Goal: Task Accomplishment & Management: Manage account settings

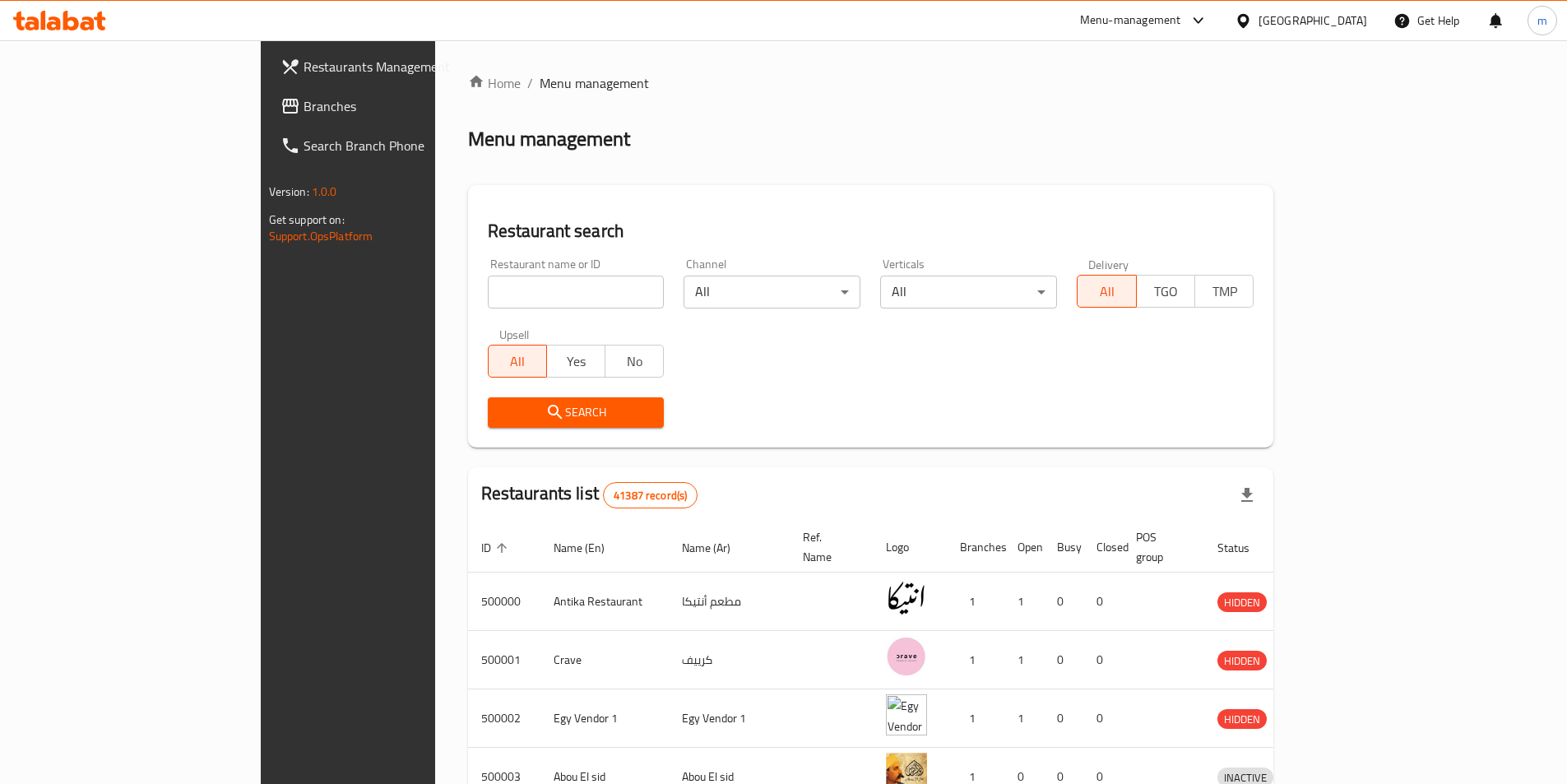
click at [1259, 24] on div at bounding box center [1247, 21] width 24 height 18
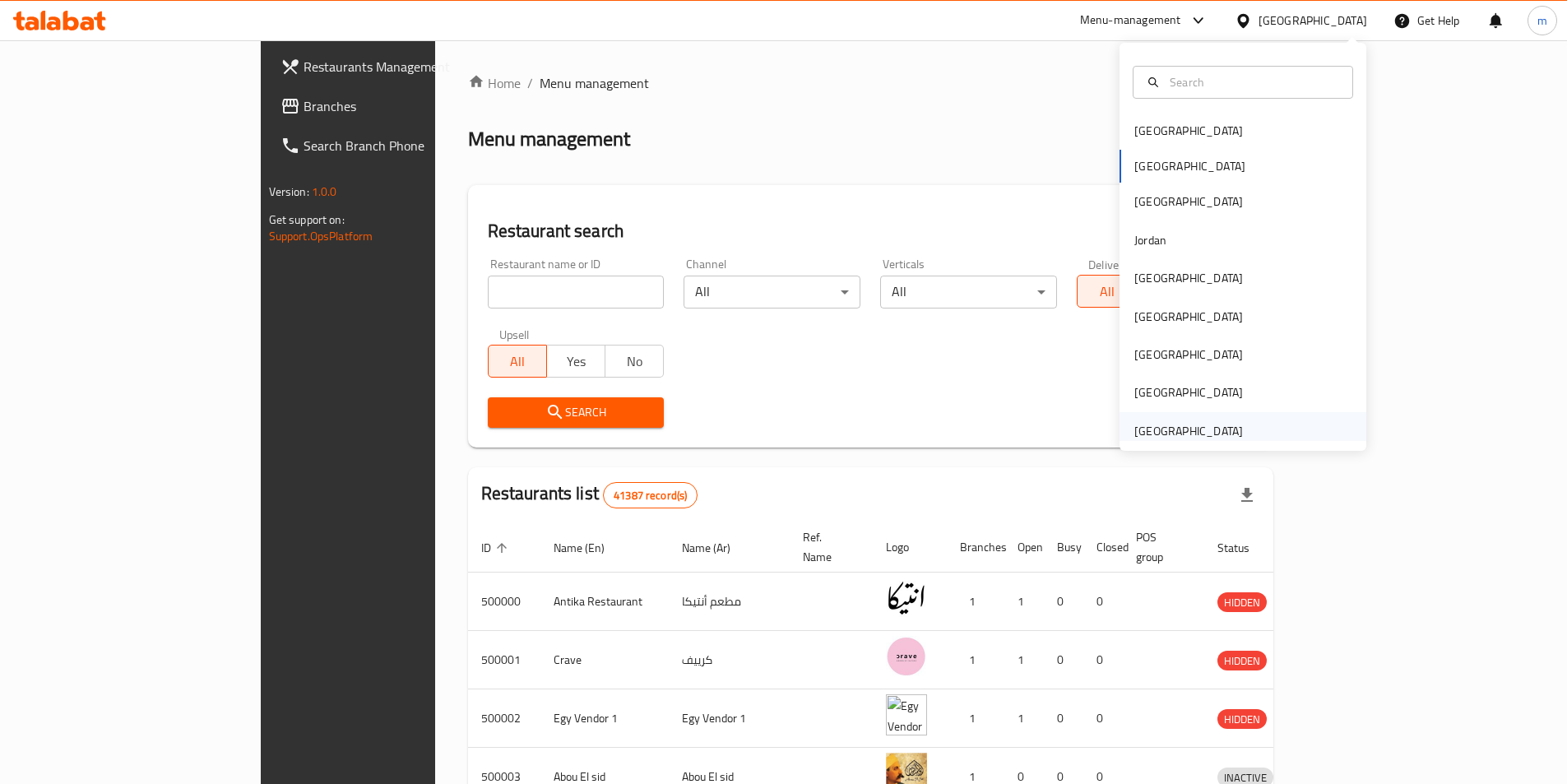
click at [1237, 440] on div "[GEOGRAPHIC_DATA]" at bounding box center [1188, 430] width 135 height 37
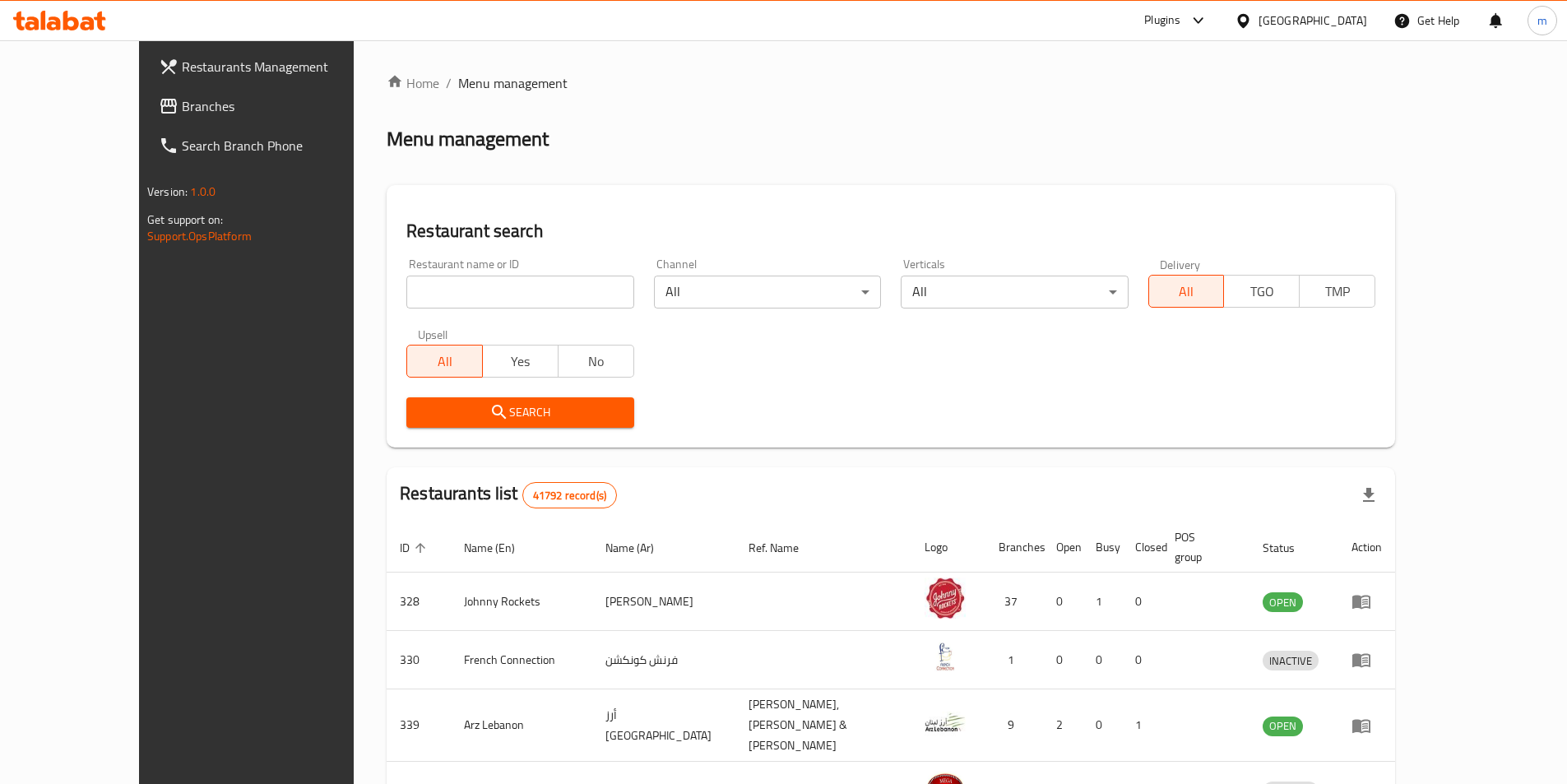
click at [146, 121] on link "Branches" at bounding box center [274, 106] width 255 height 39
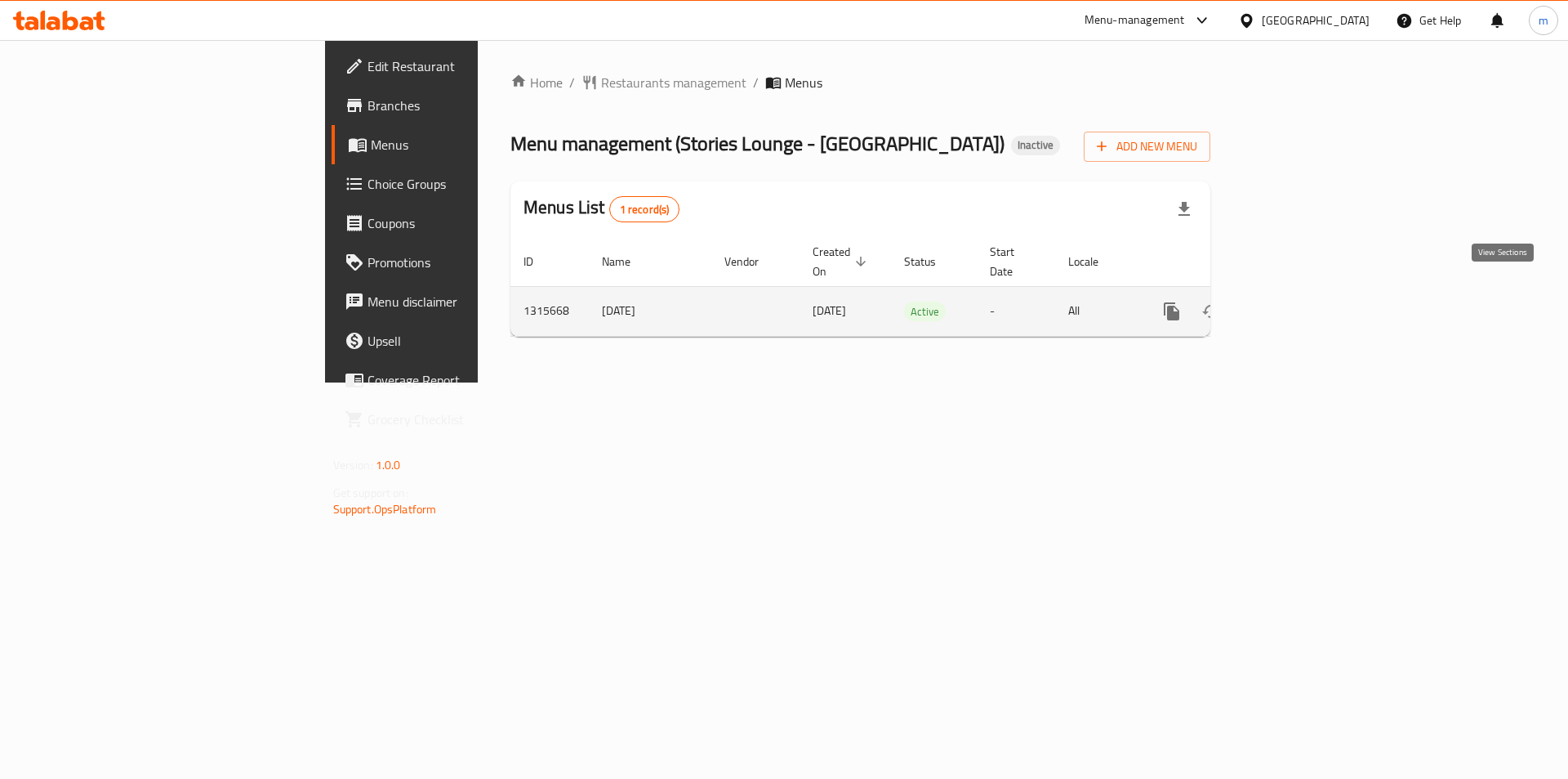
click at [1299, 302] on icon "enhanced table" at bounding box center [1289, 312] width 20 height 20
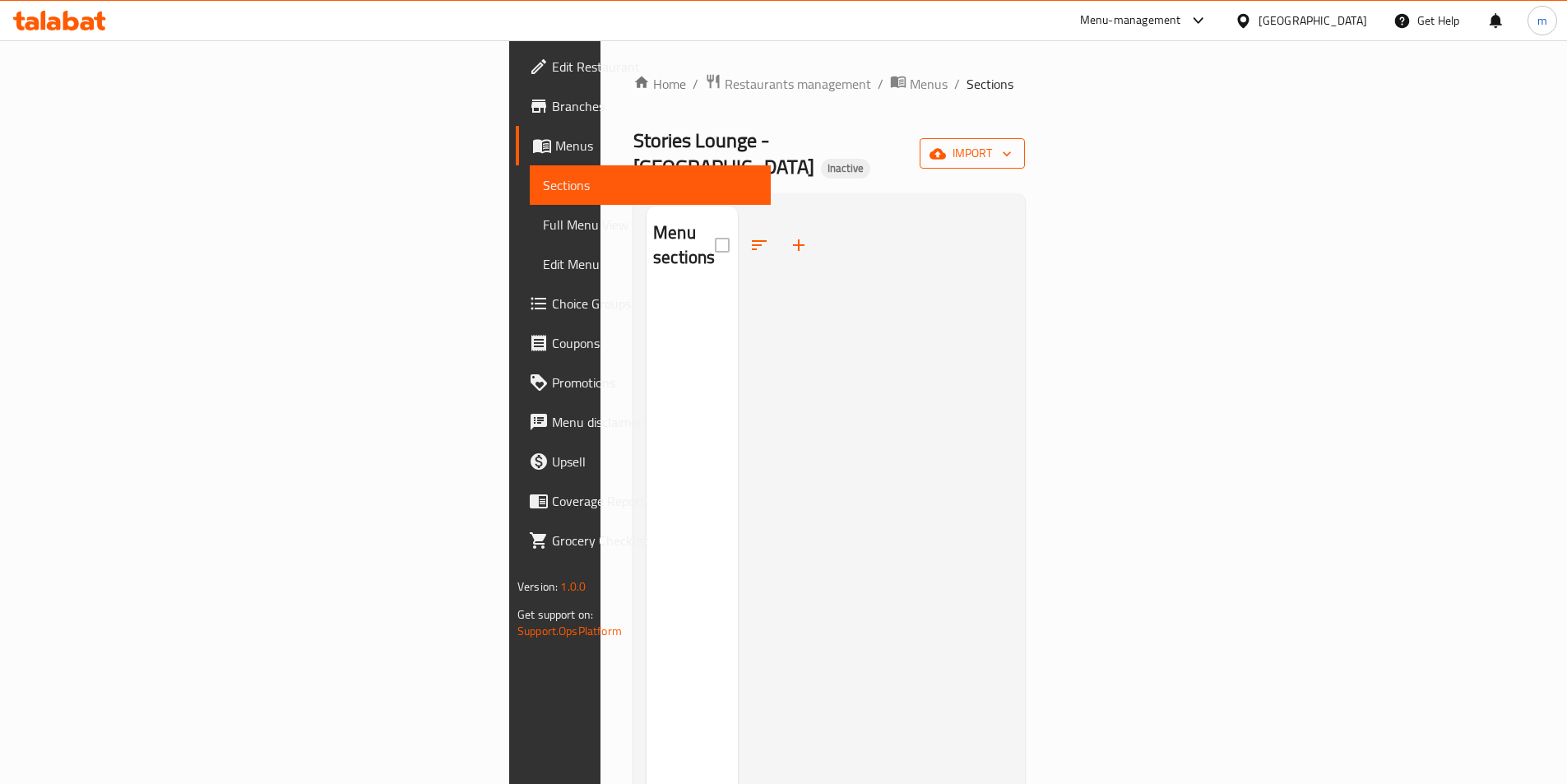
click at [1012, 150] on span "import" at bounding box center [972, 153] width 79 height 21
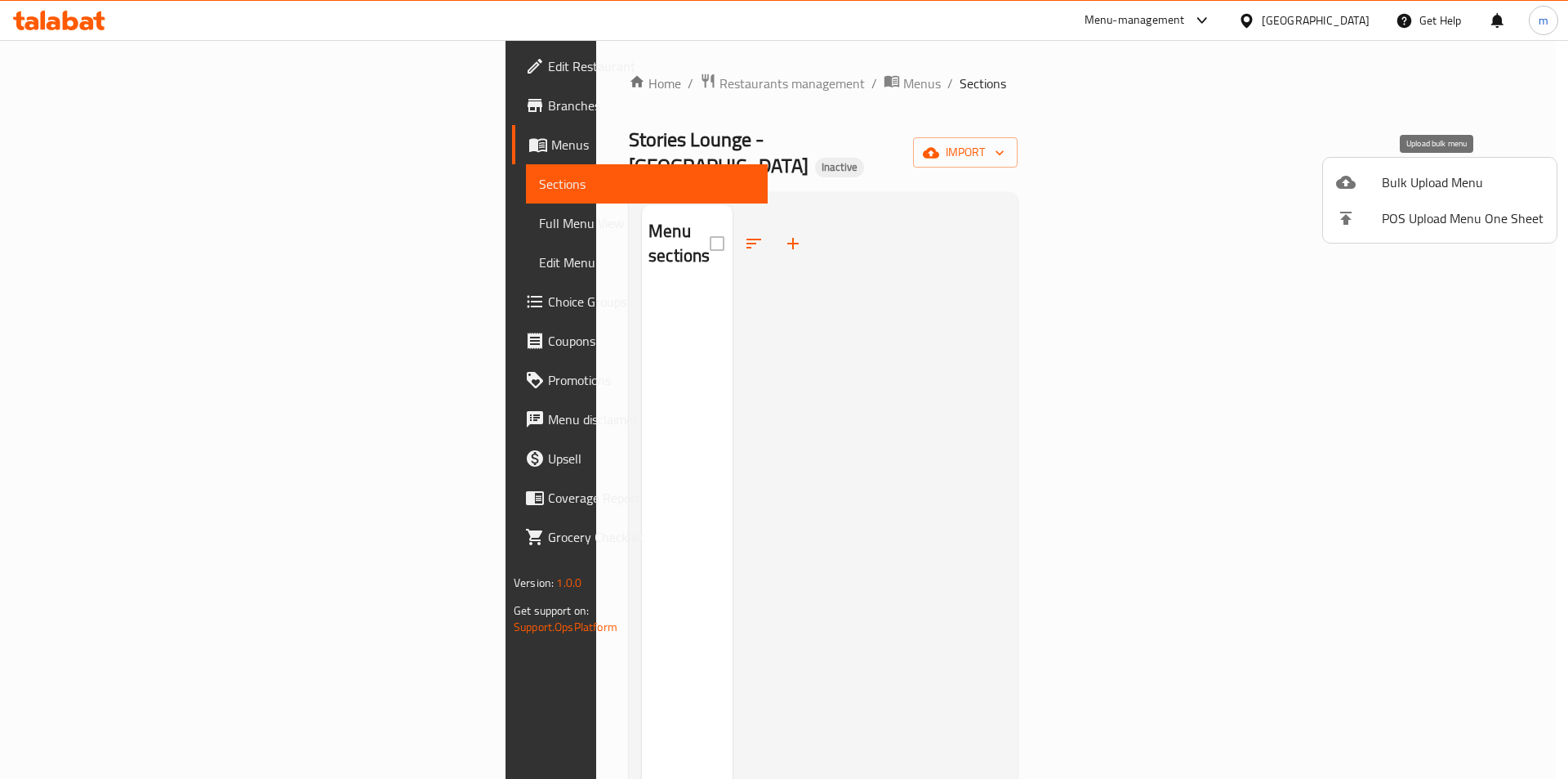
click at [1471, 177] on span "Bulk Upload Menu" at bounding box center [1462, 182] width 162 height 20
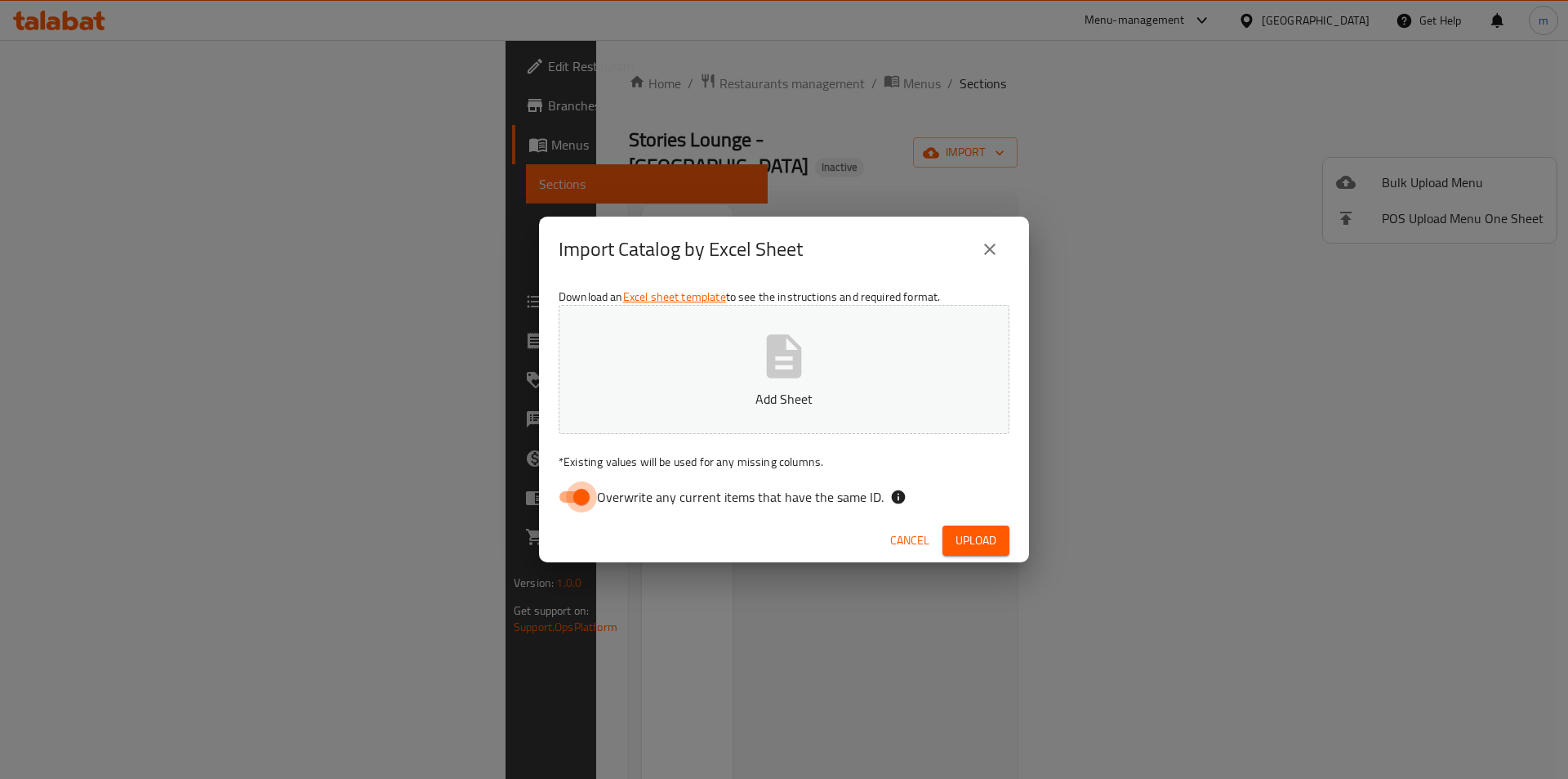
click at [559, 490] on input "Overwrite any current items that have the same ID." at bounding box center [581, 496] width 93 height 31
checkbox input "false"
click at [708, 413] on button "Add Sheet" at bounding box center [784, 369] width 451 height 130
click at [978, 537] on span "Upload" at bounding box center [975, 540] width 41 height 21
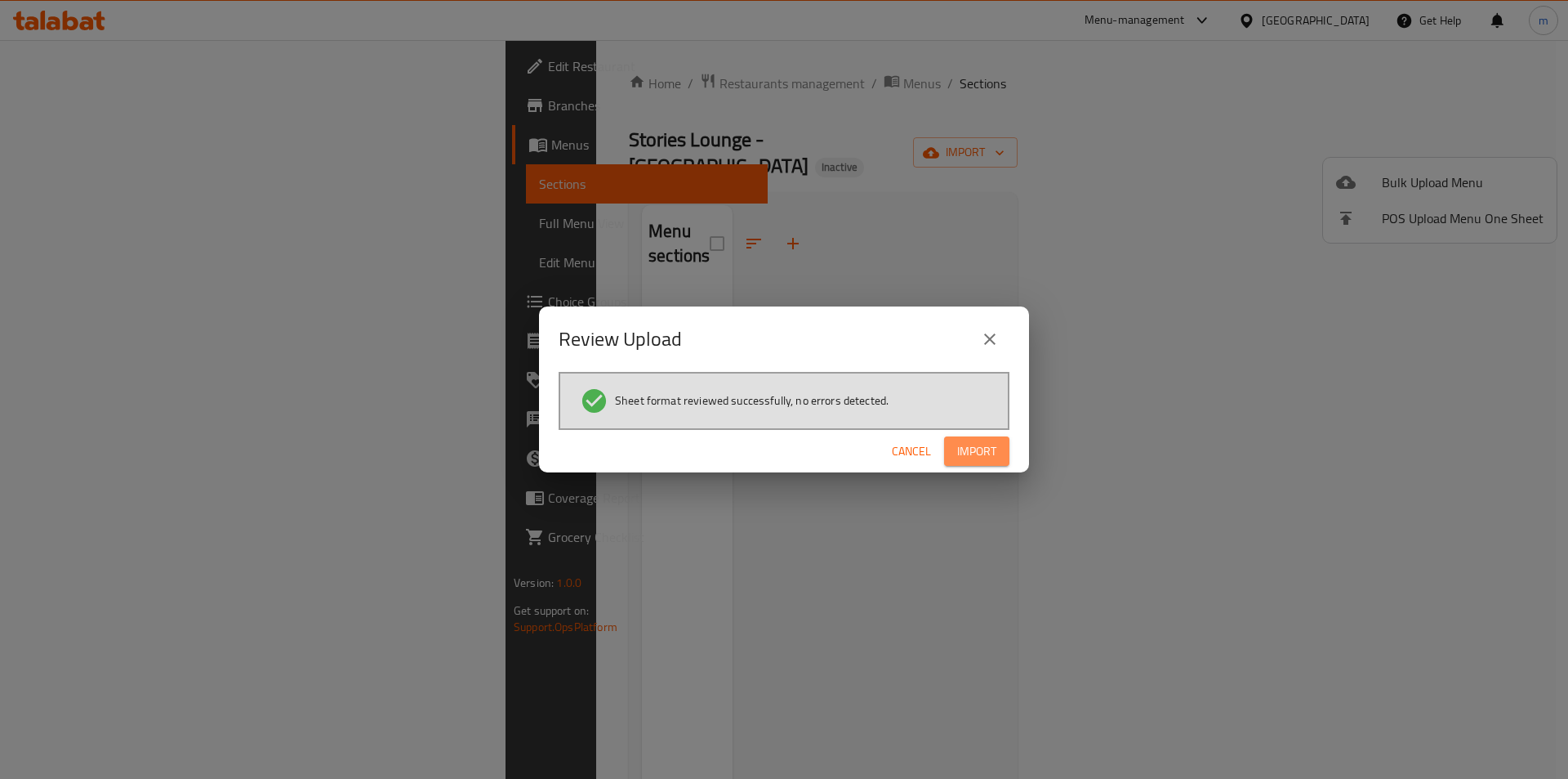
click at [990, 450] on span "Import" at bounding box center [976, 451] width 39 height 21
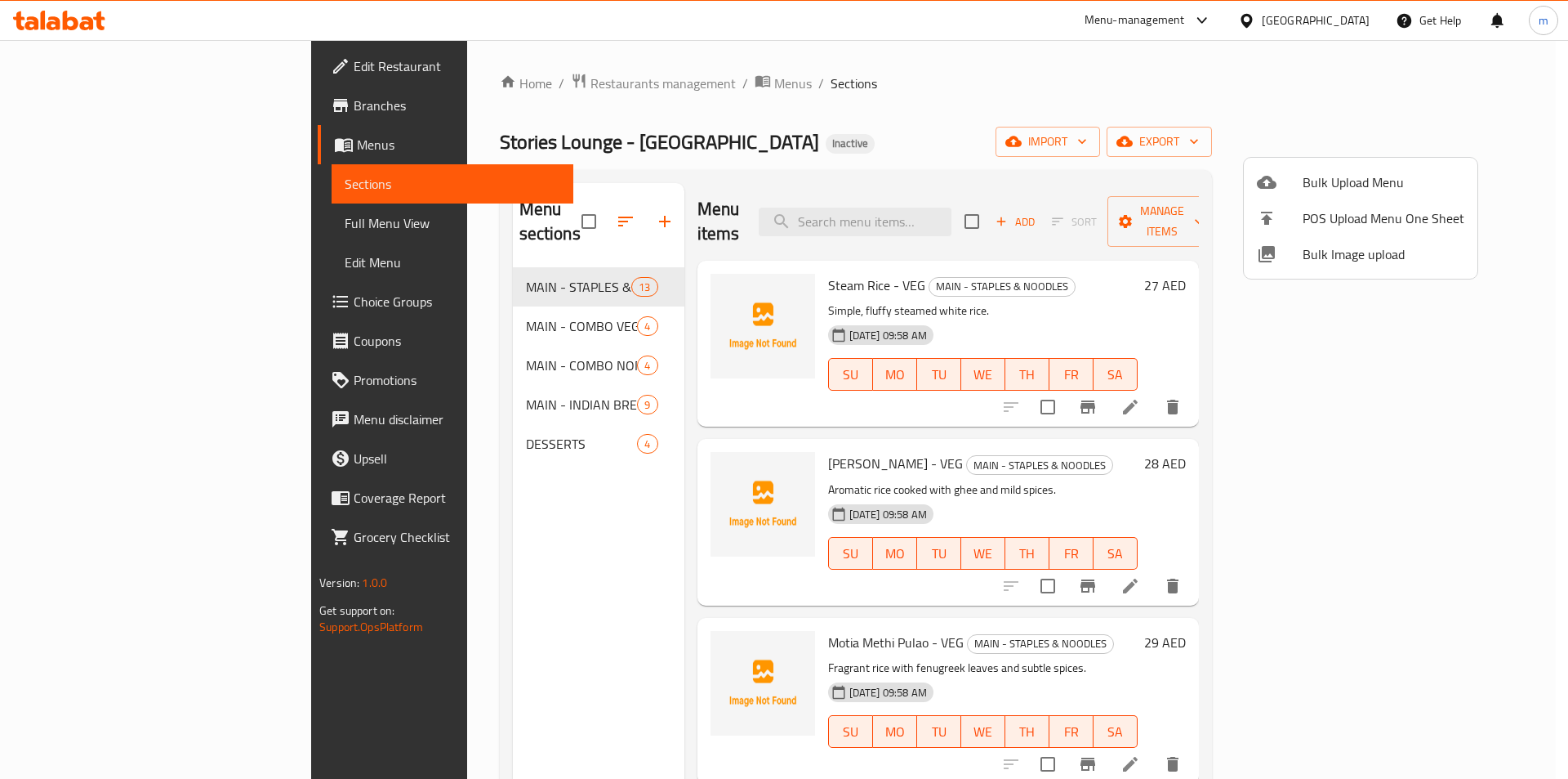
click at [181, 220] on div at bounding box center [784, 390] width 1568 height 779
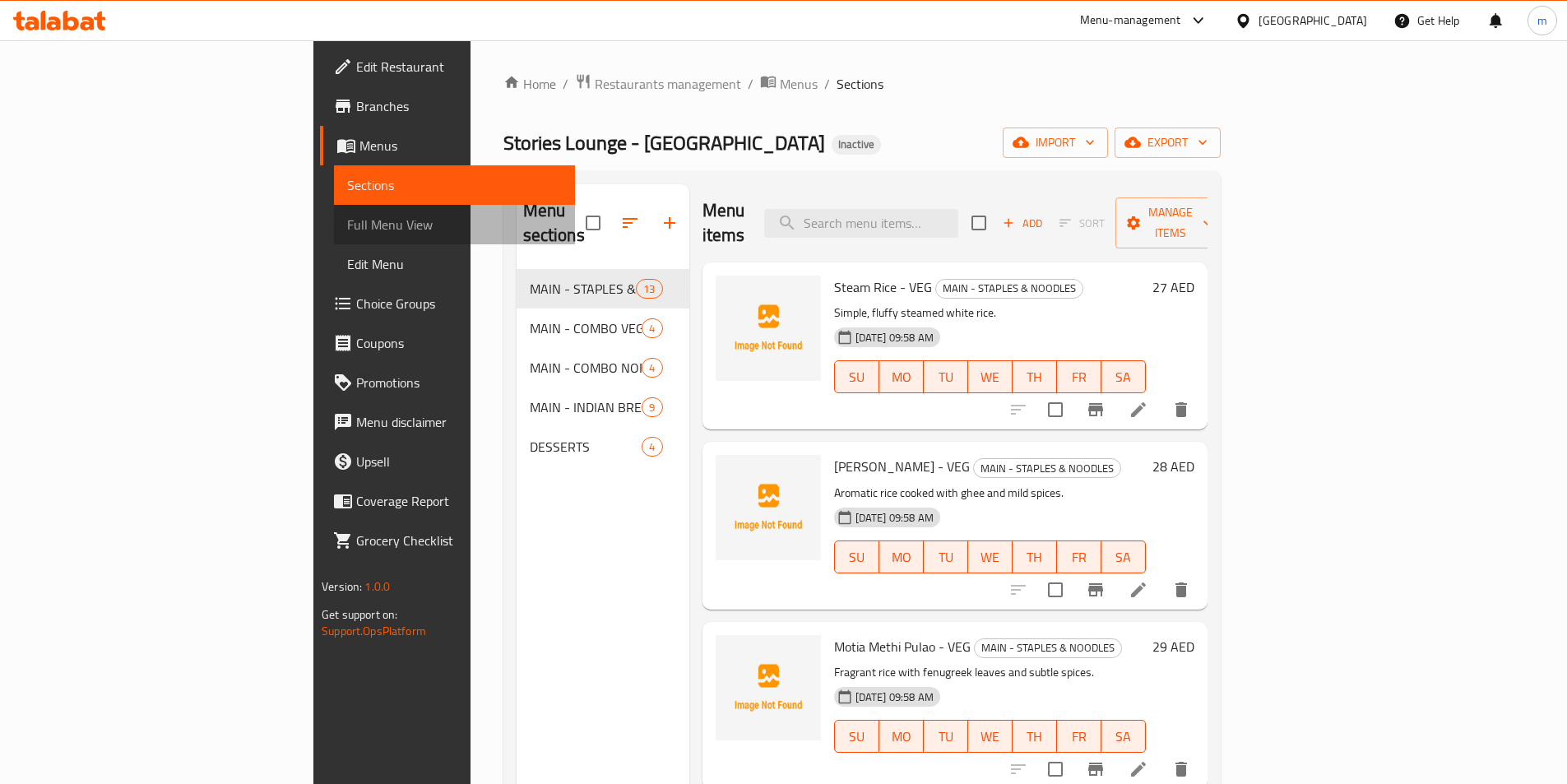
click at [348, 230] on span "Full Menu View" at bounding box center [454, 224] width 214 height 20
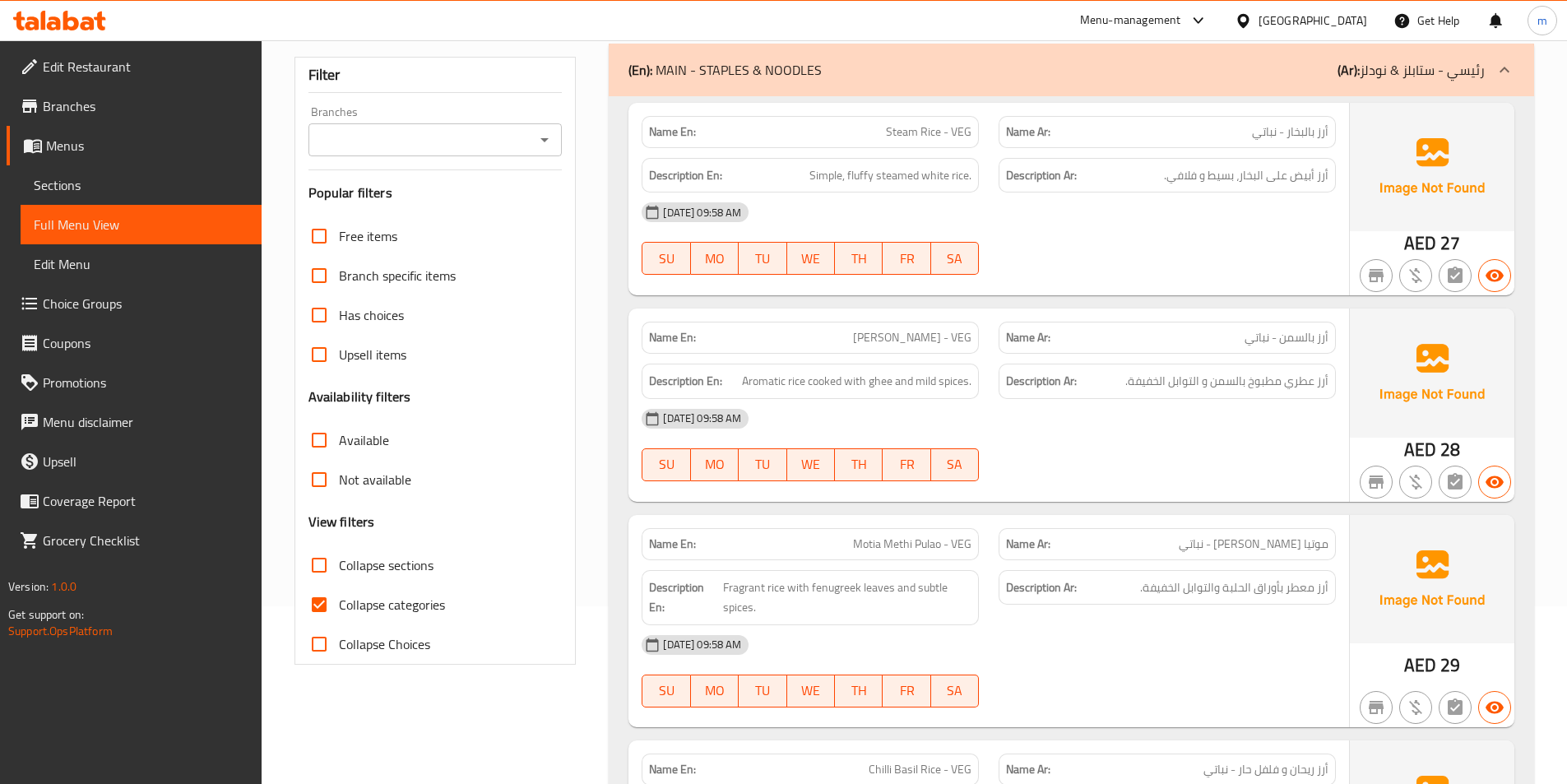
scroll to position [247, 0]
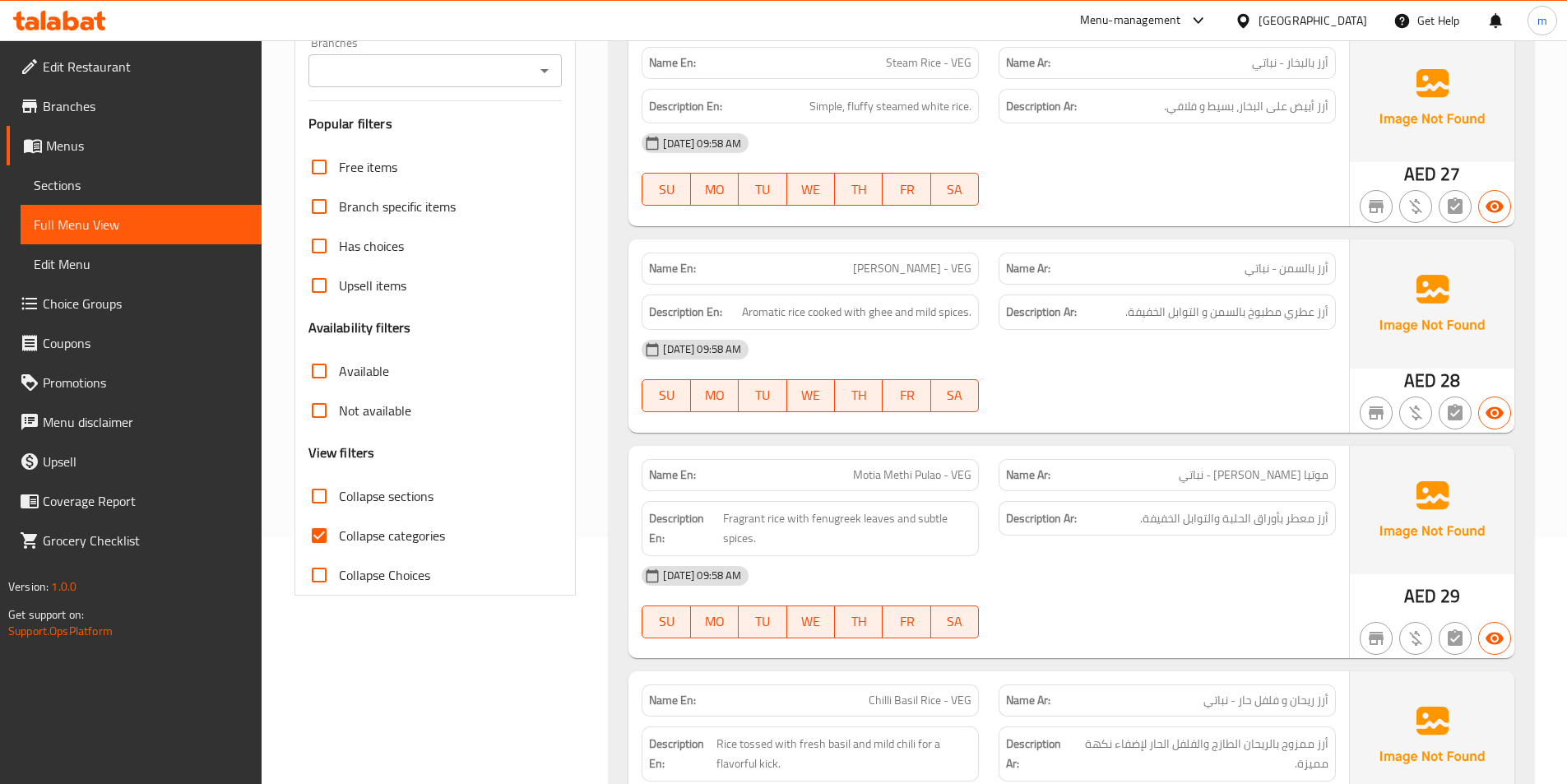
click at [370, 531] on span "Collapse categories" at bounding box center [392, 535] width 106 height 20
click at [339, 531] on input "Collapse categories" at bounding box center [318, 535] width 39 height 39
checkbox input "false"
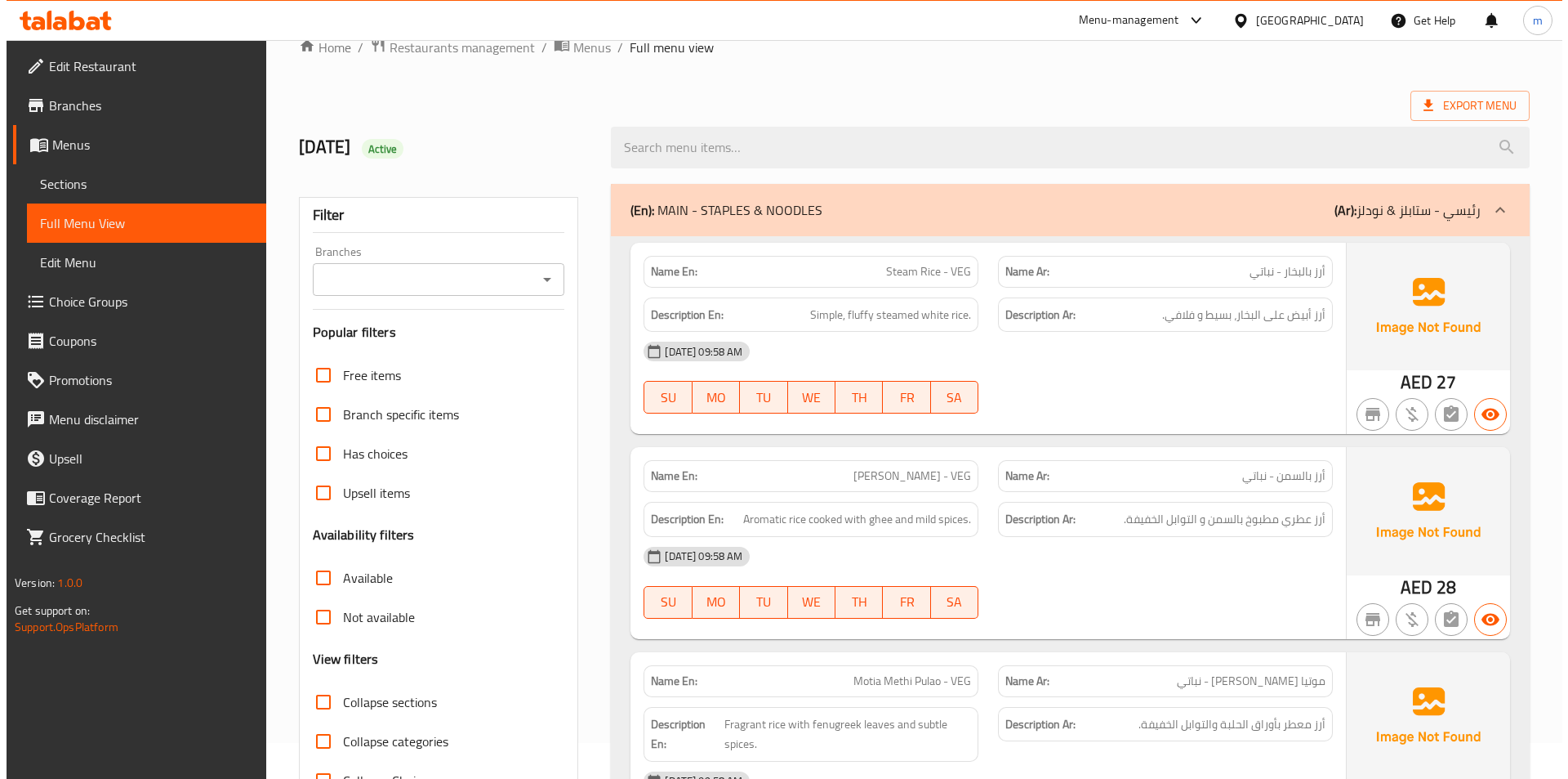
scroll to position [0, 0]
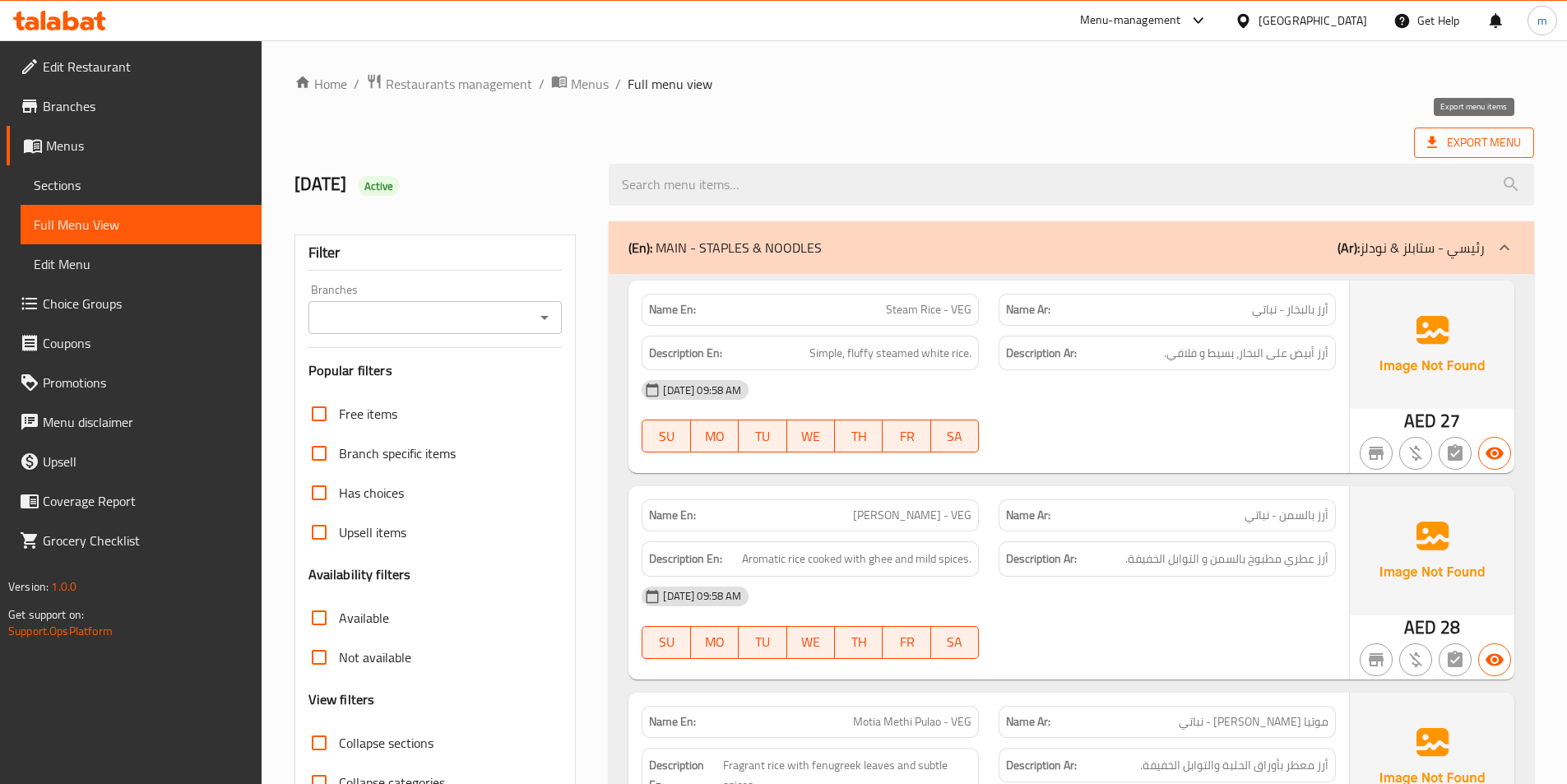
click at [1446, 140] on span "Export Menu" at bounding box center [1474, 142] width 94 height 21
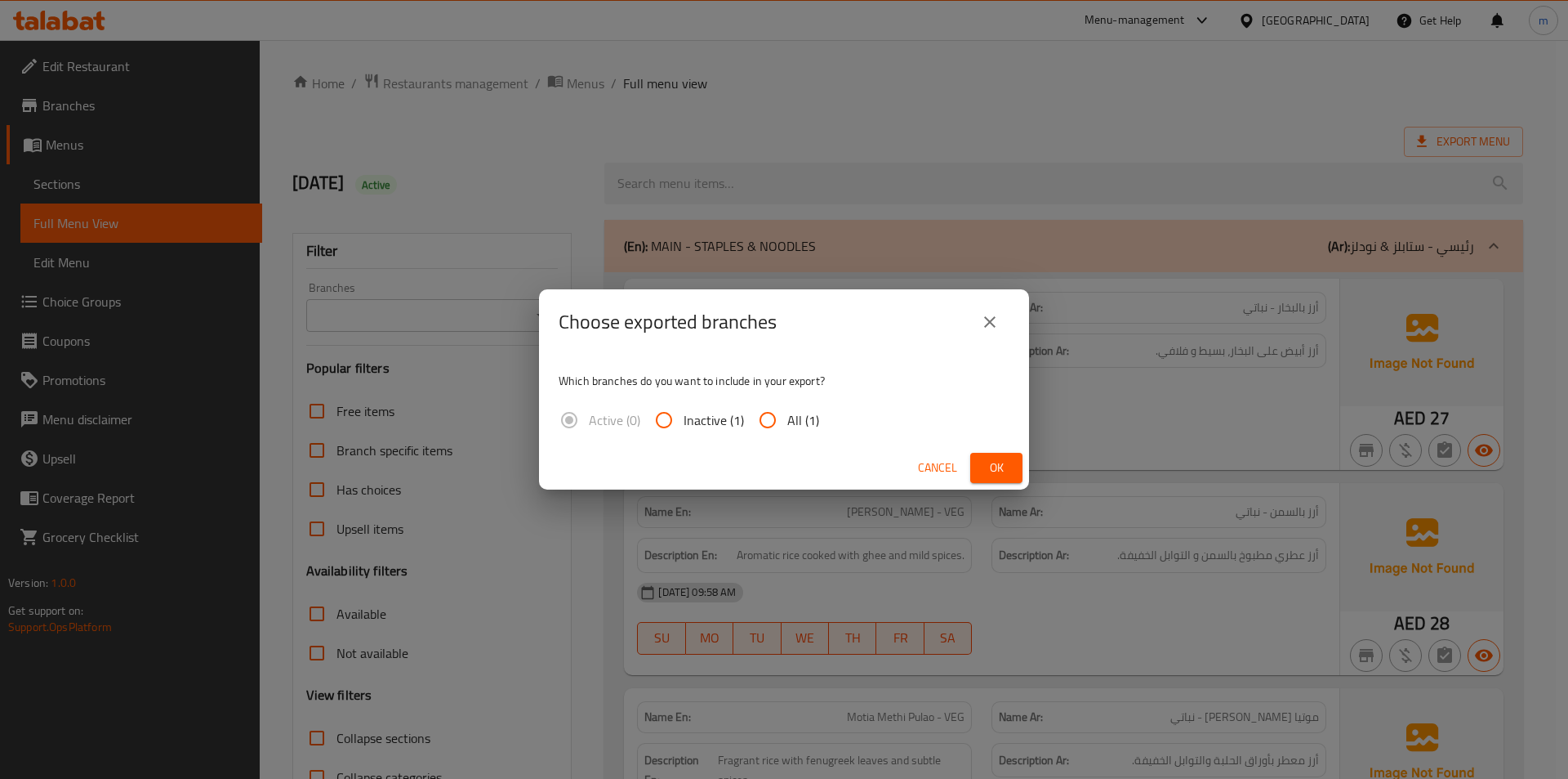
click at [785, 417] on input "All (1)" at bounding box center [767, 419] width 39 height 39
radio input "true"
click at [982, 476] on button "Ok" at bounding box center [997, 467] width 53 height 30
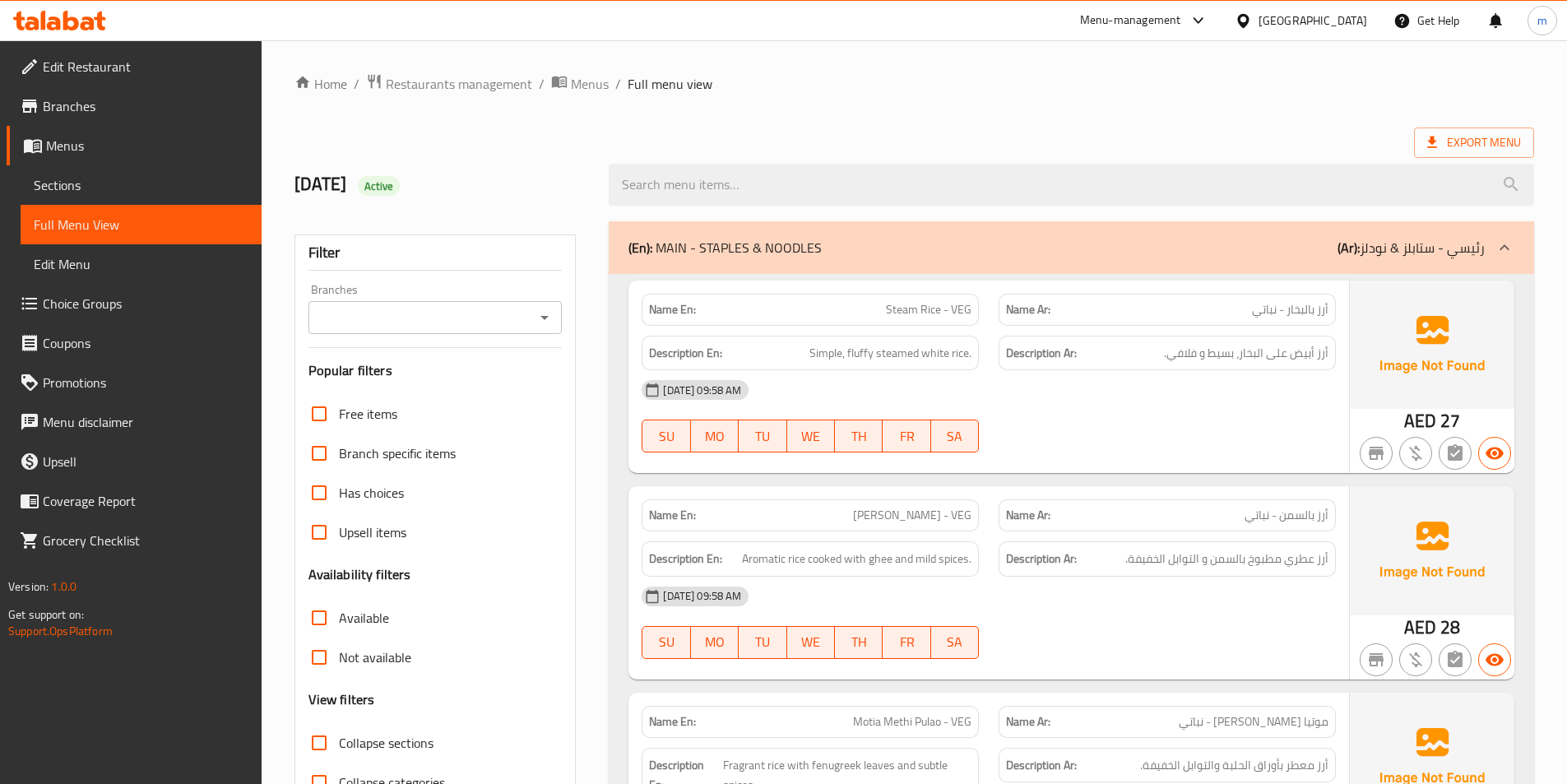
click at [123, 149] on span "Menus" at bounding box center [148, 146] width 202 height 20
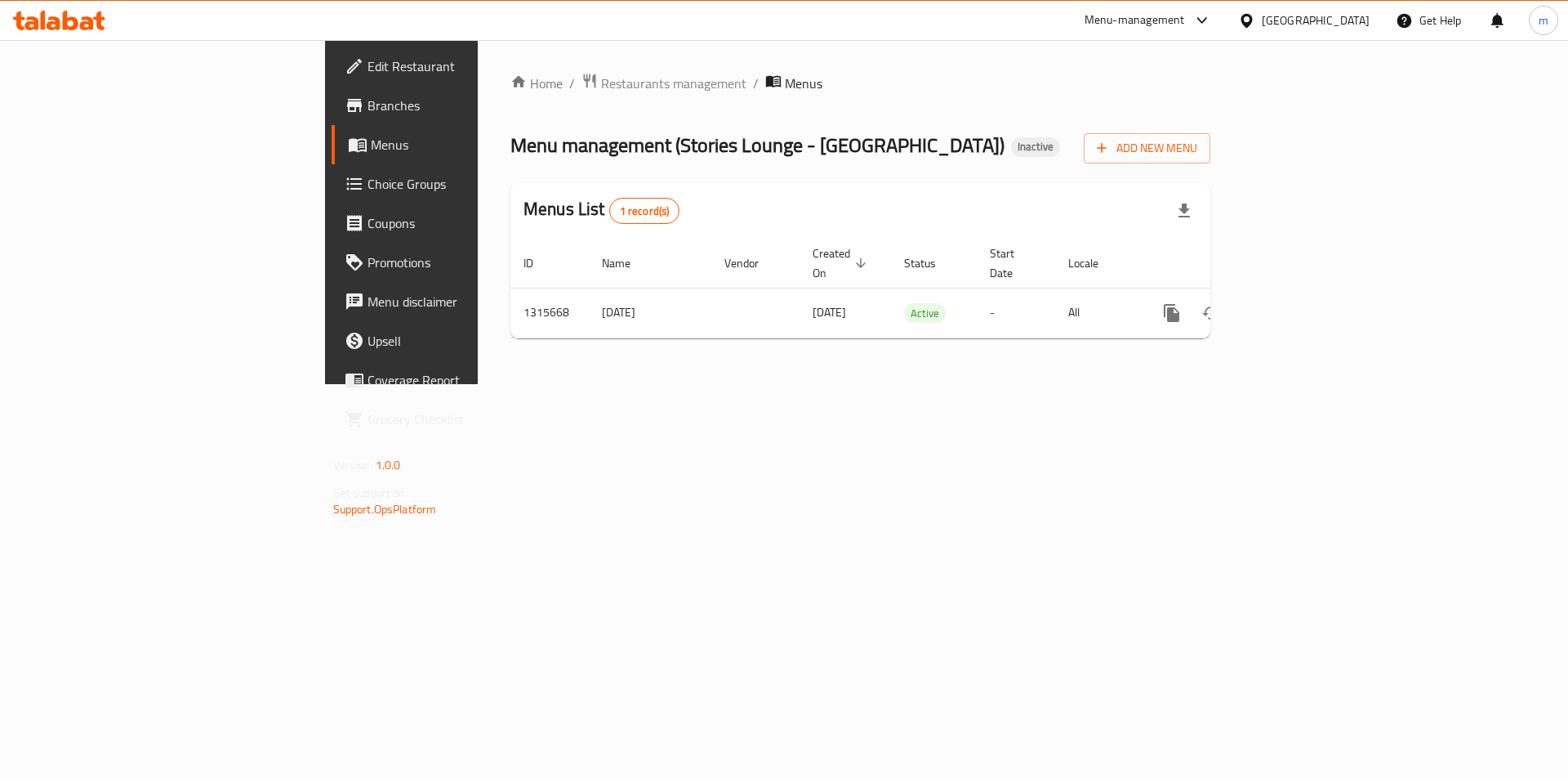
click at [331, 93] on link "Branches" at bounding box center [459, 105] width 255 height 39
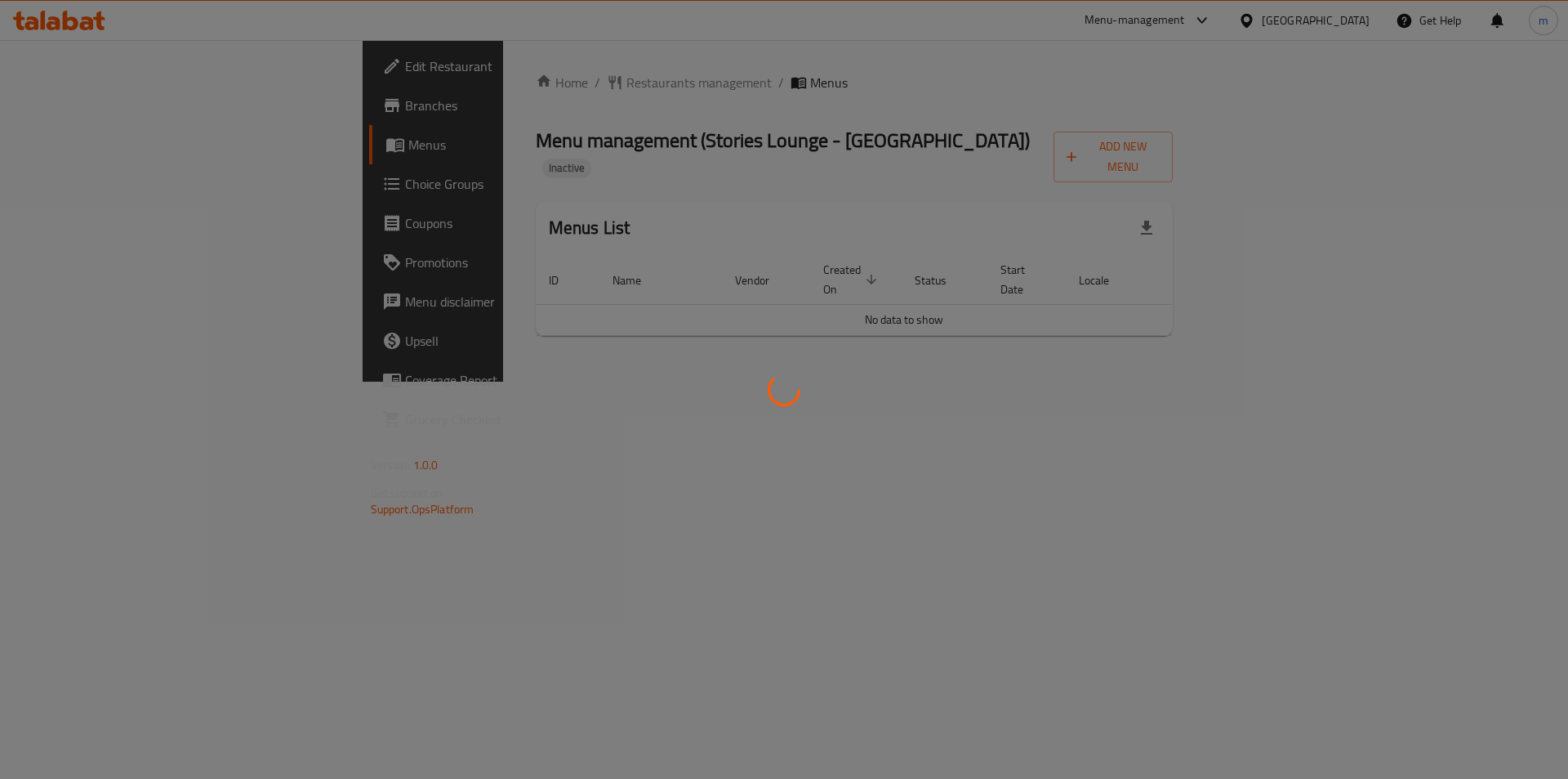
click at [1516, 345] on div at bounding box center [784, 390] width 1568 height 779
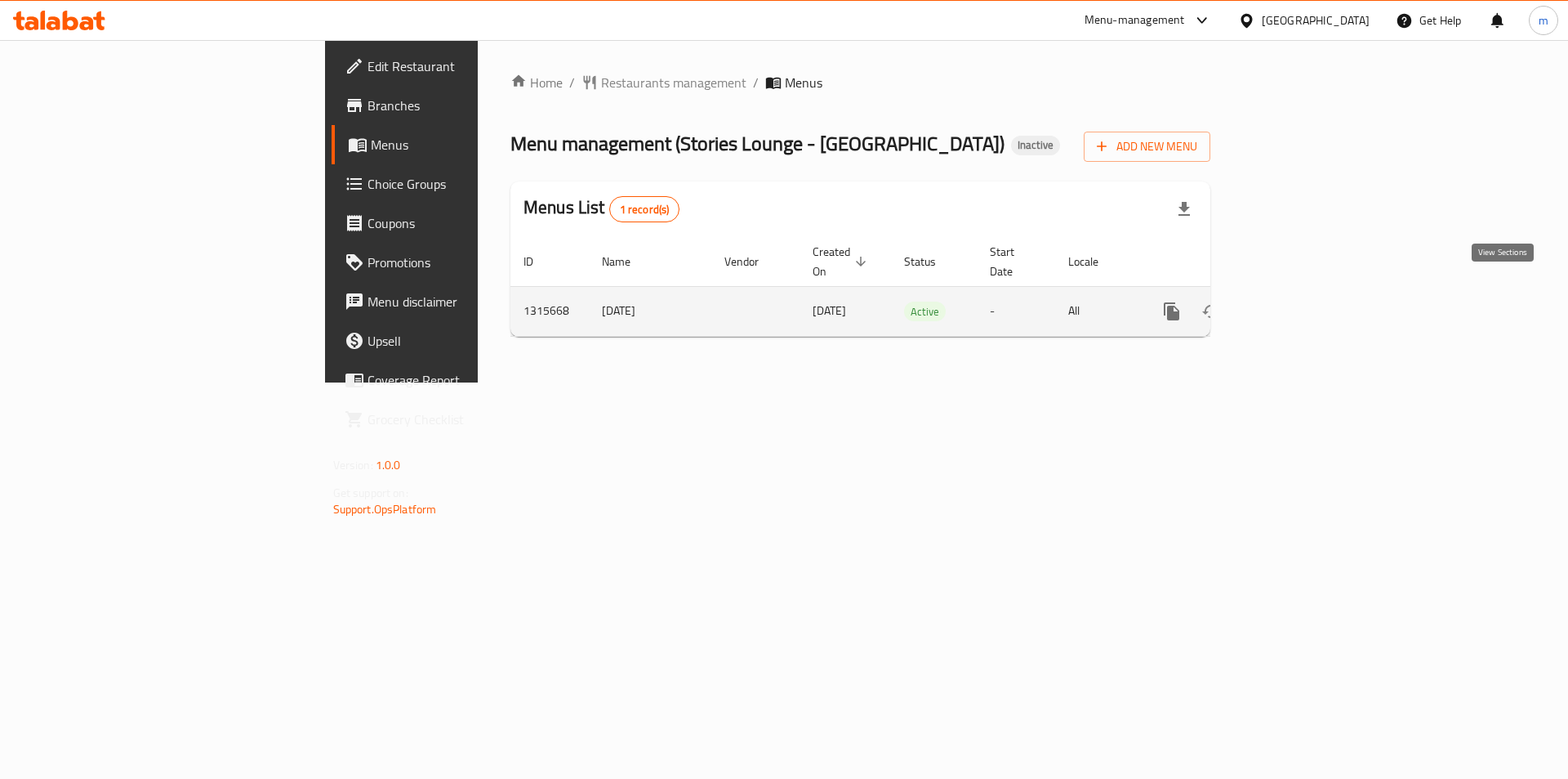
click at [1309, 297] on link "enhanced table" at bounding box center [1289, 311] width 39 height 39
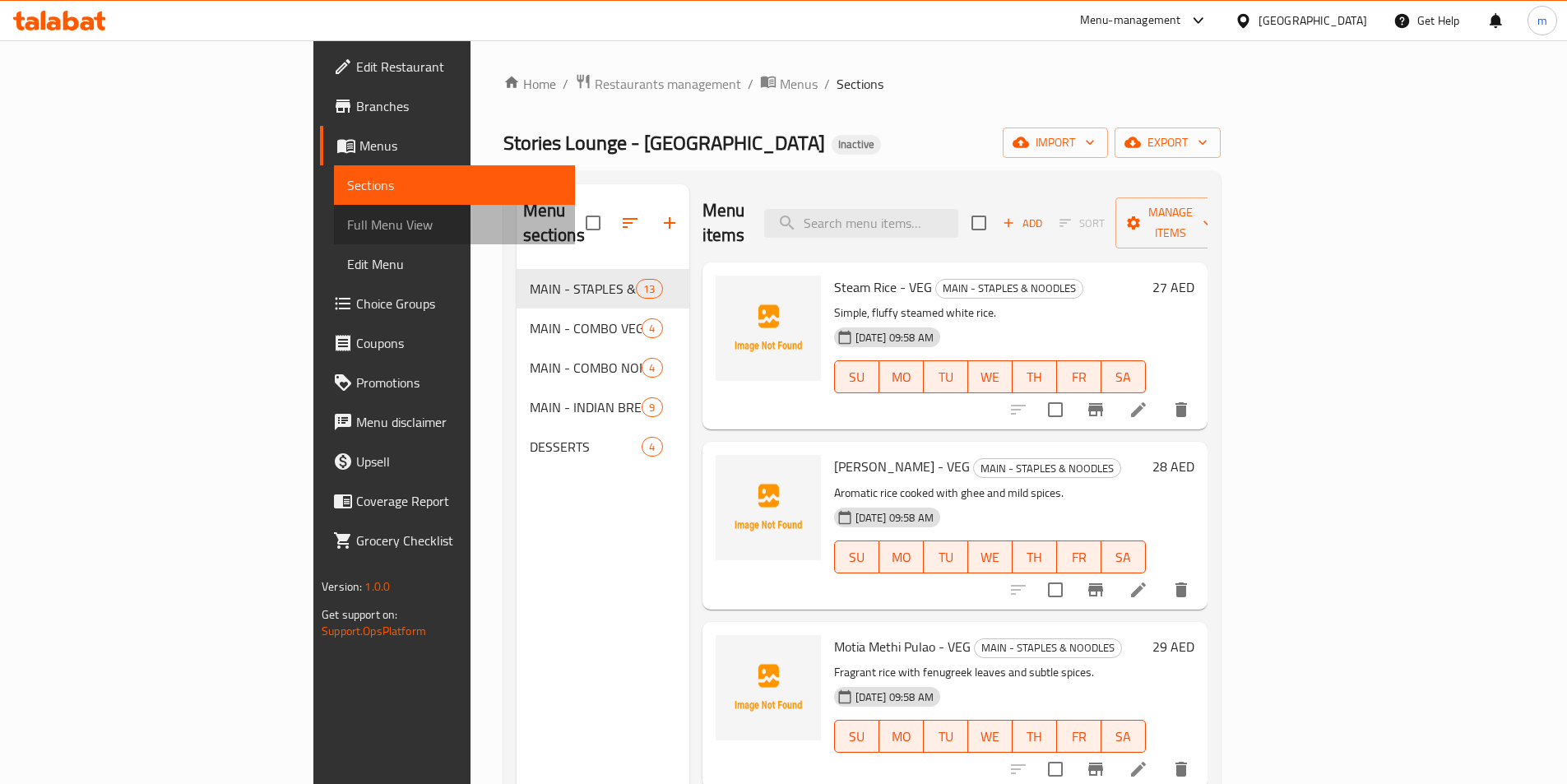
click at [348, 230] on span "Full Menu View" at bounding box center [454, 224] width 214 height 20
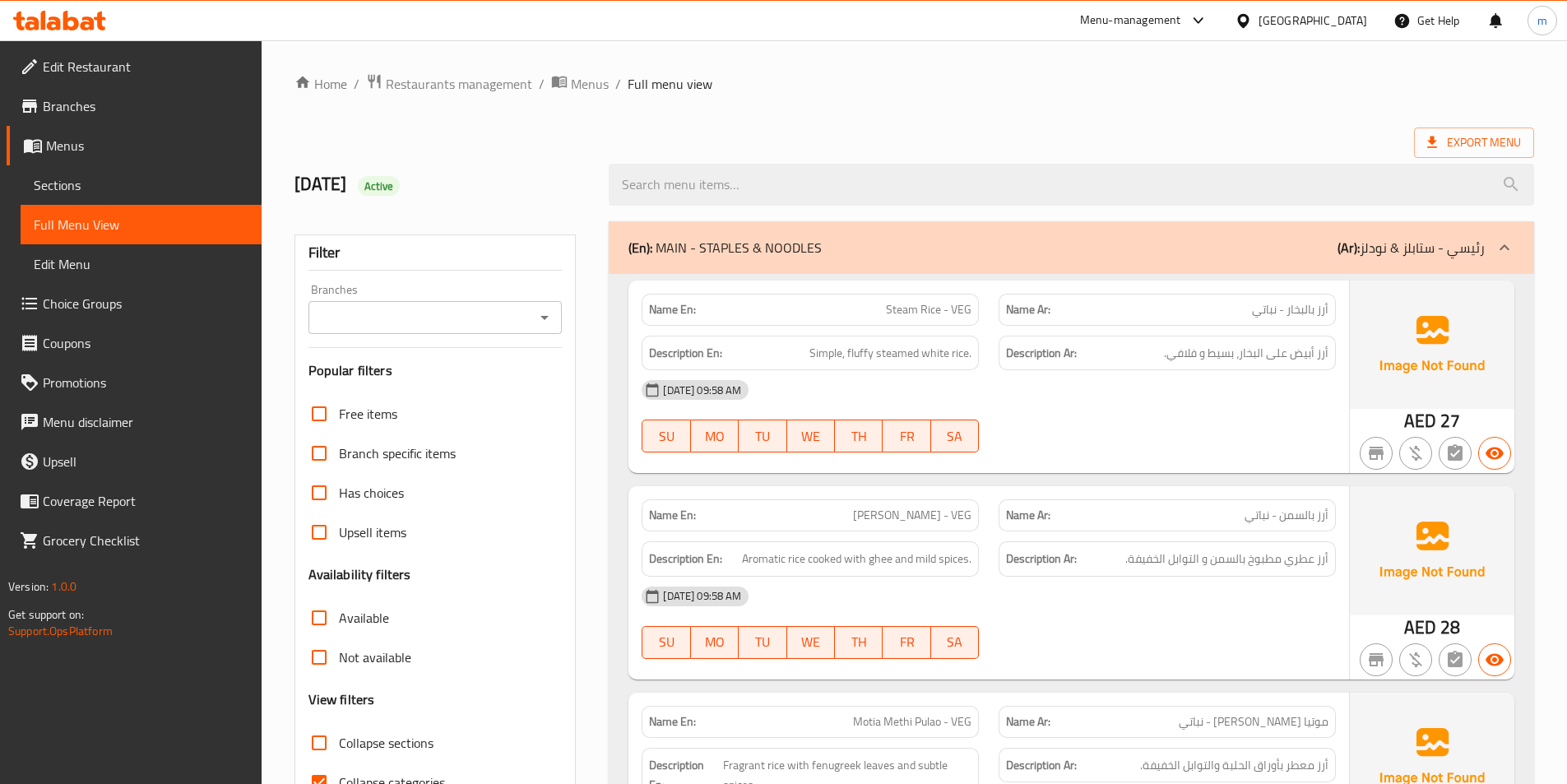
click at [144, 181] on span "Sections" at bounding box center [140, 185] width 214 height 20
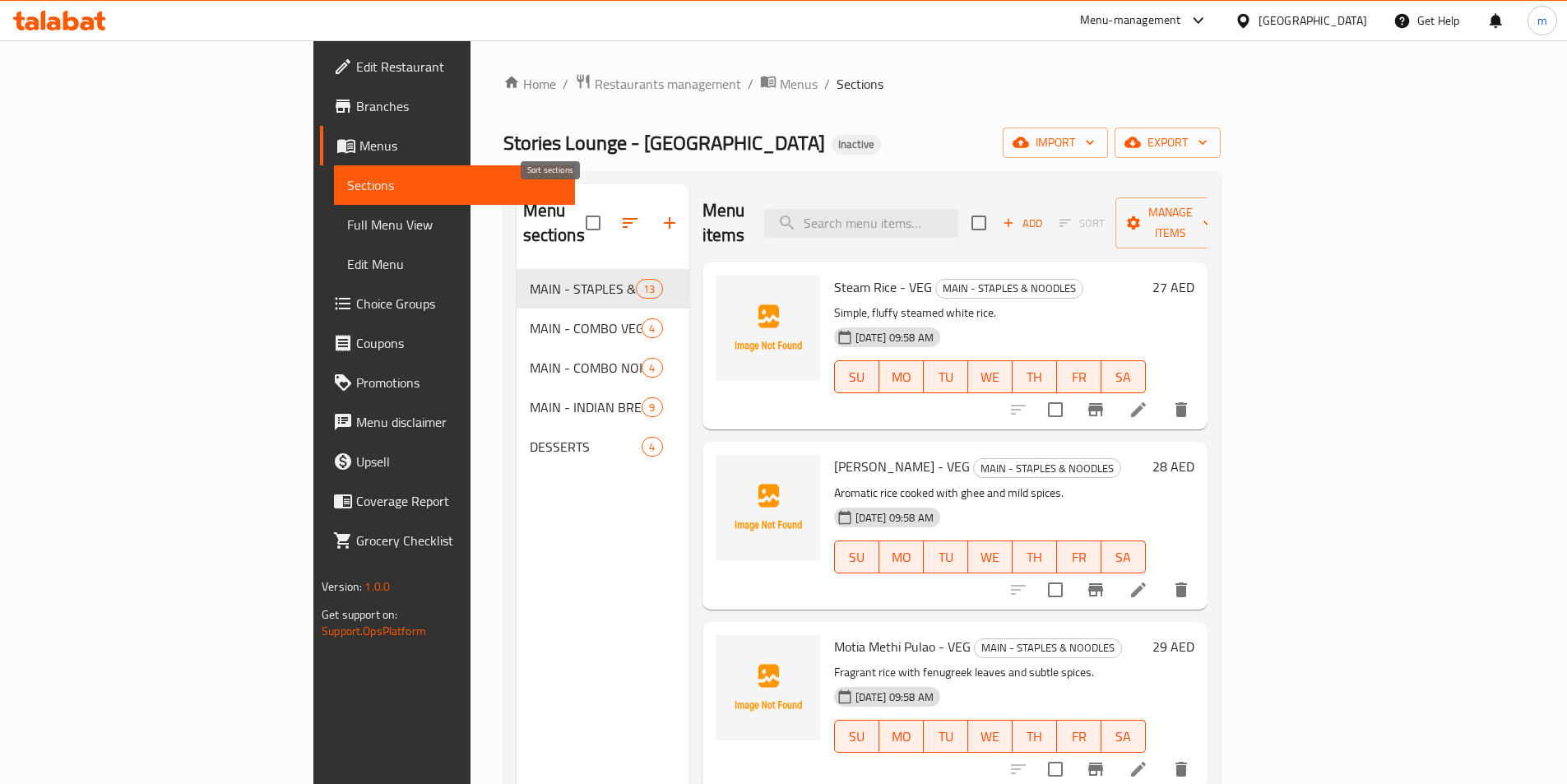
click at [576, 207] on input "checkbox" at bounding box center [593, 223] width 35 height 35
checkbox input "true"
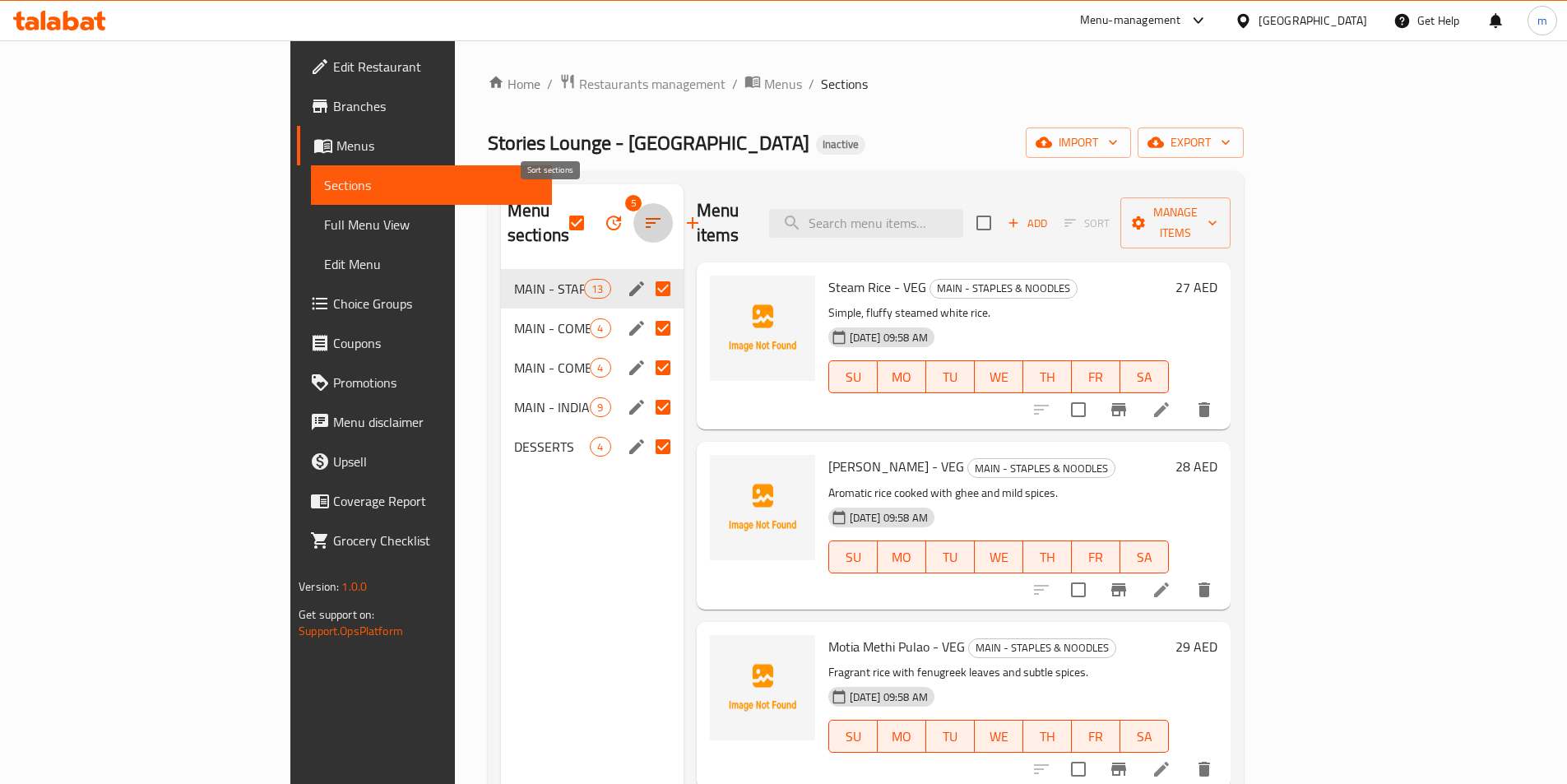
click at [634, 212] on button "button" at bounding box center [653, 222] width 39 height 39
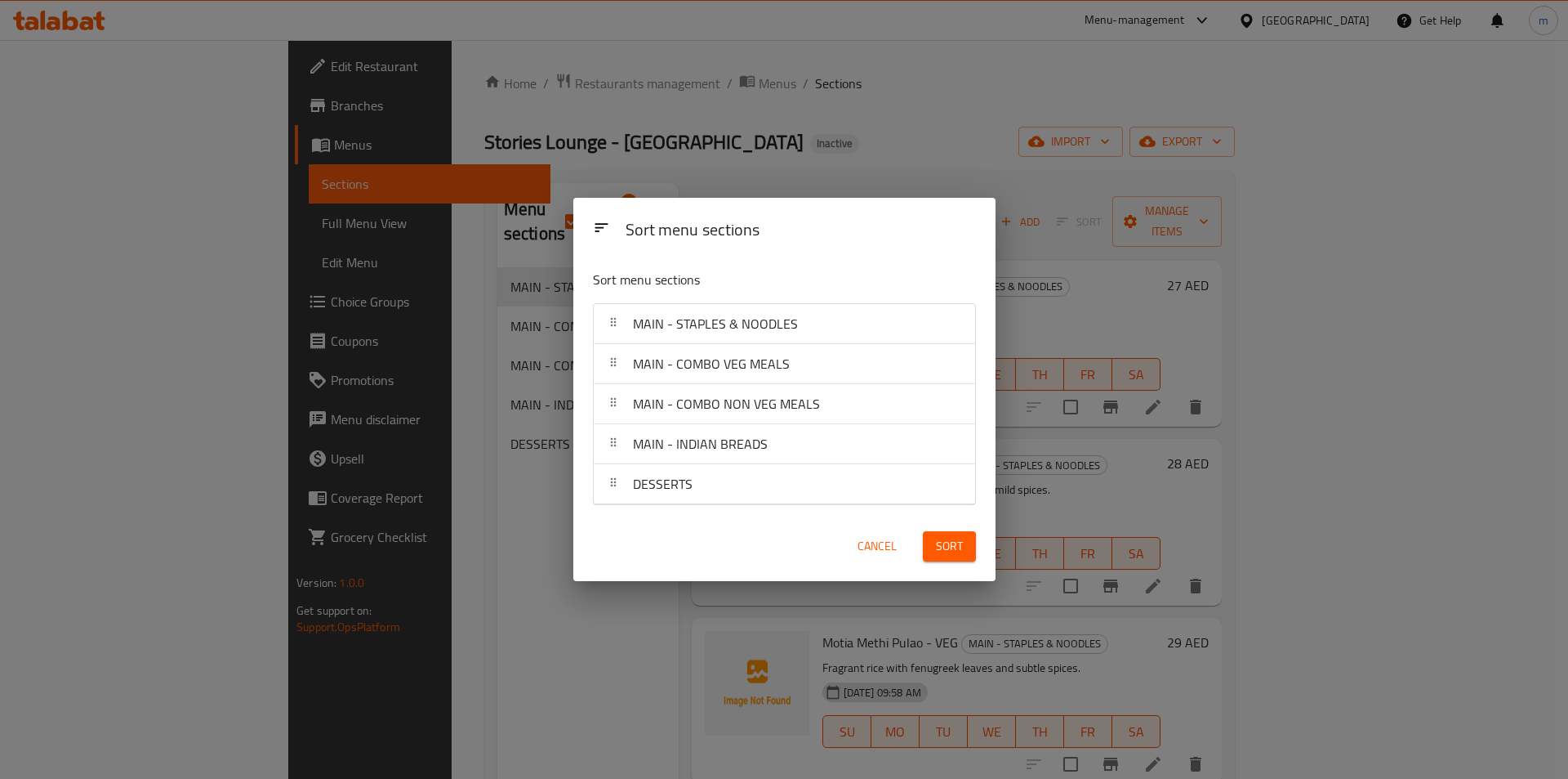
click at [523, 221] on div "Sort menu sections Sort menu sections MAIN - STAPLES & NOODLES MAIN - COMBO VEG…" at bounding box center [784, 390] width 1568 height 779
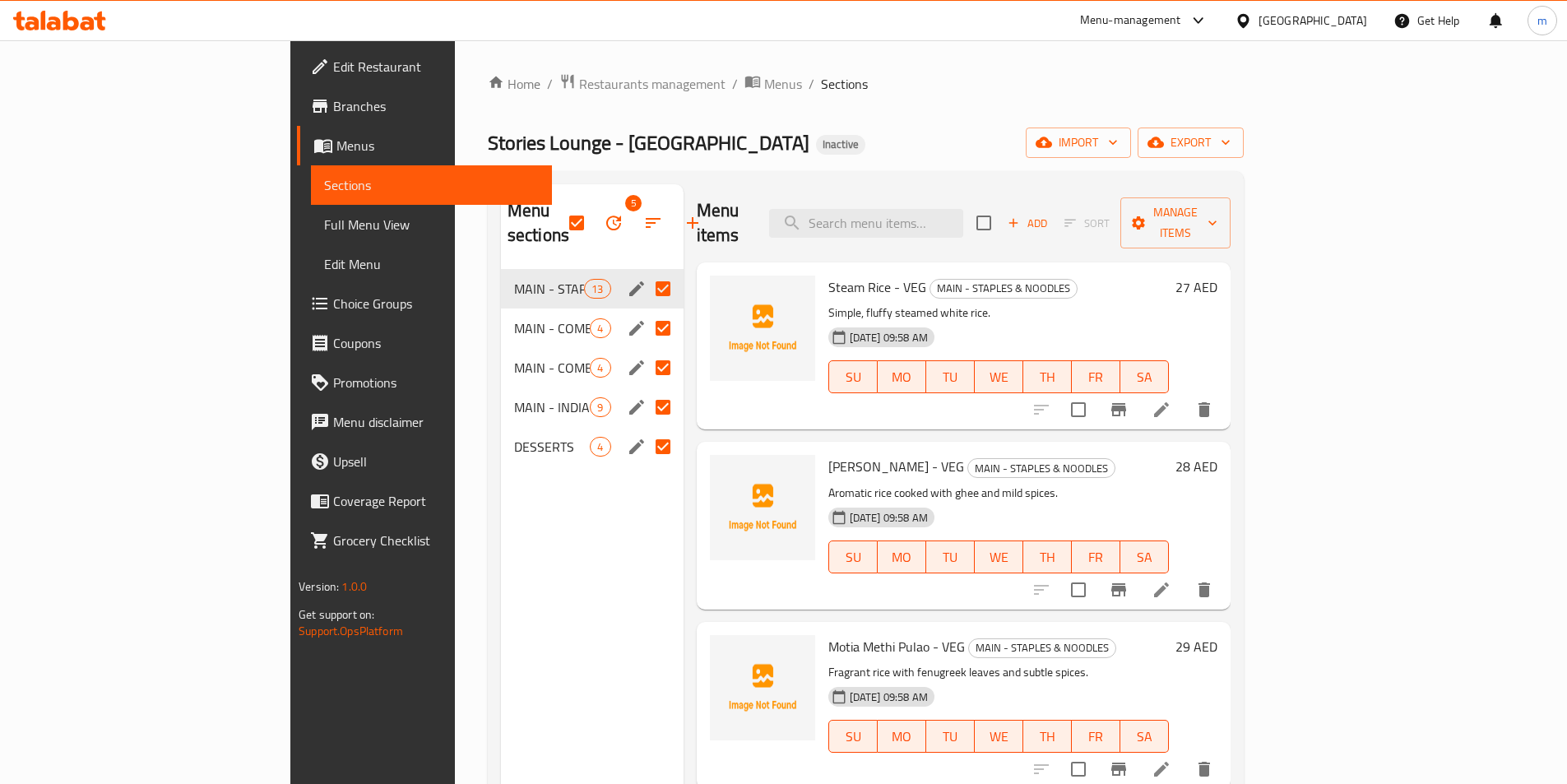
click at [604, 213] on icon "button" at bounding box center [614, 223] width 20 height 20
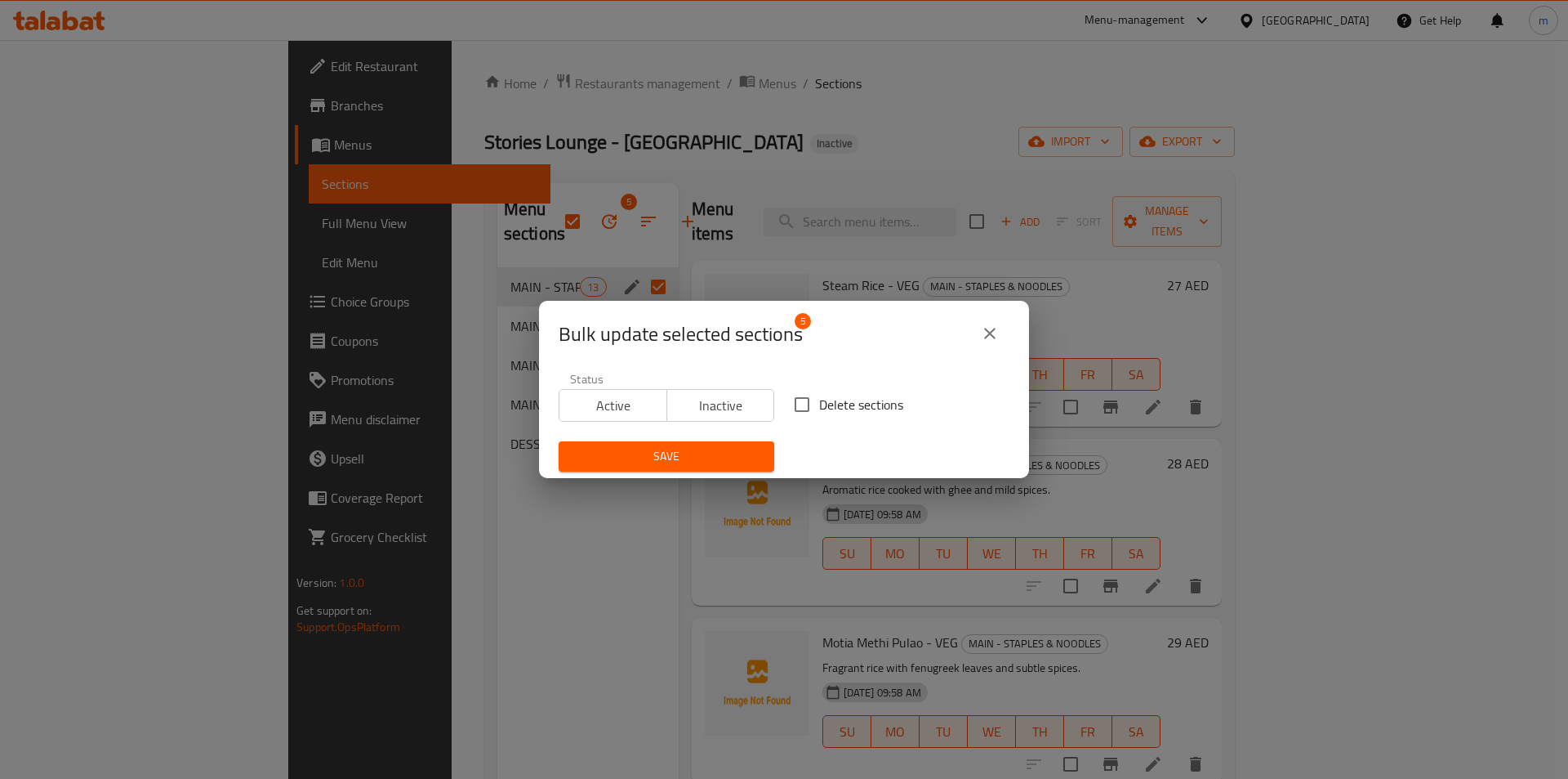
drag, startPoint x: 804, startPoint y: 398, endPoint x: 754, endPoint y: 422, distance: 55.5
click at [804, 397] on input "Delete sections" at bounding box center [802, 405] width 34 height 34
checkbox input "true"
click at [696, 451] on span "Save" at bounding box center [665, 456] width 189 height 21
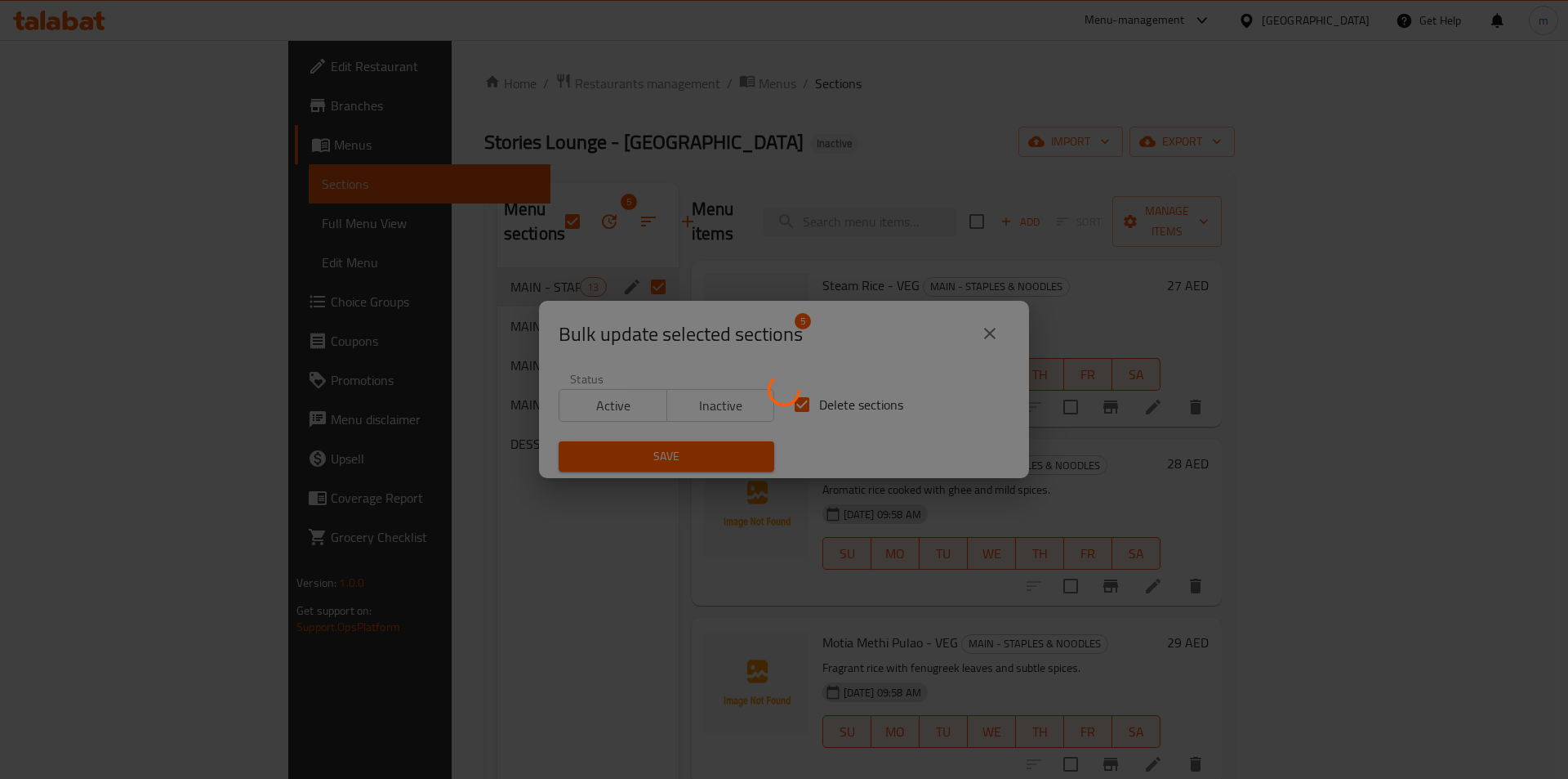
checkbox input "false"
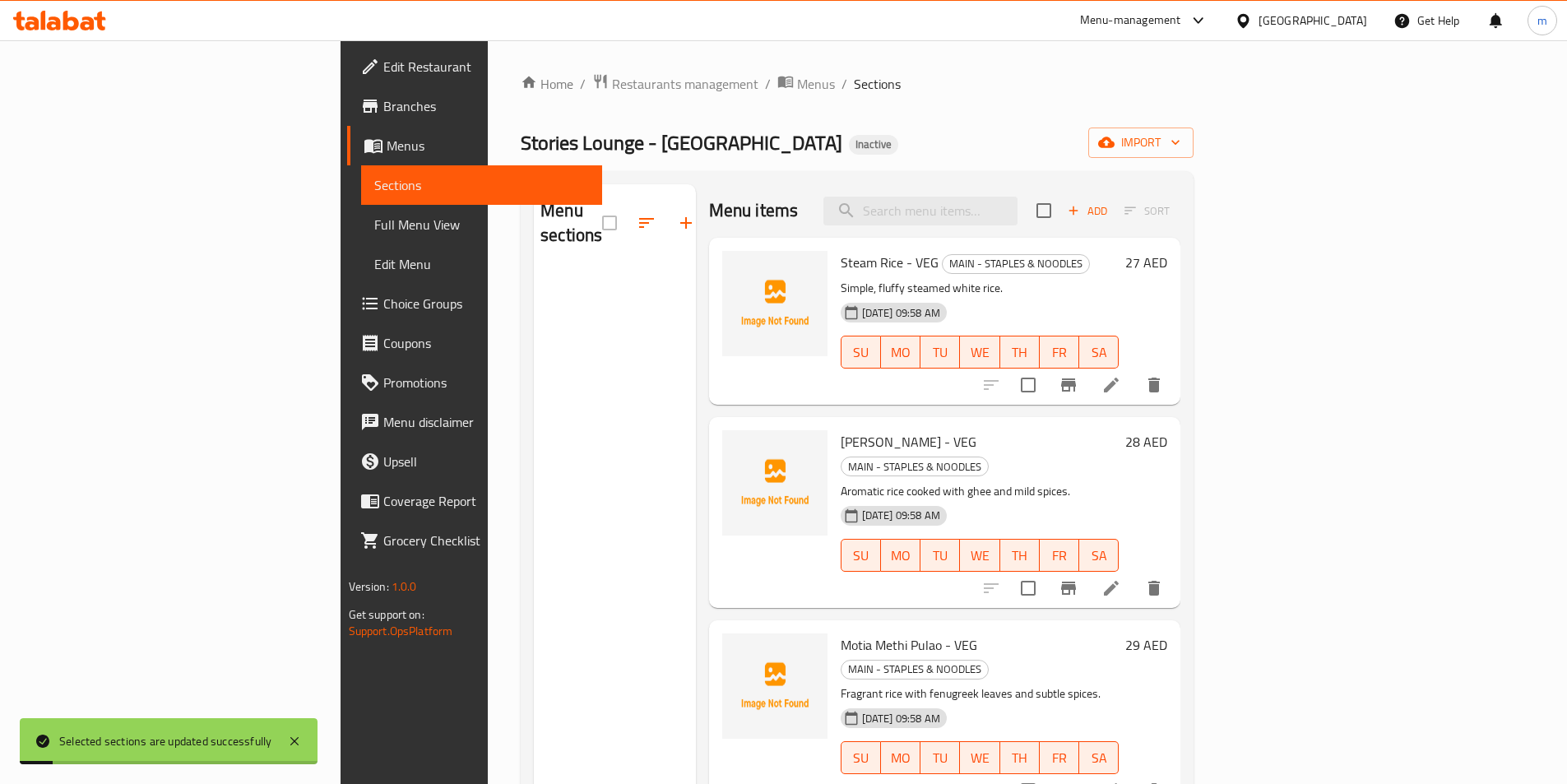
click at [1021, 151] on div "Stories Lounge - Dubai Inactive import" at bounding box center [857, 142] width 673 height 30
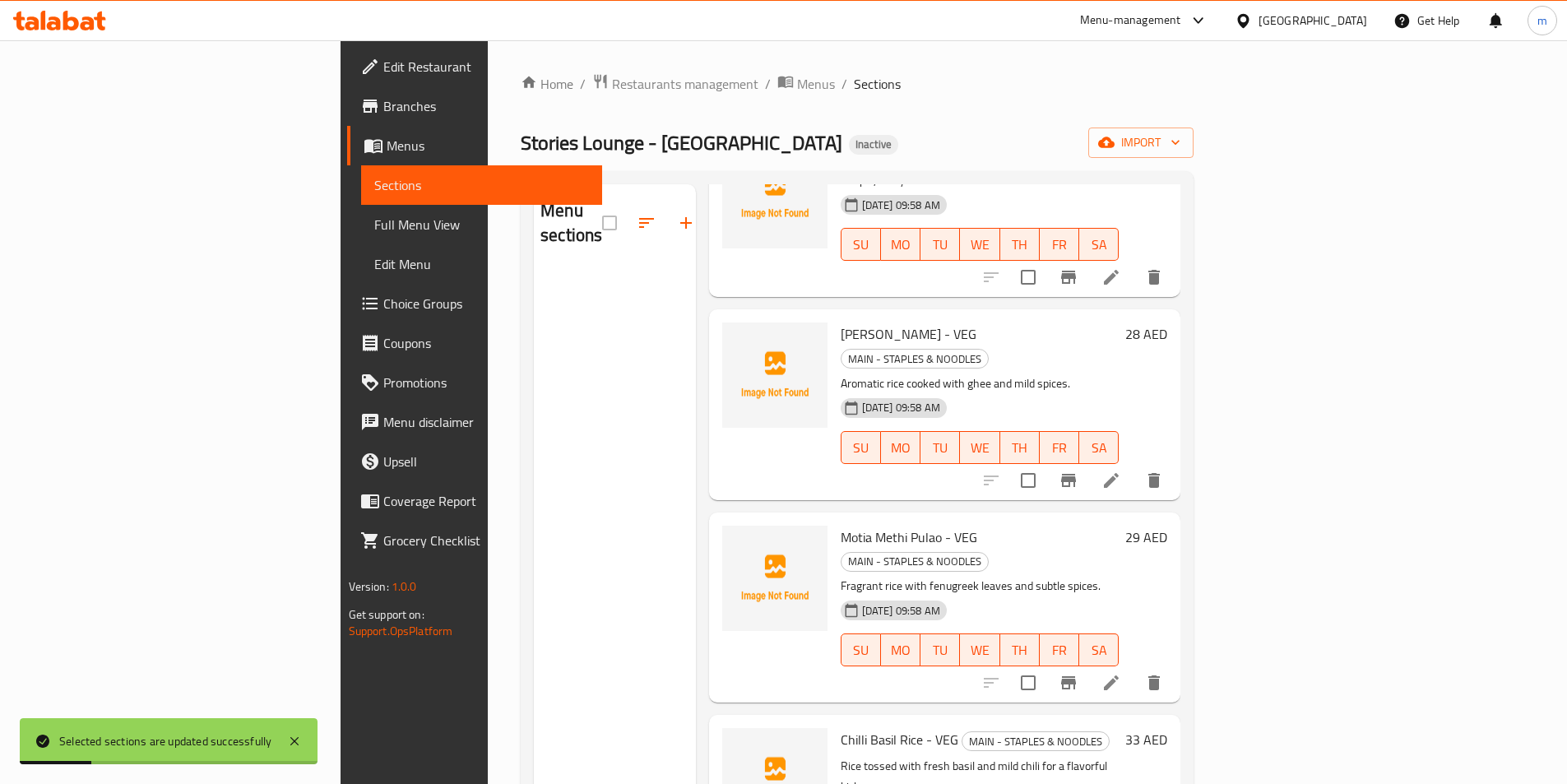
scroll to position [82, 0]
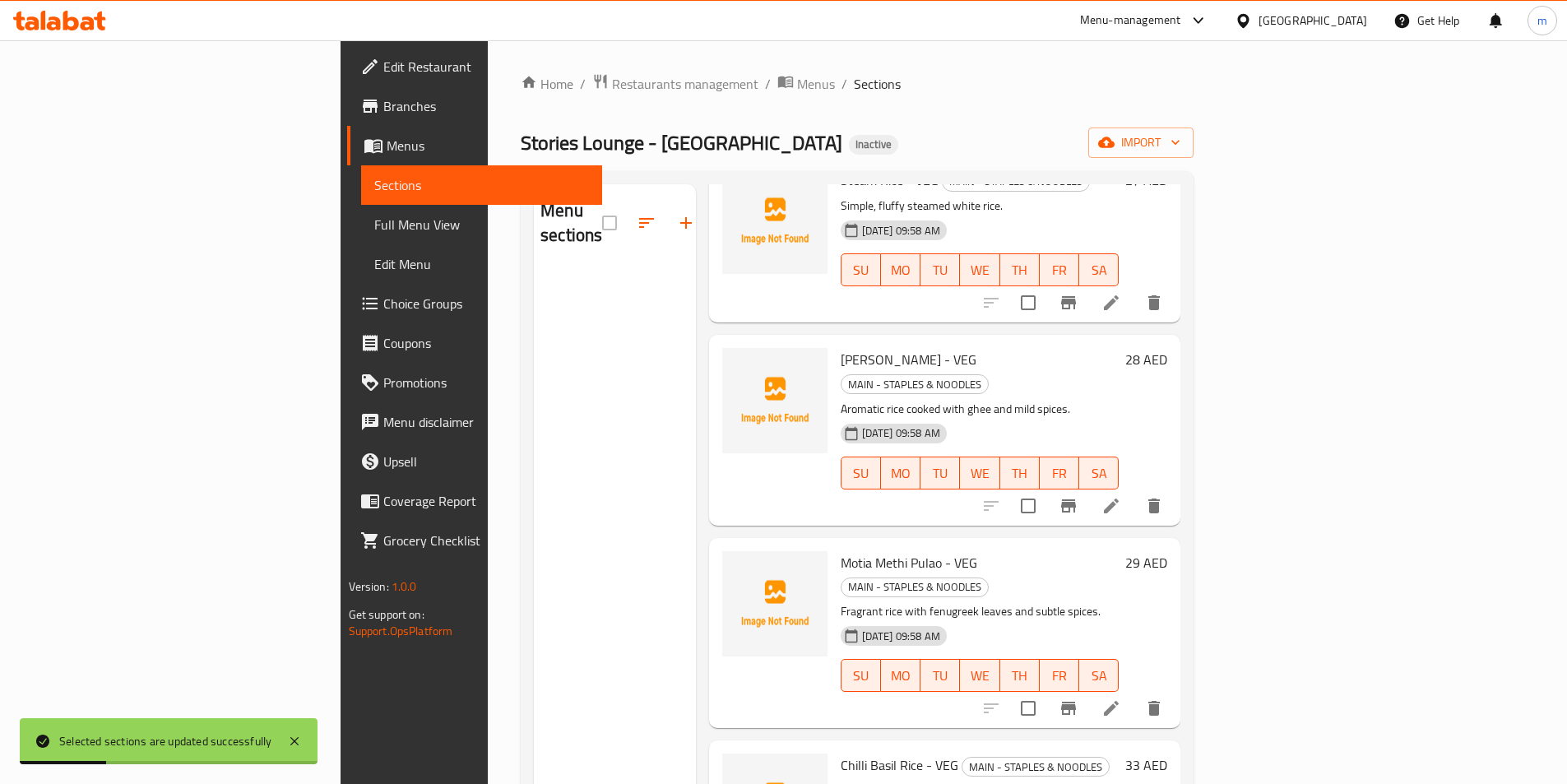
click at [374, 181] on span "Sections" at bounding box center [481, 185] width 214 height 20
click at [57, 5] on div at bounding box center [59, 21] width 119 height 33
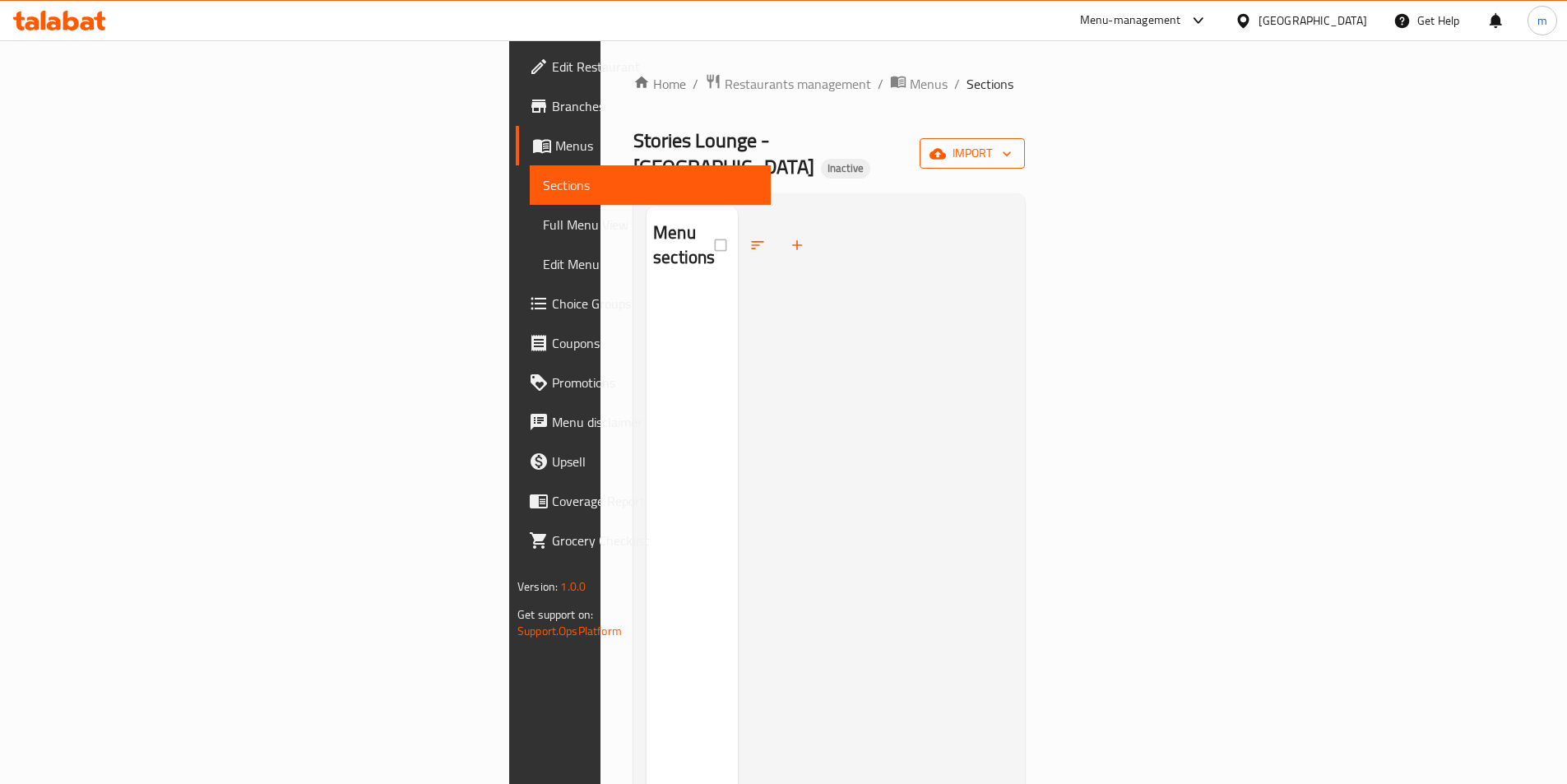
click at [1012, 143] on span "import" at bounding box center [972, 153] width 79 height 21
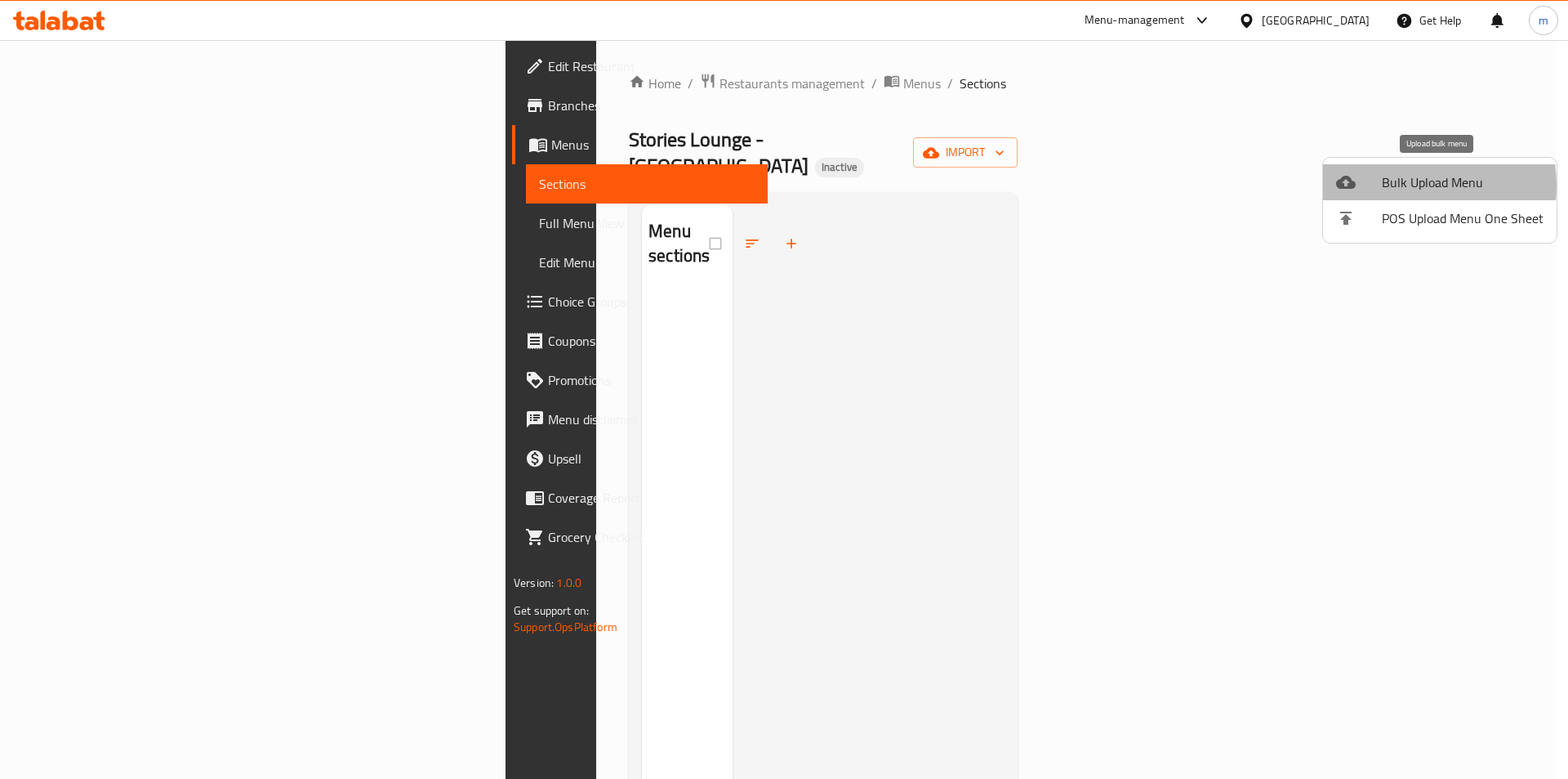
click at [1402, 186] on span "Bulk Upload Menu" at bounding box center [1462, 182] width 162 height 20
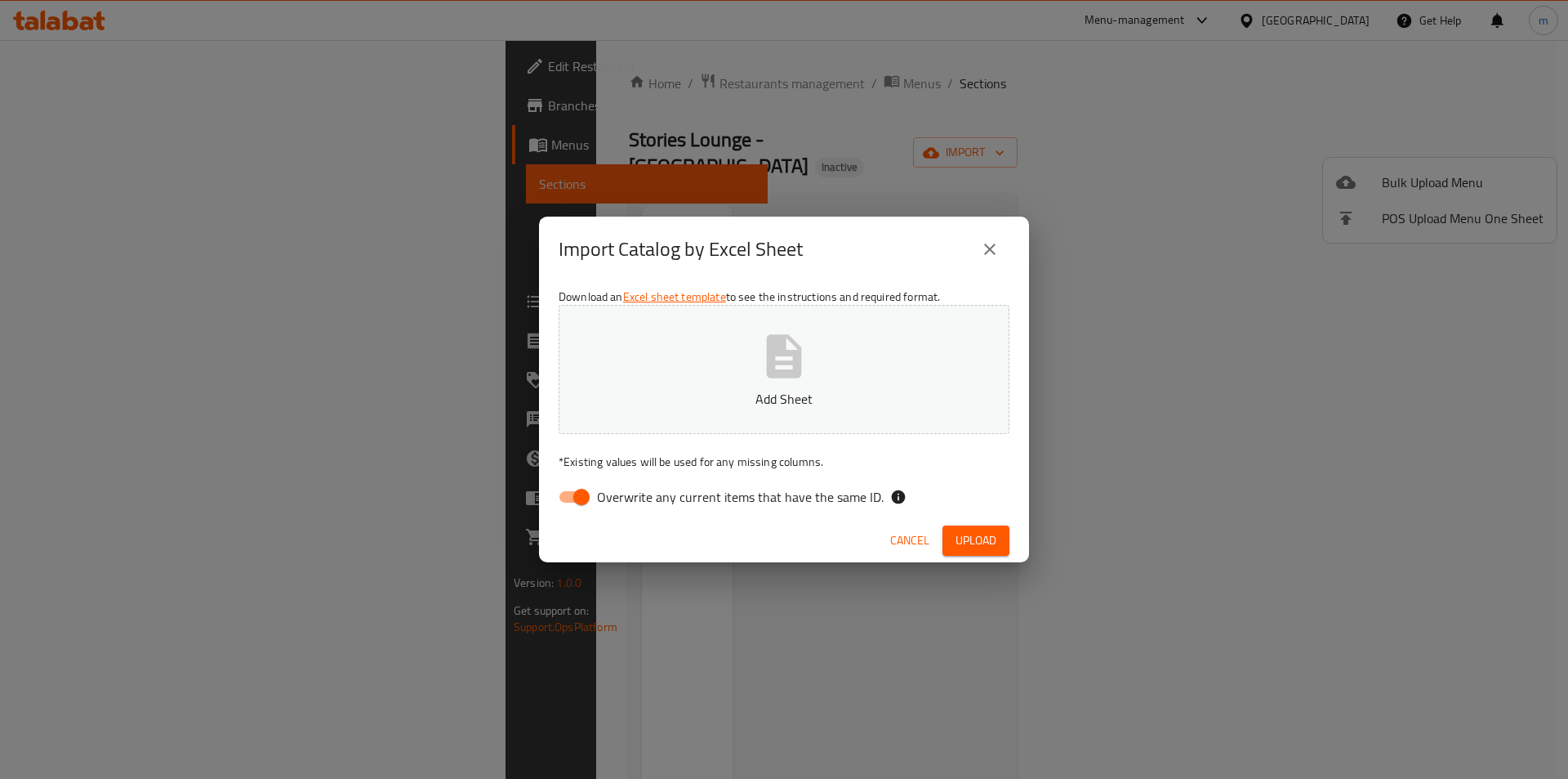
click at [582, 505] on input "Overwrite any current items that have the same ID." at bounding box center [581, 496] width 93 height 31
checkbox input "false"
click at [676, 394] on p "Add Sheet" at bounding box center [784, 399] width 400 height 20
click at [972, 546] on span "Upload" at bounding box center [975, 540] width 41 height 21
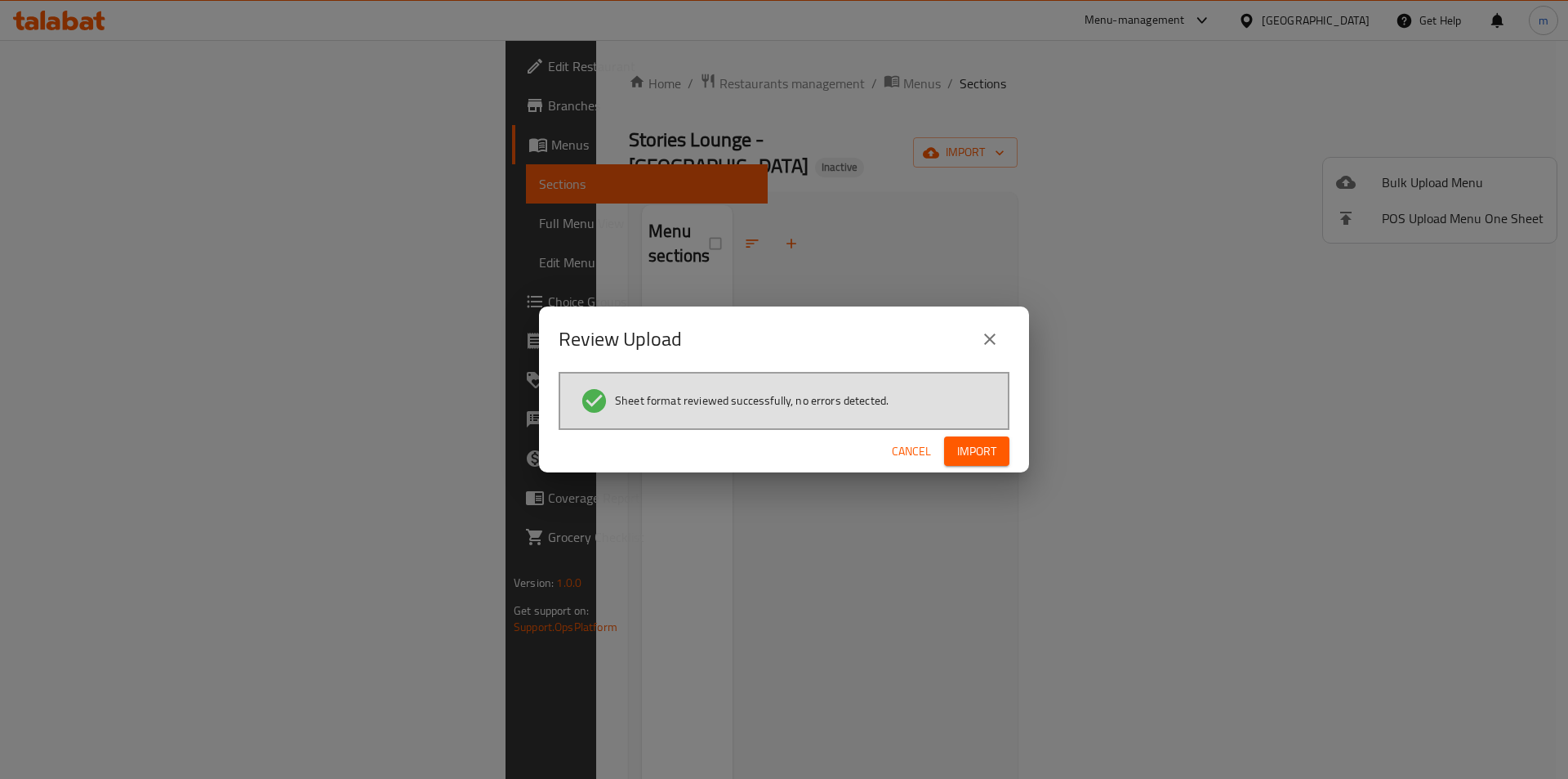
click at [984, 455] on span "Import" at bounding box center [976, 451] width 39 height 21
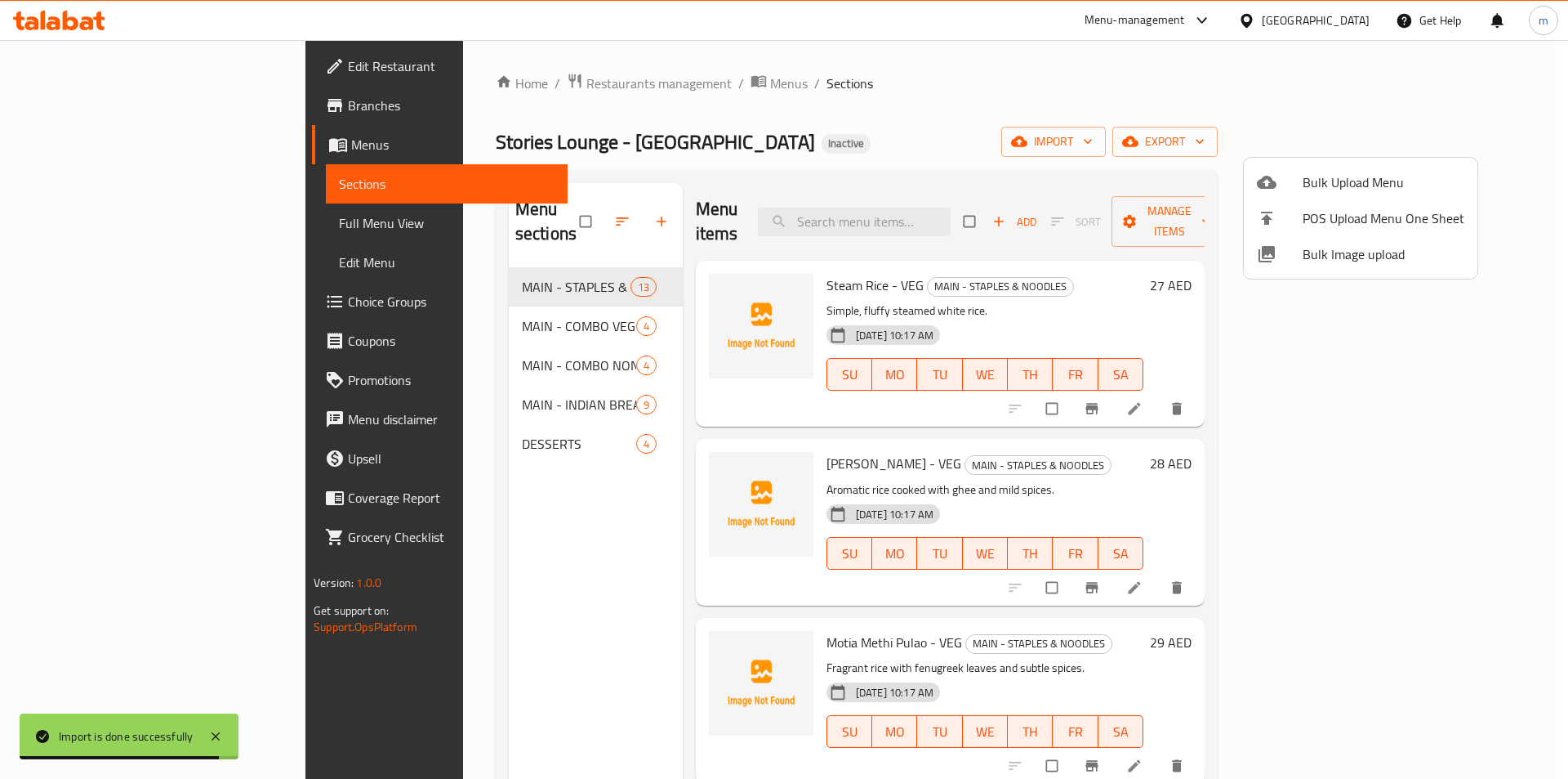
click at [537, 213] on div at bounding box center [784, 390] width 1568 height 779
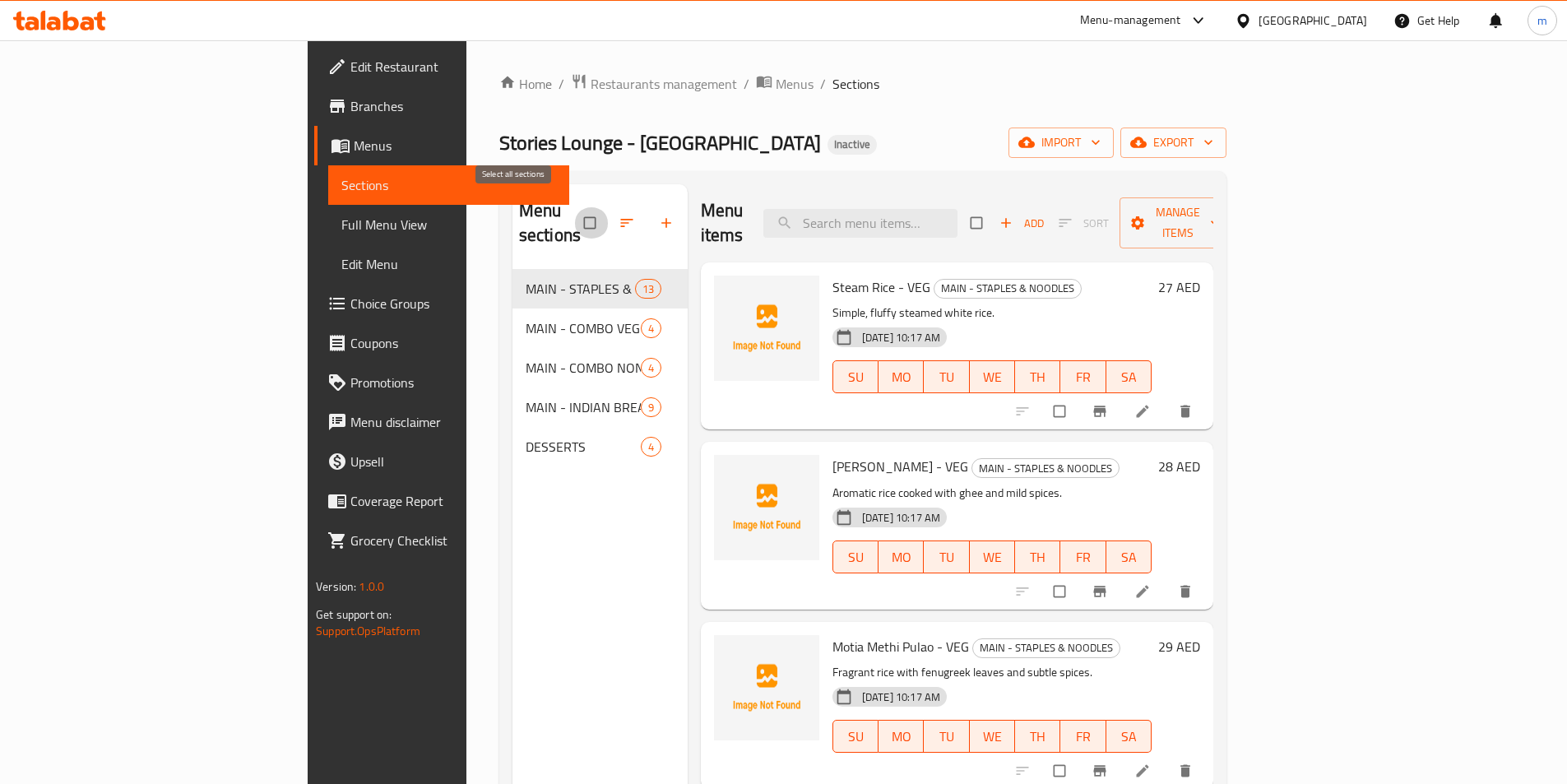
click at [575, 208] on input "checkbox" at bounding box center [592, 222] width 35 height 31
click at [575, 214] on input "checkbox" at bounding box center [592, 222] width 35 height 31
click at [341, 180] on span "Sections" at bounding box center [448, 185] width 214 height 20
click at [575, 218] on input "checkbox" at bounding box center [592, 222] width 35 height 31
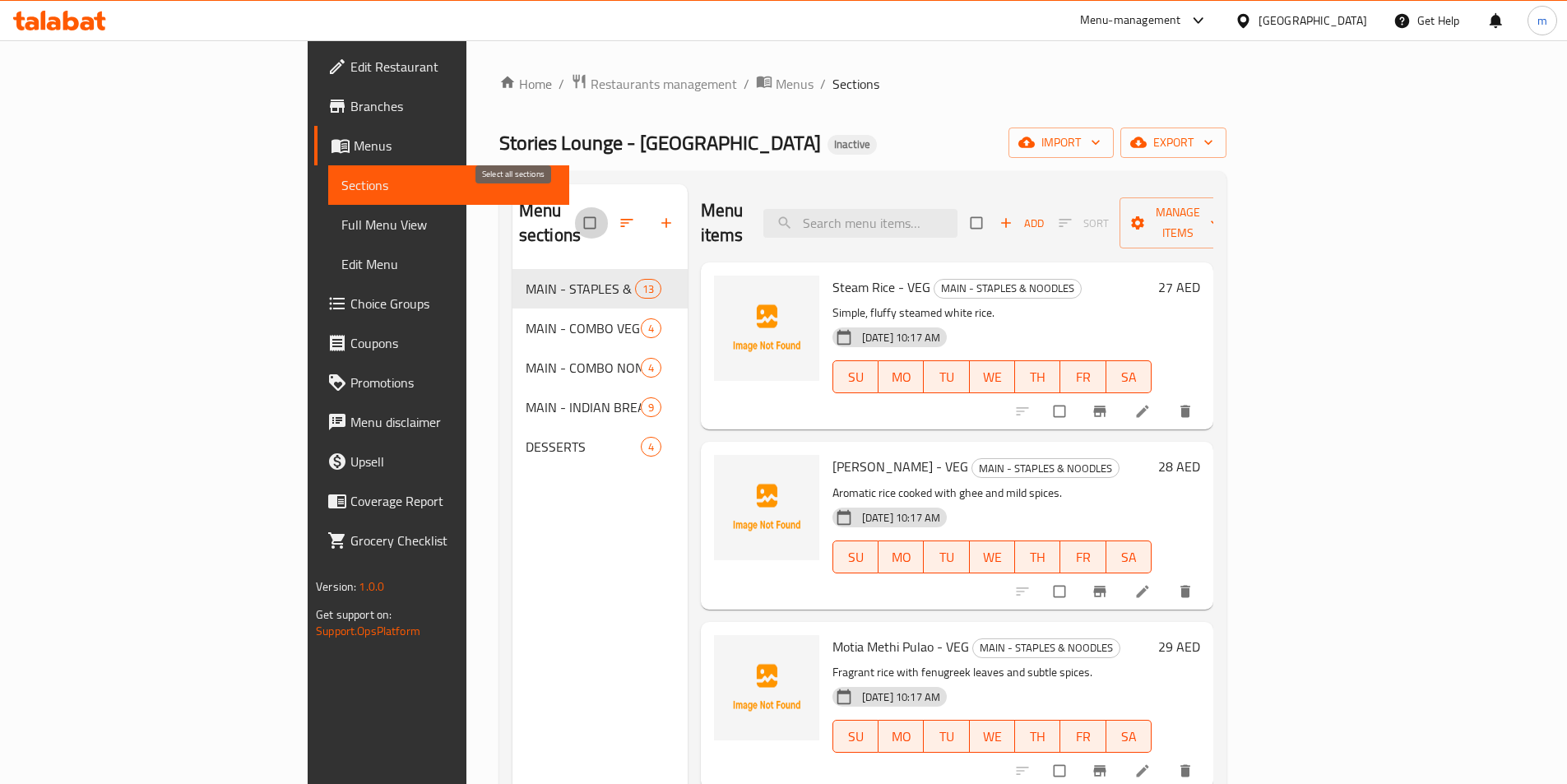
click at [575, 218] on input "checkbox" at bounding box center [592, 222] width 35 height 31
checkbox input "false"
click at [328, 211] on link "Full Menu View" at bounding box center [449, 224] width 241 height 39
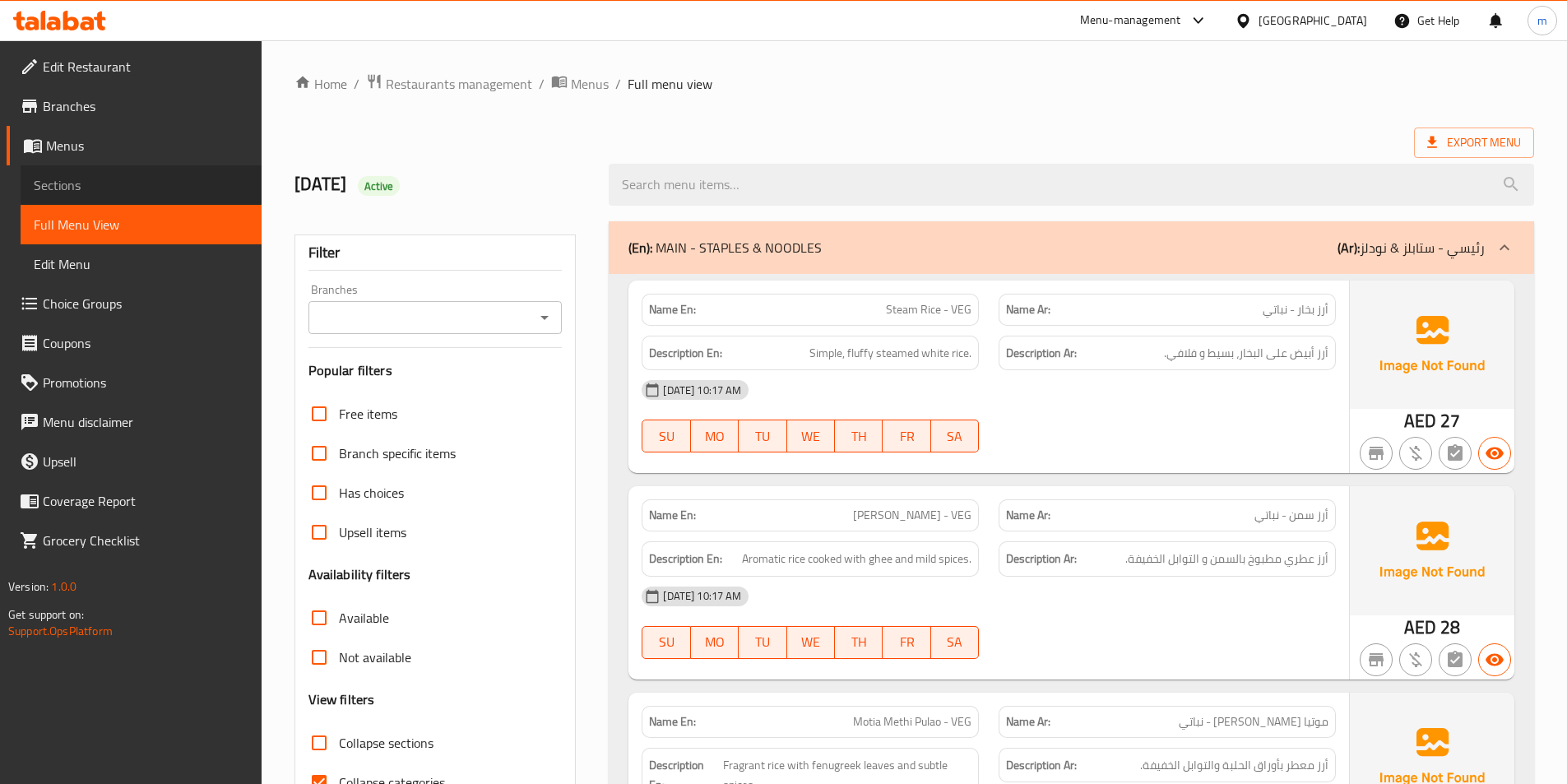
click at [132, 182] on span "Sections" at bounding box center [140, 185] width 214 height 20
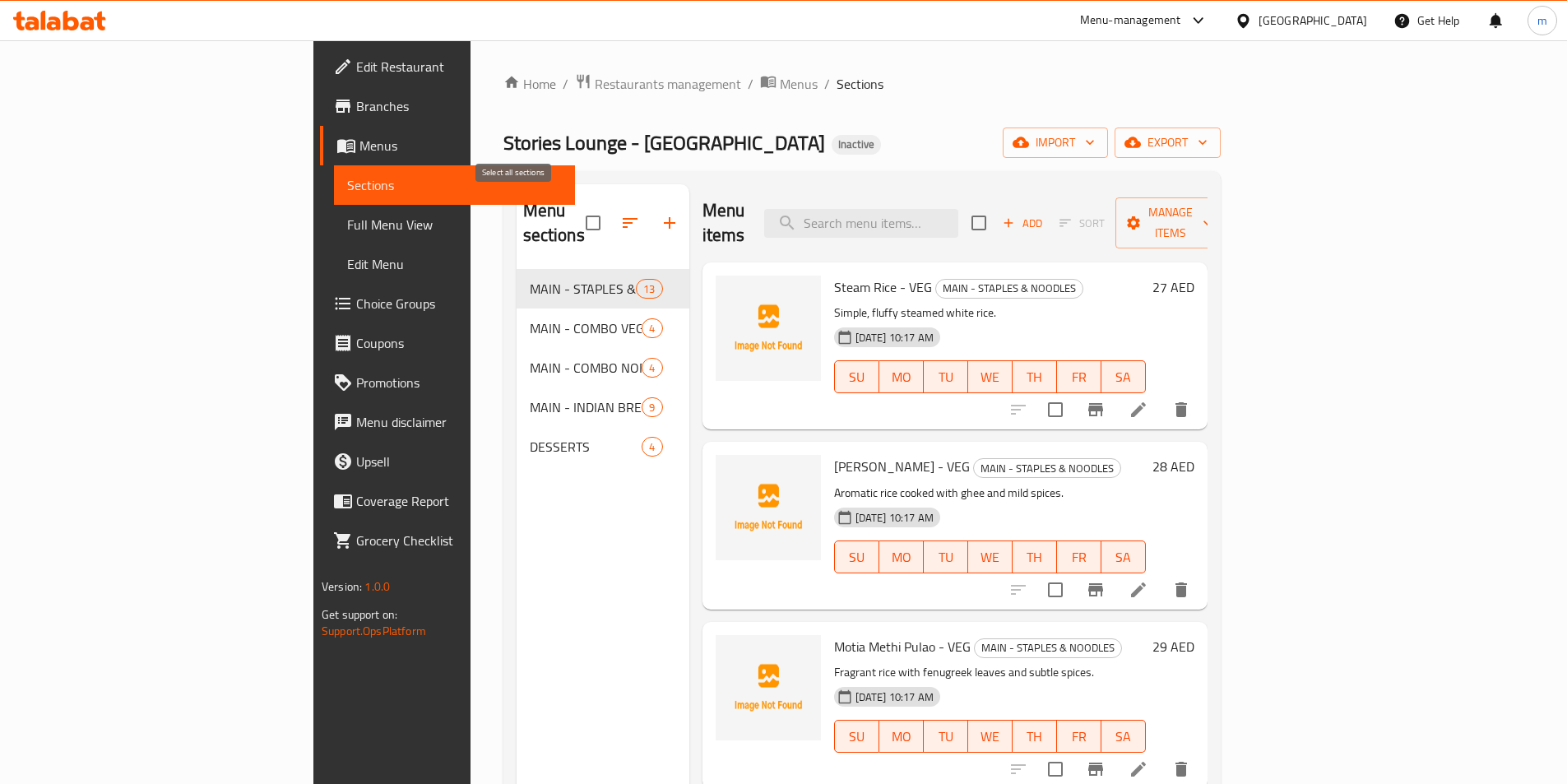
click at [576, 206] on input "checkbox" at bounding box center [593, 223] width 35 height 35
checkbox input "true"
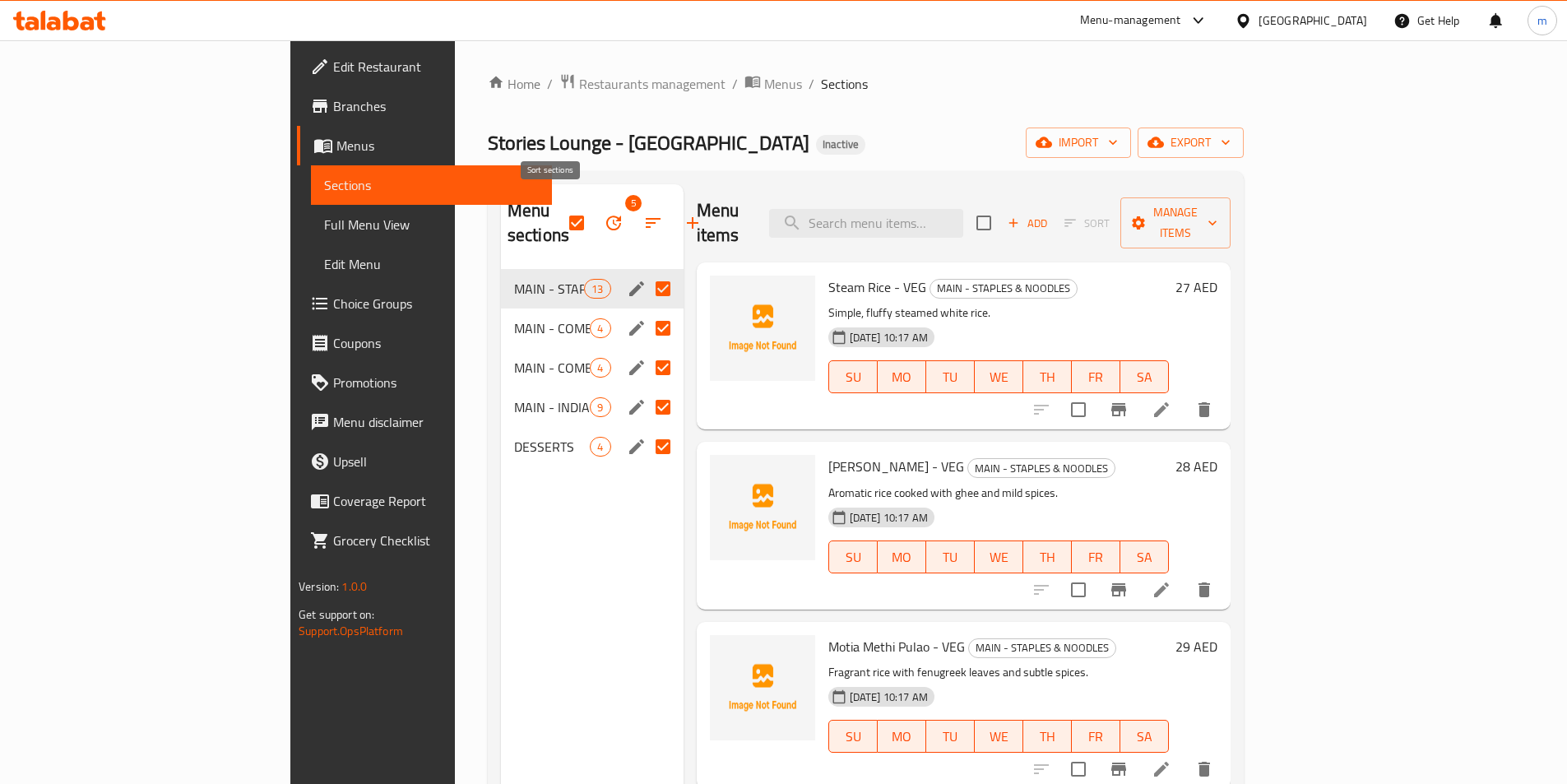
click at [643, 213] on icon "button" at bounding box center [653, 223] width 20 height 20
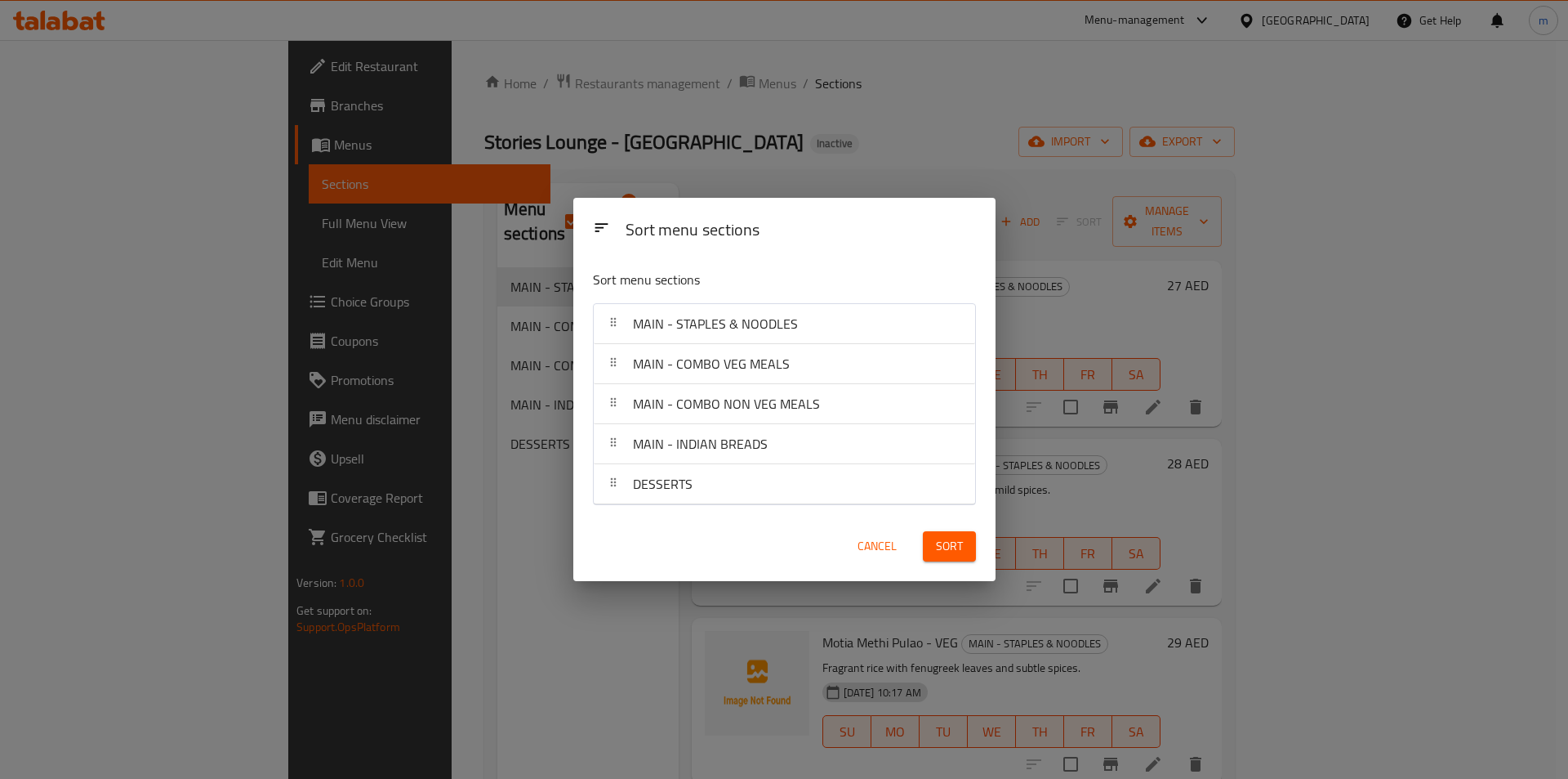
click at [492, 210] on div "Sort menu sections Sort menu sections MAIN - STAPLES & NOODLES MAIN - COMBO VEG…" at bounding box center [784, 390] width 1568 height 779
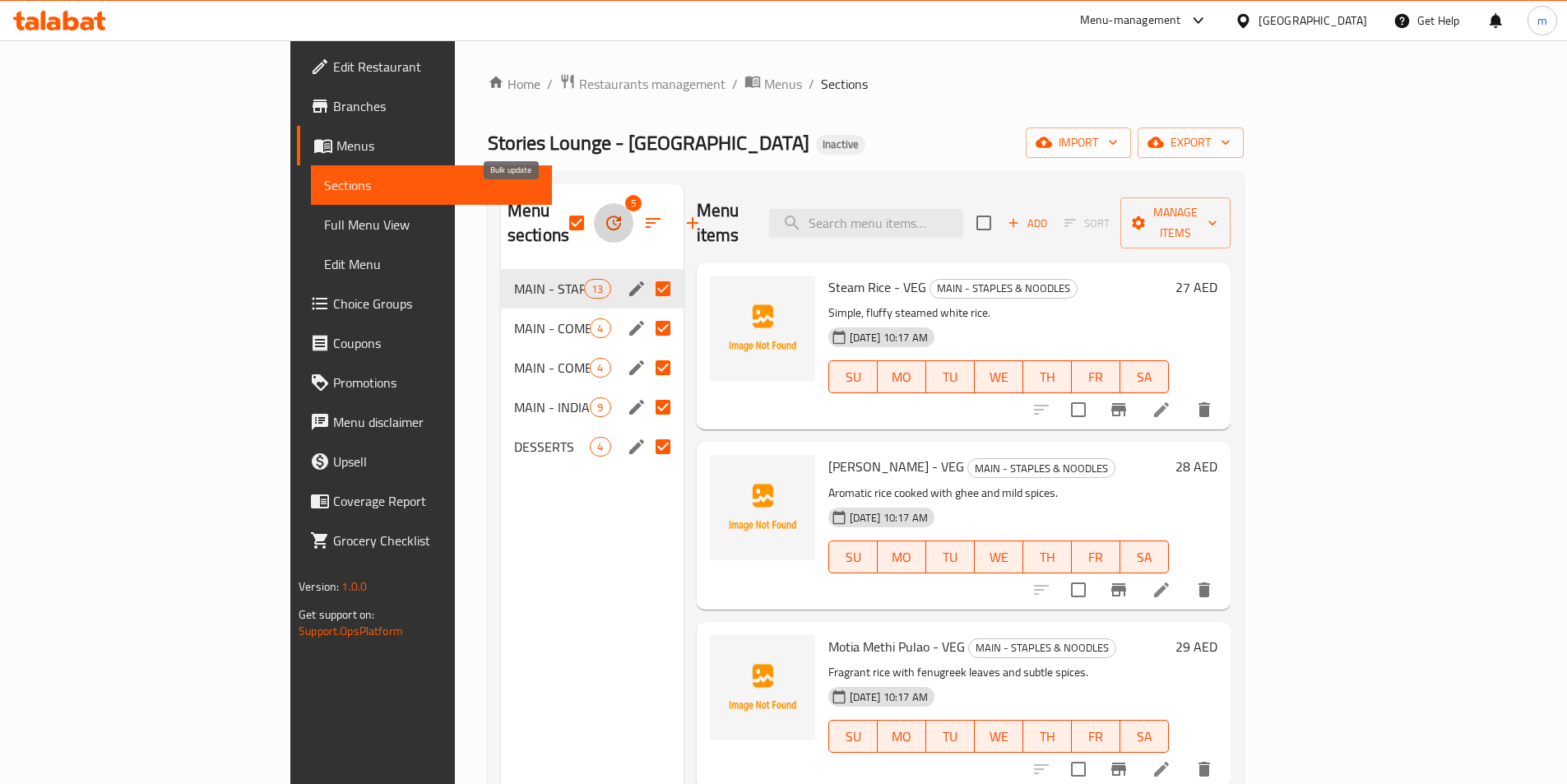
click at [607, 218] on icon "button" at bounding box center [614, 222] width 15 height 15
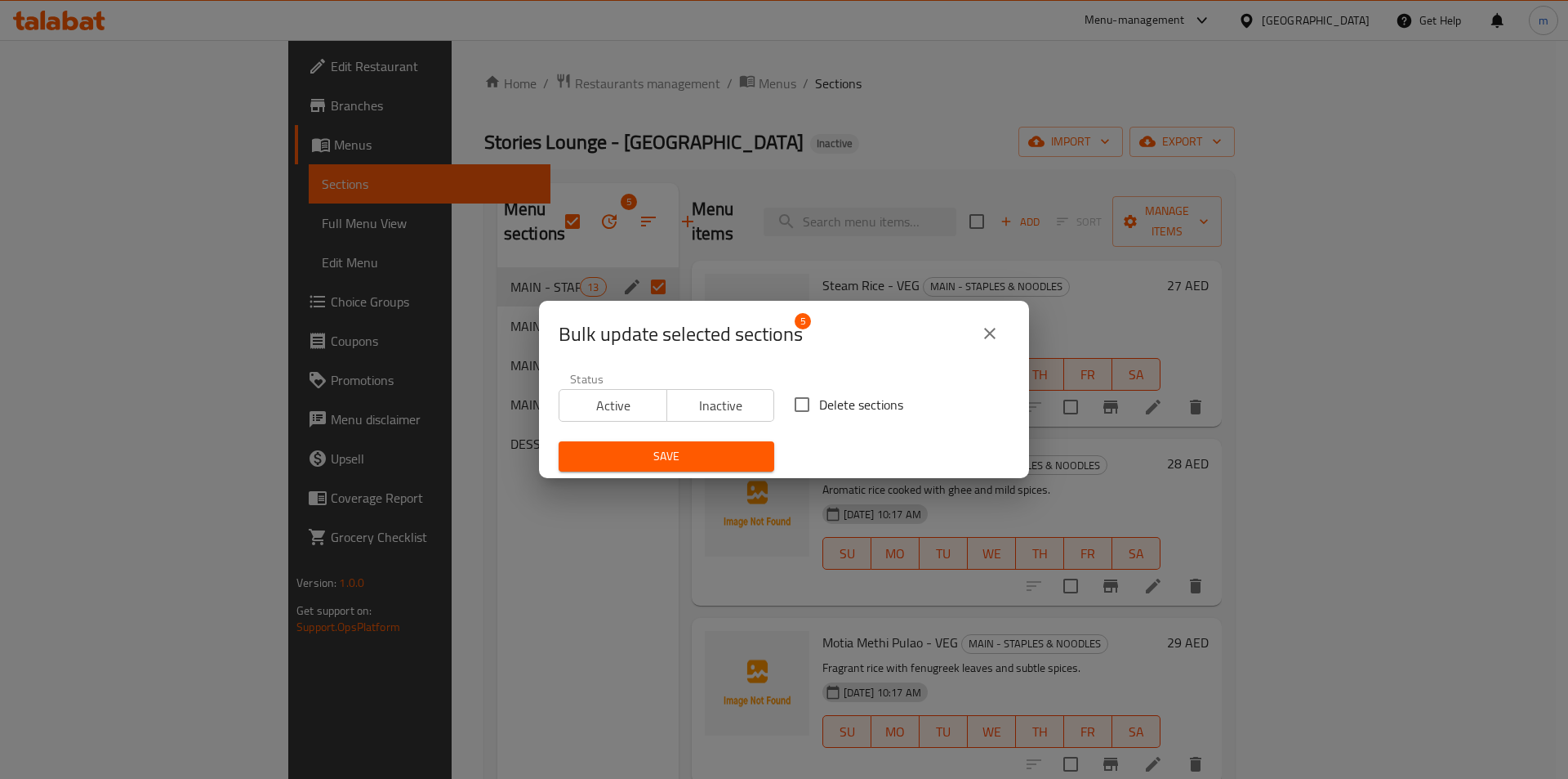
click at [798, 421] on div "Delete sections" at bounding box center [902, 405] width 235 height 54
click at [802, 405] on input "Delete sections" at bounding box center [802, 405] width 34 height 34
checkbox input "true"
click at [706, 452] on span "Save" at bounding box center [665, 456] width 189 height 21
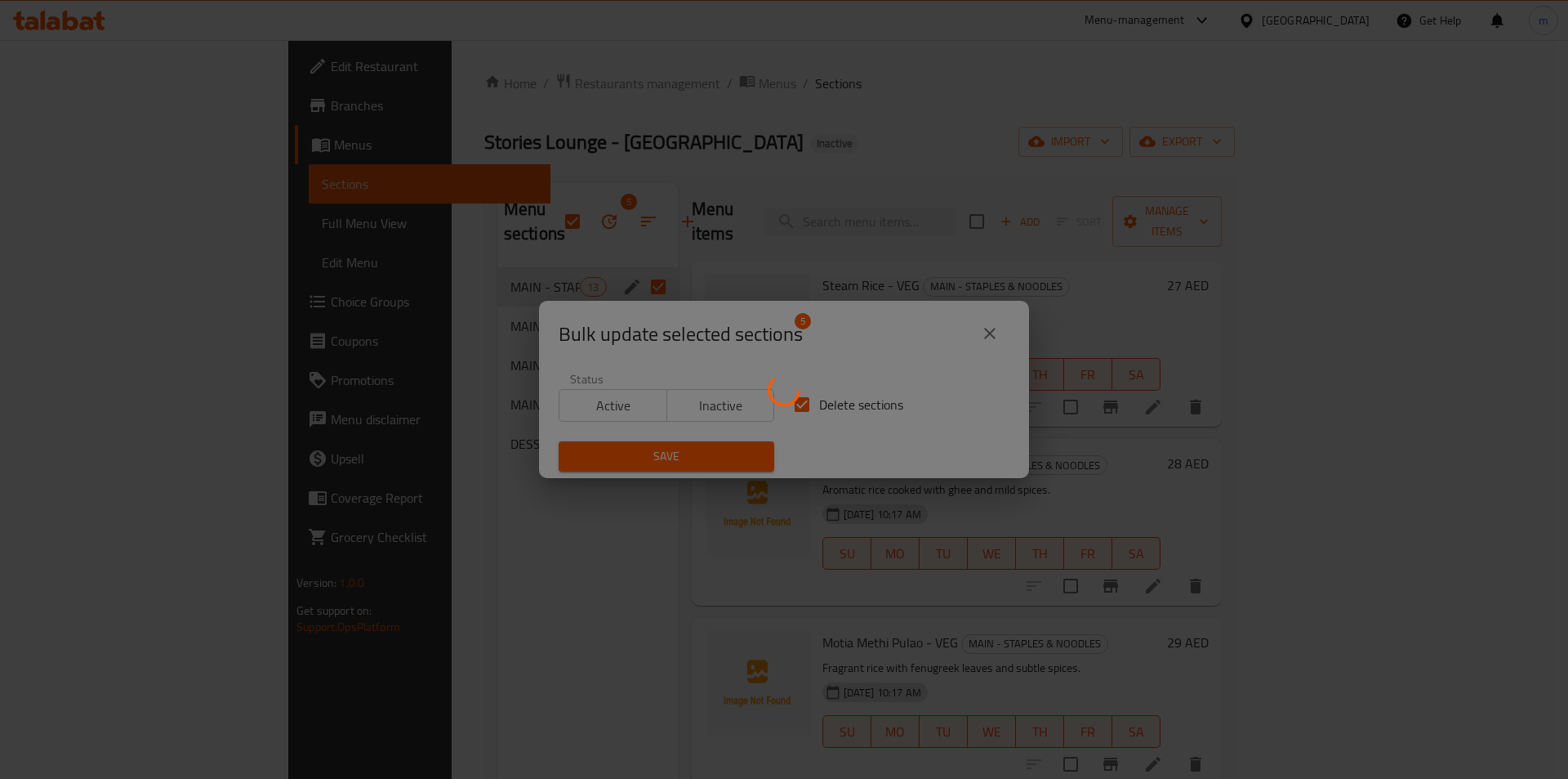
checkbox input "false"
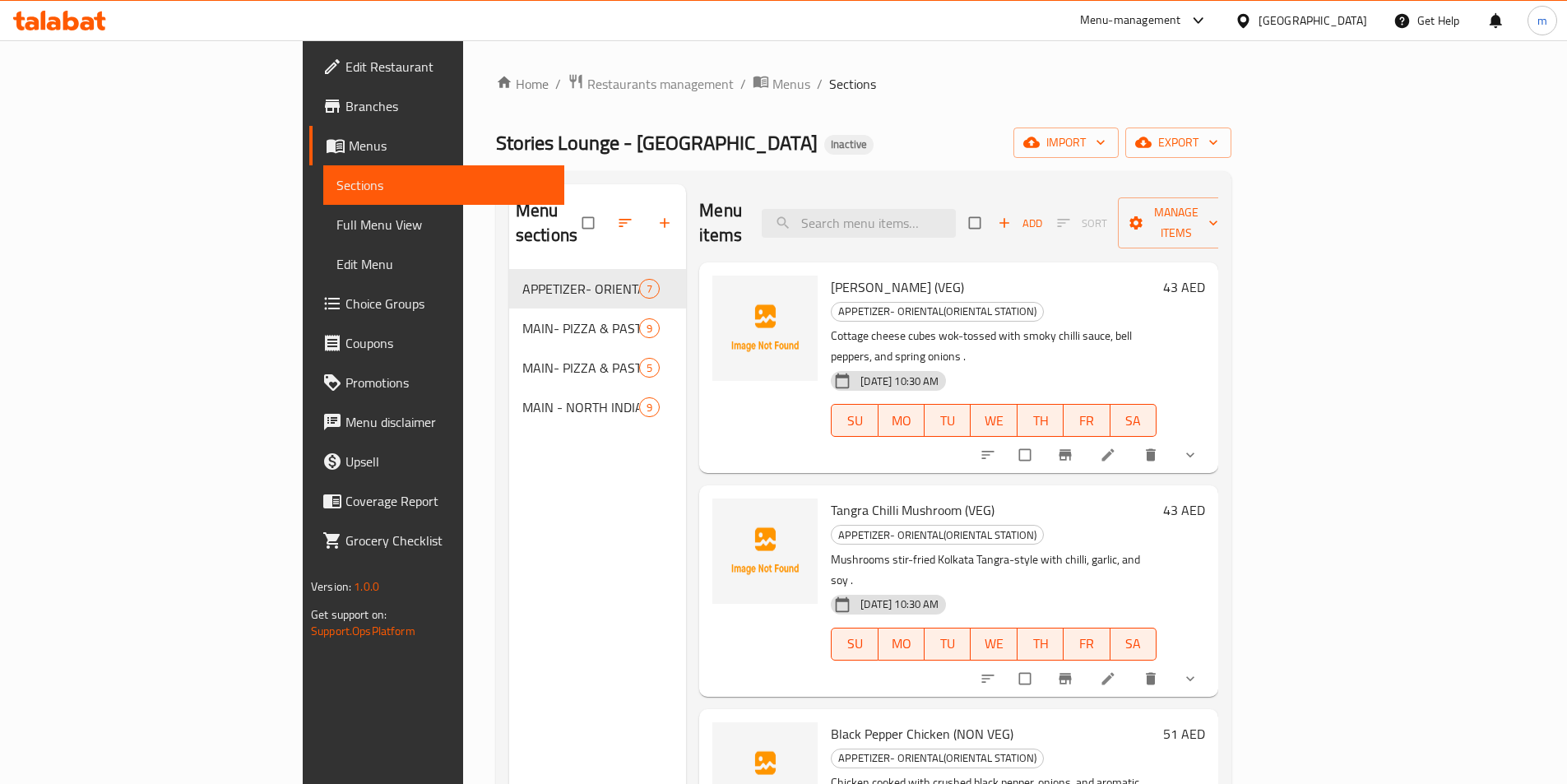
click at [509, 439] on div "Menu sections APPETIZER- ORIENTAL(ORIENTAL STATION) 7 MAIN- PIZZA & PASTA (Past…" at bounding box center [597, 576] width 178 height 784
click at [1105, 148] on span "import" at bounding box center [1066, 142] width 79 height 21
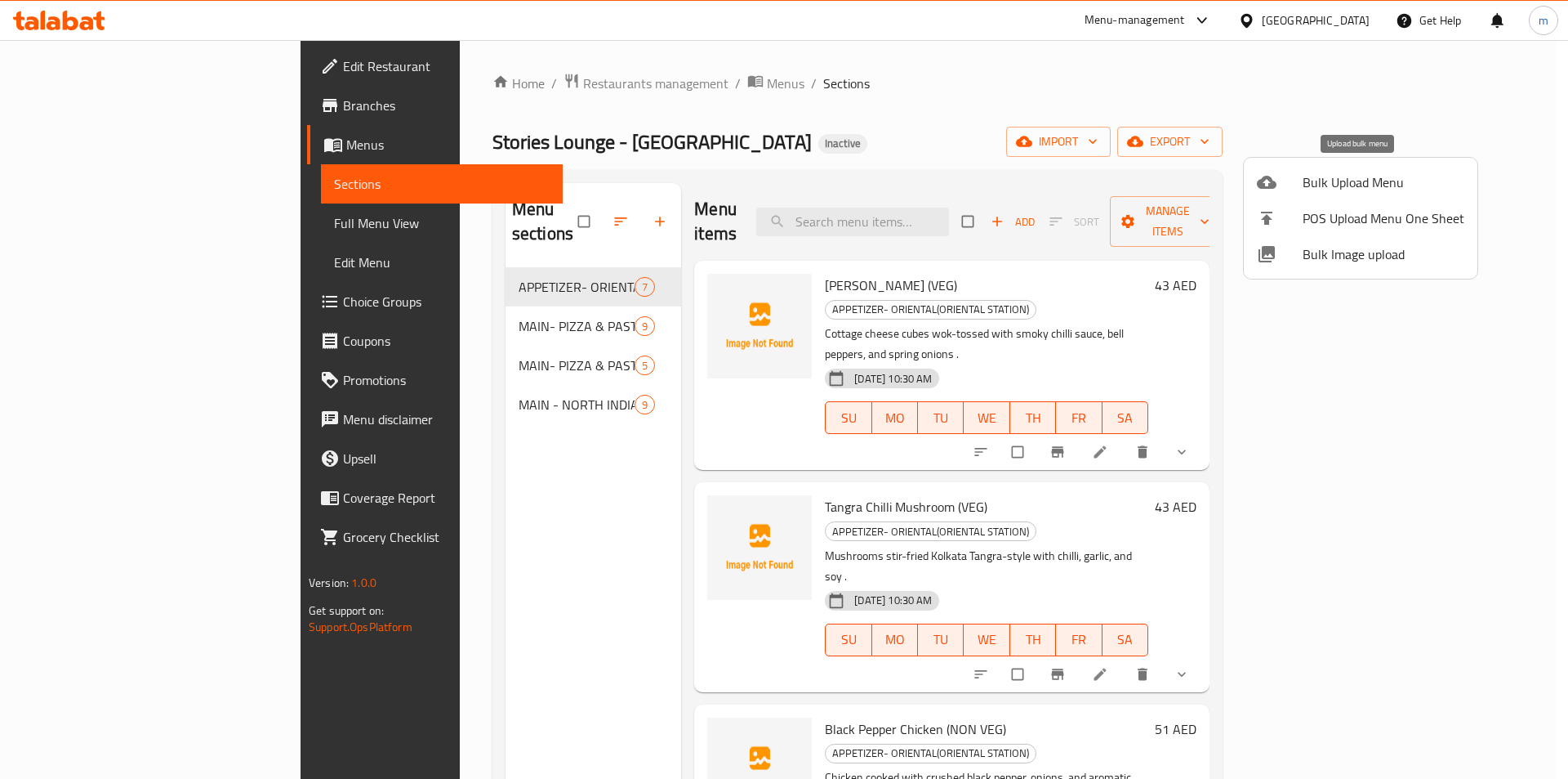
click at [1412, 191] on span "Bulk Upload Menu" at bounding box center [1383, 182] width 162 height 20
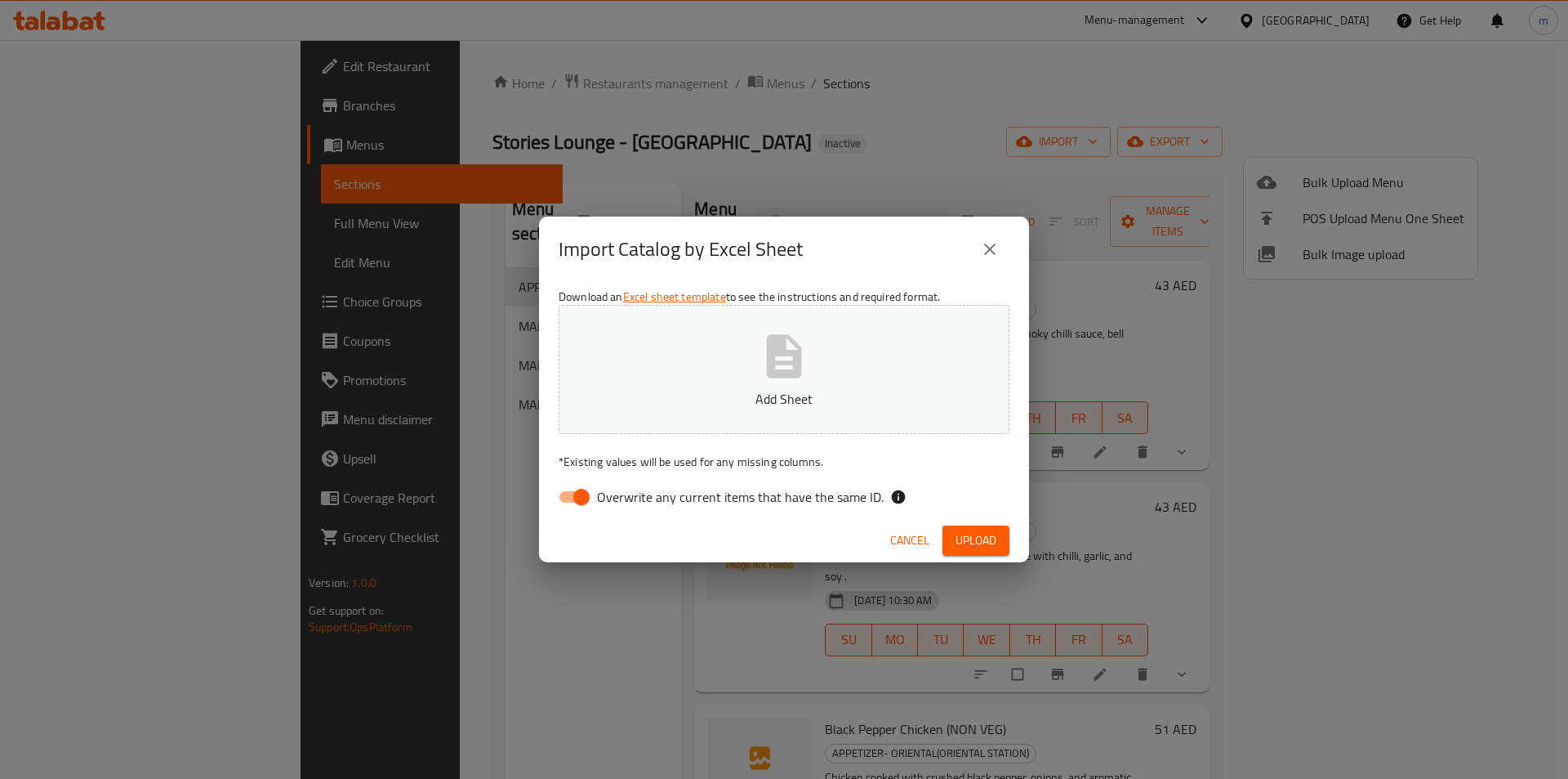
click at [577, 495] on input "Overwrite any current items that have the same ID." at bounding box center [581, 496] width 93 height 31
checkbox input "false"
click at [764, 372] on icon "button" at bounding box center [784, 356] width 53 height 53
click at [961, 541] on span "Upload" at bounding box center [975, 540] width 41 height 21
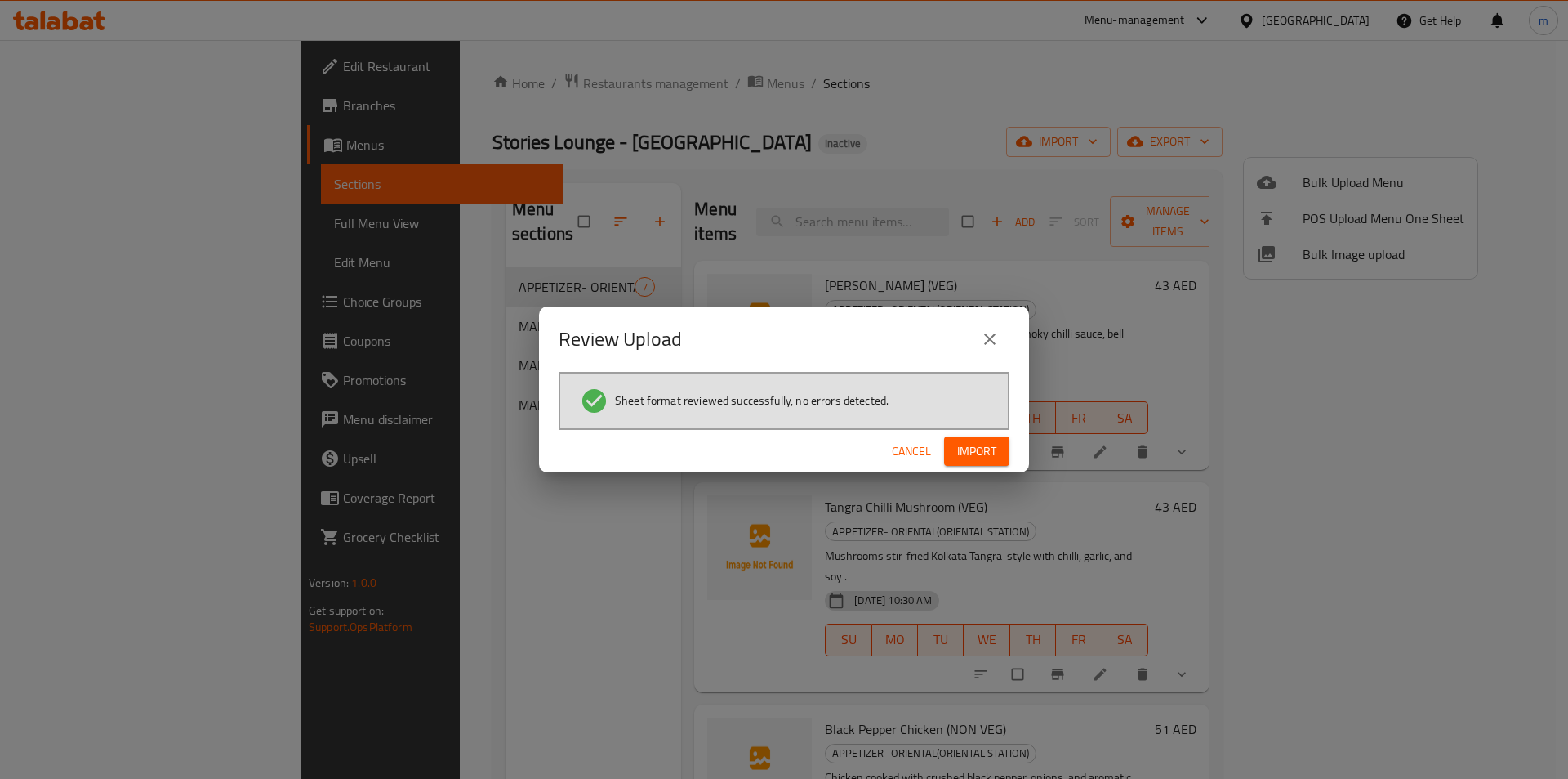
drag, startPoint x: 991, startPoint y: 453, endPoint x: 1073, endPoint y: 421, distance: 88.0
click at [993, 451] on span "Import" at bounding box center [976, 451] width 39 height 21
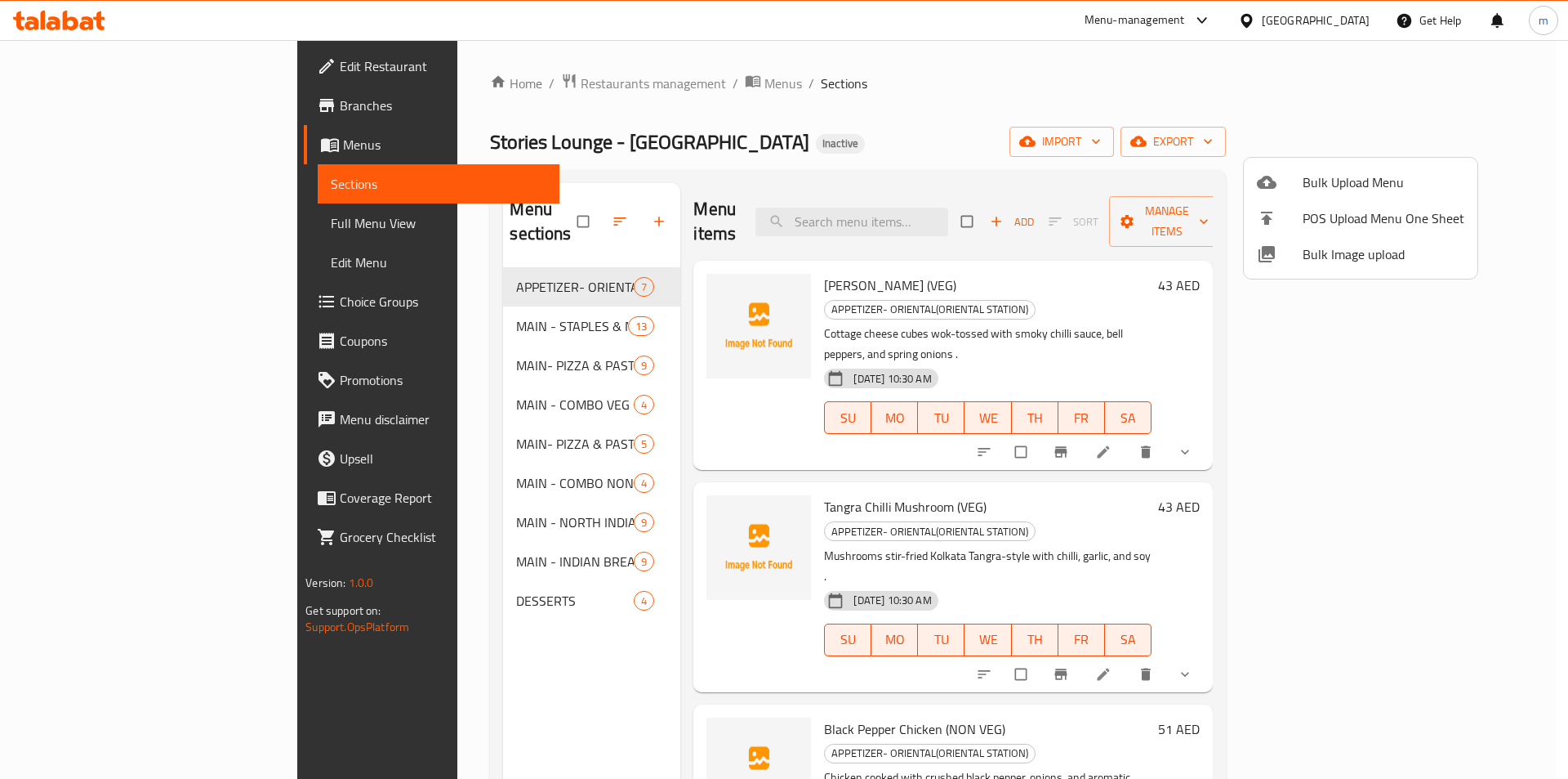
click at [550, 214] on div at bounding box center [784, 390] width 1568 height 779
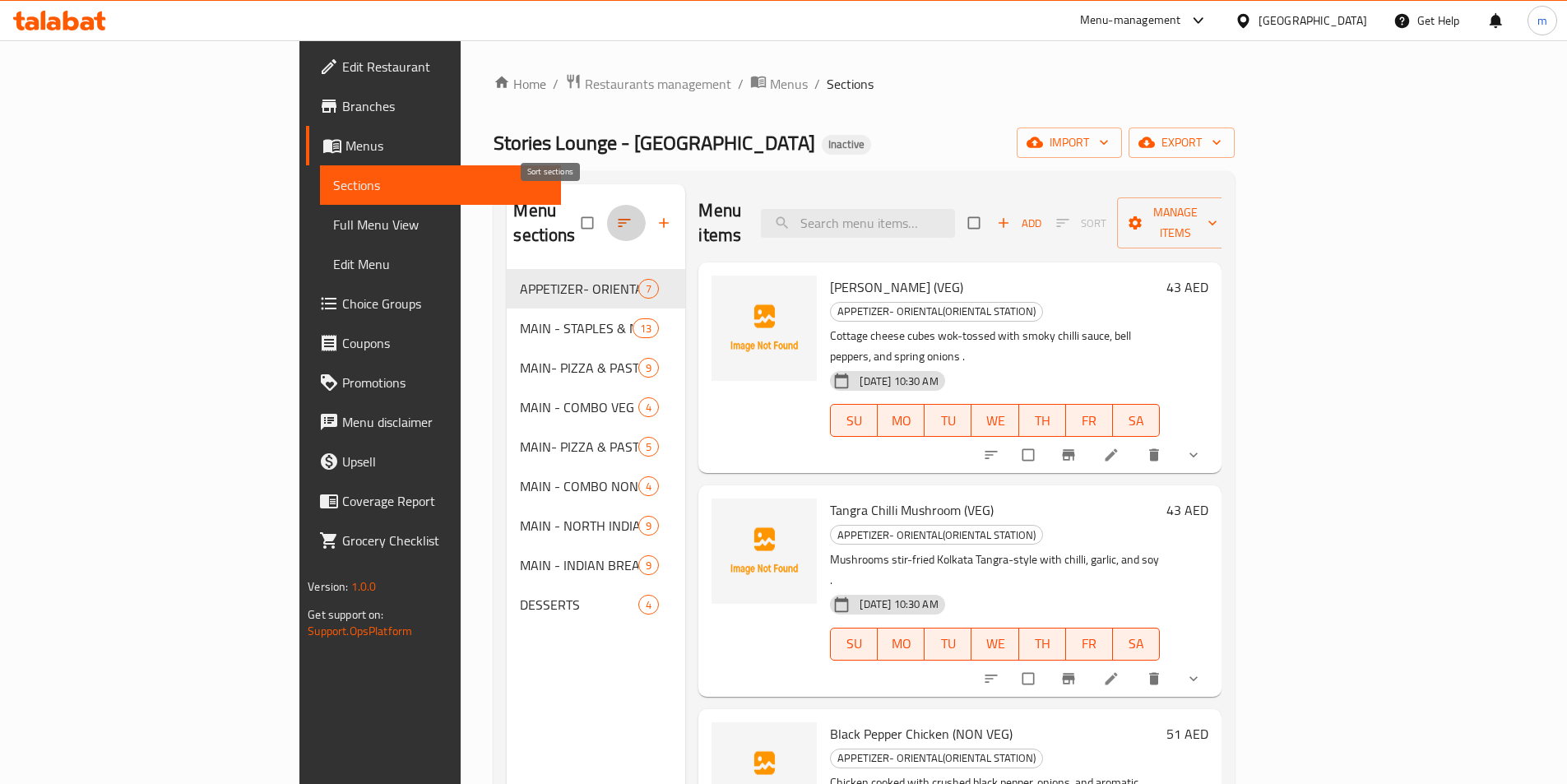
click at [617, 214] on icon "button" at bounding box center [625, 222] width 16 height 16
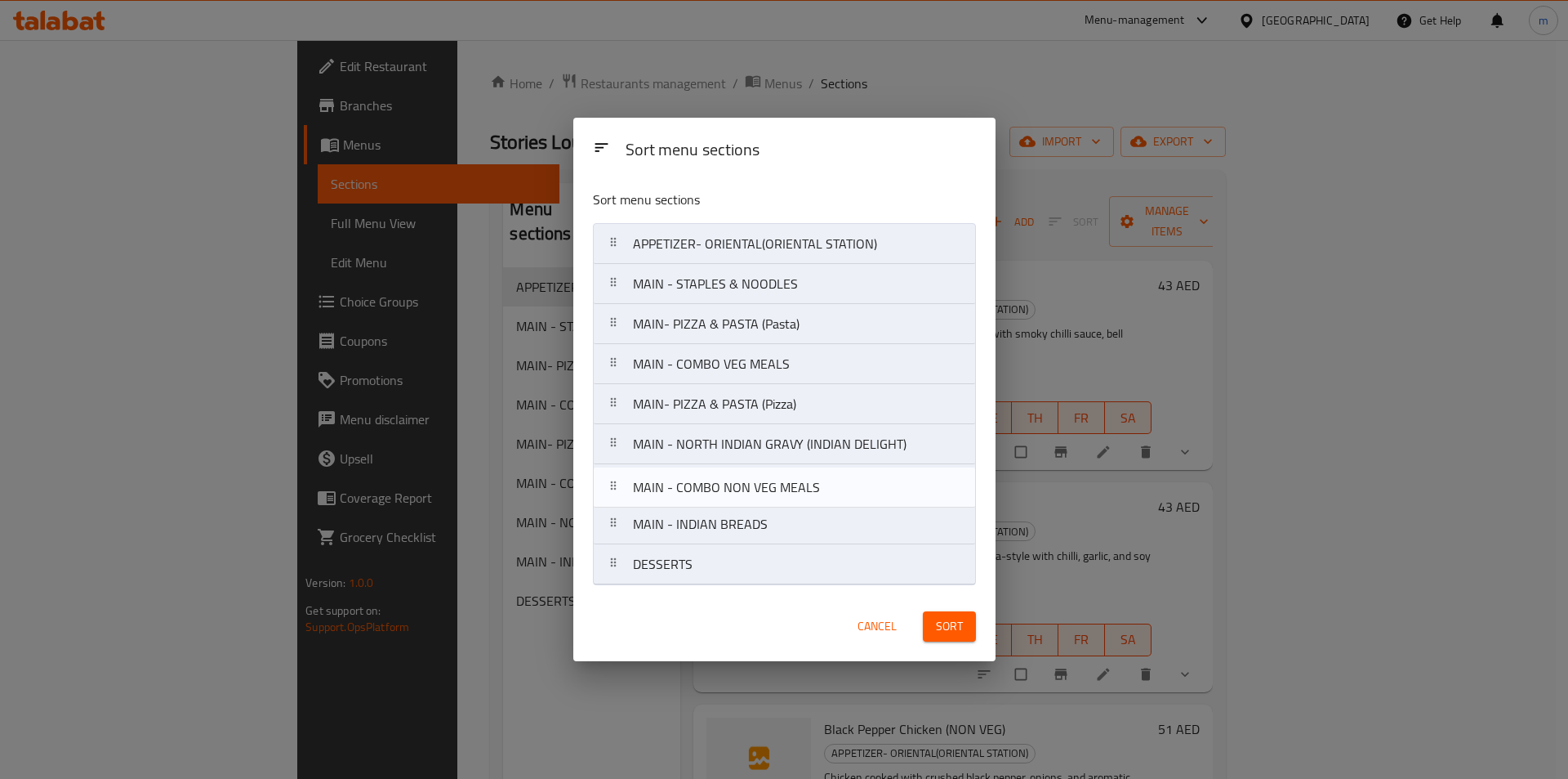
drag, startPoint x: 620, startPoint y: 448, endPoint x: 620, endPoint y: 496, distance: 48.0
click at [620, 496] on nav "APPETIZER- ORIENTAL(ORIENTAL STATION) MAIN - STAPLES & NOODLES MAIN- PIZZA & PA…" at bounding box center [784, 404] width 383 height 362
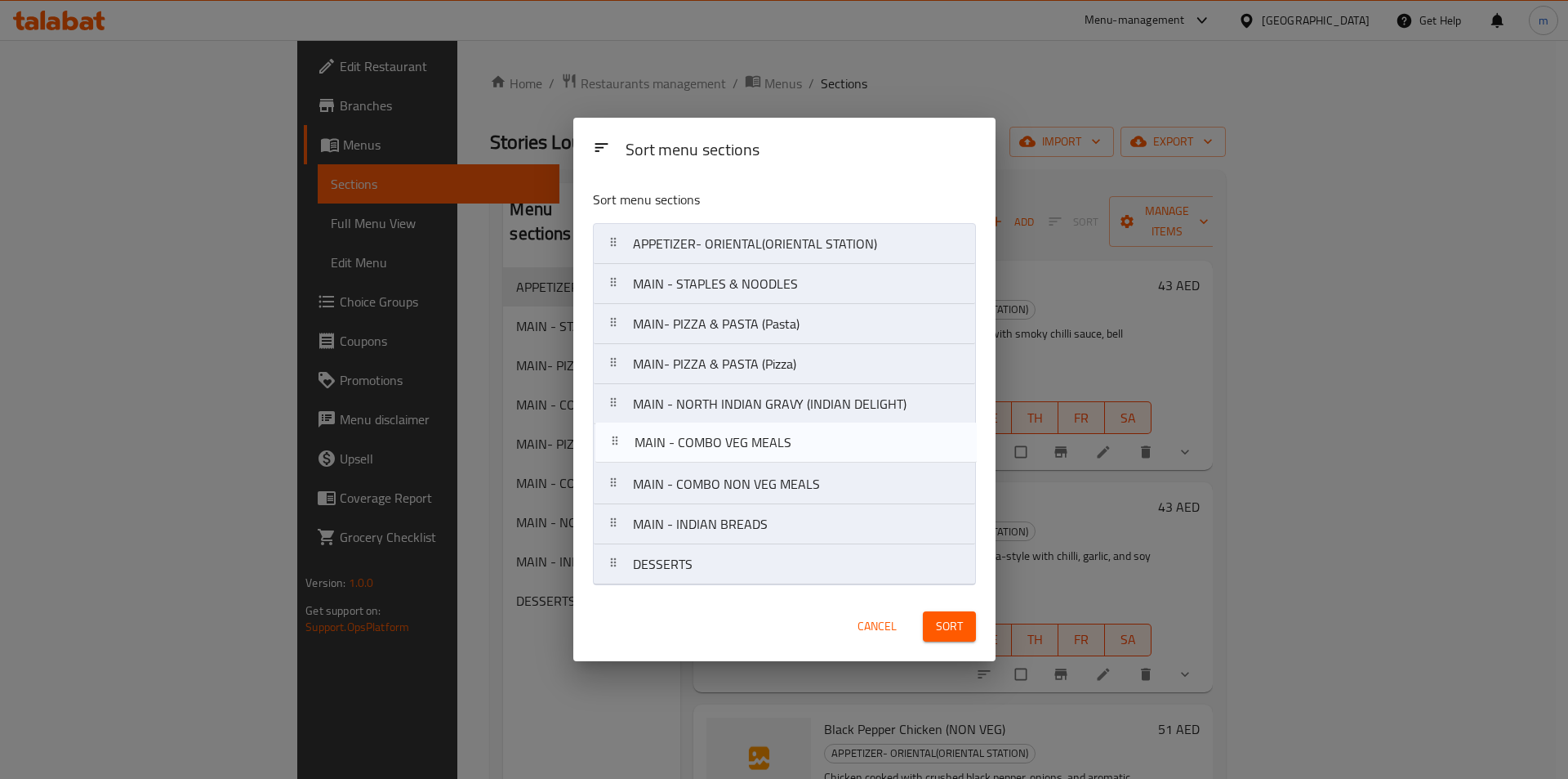
drag, startPoint x: 618, startPoint y: 361, endPoint x: 620, endPoint y: 443, distance: 82.0
click at [620, 443] on nav "APPETIZER- ORIENTAL(ORIENTAL STATION) MAIN - STAPLES & NOODLES MAIN- PIZZA & PA…" at bounding box center [784, 404] width 383 height 362
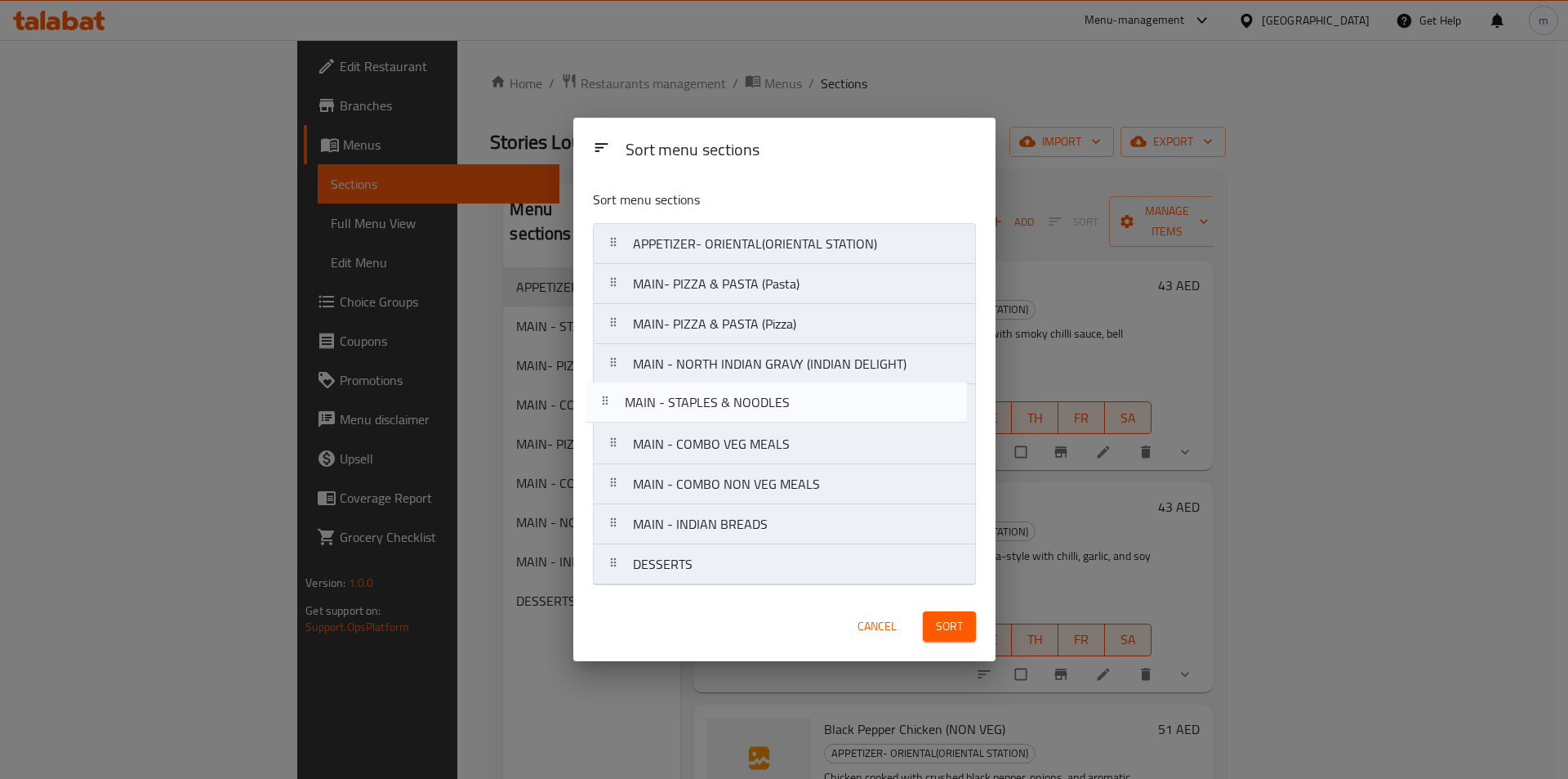
drag, startPoint x: 616, startPoint y: 285, endPoint x: 607, endPoint y: 409, distance: 124.3
click at [607, 409] on nav "APPETIZER- ORIENTAL(ORIENTAL STATION) MAIN - STAPLES & NOODLES MAIN- PIZZA & PA…" at bounding box center [784, 404] width 383 height 362
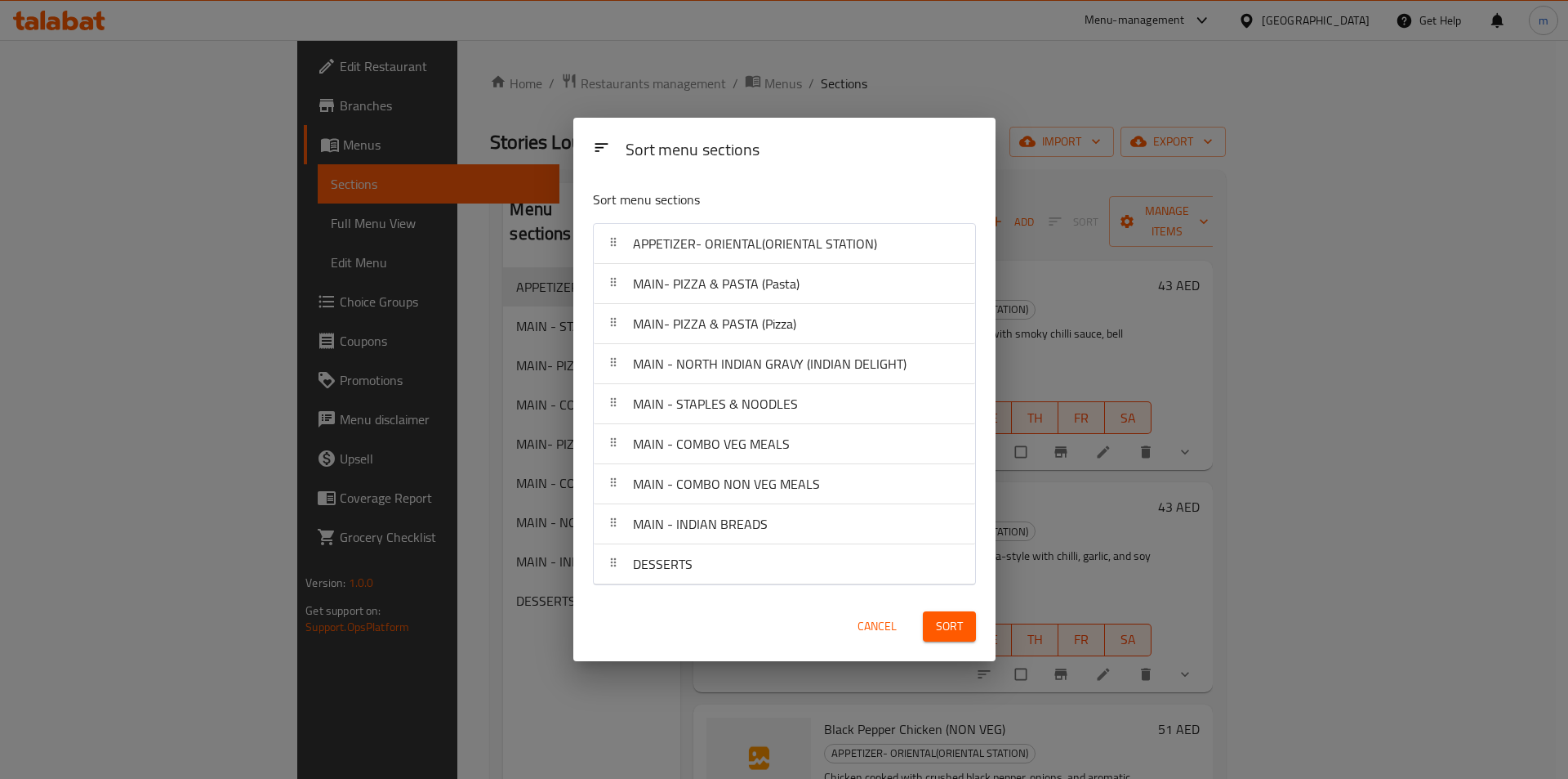
click at [952, 636] on span "Sort" at bounding box center [950, 626] width 27 height 21
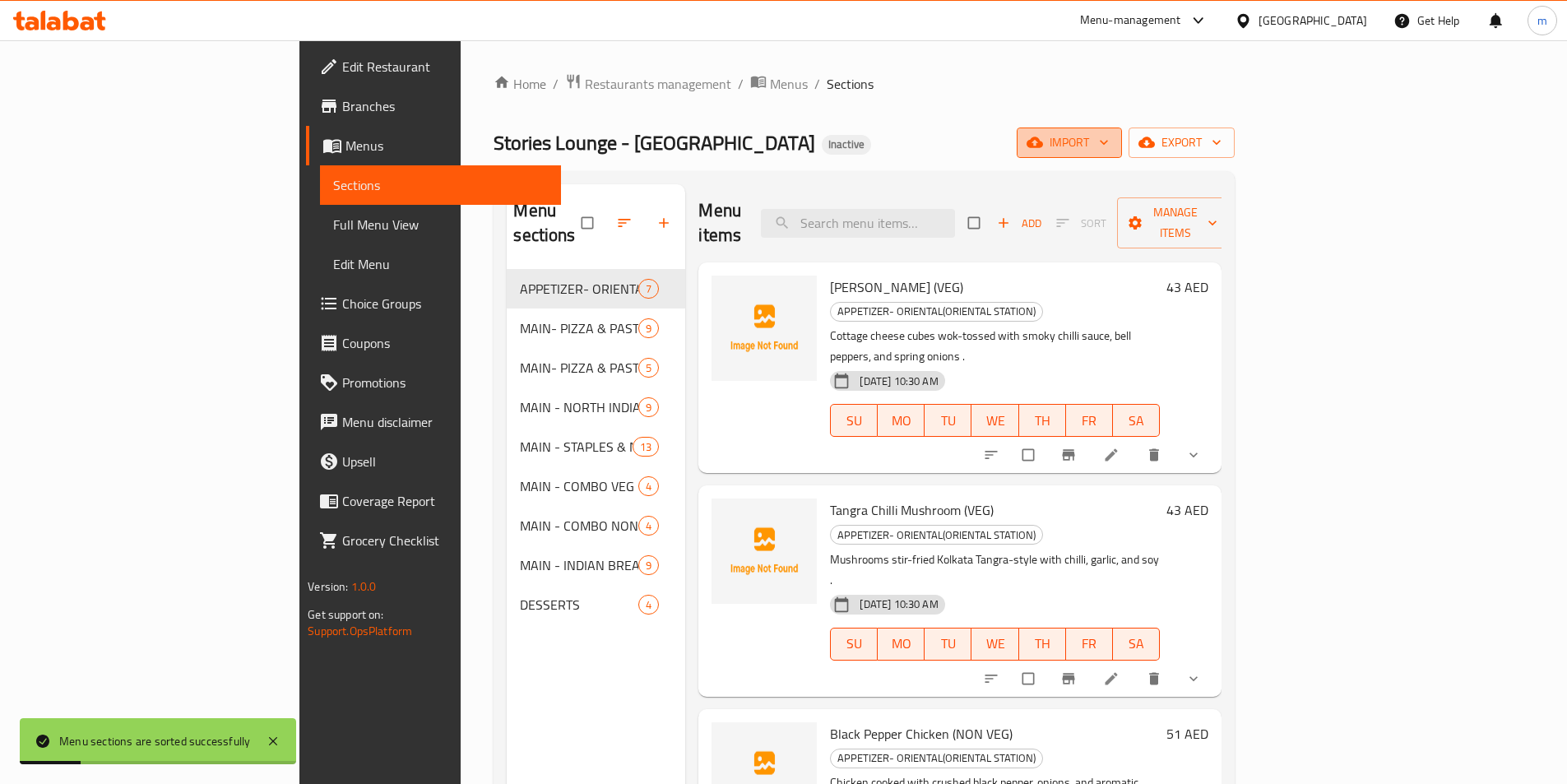
click at [1113, 140] on icon "button" at bounding box center [1104, 142] width 16 height 16
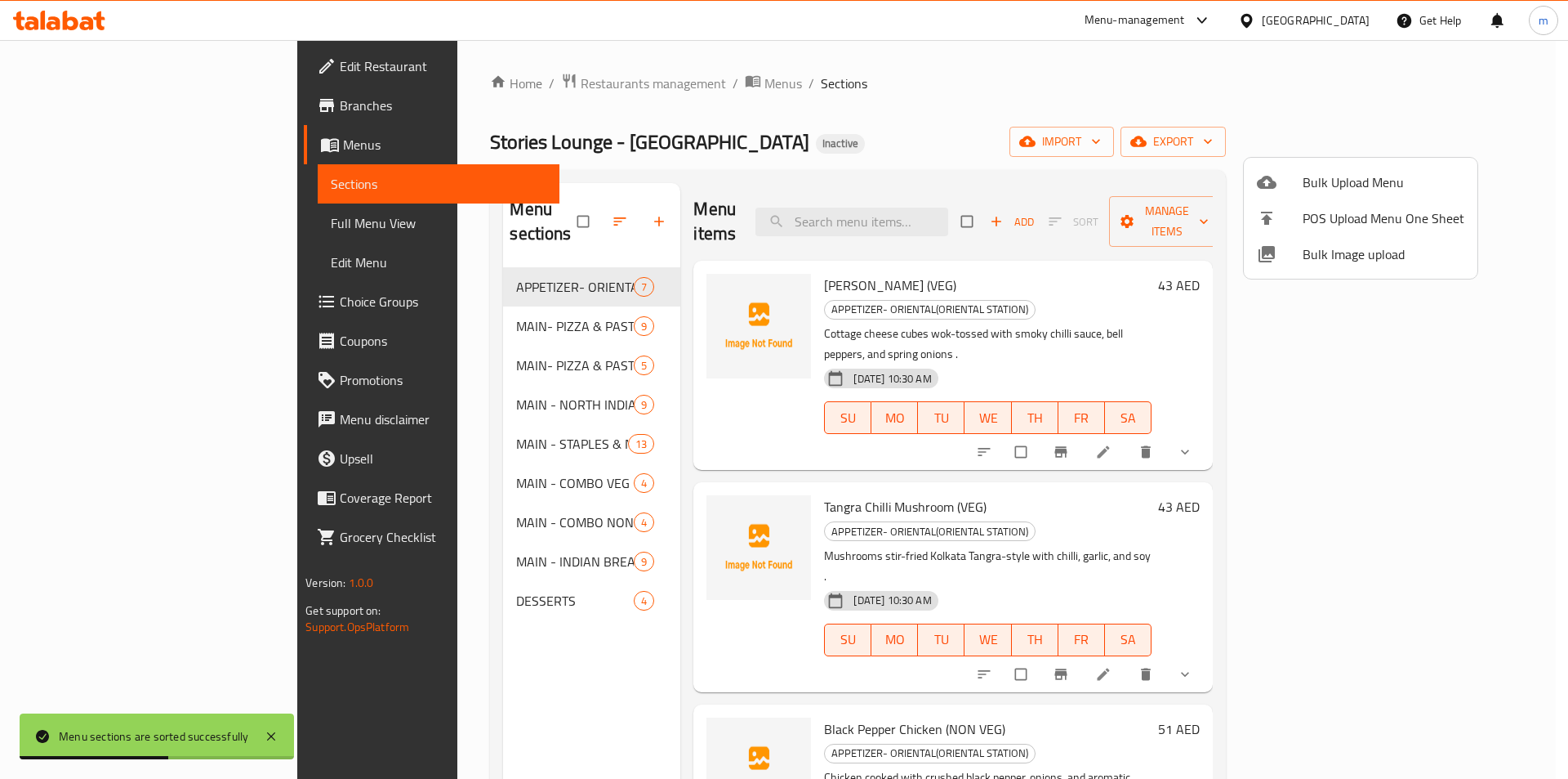
click at [144, 223] on div at bounding box center [784, 390] width 1568 height 779
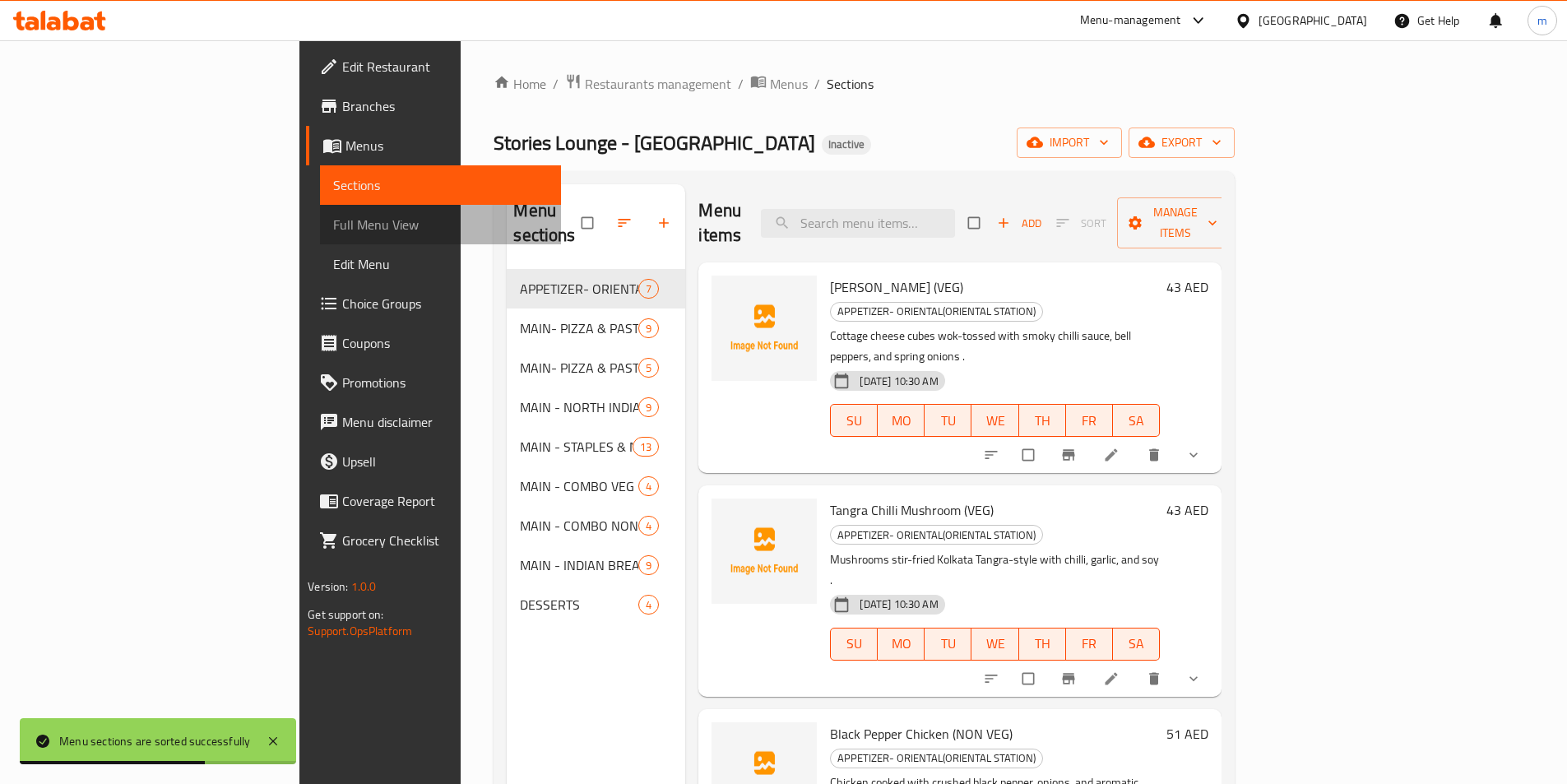
click at [333, 224] on span "Full Menu View" at bounding box center [440, 224] width 214 height 20
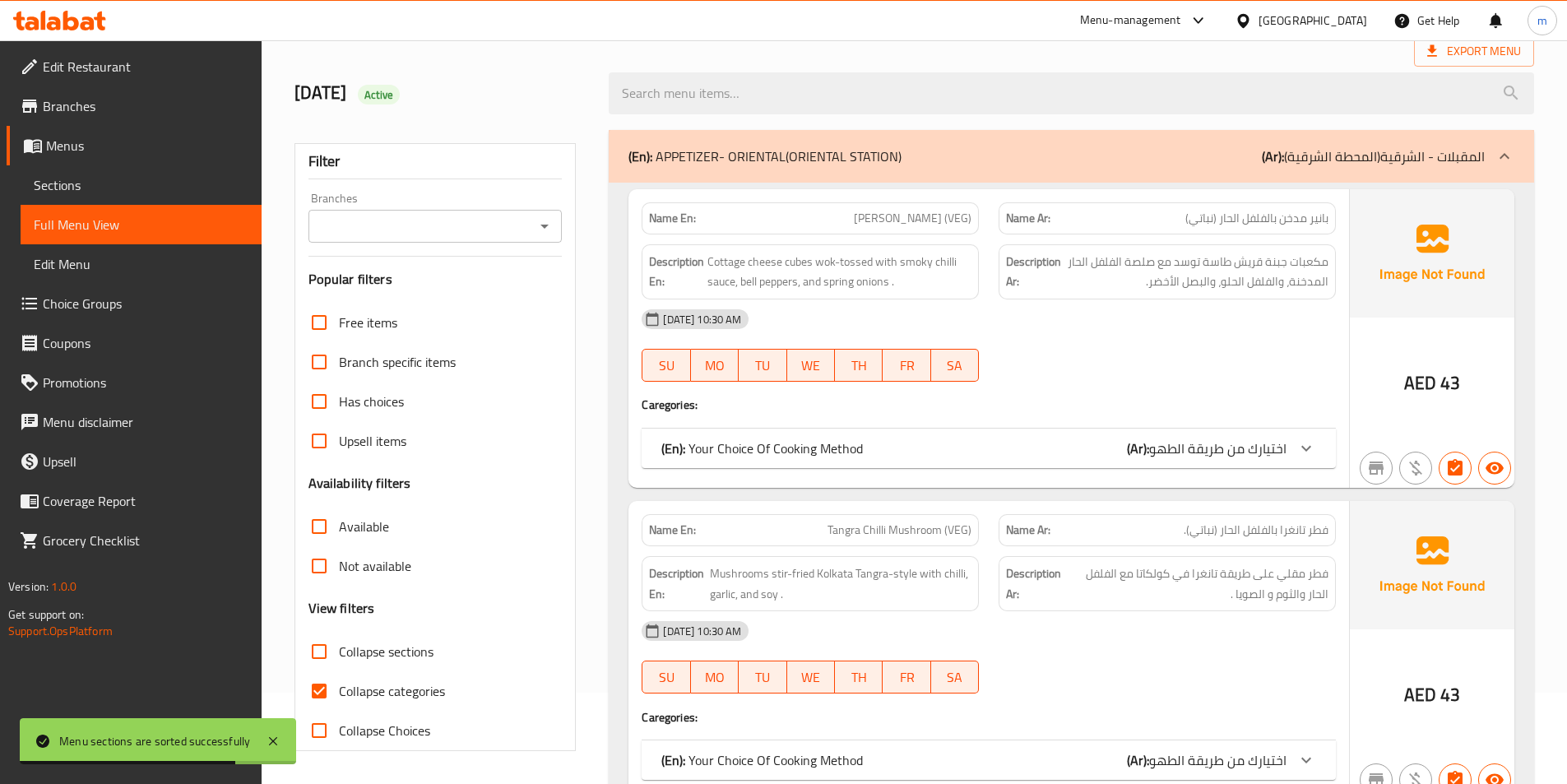
scroll to position [164, 0]
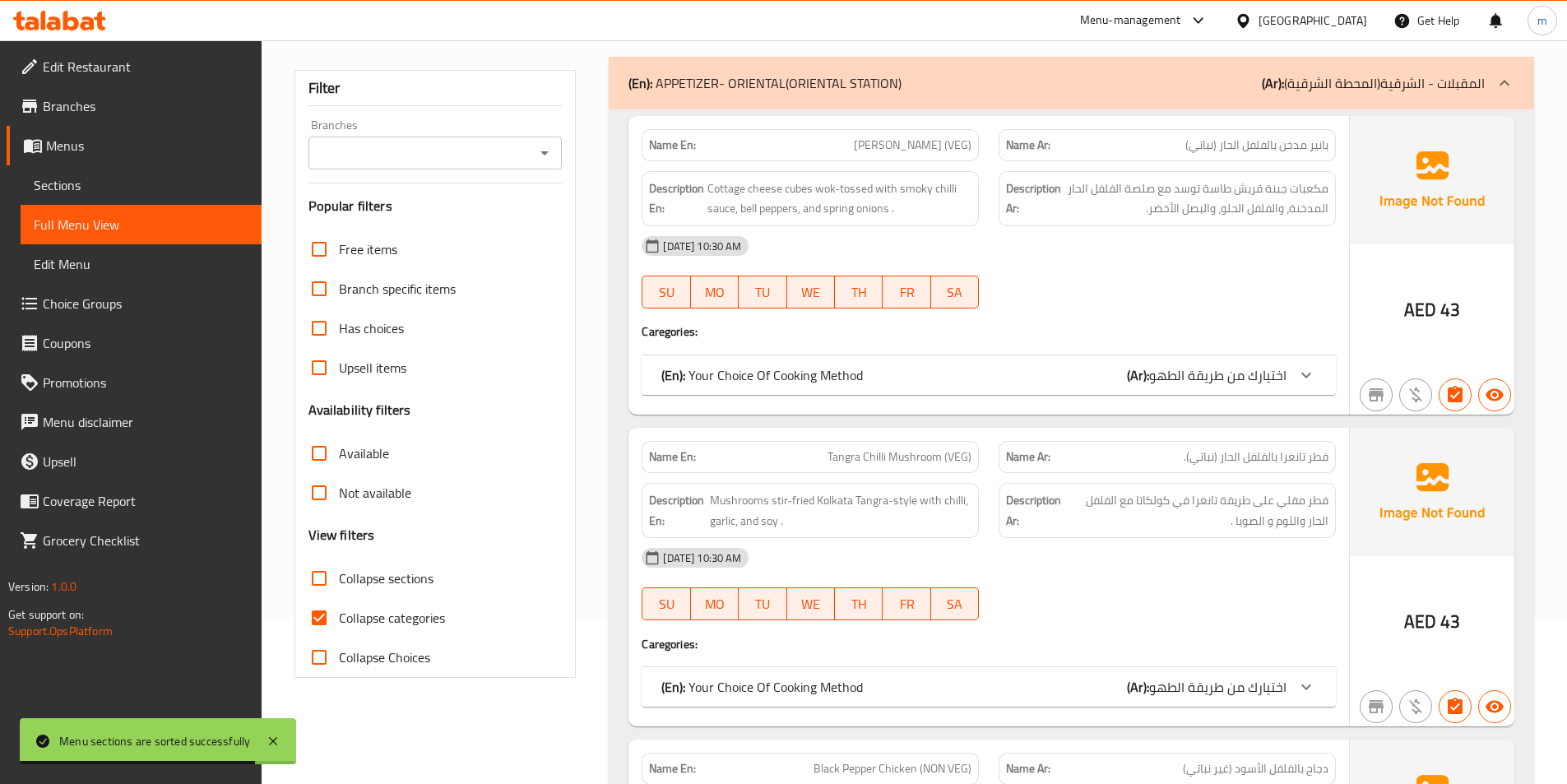
click at [317, 609] on input "Collapse categories" at bounding box center [318, 617] width 39 height 39
checkbox input "false"
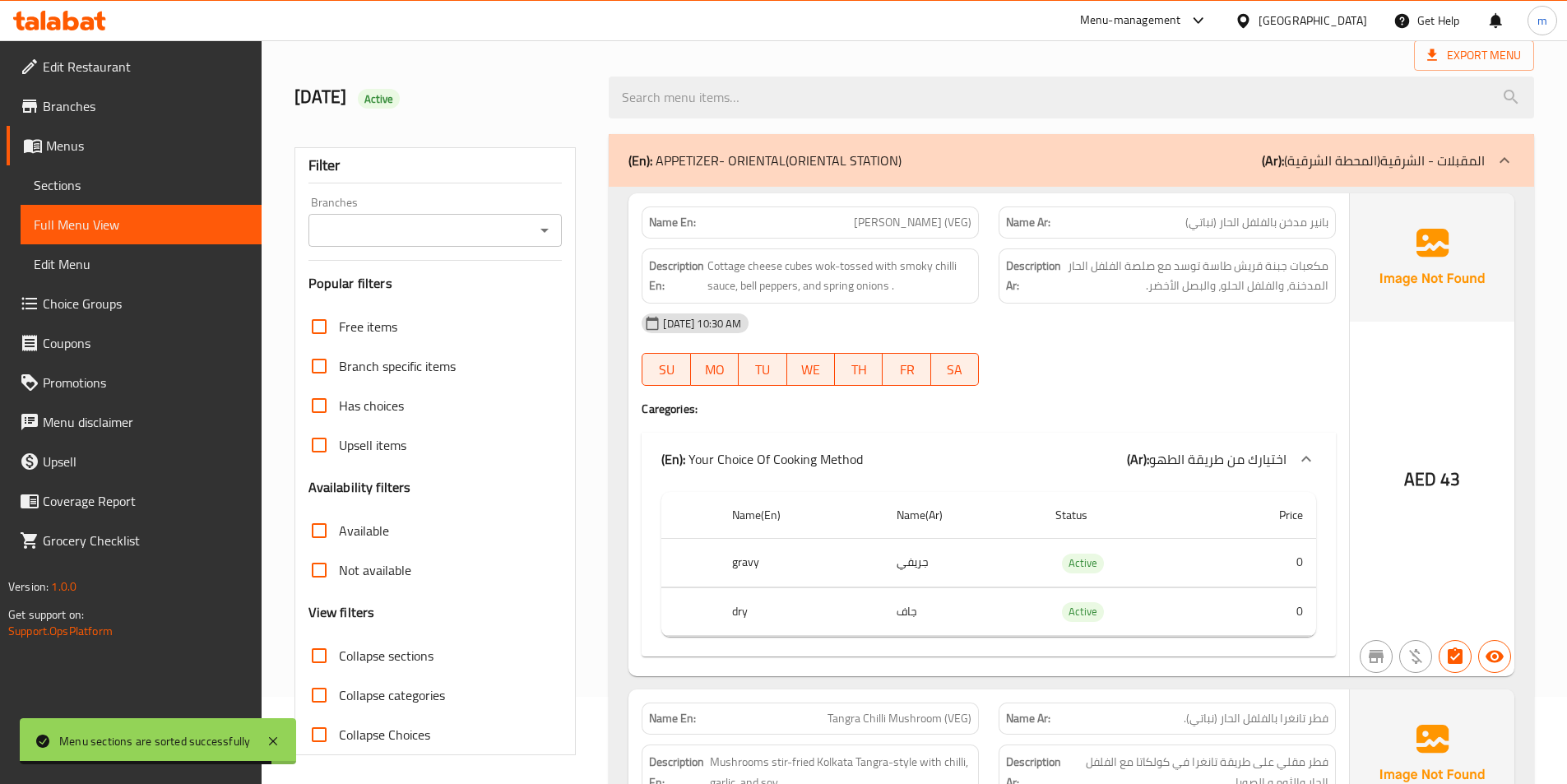
scroll to position [0, 0]
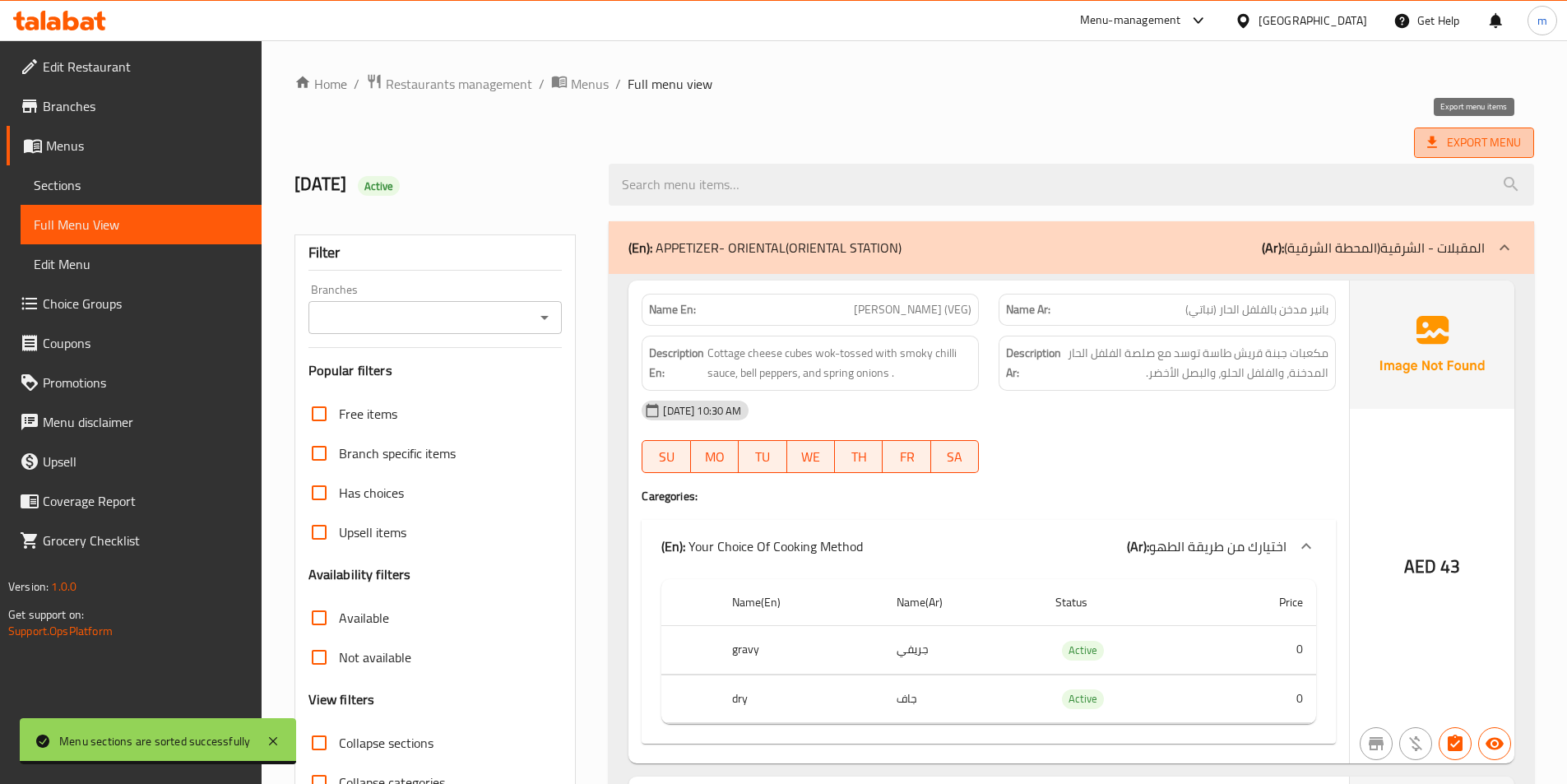
click at [1468, 150] on span "Export Menu" at bounding box center [1474, 142] width 94 height 21
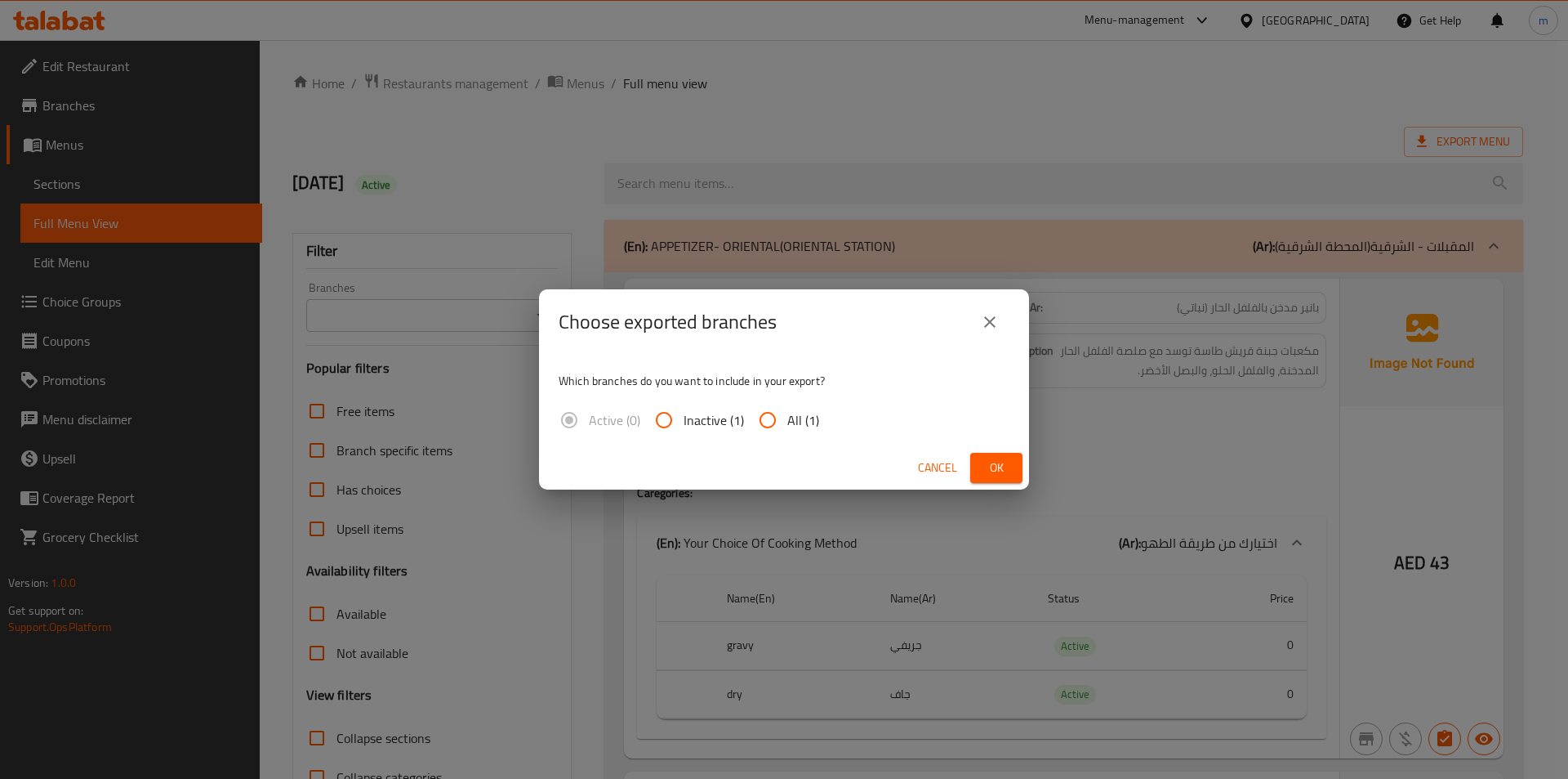
click at [788, 429] on span "All (1)" at bounding box center [803, 420] width 32 height 20
click at [787, 429] on input "All (1)" at bounding box center [767, 419] width 39 height 39
radio input "true"
click at [1012, 478] on button "Ok" at bounding box center [997, 467] width 53 height 30
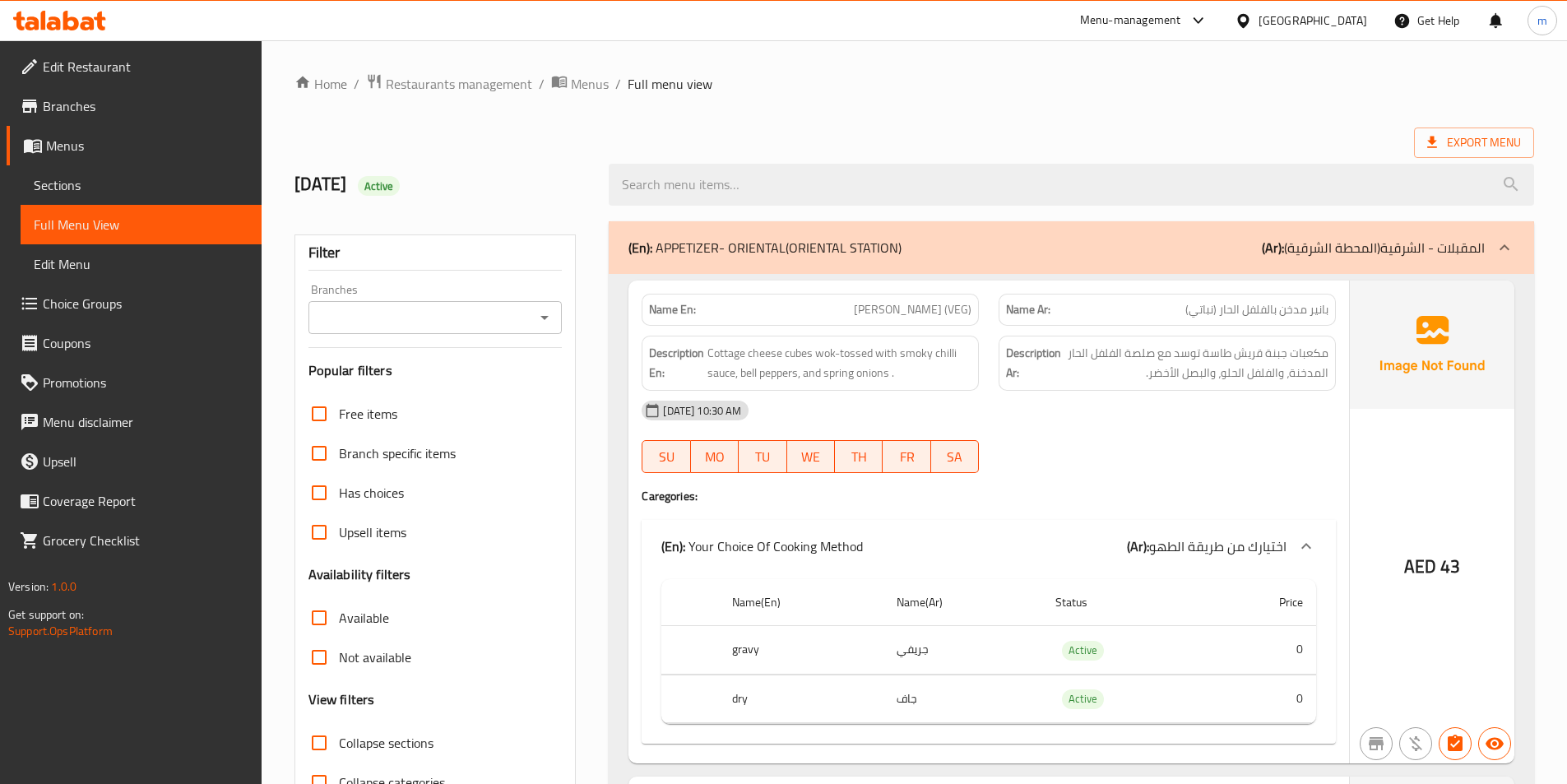
click at [1222, 132] on div "Export Menu" at bounding box center [914, 142] width 1240 height 30
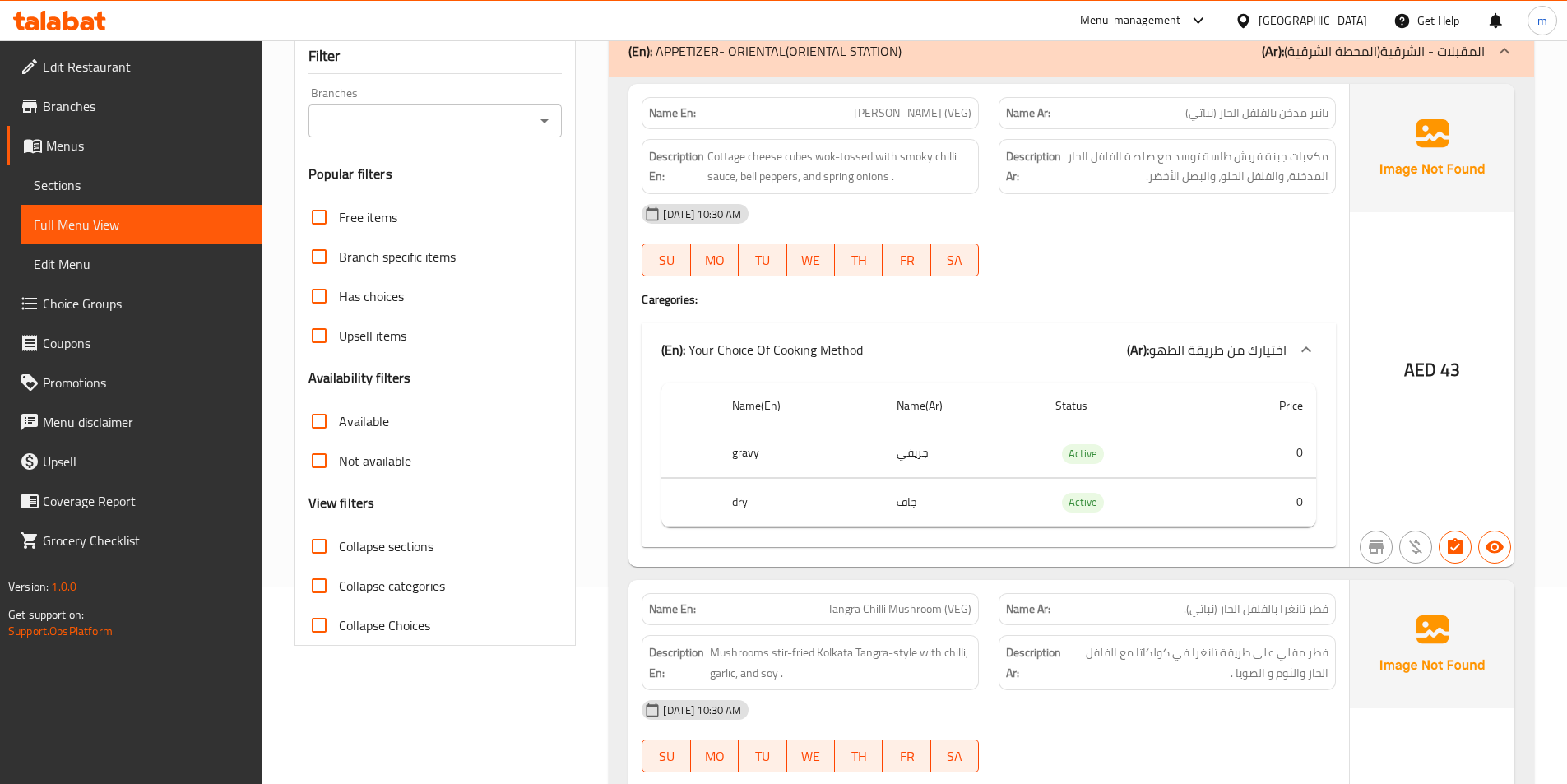
scroll to position [82, 0]
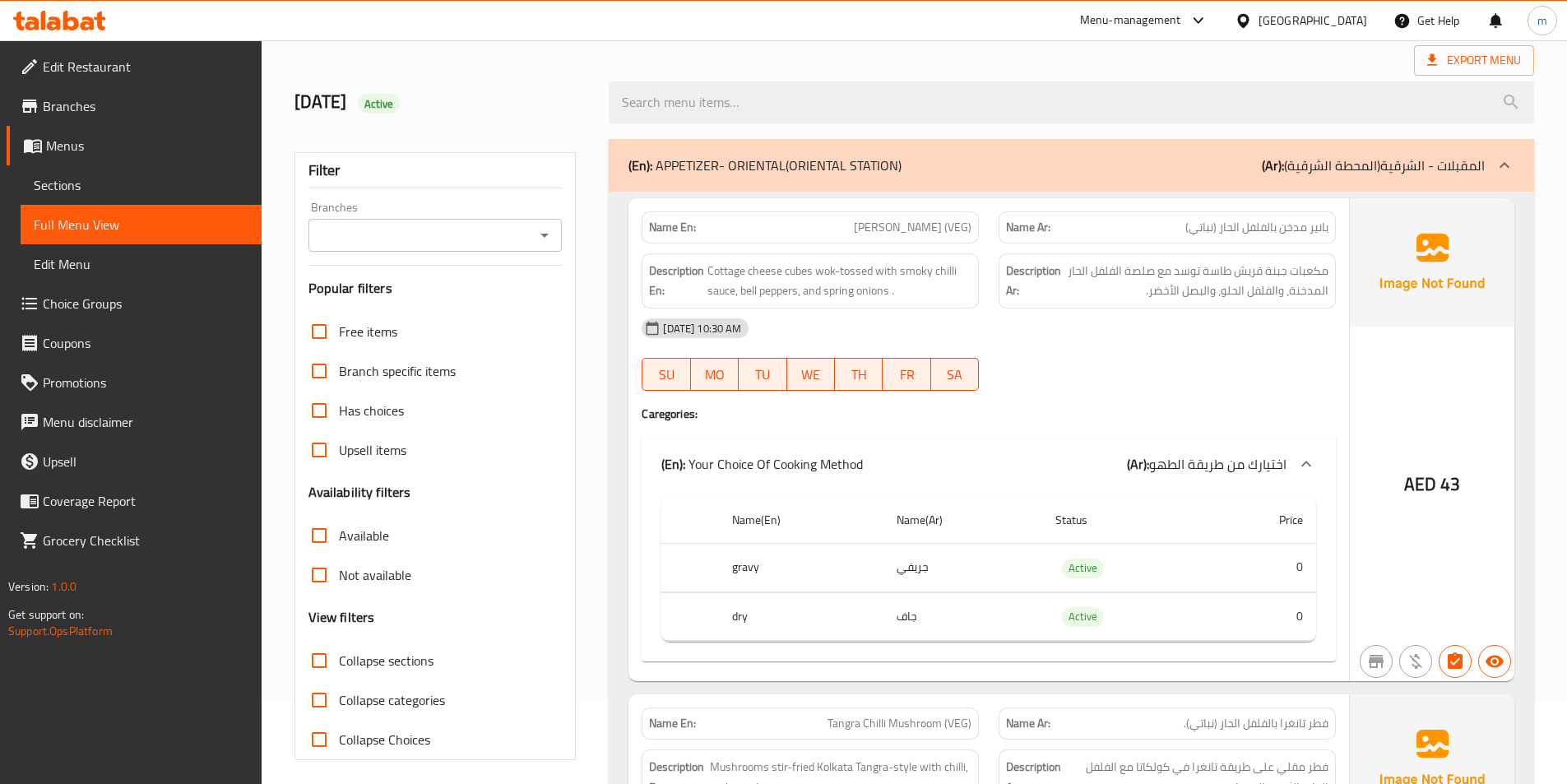
click at [1489, 164] on div at bounding box center [1504, 165] width 39 height 39
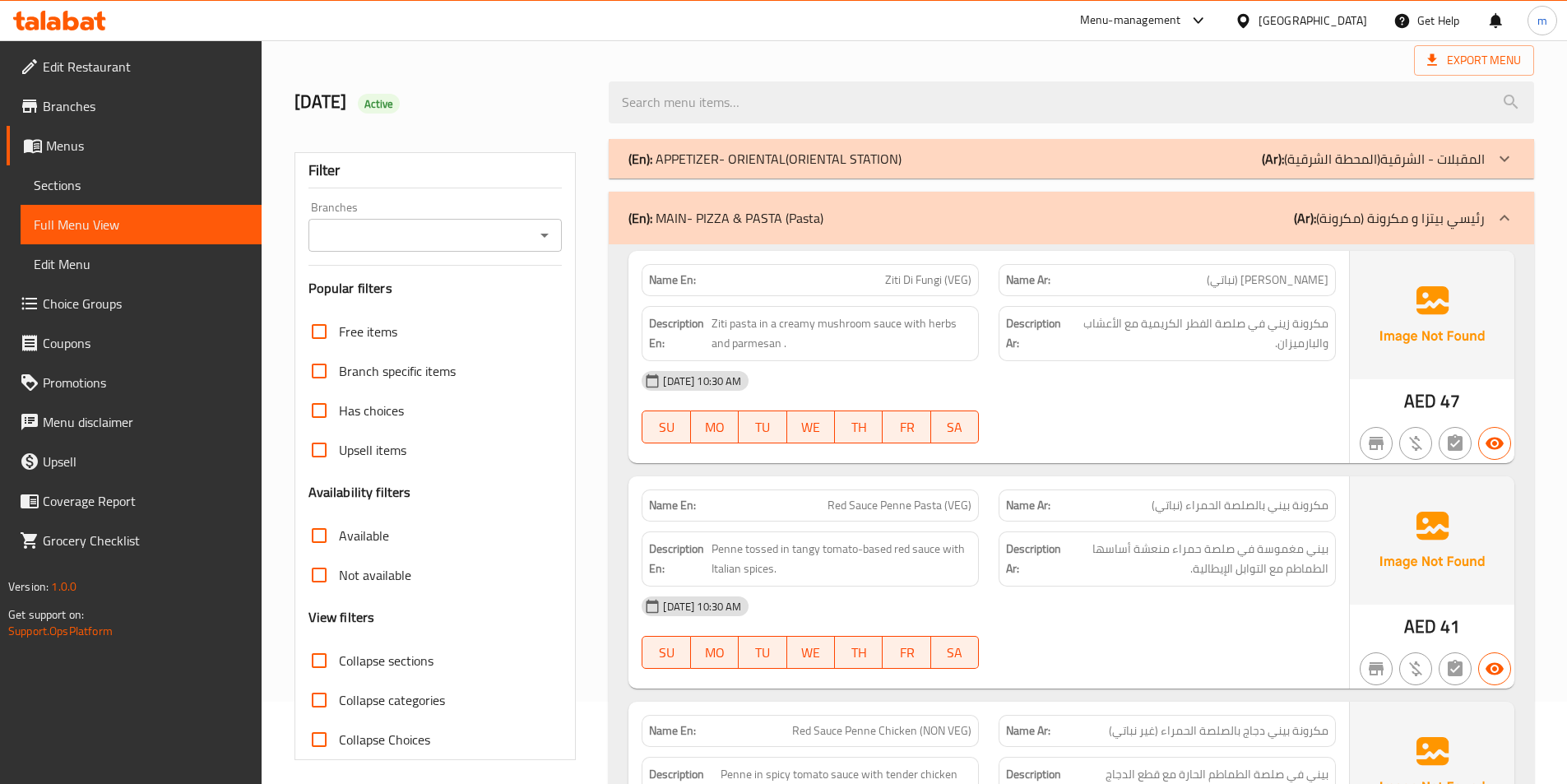
click at [1507, 199] on div at bounding box center [1504, 217] width 39 height 39
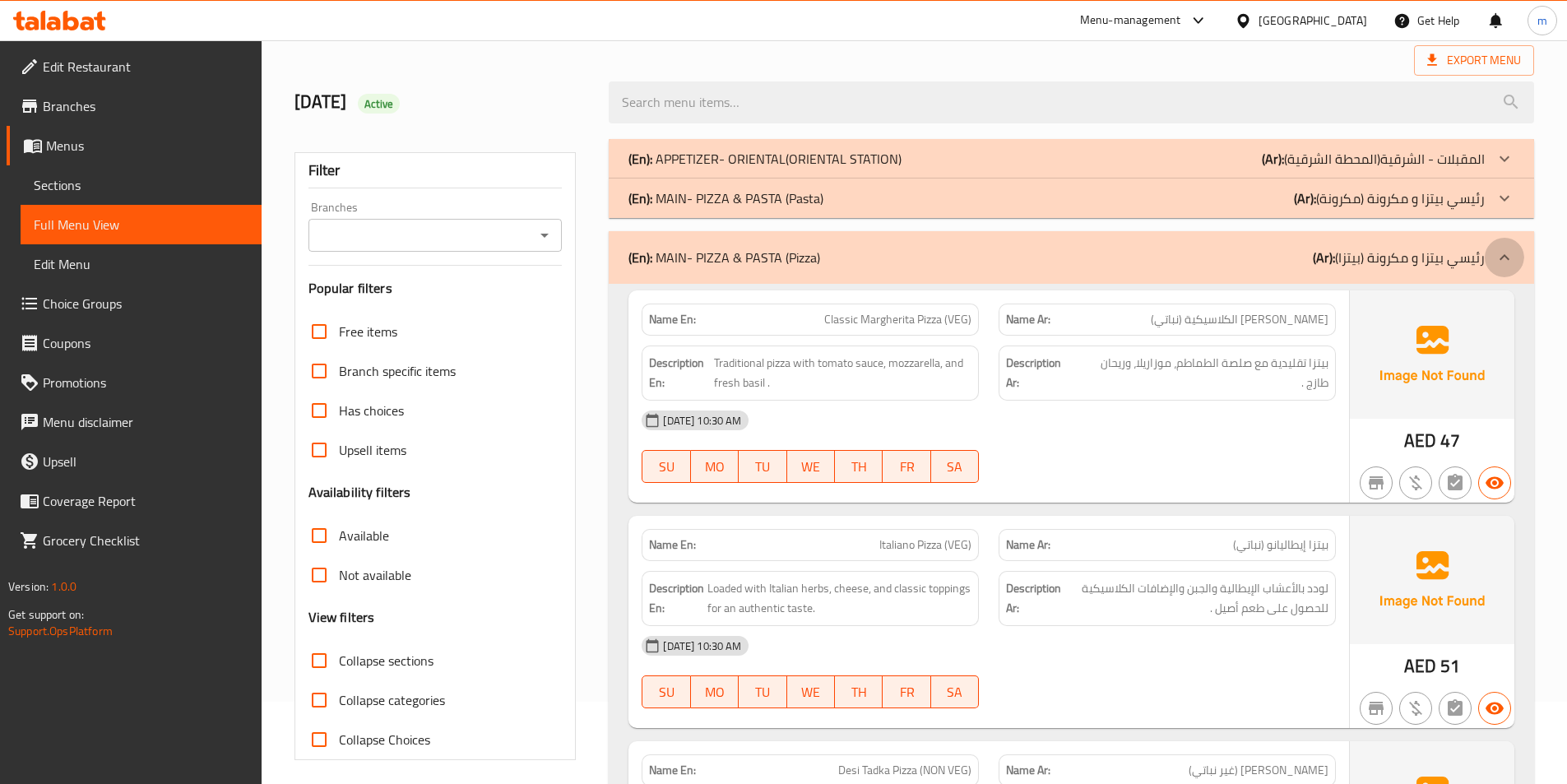
click at [1507, 241] on div at bounding box center [1504, 257] width 39 height 39
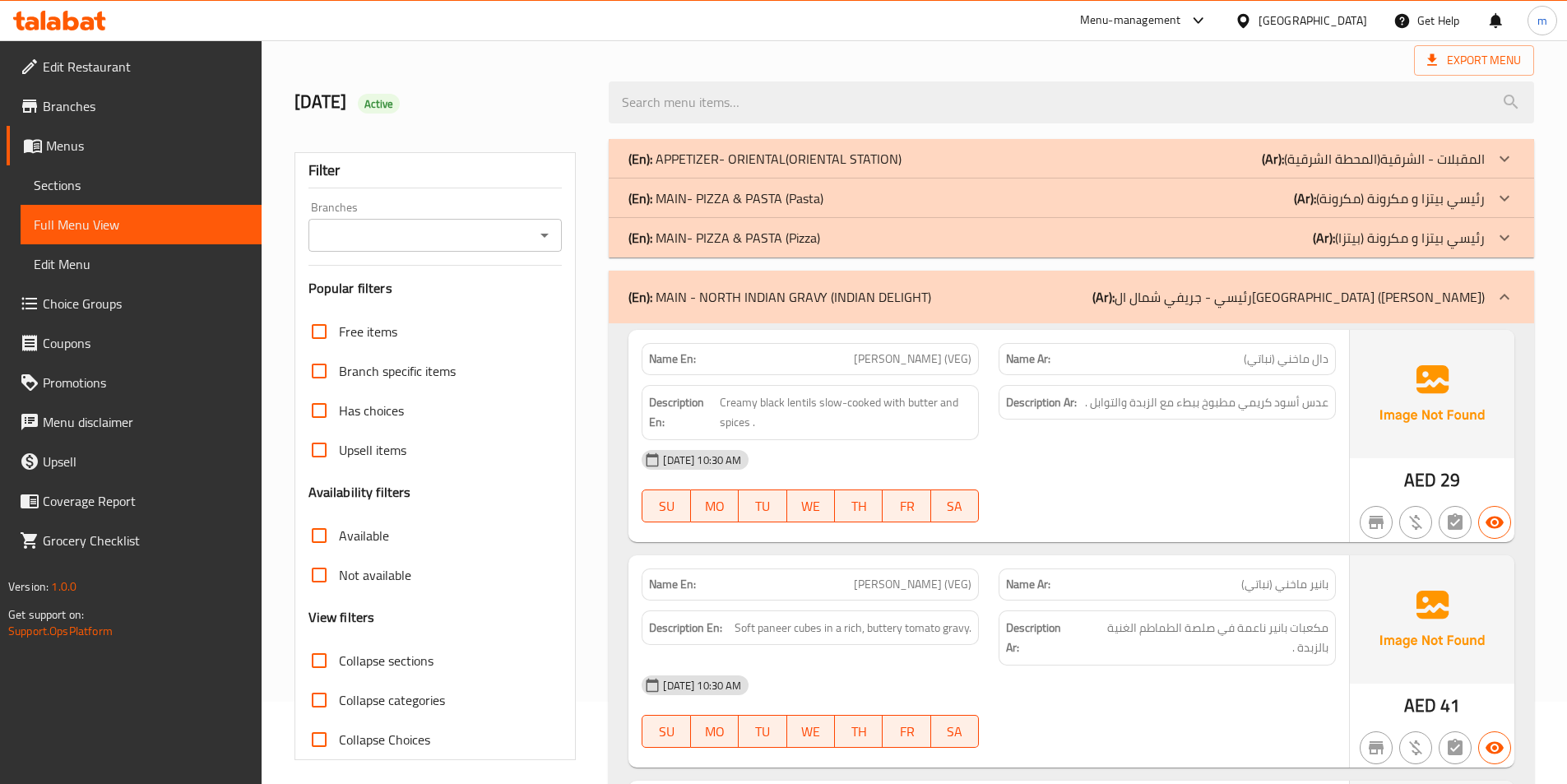
click at [1510, 285] on div at bounding box center [1504, 296] width 39 height 39
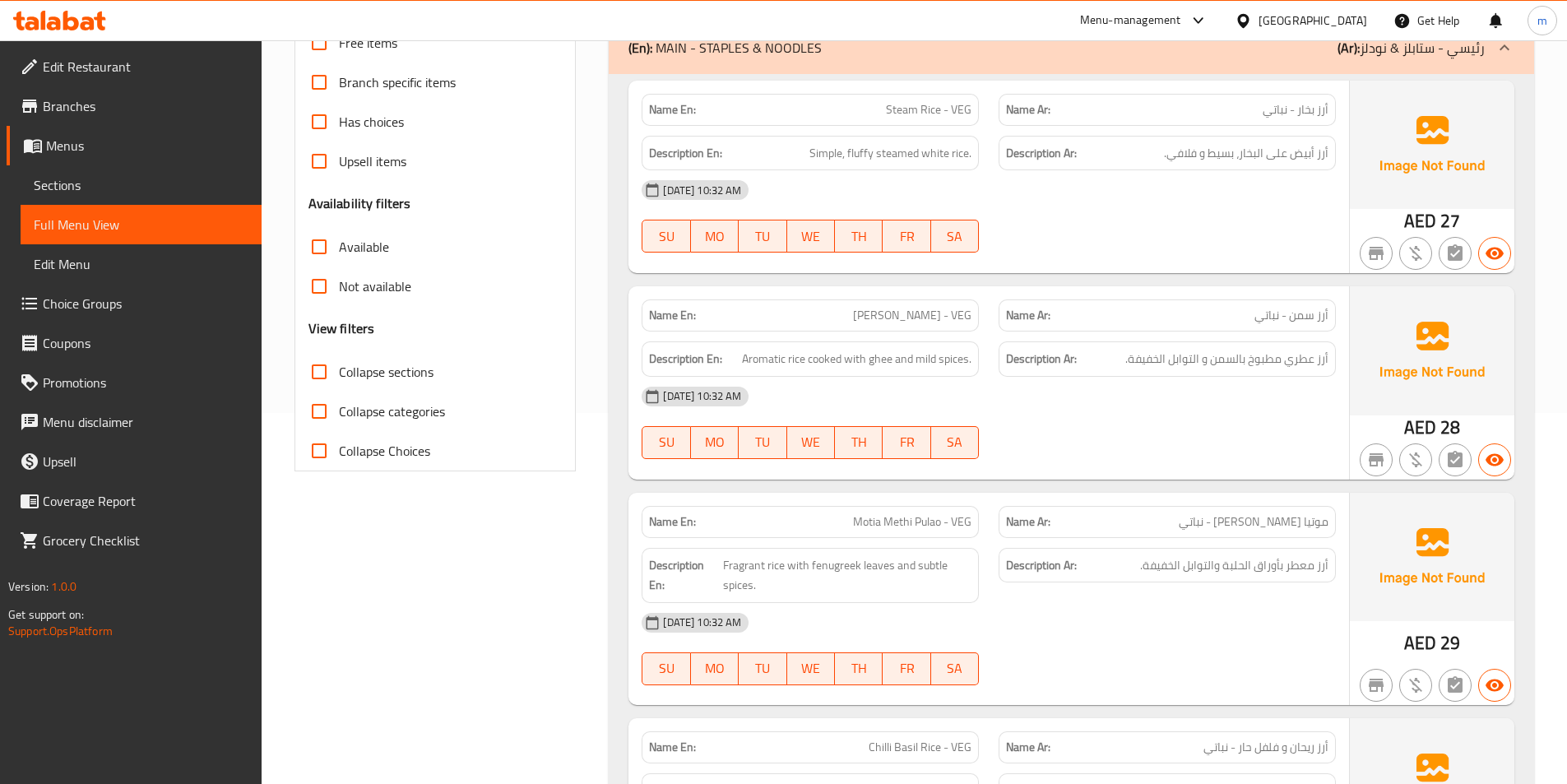
scroll to position [411, 0]
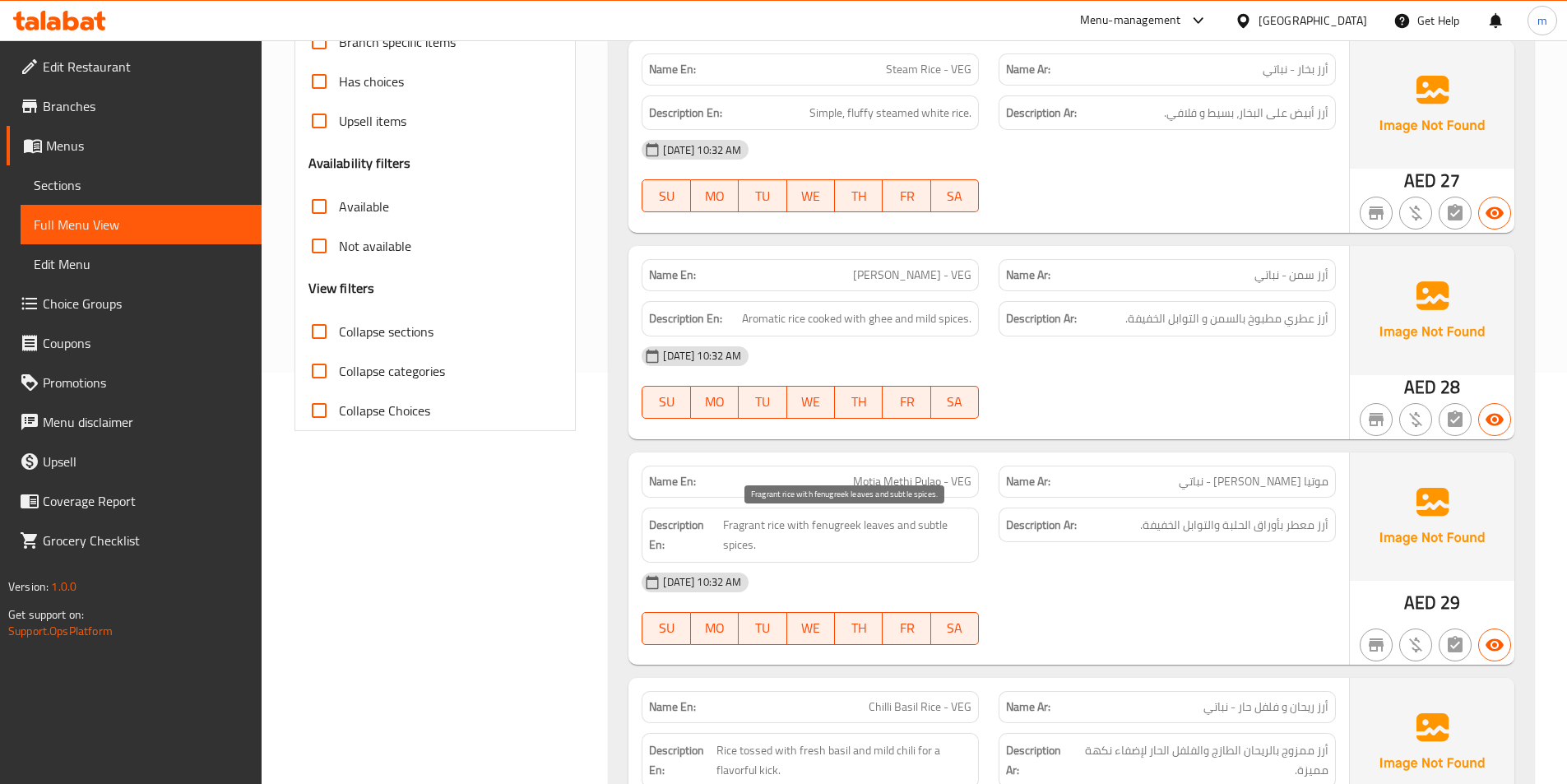
click at [836, 524] on span "Fragrant rice with fenugreek leaves and subtle spices." at bounding box center [847, 535] width 249 height 40
copy span "fenugreek"
click at [920, 524] on span "Fragrant rice with fenugreek leaves and subtle spices." at bounding box center [847, 535] width 249 height 40
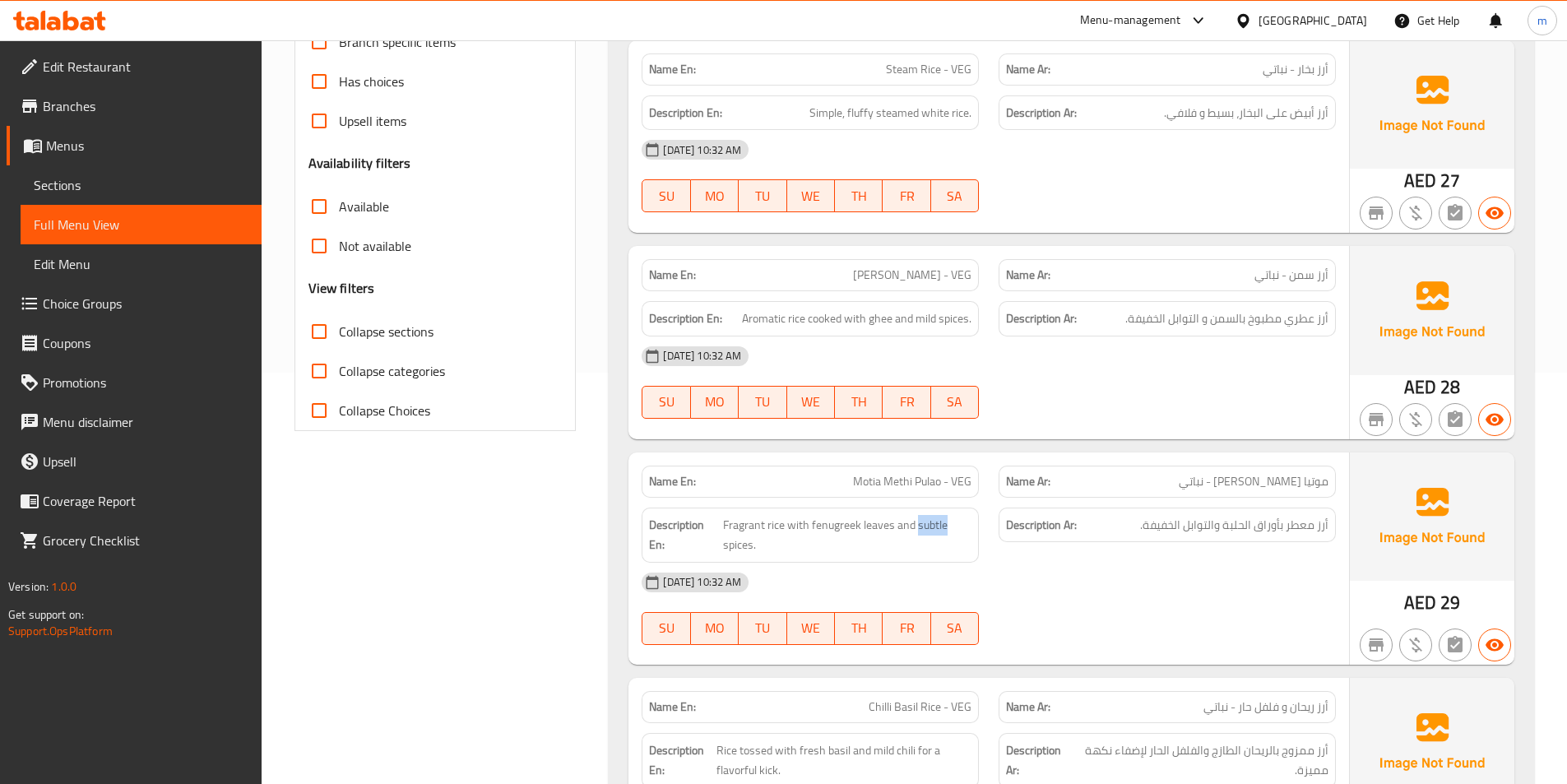
copy span "subtle"
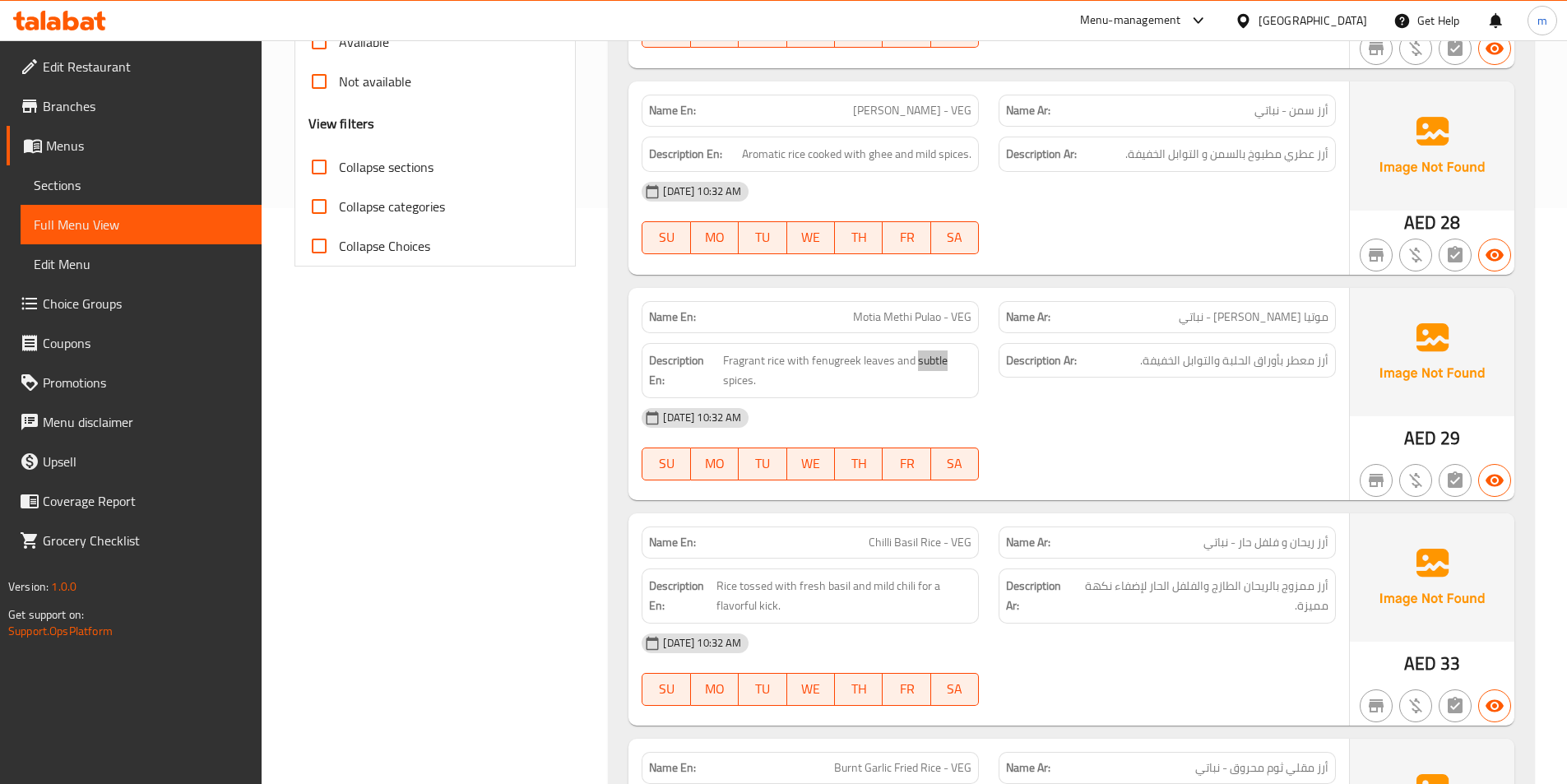
scroll to position [658, 0]
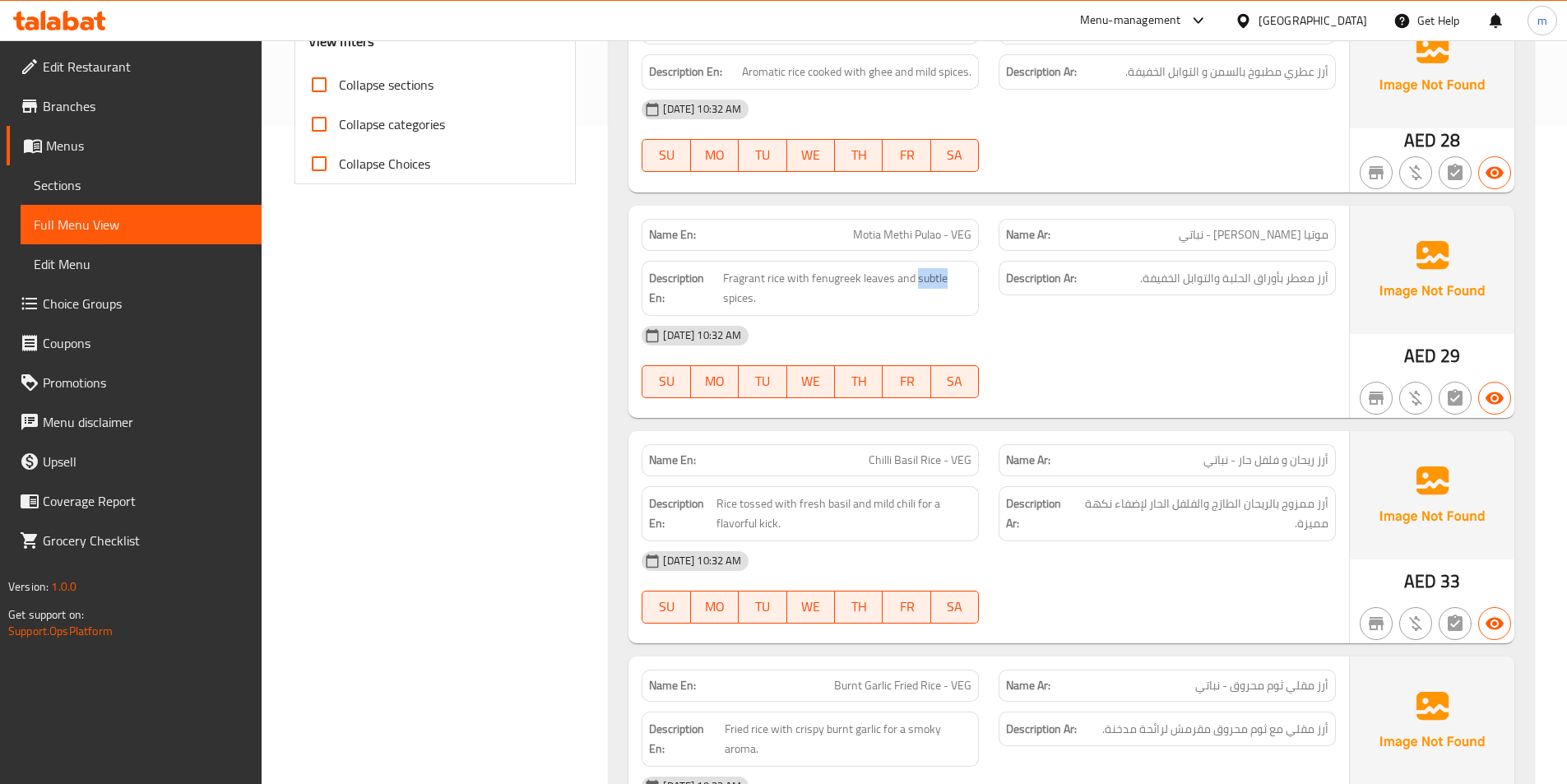
click at [1402, 512] on img at bounding box center [1432, 495] width 164 height 129
click at [791, 121] on div "[DATE] 10:32 AM" at bounding box center [989, 108] width 714 height 39
click at [1299, 243] on span "موتيا [PERSON_NAME] - نباتي" at bounding box center [1254, 234] width 150 height 17
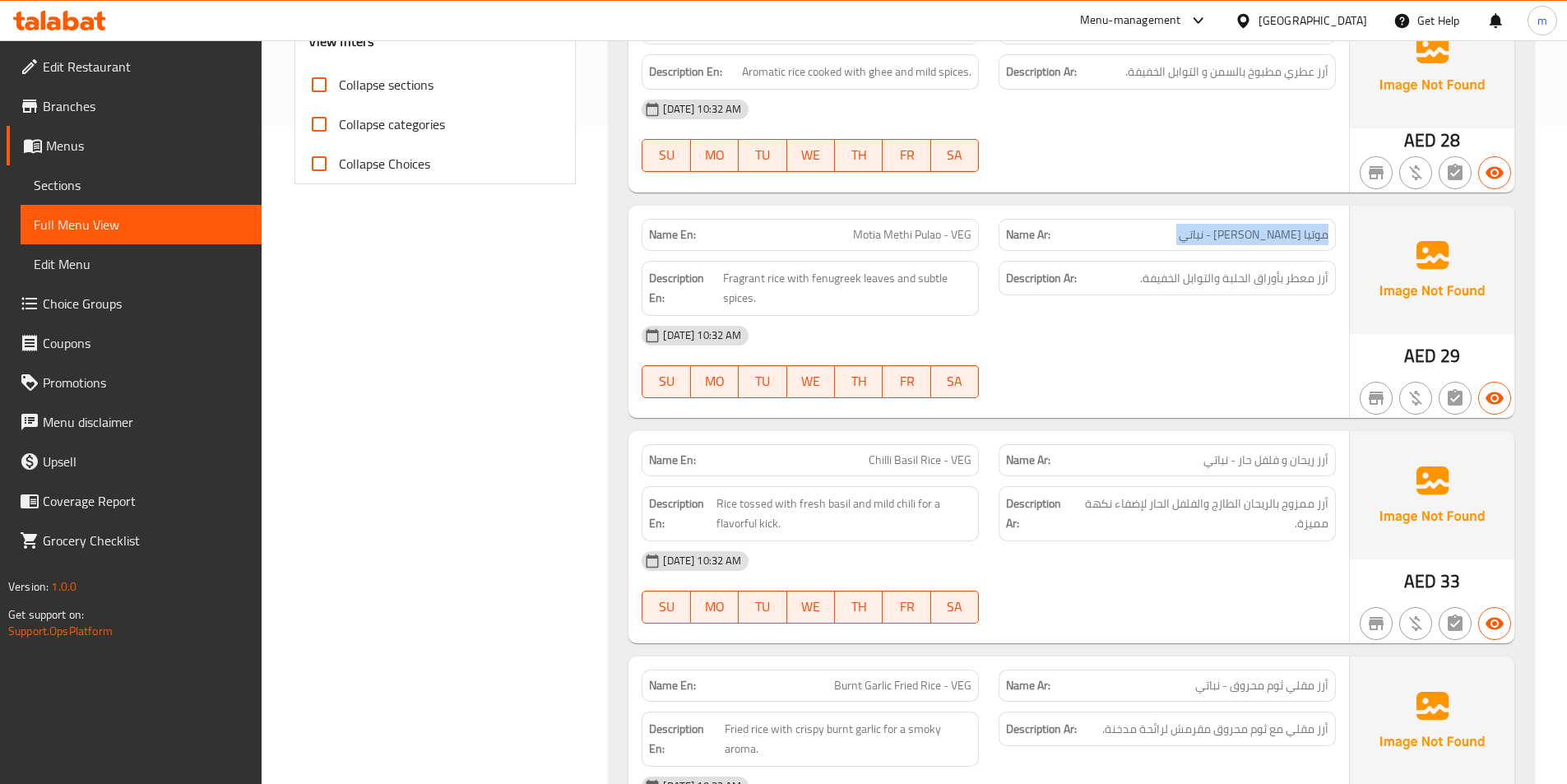
copy span "موتيا [PERSON_NAME] - نباتي"
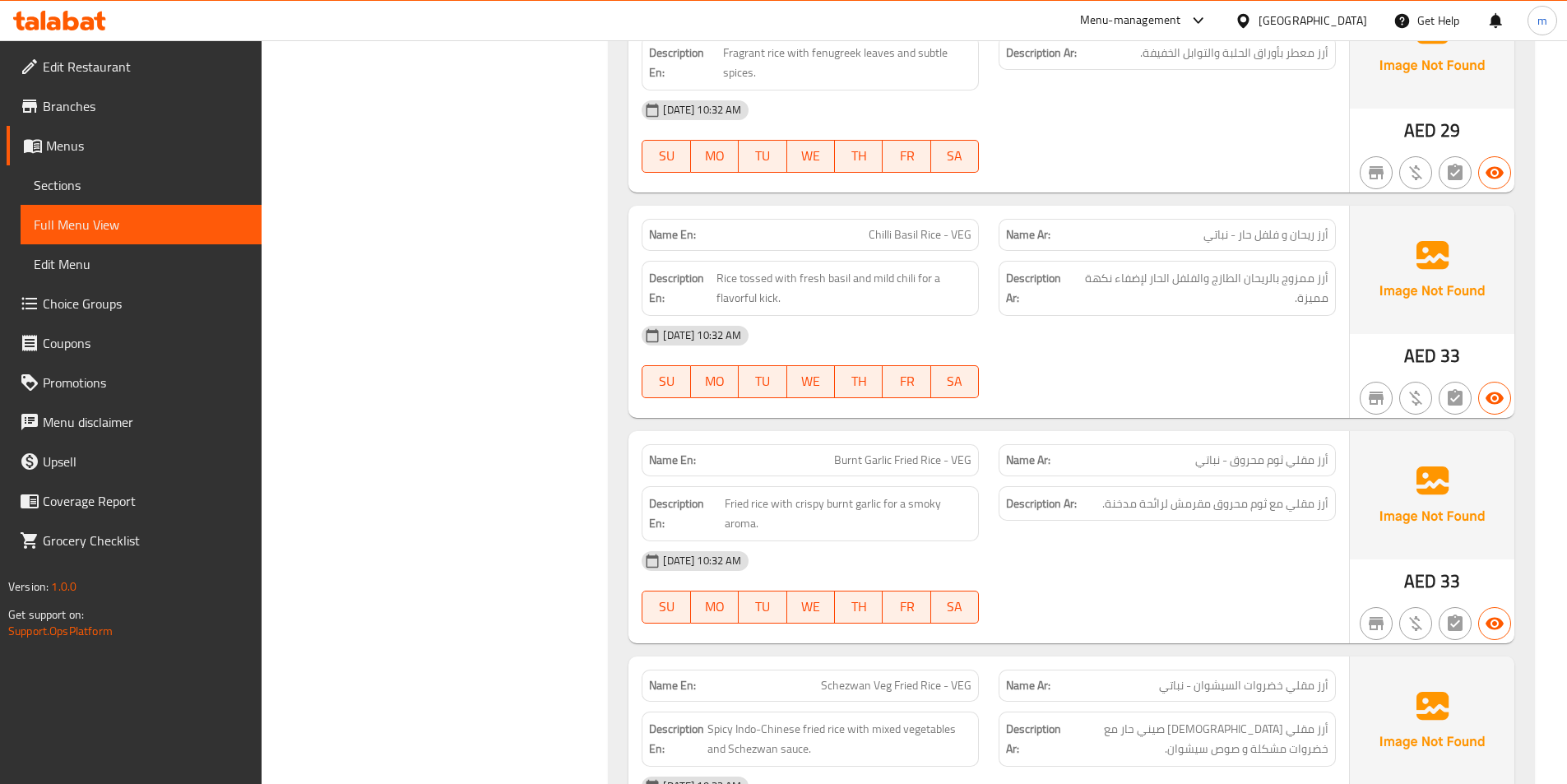
scroll to position [904, 0]
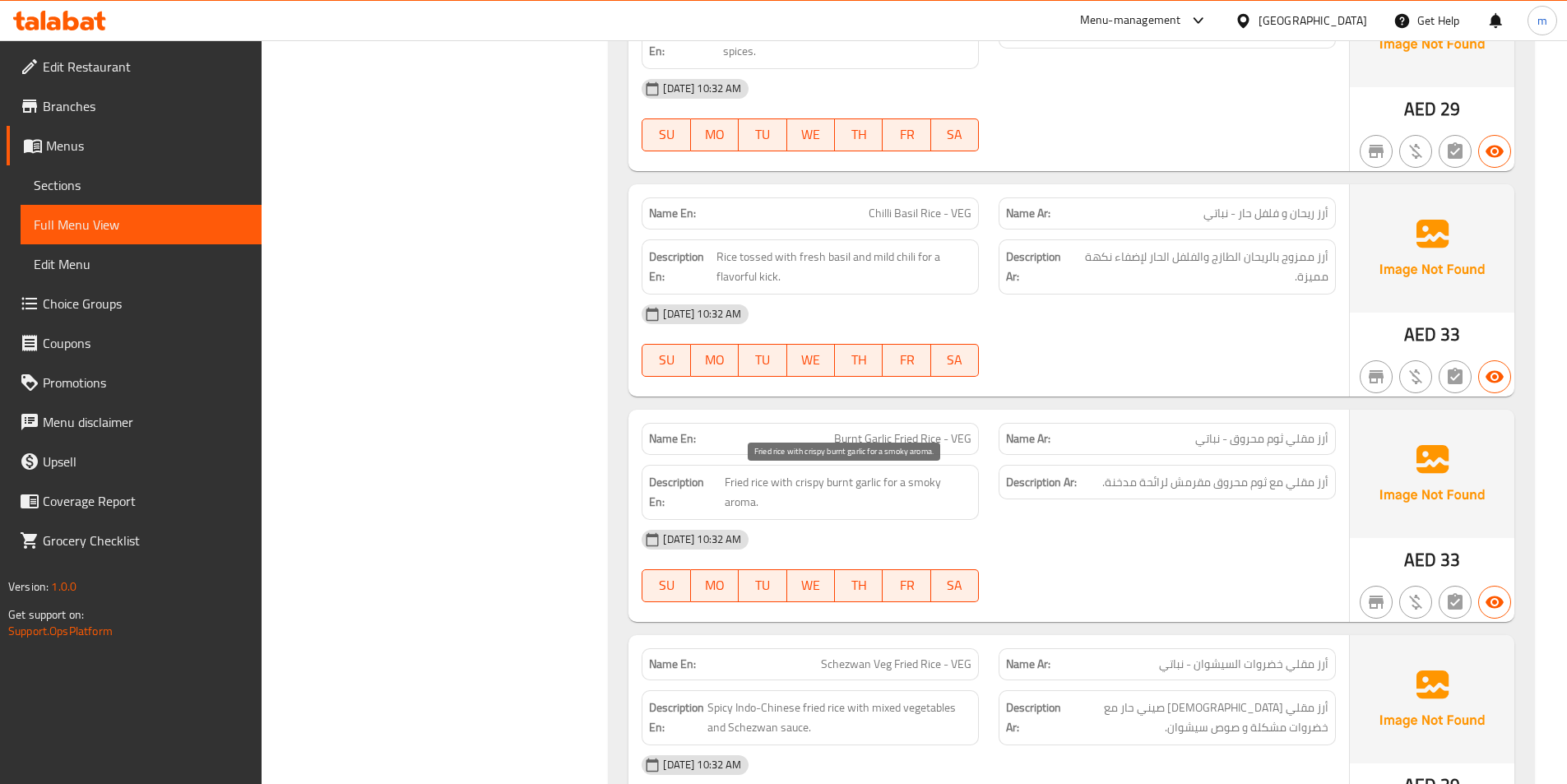
click at [733, 500] on span "Fried rice with crispy burnt garlic for a smoky aroma." at bounding box center [849, 492] width 248 height 40
copy span "aroma"
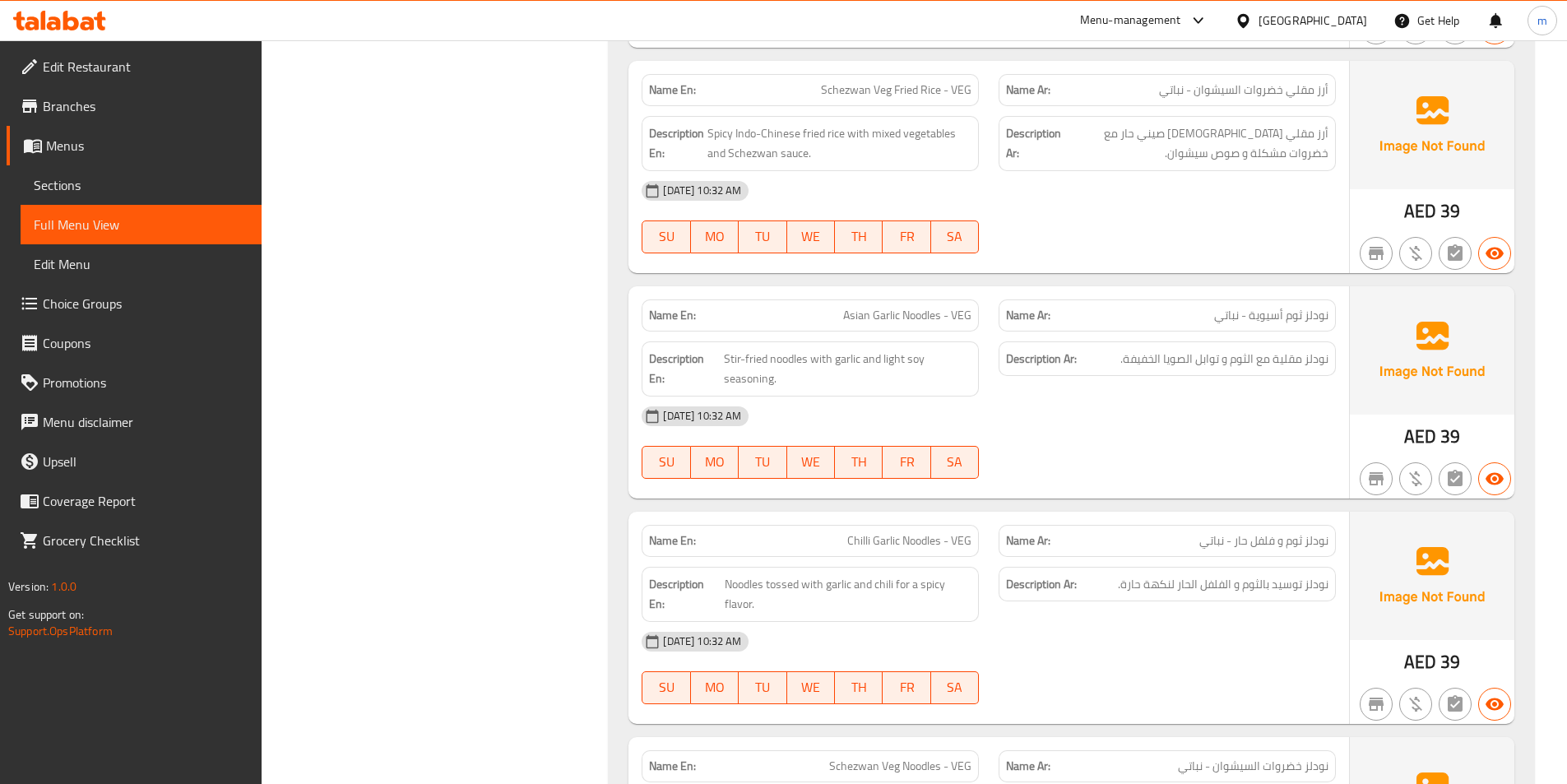
scroll to position [1480, 0]
click at [1269, 535] on span "نودلز ثوم و فلفل حار - نباتي" at bounding box center [1264, 539] width 130 height 17
copy span "نودلز ثوم و فلفل حار - نباتي"
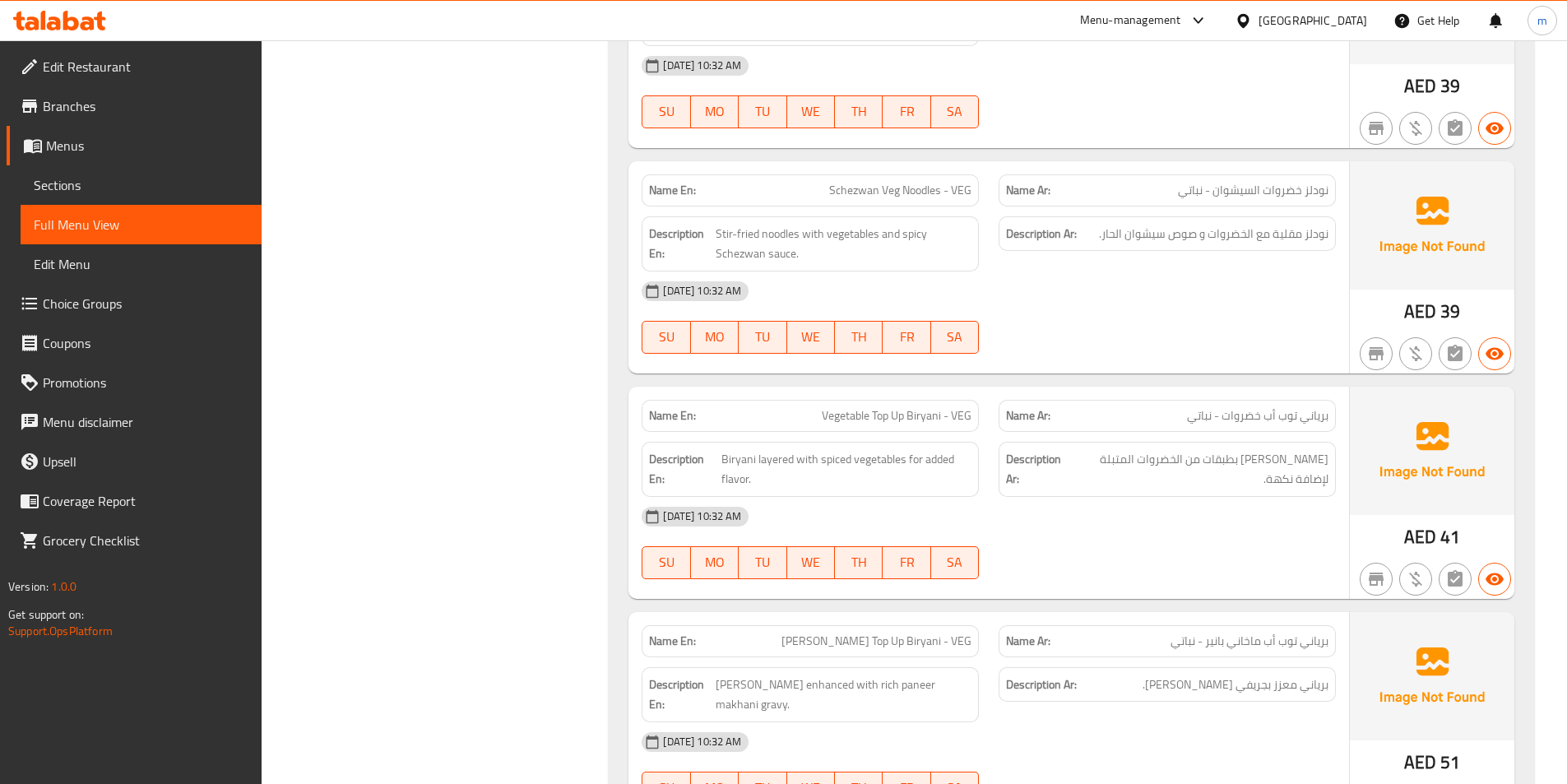
scroll to position [2056, 0]
drag, startPoint x: 1186, startPoint y: 416, endPoint x: 1339, endPoint y: 401, distance: 153.7
click at [1339, 401] on div "Name Ar: برياني توب أب خضروات - نباتي" at bounding box center [1167, 414] width 357 height 52
copy span "برياني توب أب خضروات - نباتي"
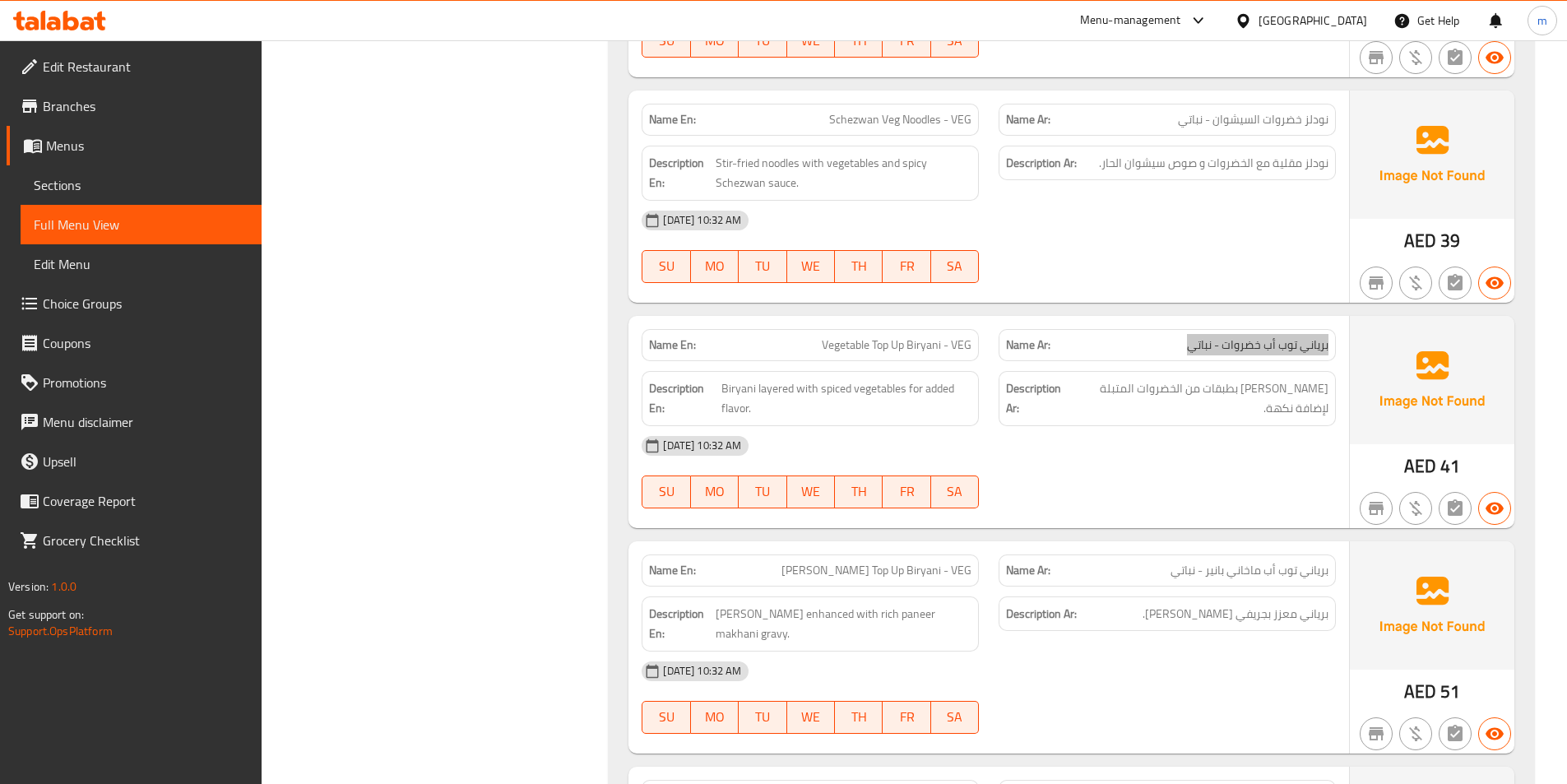
scroll to position [2220, 0]
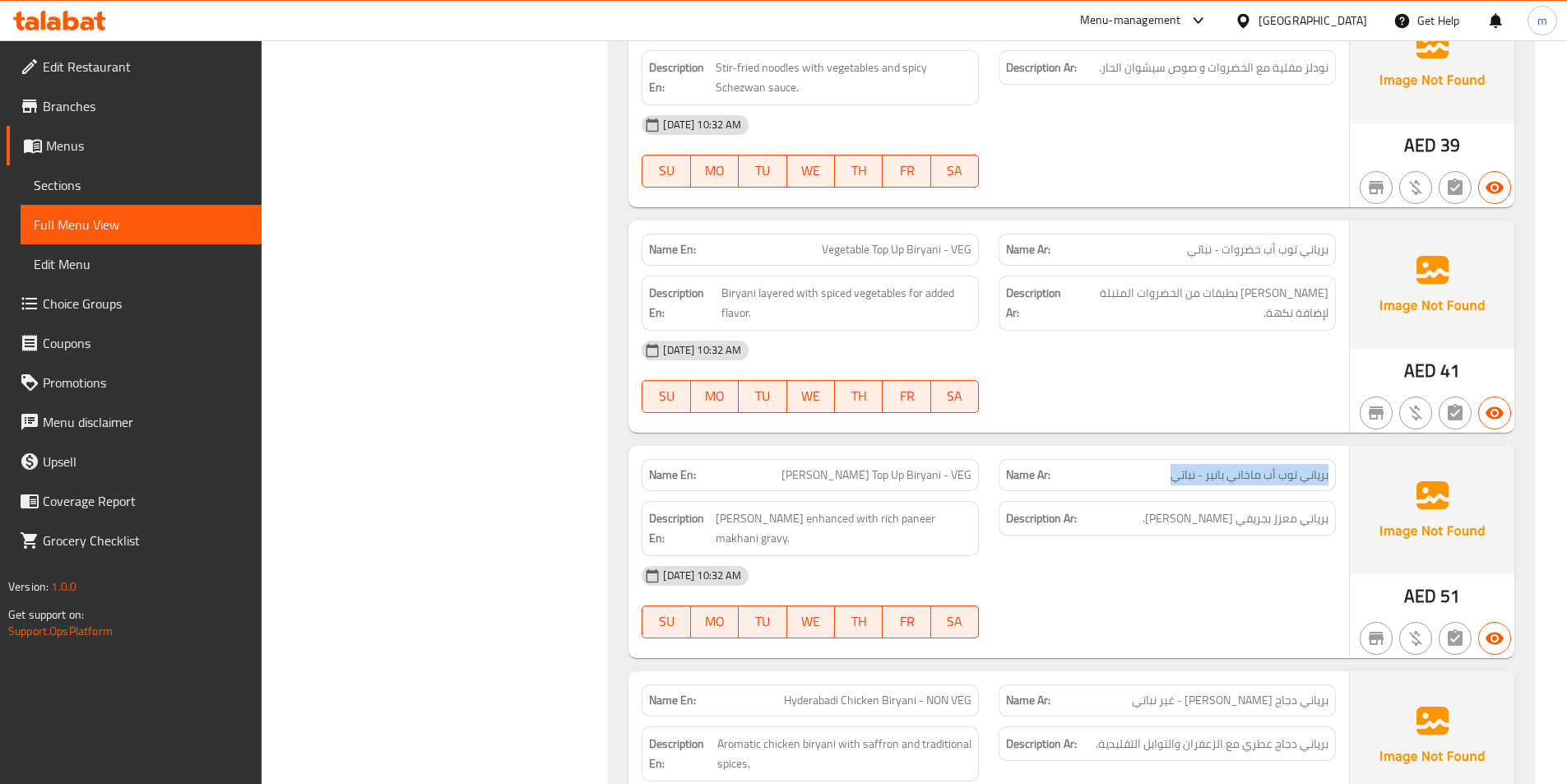
drag, startPoint x: 1169, startPoint y: 474, endPoint x: 1385, endPoint y: 466, distance: 216.1
click at [1342, 458] on div "Name Ar: [PERSON_NAME] أب ماخاني بانير - نباتي" at bounding box center [1167, 474] width 357 height 52
copy span "برياني توب أب ماخاني بانير - نباتي"
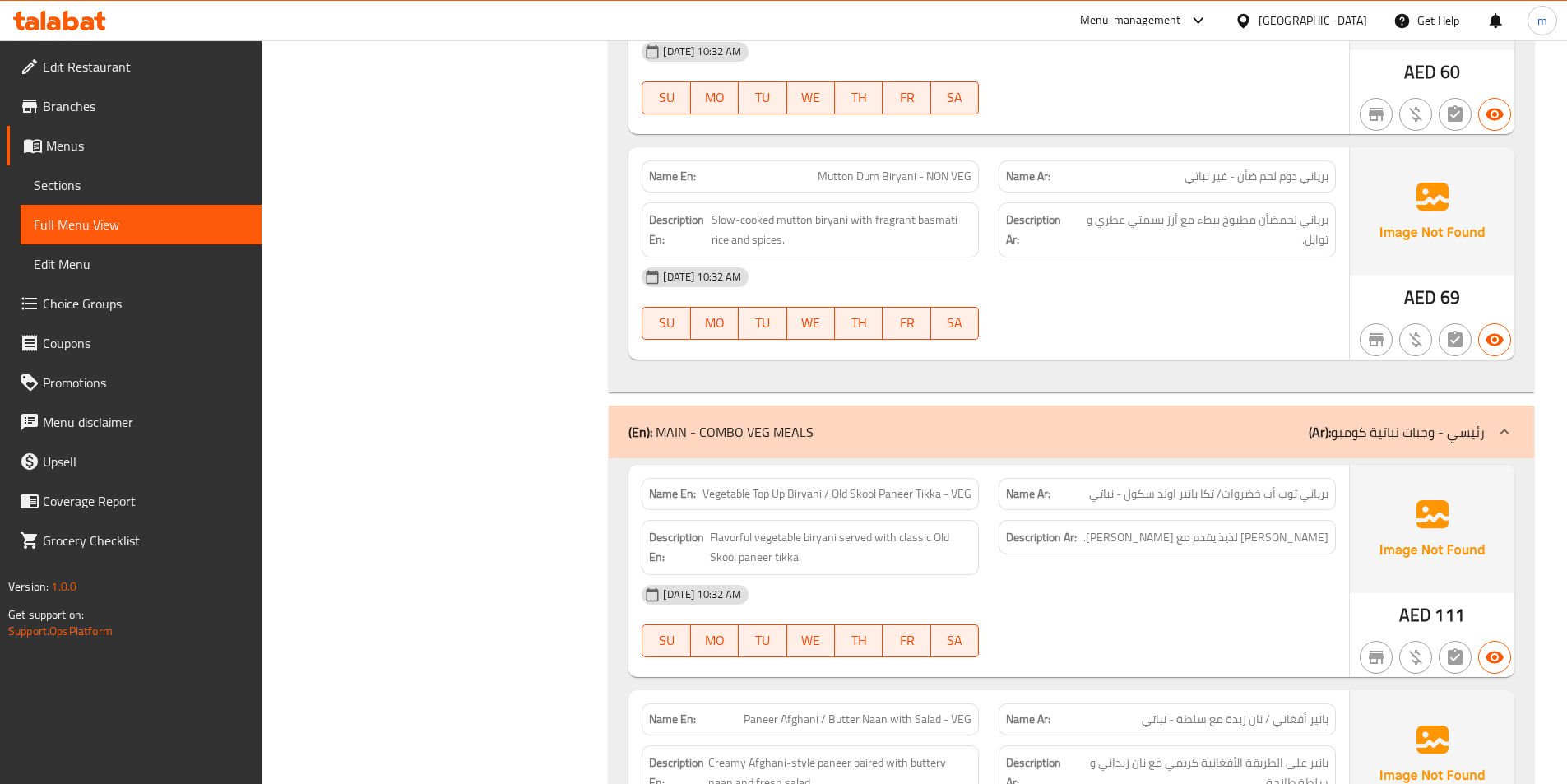
scroll to position [2960, 0]
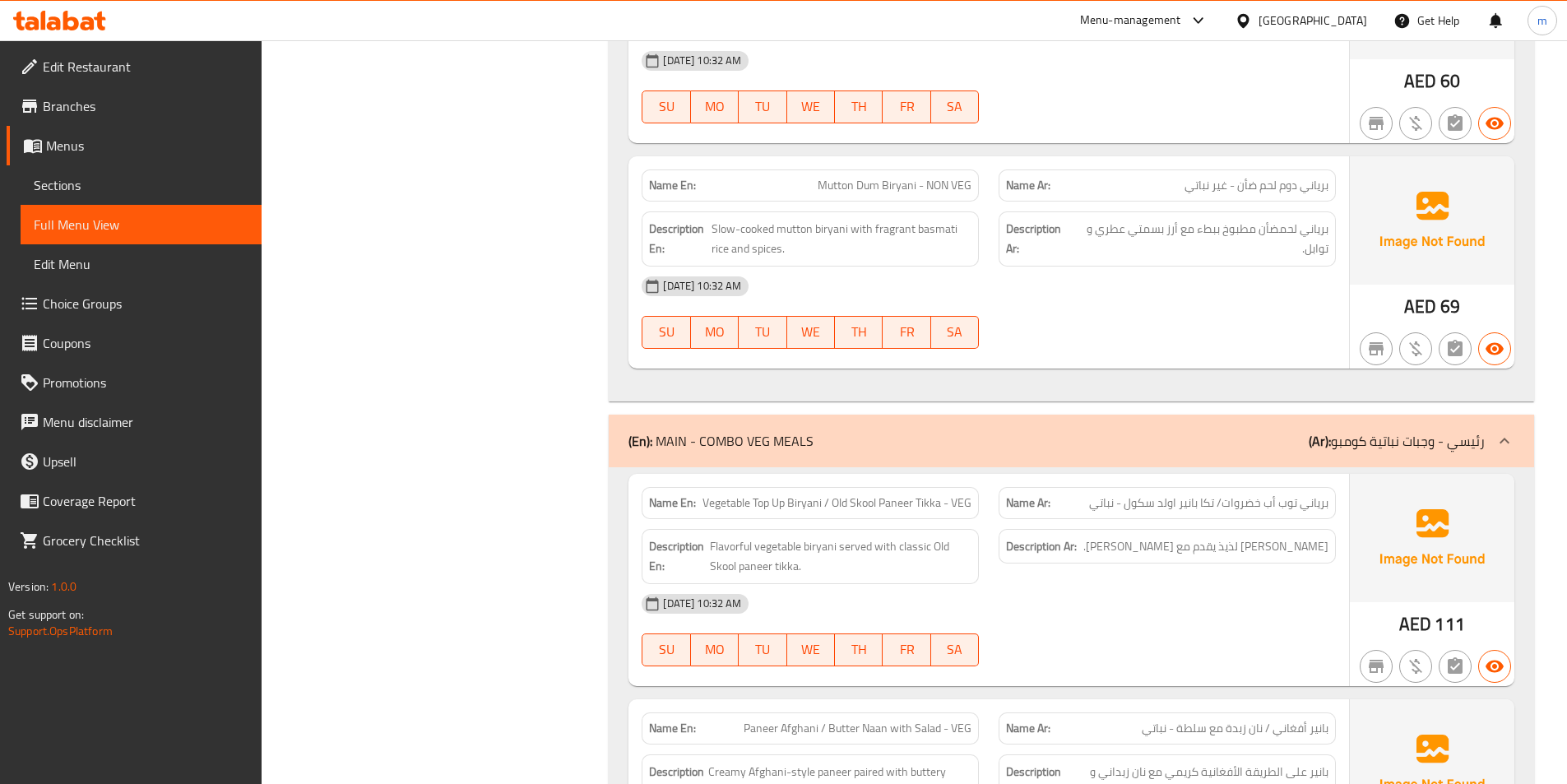
click at [1179, 177] on p "Name Ar: [PERSON_NAME] لحم ضأن - غير نباتي" at bounding box center [1167, 185] width 323 height 17
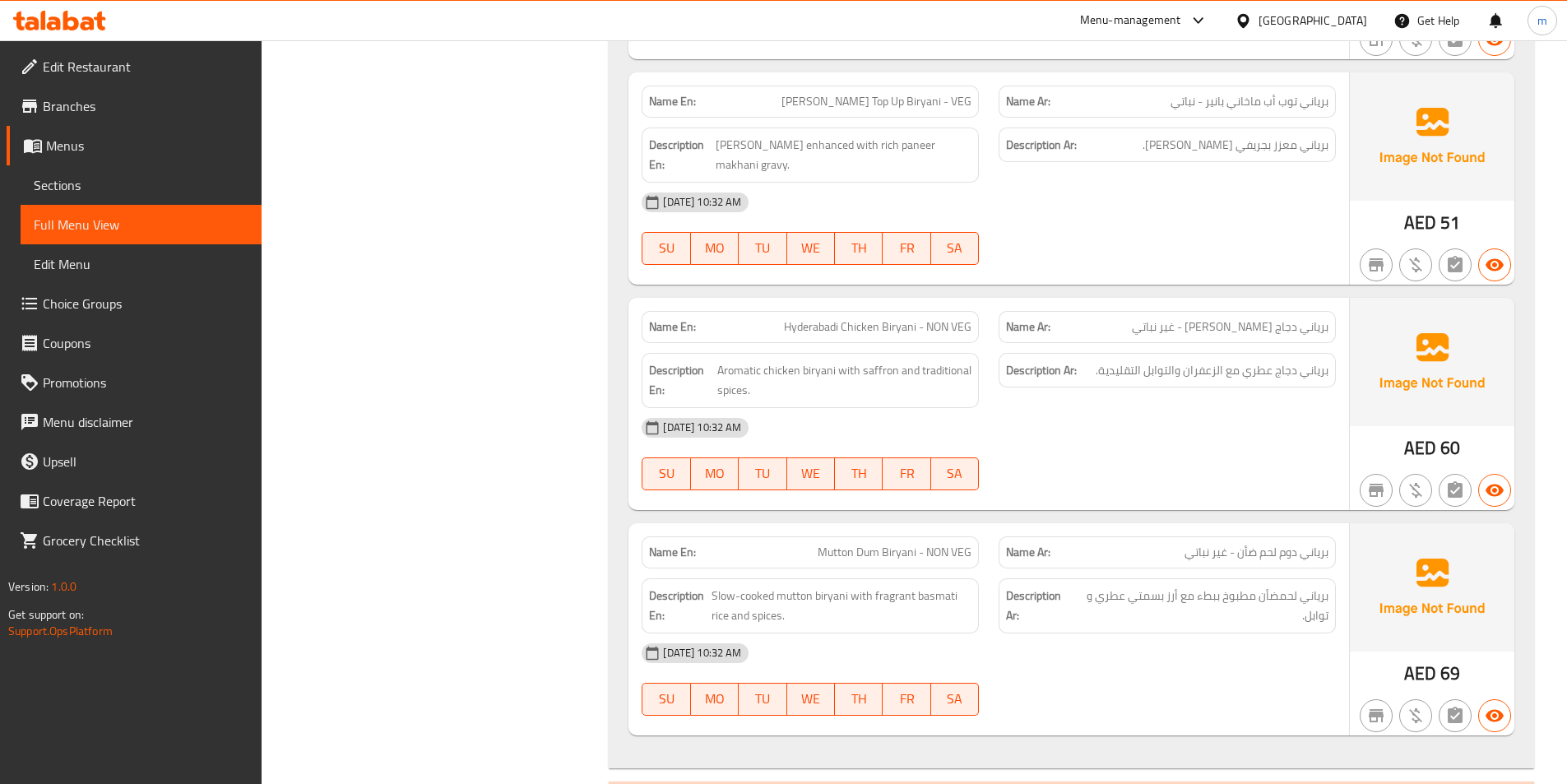
scroll to position [2631, 0]
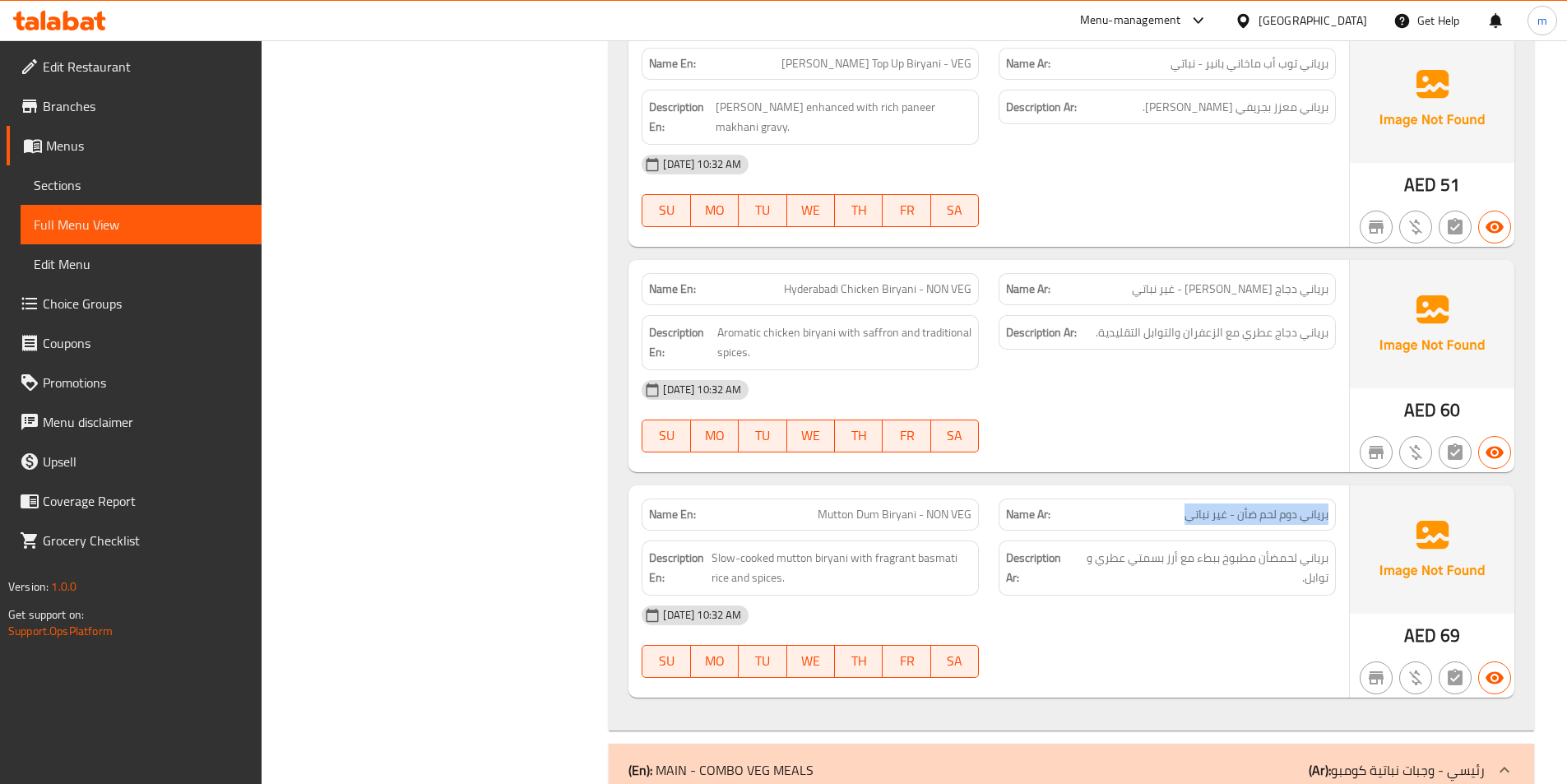
drag, startPoint x: 1166, startPoint y: 500, endPoint x: 1347, endPoint y: 509, distance: 181.2
click at [1347, 509] on div "Name En: Mutton Dum Biryani - NON VEG Name Ar: برياني دوم لحم ضأن - غير نباتي D…" at bounding box center [989, 591] width 721 height 212
copy span "برياني دوم لحم ضأن - غير نباتي"
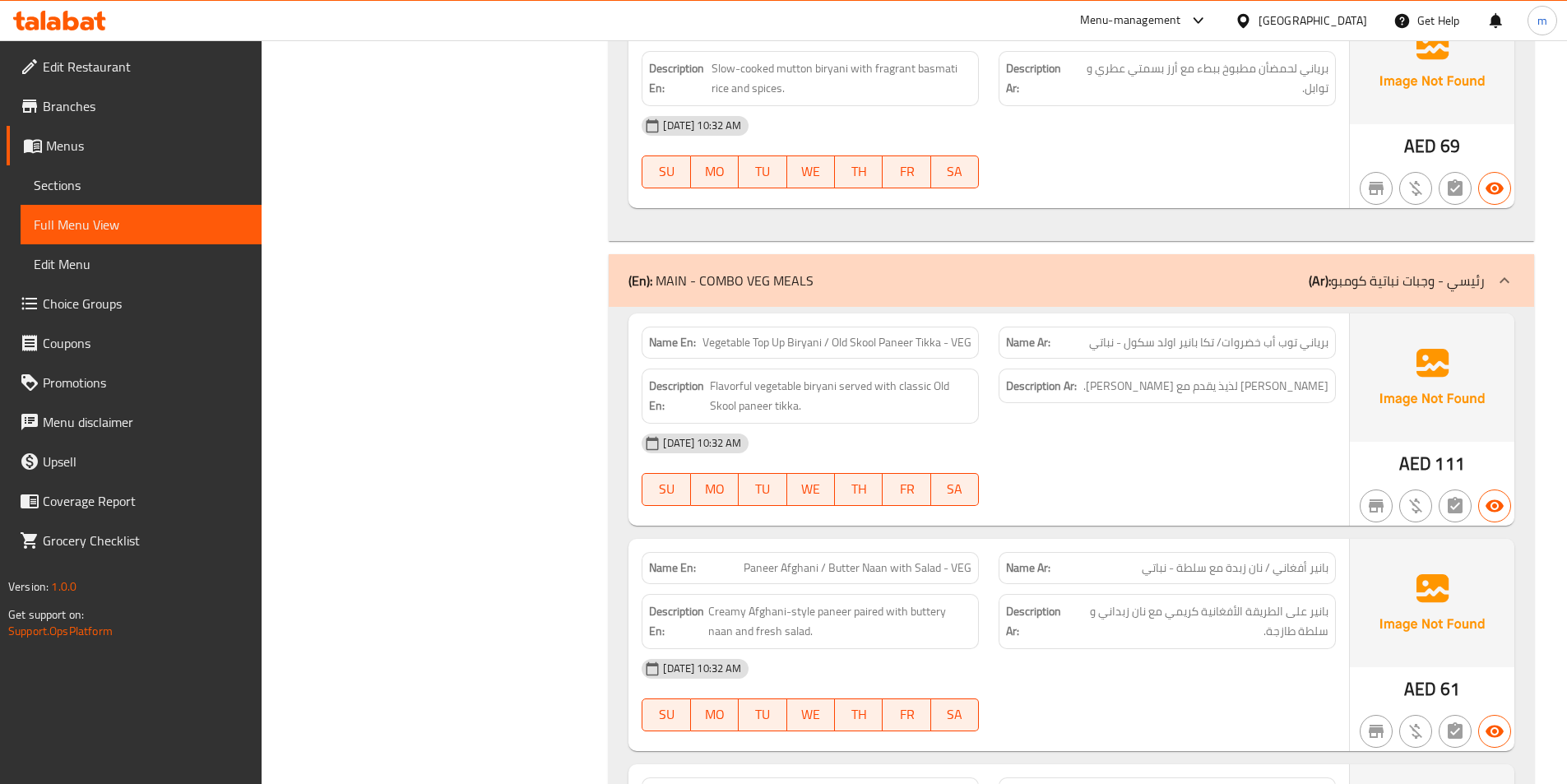
scroll to position [3125, 0]
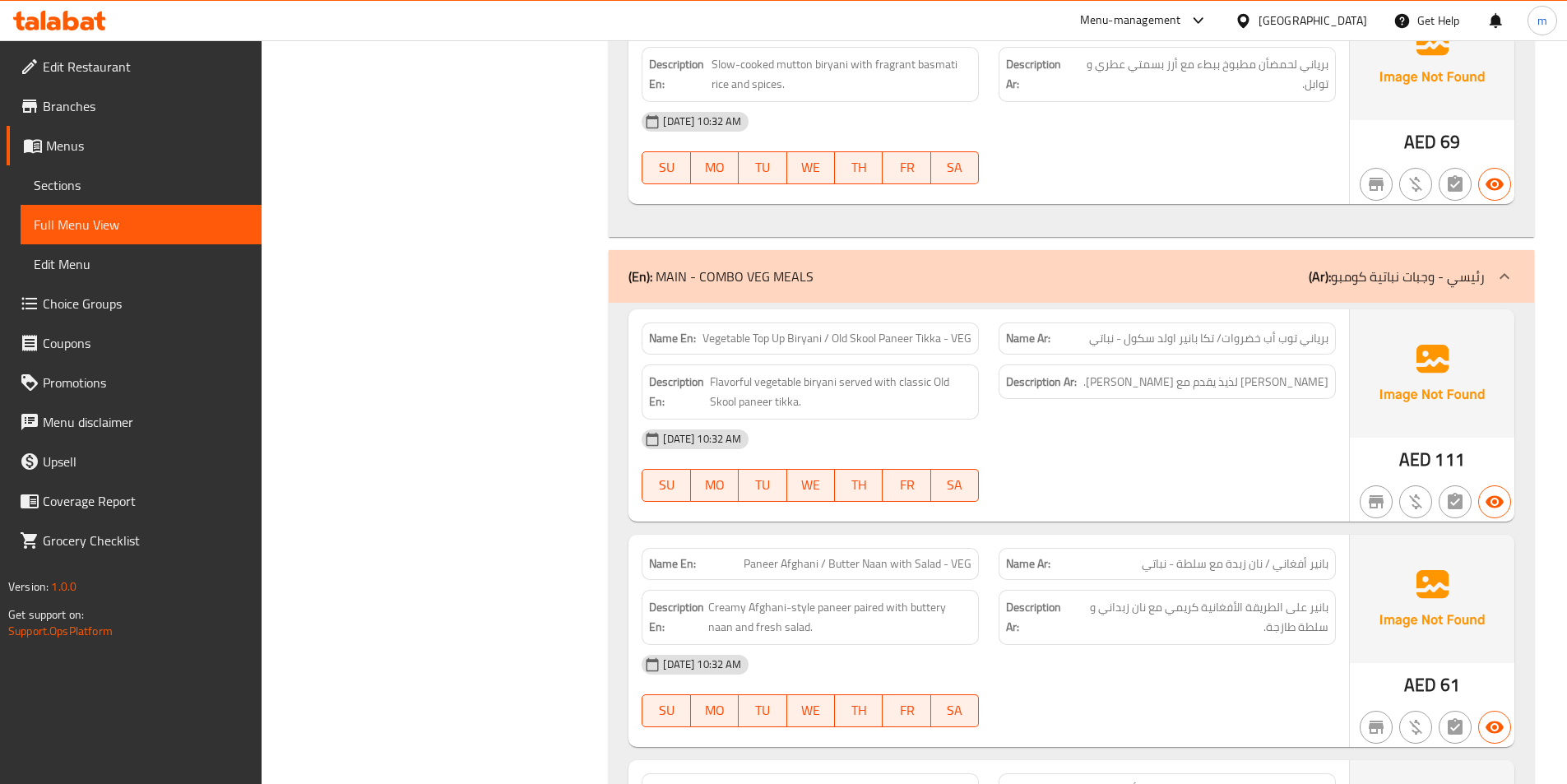
click at [1094, 330] on span "برياني توب أب خضروات/ تكا بانير اولد سكول - نباتي" at bounding box center [1209, 338] width 239 height 17
click at [1088, 330] on p "Name Ar: برياني توب أب خضروات/ تكا بانير اولد سكول - نباتي" at bounding box center [1167, 338] width 323 height 17
drag, startPoint x: 1092, startPoint y: 322, endPoint x: 1339, endPoint y: 322, distance: 247.0
click at [1339, 321] on div "Name Ar: برياني توب أب خضروات/ تكا بانير اولد سكول - نباتي" at bounding box center [1167, 338] width 357 height 52
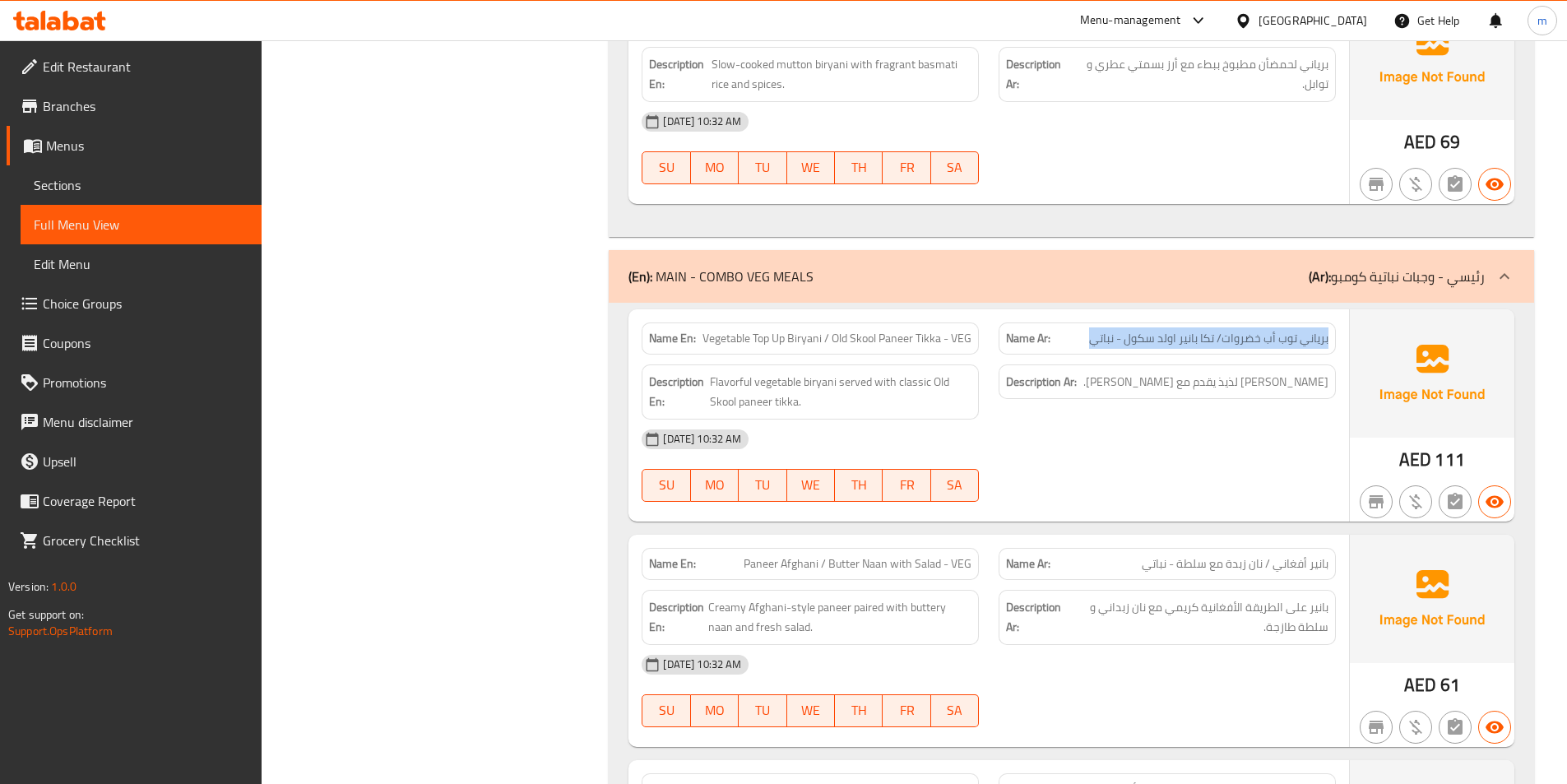
copy span "برياني توب أب خضروات/ تكا بانير اولد سكول - نباتي"
click at [1136, 555] on p "Name Ar: [PERSON_NAME] / نان زبدة مع سلطة - نباتي" at bounding box center [1167, 563] width 323 height 17
click at [1145, 555] on span "بانير أفغاني / نان زبدة مع سلطة - نباتي" at bounding box center [1235, 563] width 187 height 17
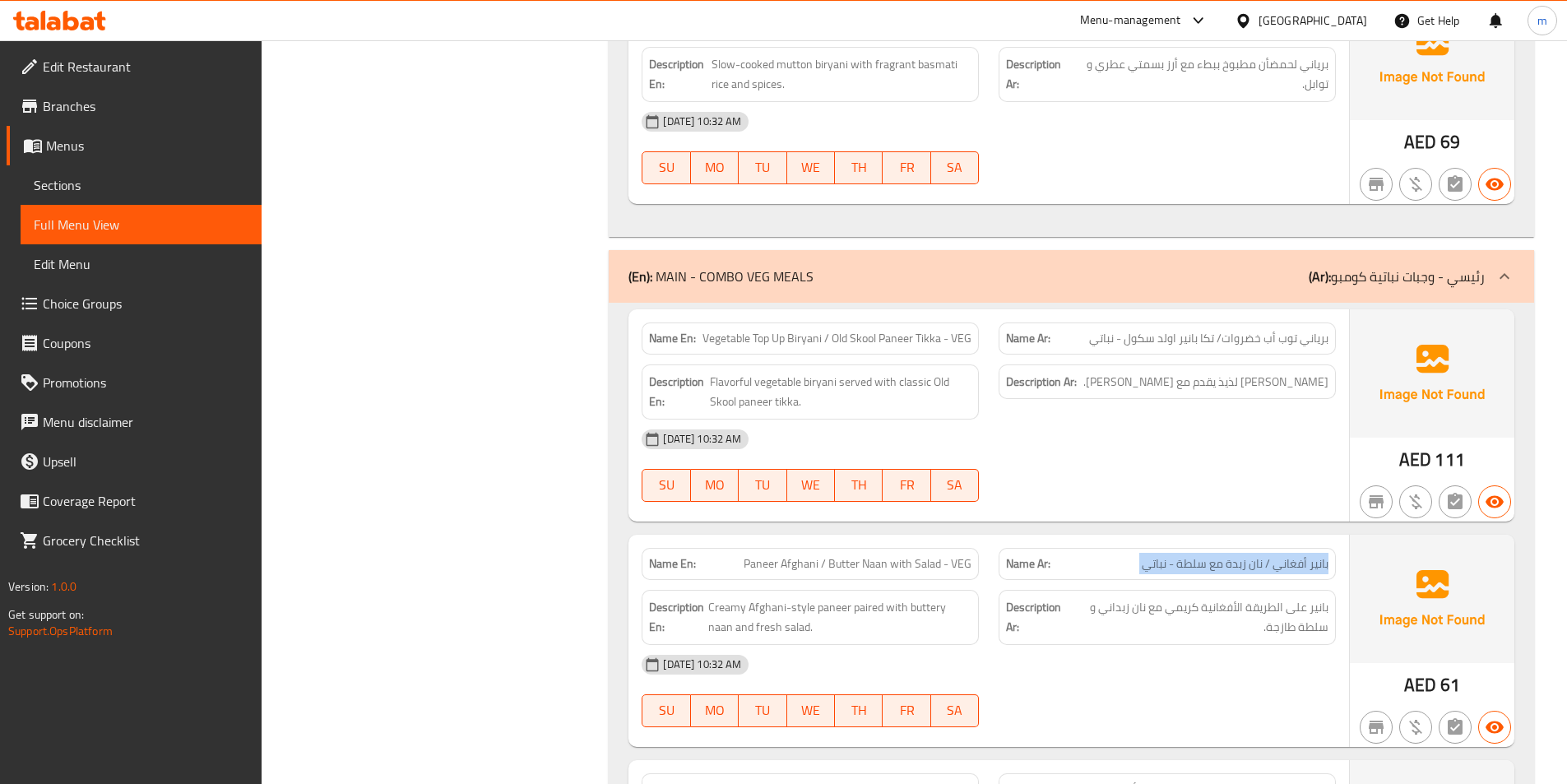
drag, startPoint x: 1143, startPoint y: 546, endPoint x: 1202, endPoint y: 550, distance: 59.1
click at [1196, 555] on p "Name Ar: [PERSON_NAME] / نان زبدة مع سلطة - نباتي" at bounding box center [1167, 563] width 323 height 17
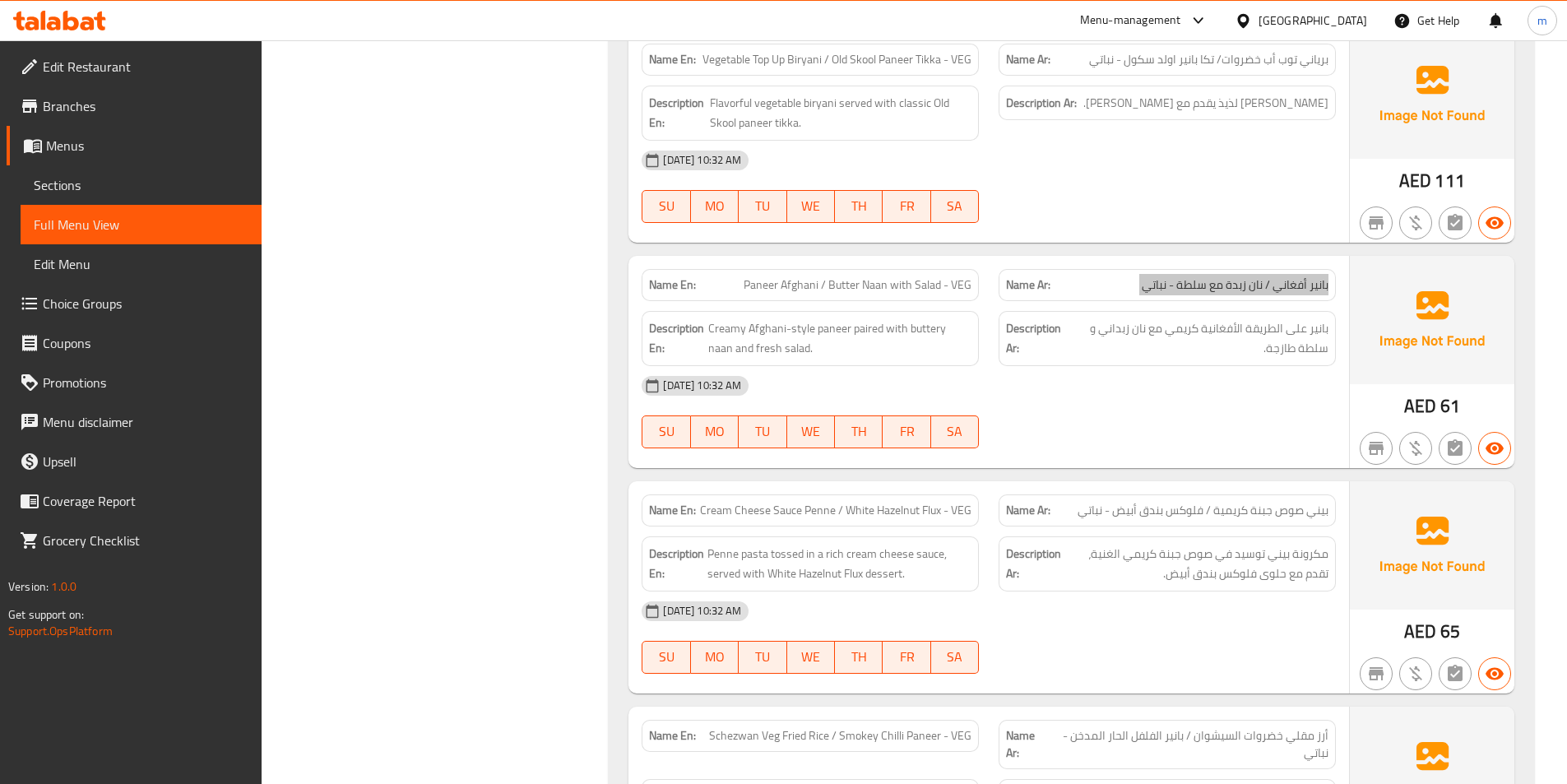
scroll to position [3618, 0]
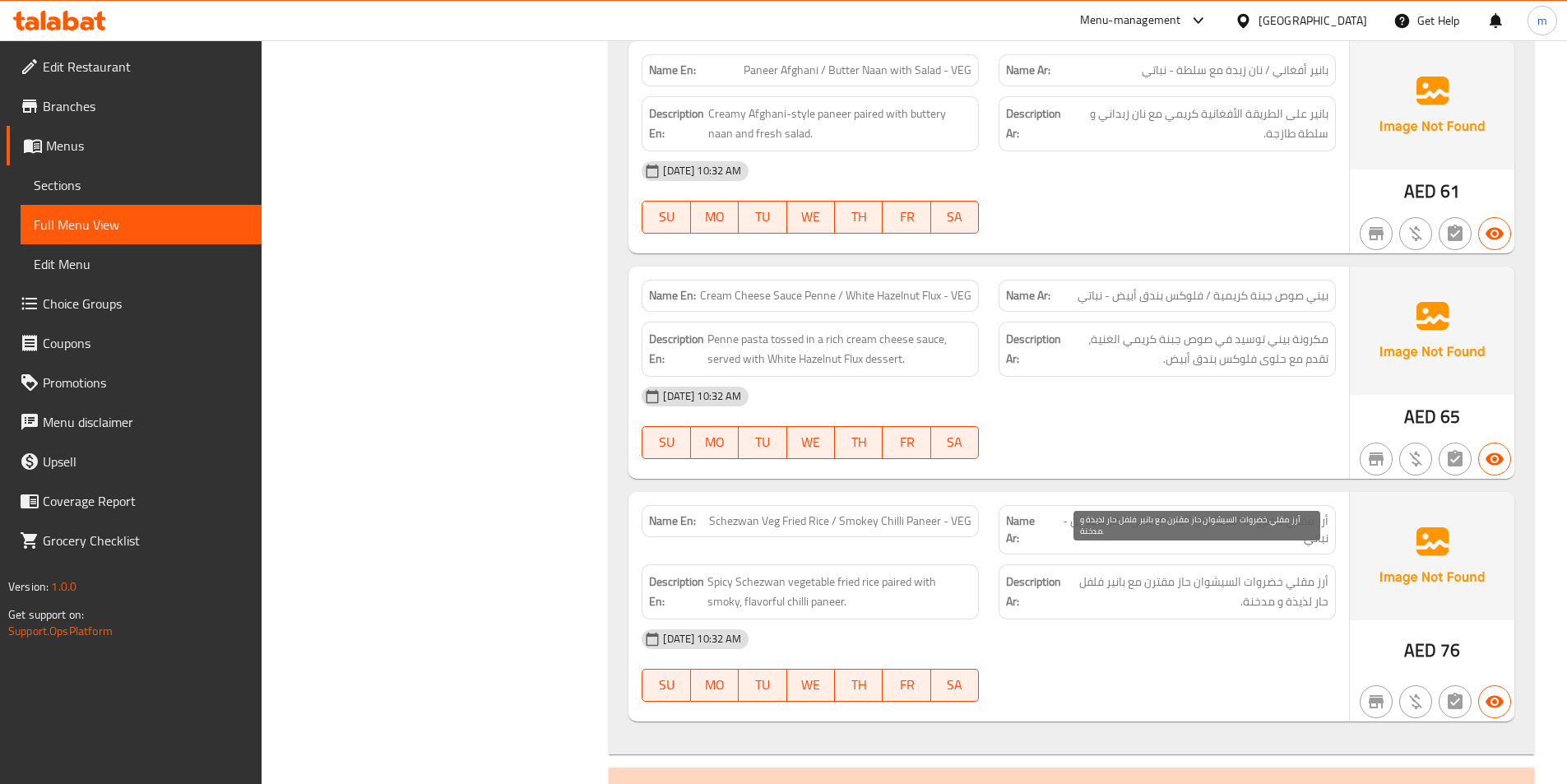
click at [1188, 572] on span "أرز مقلي خضروات السيشوان حاز مقترن مع بانير فلفل حار لذيذة و مدخنة." at bounding box center [1197, 592] width 265 height 40
click at [1280, 572] on span "أرز مقلي خضروات السيشوان حاز مقترن مع بانير فلفل حار لذيذة و مدخنة." at bounding box center [1197, 592] width 265 height 40
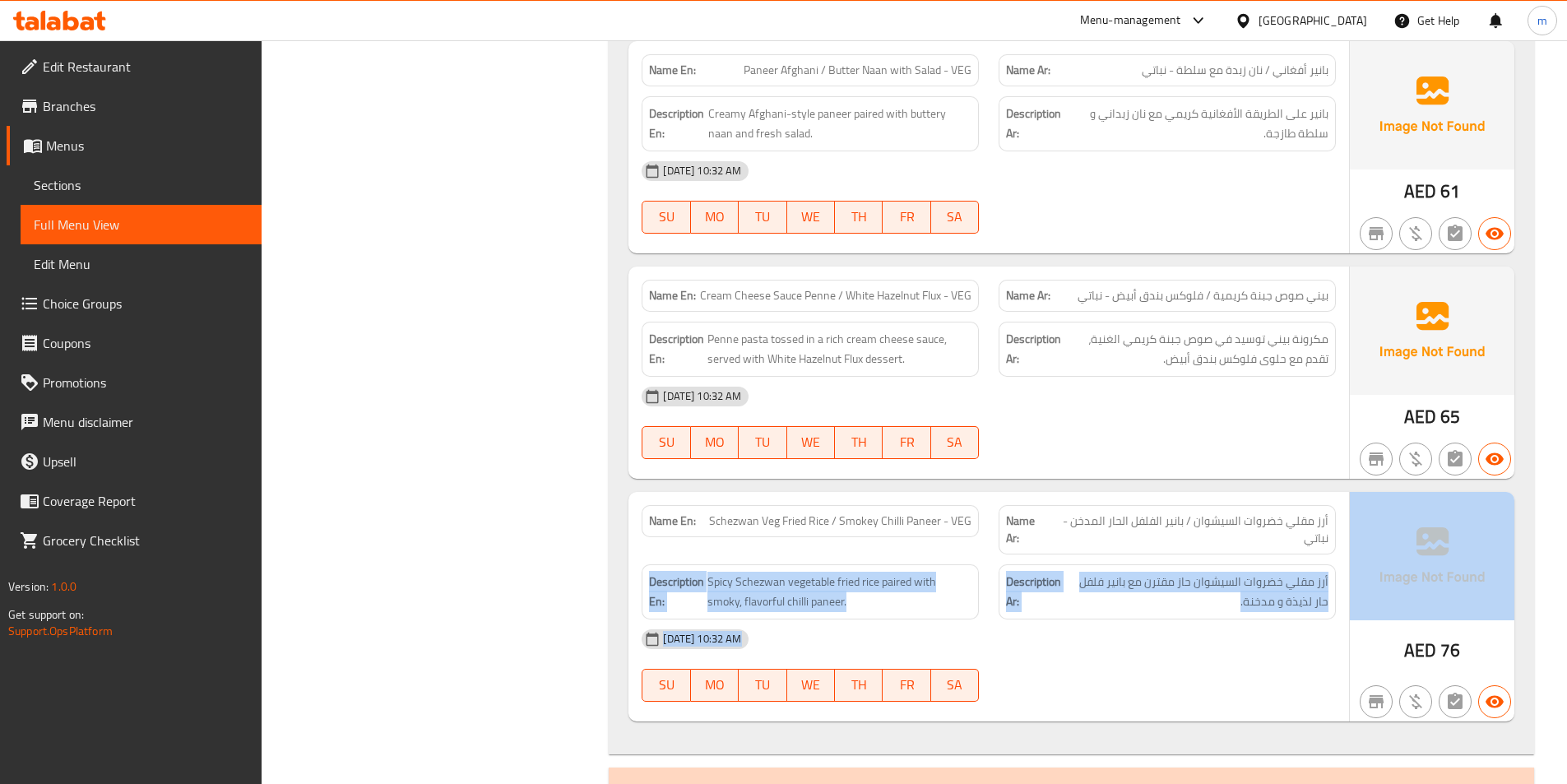
drag, startPoint x: 1108, startPoint y: 519, endPoint x: 1364, endPoint y: 498, distance: 256.9
click at [1364, 498] on div "Name En: Schezwan Veg Fried Rice / Smokey Chilli Paneer - VEG Name Ar: أرز مقلي…" at bounding box center [1071, 606] width 886 height 230
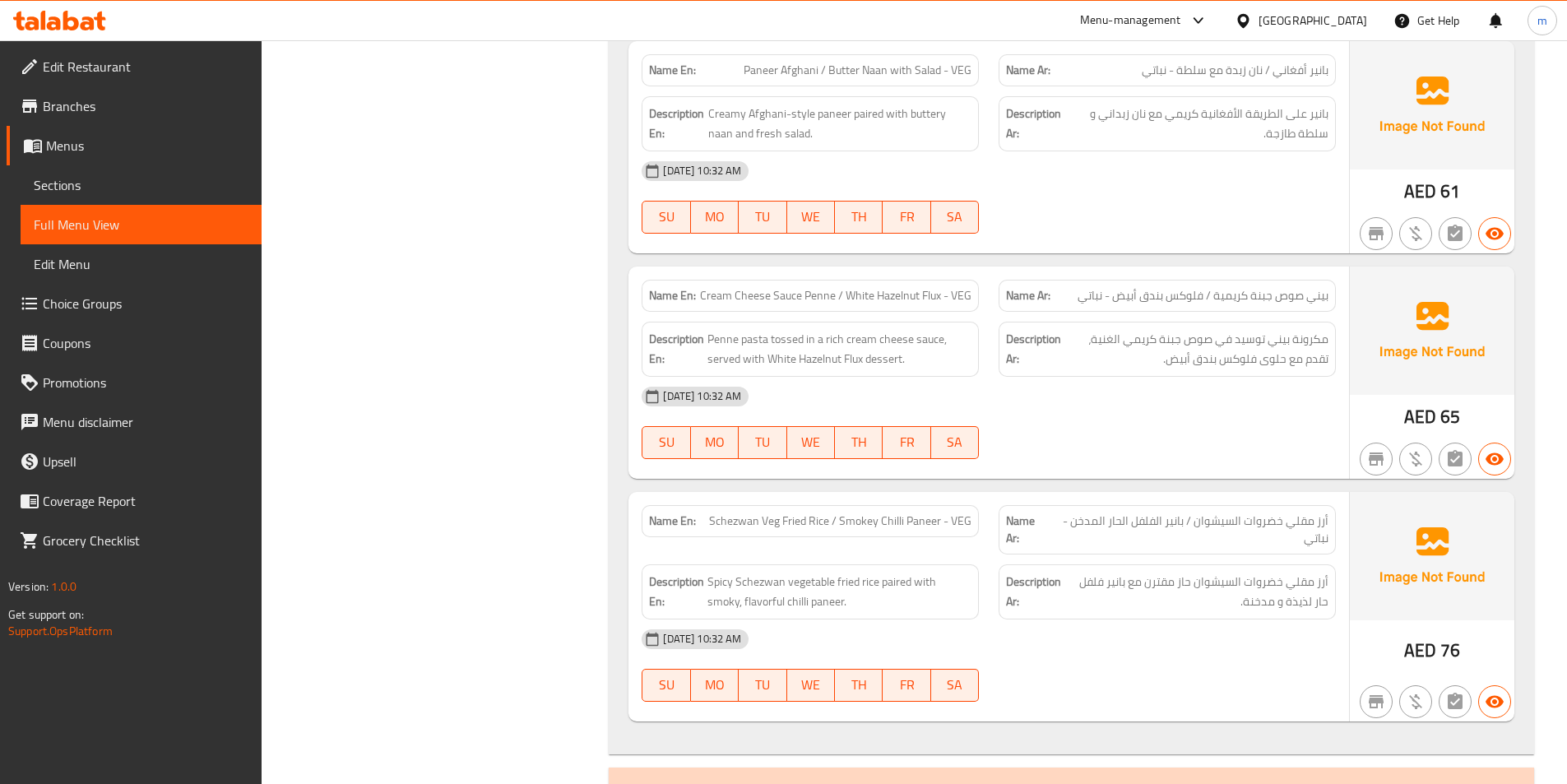
click at [1326, 512] on span "أرز مقلي خضروات السيشوان / بانير الفلفل الحار المدخن - نباتي" at bounding box center [1188, 530] width 280 height 35
copy span "أرز مقلي خضروات السيشوان / بانير الفلفل الحار المدخن - نباتي"
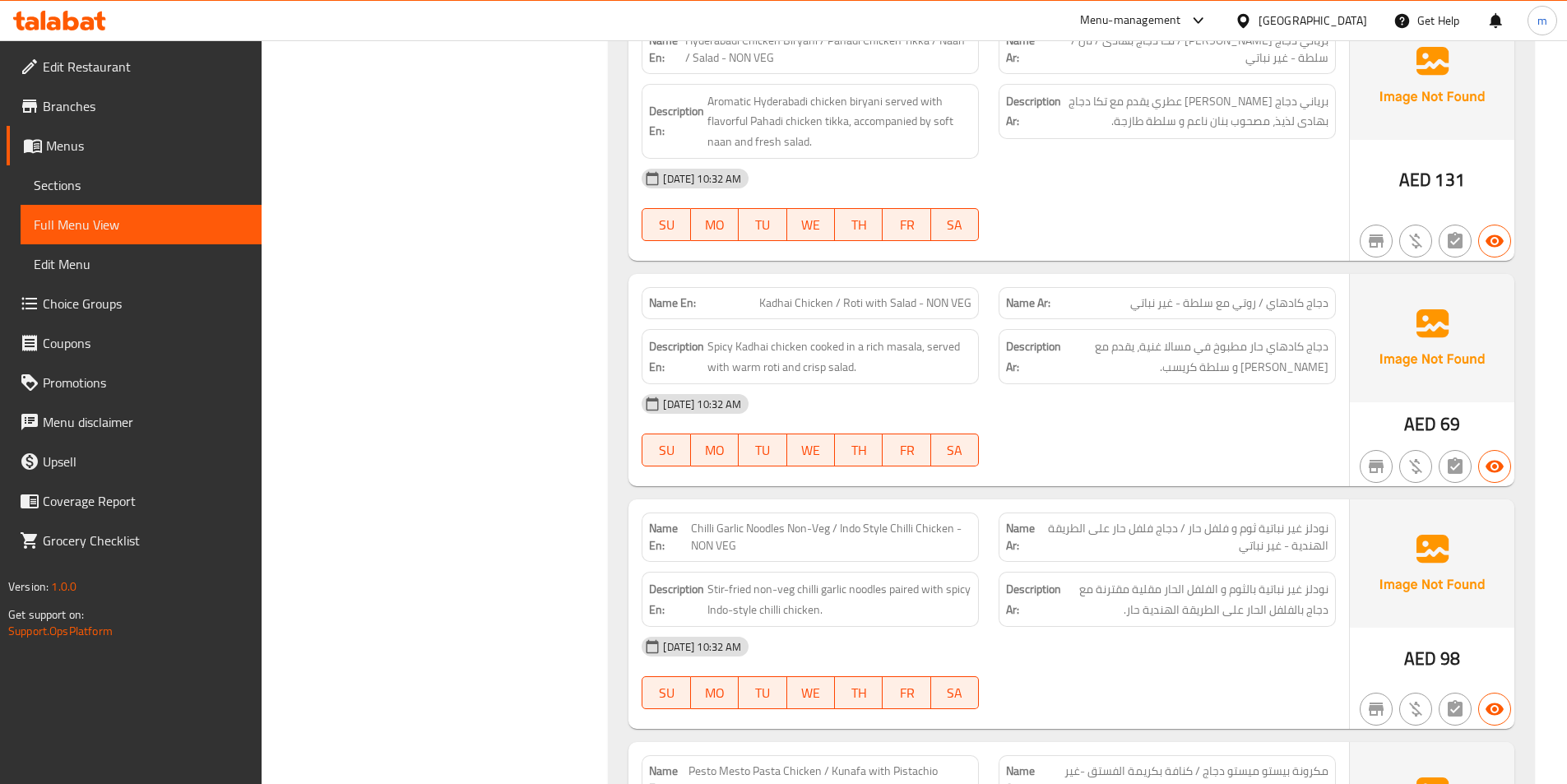
scroll to position [4523, 0]
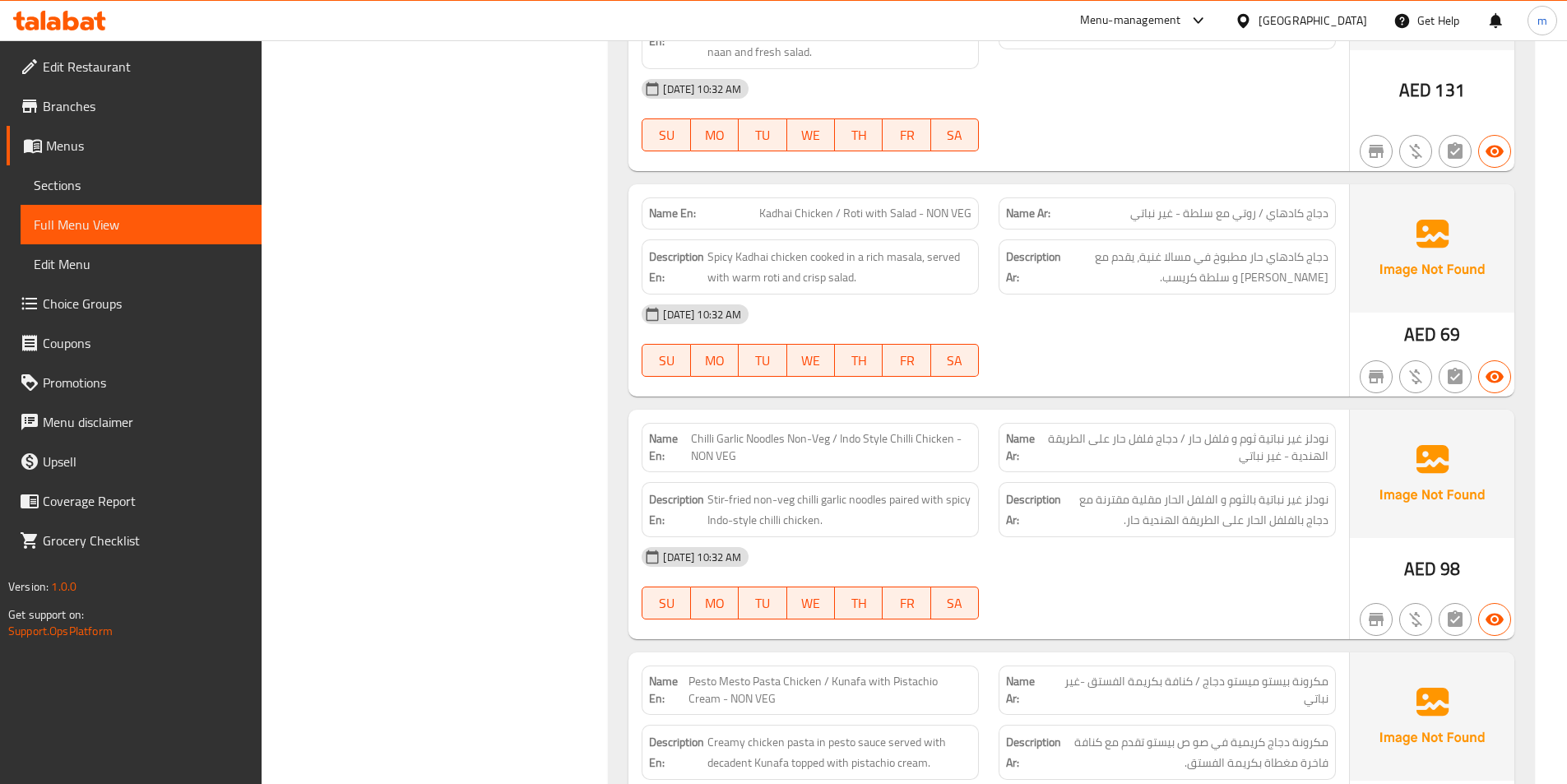
click at [1280, 430] on span "نودلز غير نباتية ثوم و فلفل حار / دجاج فلفل حار على الطريقة الهندية - غير نباتي" at bounding box center [1185, 448] width 288 height 35
drag, startPoint x: 1221, startPoint y: 436, endPoint x: 1336, endPoint y: 405, distance: 119.1
click at [1336, 413] on div "Name Ar: نودلز غير نباتية ثوم و فلفل حار / دجاج فلفل حار على الطريقة الهندية - …" at bounding box center [1167, 448] width 357 height 69
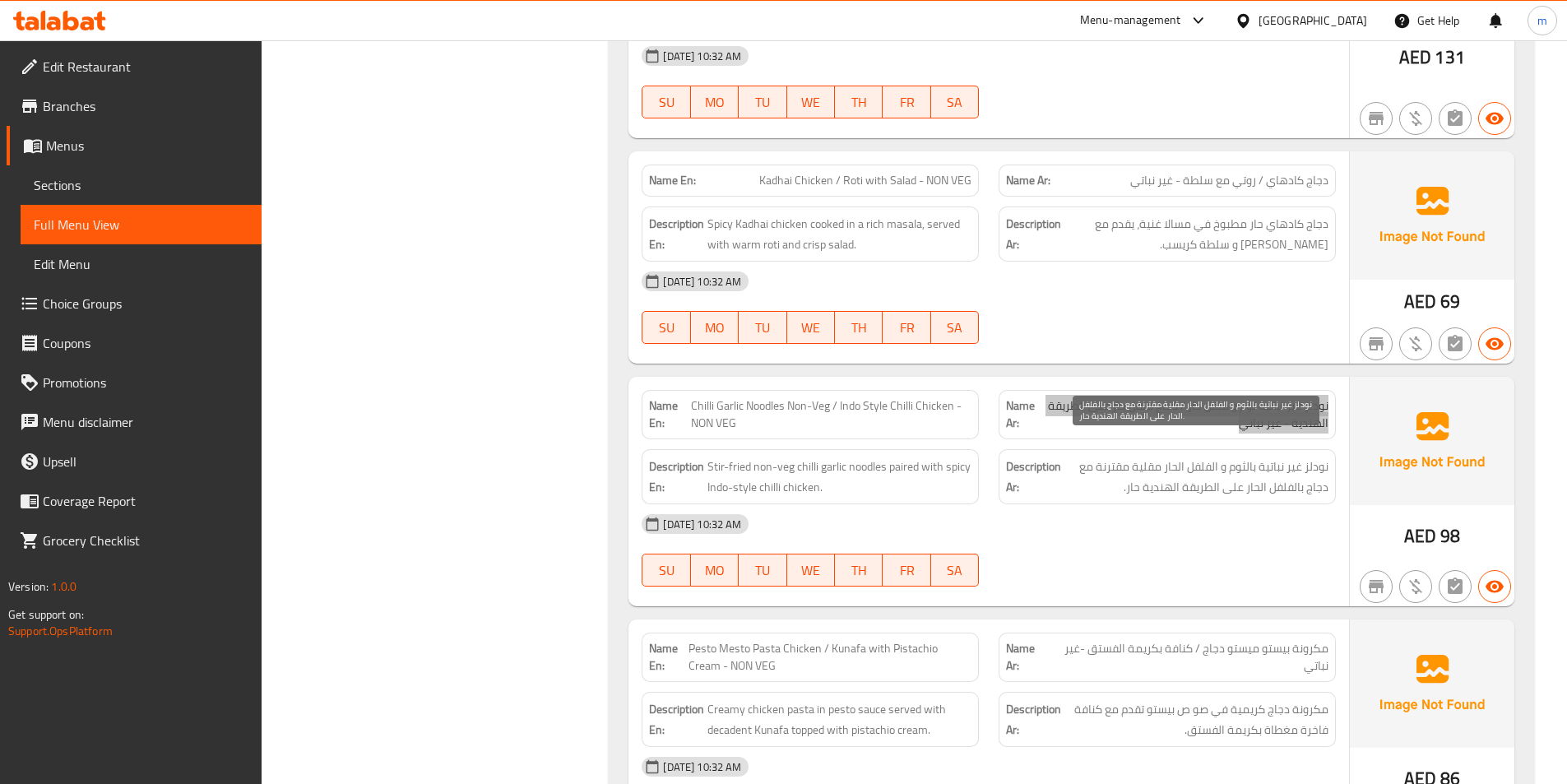
scroll to position [4770, 0]
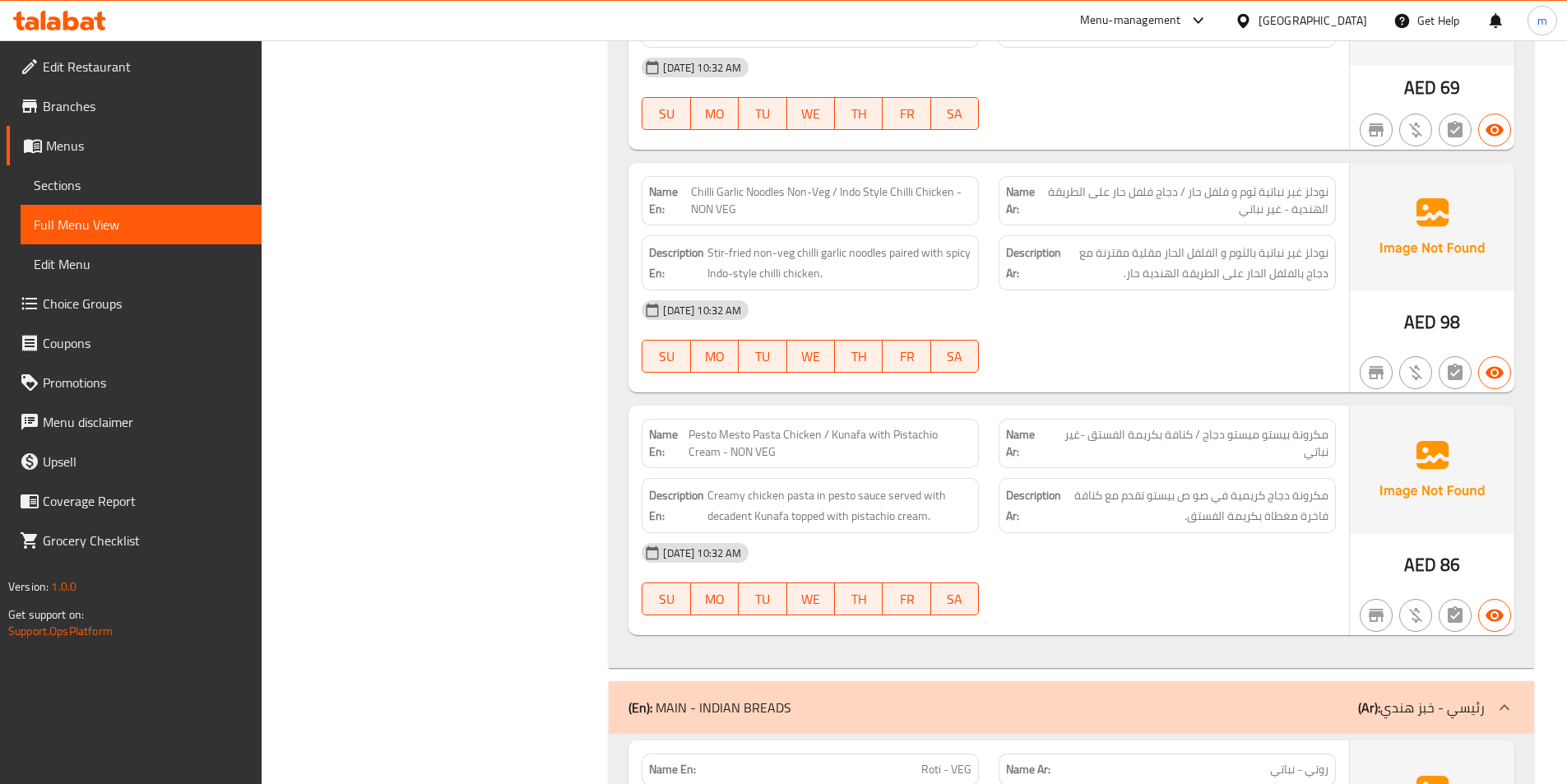
click at [732, 426] on span "Pesto Mesto Pasta Chicken / Kunafa with Pistachio Cream - NON VEG" at bounding box center [830, 443] width 283 height 35
drag, startPoint x: 1214, startPoint y: 427, endPoint x: 1320, endPoint y: 430, distance: 106.0
click at [1319, 432] on span "مكرونة بيستو ميستو دجاج / كنافة بكريمة الفستق -غير نباتي" at bounding box center [1188, 443] width 280 height 35
click at [1327, 426] on span "مكرونة بيستو ميستو دجاج / كنافة بكريمة الفستق -غير نباتي" at bounding box center [1188, 443] width 280 height 35
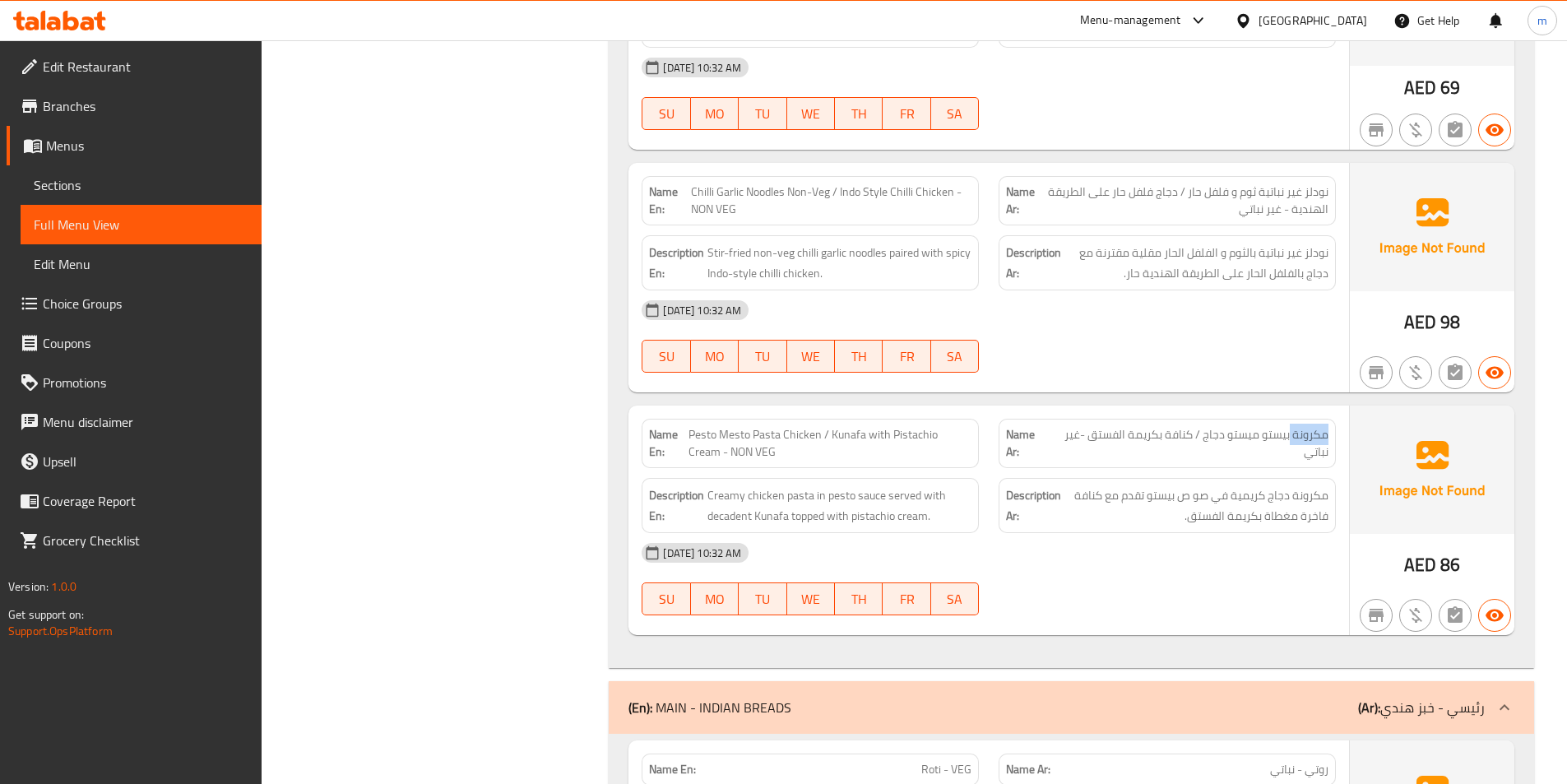
click at [1325, 426] on span "مكرونة بيستو ميستو دجاج / كنافة بكريمة الفستق -غير نباتي" at bounding box center [1188, 443] width 280 height 35
click at [1323, 426] on span "مكرونة بيستو ميستو دجاج / كنافة بكريمة الفستق -غير نباتي" at bounding box center [1188, 443] width 280 height 35
click at [1182, 426] on span "مكرونة بيستو ميستو دجاج / كنافة بكريمة الفستق -غير نباتي" at bounding box center [1188, 443] width 280 height 35
click at [1184, 426] on span "مكرونة بيستو ميستو دجاج / كنافة بكريمة الفستق -غير نباتي" at bounding box center [1188, 443] width 280 height 35
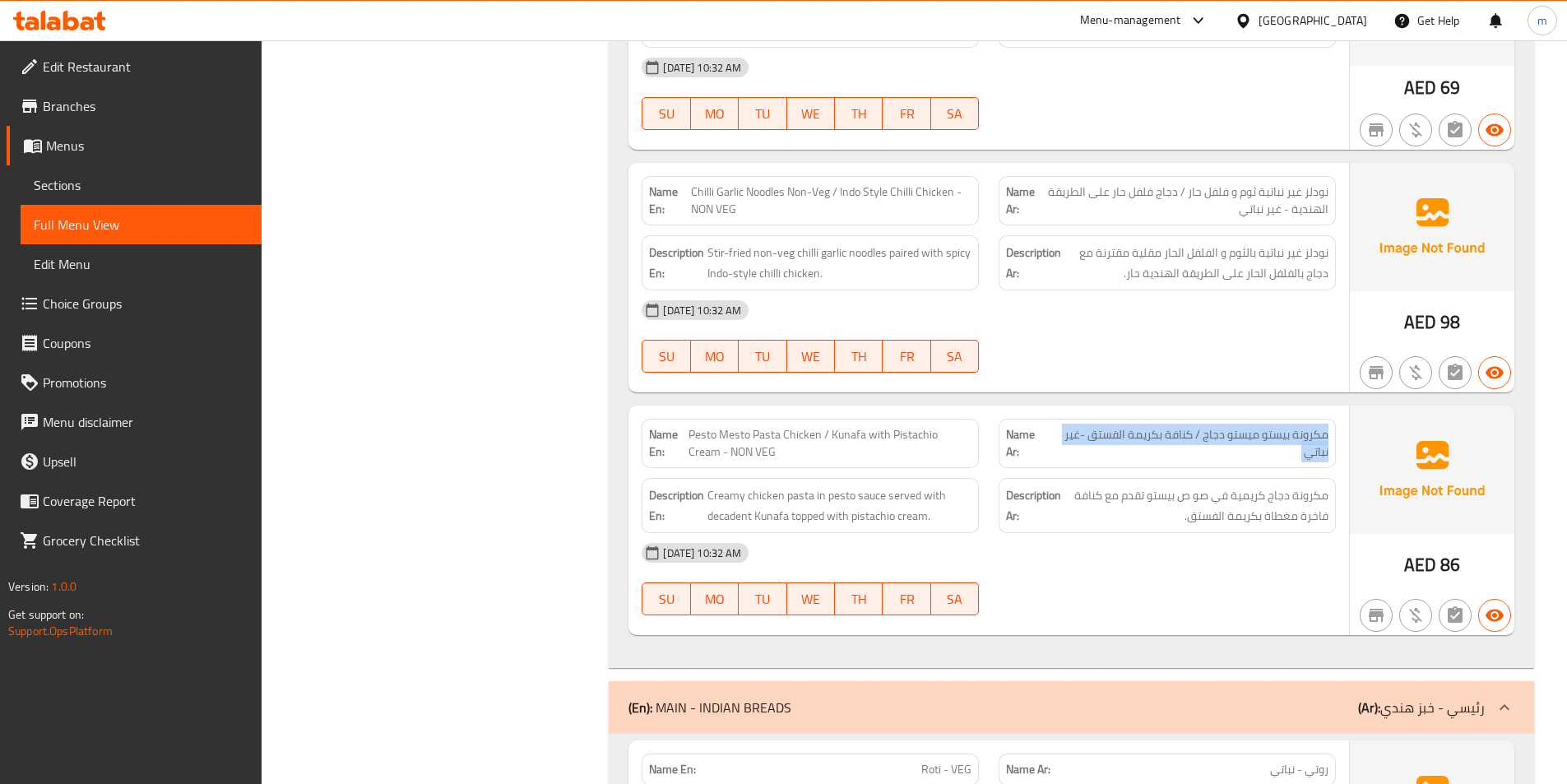
click at [1184, 426] on span "مكرونة بيستو ميستو دجاج / كنافة بكريمة الفستق -غير نباتي" at bounding box center [1188, 443] width 280 height 35
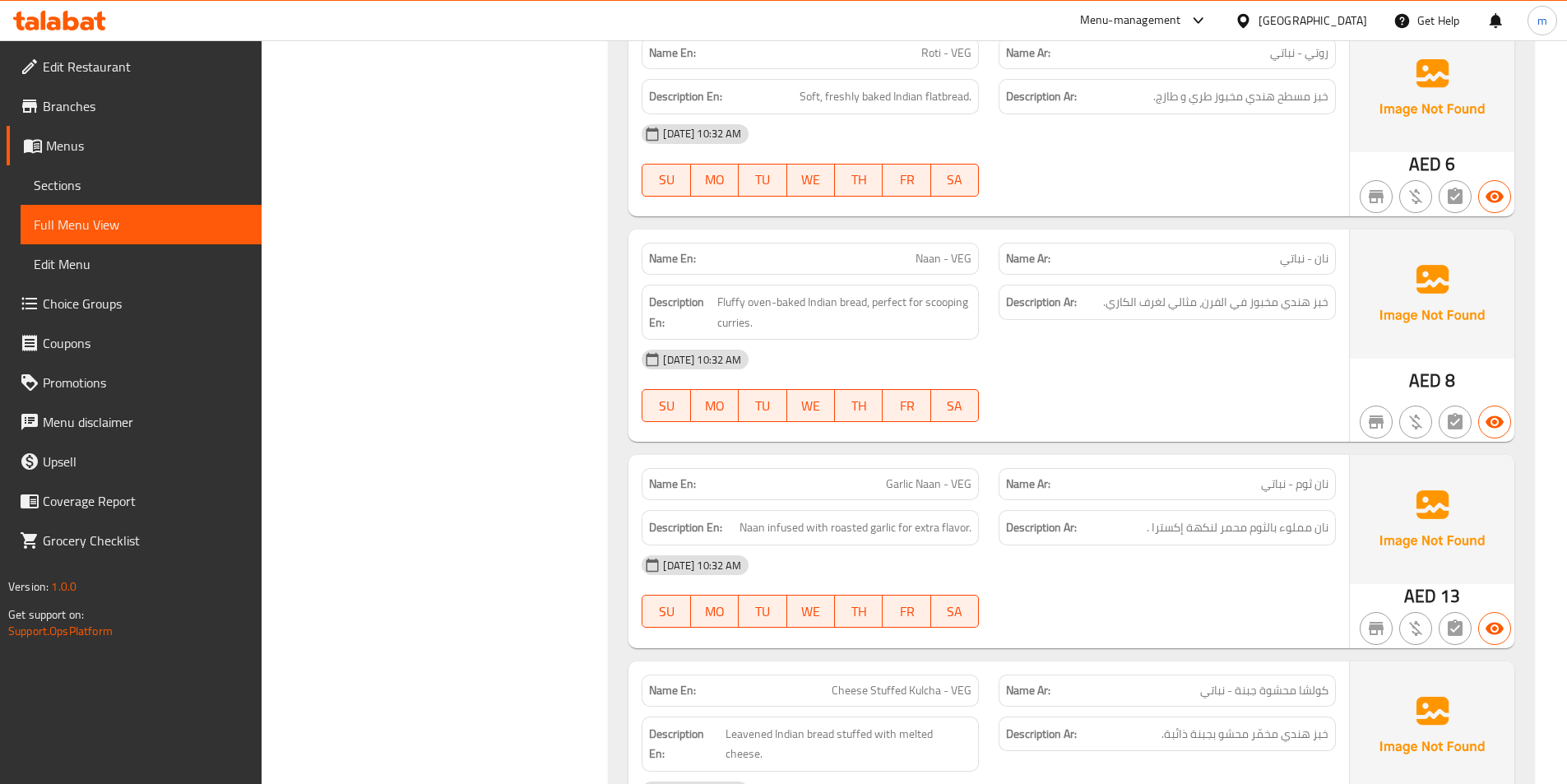
scroll to position [5509, 0]
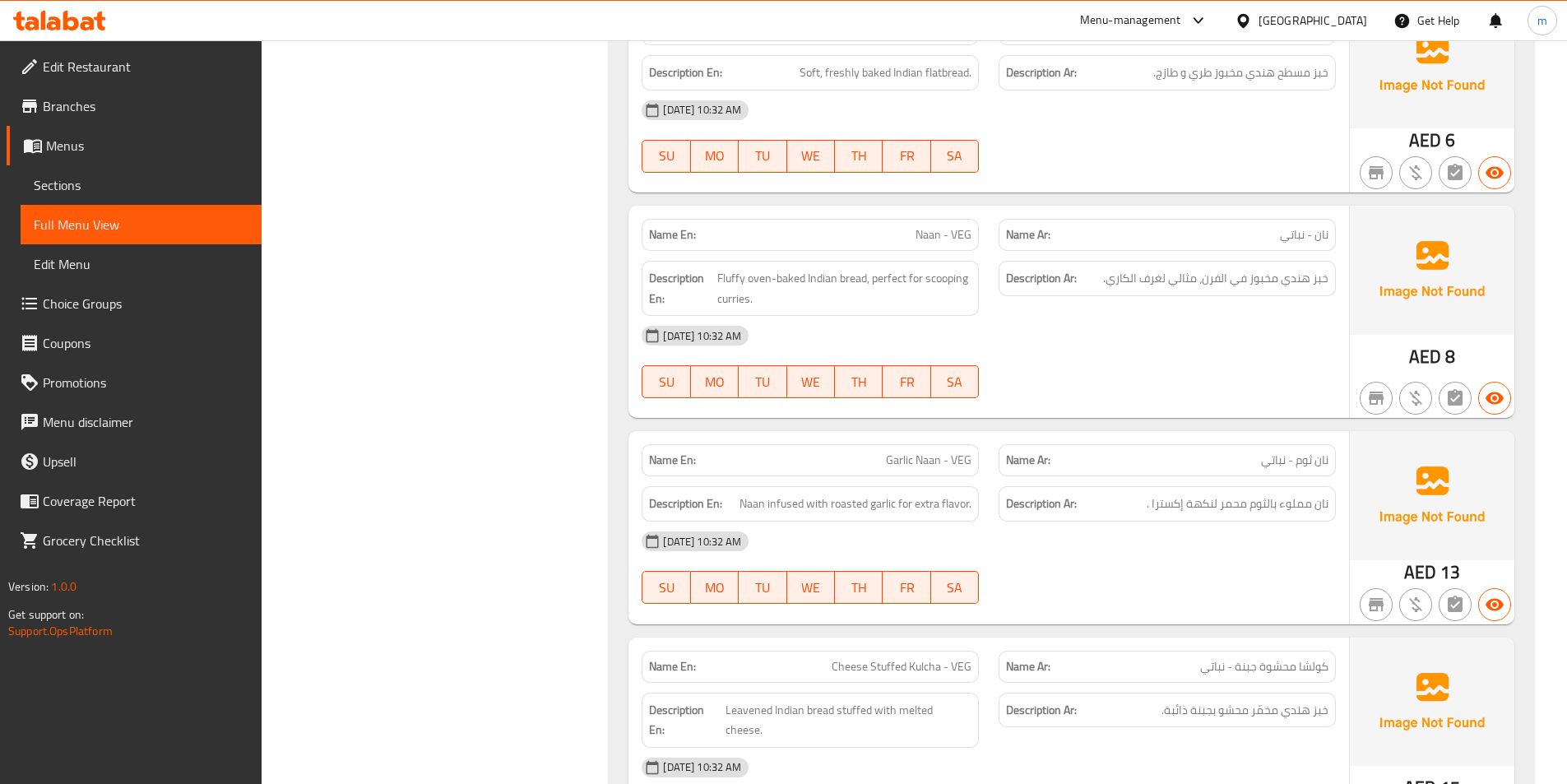
click at [1306, 226] on span "نان - نباتي" at bounding box center [1304, 234] width 48 height 17
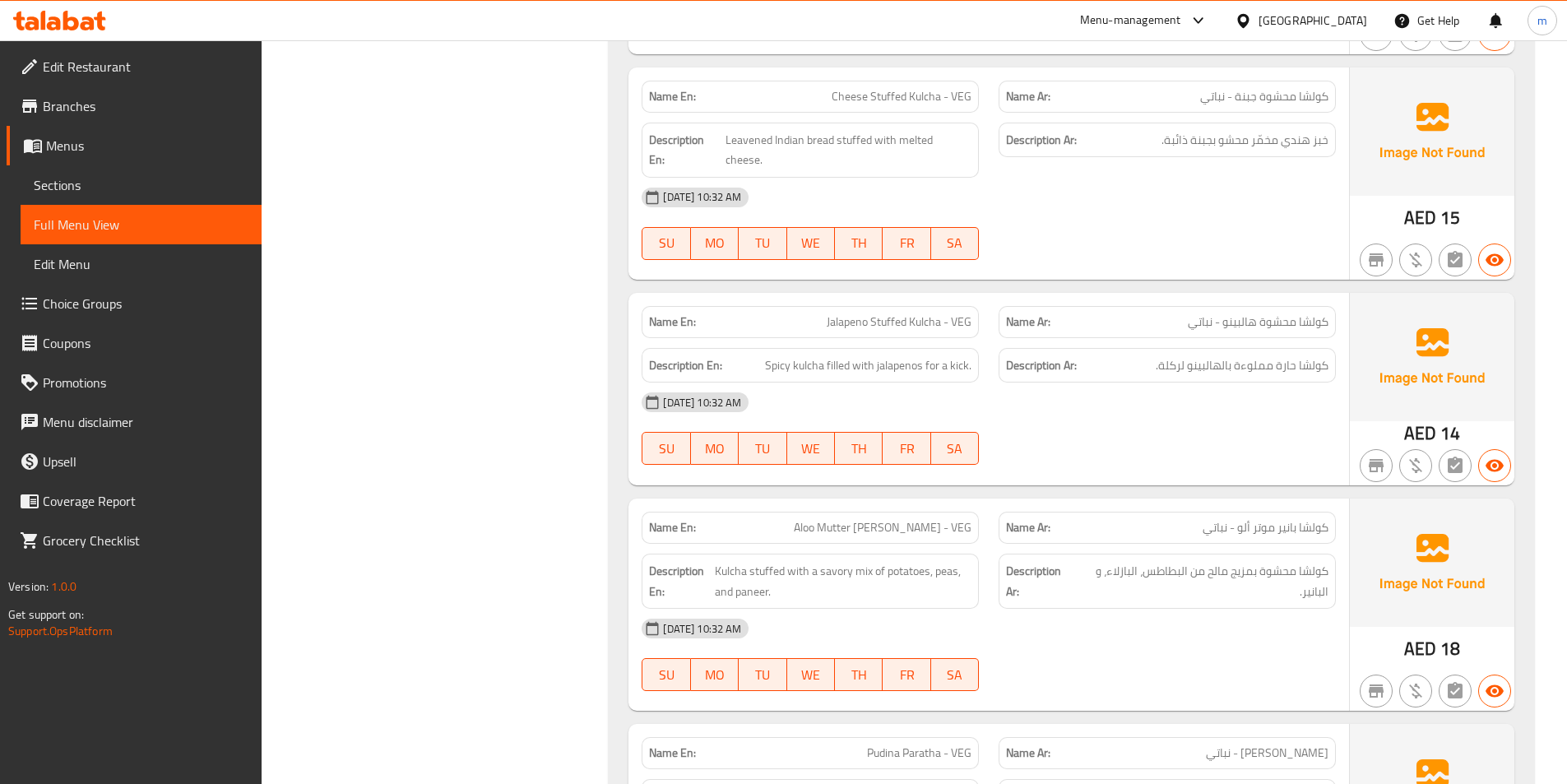
scroll to position [6085, 0]
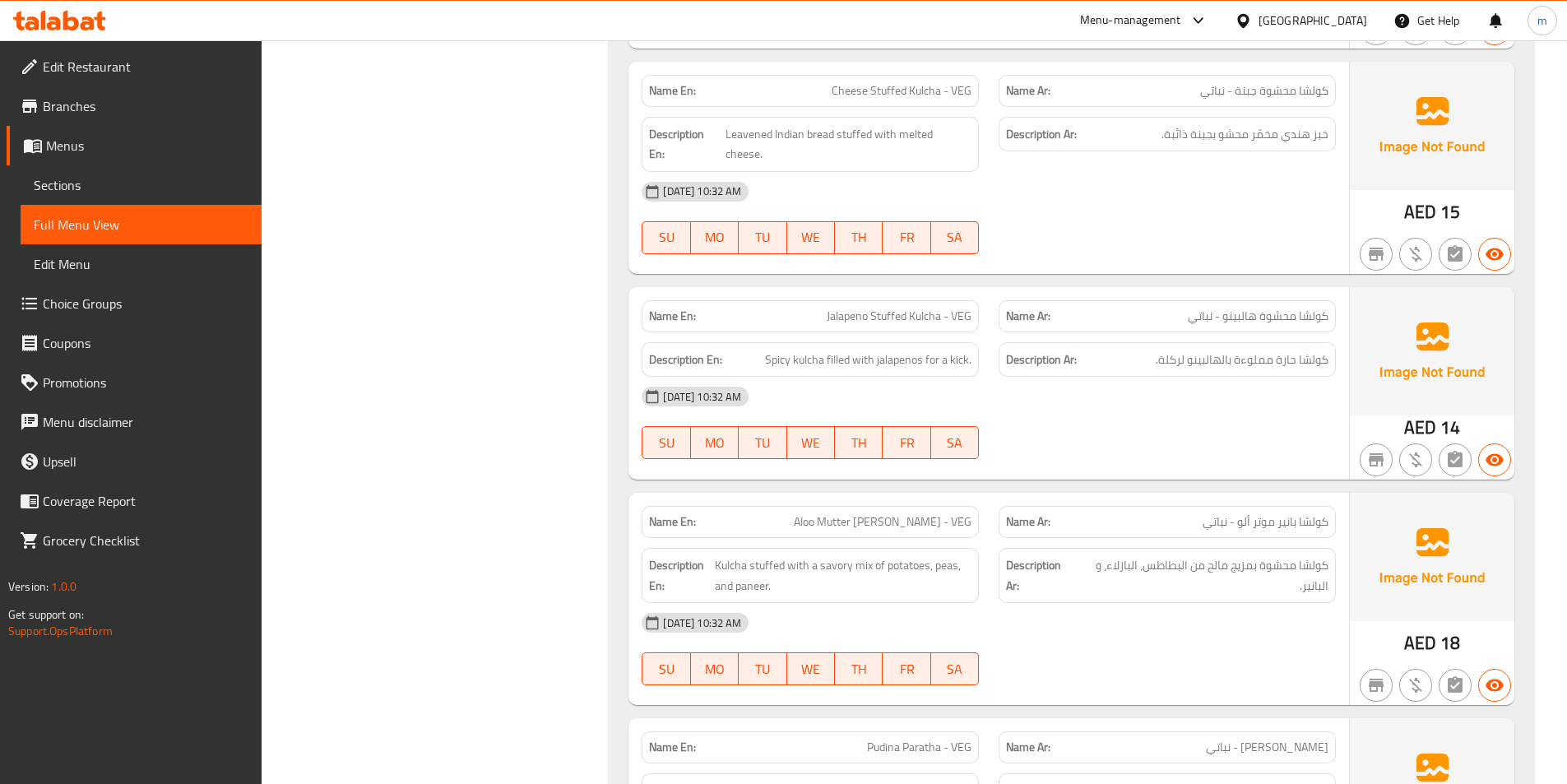
click at [1198, 506] on div "Name Ar: كولشا بانير موتر ألو - نباتي" at bounding box center [1167, 521] width 337 height 32
click at [1205, 513] on span "كولشا بانير موتر ألو - نباتي" at bounding box center [1266, 521] width 126 height 17
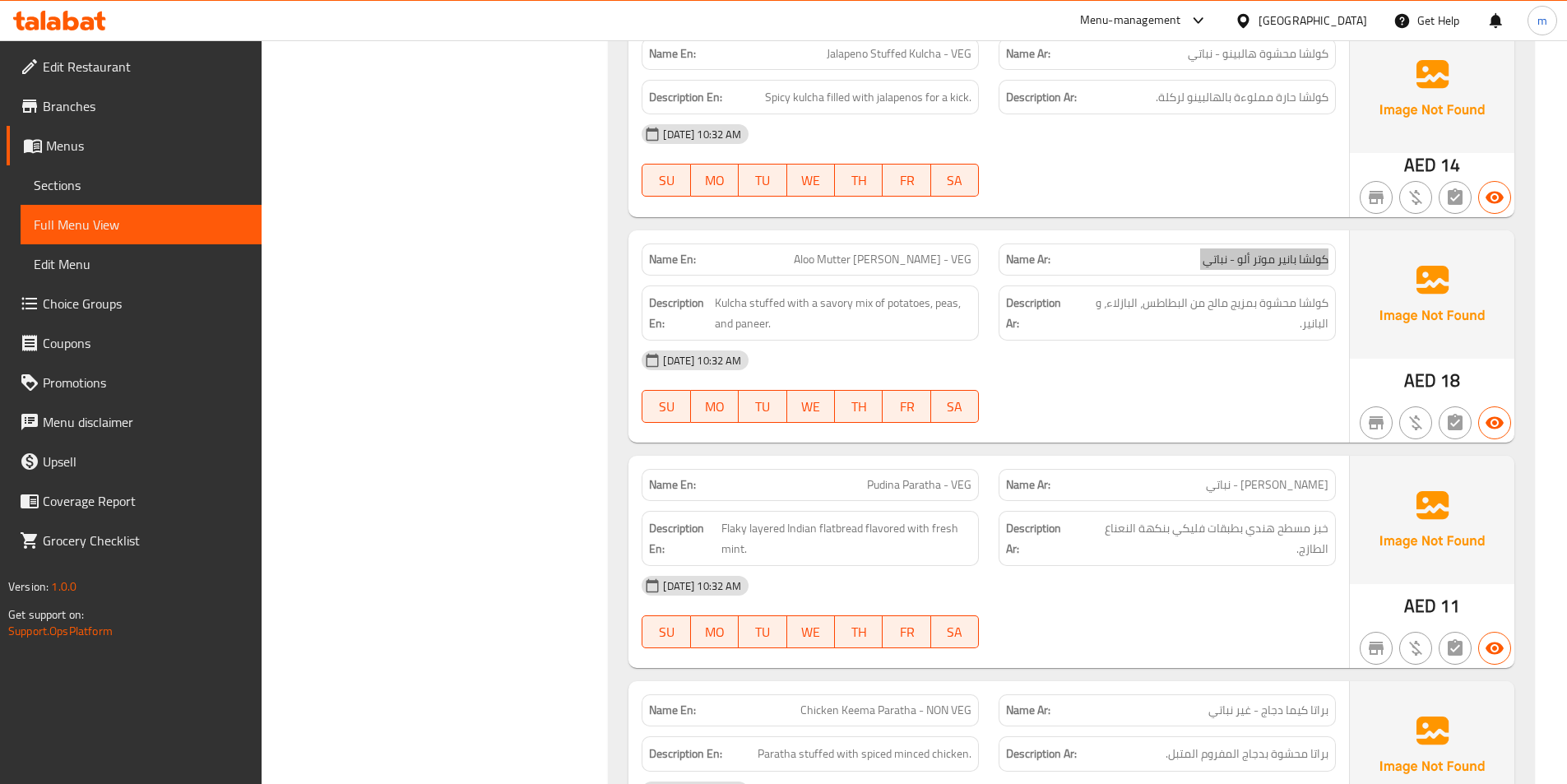
scroll to position [6496, 0]
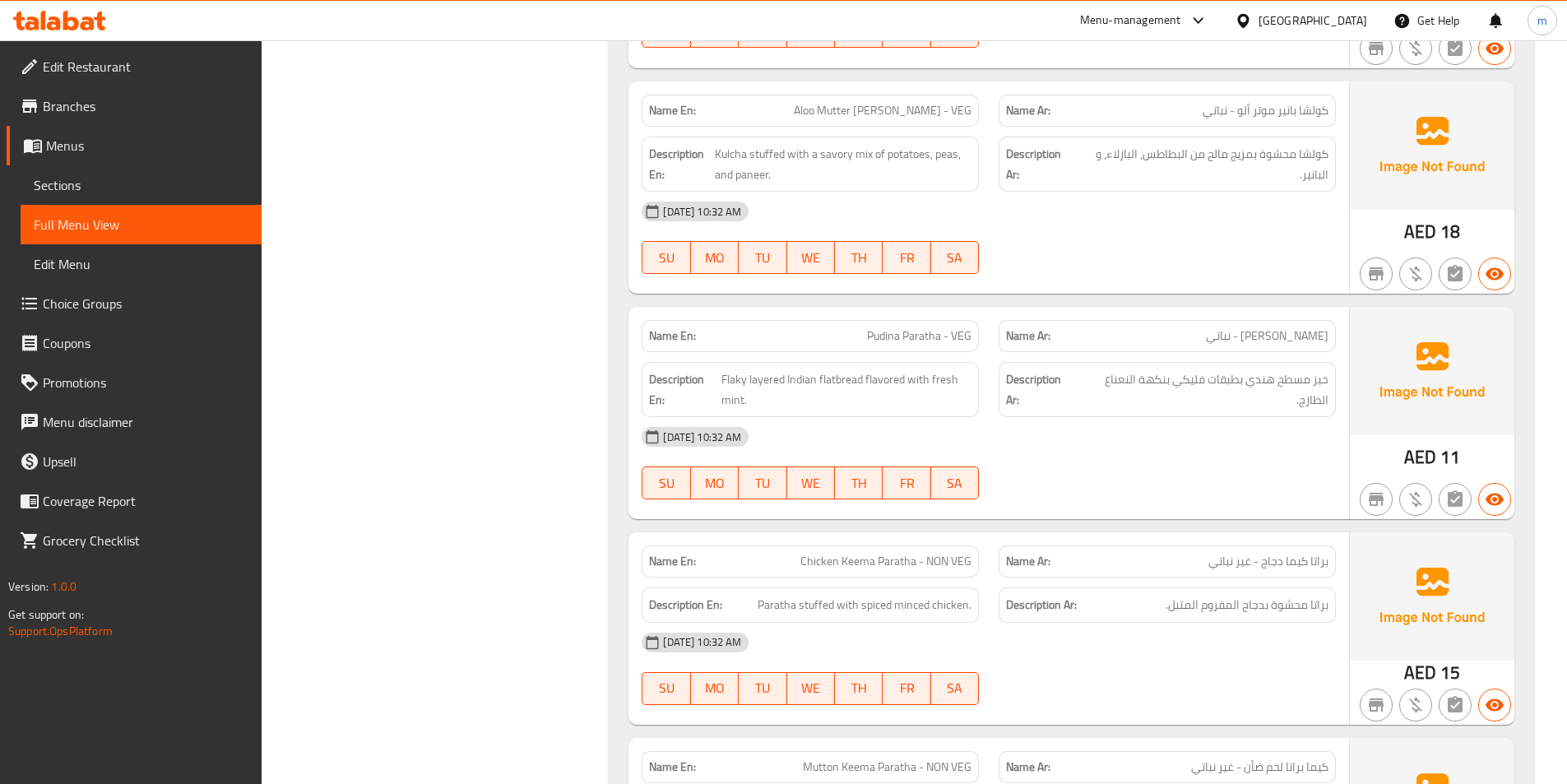
click at [1267, 327] on span "[PERSON_NAME] - نباتي" at bounding box center [1267, 335] width 122 height 17
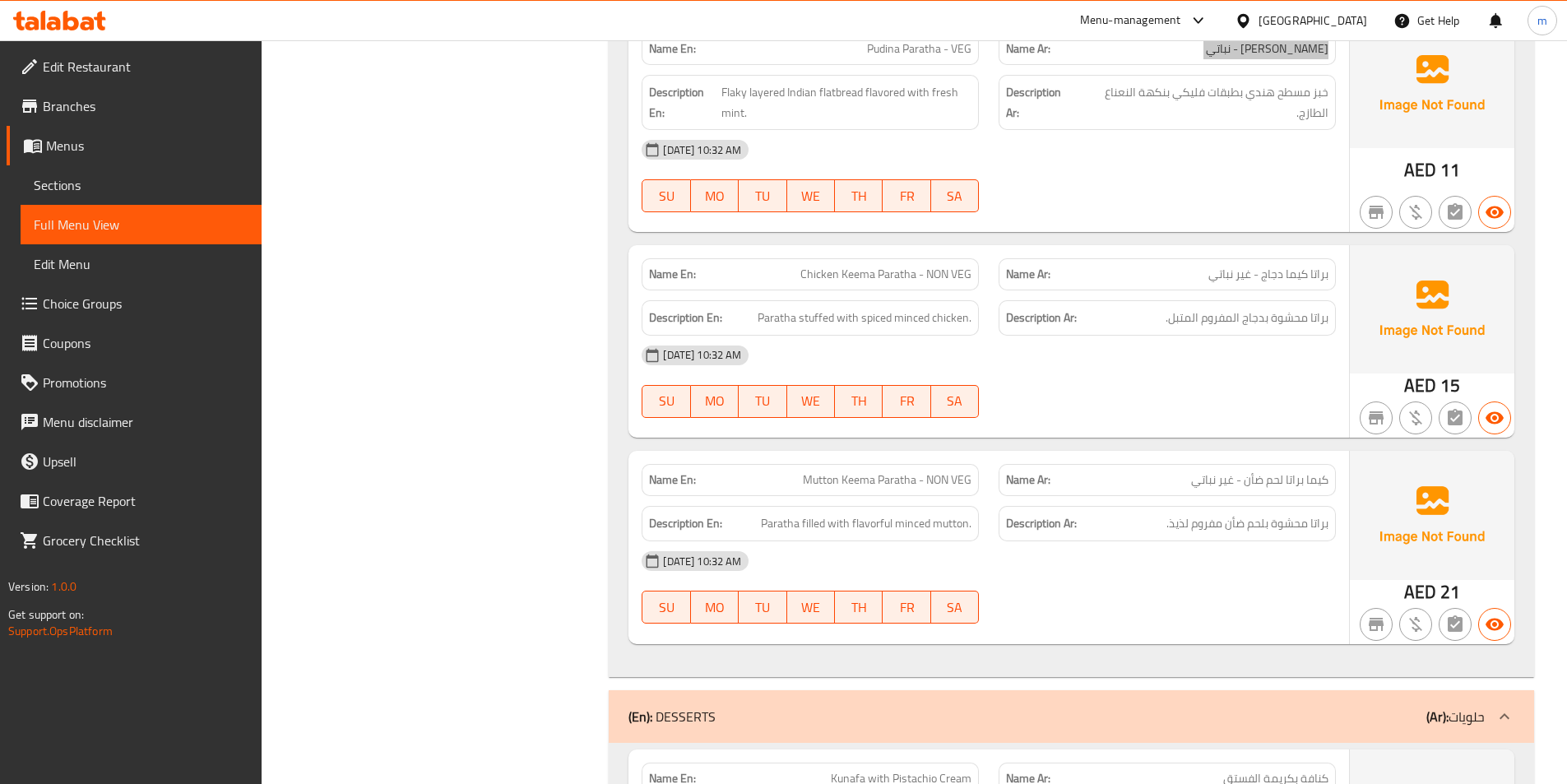
scroll to position [6743, 0]
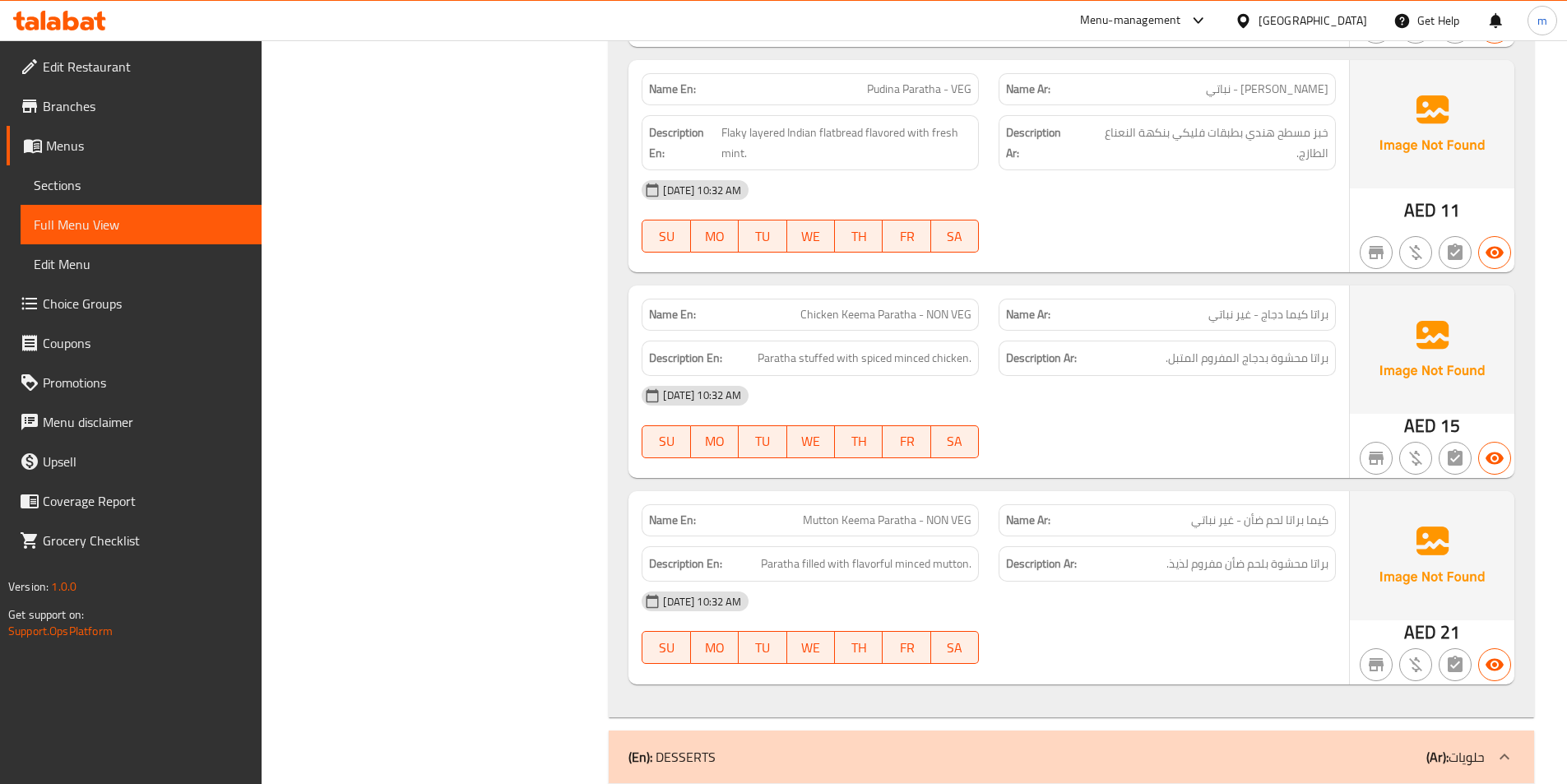
click at [1261, 511] on span "كيما براتا لحم ضأن - غير نباتي" at bounding box center [1260, 520] width 138 height 17
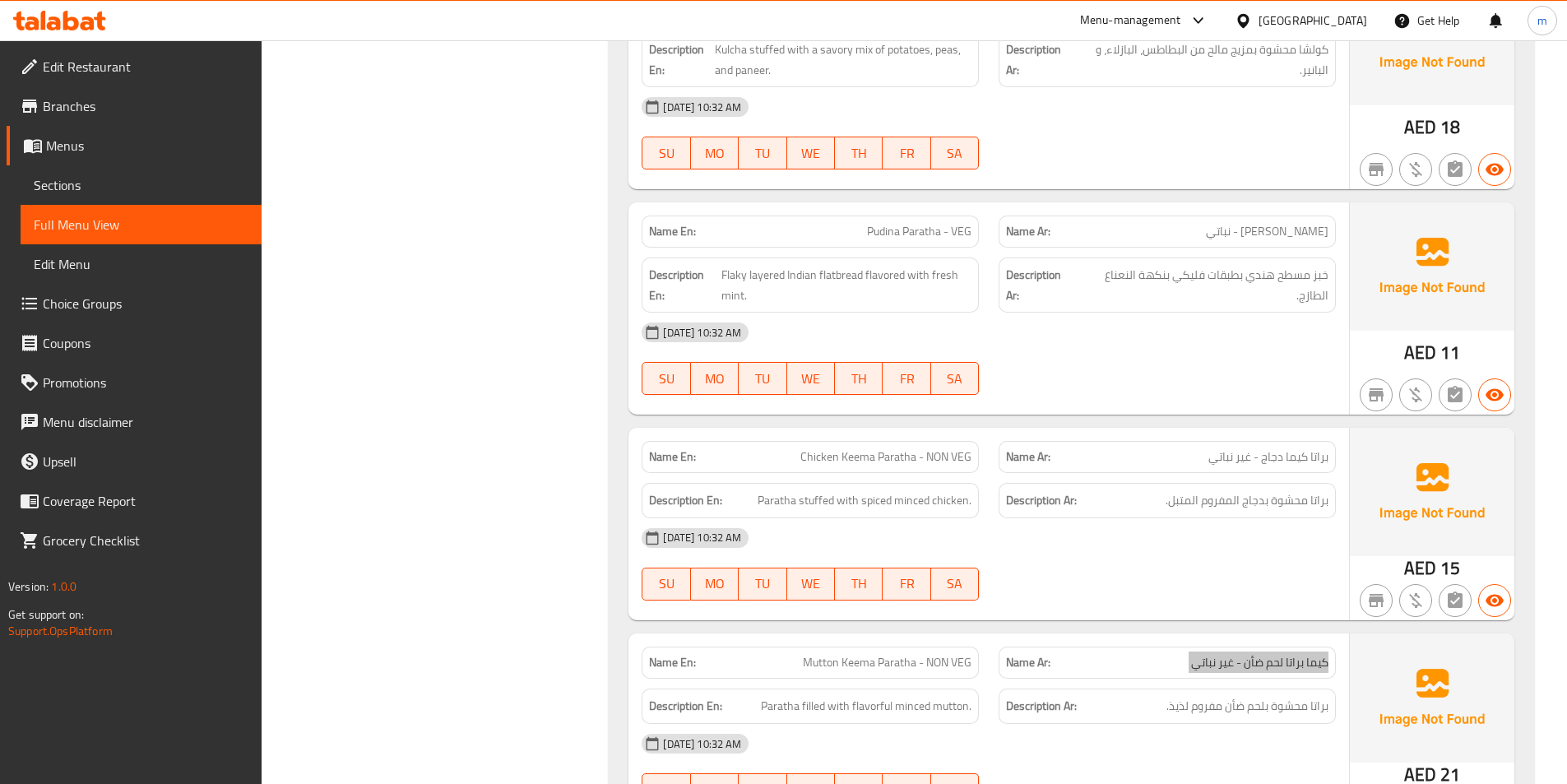
scroll to position [6594, 0]
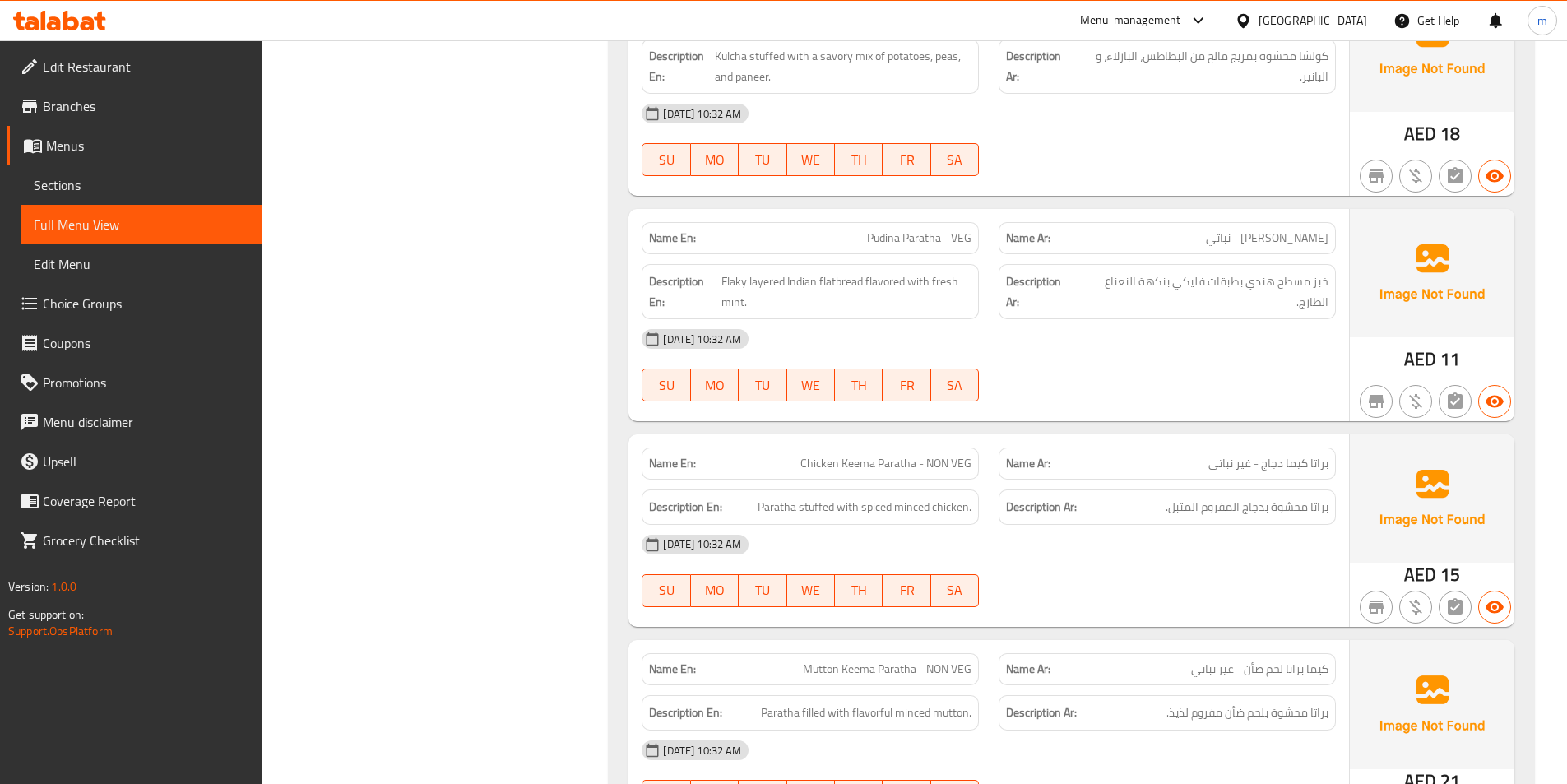
click at [1166, 391] on div at bounding box center [1167, 401] width 357 height 20
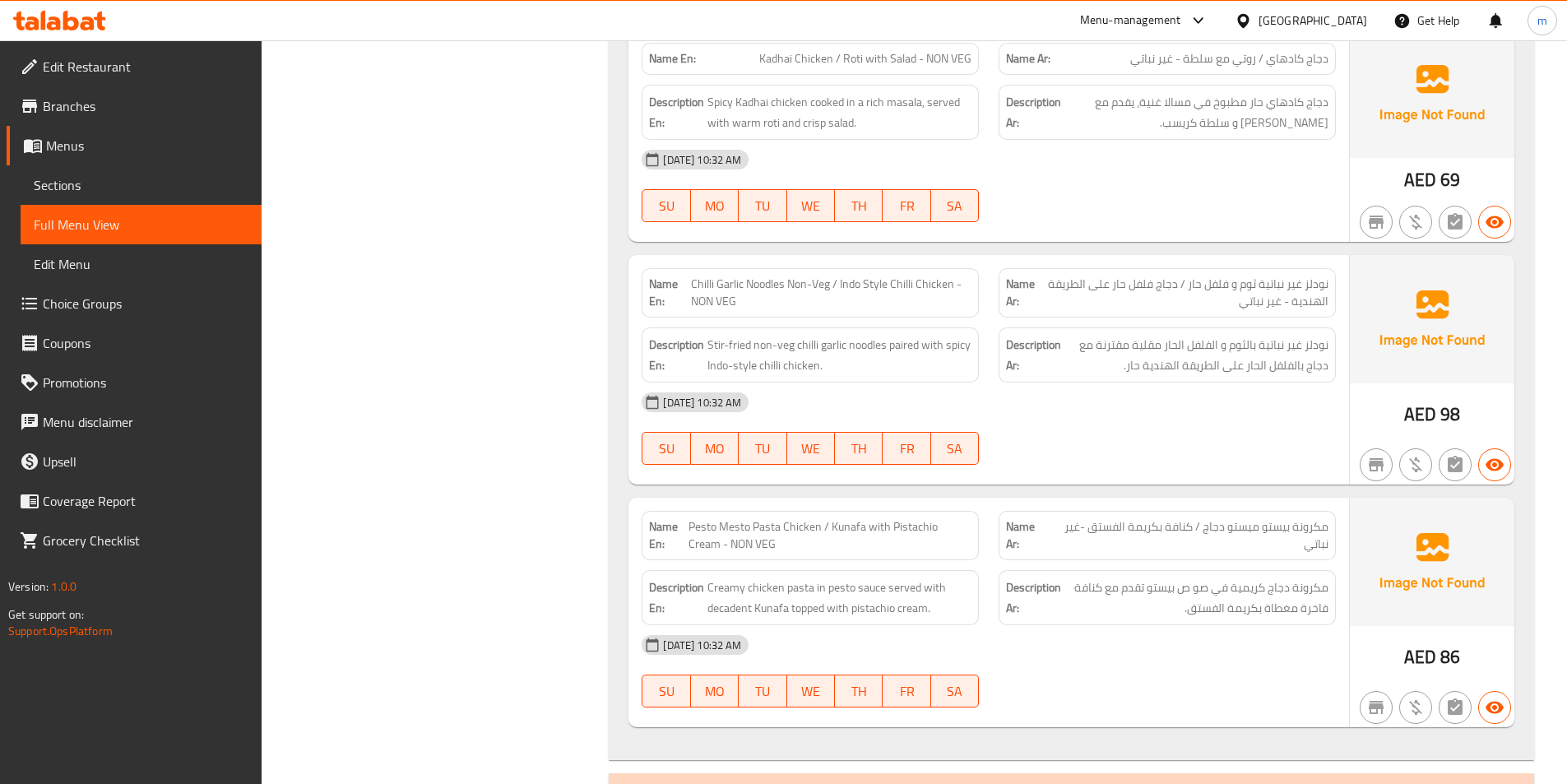
scroll to position [4703, 0]
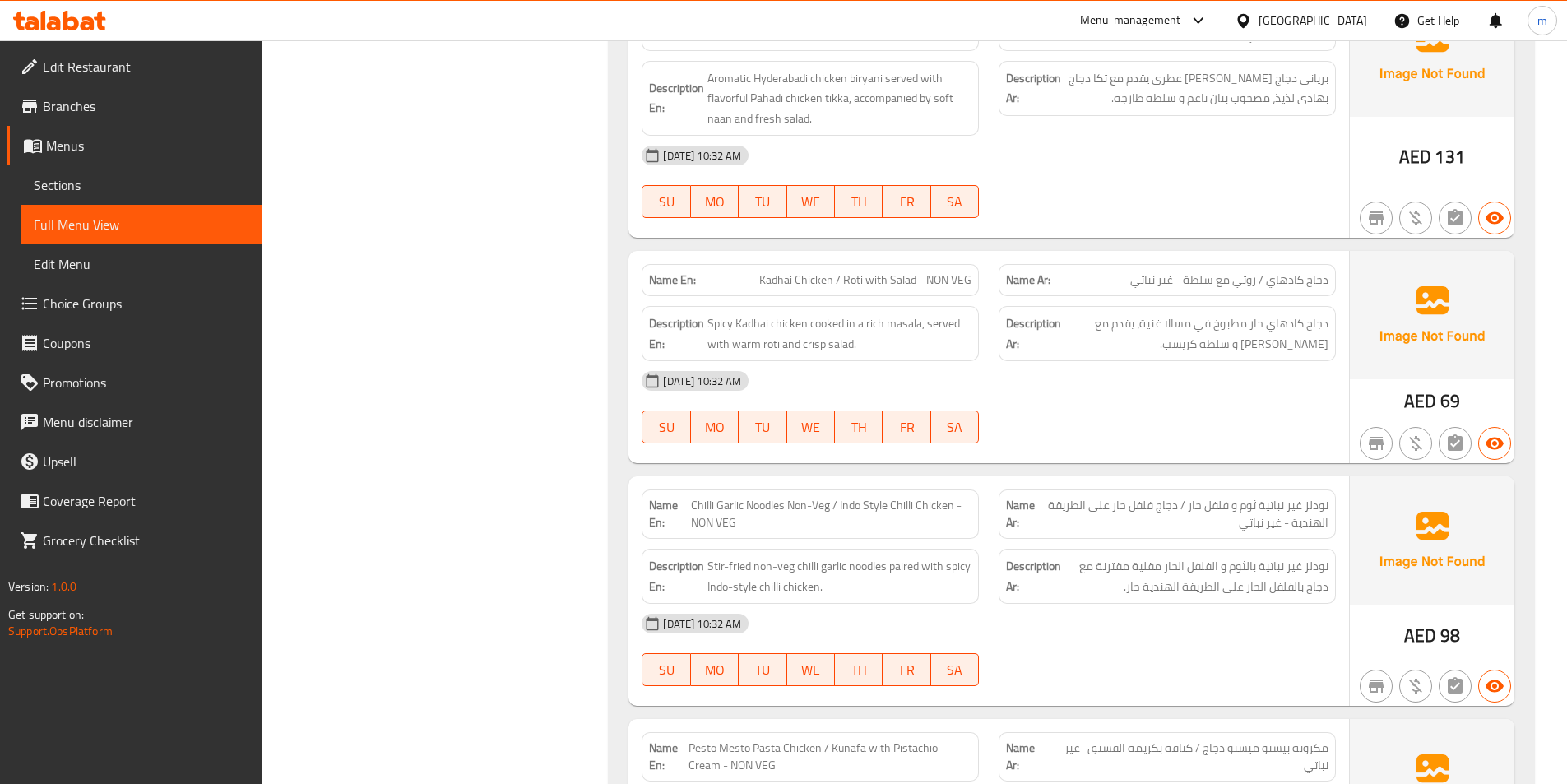
click at [164, 180] on span "Sections" at bounding box center [140, 185] width 214 height 20
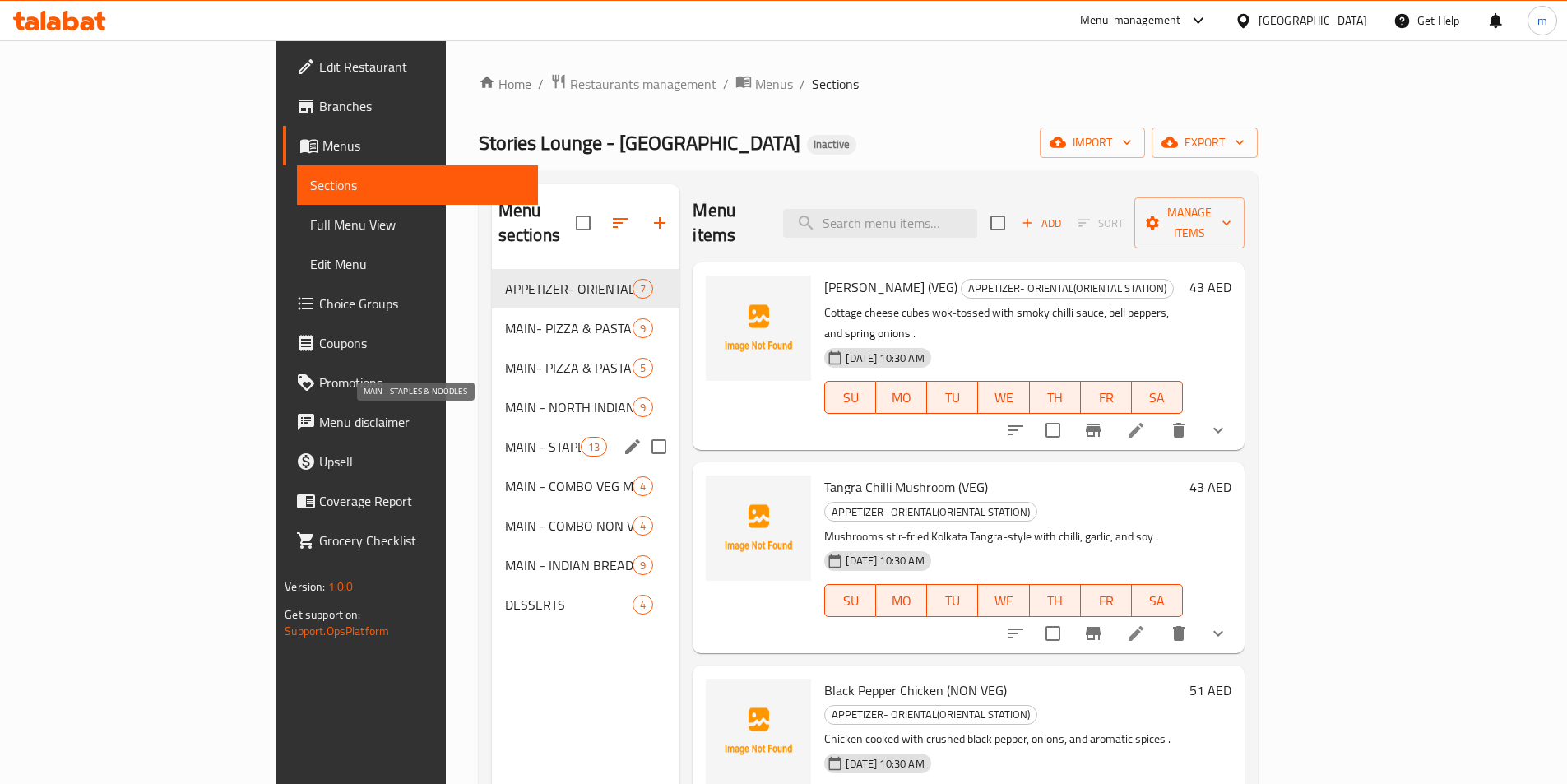
drag, startPoint x: 450, startPoint y: 424, endPoint x: 1529, endPoint y: 310, distance: 1085.0
click at [505, 437] on span "MAIN - STAPLES & NOODLES" at bounding box center [543, 447] width 76 height 20
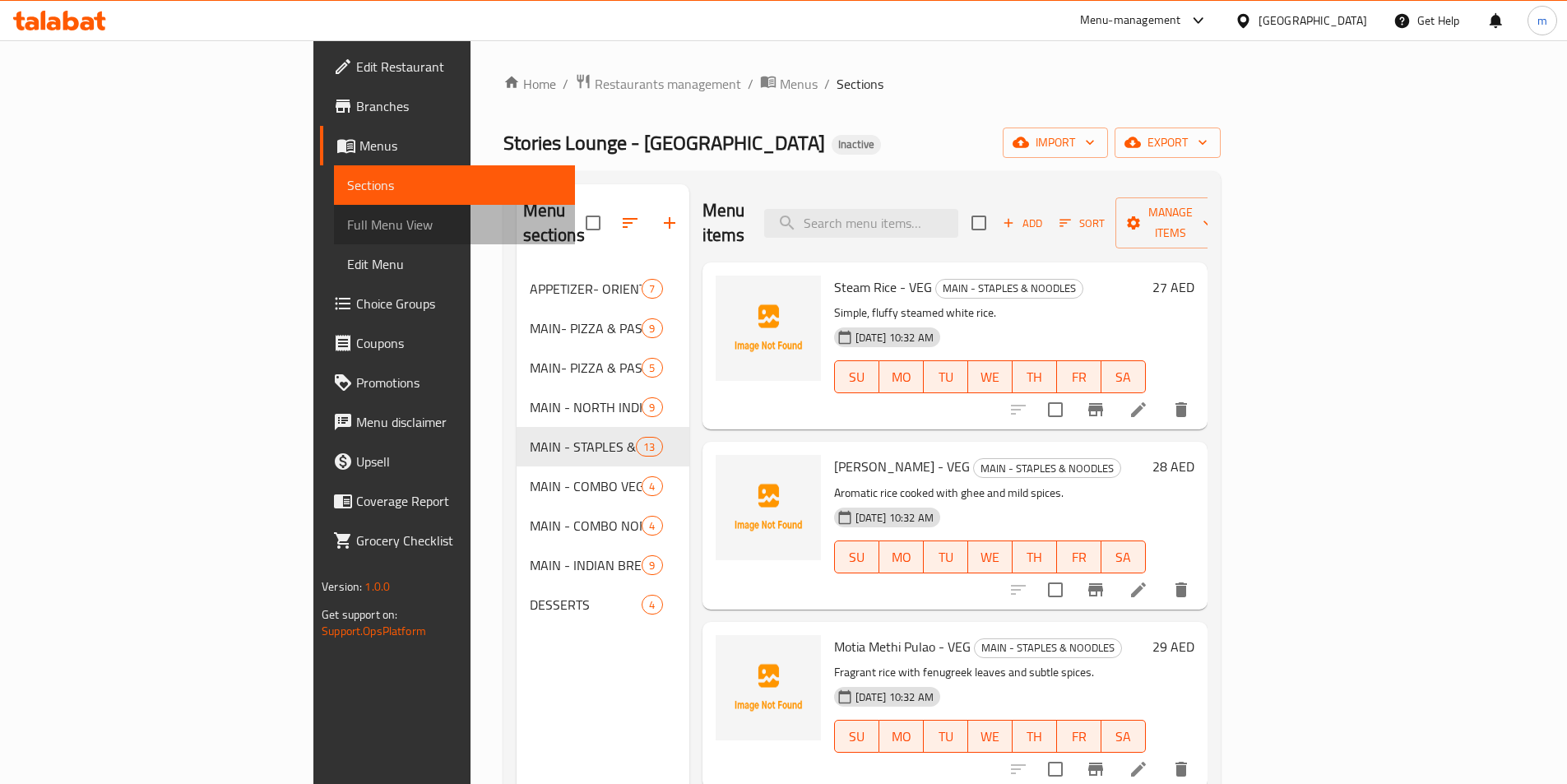
click at [348, 221] on span "Full Menu View" at bounding box center [454, 224] width 214 height 20
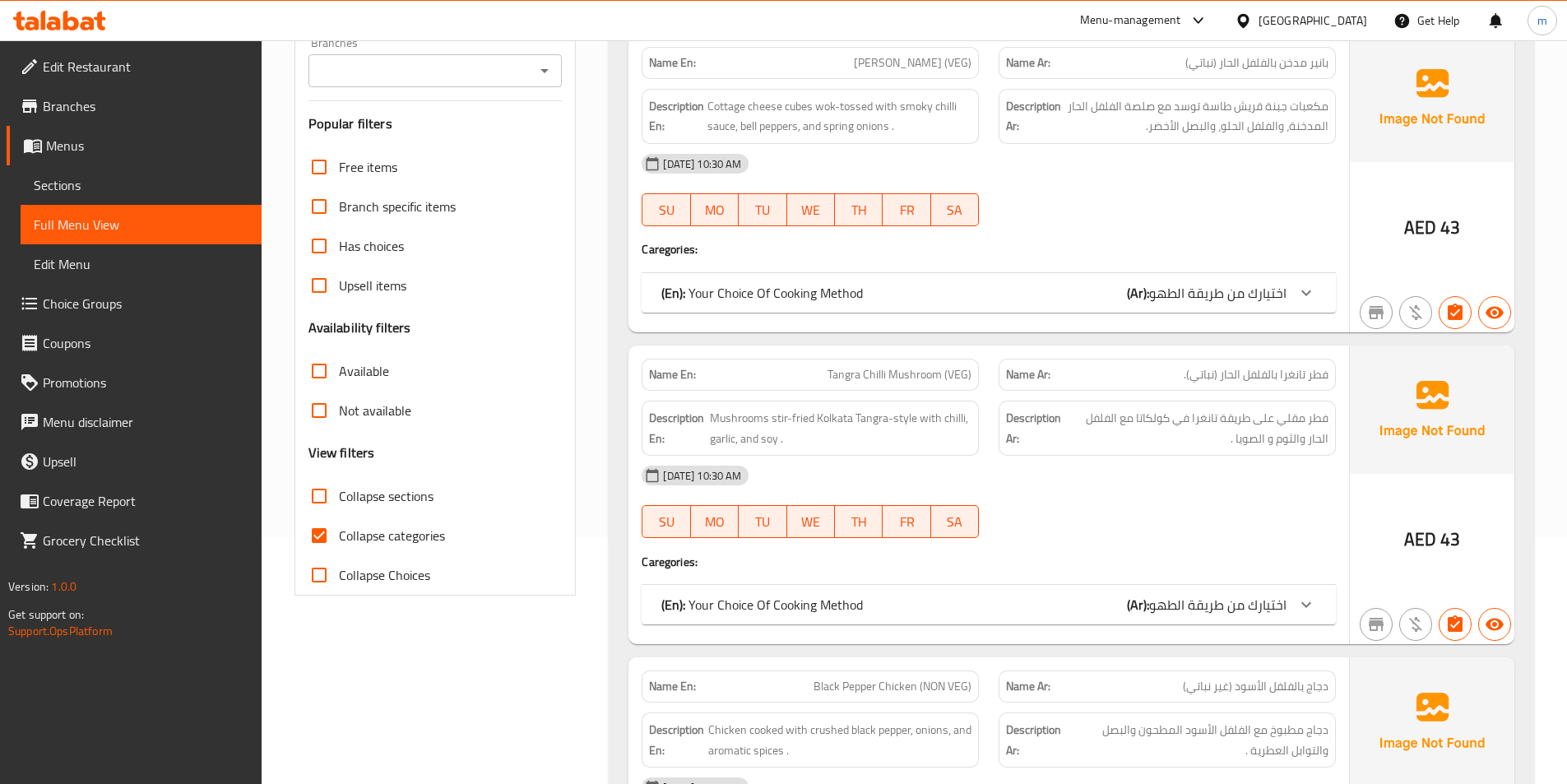
click at [406, 540] on span "Collapse categories" at bounding box center [392, 535] width 106 height 20
click at [339, 540] on input "Collapse categories" at bounding box center [318, 535] width 39 height 39
checkbox input "false"
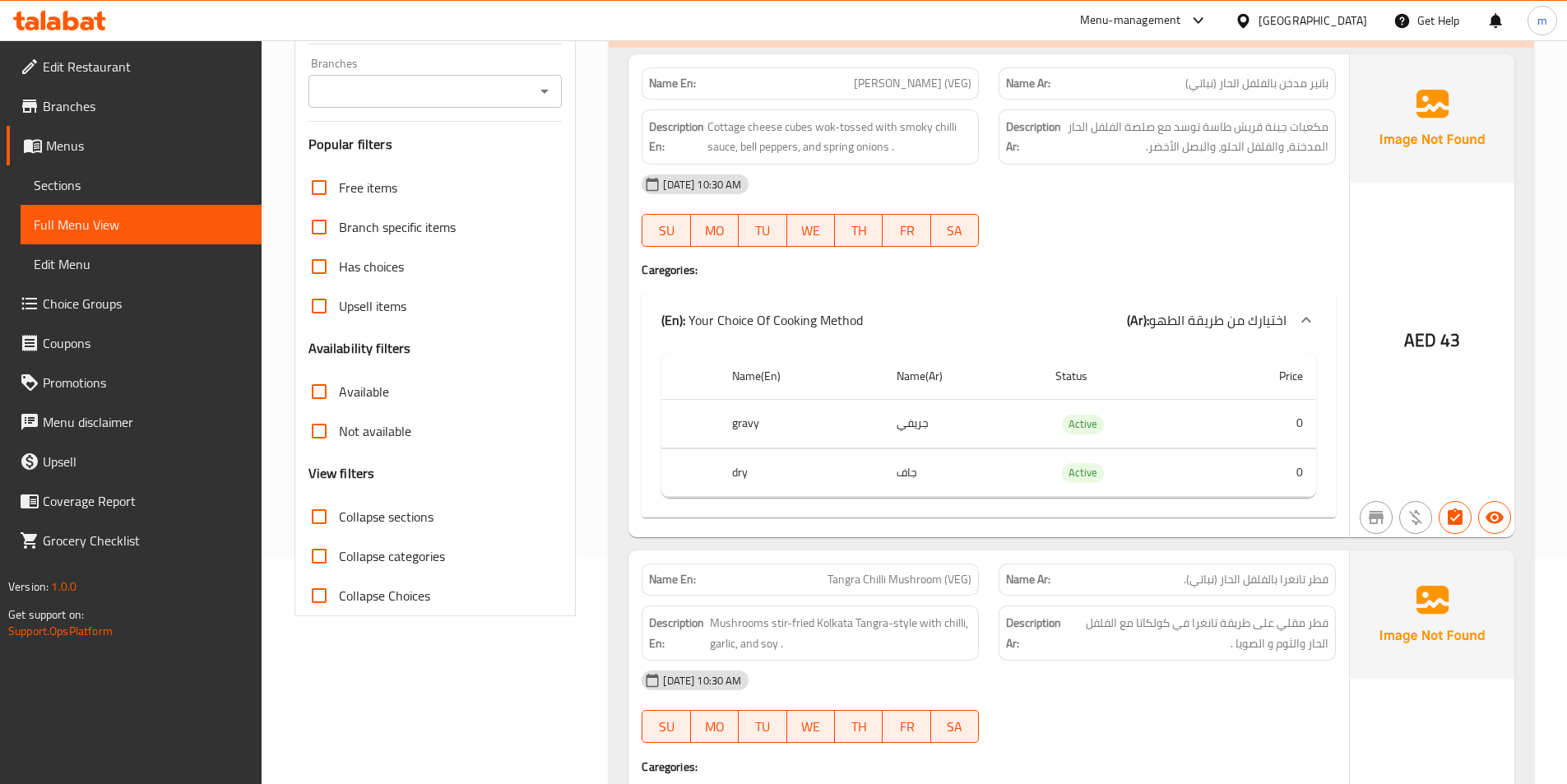
scroll to position [0, 0]
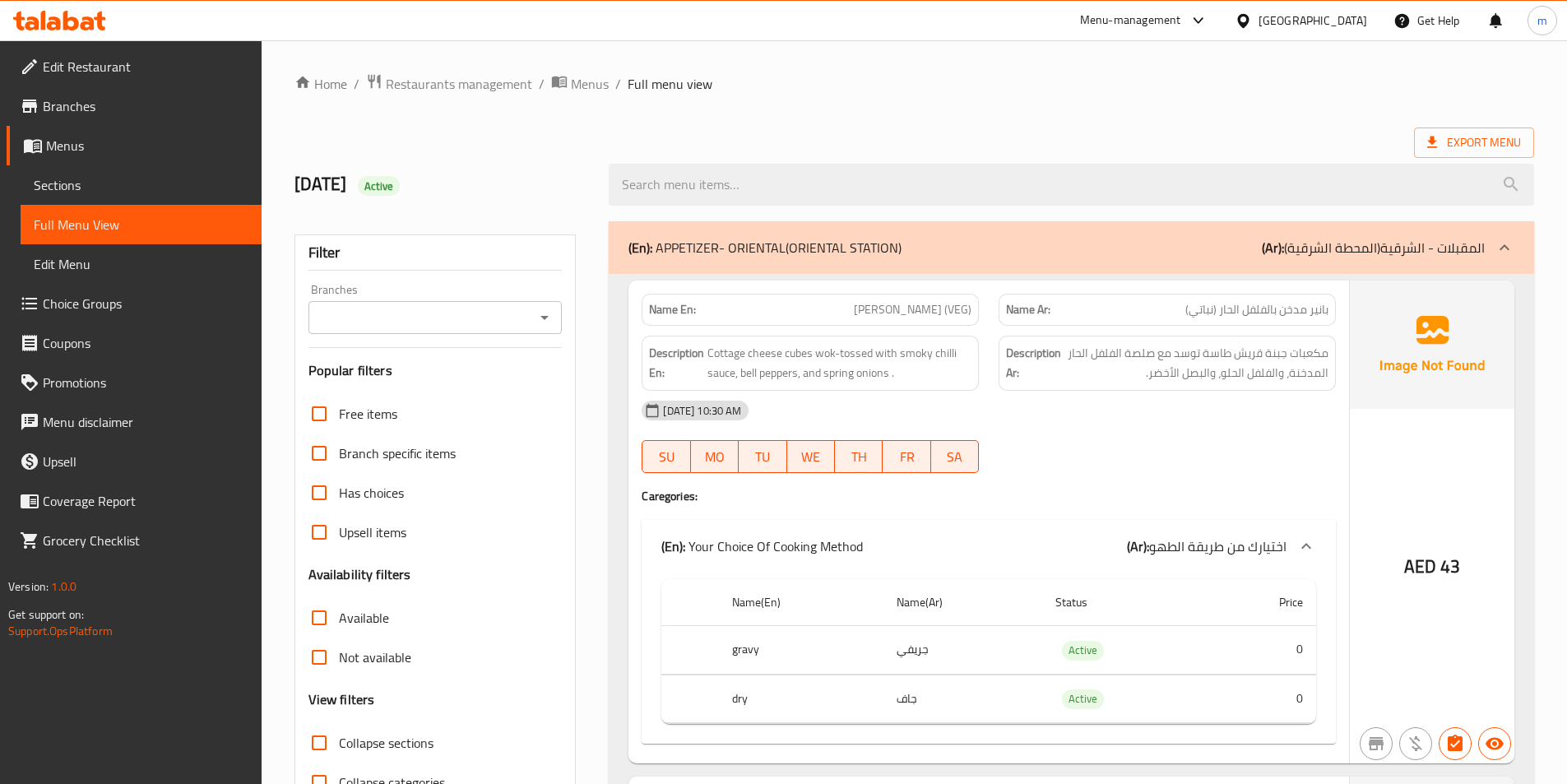
click at [1473, 249] on p "(Ar): المقبلات - الشرقية(المحطة الشرقية)" at bounding box center [1374, 248] width 223 height 20
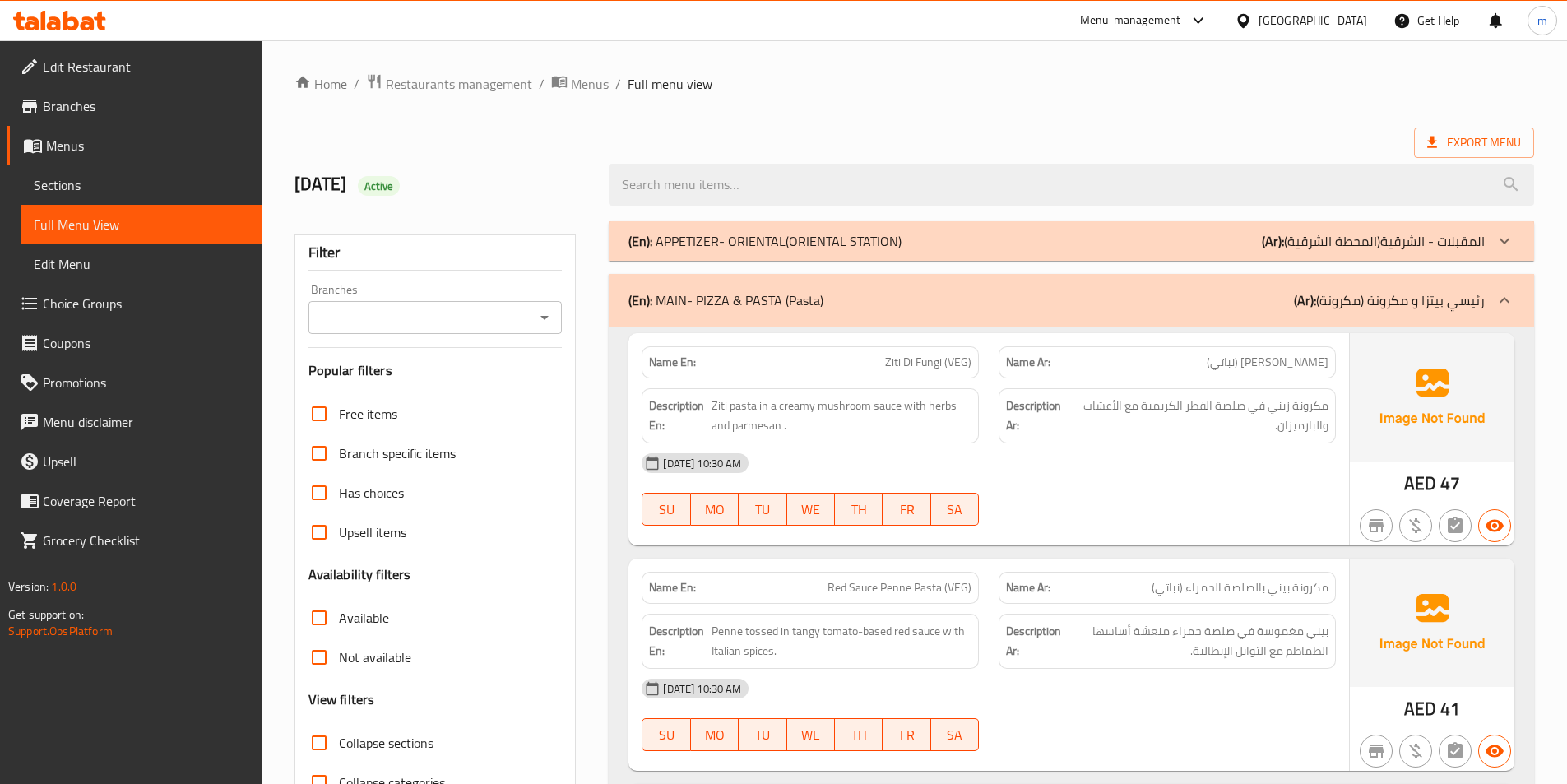
click at [1484, 294] on p "(Ar): رئيسي بيتزا و مكرونة (مكرونة)" at bounding box center [1389, 300] width 191 height 20
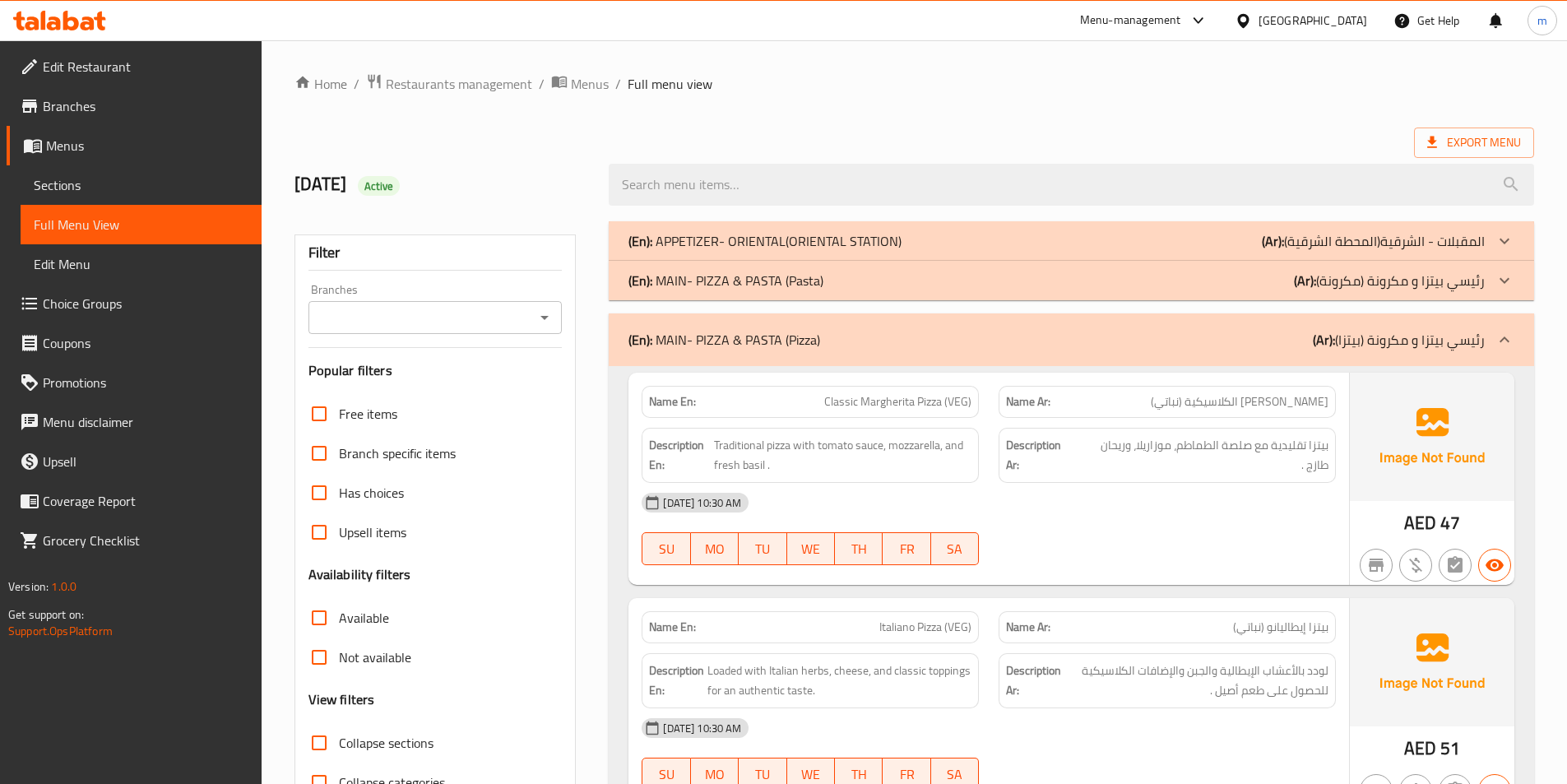
click at [1490, 321] on div "(En): MAIN- PIZZA & PASTA (Pizza) (Ar): رئيسي بيتزا و مكرونة (بيتزا)" at bounding box center [1071, 340] width 926 height 53
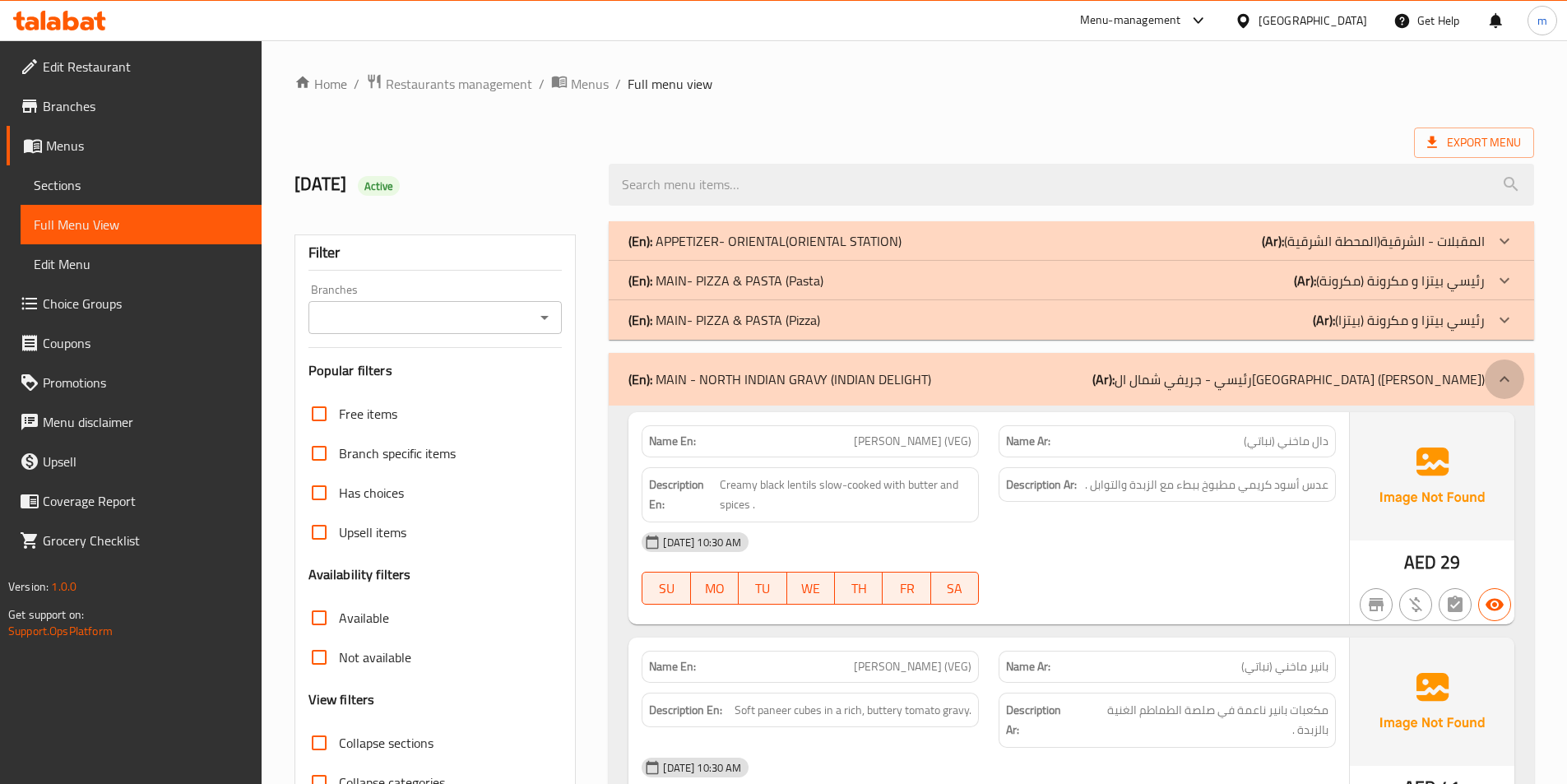
click at [1503, 382] on icon at bounding box center [1505, 379] width 20 height 20
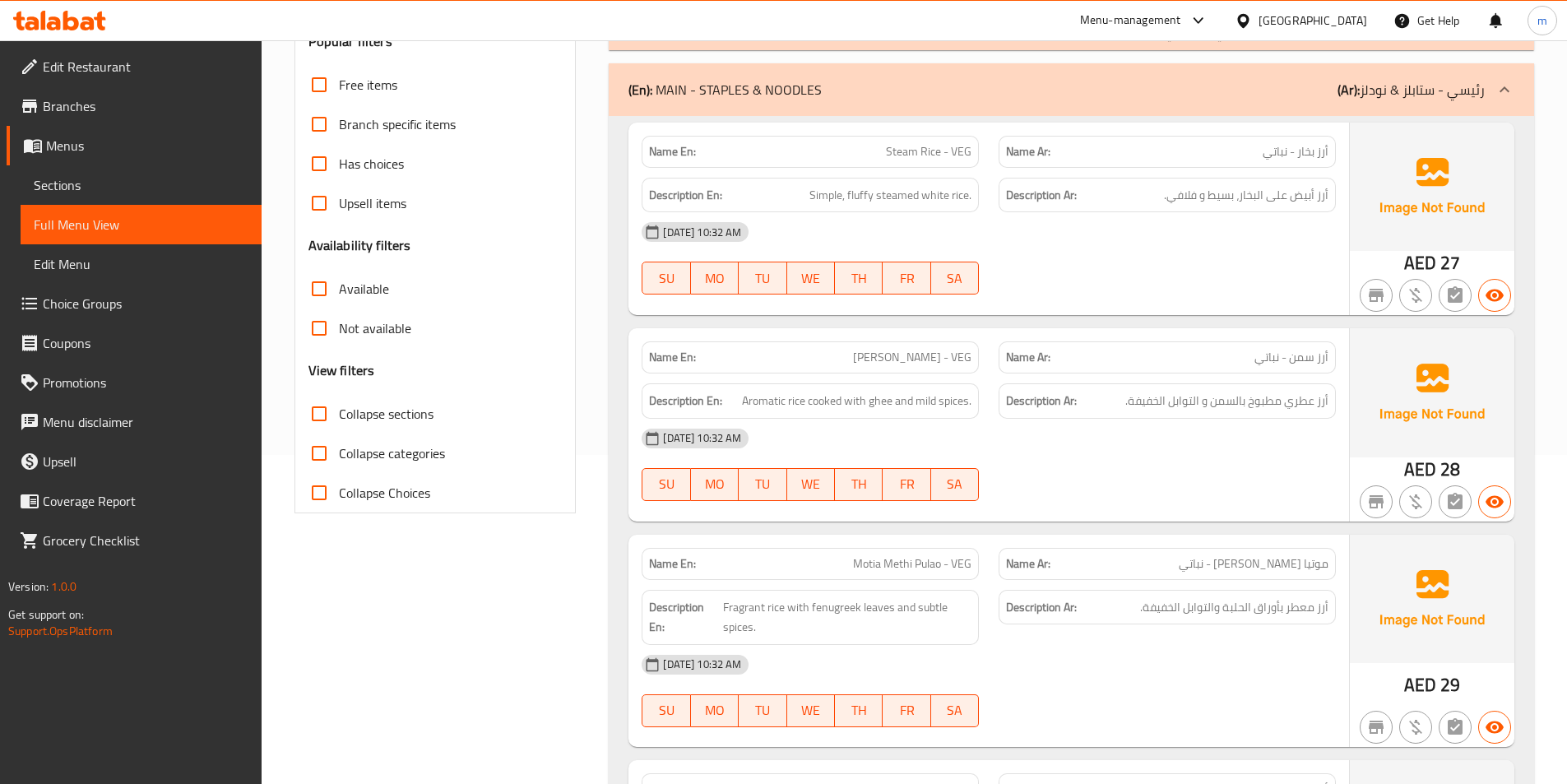
scroll to position [575, 0]
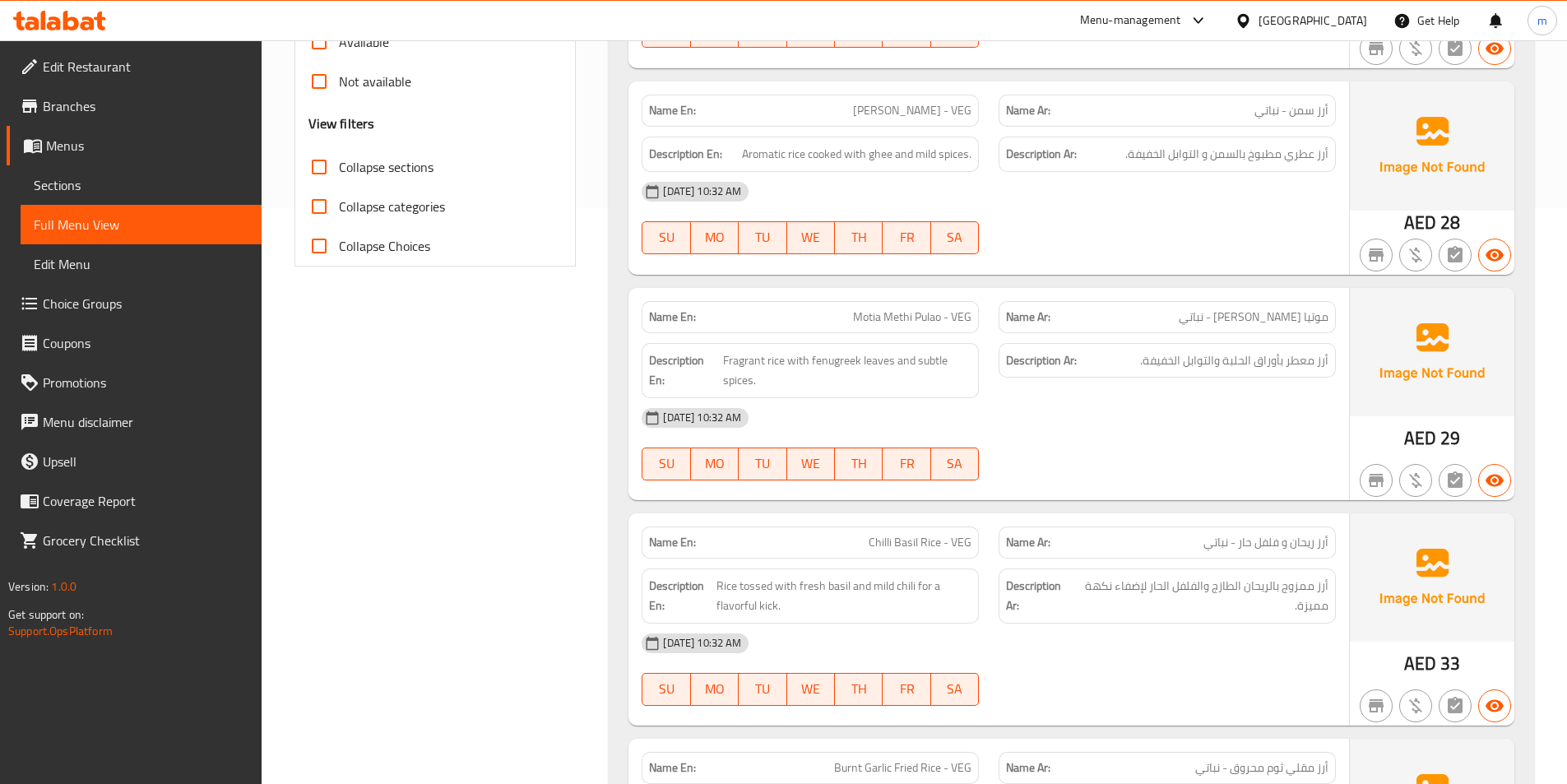
click at [874, 315] on span "Motia Methi Pulao - VEG" at bounding box center [912, 316] width 119 height 17
click at [875, 316] on span "Motia Methi Pulao - VEG" at bounding box center [912, 316] width 119 height 17
click at [151, 180] on span "Sections" at bounding box center [140, 185] width 214 height 20
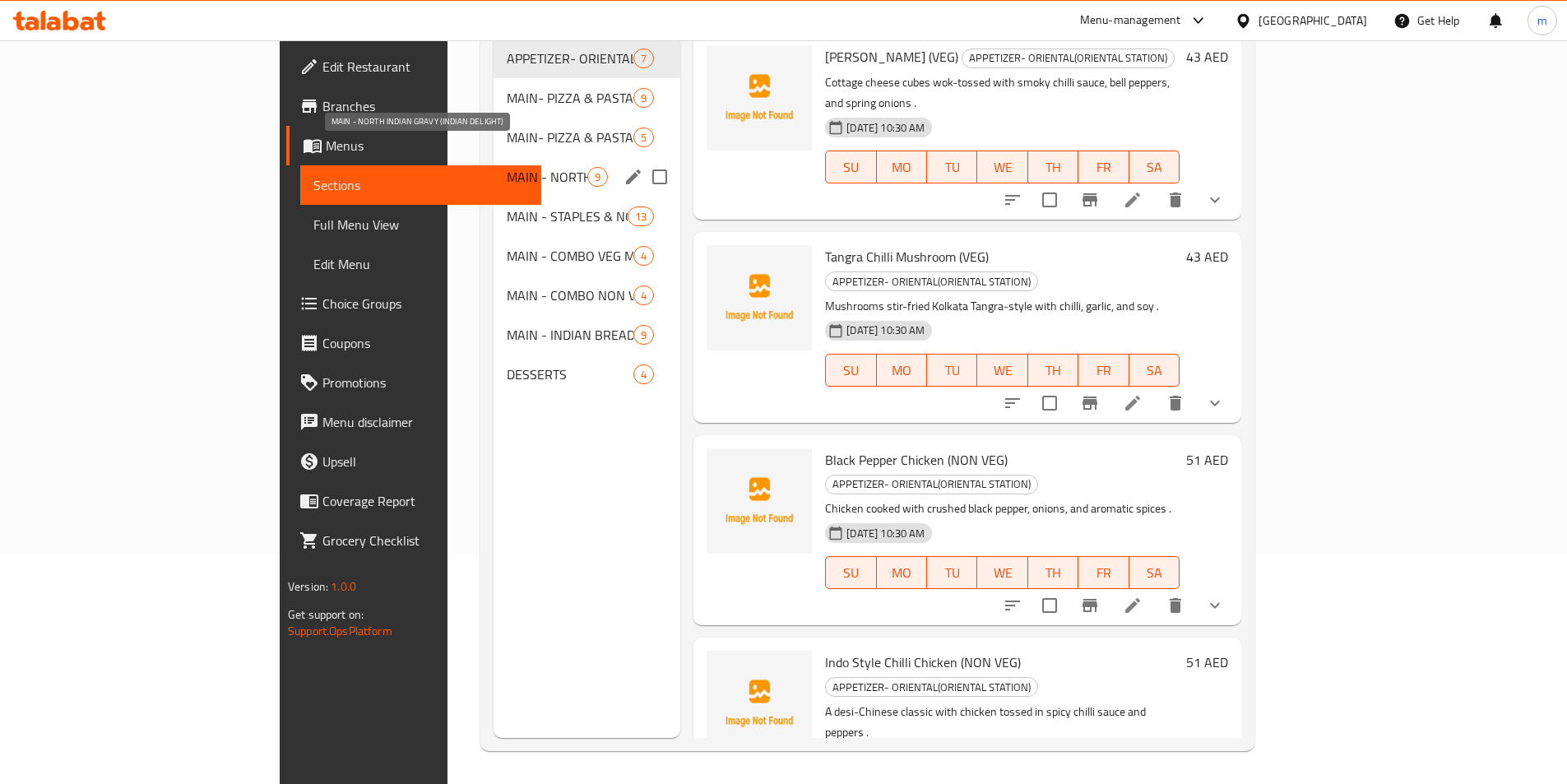
scroll to position [148, 0]
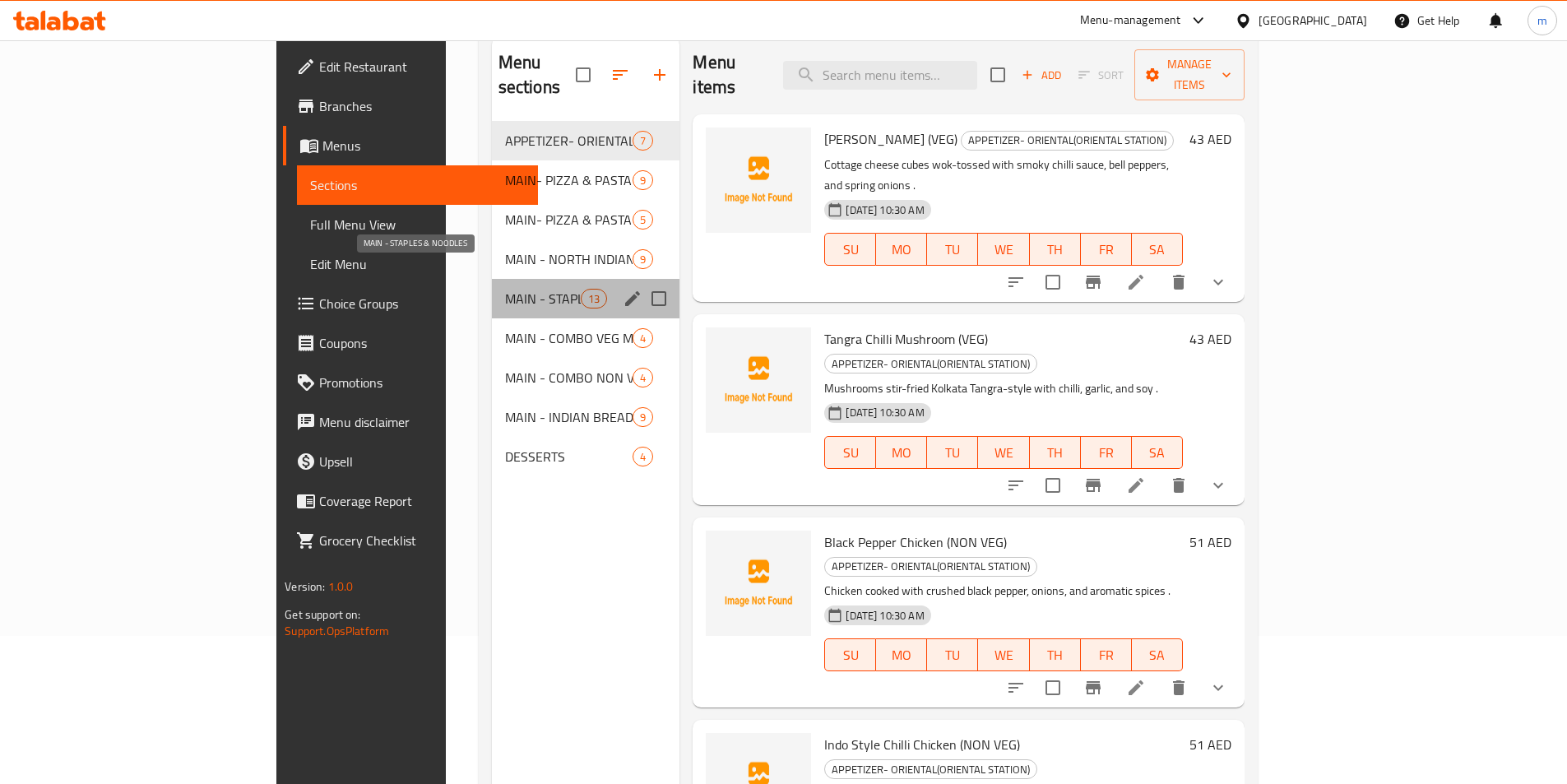
click at [505, 289] on span "MAIN - STAPLES & NOODLES" at bounding box center [543, 299] width 76 height 20
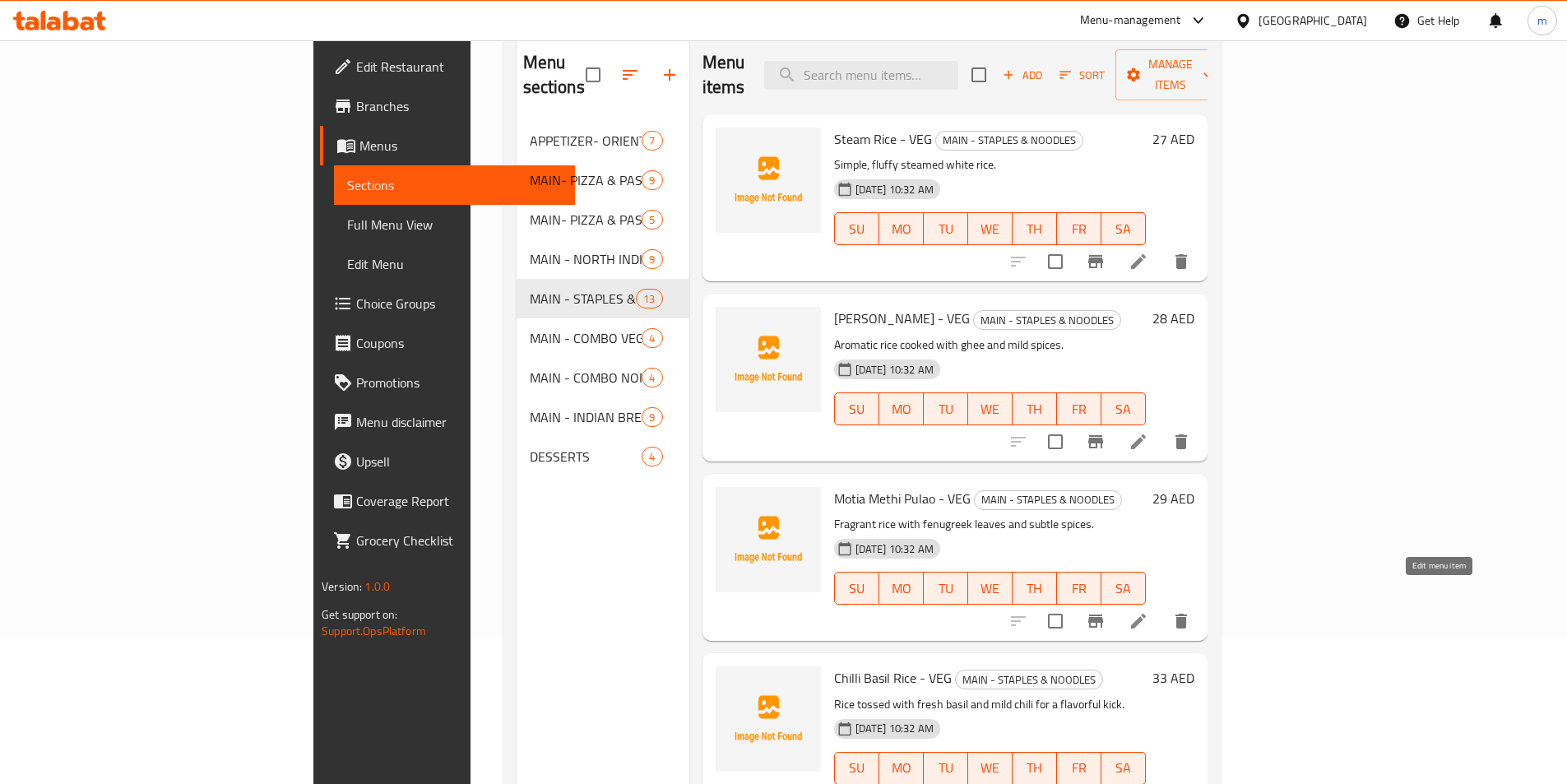
click at [1147, 614] on icon at bounding box center [1138, 621] width 15 height 15
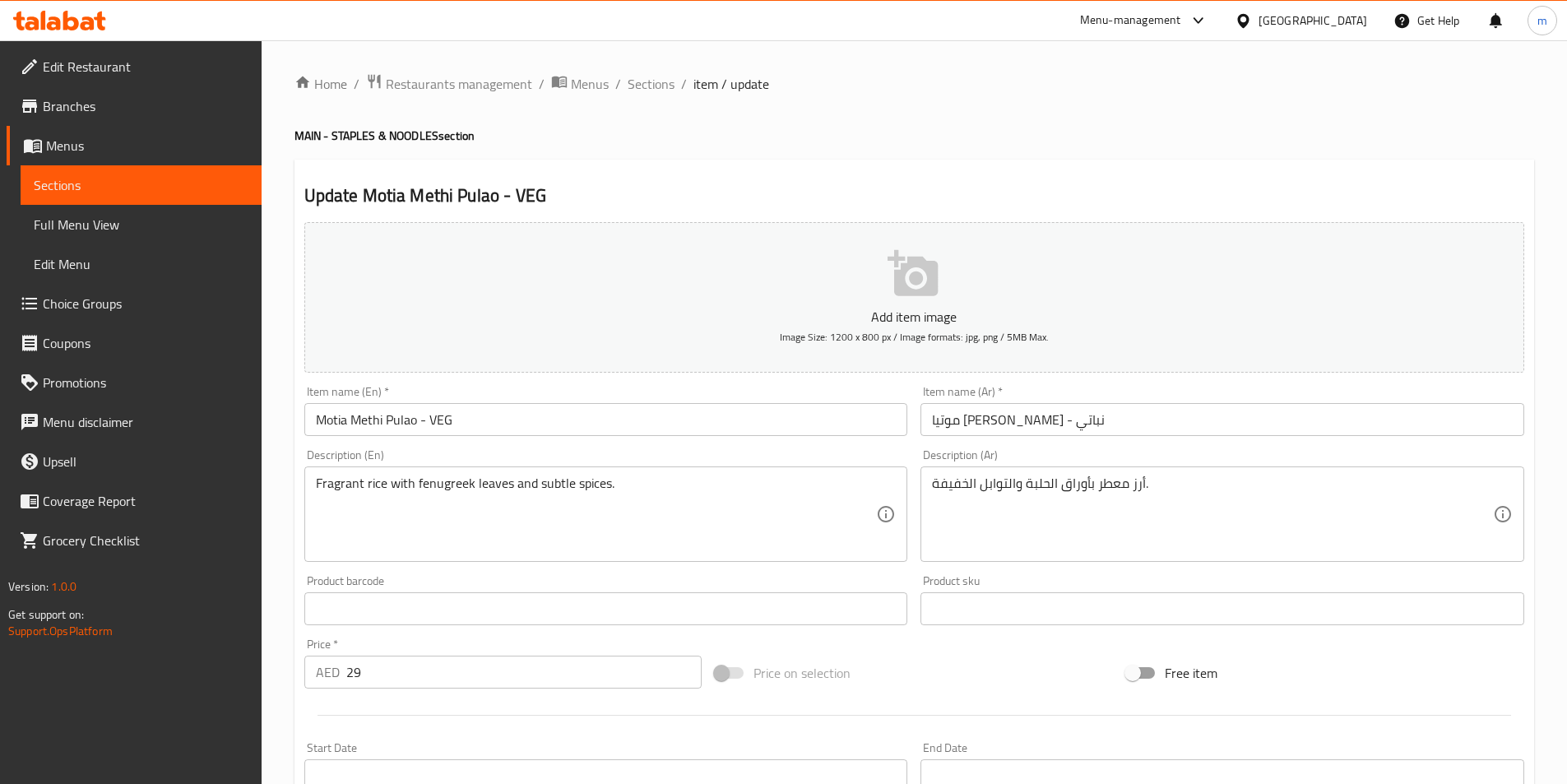
click at [166, 174] on link "Sections" at bounding box center [141, 184] width 241 height 39
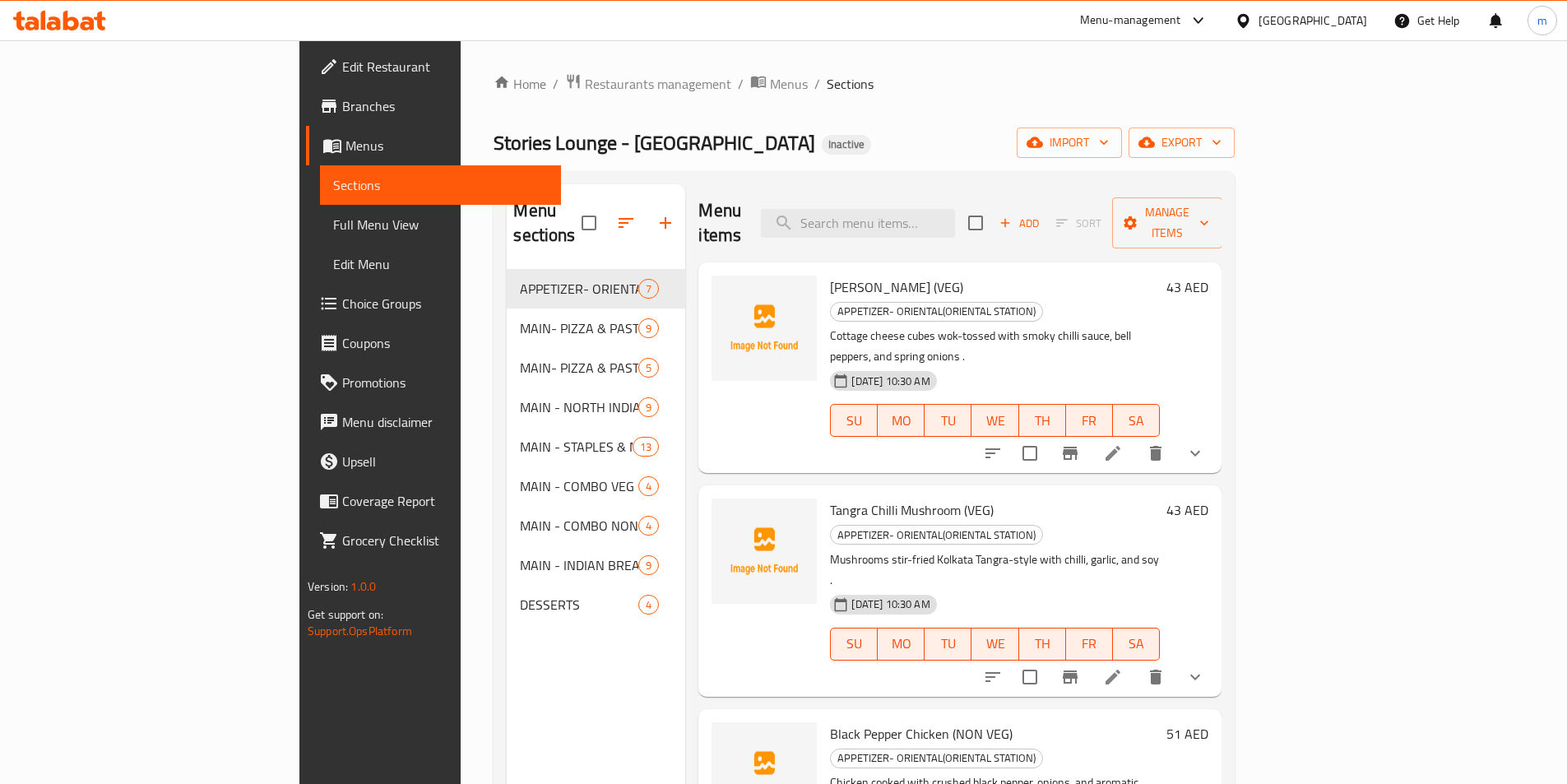
click at [320, 214] on link "Full Menu View" at bounding box center [441, 224] width 241 height 39
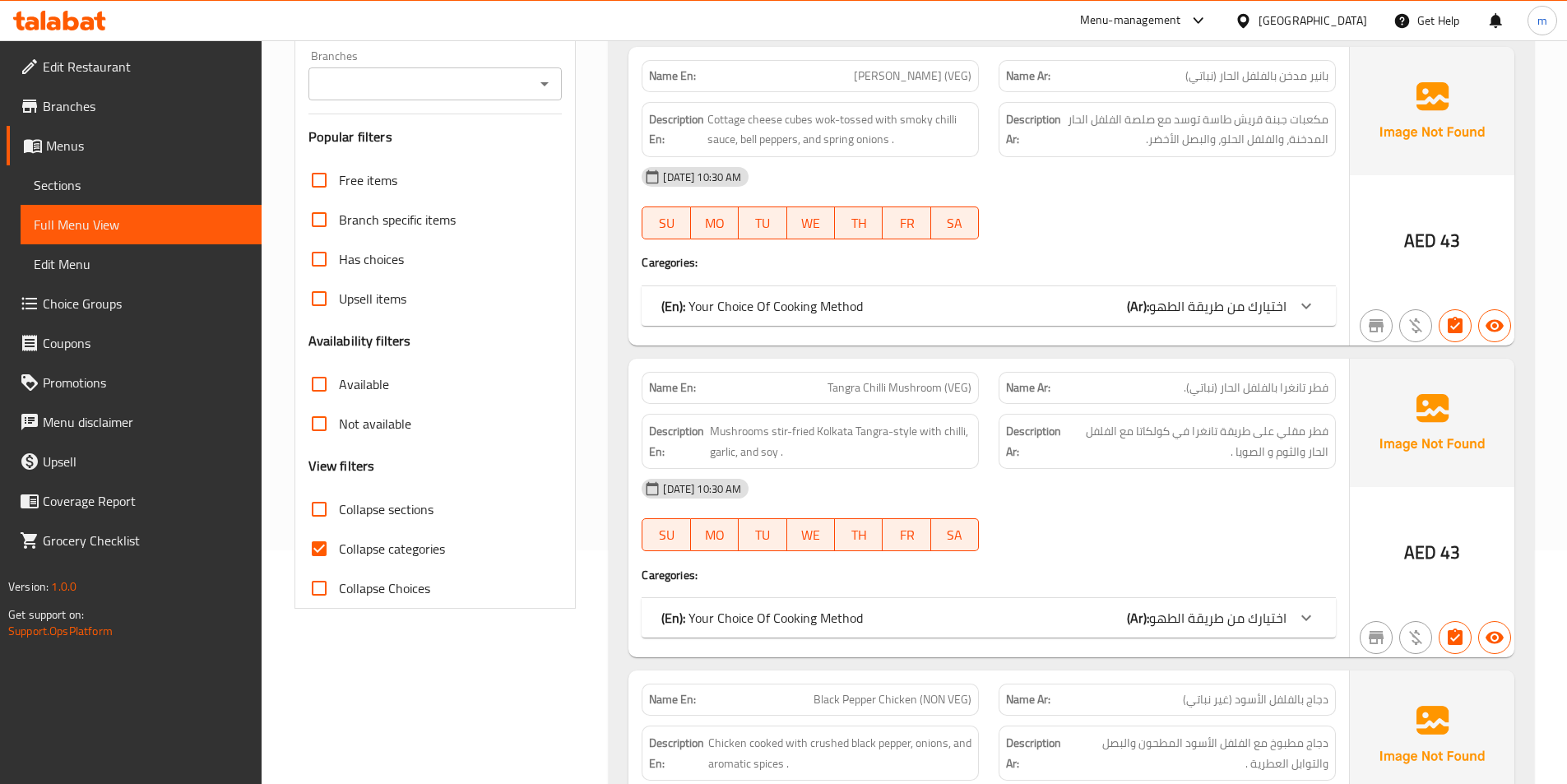
scroll to position [82, 0]
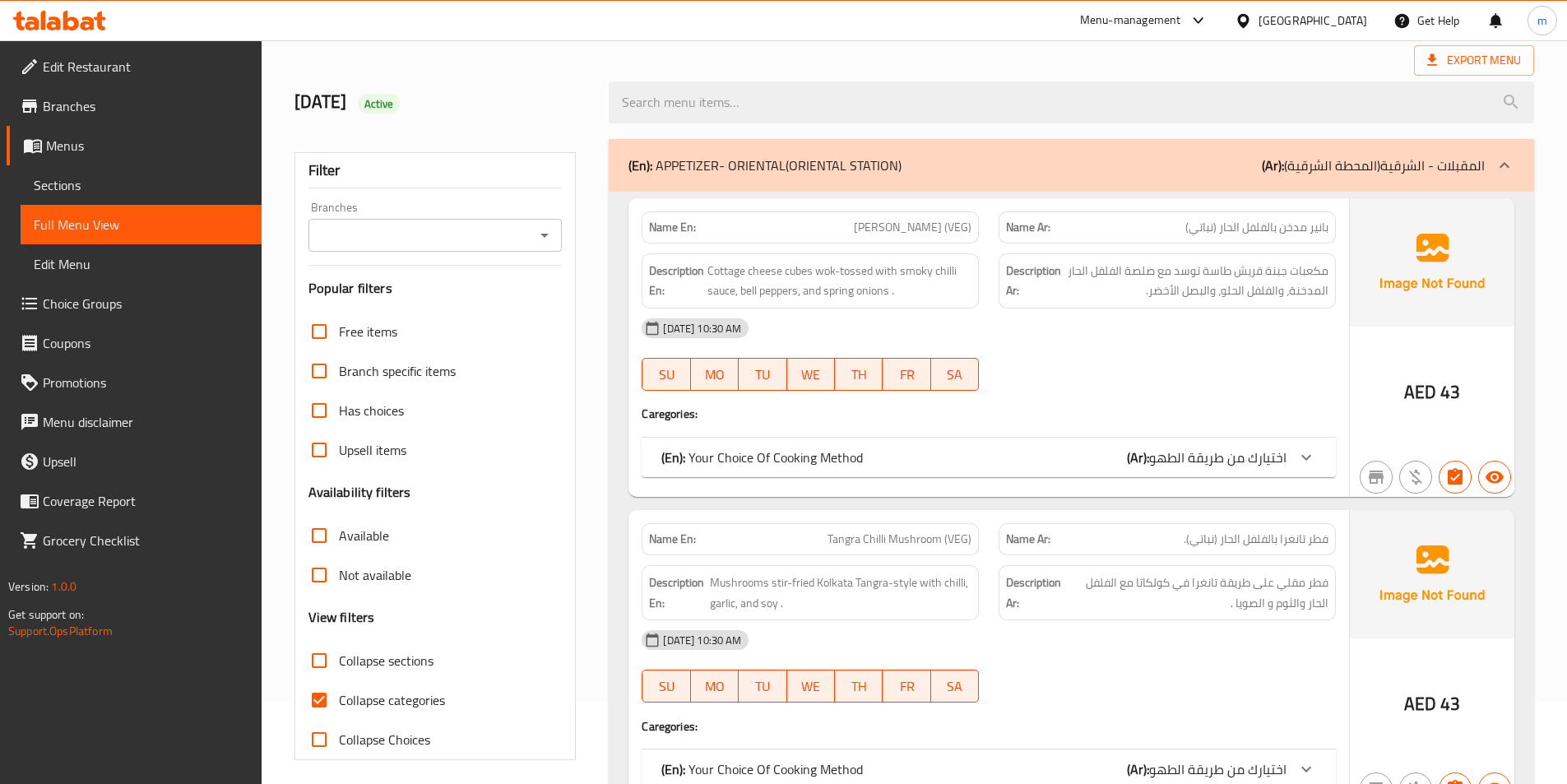
click at [1401, 158] on p "(Ar): المقبلات - الشرقية(المحطة الشرقية)" at bounding box center [1374, 165] width 223 height 20
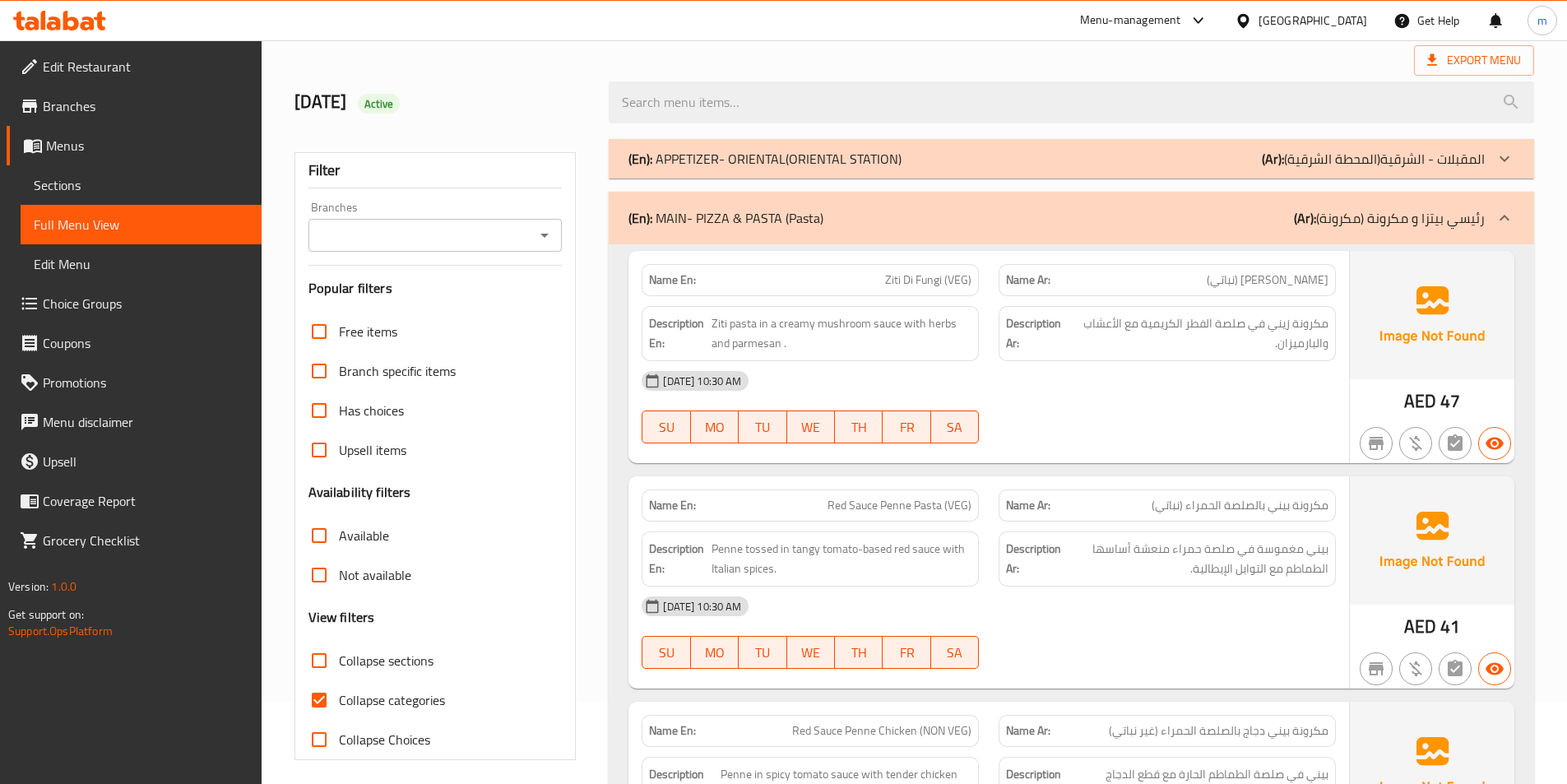
click at [1456, 223] on p "(Ar): رئيسي بيتزا و مكرونة (مكرونة)" at bounding box center [1389, 218] width 191 height 20
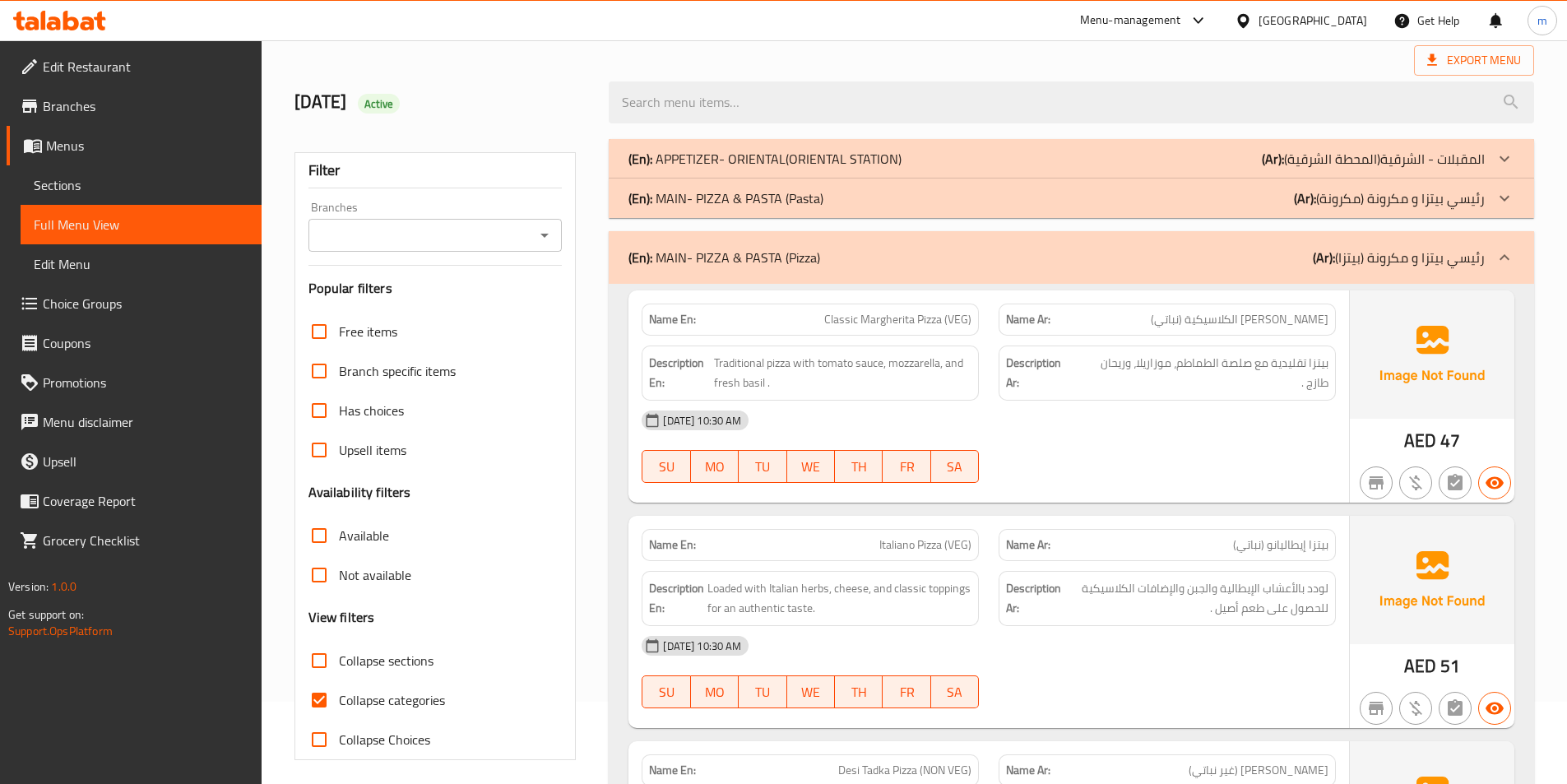
click at [1485, 269] on div "(En): MAIN- PIZZA & PASTA (Pizza) (Ar): رئيسي بيتزا و مكرونة (بيتزا)" at bounding box center [1071, 257] width 926 height 53
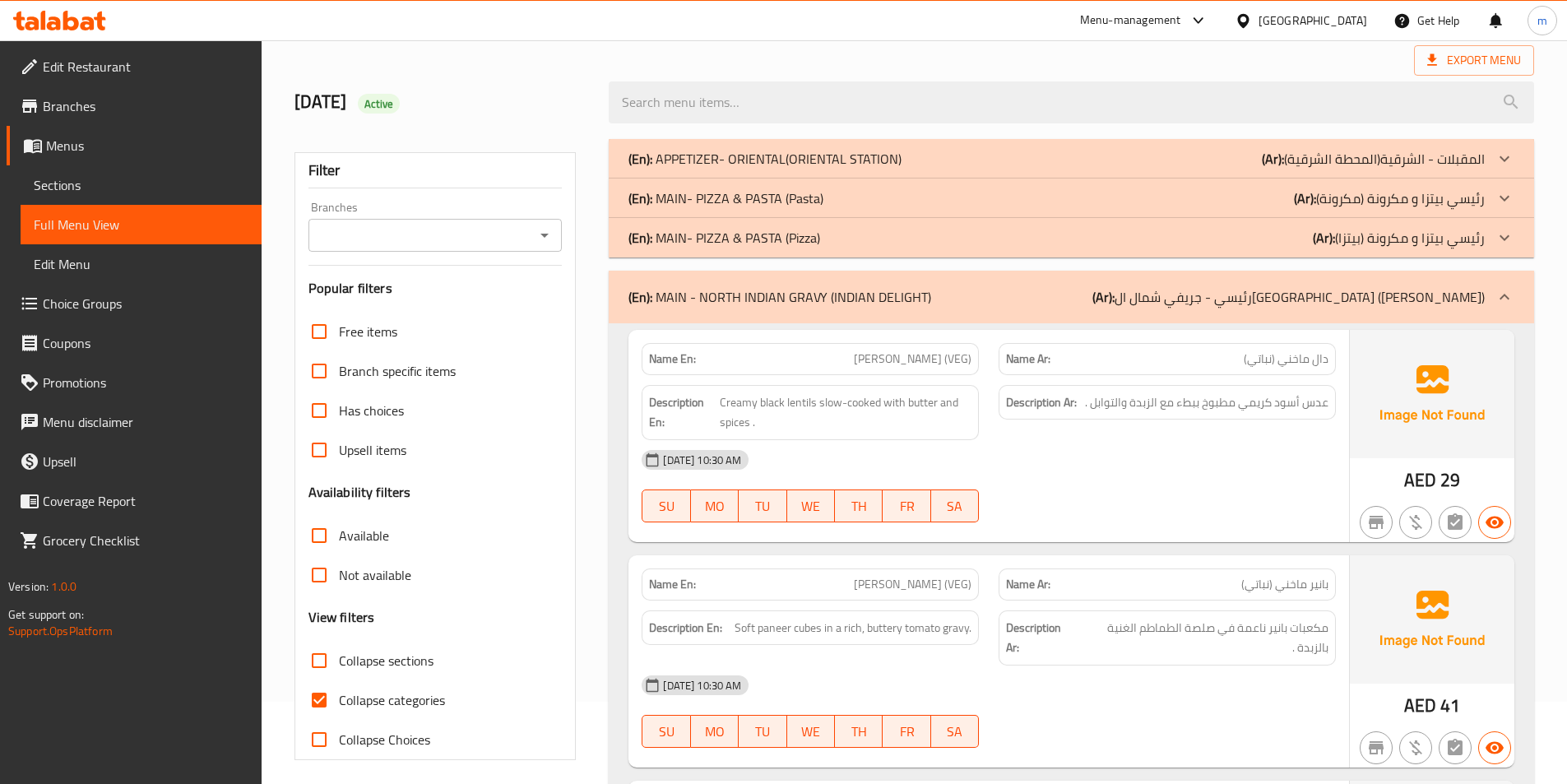
click at [1485, 304] on div "(En): MAIN - NORTH INDIAN GRAVY (INDIAN DELIGHT) (Ar): رئيسي - جريفي شمال ال[GE…" at bounding box center [1071, 297] width 926 height 53
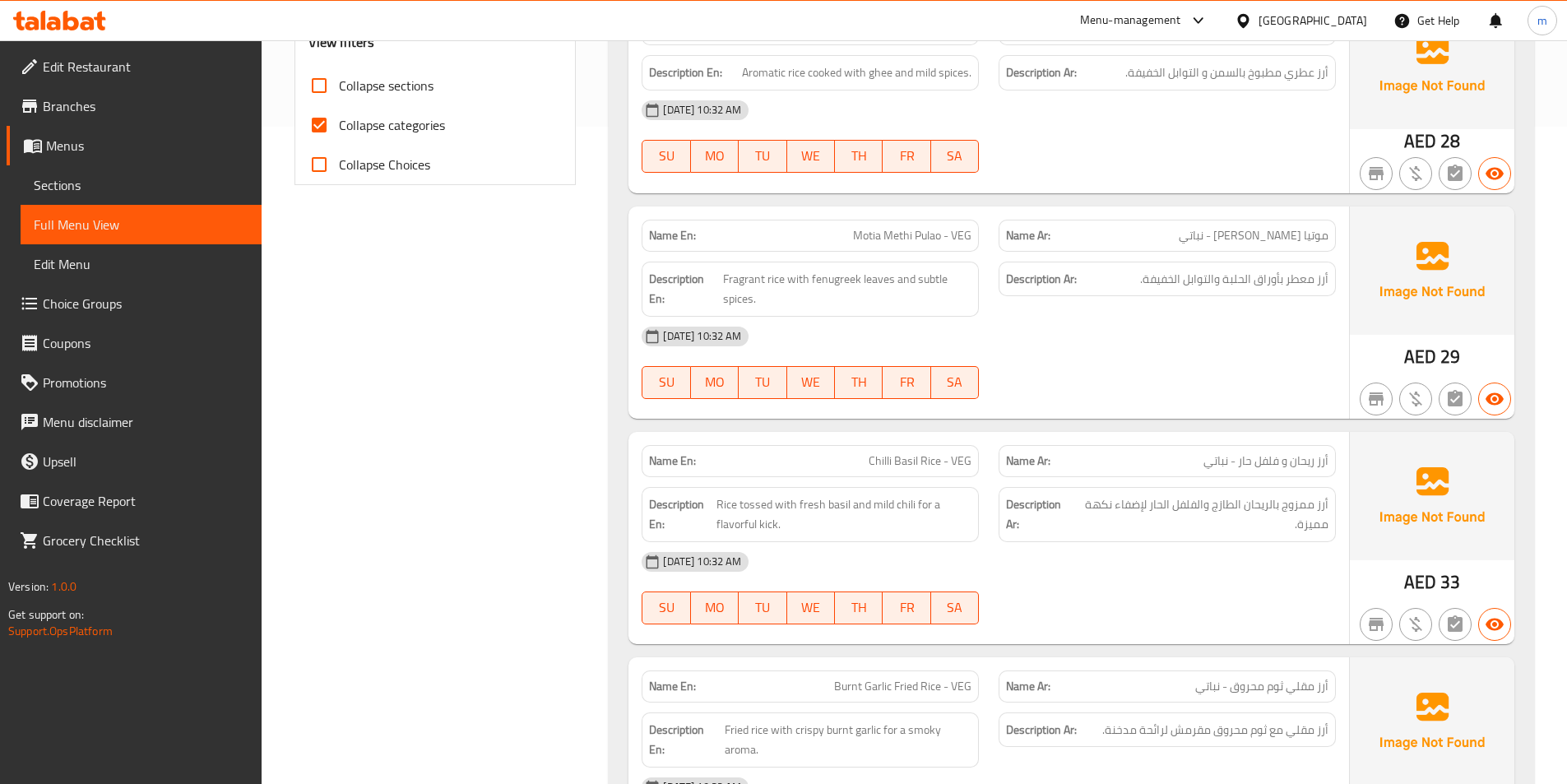
scroll to position [658, 0]
click at [126, 189] on span "Sections" at bounding box center [140, 185] width 214 height 20
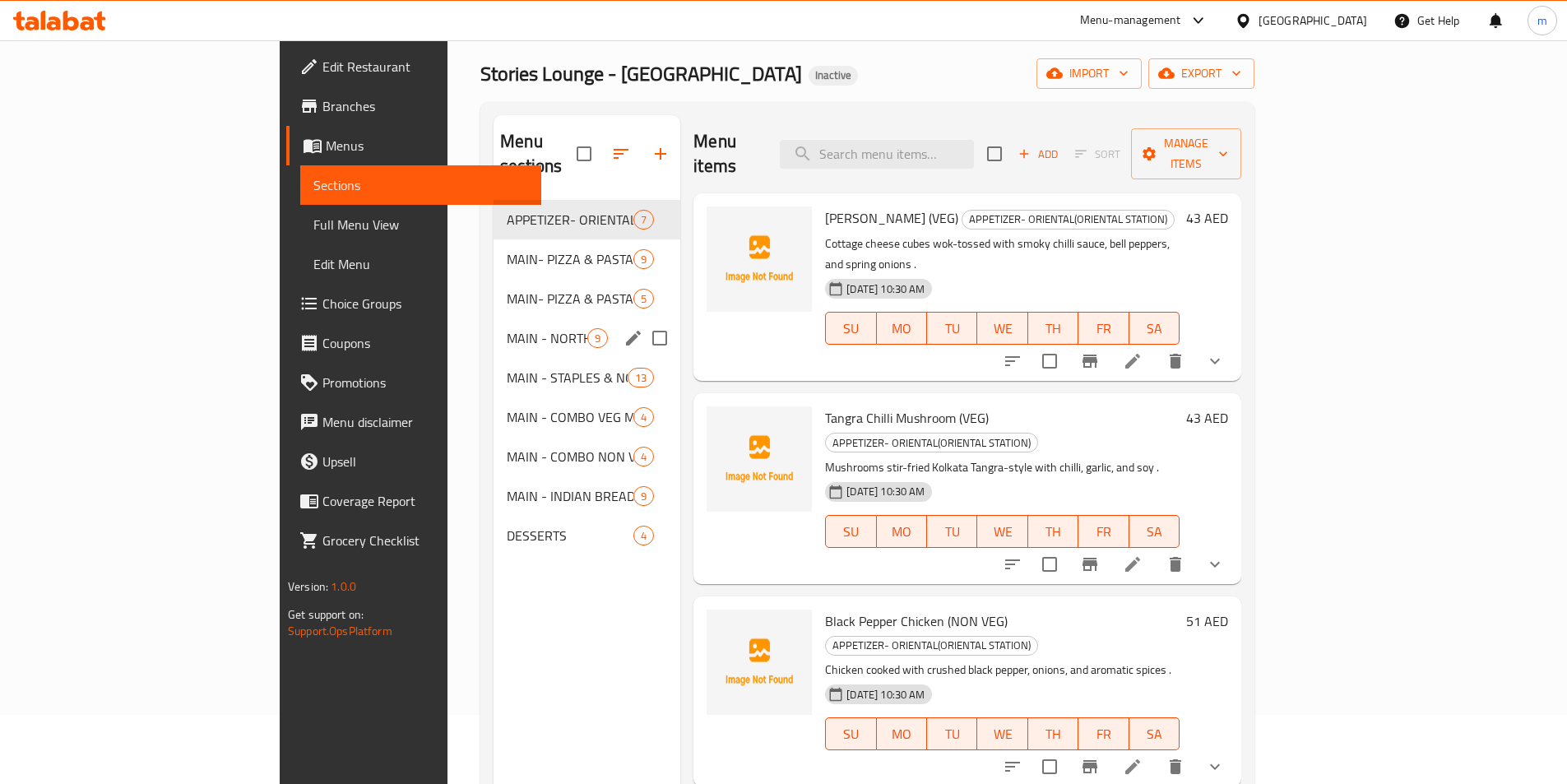
scroll to position [66, 0]
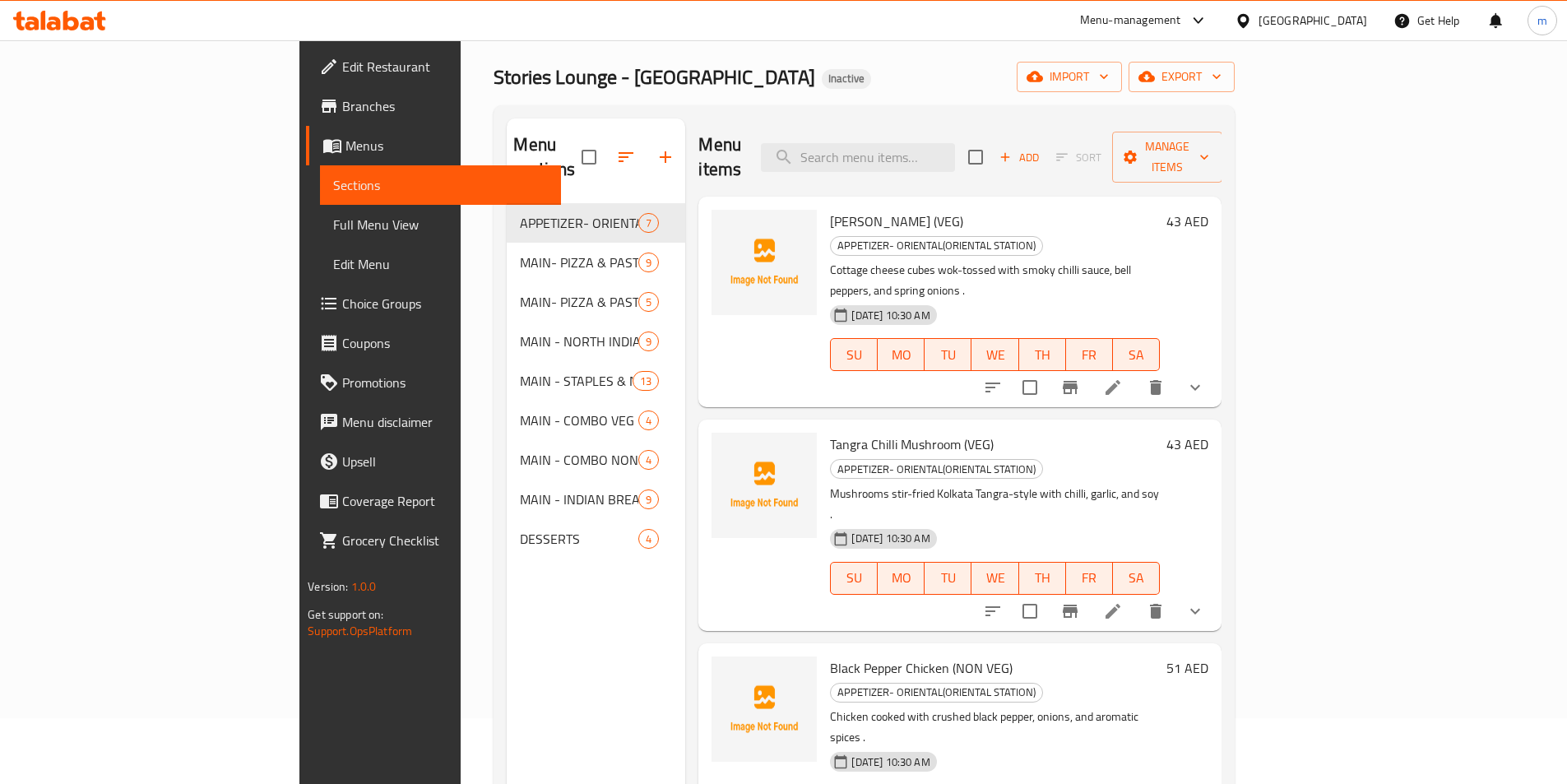
click at [333, 179] on span "Sections" at bounding box center [440, 185] width 214 height 20
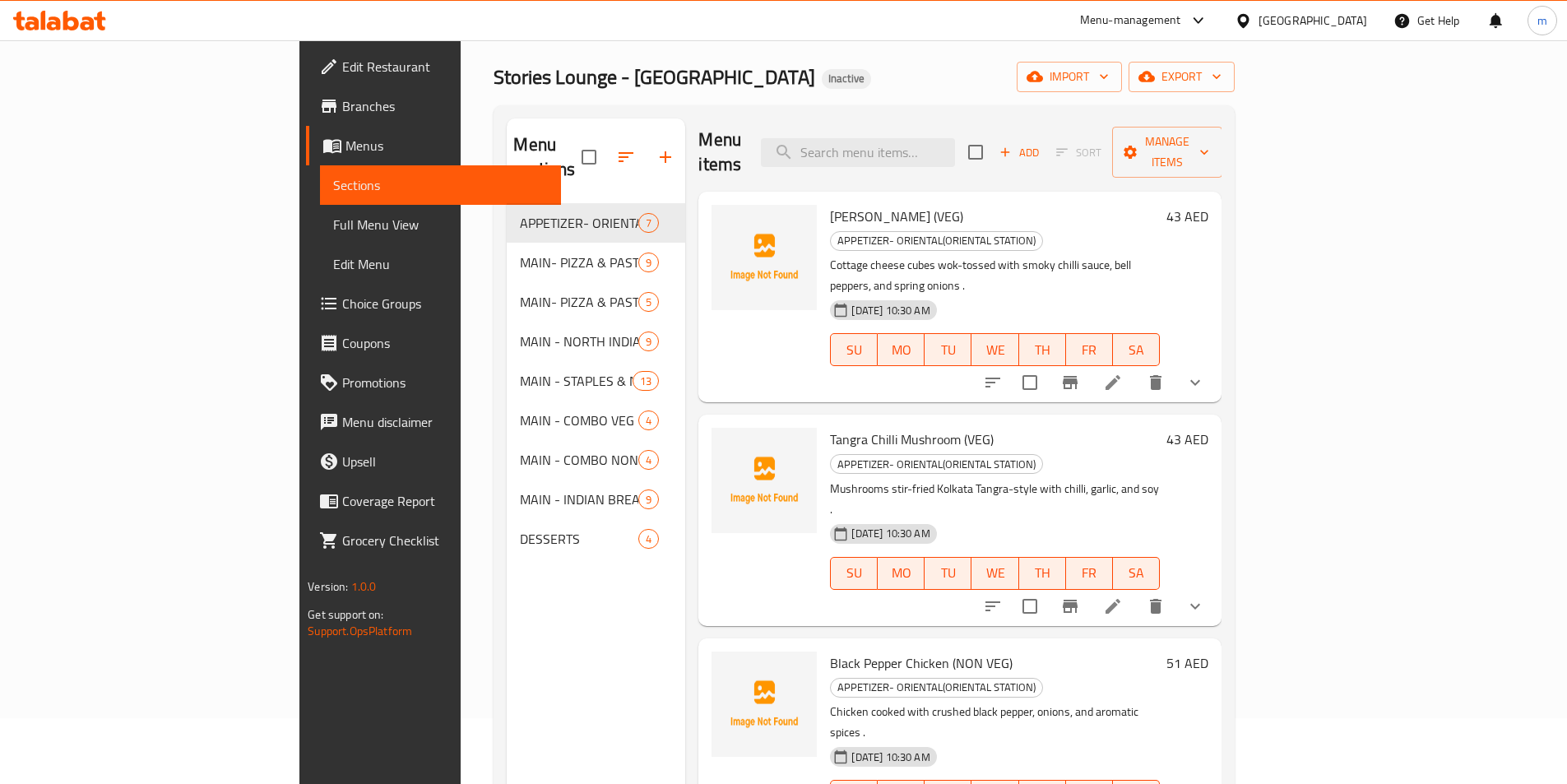
scroll to position [0, 0]
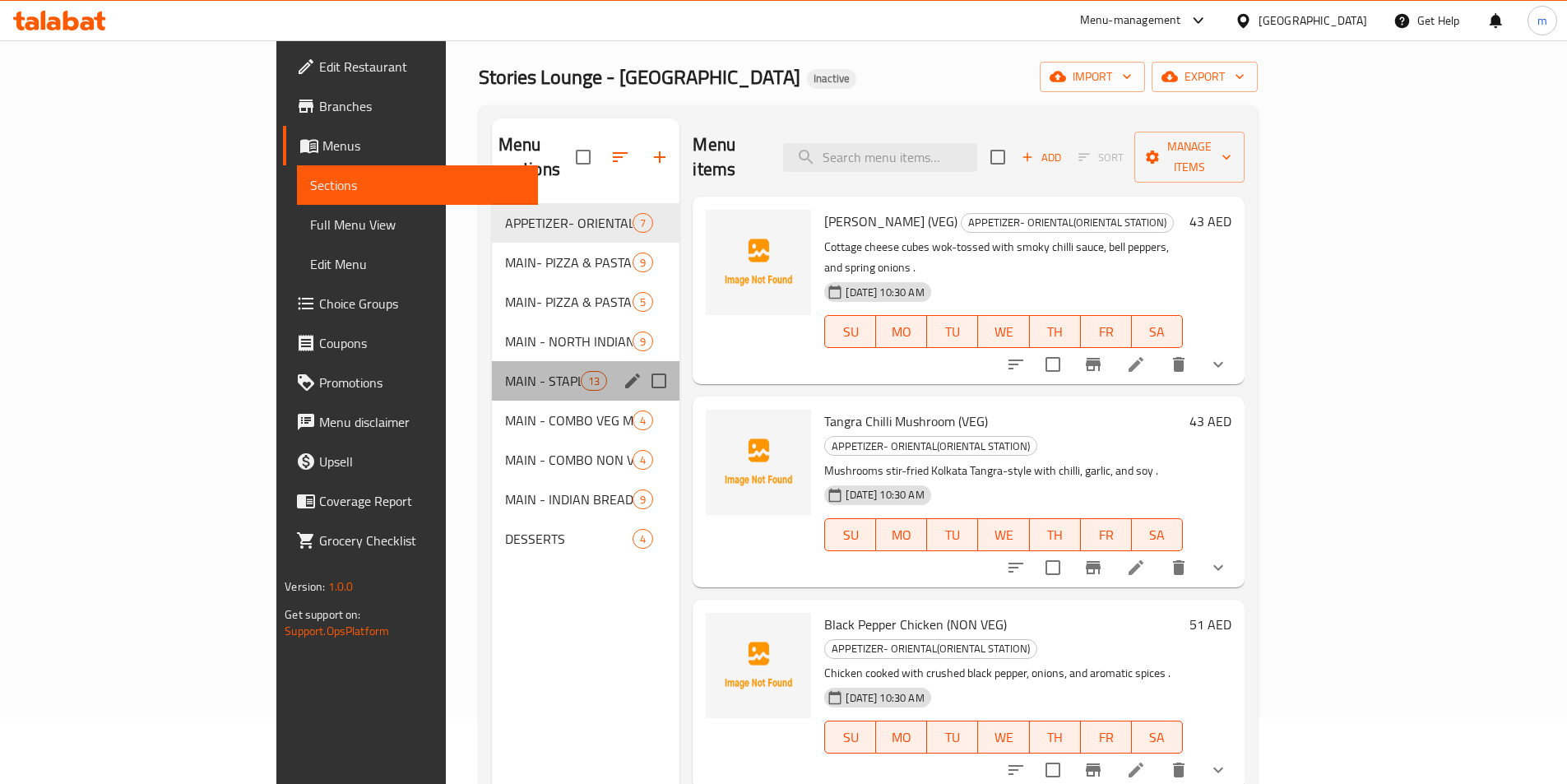
click at [492, 371] on div "MAIN - STAPLES & NOODLES 13" at bounding box center [586, 380] width 189 height 39
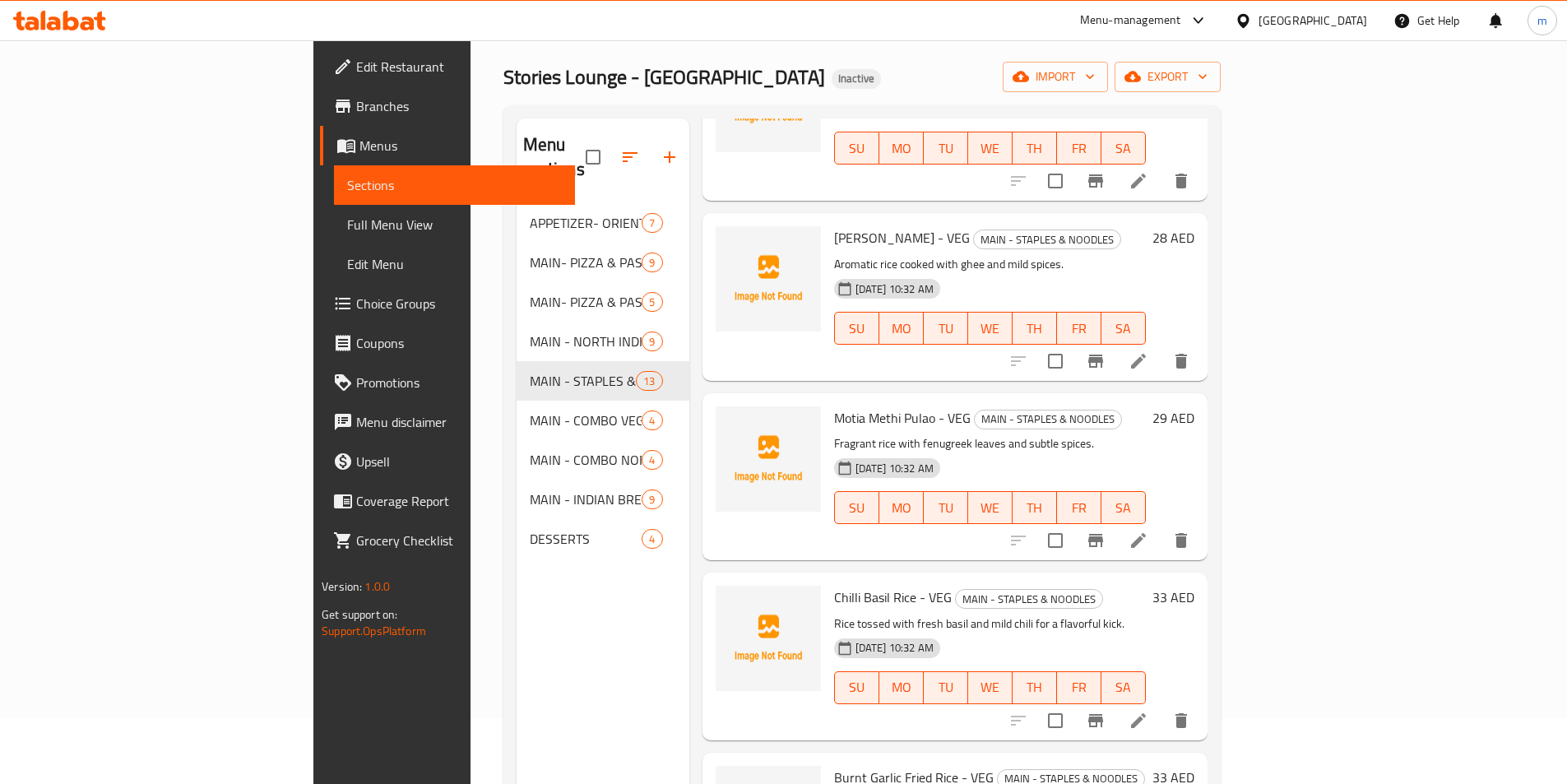
scroll to position [164, 0]
click at [1148, 709] on icon at bounding box center [1139, 719] width 20 height 20
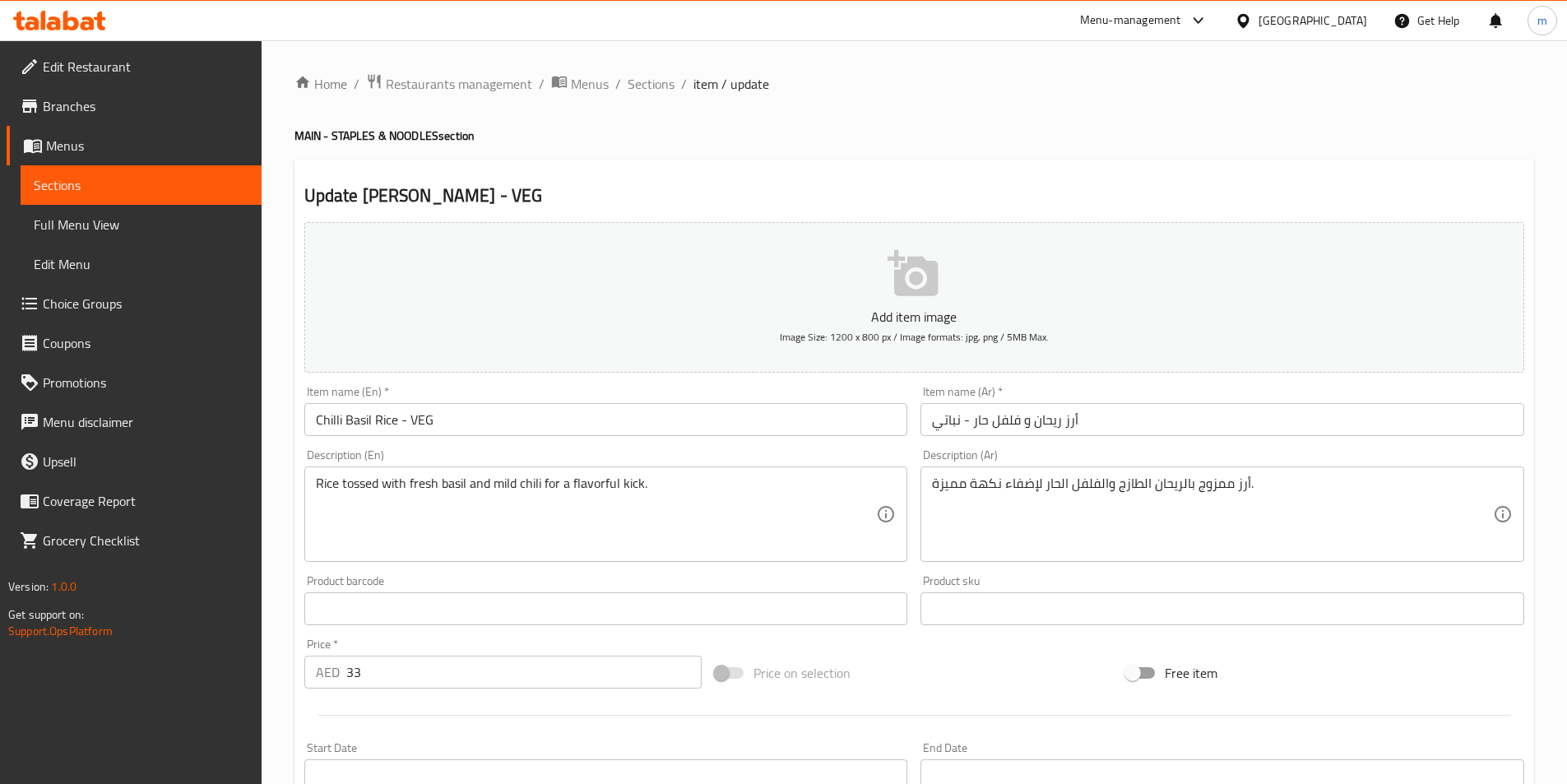
click at [1023, 433] on input "أرز ريحان و فلفل حار - نباتي" at bounding box center [1222, 419] width 604 height 33
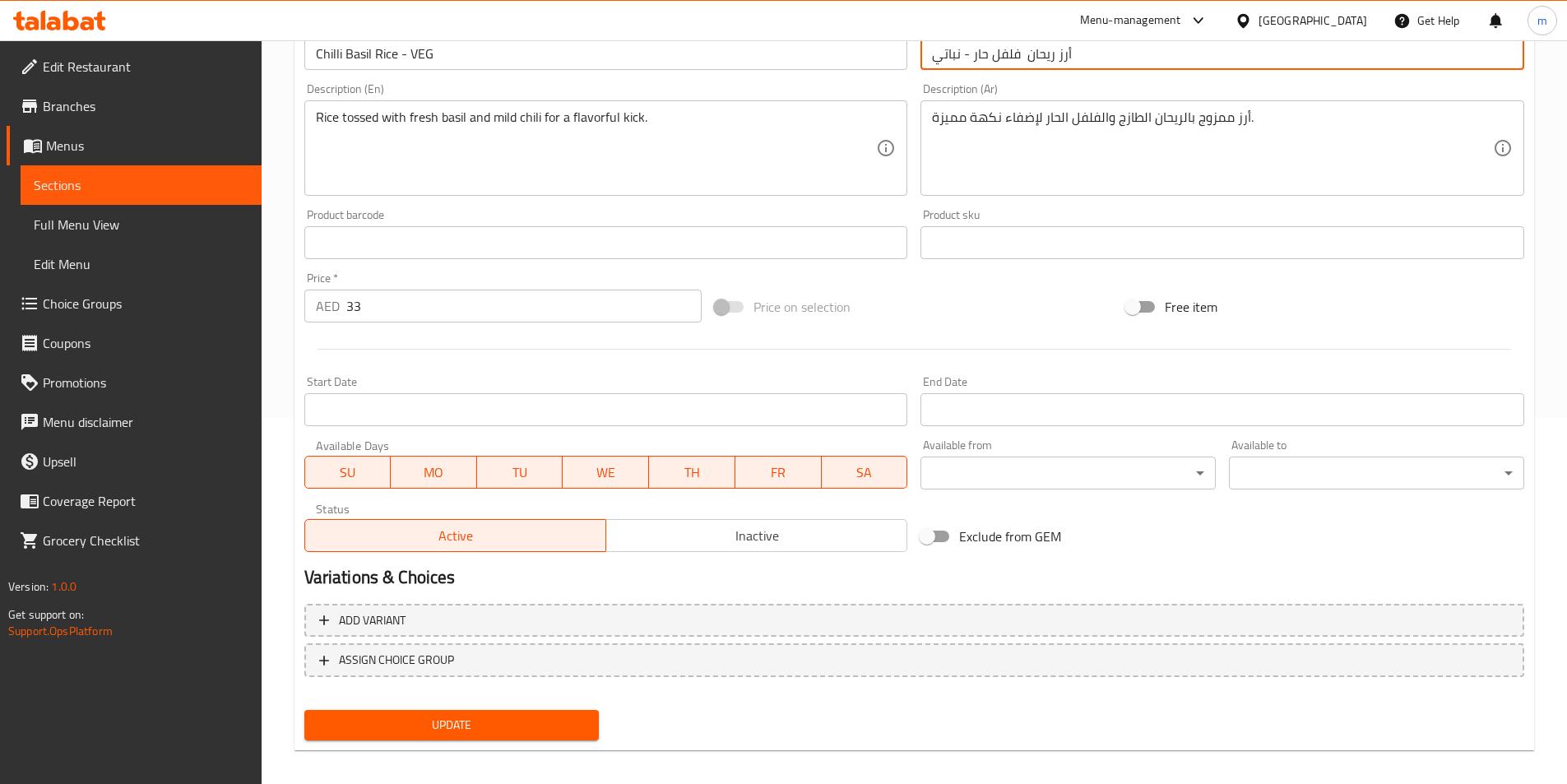
scroll to position [378, 0]
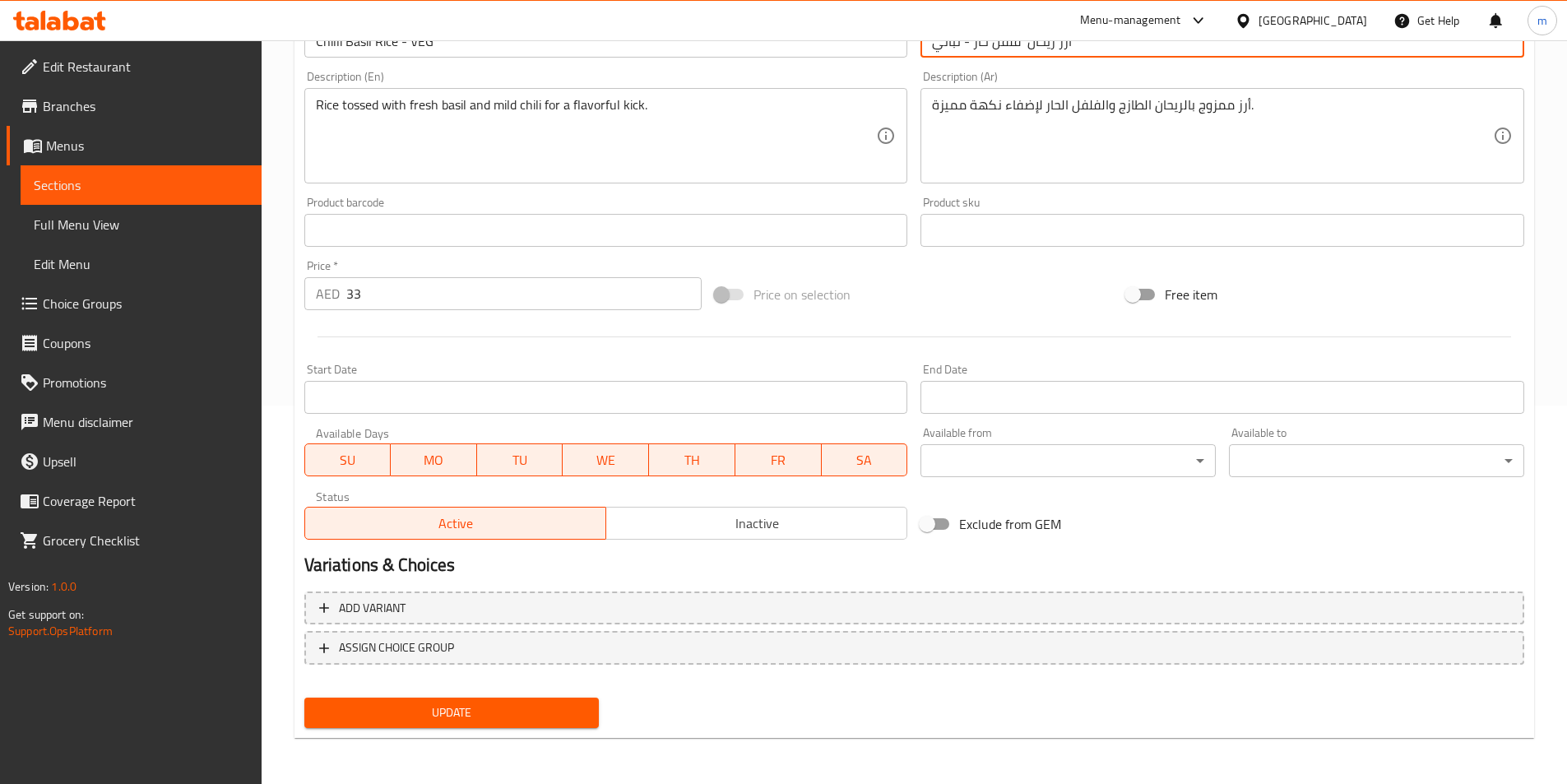
type input "أرز ريحان فلفل حار - نباتي"
click at [483, 709] on span "Update" at bounding box center [451, 712] width 269 height 21
drag, startPoint x: 26, startPoint y: 174, endPoint x: 95, endPoint y: 203, distance: 74.8
click at [26, 174] on link "Sections" at bounding box center [141, 184] width 241 height 39
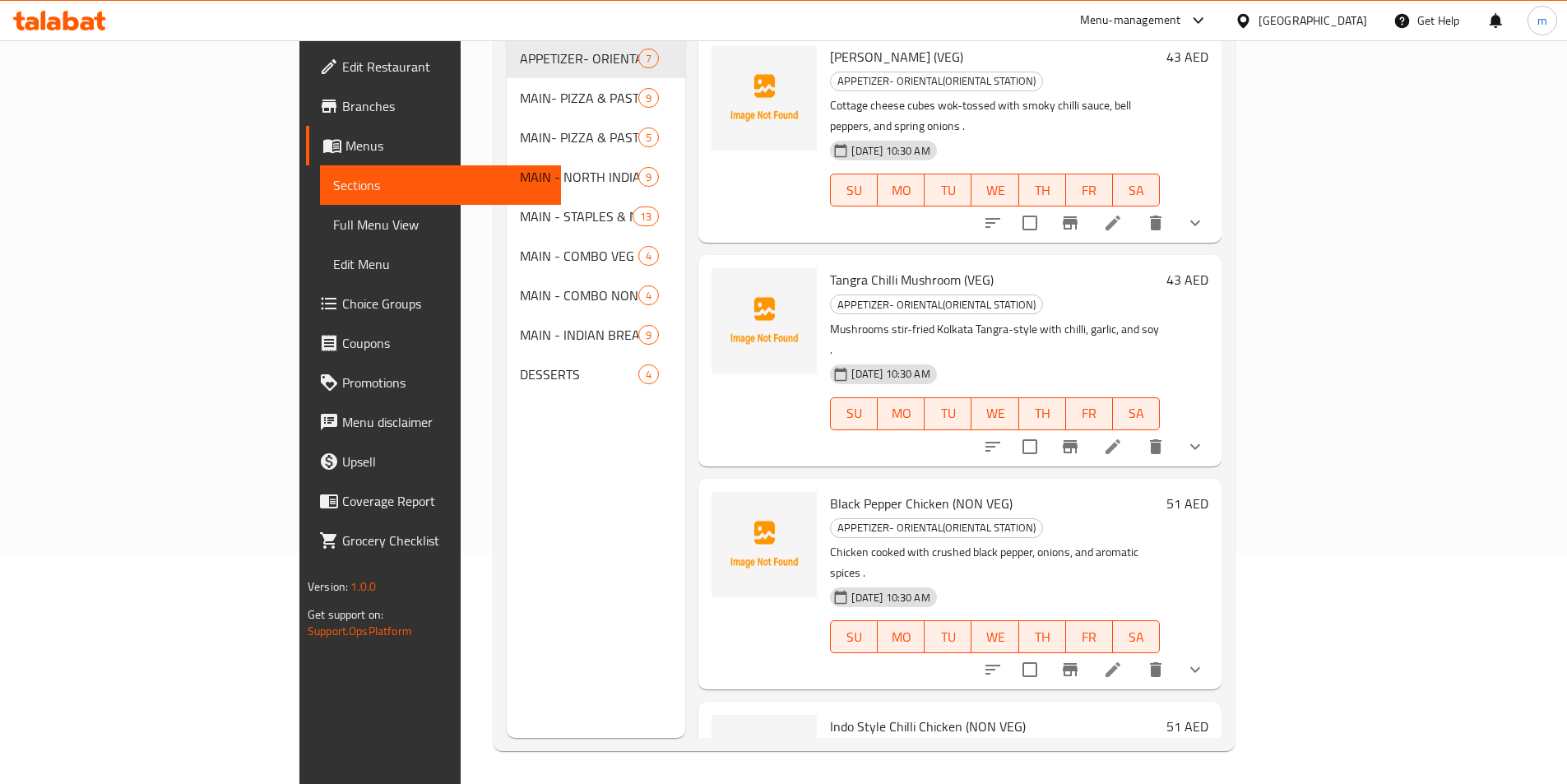
scroll to position [231, 0]
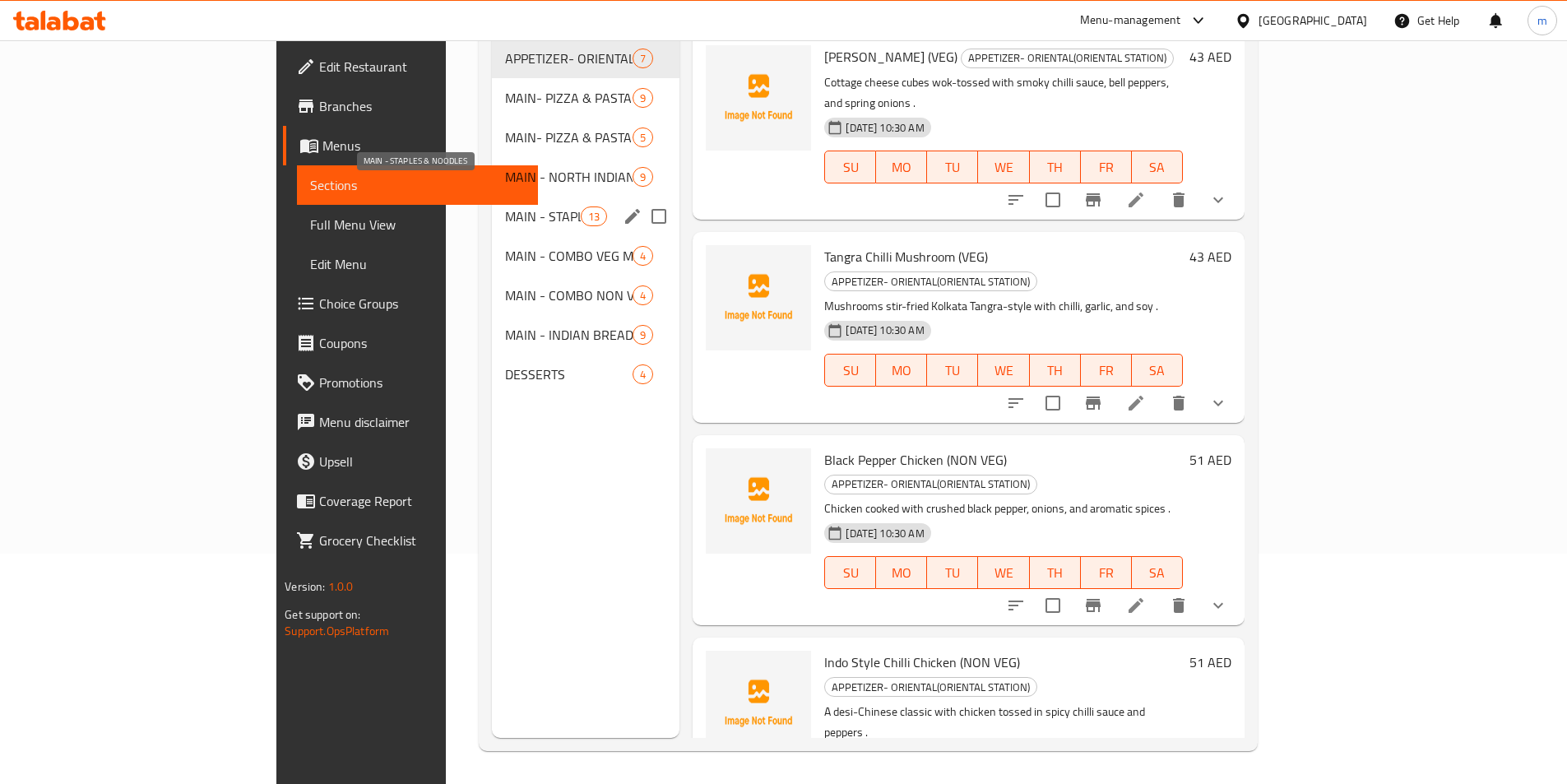
drag, startPoint x: 472, startPoint y: 189, endPoint x: 617, endPoint y: 155, distance: 148.9
click at [505, 206] on span "MAIN - STAPLES & NOODLES" at bounding box center [543, 216] width 76 height 20
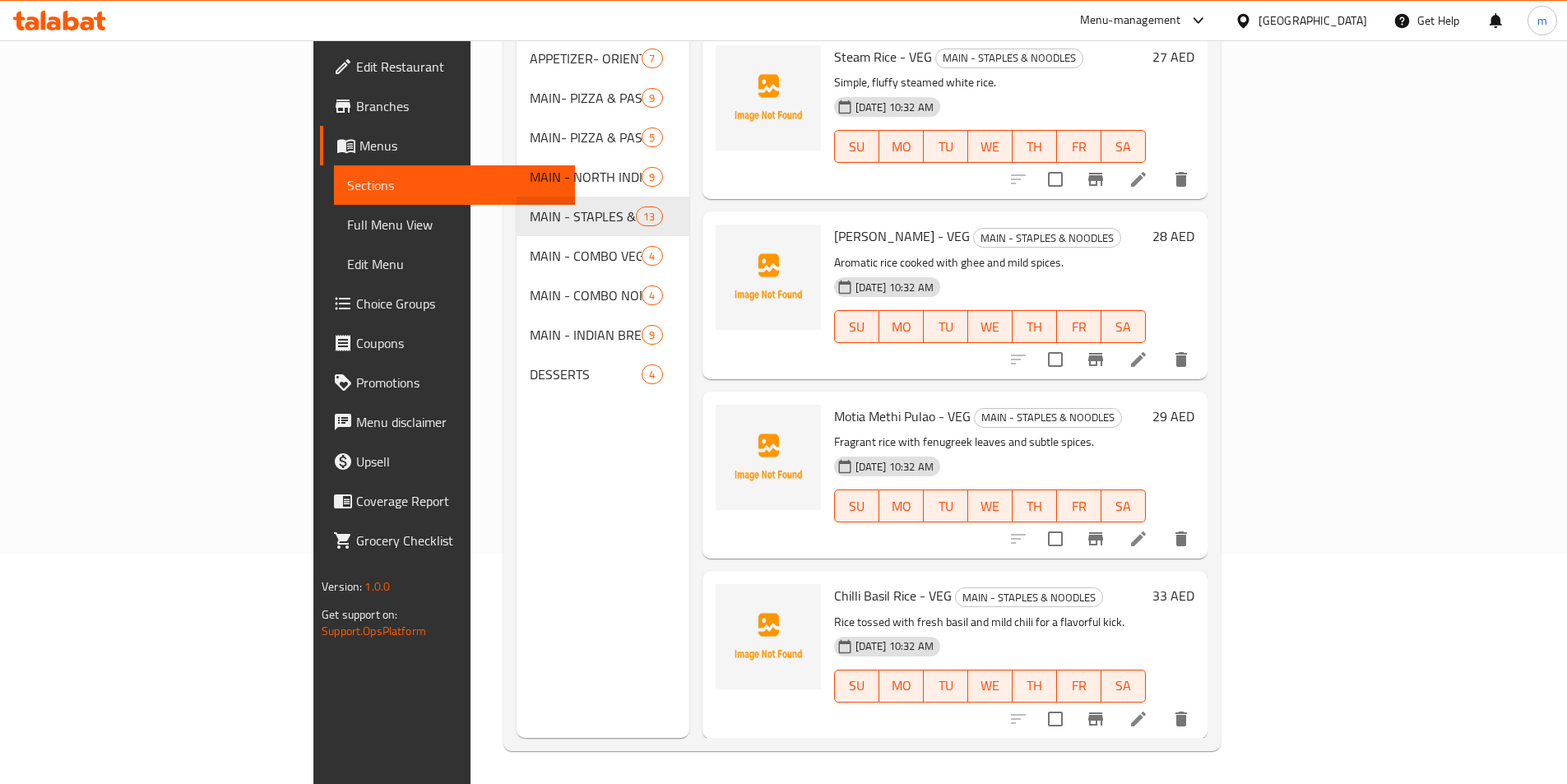
scroll to position [944, 0]
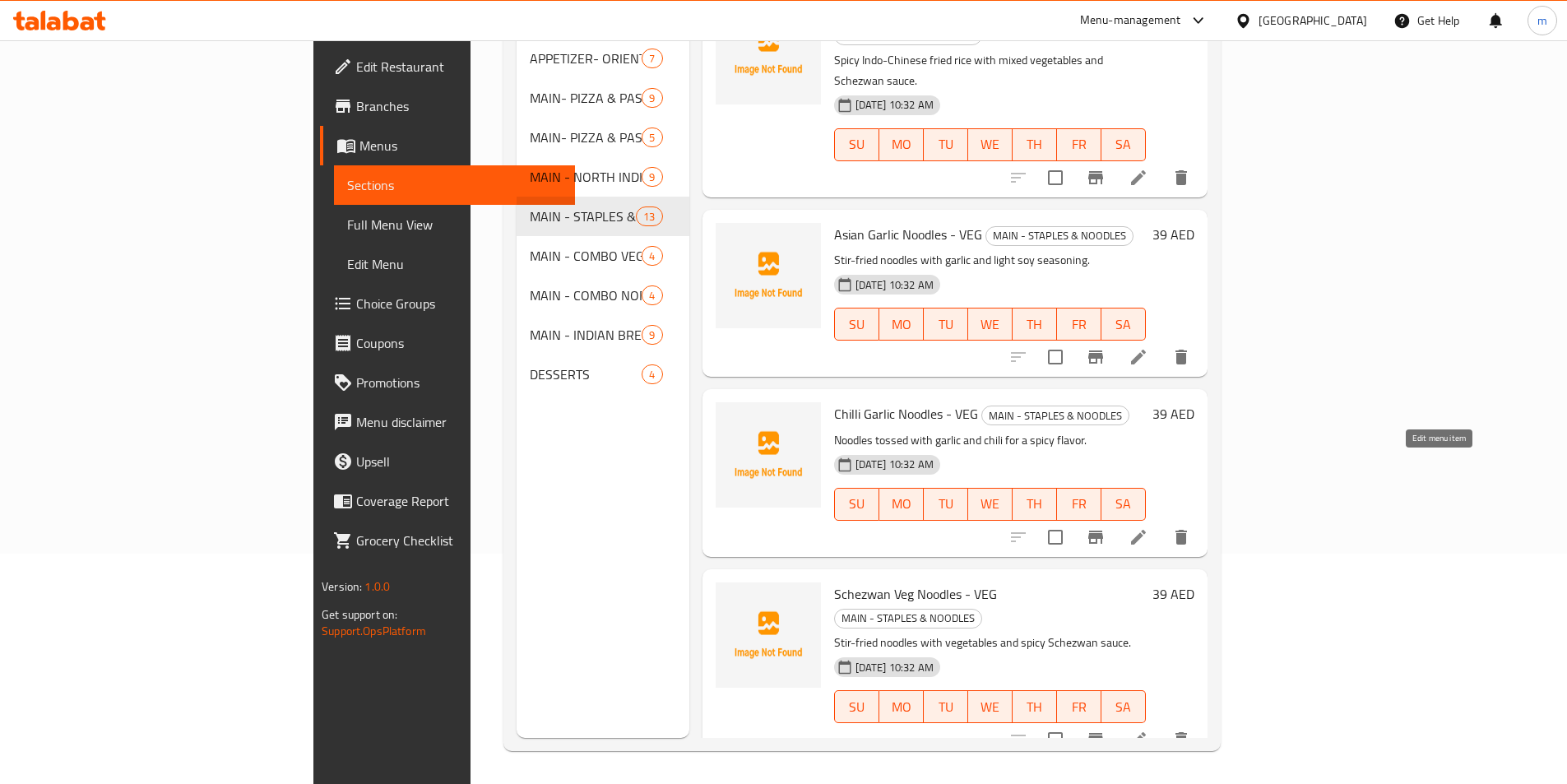
click at [1147, 530] on icon at bounding box center [1138, 537] width 15 height 15
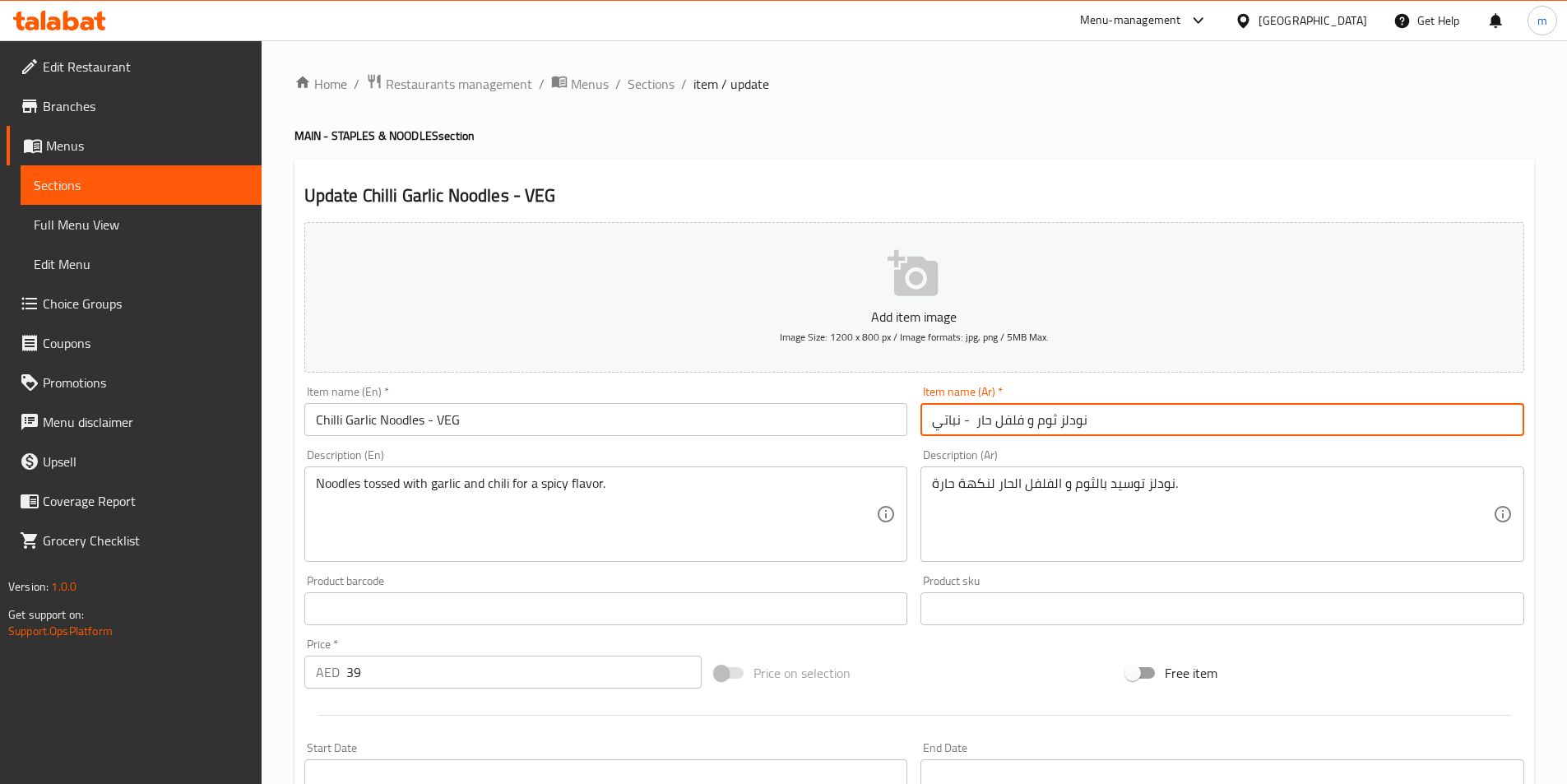
click at [1028, 427] on input "نودلز ثوم و فلفل حار - نباتي" at bounding box center [1222, 419] width 604 height 33
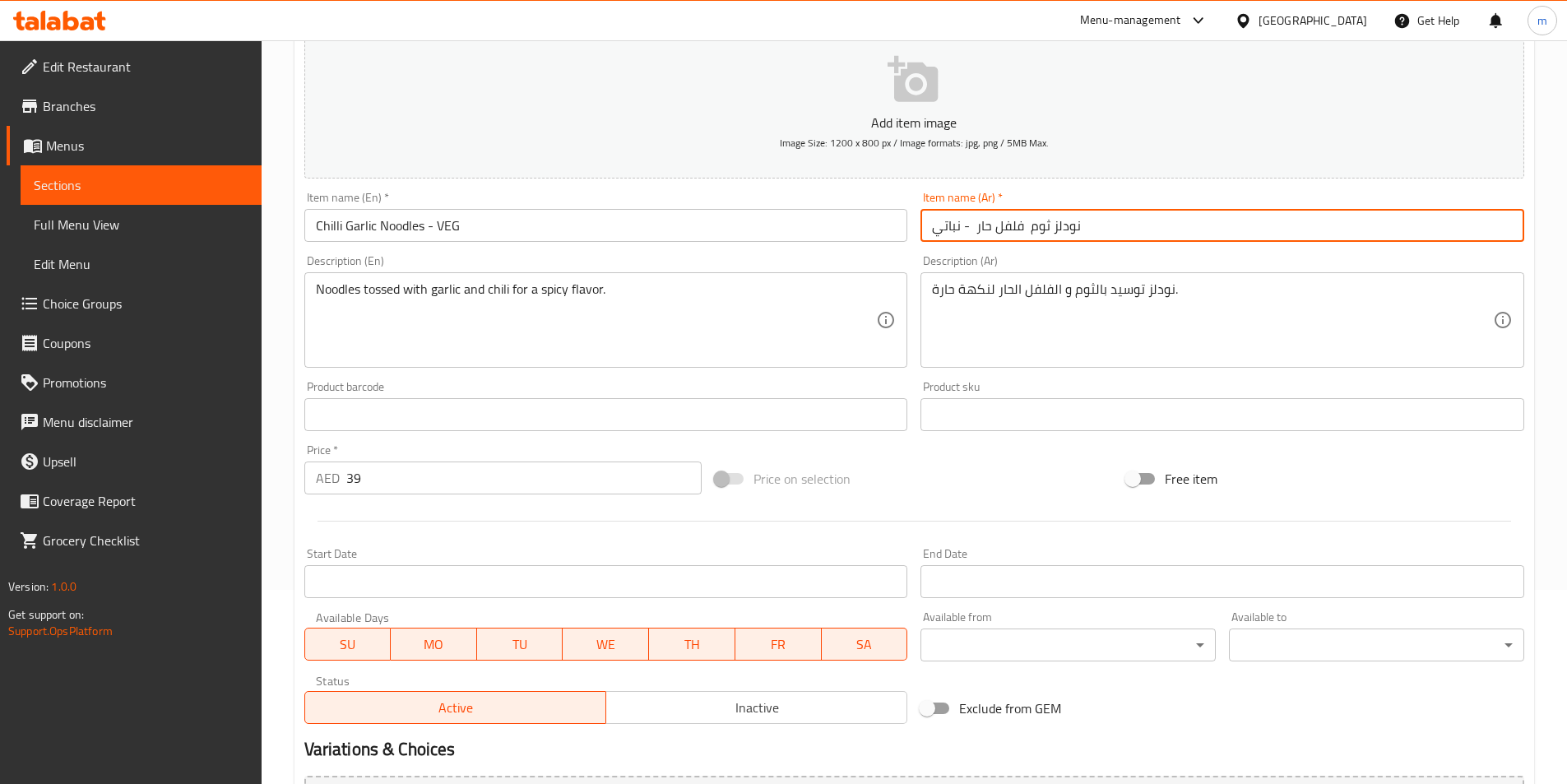
scroll to position [378, 0]
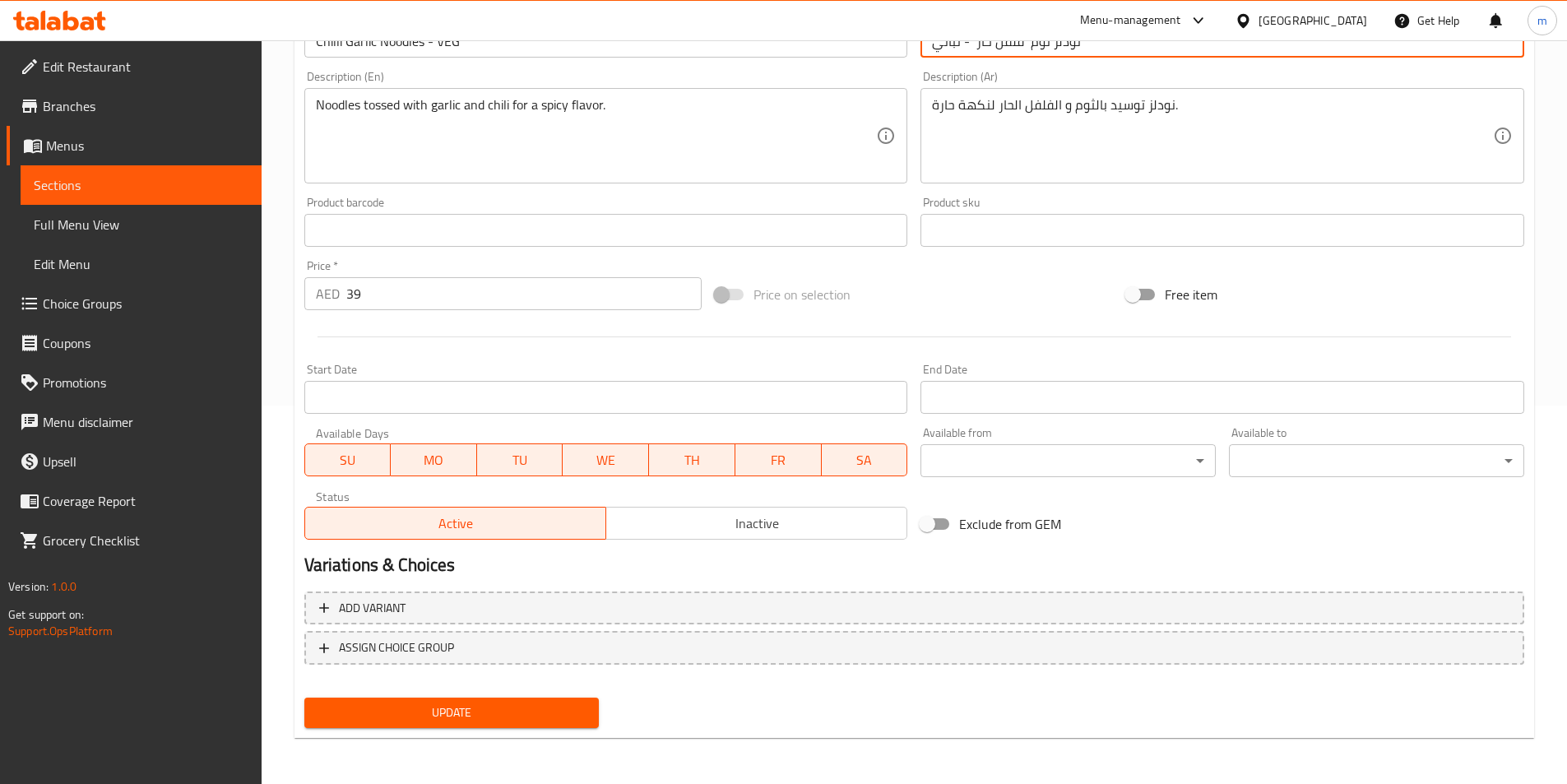
type input "نودلز ثوم فلفل حار - نباتي"
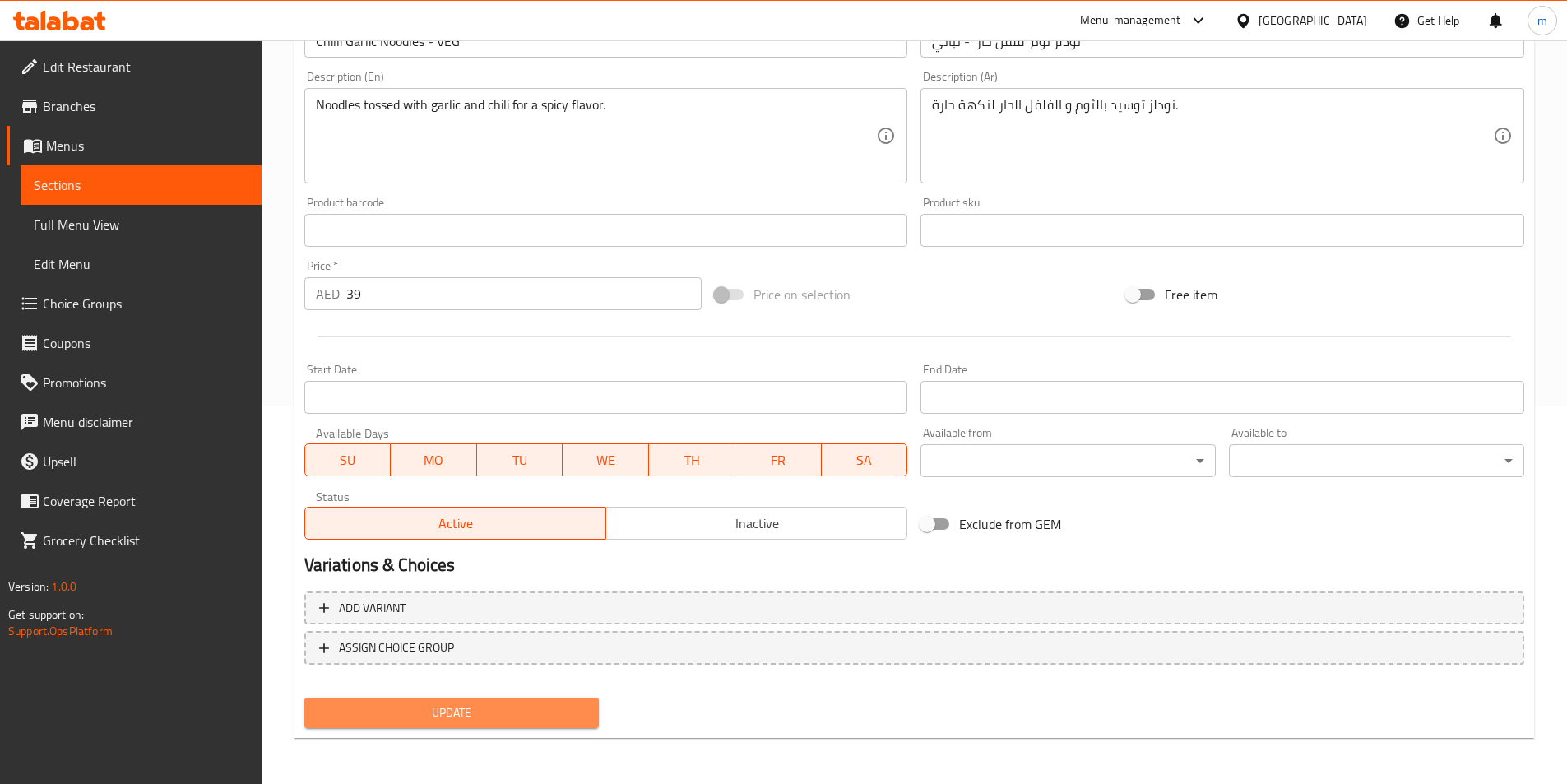
click at [538, 713] on span "Update" at bounding box center [451, 712] width 269 height 21
click at [139, 186] on span "Sections" at bounding box center [140, 185] width 214 height 20
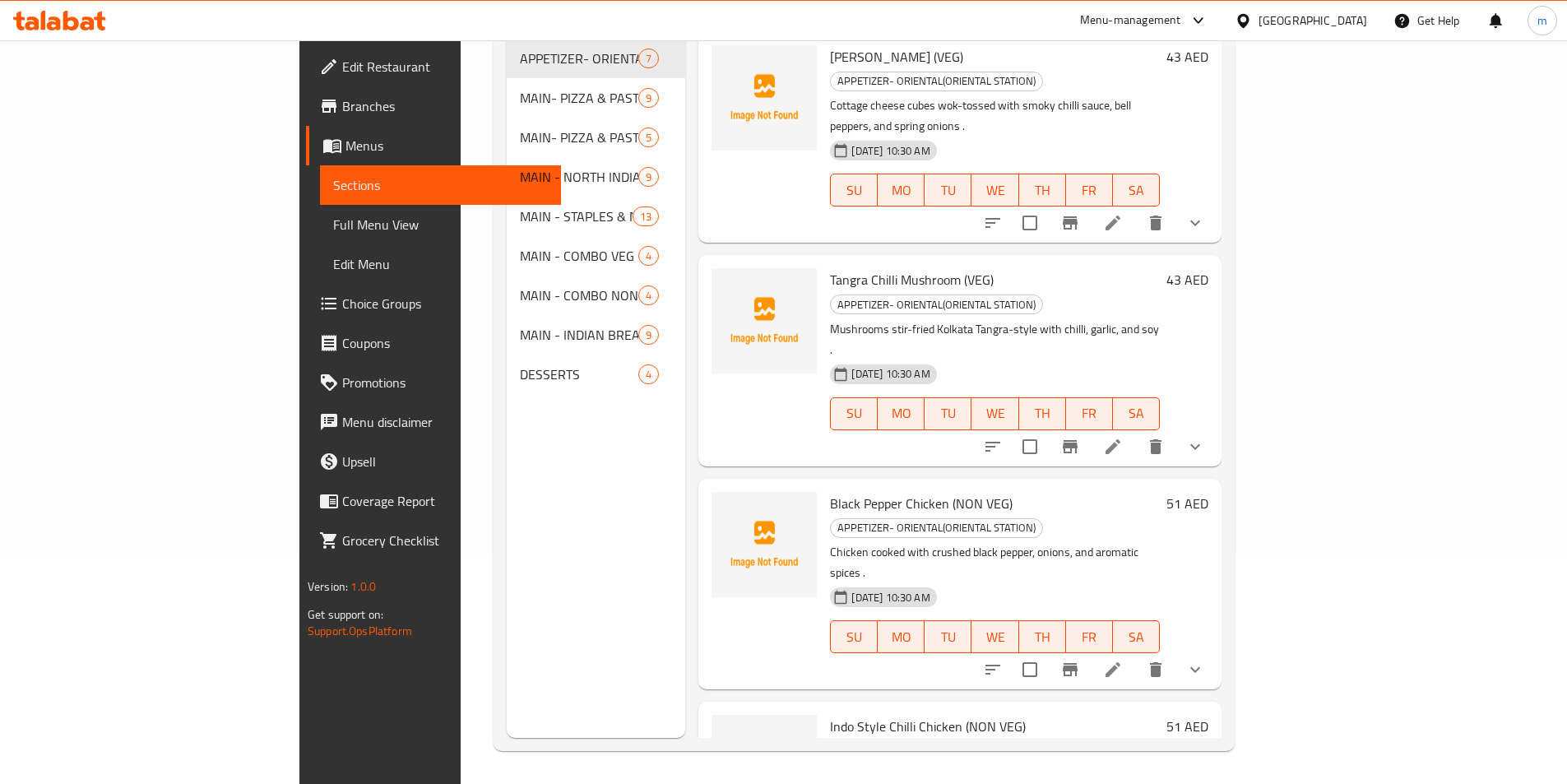
scroll to position [231, 0]
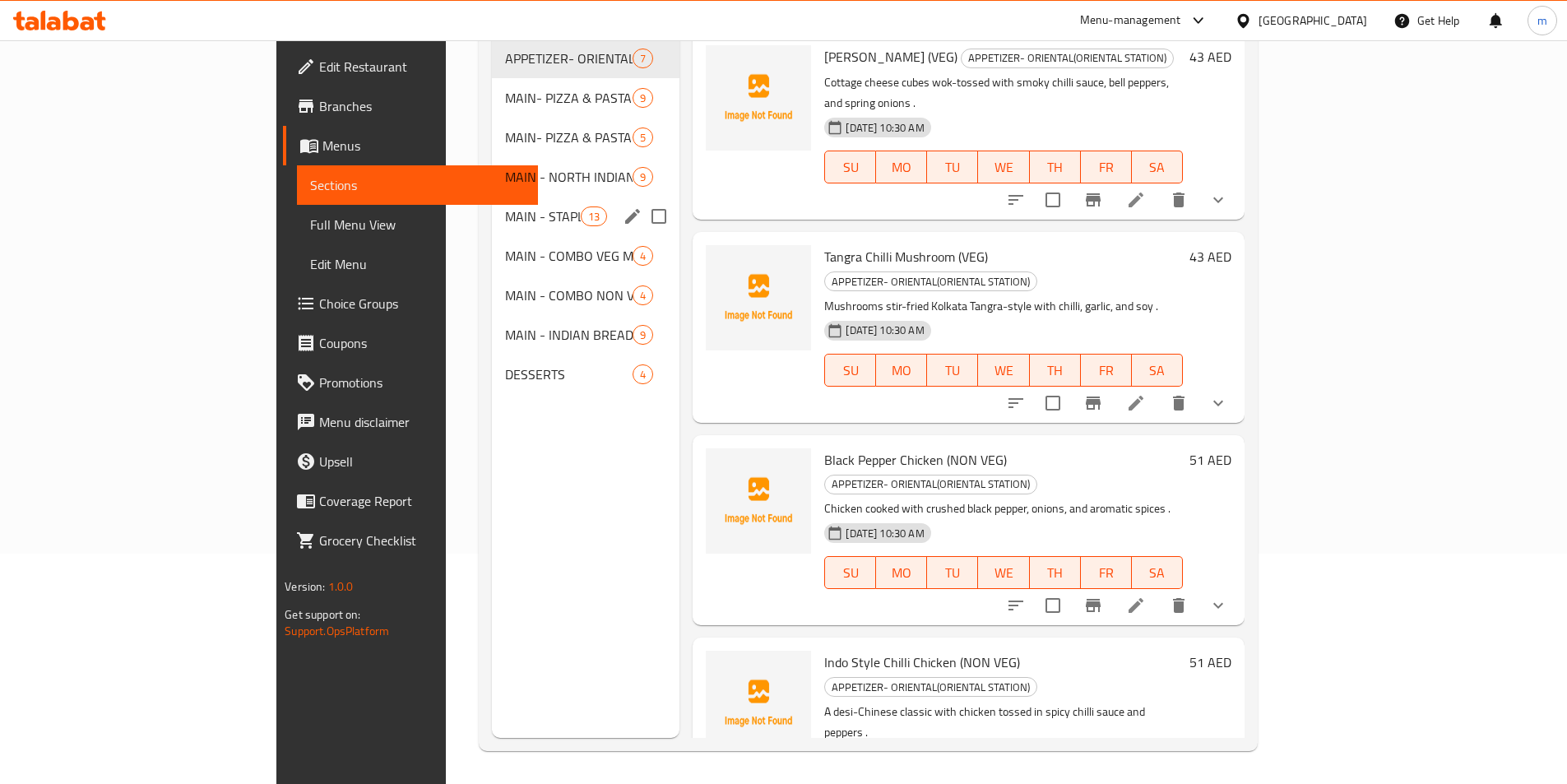
click at [492, 201] on div "MAIN - STAPLES & NOODLES 13" at bounding box center [586, 216] width 189 height 39
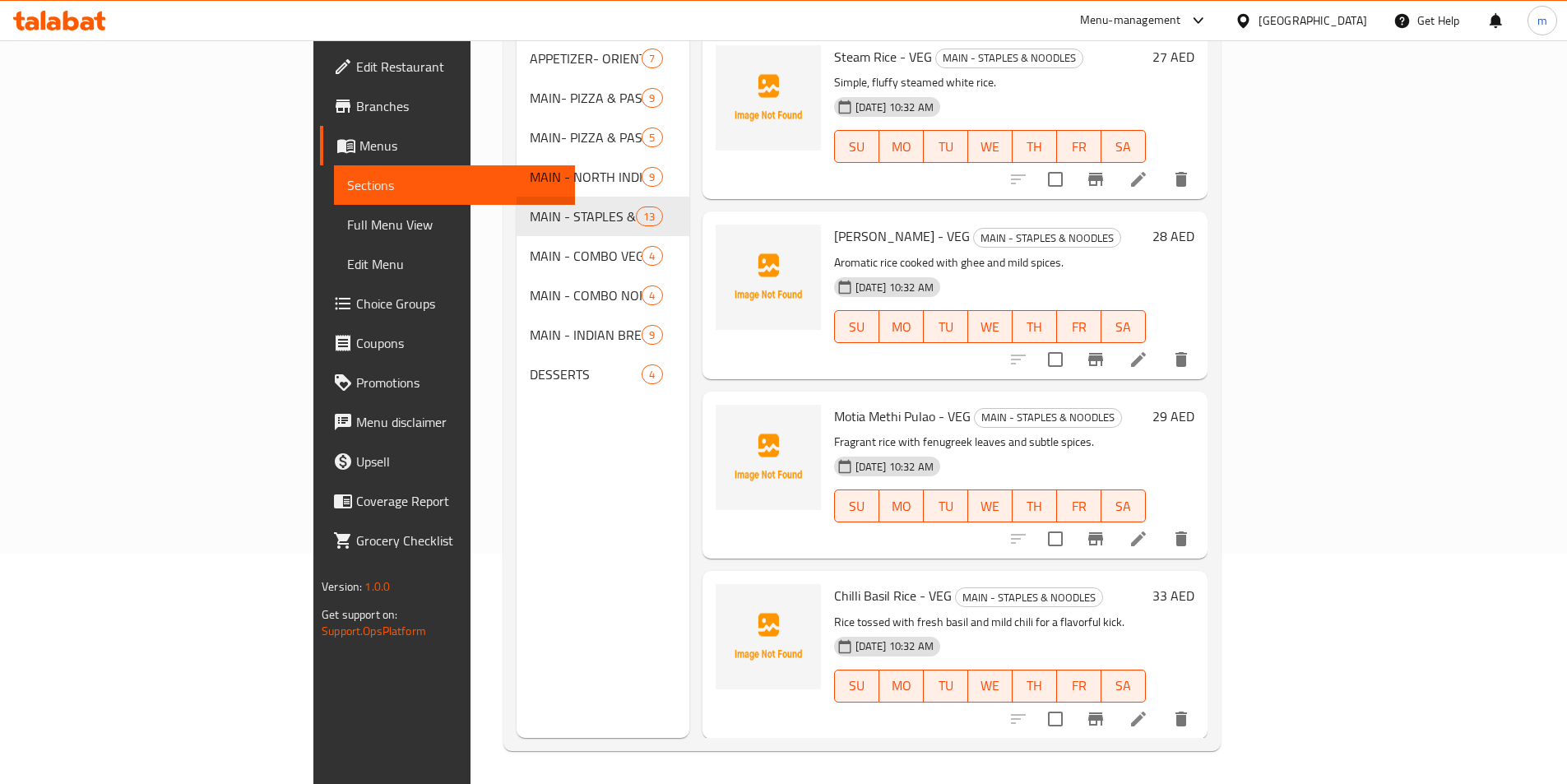
scroll to position [1304, 0]
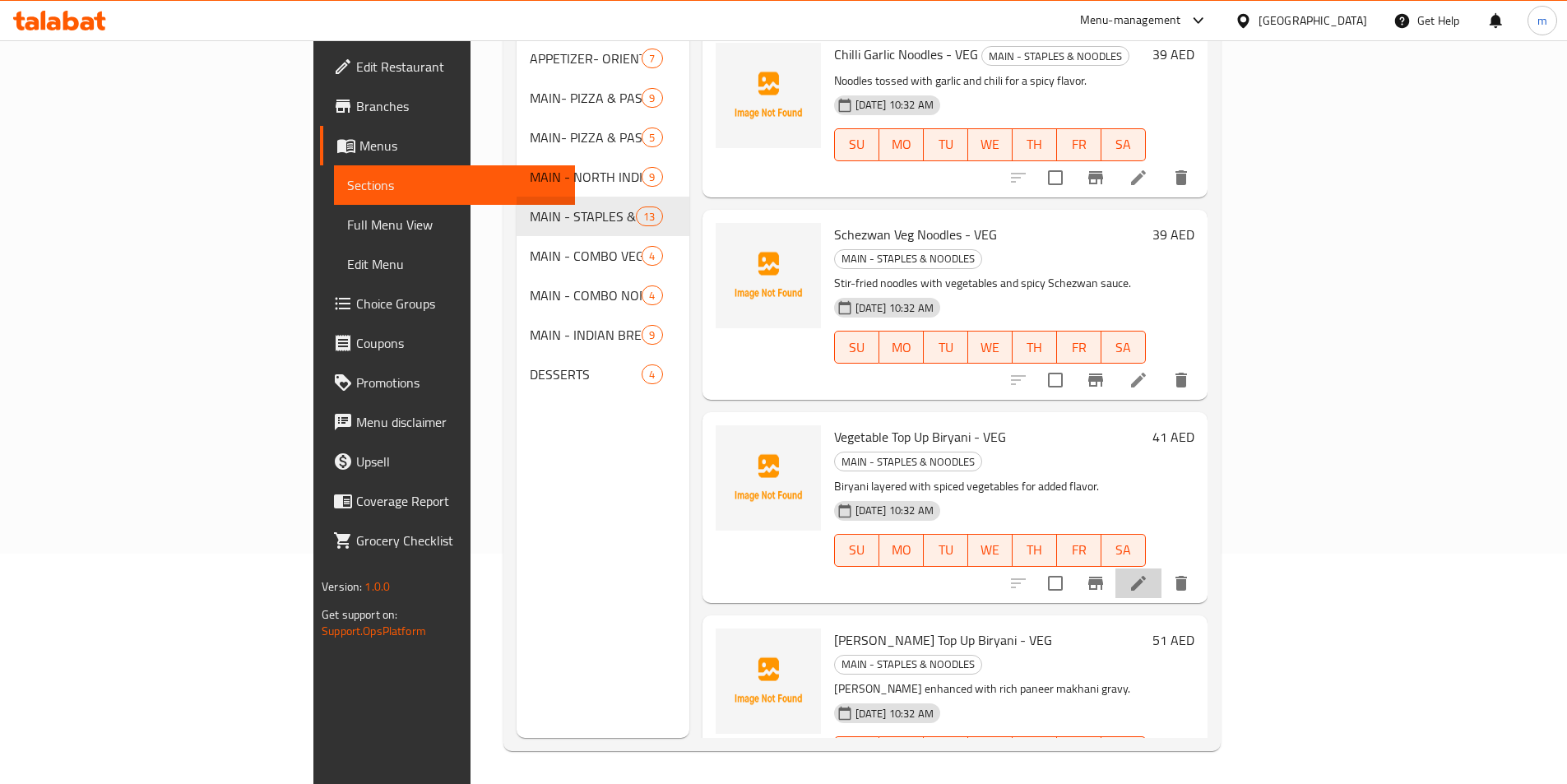
click at [1162, 568] on li at bounding box center [1138, 583] width 47 height 29
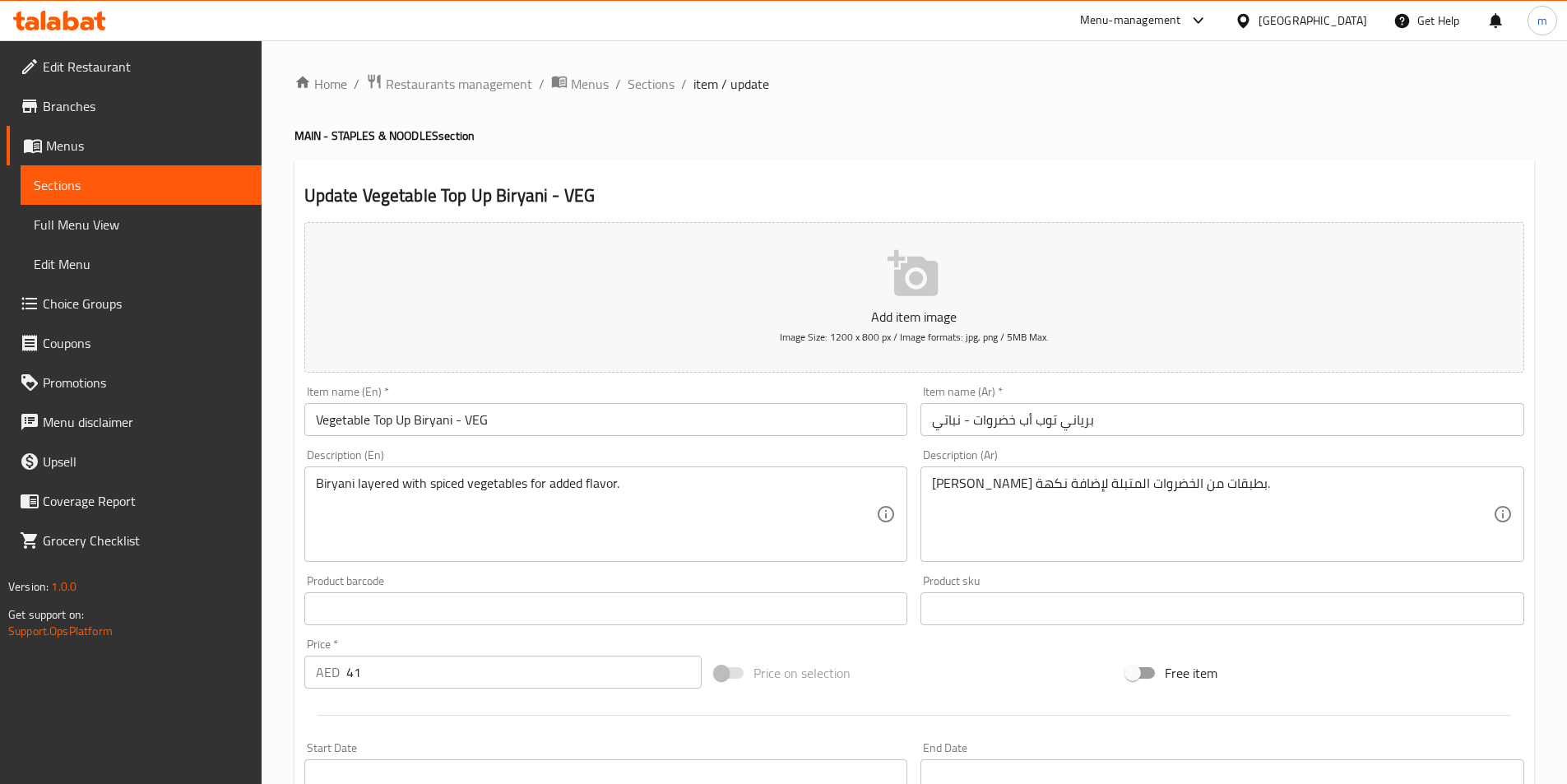
click at [995, 427] on input "برياني توب أب خضروات - نباتي" at bounding box center [1222, 419] width 604 height 33
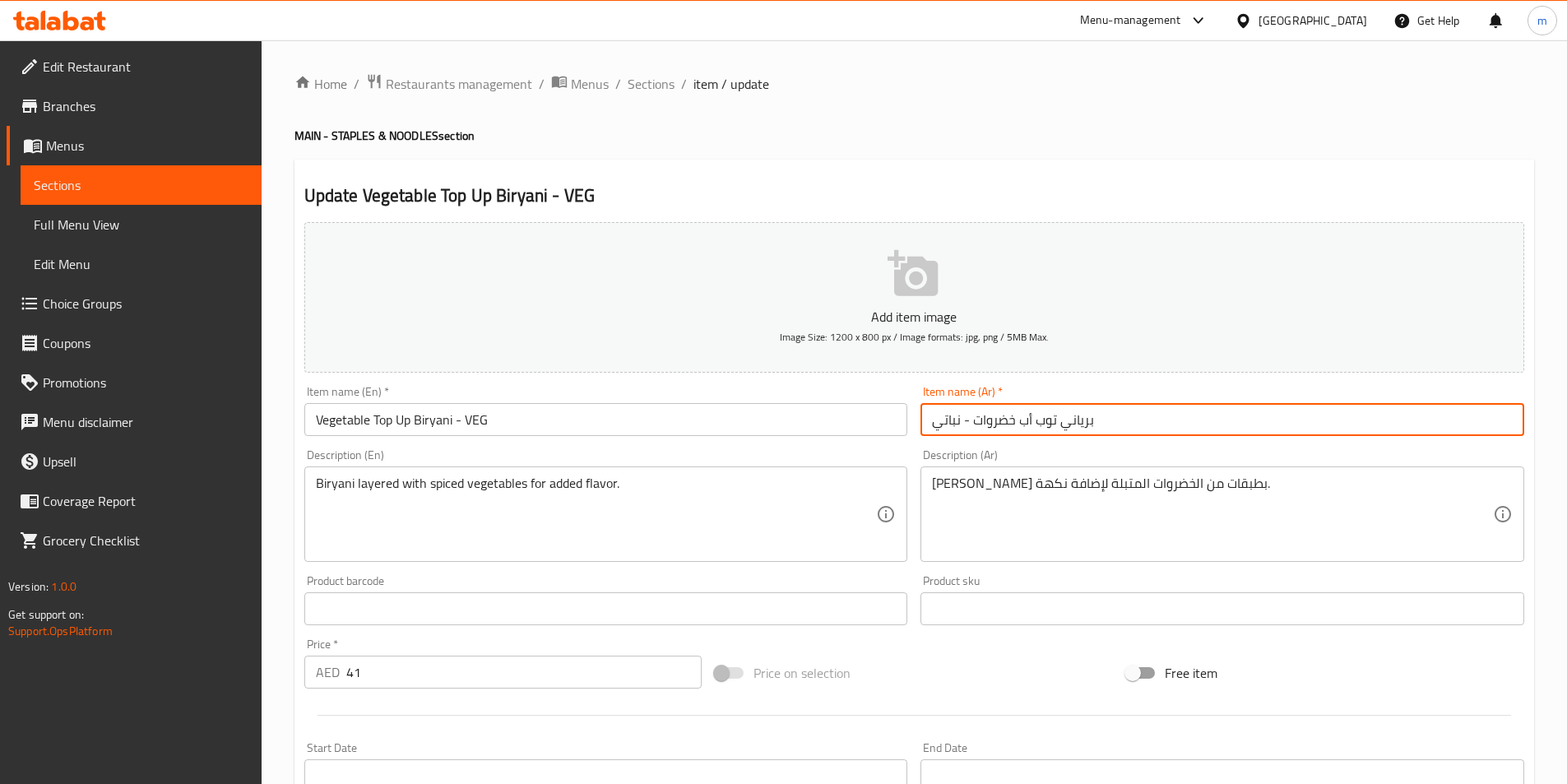
click at [995, 427] on input "برياني توب أب خضروات - نباتي" at bounding box center [1222, 419] width 604 height 33
click at [1081, 431] on input "برياني توب أب خضروات - نباتي" at bounding box center [1222, 419] width 604 height 33
paste input "ضروات"
click at [990, 424] on input "خضروات توب أب خضروات - نباتي" at bounding box center [1222, 419] width 604 height 33
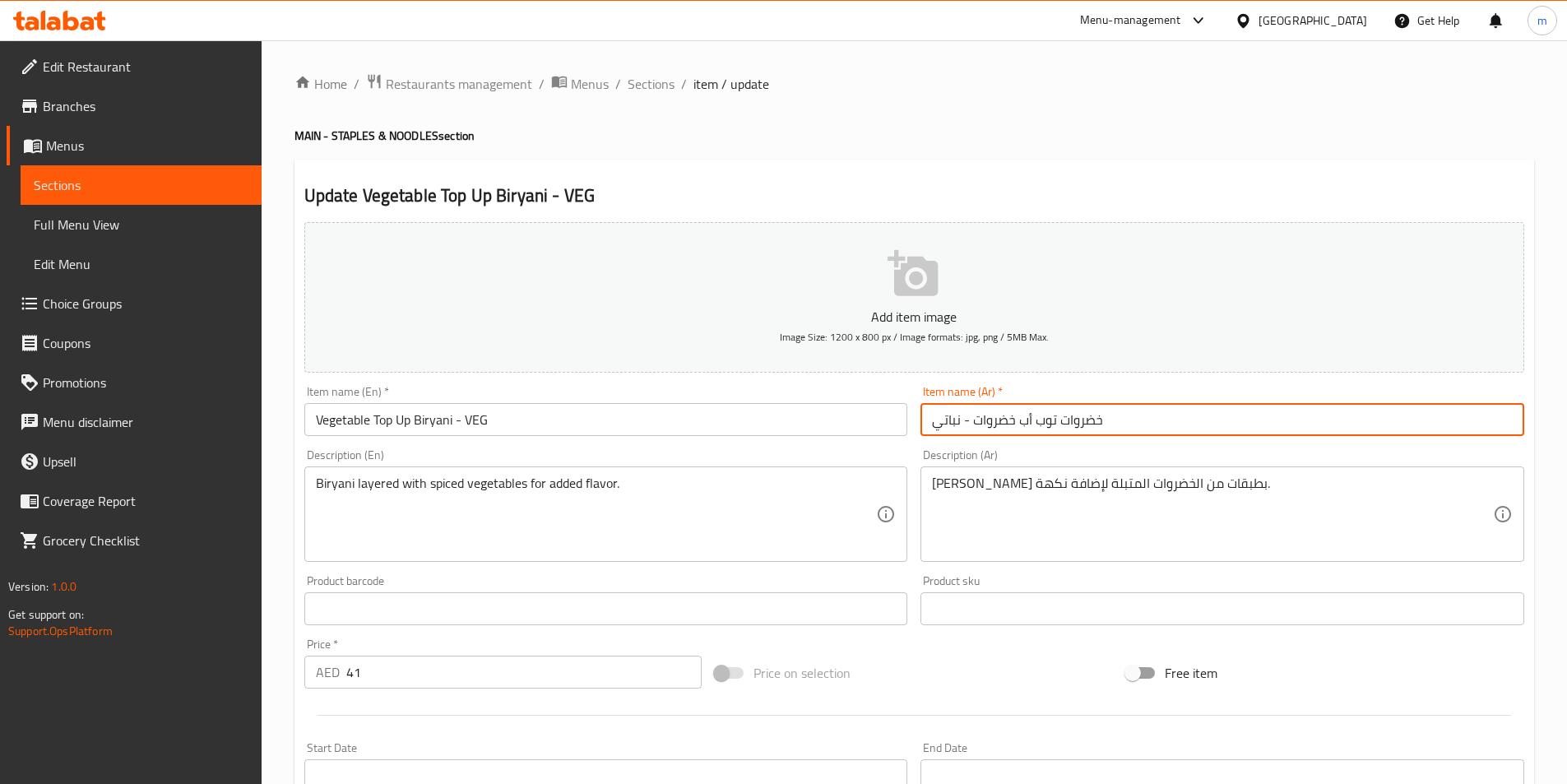
click at [990, 424] on input "خضروات توب أب خضروات - نباتي" at bounding box center [1222, 419] width 604 height 33
click at [969, 429] on input "خضروات توب أب - نباتي" at bounding box center [1222, 419] width 604 height 33
paste input "برياني"
drag, startPoint x: 1103, startPoint y: 426, endPoint x: 1113, endPoint y: 421, distance: 11.2
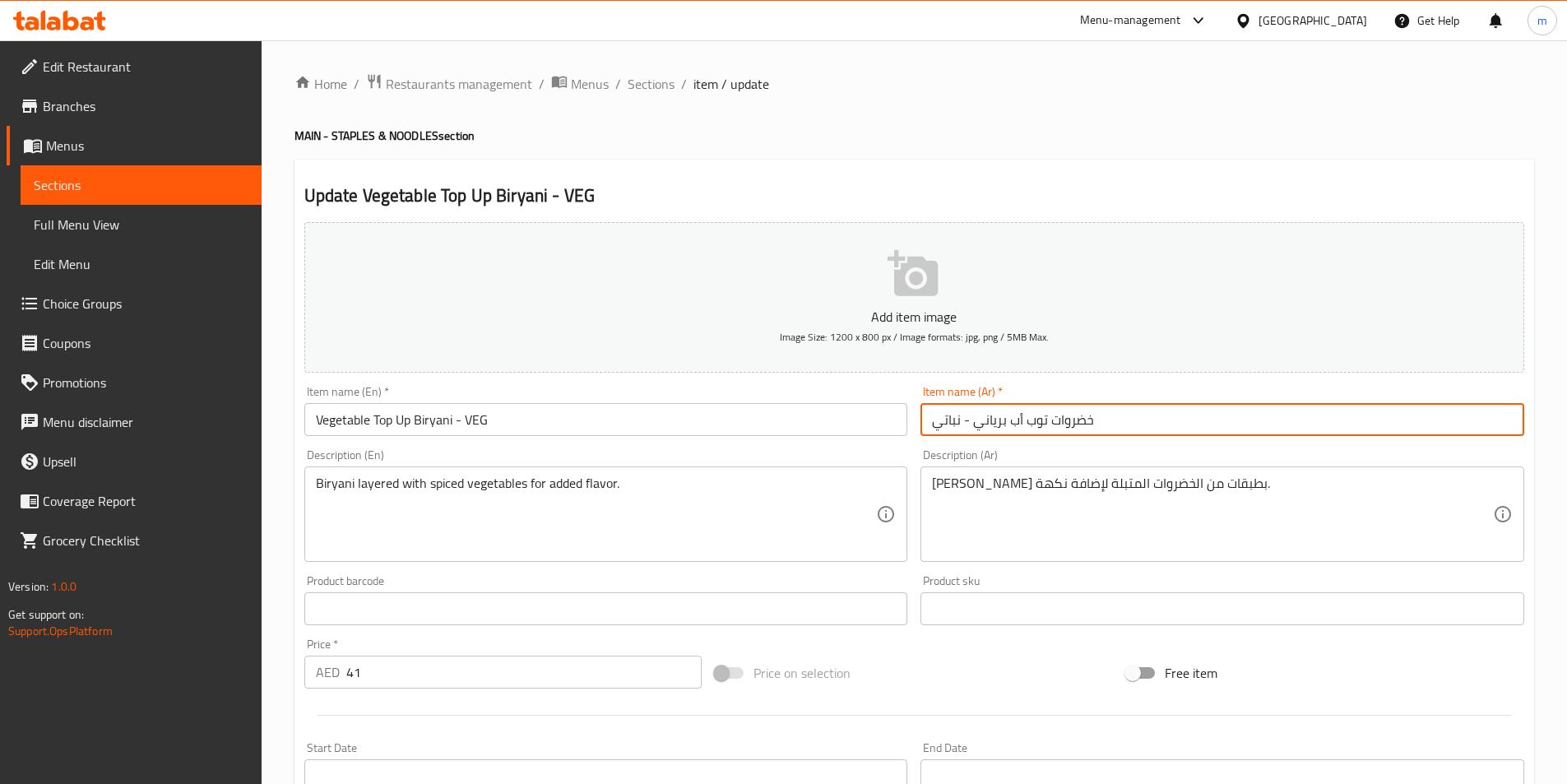
click at [1104, 426] on input "خضروات توب أب برياني - نباتي" at bounding box center [1222, 419] width 604 height 33
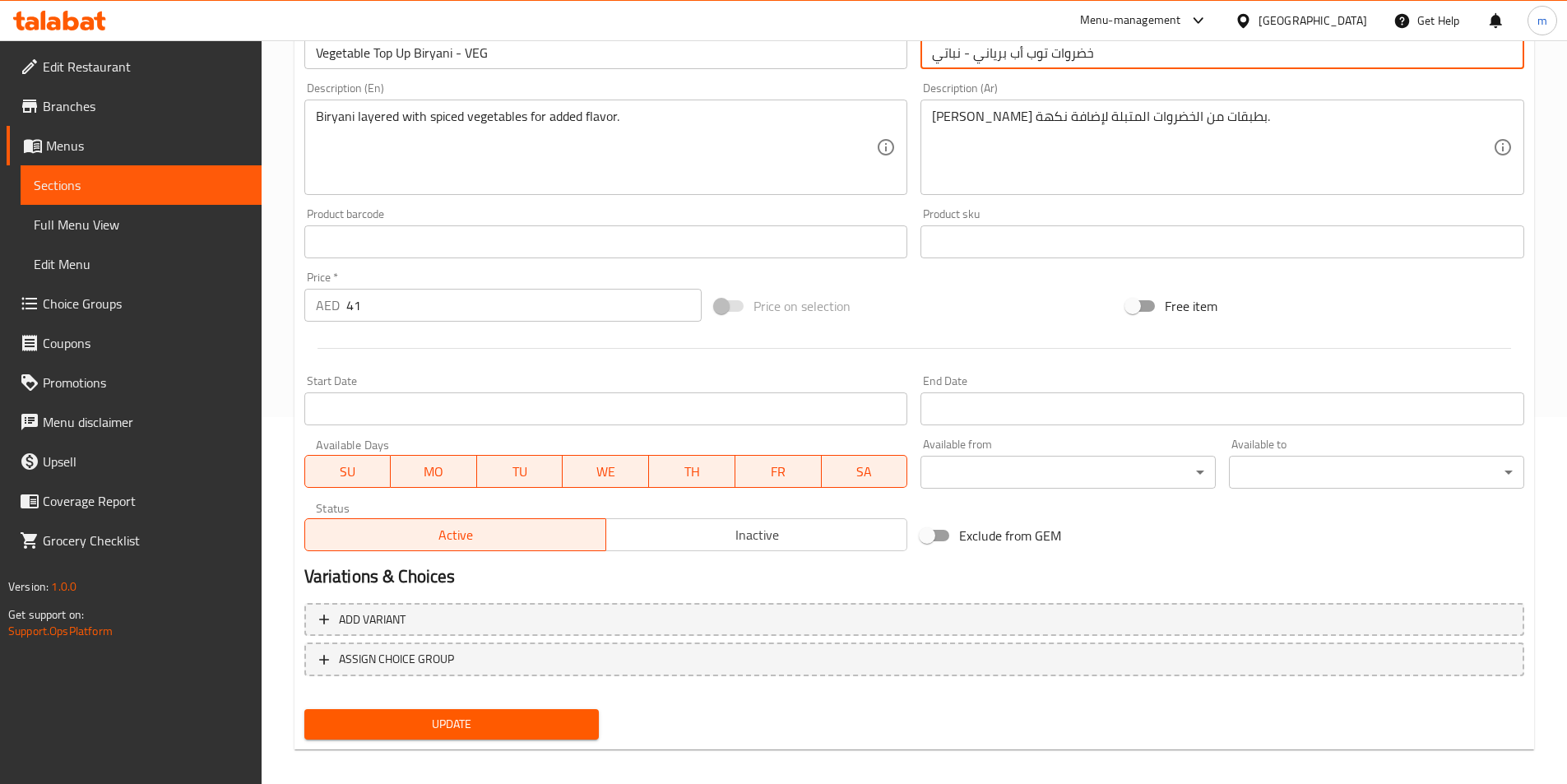
scroll to position [378, 0]
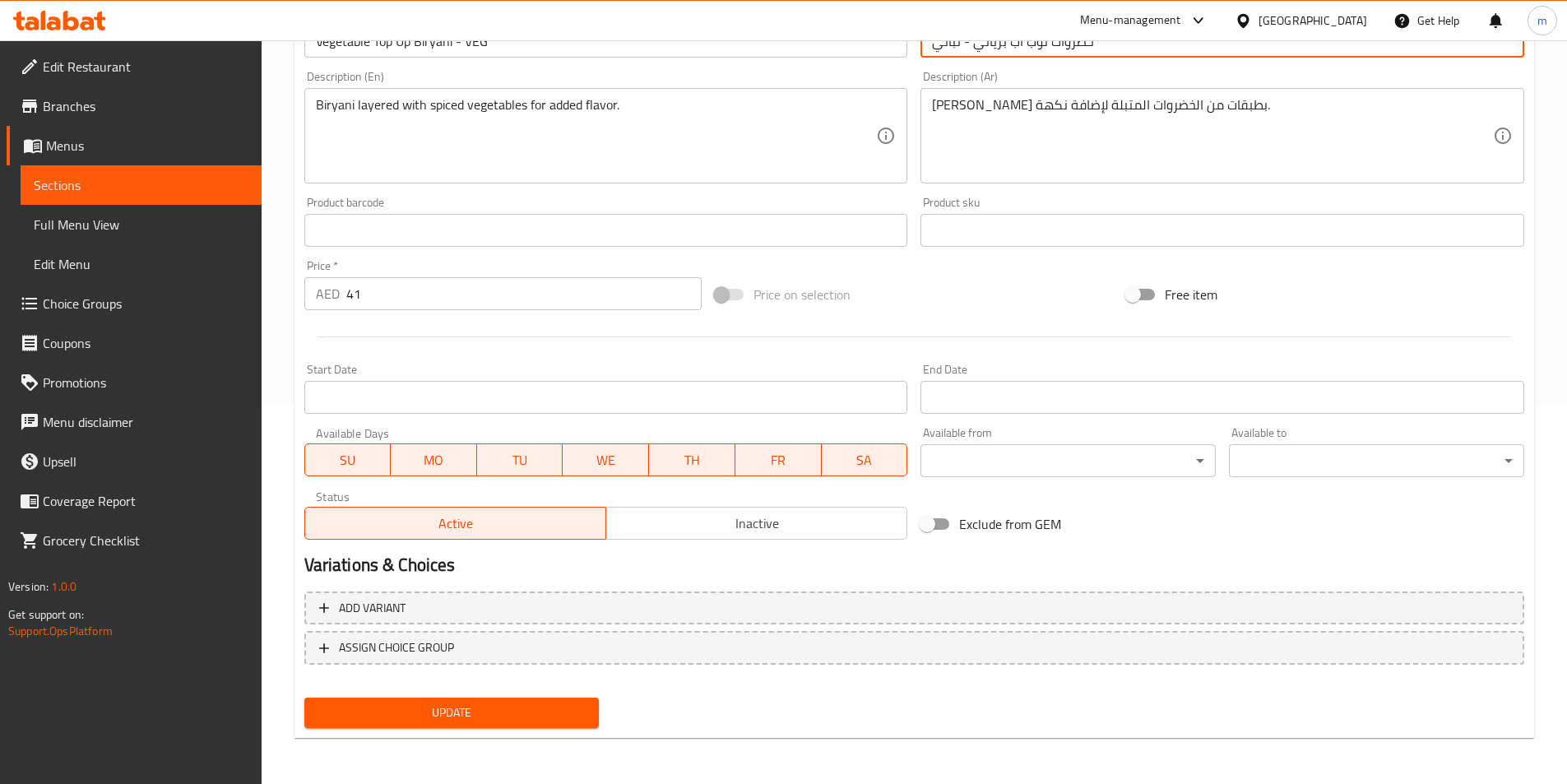
type input "خضروات توب أب برياني - نباتي"
click at [455, 717] on span "Update" at bounding box center [451, 712] width 269 height 21
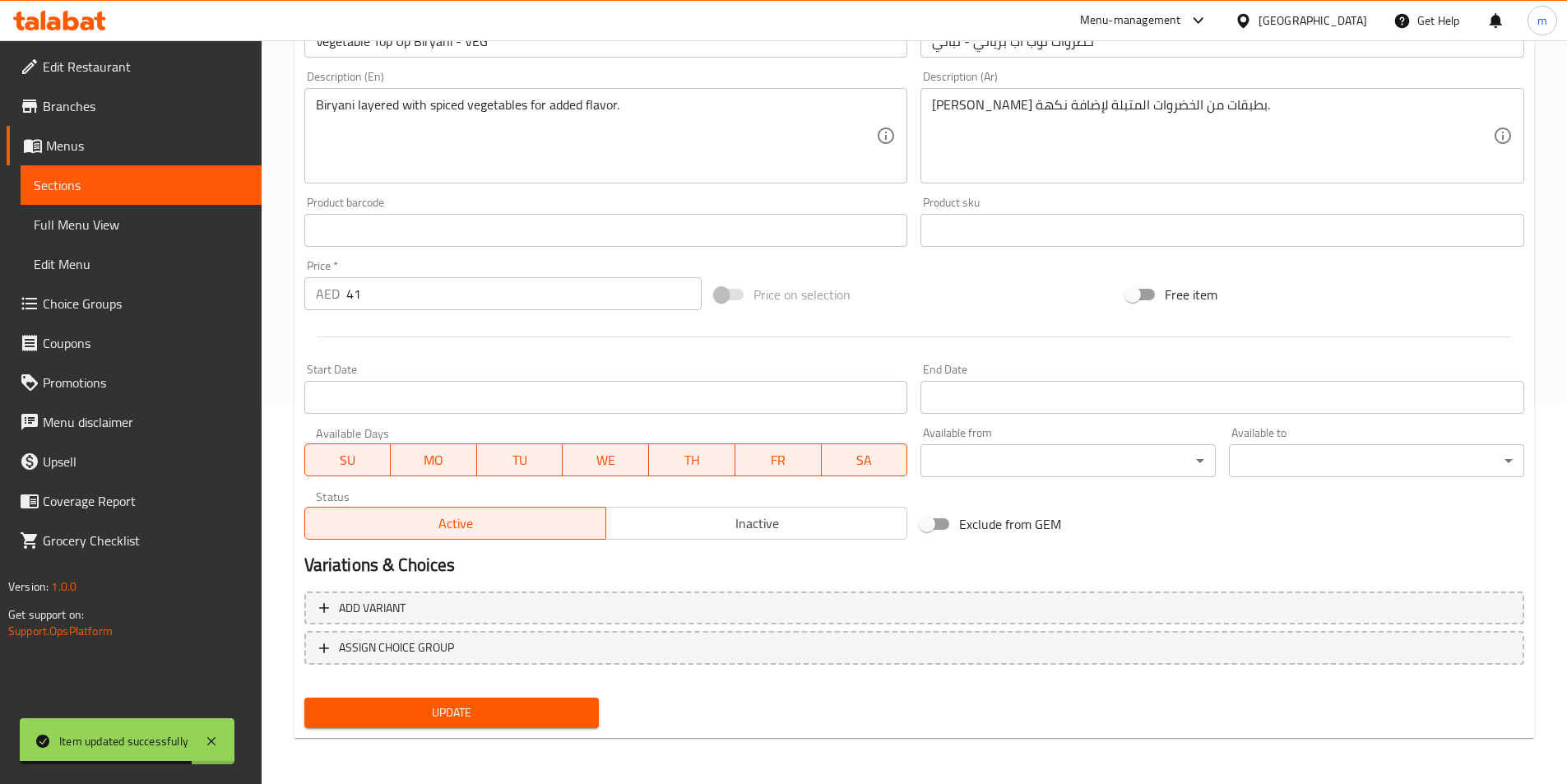
drag, startPoint x: 187, startPoint y: 176, endPoint x: 196, endPoint y: 181, distance: 10.3
click at [187, 176] on span "Sections" at bounding box center [140, 185] width 214 height 20
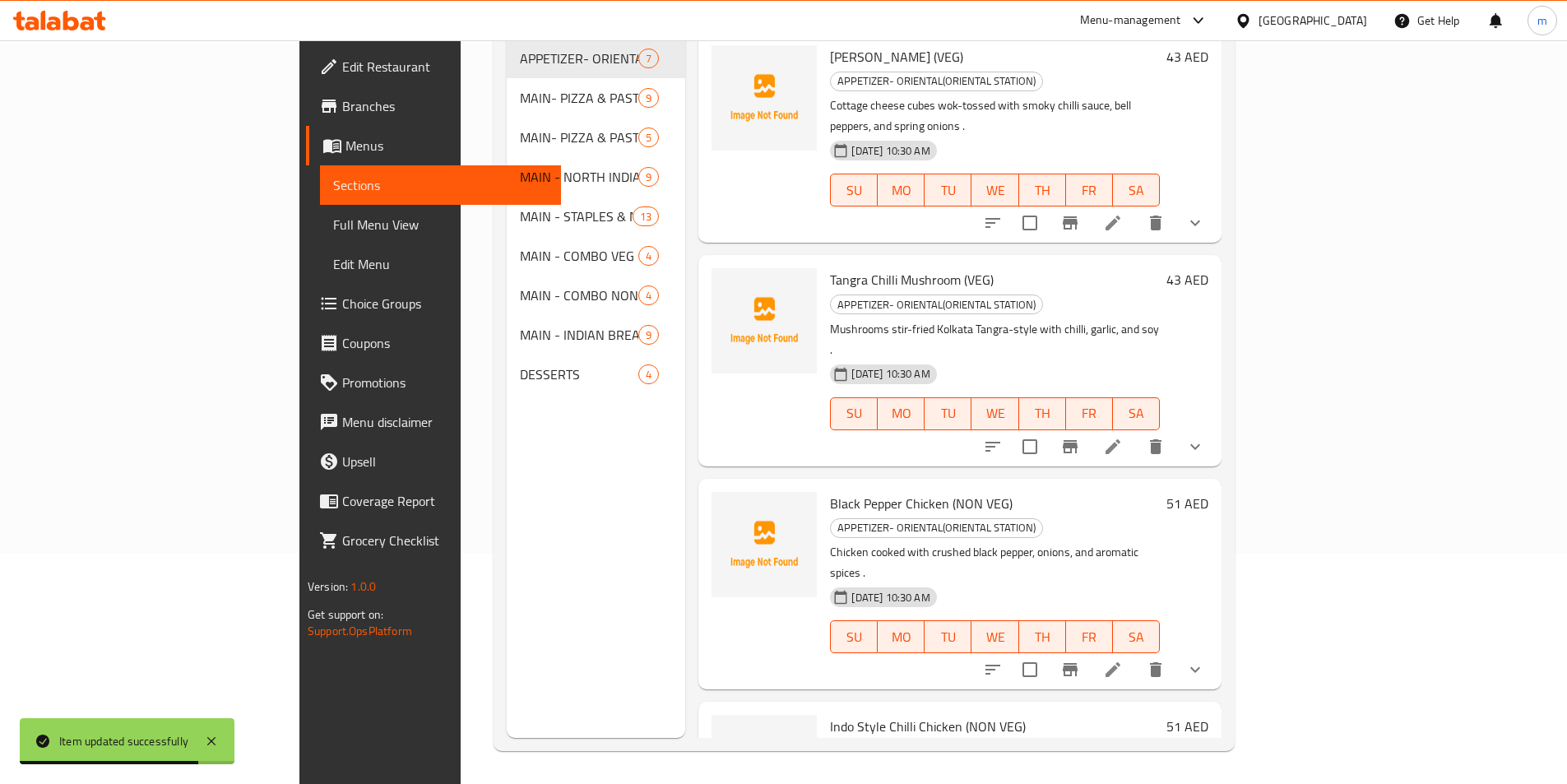
scroll to position [231, 0]
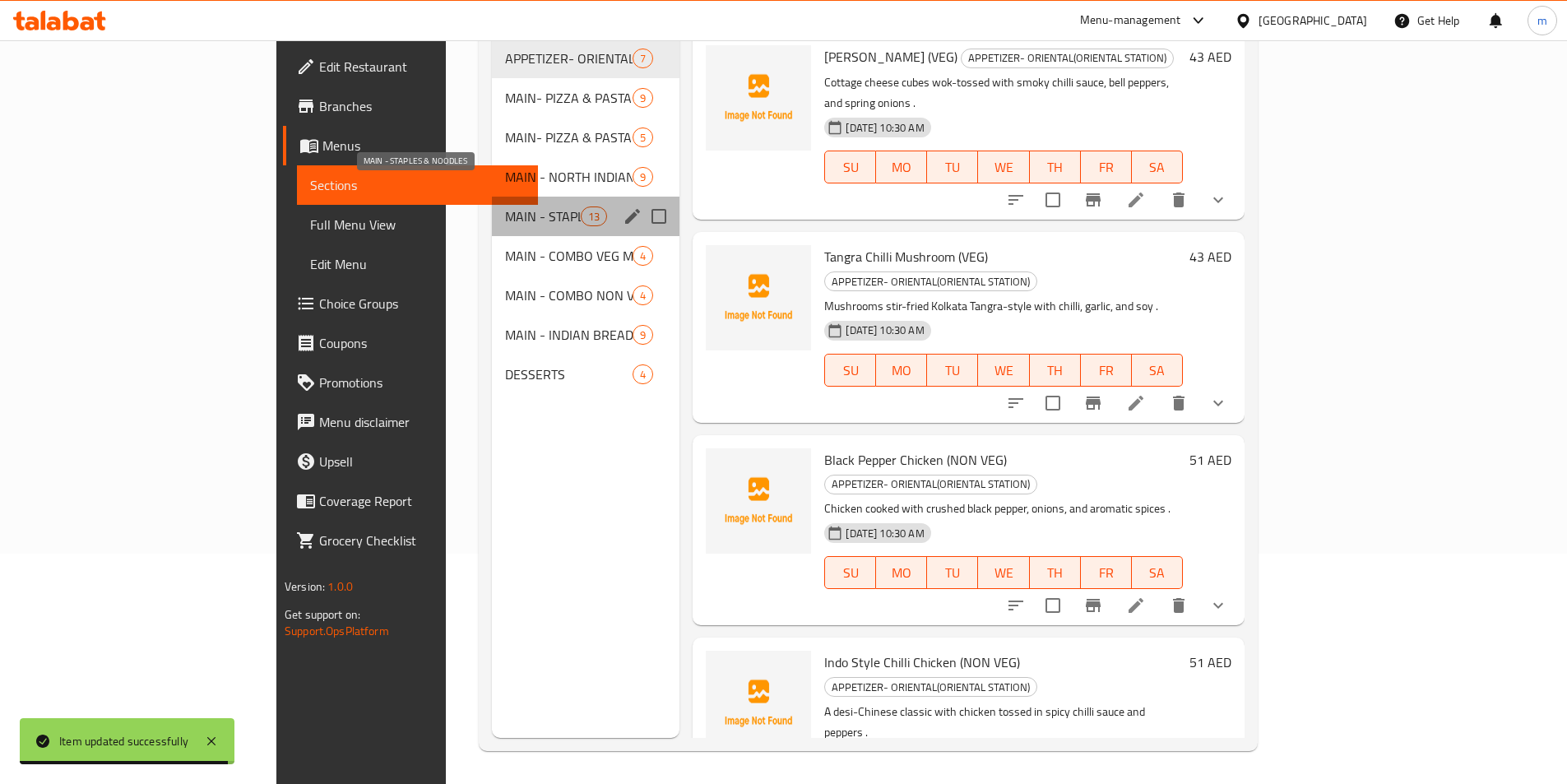
click at [505, 206] on span "MAIN - STAPLES & NOODLES" at bounding box center [543, 216] width 76 height 20
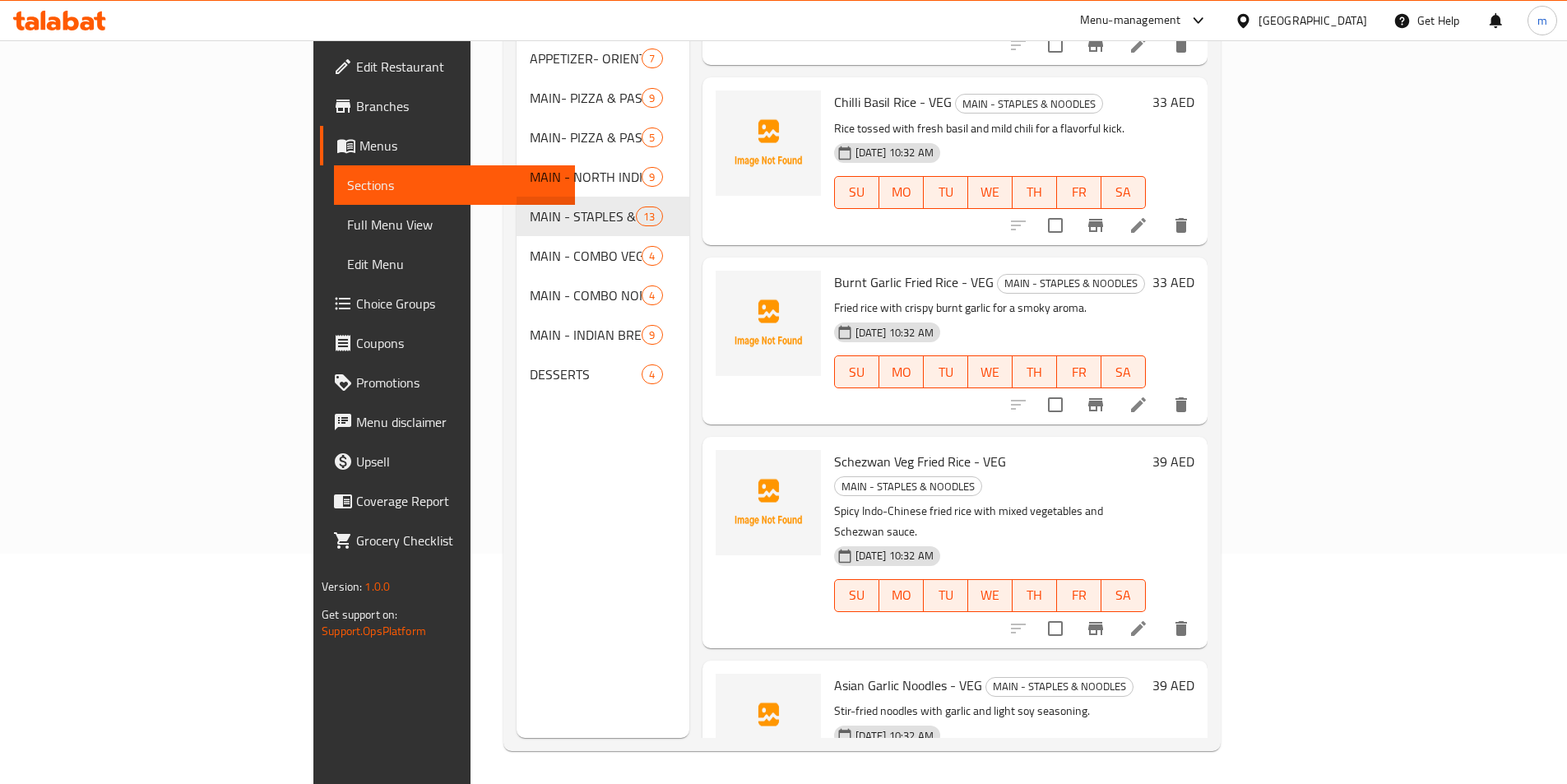
scroll to position [1304, 0]
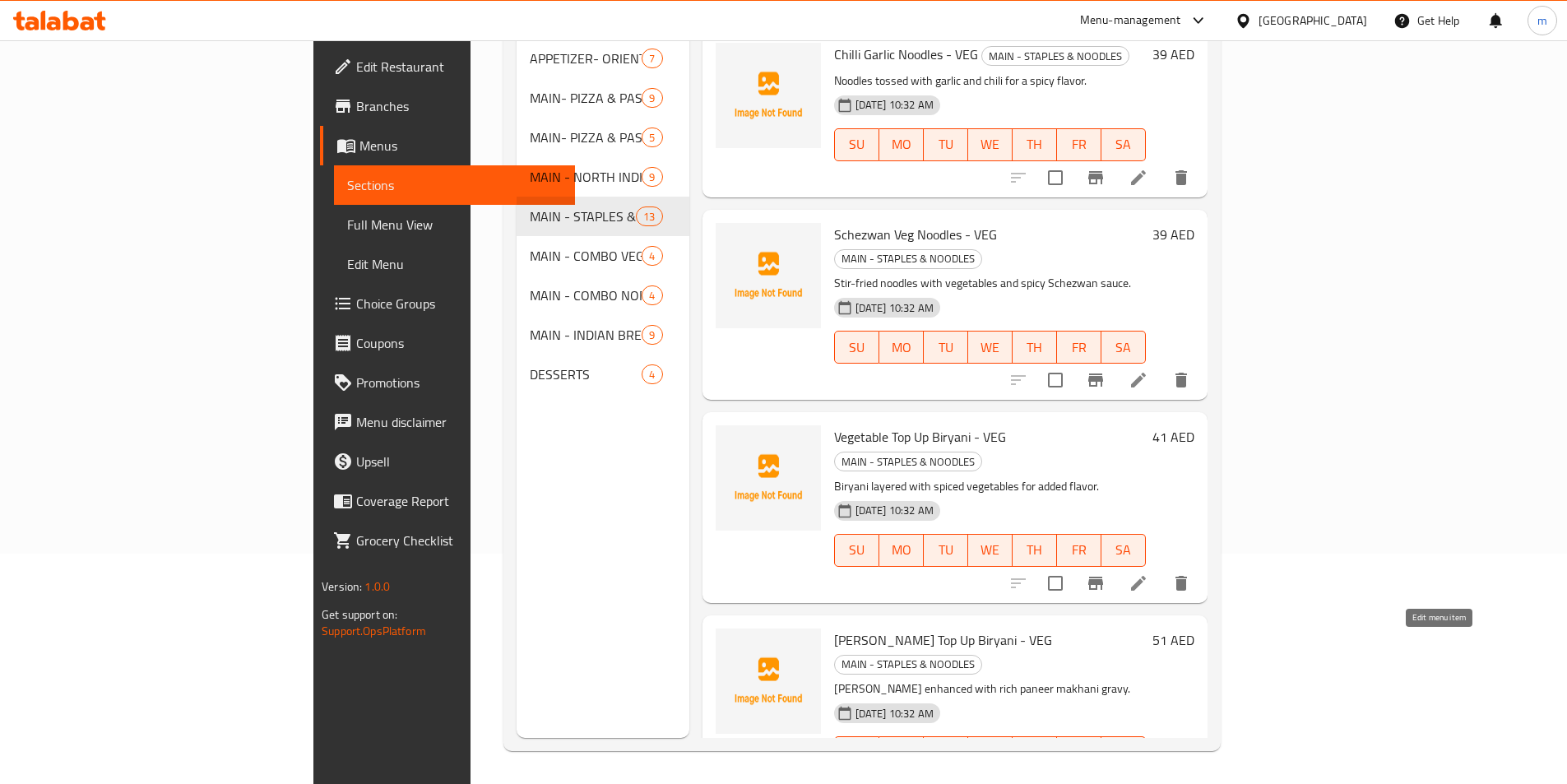
click at [1147, 778] on icon at bounding box center [1138, 785] width 15 height 15
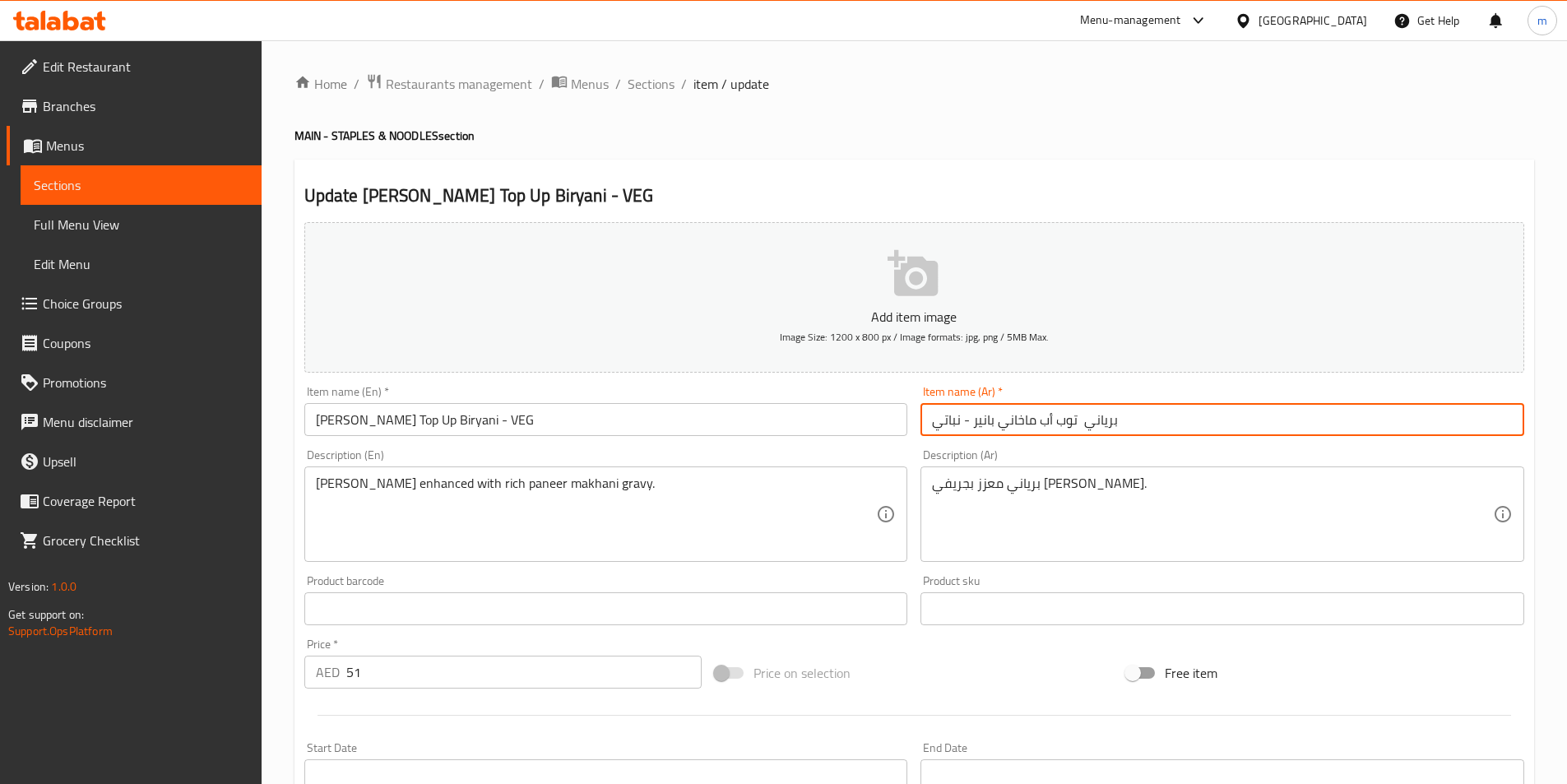
click at [1105, 423] on input "برياني توب أب ماخاني بانير - نباتي" at bounding box center [1222, 419] width 604 height 33
click at [973, 426] on input "برياني توب أب ماخاني بانير - نباتي" at bounding box center [1222, 419] width 604 height 33
paste input "برياني"
drag, startPoint x: 1012, startPoint y: 424, endPoint x: 1064, endPoint y: 431, distance: 52.5
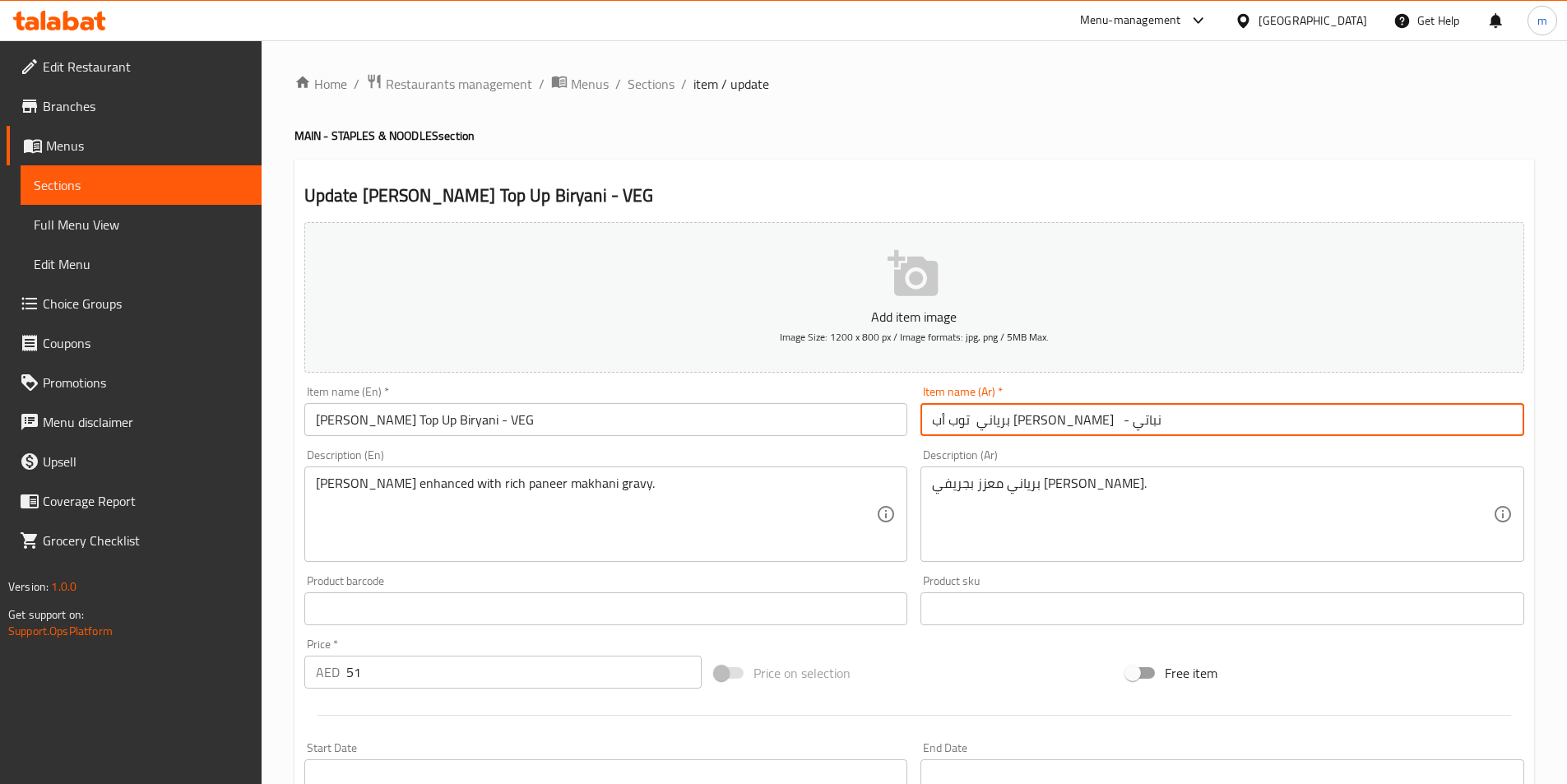
click at [1012, 424] on input "برياني توب أب [PERSON_NAME] - نباتي" at bounding box center [1222, 419] width 604 height 33
drag, startPoint x: 1017, startPoint y: 422, endPoint x: 1079, endPoint y: 433, distance: 63.0
click at [1079, 433] on input "برياني توب أب [PERSON_NAME] - نباتي" at bounding box center [1222, 419] width 604 height 33
click at [1145, 424] on input "برياني توب أب [PERSON_NAME] - نباتي" at bounding box center [1222, 419] width 604 height 33
click at [1143, 427] on input "برياني توب أب [PERSON_NAME] - نباتي" at bounding box center [1222, 419] width 604 height 33
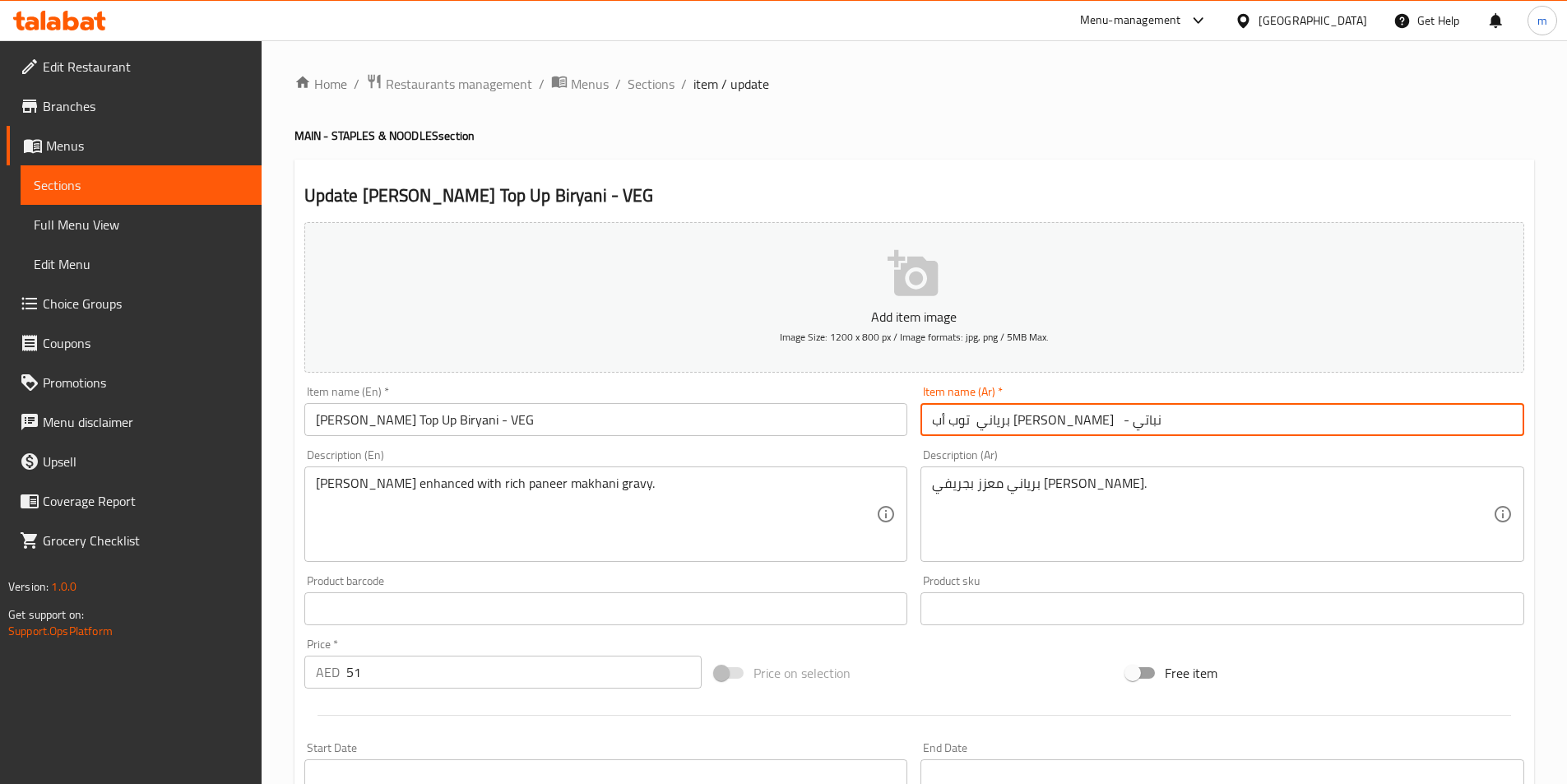
click at [1143, 427] on input "برياني توب أب [PERSON_NAME] - نباتي" at bounding box center [1222, 419] width 604 height 33
paste input "[PERSON_NAME]"
click at [1021, 422] on input "ماخاني بانير توب أب ماخاني بانير برياني - نباتي" at bounding box center [1222, 419] width 604 height 33
click at [1028, 418] on input "ماخاني بانير توب أب [PERSON_NAME] - نباتي" at bounding box center [1222, 419] width 604 height 33
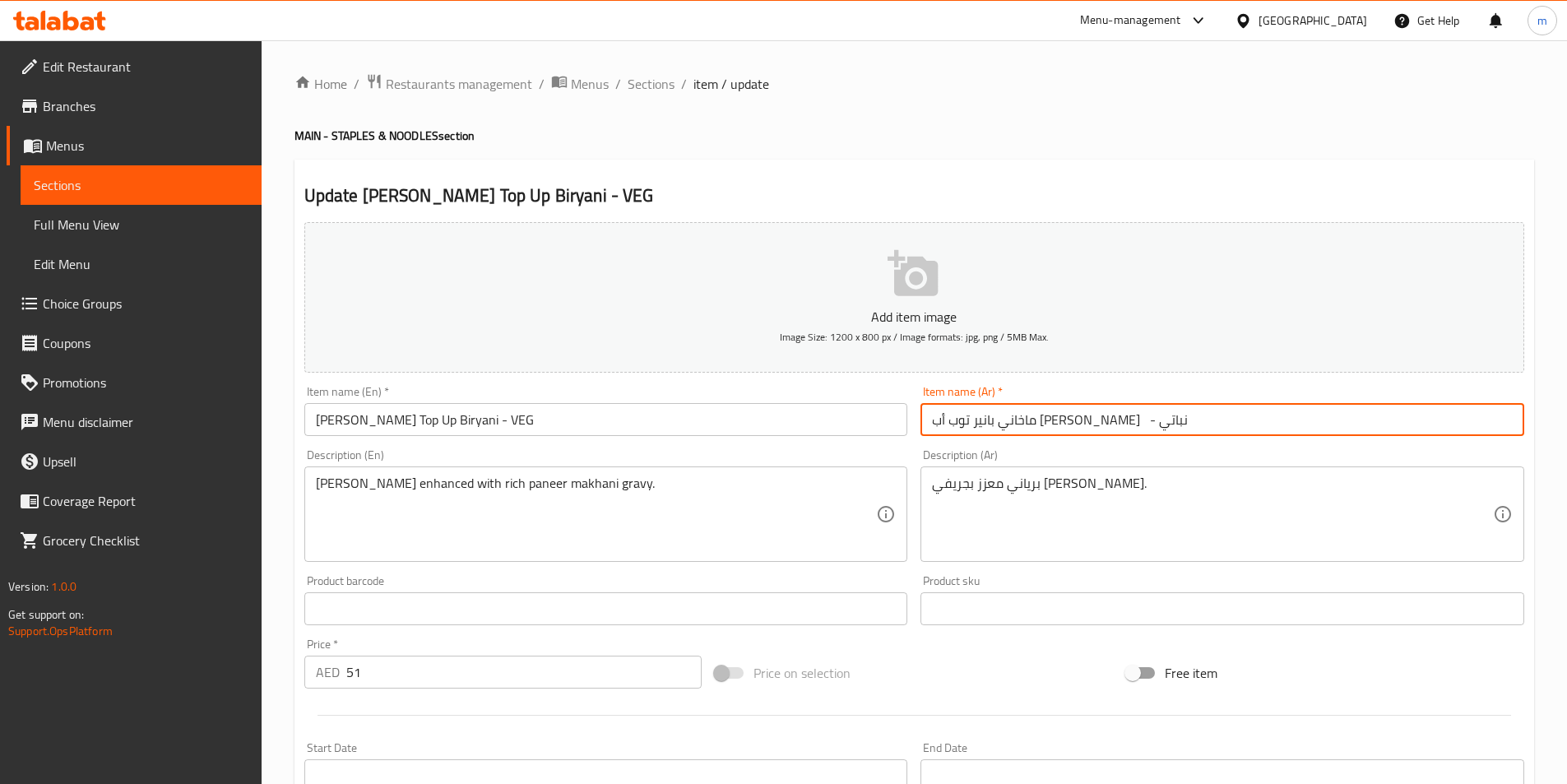
click at [1028, 418] on input "ماخاني بانير توب أب [PERSON_NAME] - نباتي" at bounding box center [1222, 419] width 604 height 33
click at [1140, 430] on input "ماخاني بانير توب أب برياني - نباتي" at bounding box center [1222, 419] width 604 height 33
click at [1071, 428] on input "ماخاني بانير توب أب برياني - نباتي" at bounding box center [1222, 419] width 604 height 33
click at [1129, 427] on input "ماخاني توب أب برياني - نباتي" at bounding box center [1222, 419] width 604 height 33
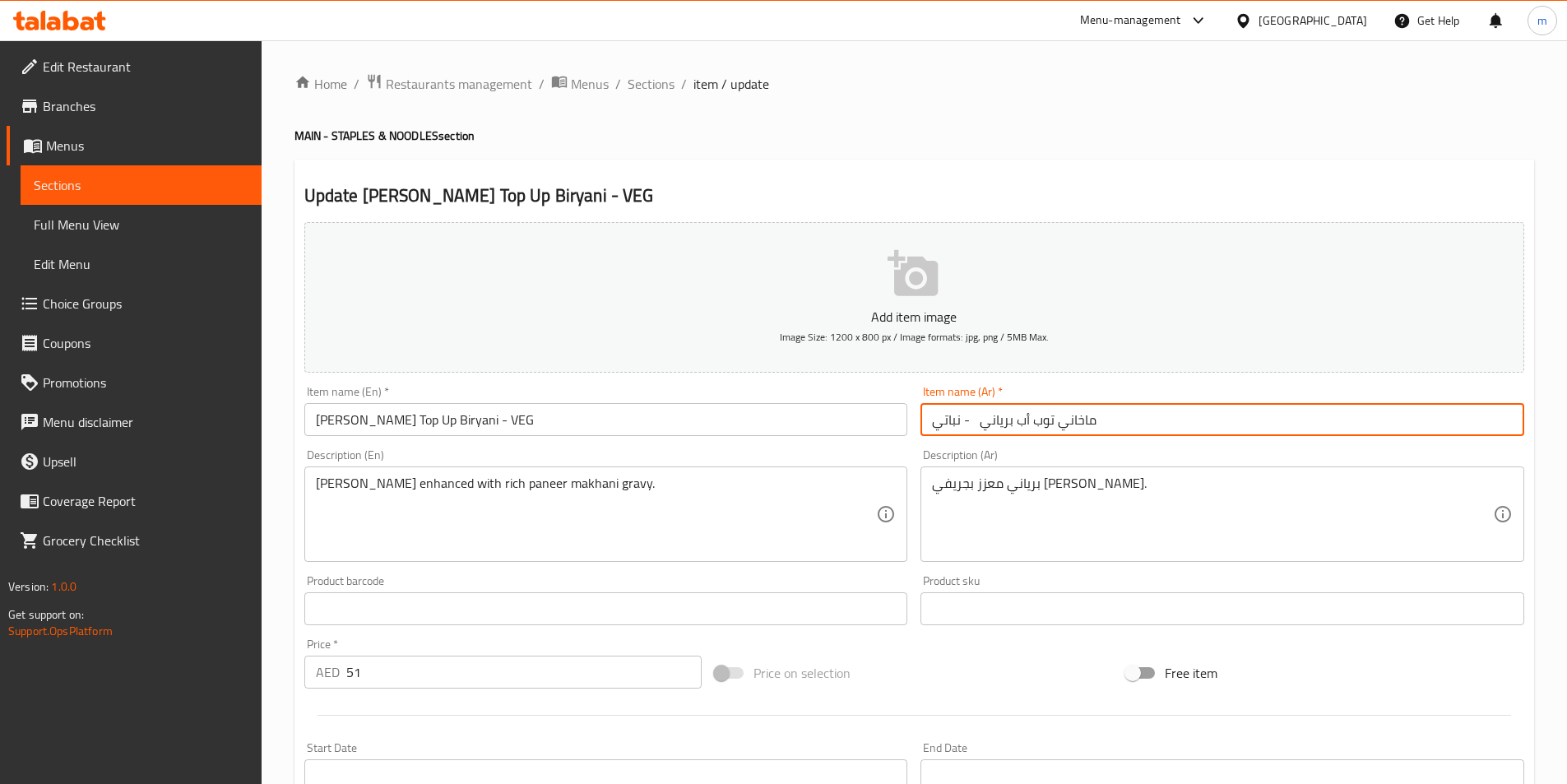
paste input "بانير"
drag, startPoint x: 1114, startPoint y: 421, endPoint x: 893, endPoint y: 463, distance: 225.0
click at [893, 463] on div "Add item image Image Size: 1200 x 800 px / Image formats: jpg, png / 5MB Max. I…" at bounding box center [915, 570] width 1233 height 709
click at [985, 428] on input "برياني توب أب ماخاني بانير - نباتي" at bounding box center [1222, 419] width 604 height 33
click at [988, 422] on input "برياني توب أب ماخاني بانير - نباتي" at bounding box center [1222, 419] width 604 height 33
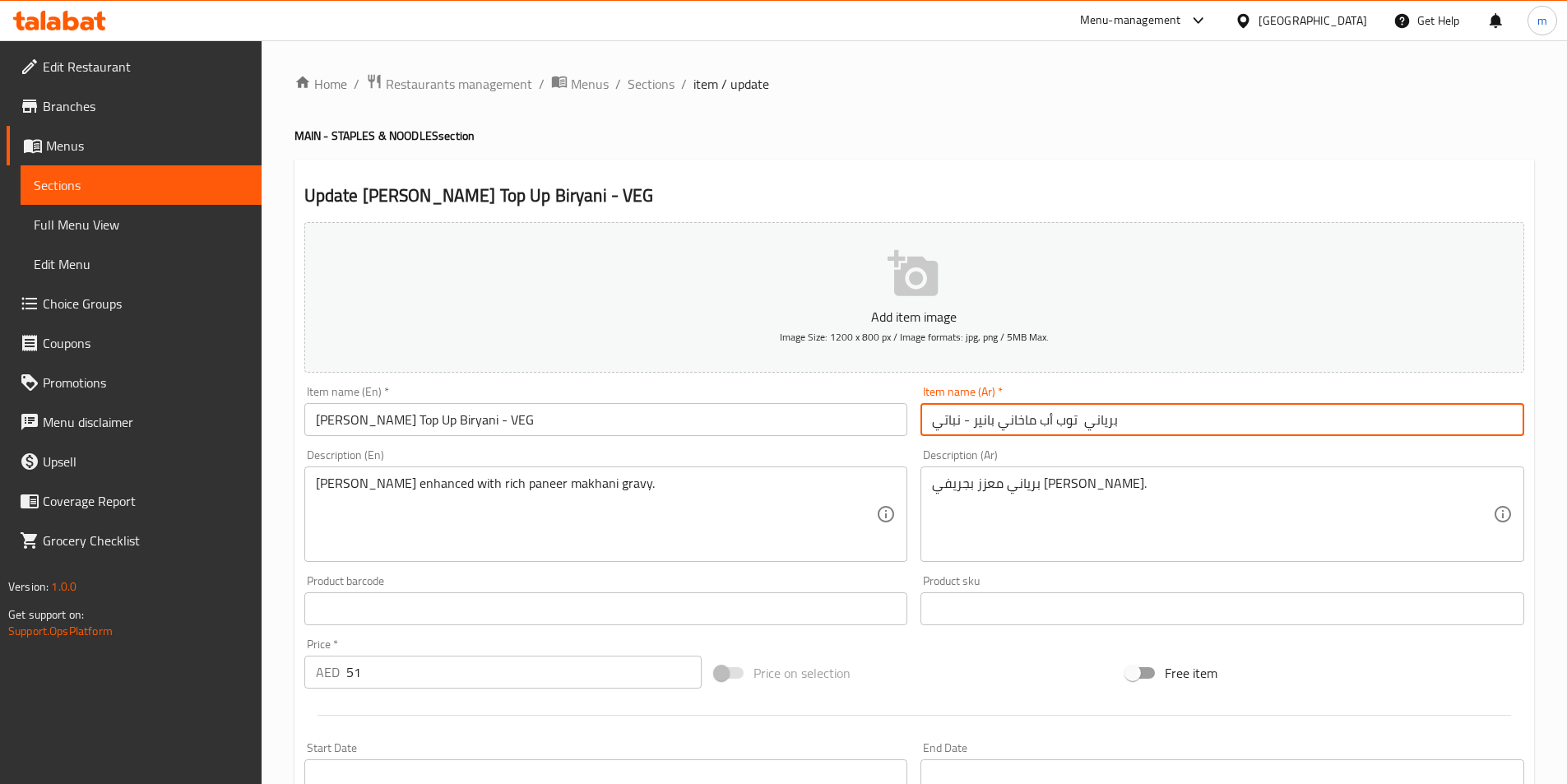
click at [988, 422] on input "برياني توب أب ماخاني بانير - نباتي" at bounding box center [1222, 419] width 604 height 33
click at [1103, 427] on input "برياني توب أب ماخاني بانير - نباتي" at bounding box center [1222, 419] width 604 height 33
paste input "نير"
click at [1018, 424] on input "بانير توب أب ماخاني بانير - نباتي" at bounding box center [1222, 419] width 604 height 33
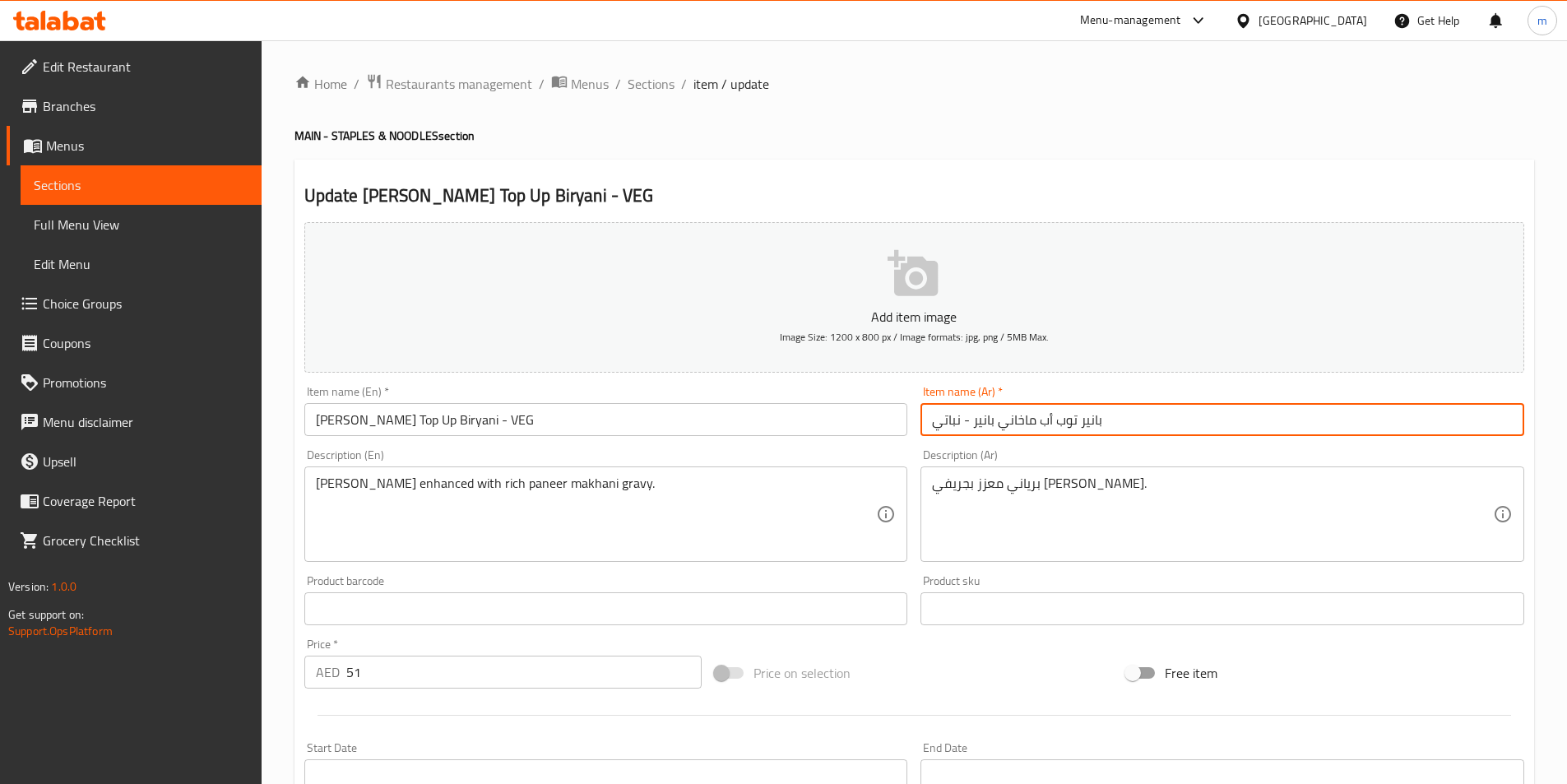
click at [1018, 424] on input "بانير توب أب ماخاني بانير - نباتي" at bounding box center [1222, 419] width 604 height 33
click at [1079, 423] on input "بانير توب أب ماخاني بانير - نباتي" at bounding box center [1222, 419] width 604 height 33
paste input "ماخاني"
click at [1022, 419] on input "بانير ماخاني توب أب ماخاني بانير - نباتي" at bounding box center [1222, 419] width 604 height 33
click at [1026, 422] on input "بانير ماخاني توب أب ماخاني بانير - نباتي" at bounding box center [1222, 419] width 604 height 33
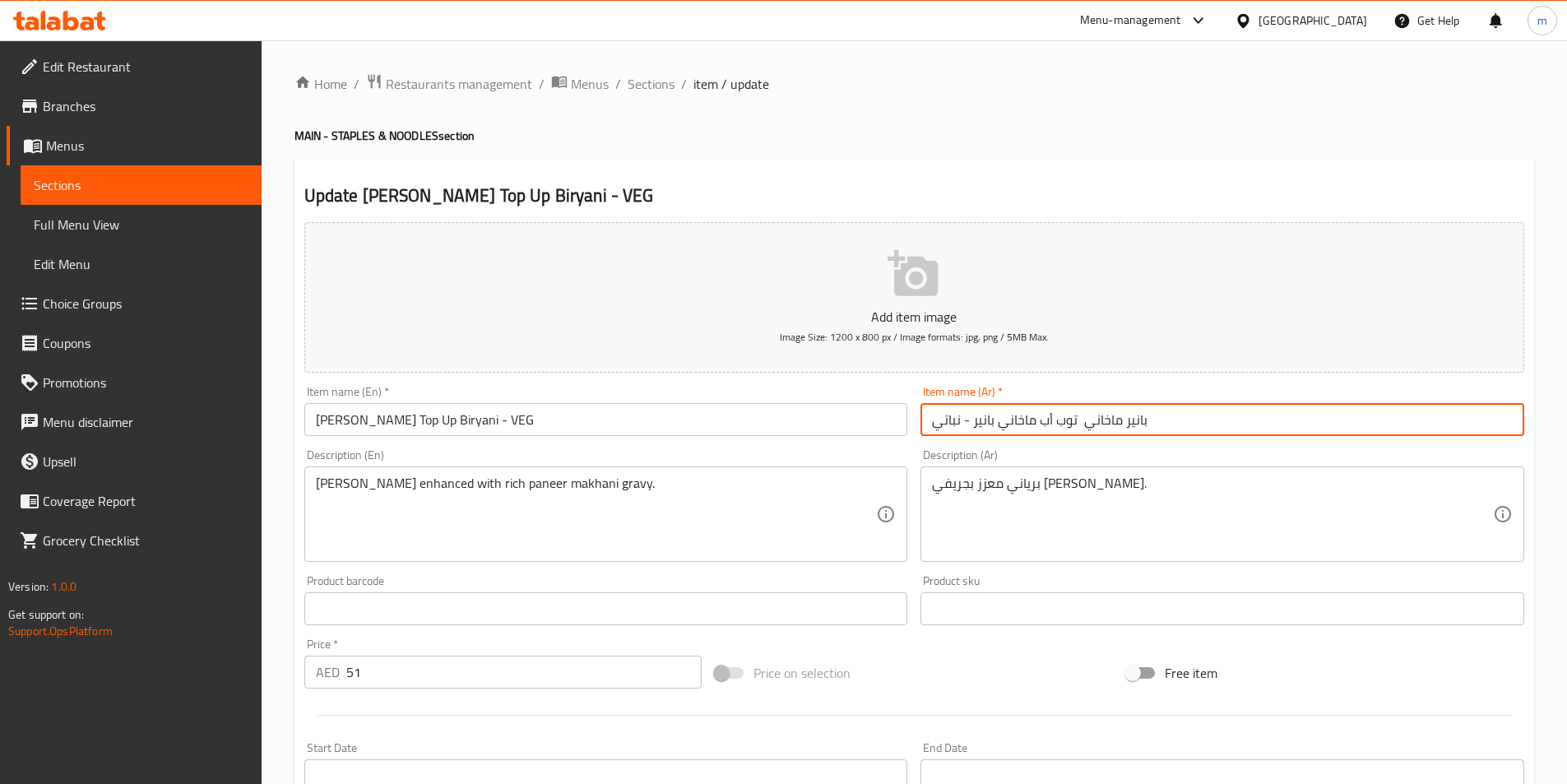
click at [1011, 417] on input "بانير ماخاني توب أب ماخاني بانير - نباتي" at bounding box center [1222, 419] width 604 height 33
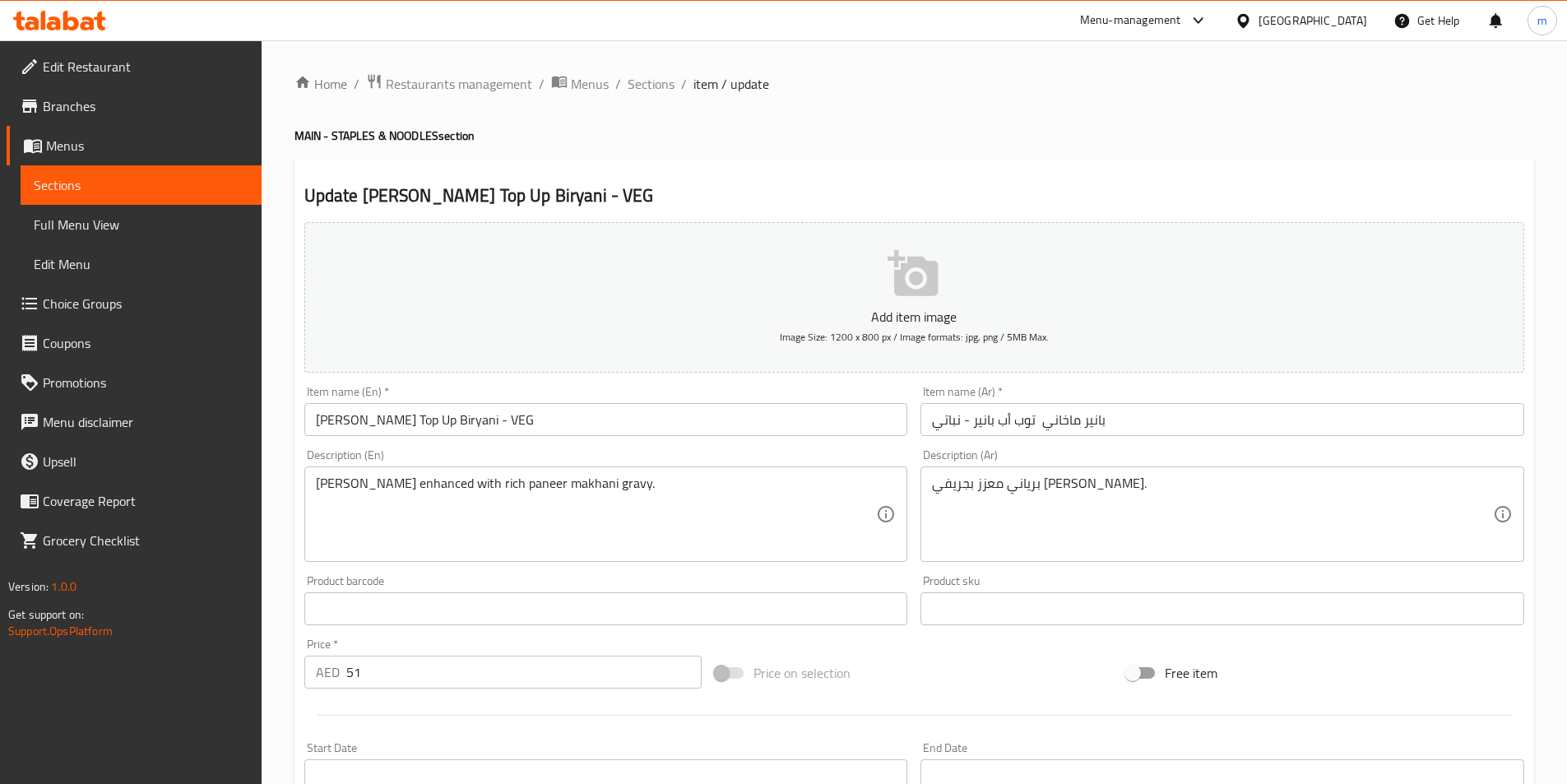
click at [985, 423] on input "بانير ماخاني توب أب بانير - نباتي" at bounding box center [1222, 419] width 604 height 33
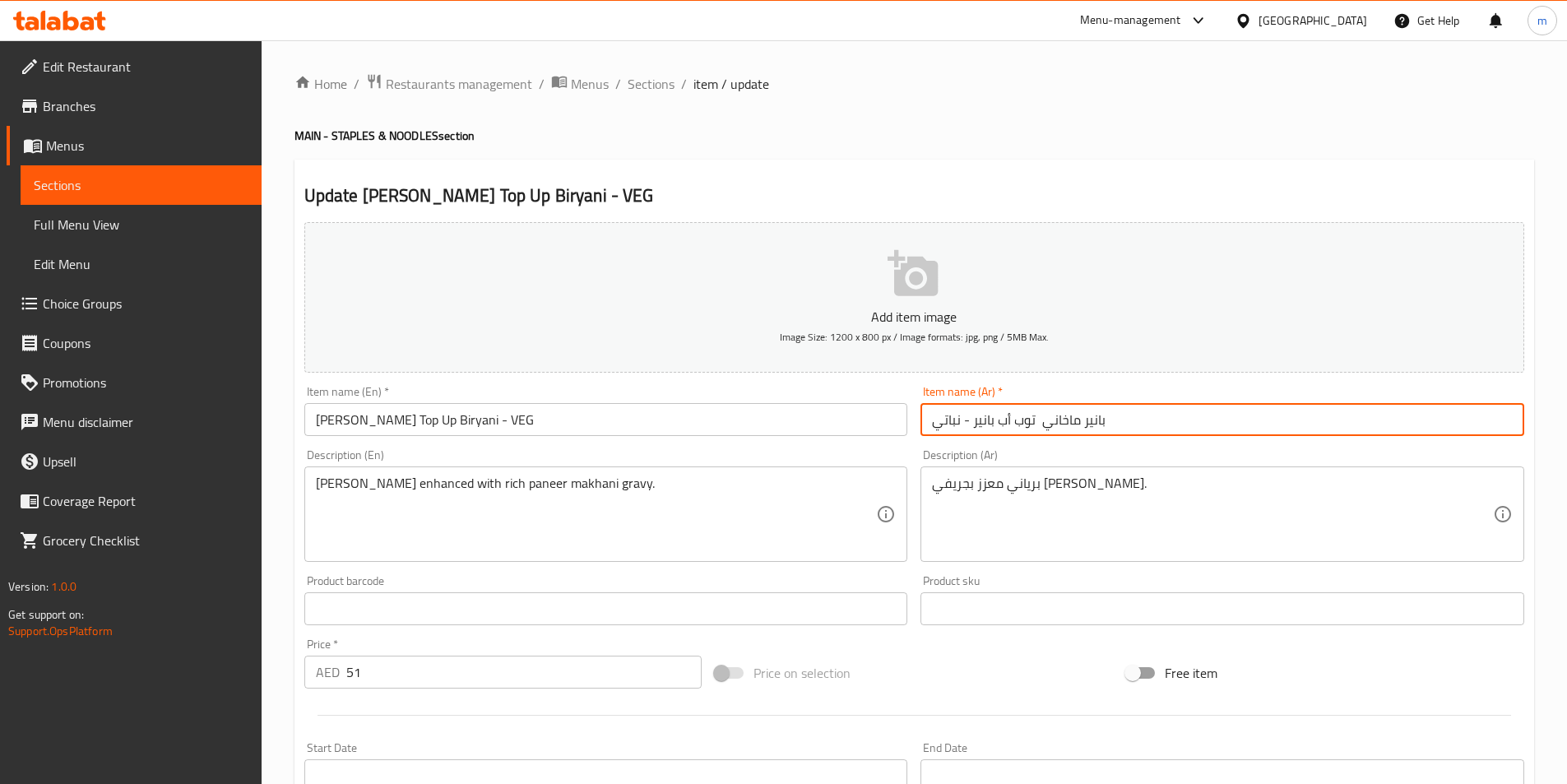
click at [985, 423] on input "بانير ماخاني توب أب بانير - نباتي" at bounding box center [1222, 419] width 604 height 33
paste input "ياني"
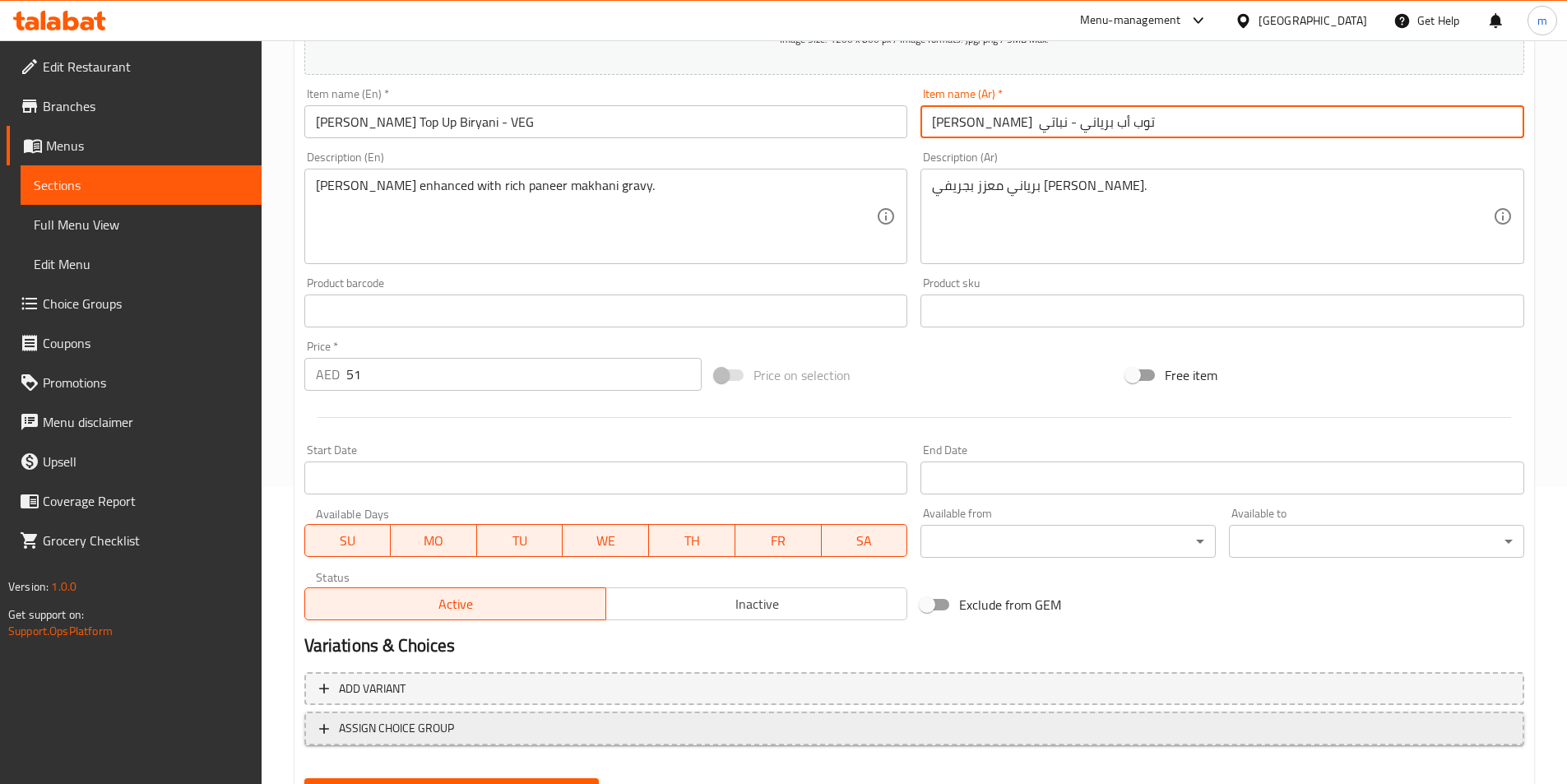
scroll to position [378, 0]
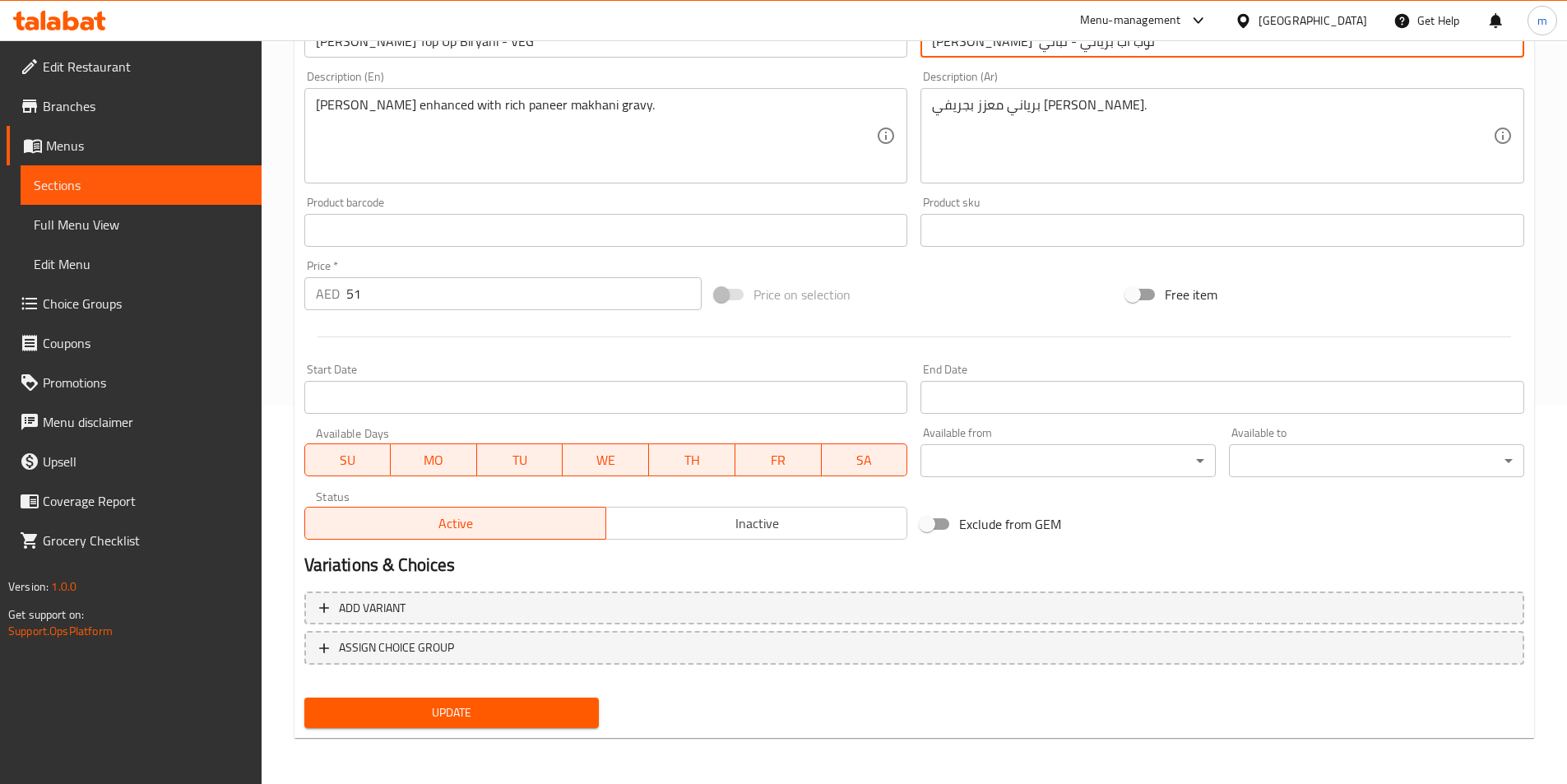
type input "[PERSON_NAME] توب أب برياني - نباتي"
click at [544, 719] on span "Update" at bounding box center [451, 712] width 269 height 21
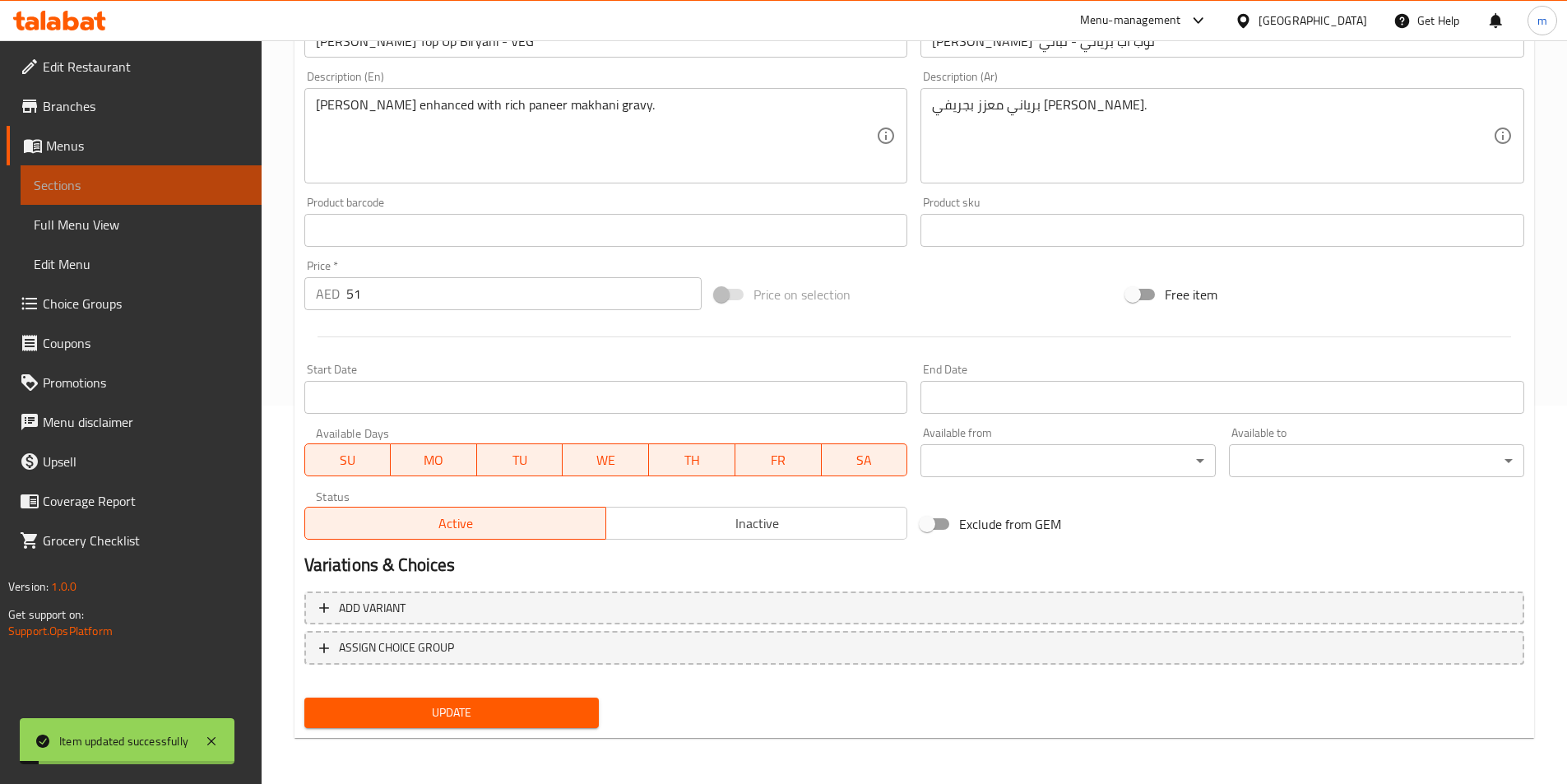
click at [112, 188] on span "Sections" at bounding box center [140, 185] width 214 height 20
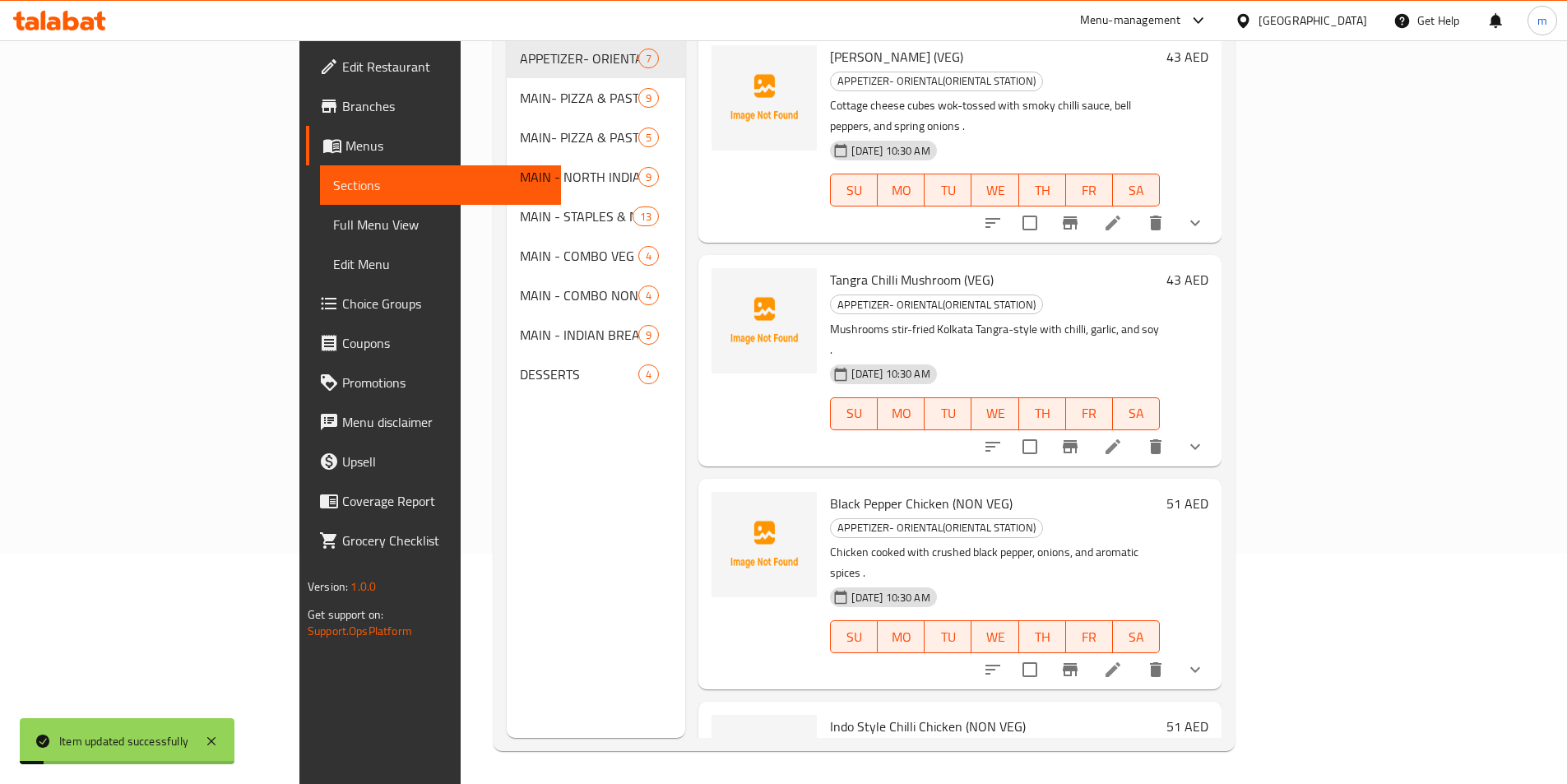
scroll to position [231, 0]
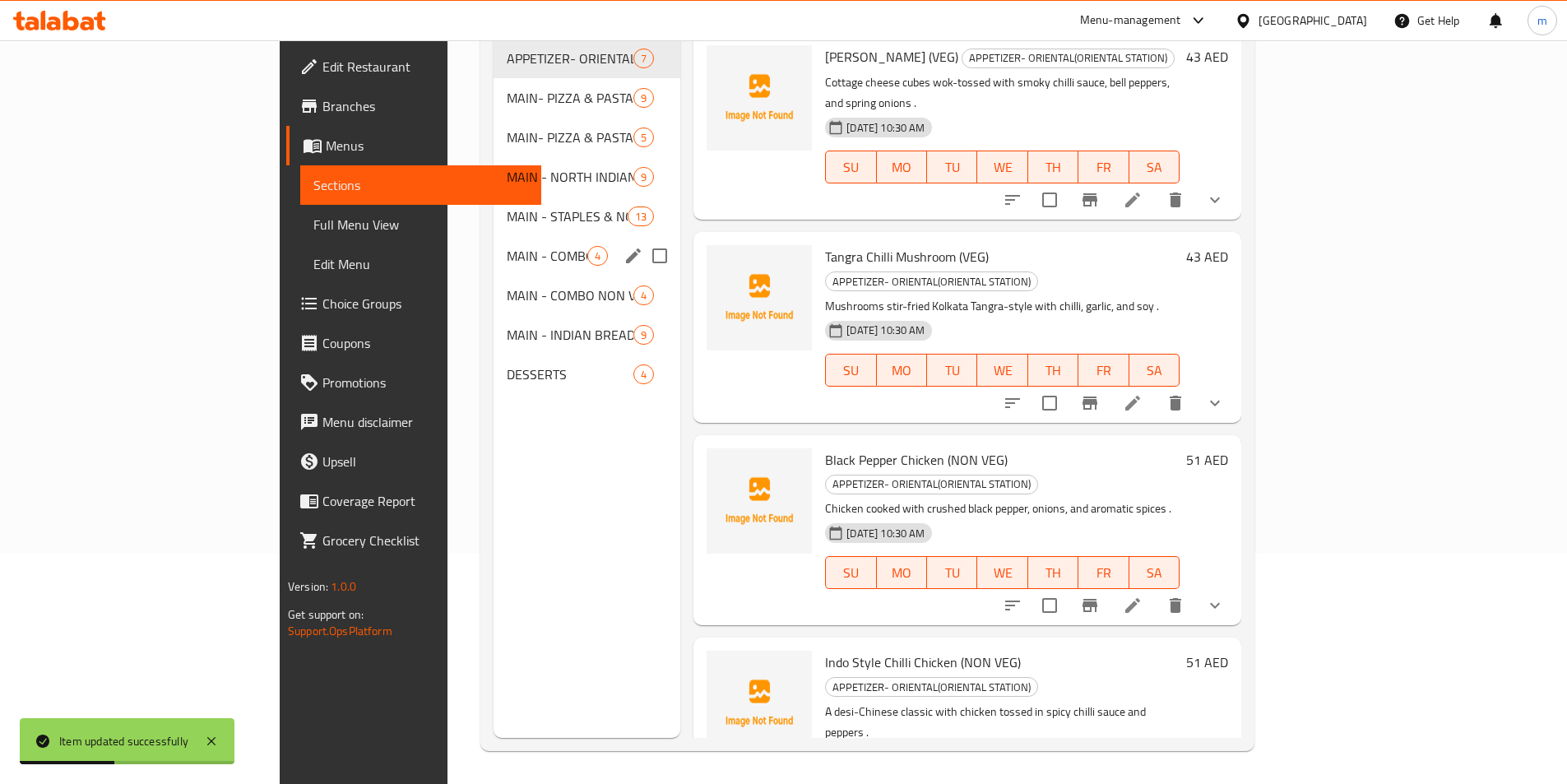
click at [493, 236] on div "MAIN - COMBO VEG MEALS 4" at bounding box center [586, 255] width 187 height 39
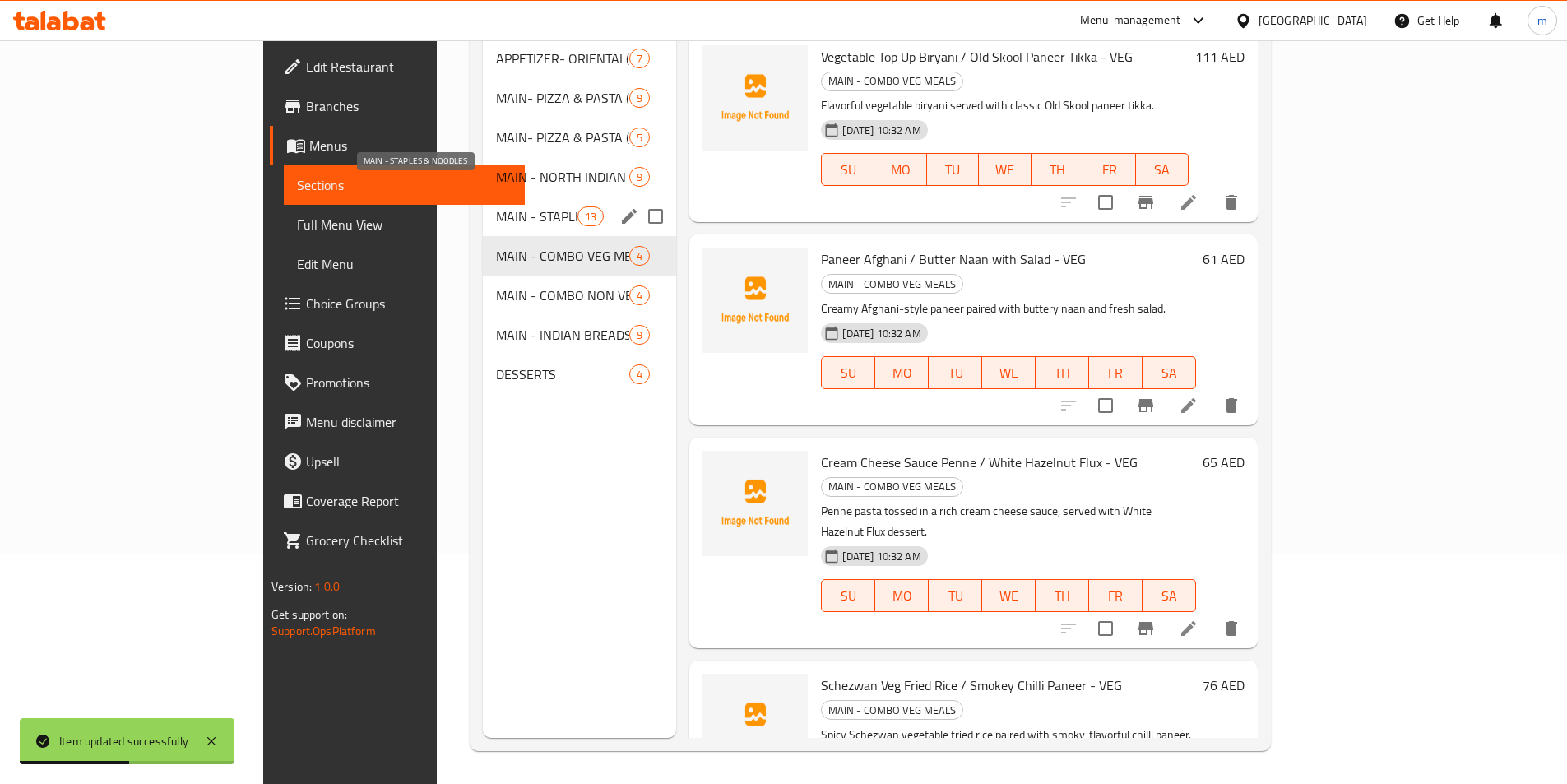
click at [496, 206] on span "MAIN - STAPLES & NOODLES" at bounding box center [536, 216] width 81 height 20
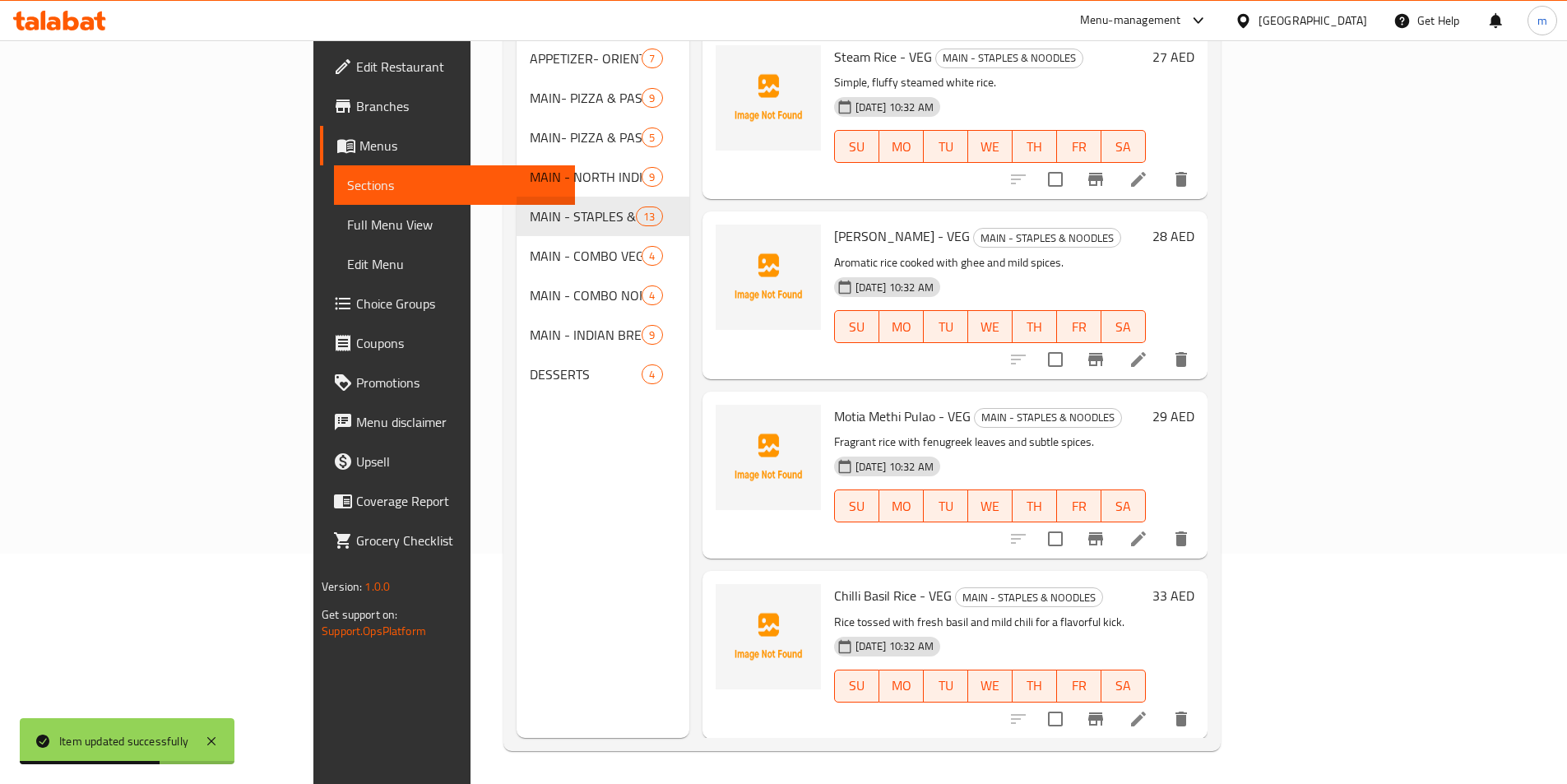
scroll to position [1304, 0]
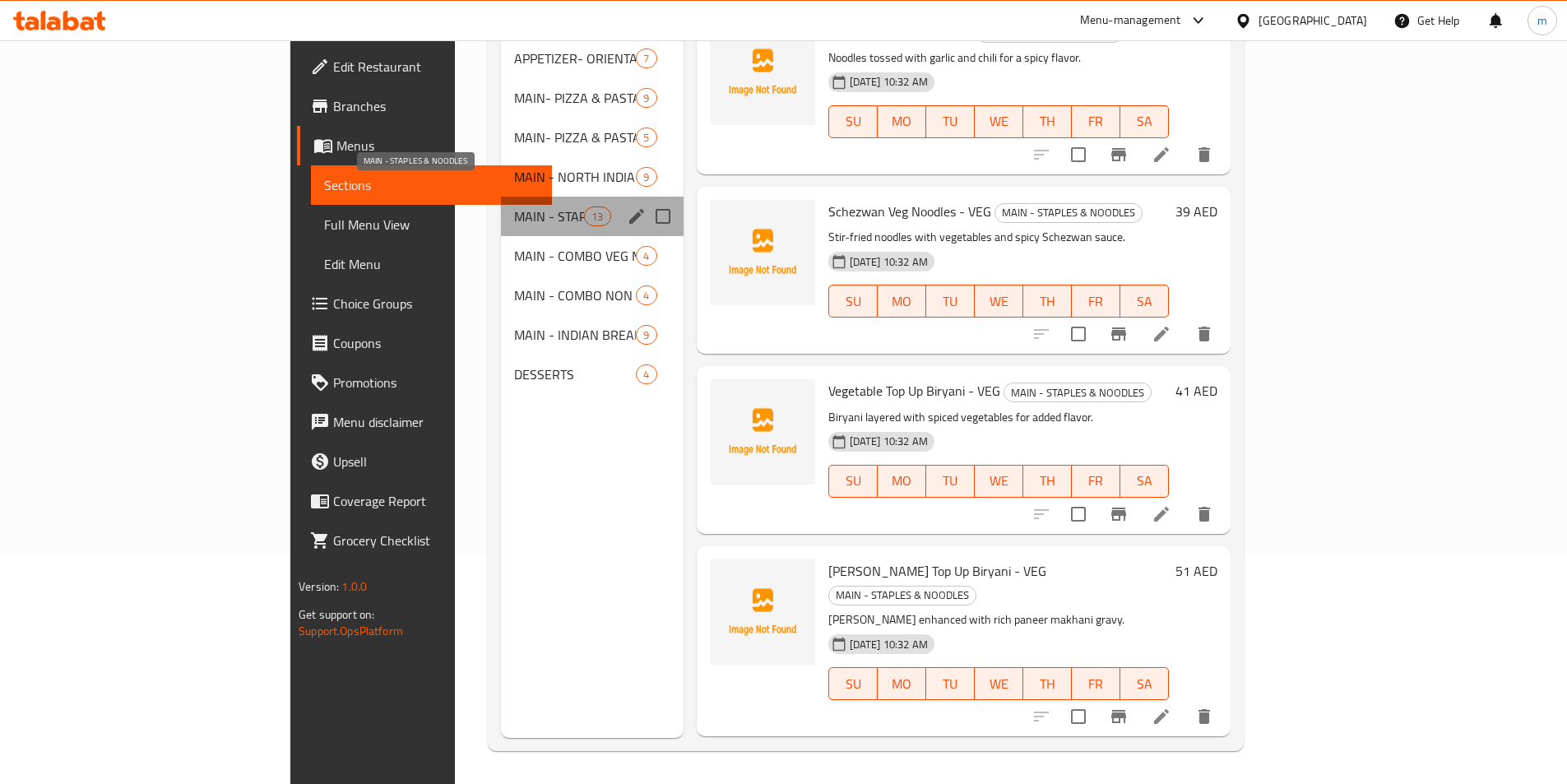
click at [514, 206] on span "MAIN - STAPLES & NOODLES" at bounding box center [549, 216] width 70 height 20
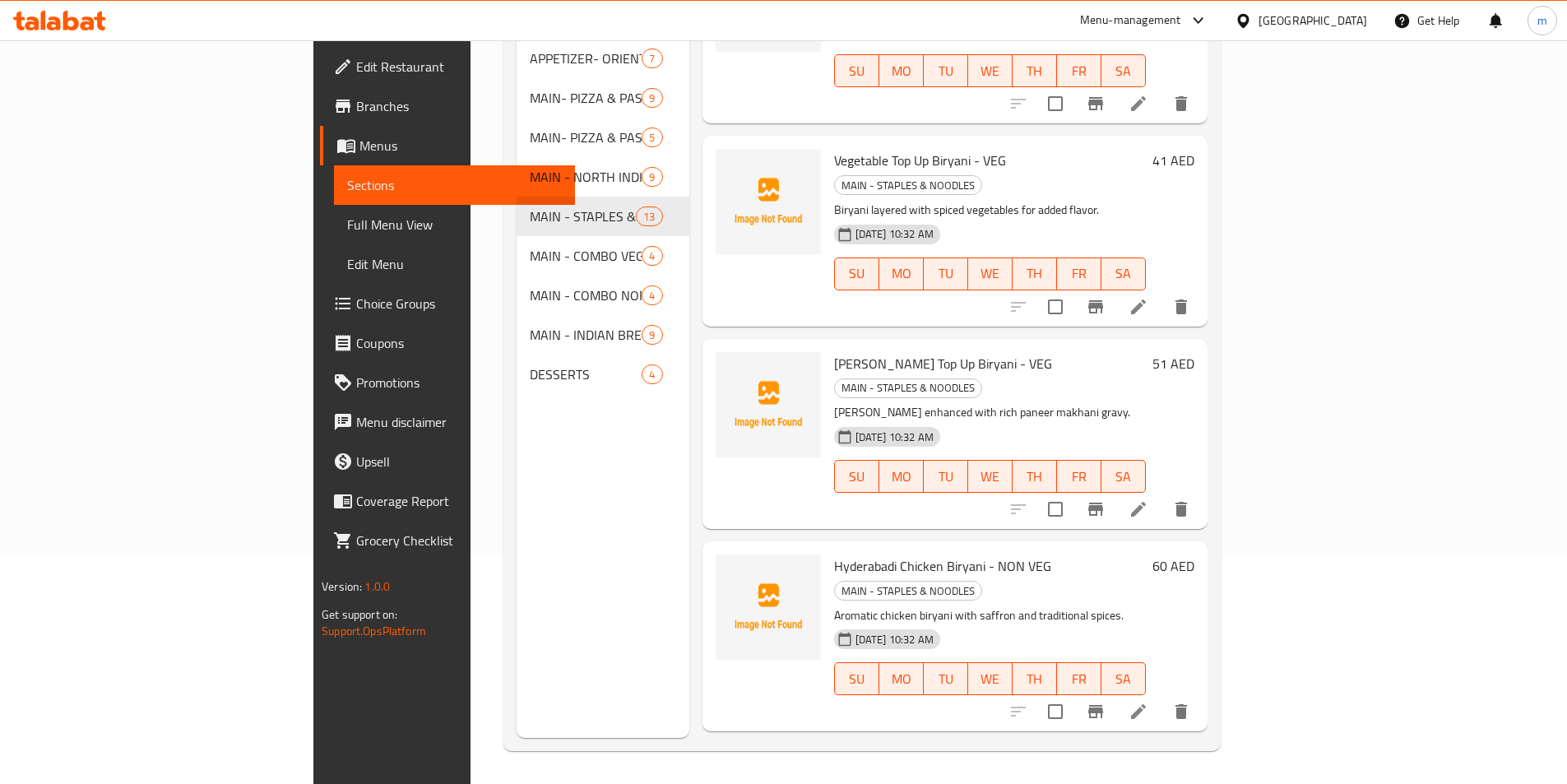
scroll to position [1593, 0]
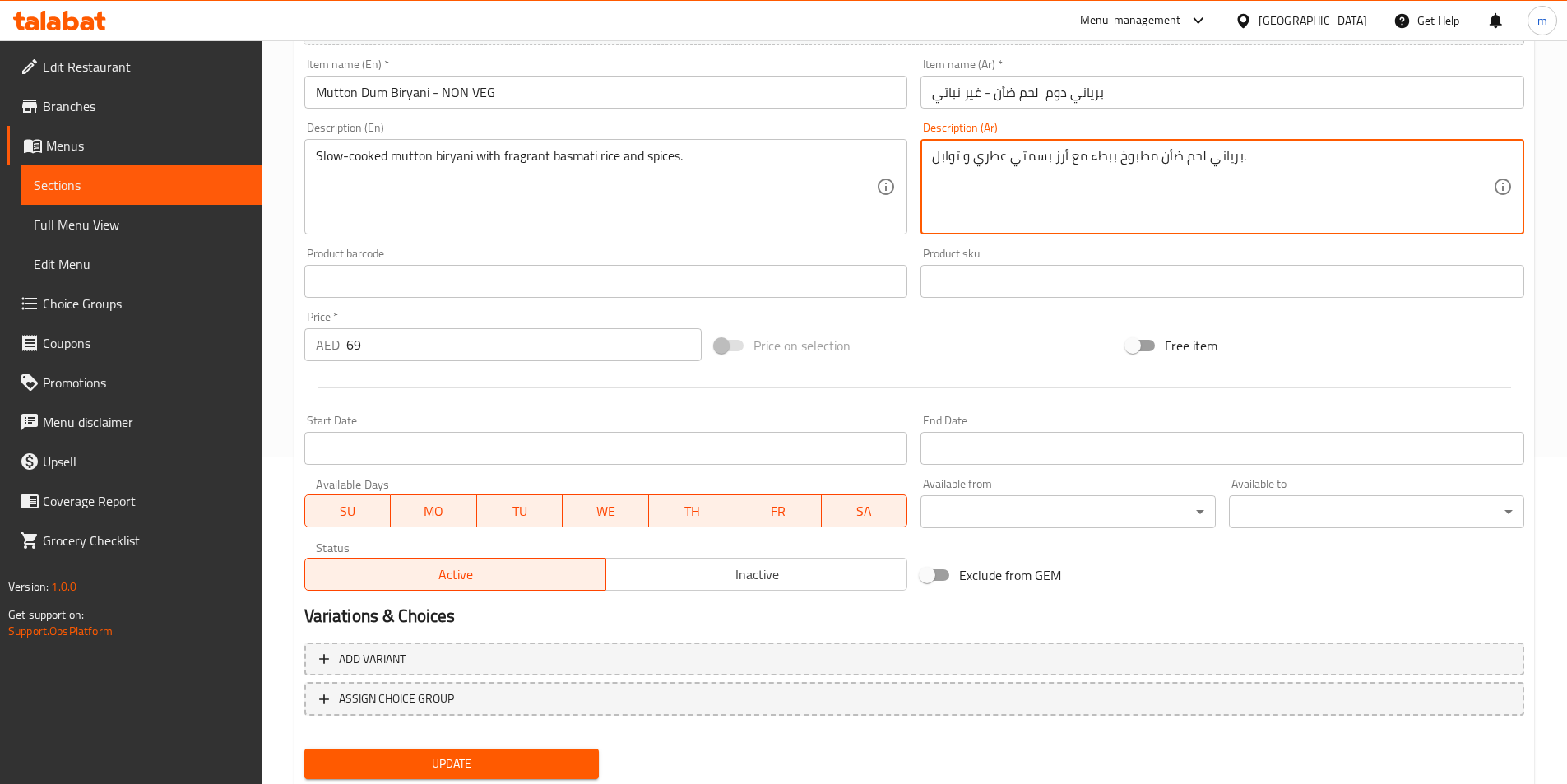
scroll to position [329, 0]
type textarea "برياني لحم ضأن مطبوخ ببطء مع أرز بسمتي عطري و توابل."
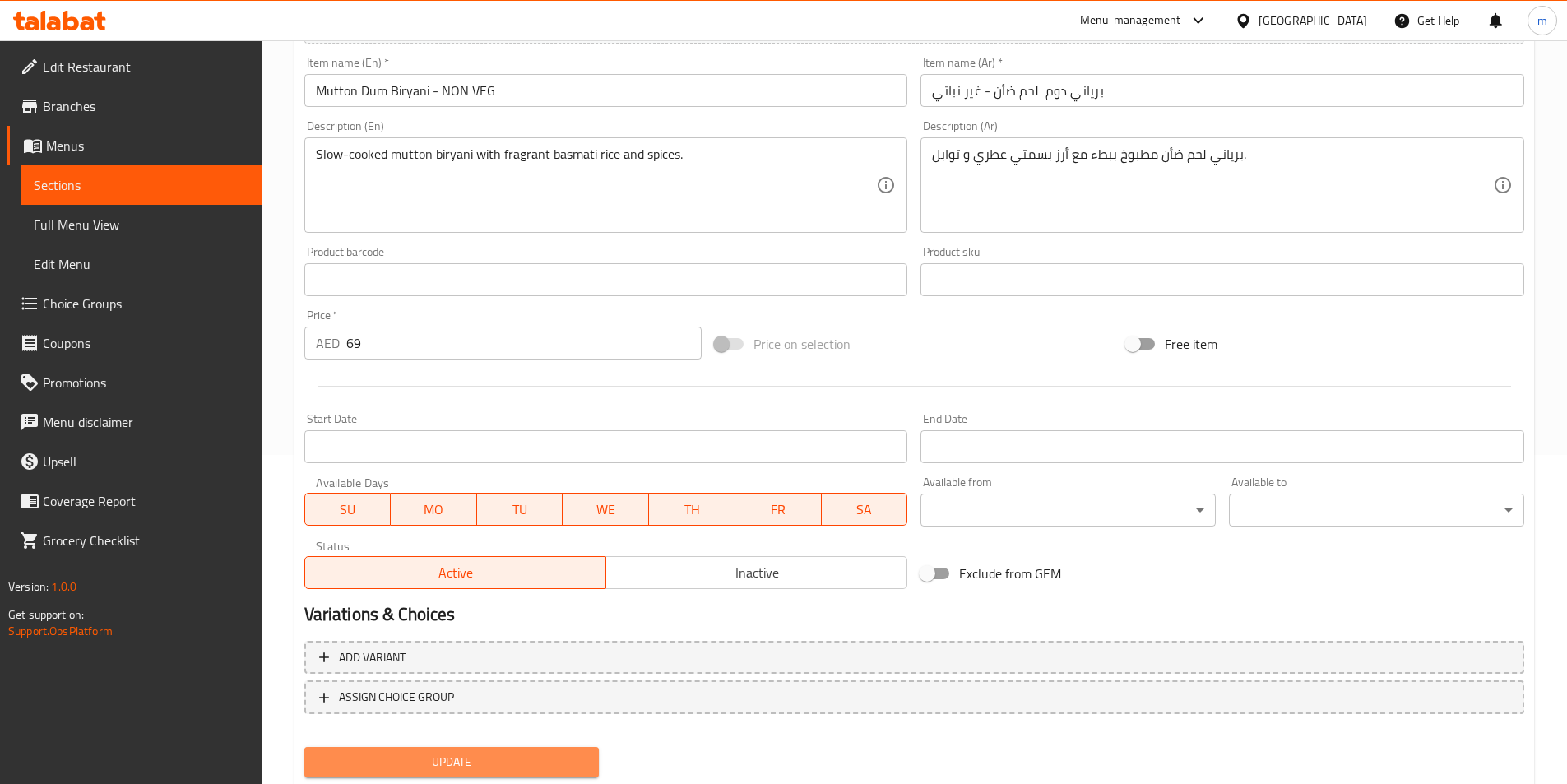
click at [565, 759] on span "Update" at bounding box center [451, 761] width 269 height 21
click at [458, 763] on span "Update" at bounding box center [451, 761] width 269 height 21
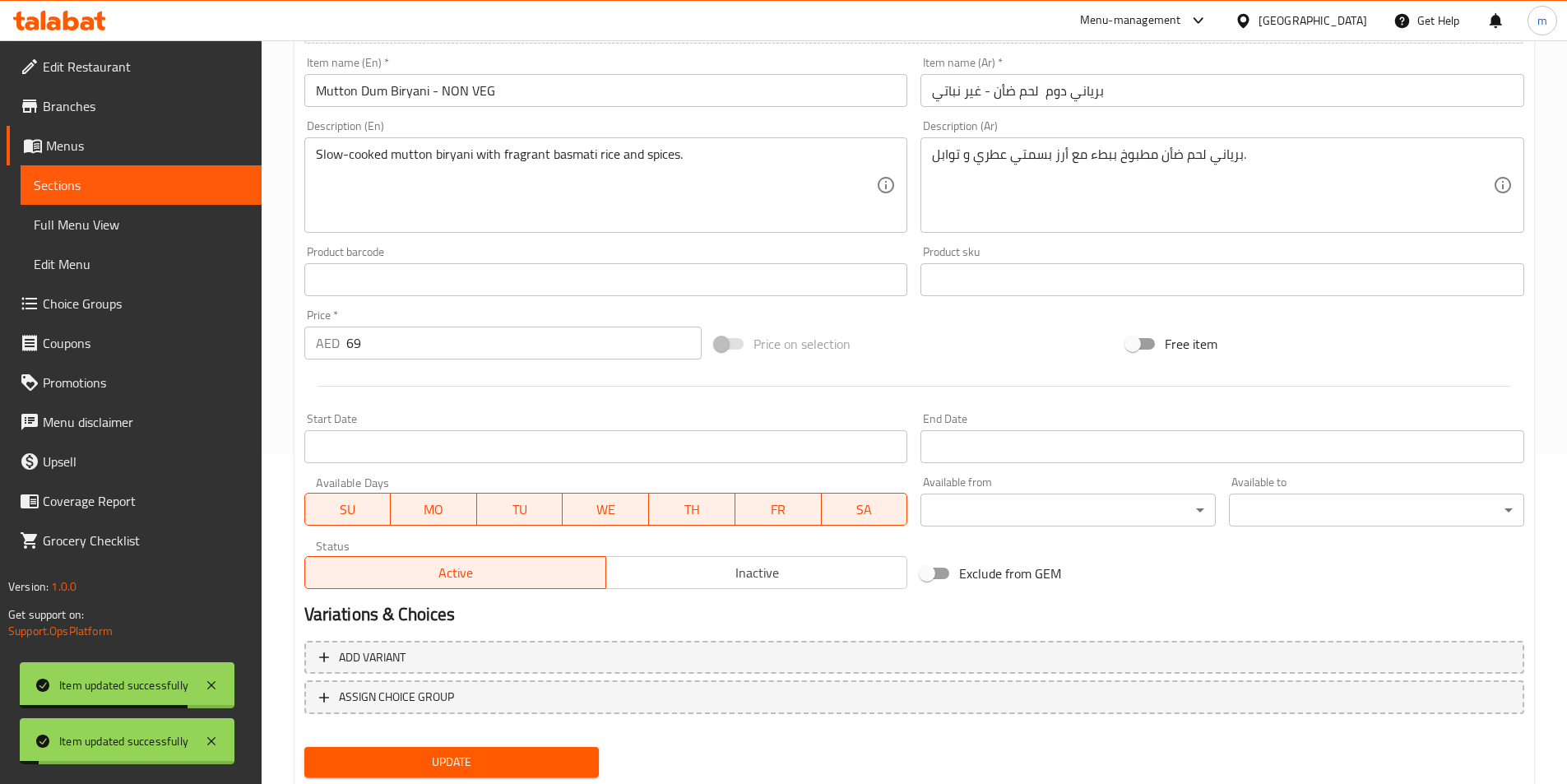
click at [176, 189] on span "Sections" at bounding box center [140, 185] width 214 height 20
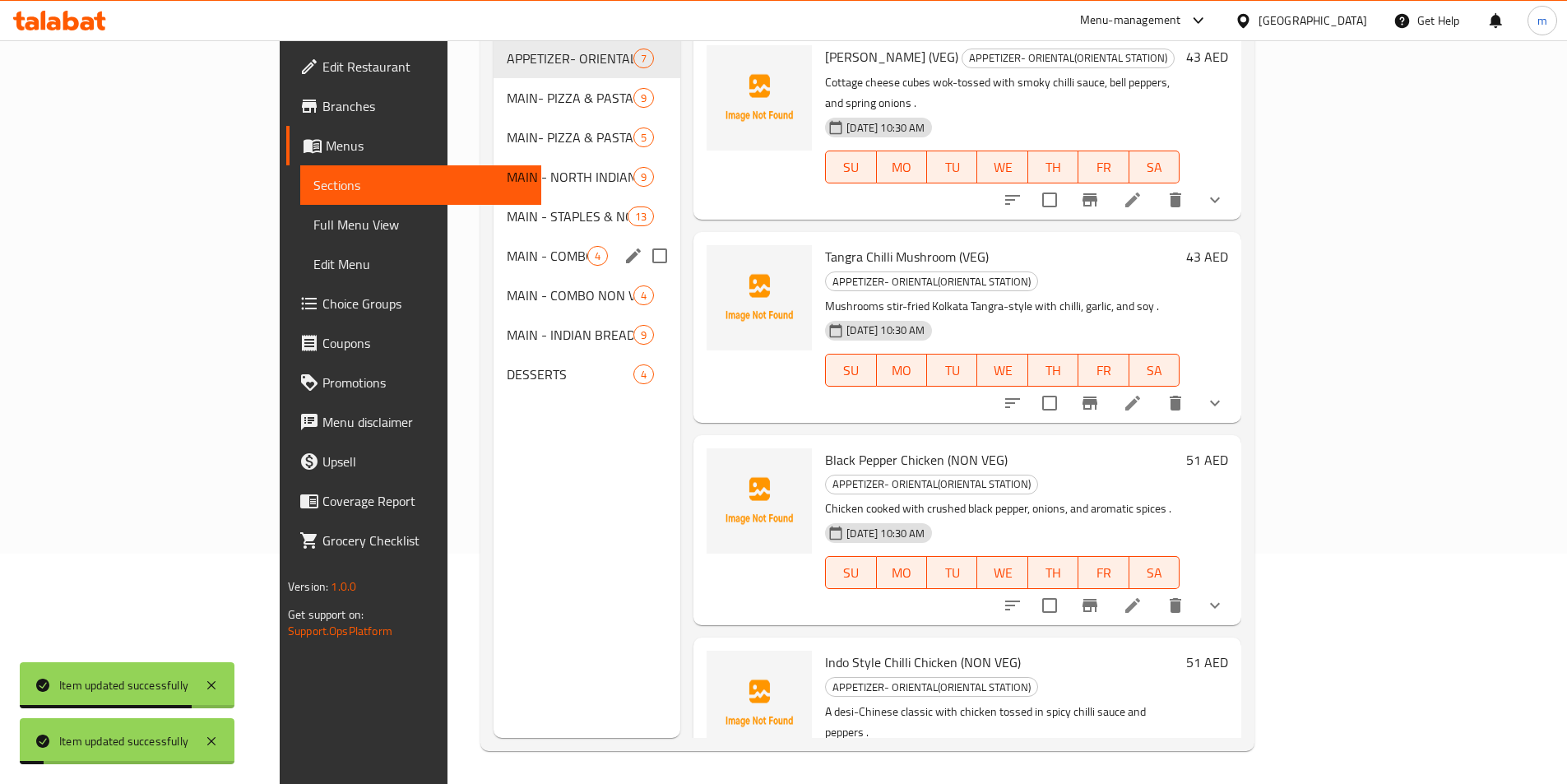
scroll to position [231, 0]
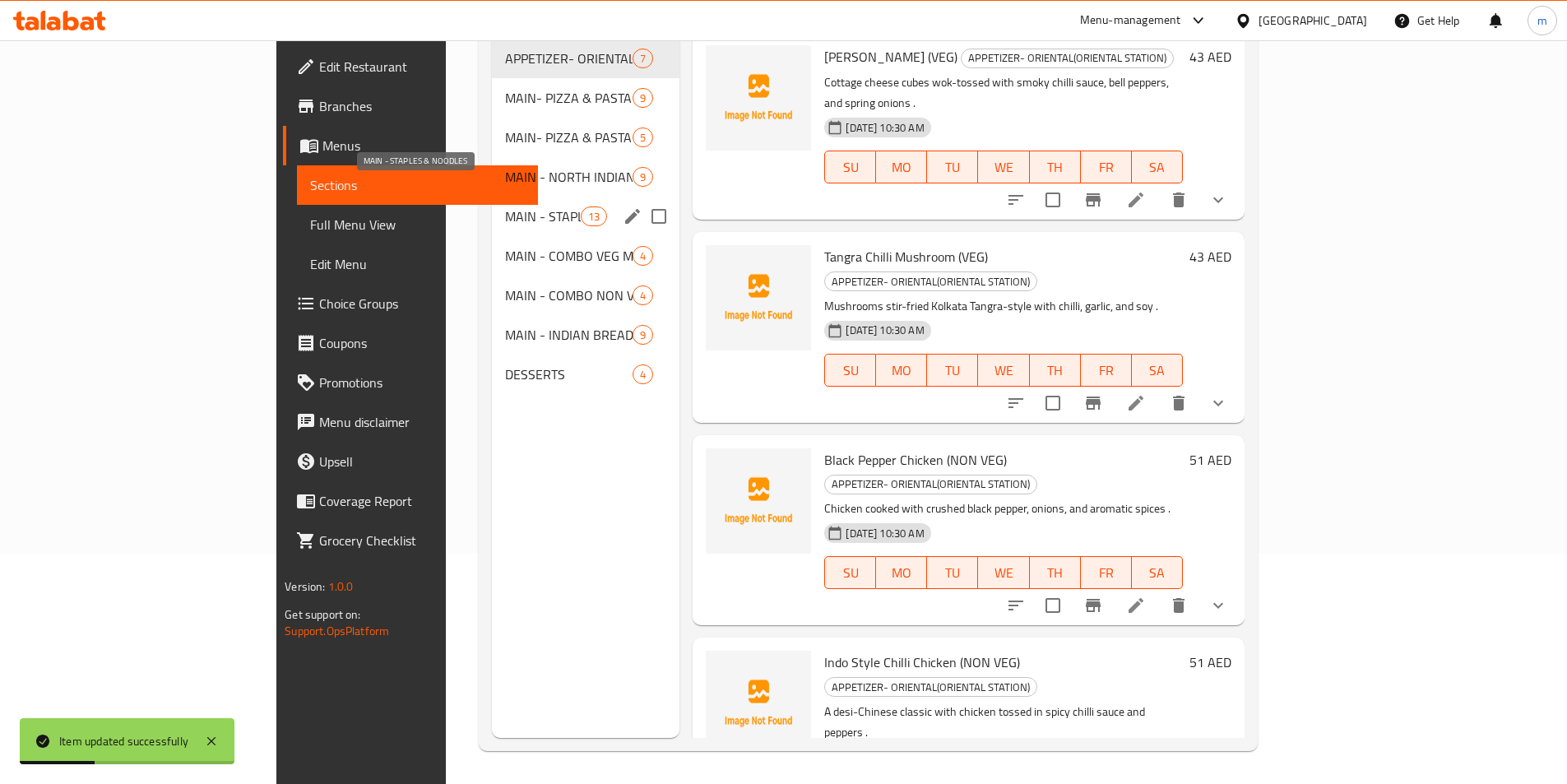
drag, startPoint x: 457, startPoint y: 194, endPoint x: 1263, endPoint y: 181, distance: 806.1
click at [505, 206] on span "MAIN - STAPLES & NOODLES" at bounding box center [543, 216] width 76 height 20
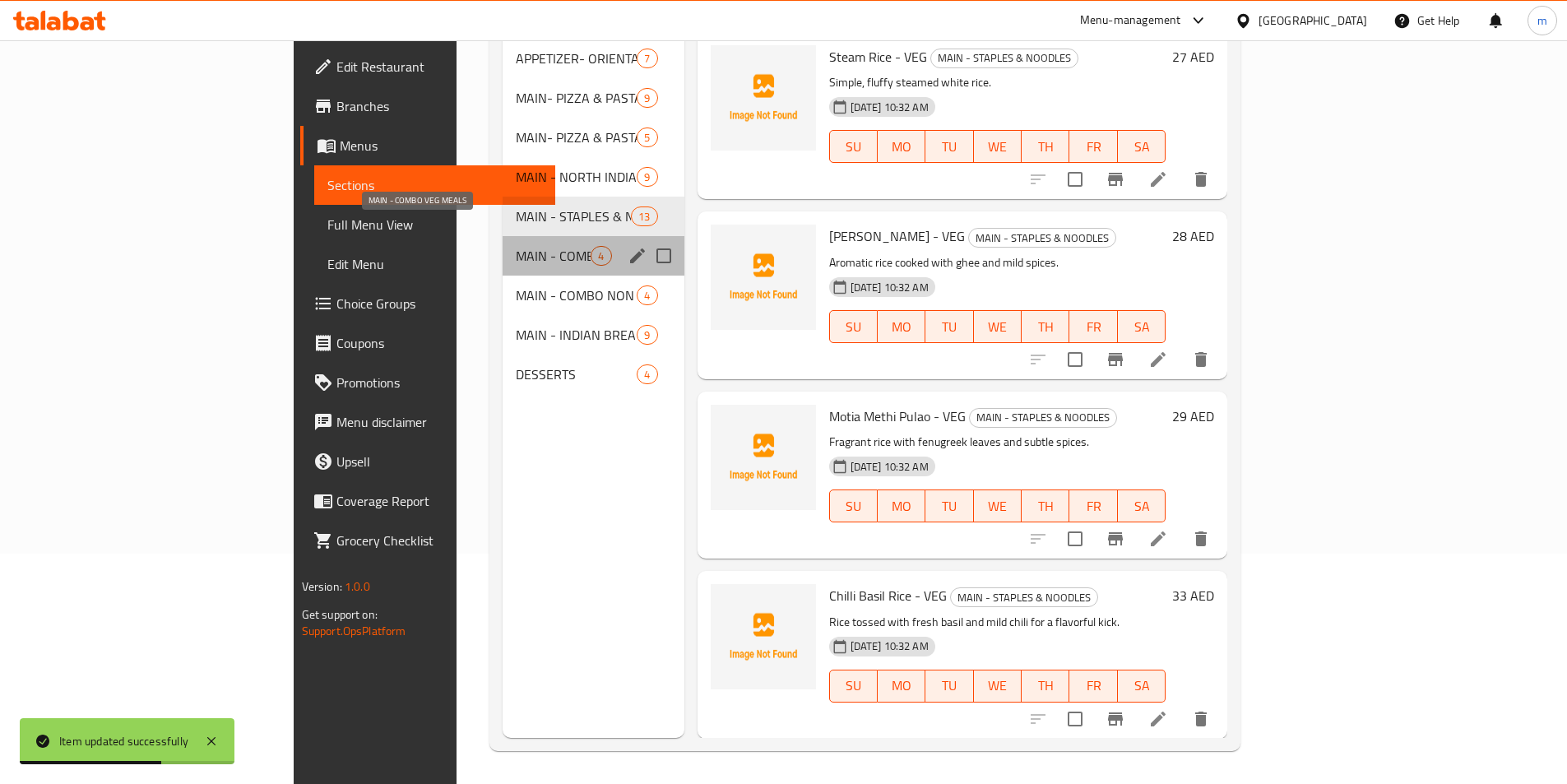
click at [516, 246] on span "MAIN - COMBO VEG MEALS" at bounding box center [554, 256] width 75 height 20
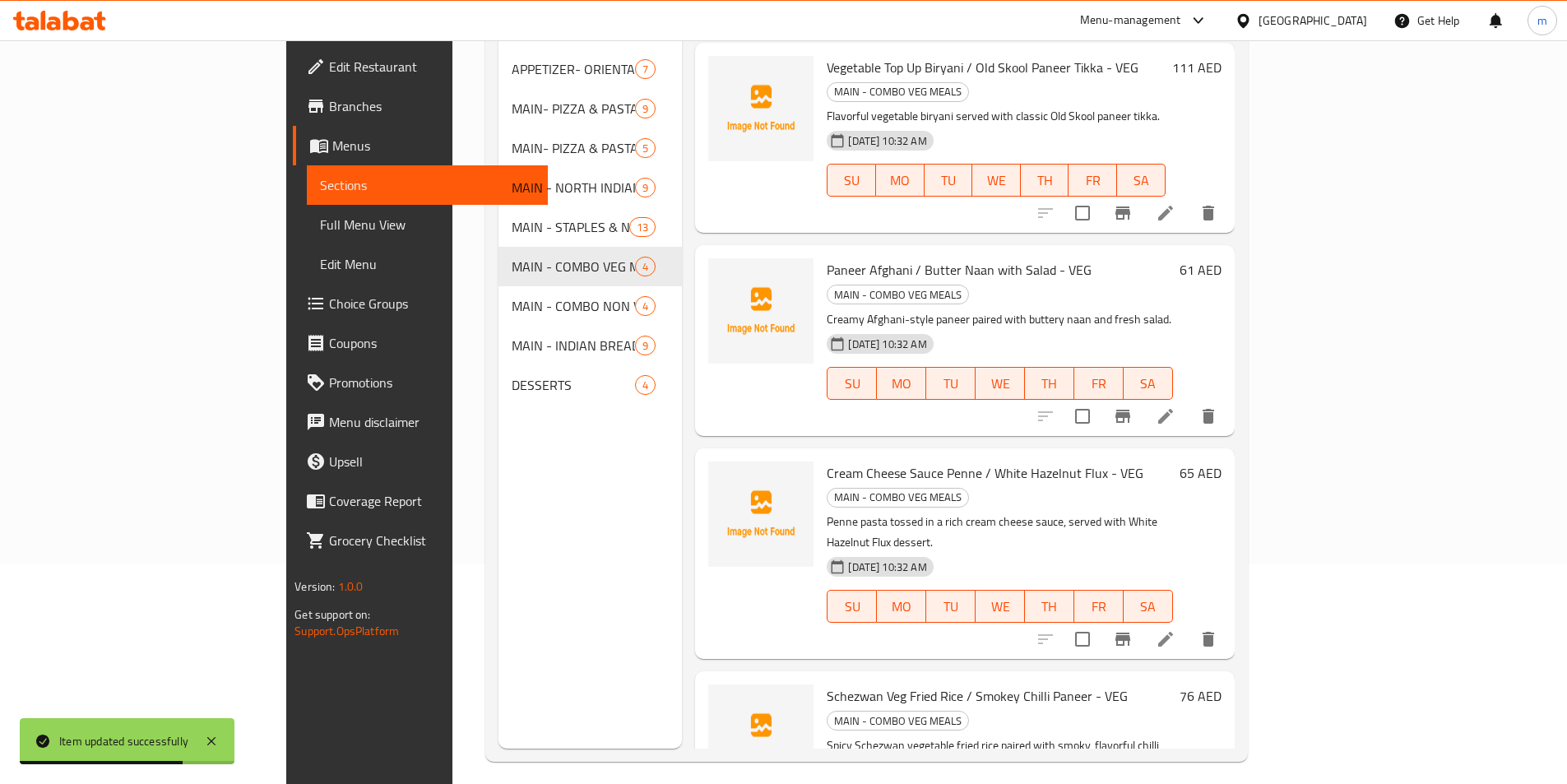
scroll to position [66, 0]
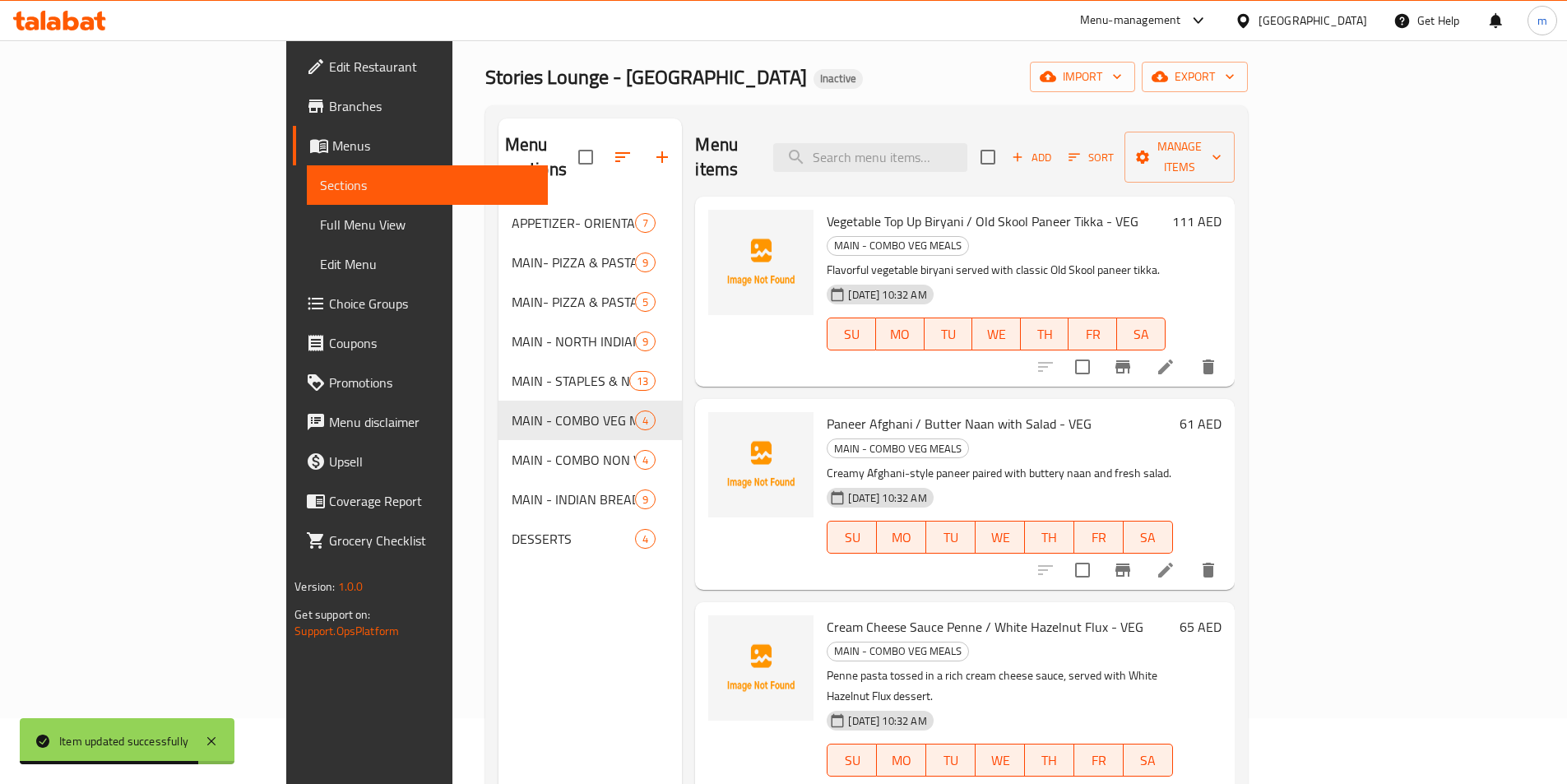
click at [1188, 352] on li at bounding box center [1166, 366] width 47 height 29
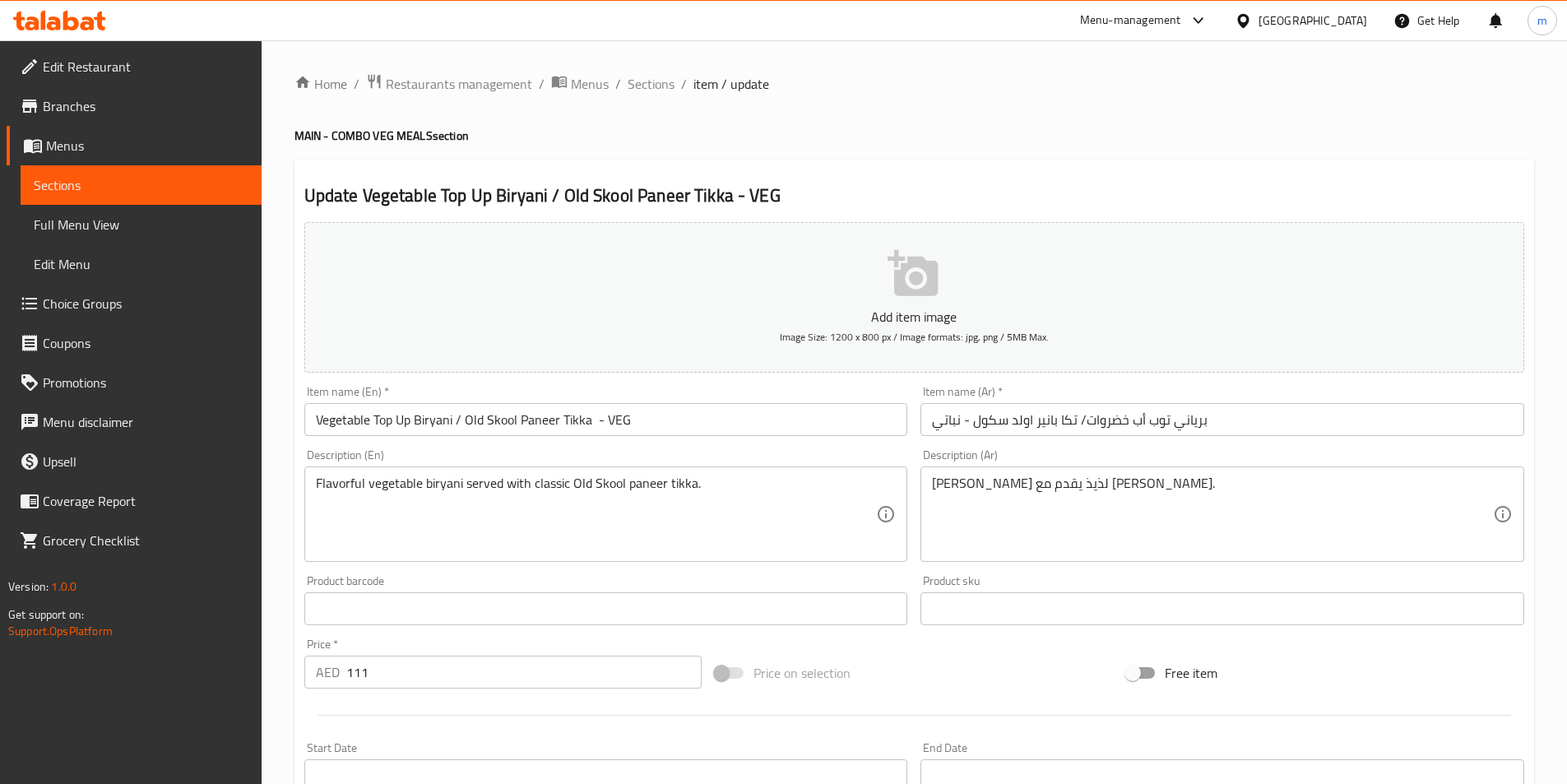
click at [1111, 423] on input "برياني توب أب خضروات/ تكا بانير اولد سكول - نباتي" at bounding box center [1222, 419] width 604 height 33
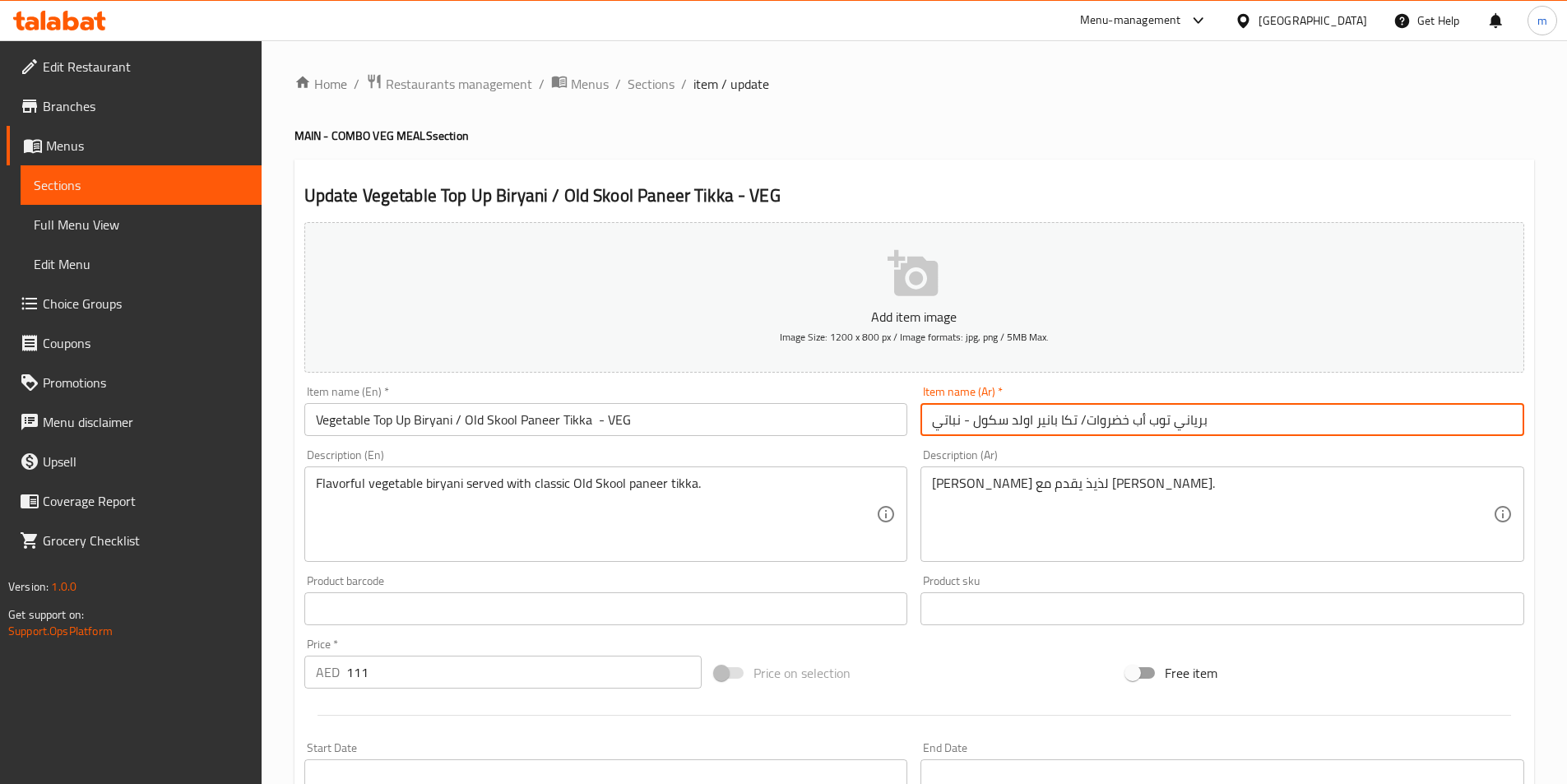
click at [1111, 423] on input "برياني توب أب خضروات/ تكا بانير اولد سكول - نباتي" at bounding box center [1222, 419] width 604 height 33
click at [1194, 422] on input "برياني توب أب خضروات/ تكا بانير اولد سكول - نباتي" at bounding box center [1222, 419] width 604 height 33
paste input "ضروات"
click at [1105, 424] on input "خضروات توب أب خضروات/ تكا بانير اولد سكول - نباتي" at bounding box center [1222, 419] width 604 height 33
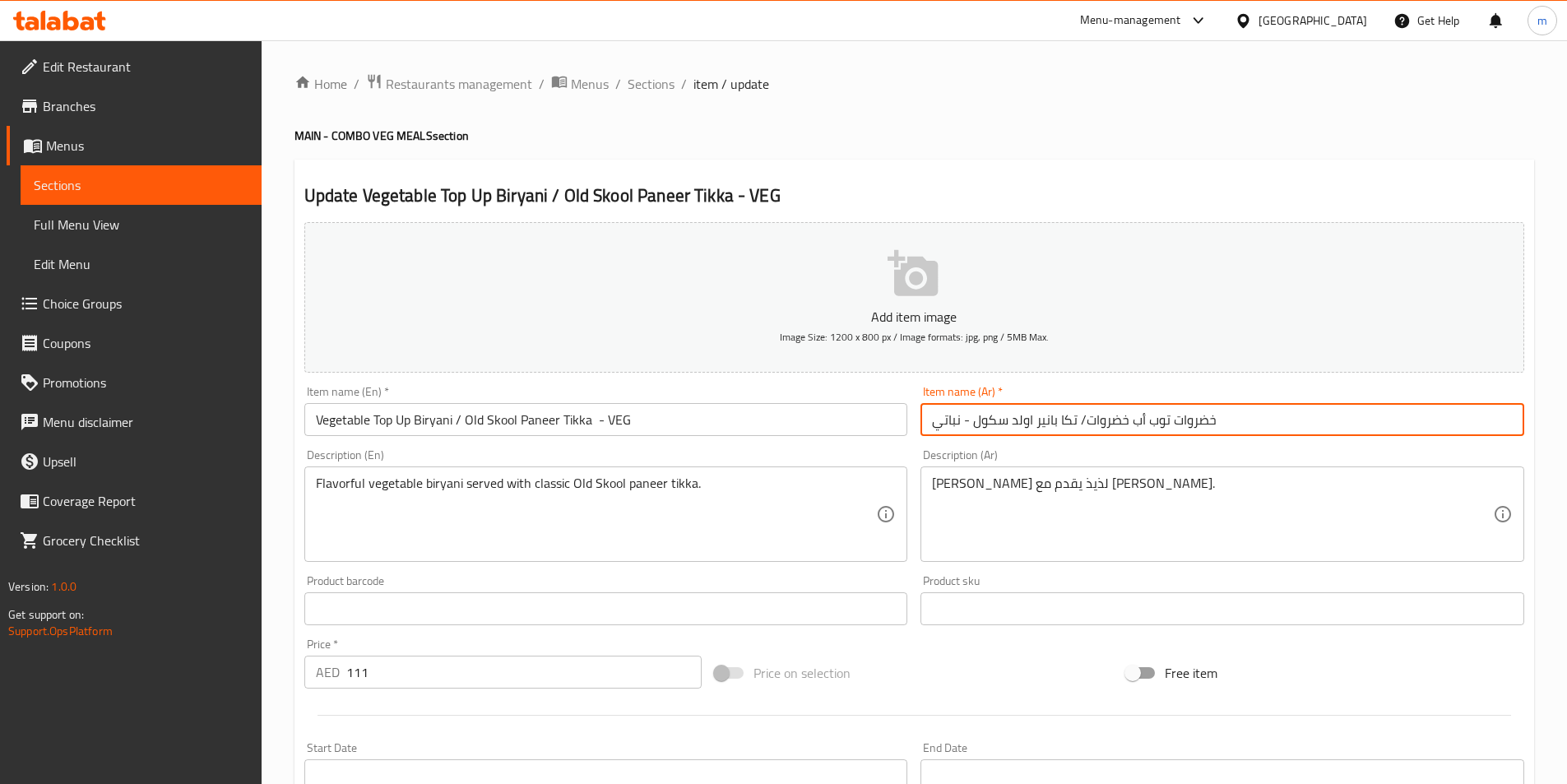
click at [1105, 424] on input "خضروات توب أب خضروات/ تكا بانير اولد سكول - نباتي" at bounding box center [1222, 419] width 604 height 33
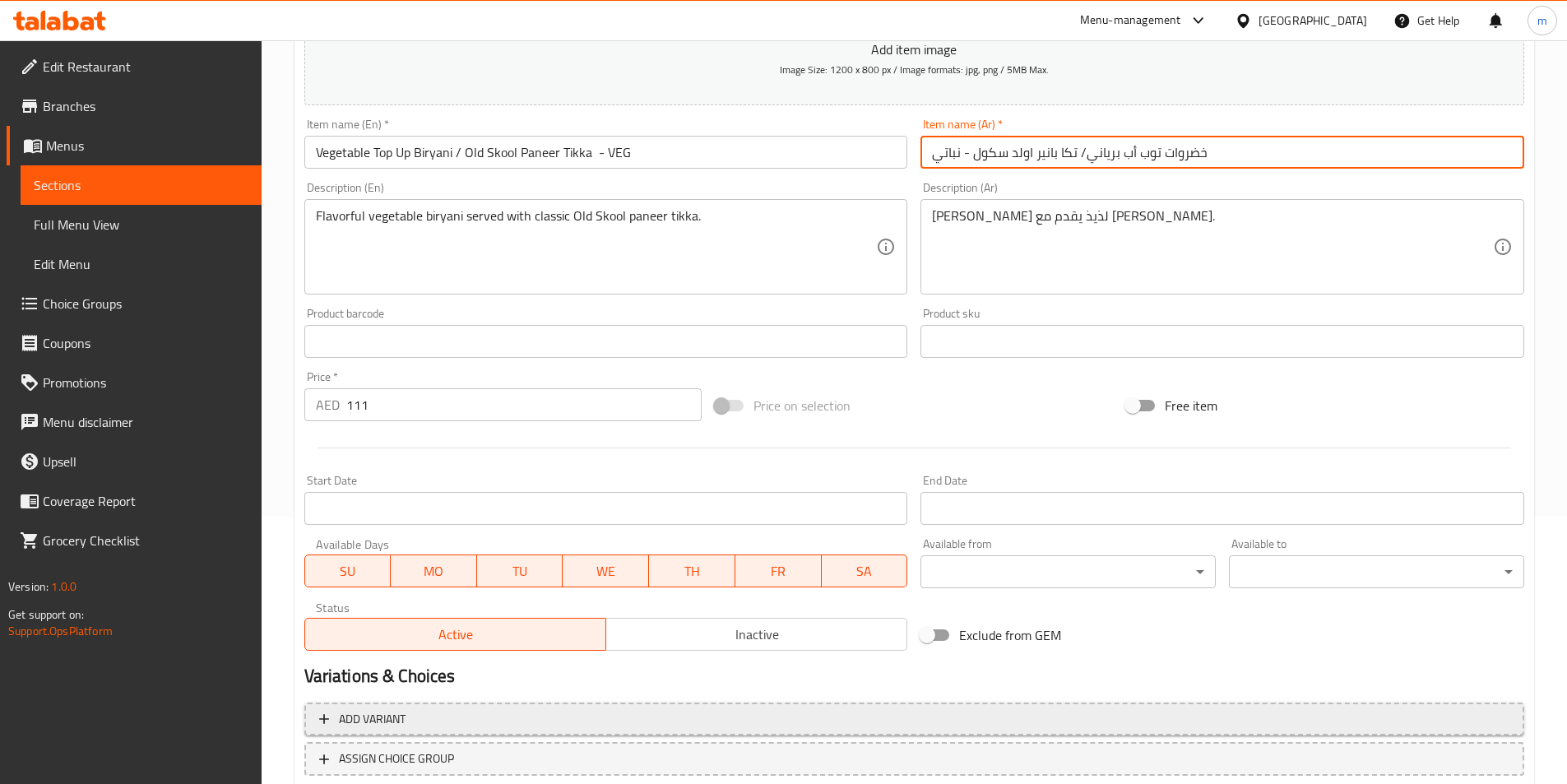
scroll to position [329, 0]
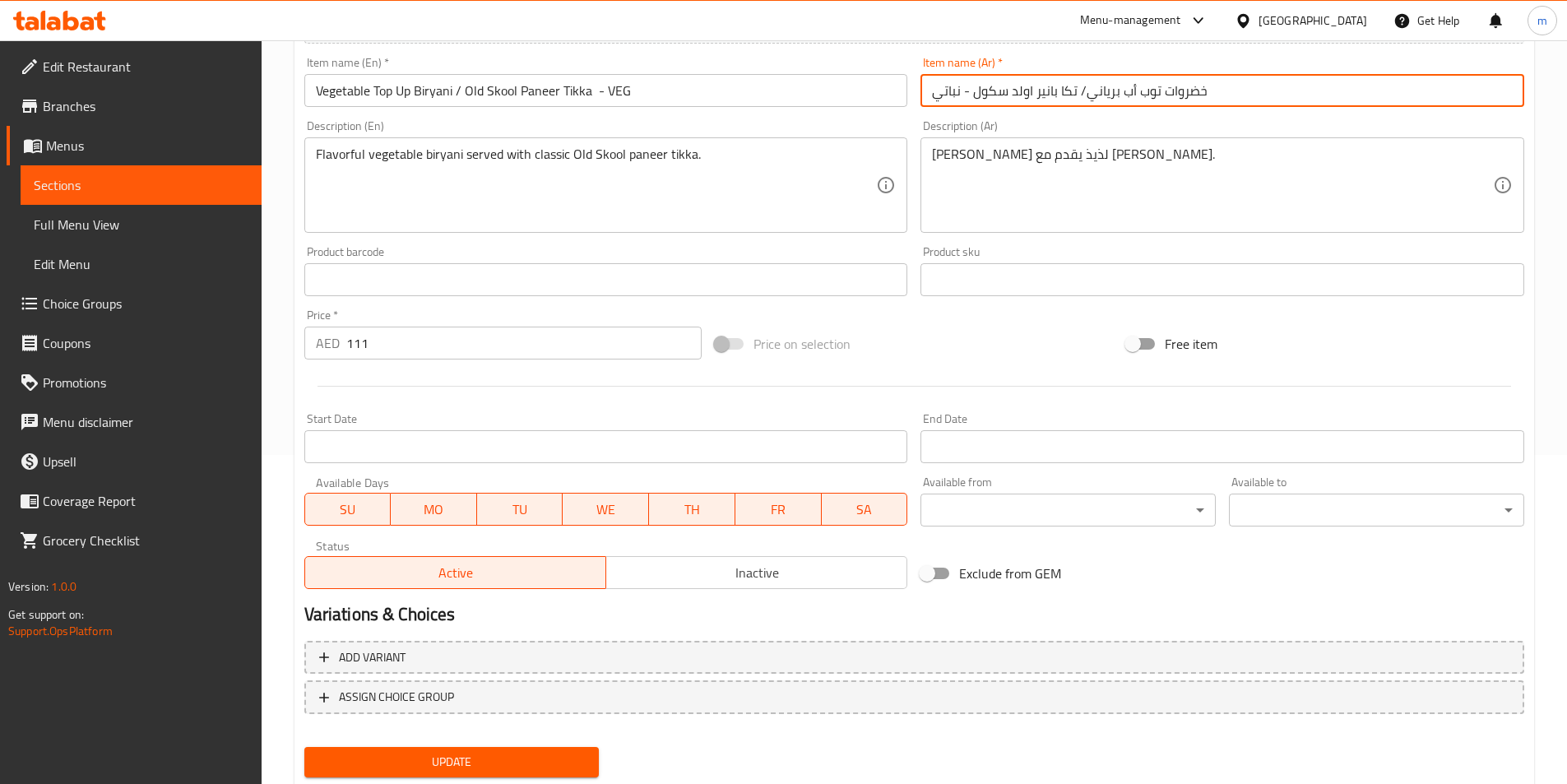
type input "خضروات توب أب برياني/ تكا بانير اولد سكول - نباتي"
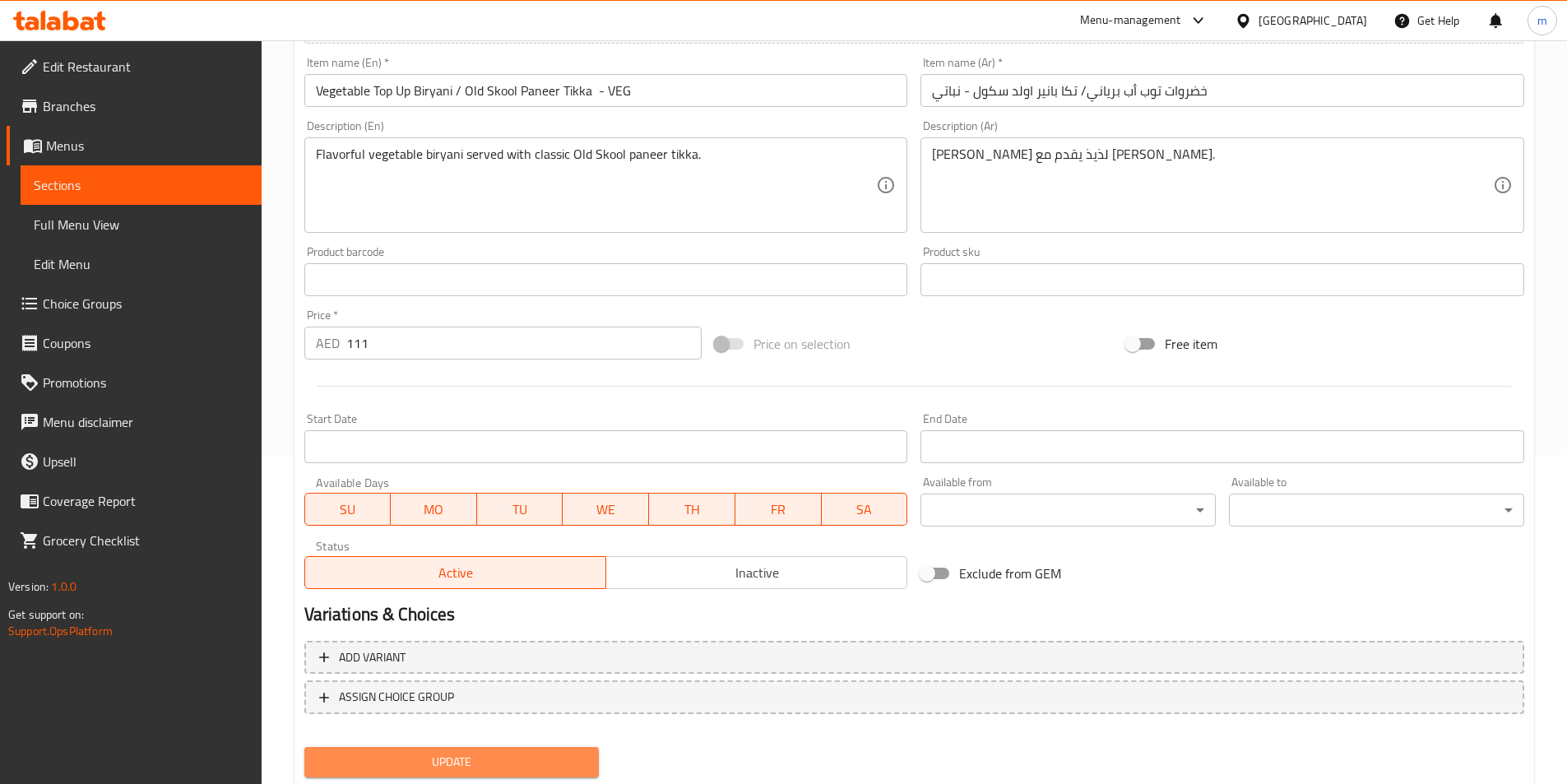
click at [482, 758] on span "Update" at bounding box center [451, 761] width 269 height 21
drag, startPoint x: 167, startPoint y: 185, endPoint x: 259, endPoint y: 231, distance: 102.9
click at [168, 183] on span "Sections" at bounding box center [140, 185] width 214 height 20
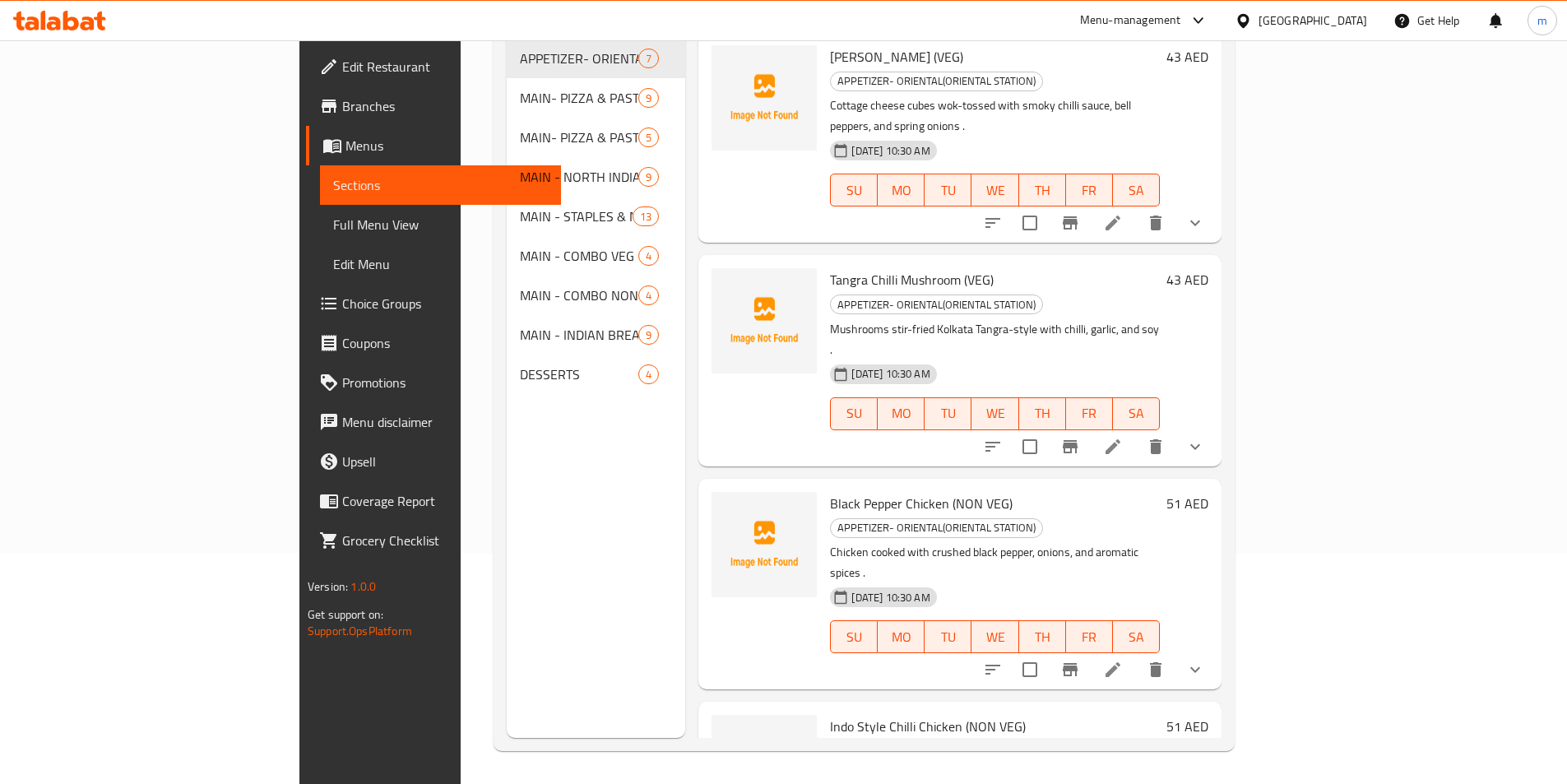
scroll to position [231, 0]
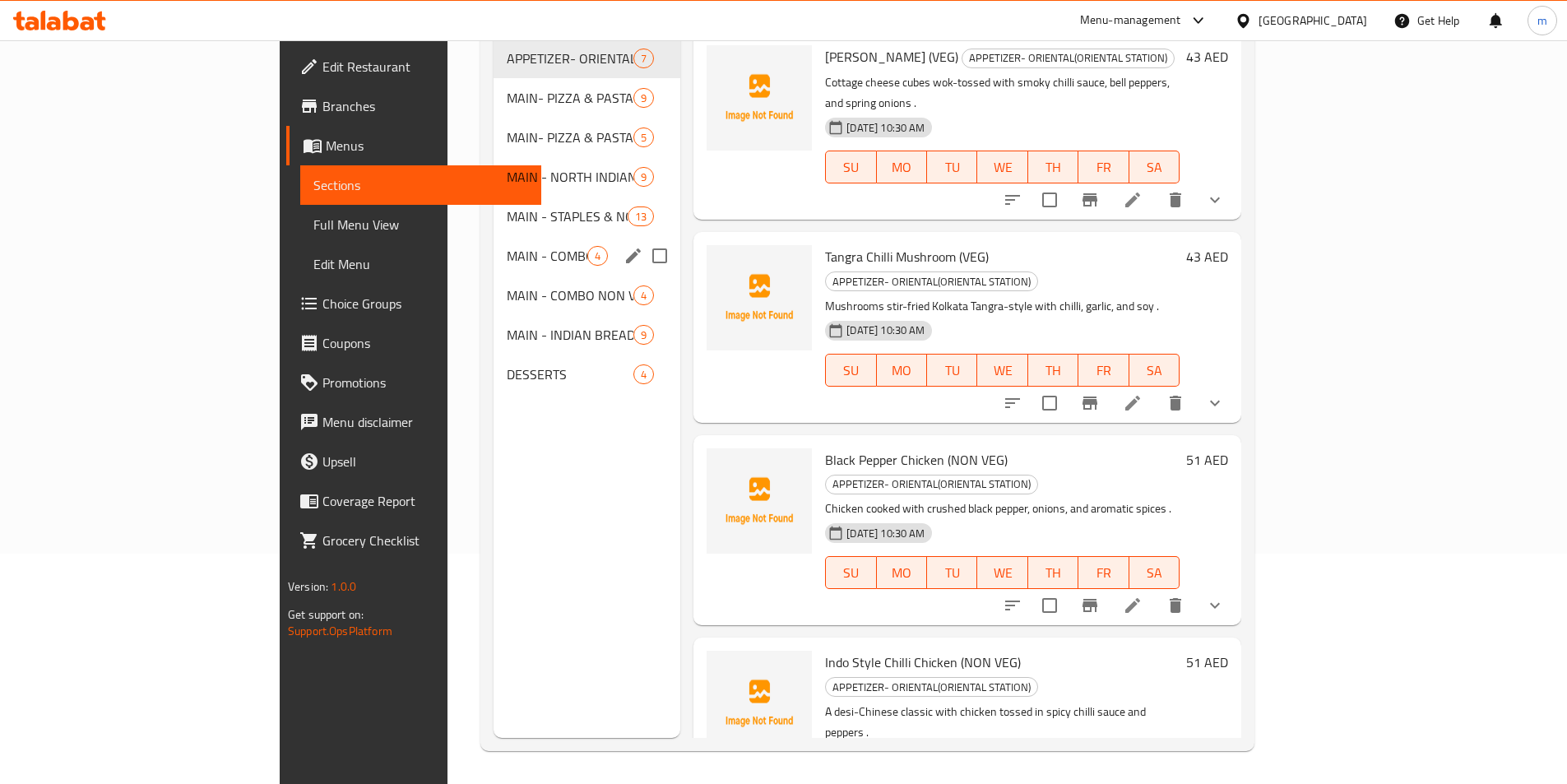
click at [507, 246] on span "MAIN - COMBO VEG MEALS" at bounding box center [547, 256] width 80 height 20
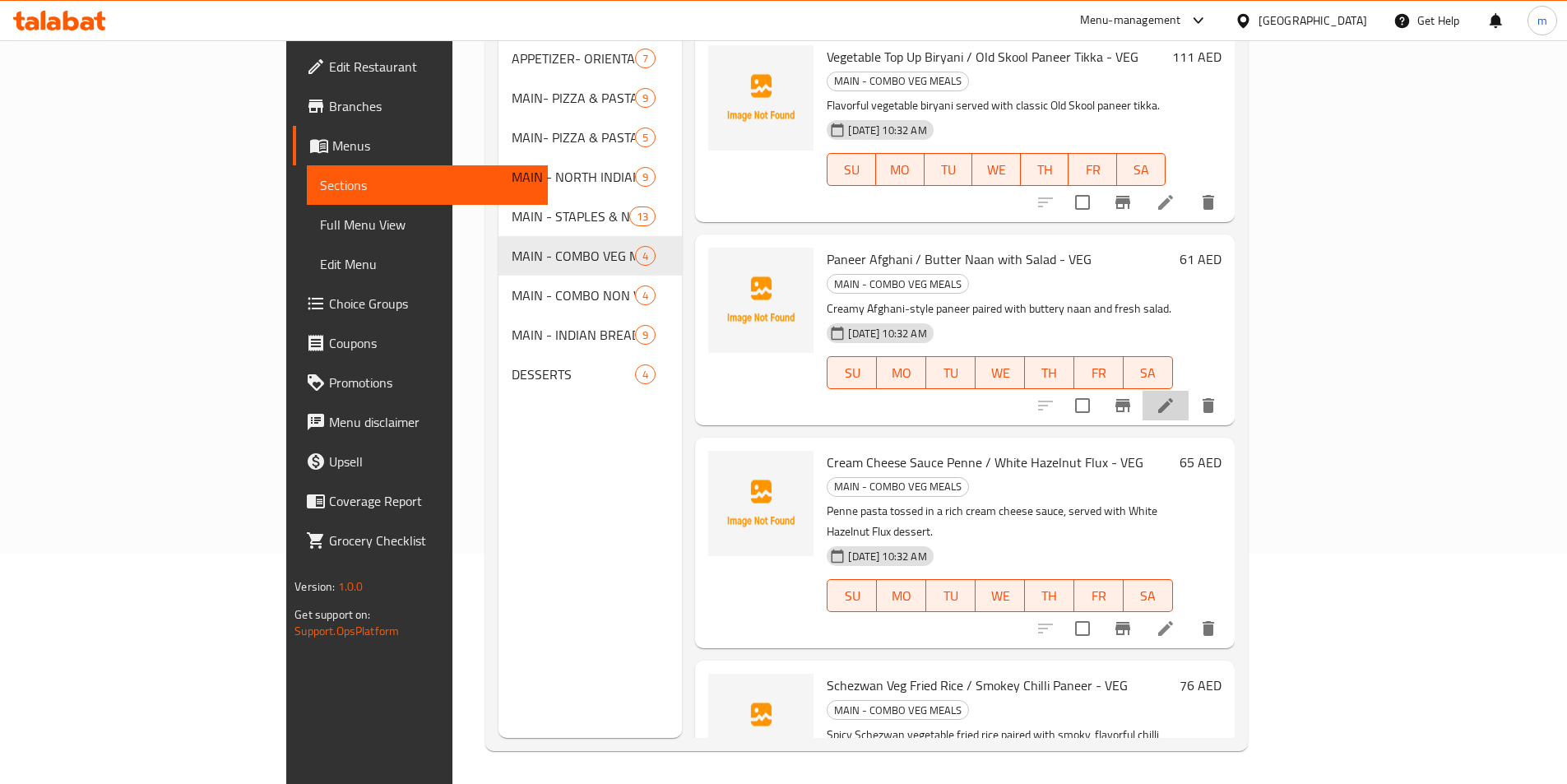
click at [1188, 390] on li at bounding box center [1166, 405] width 47 height 29
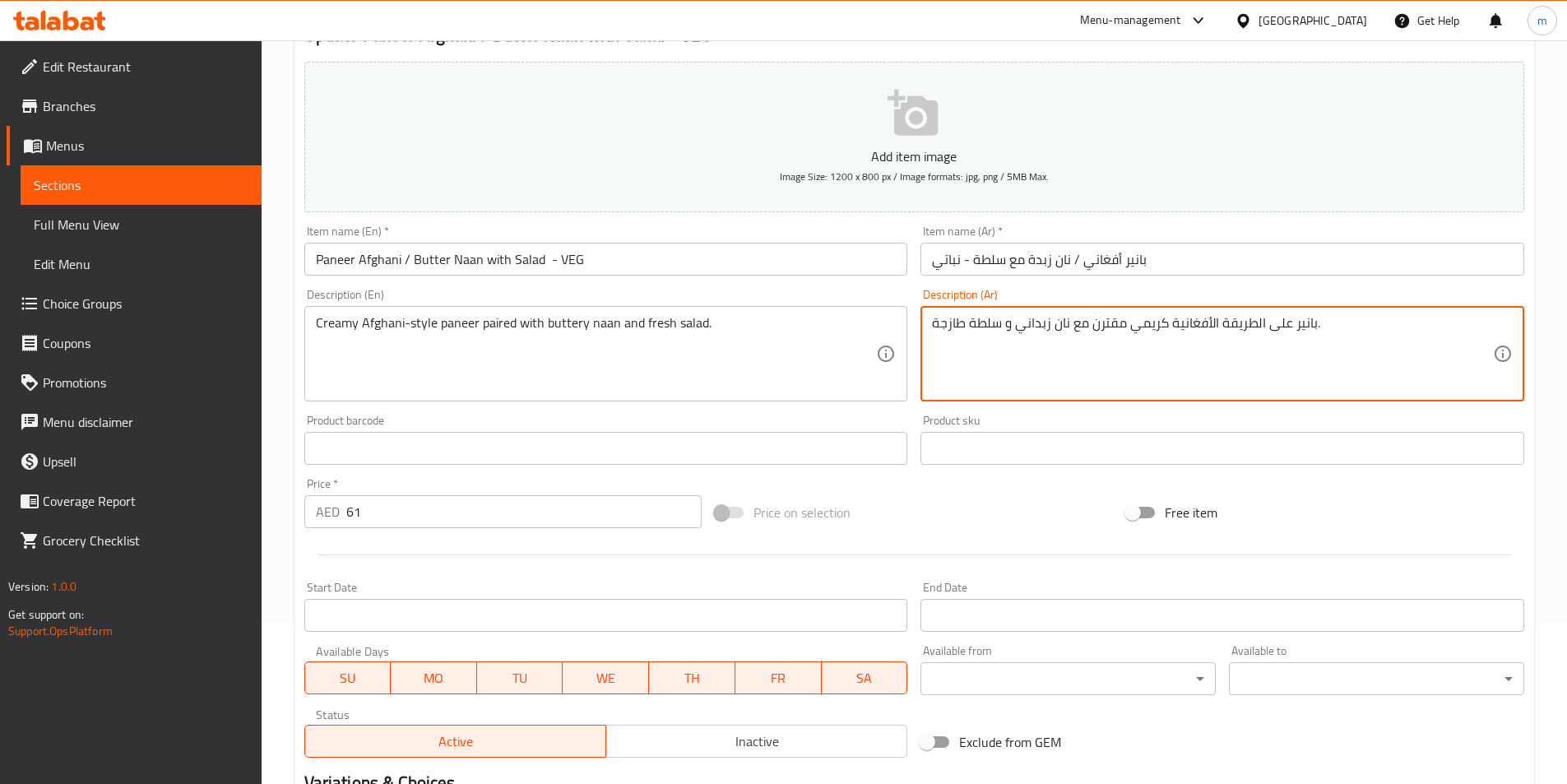
scroll to position [329, 0]
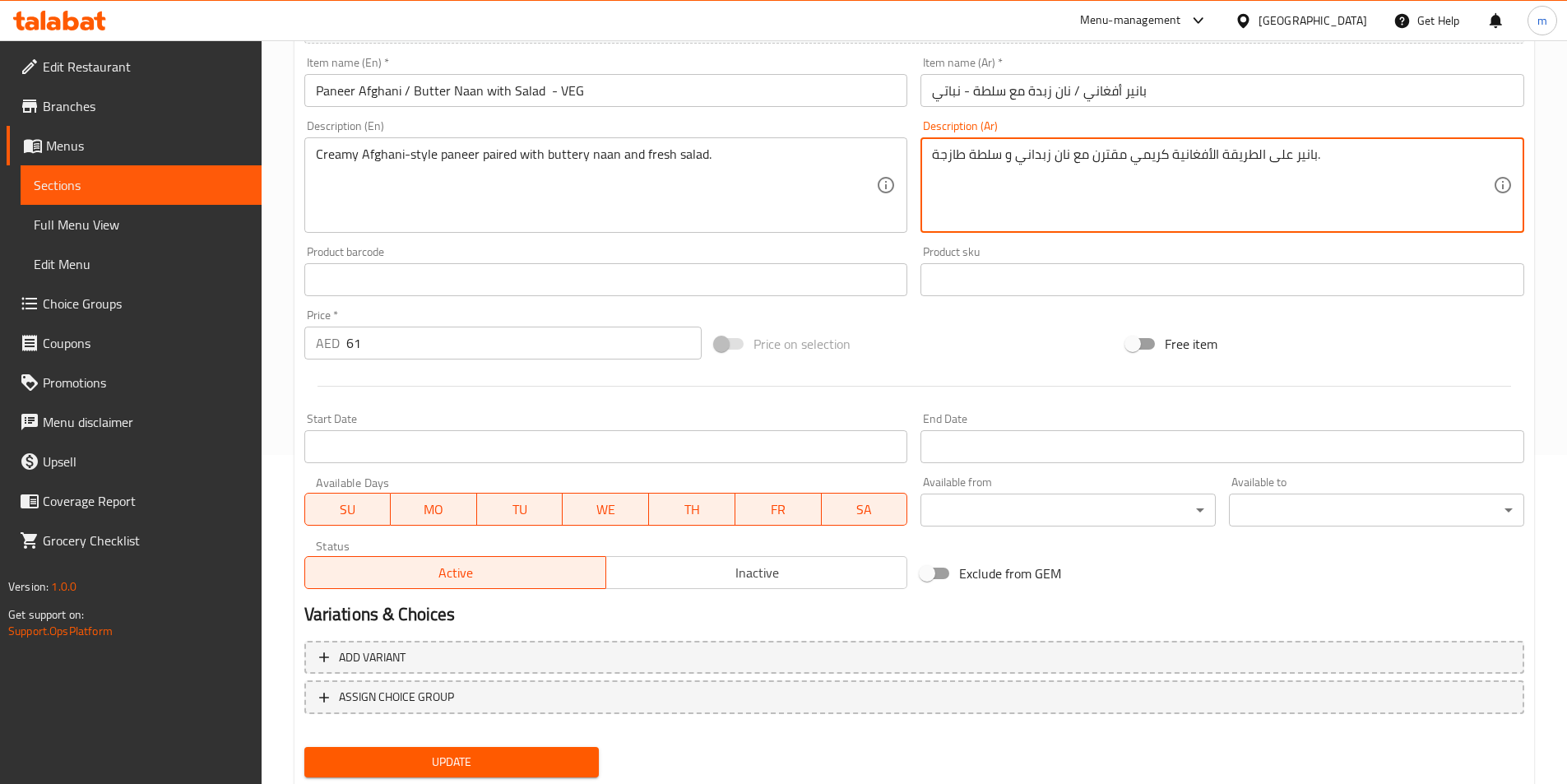
type textarea "بانير على الطريقة الأفغانية كريمي مقترن مع نان زبداني و سلطة طازجة."
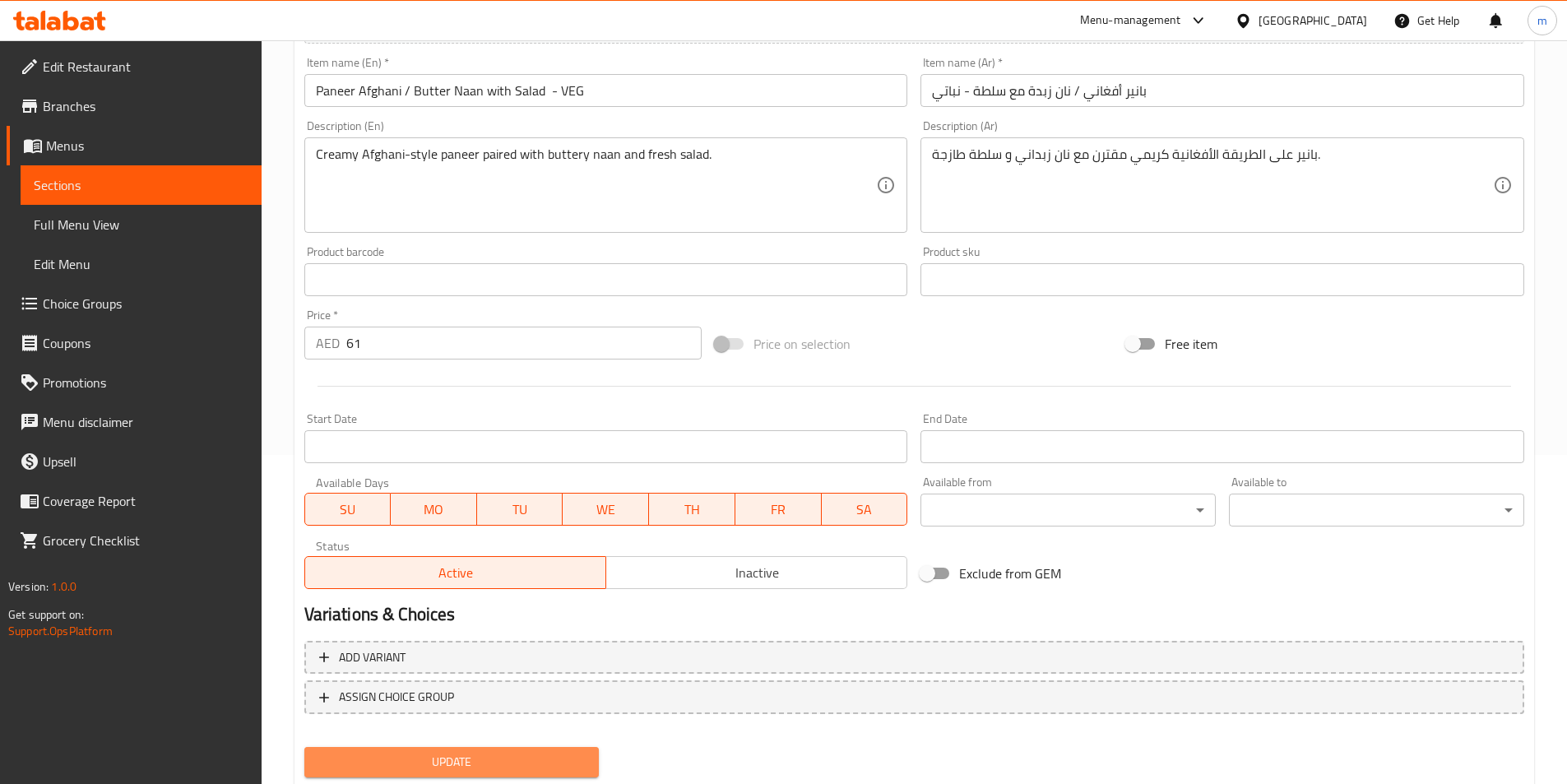
click at [418, 752] on span "Update" at bounding box center [451, 761] width 269 height 21
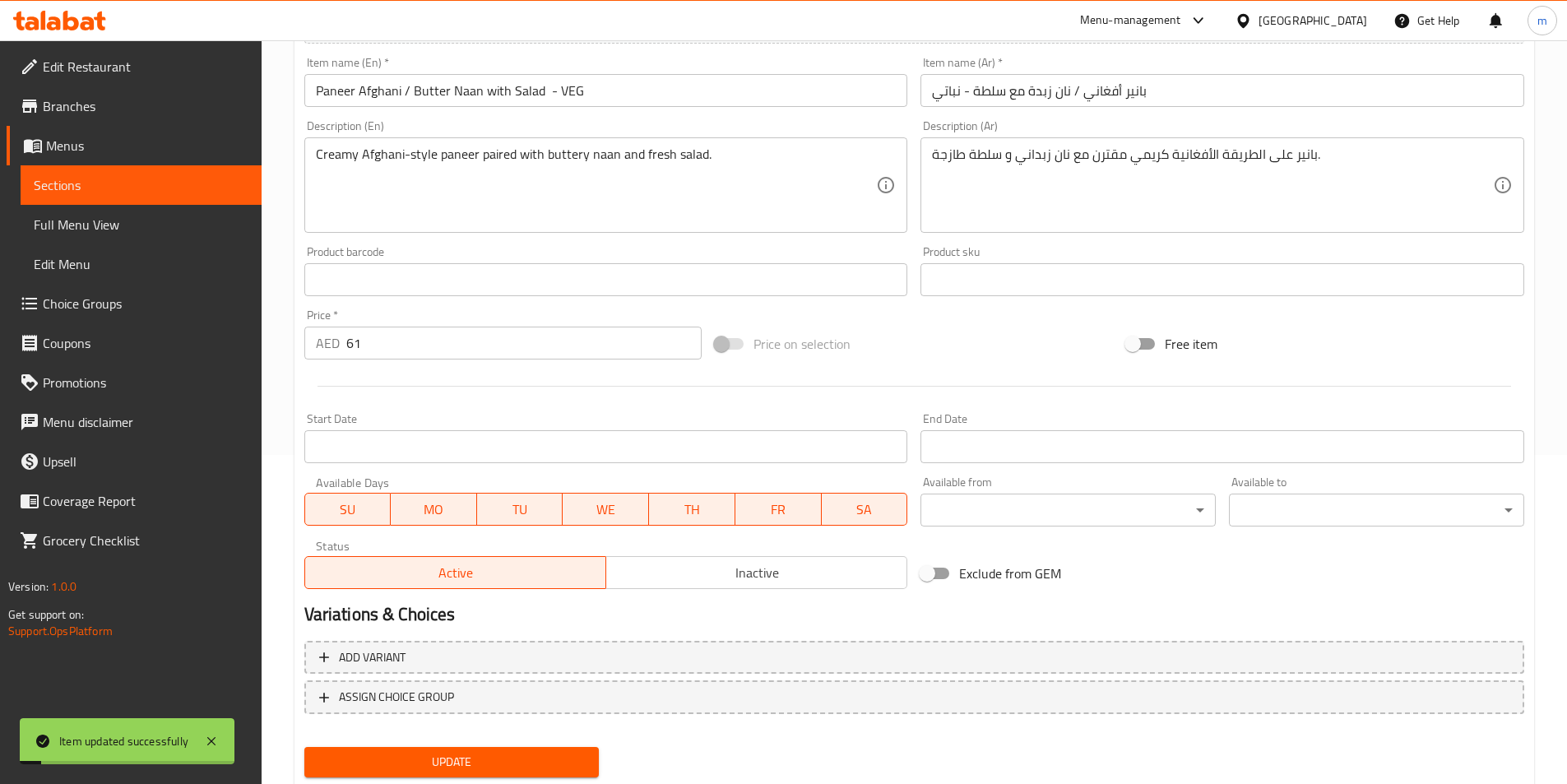
click at [164, 172] on link "Sections" at bounding box center [141, 184] width 241 height 39
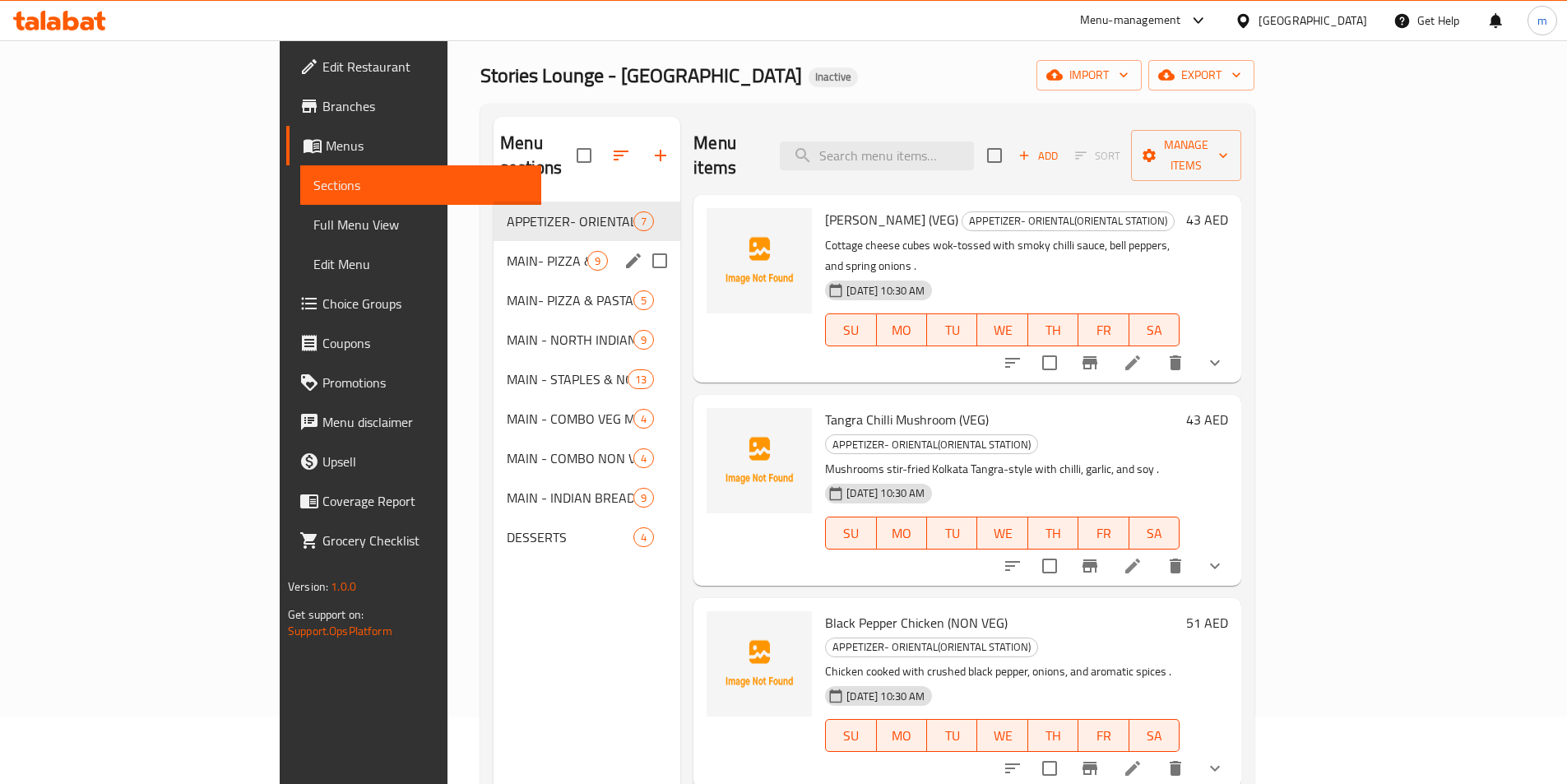
scroll to position [66, 0]
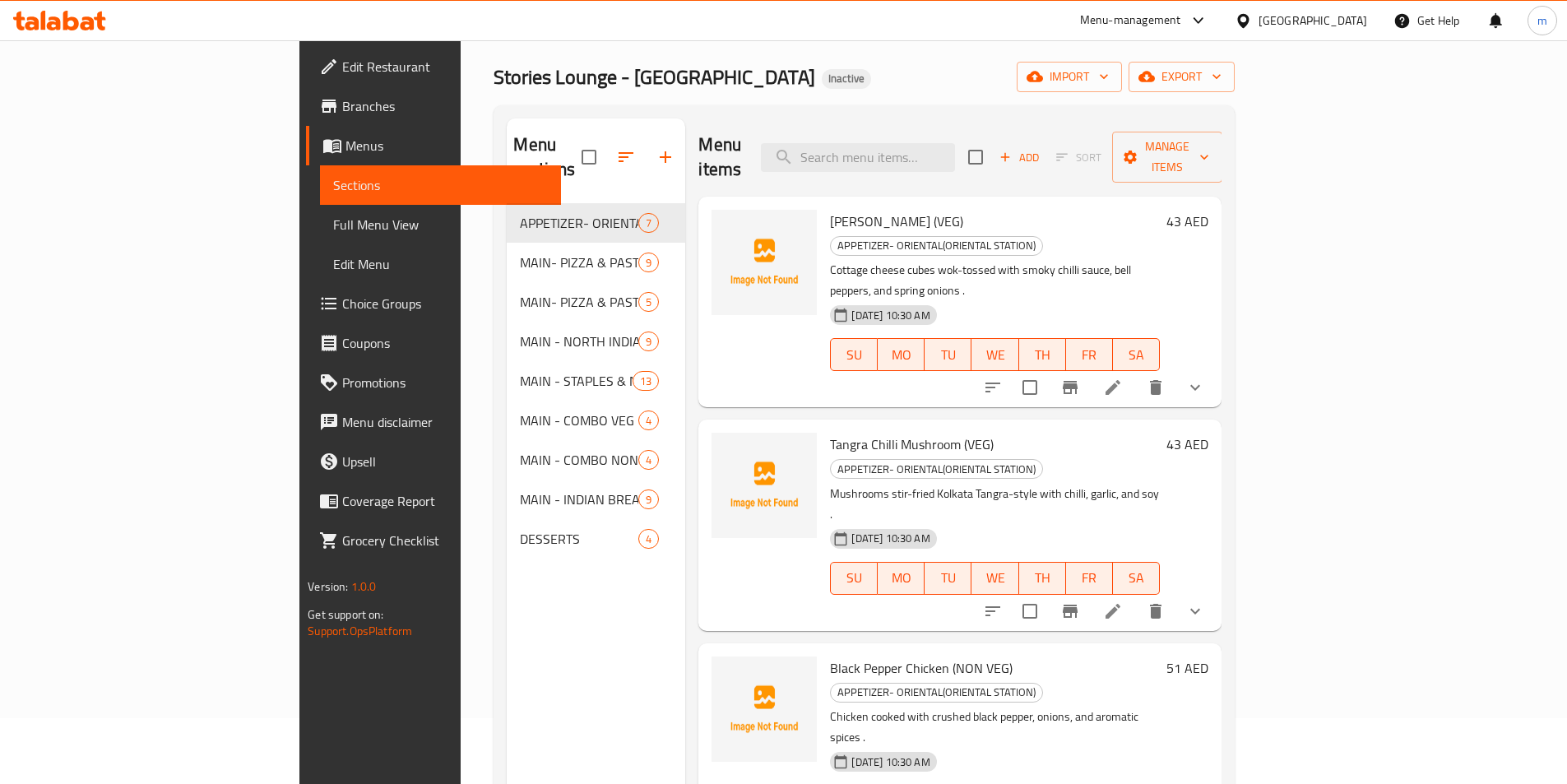
click at [333, 224] on span "Full Menu View" at bounding box center [440, 224] width 214 height 20
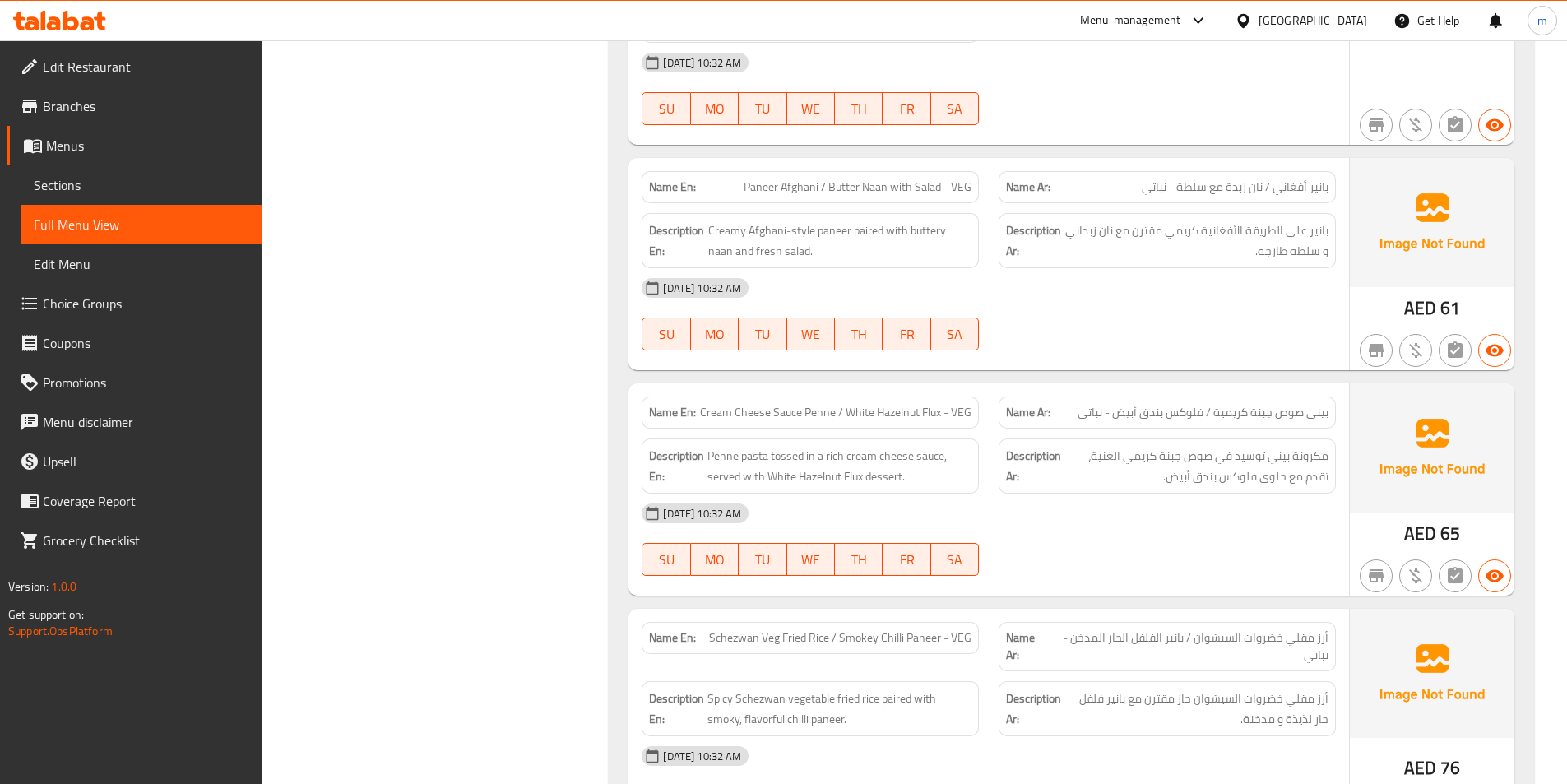
scroll to position [15221, 0]
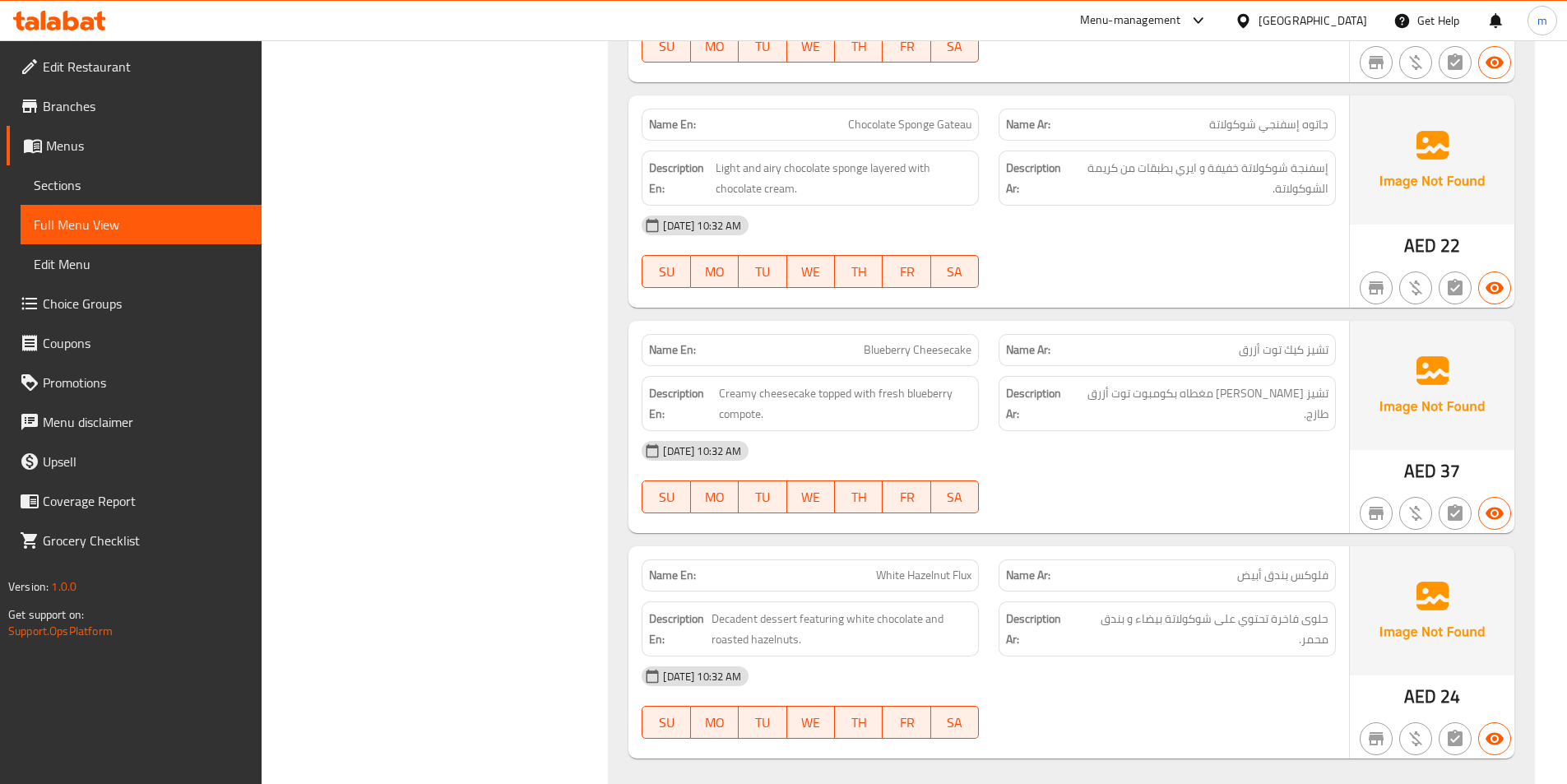
drag, startPoint x: 321, startPoint y: 289, endPoint x: 279, endPoint y: 264, distance: 48.9
click at [89, 186] on span "Sections" at bounding box center [140, 185] width 214 height 20
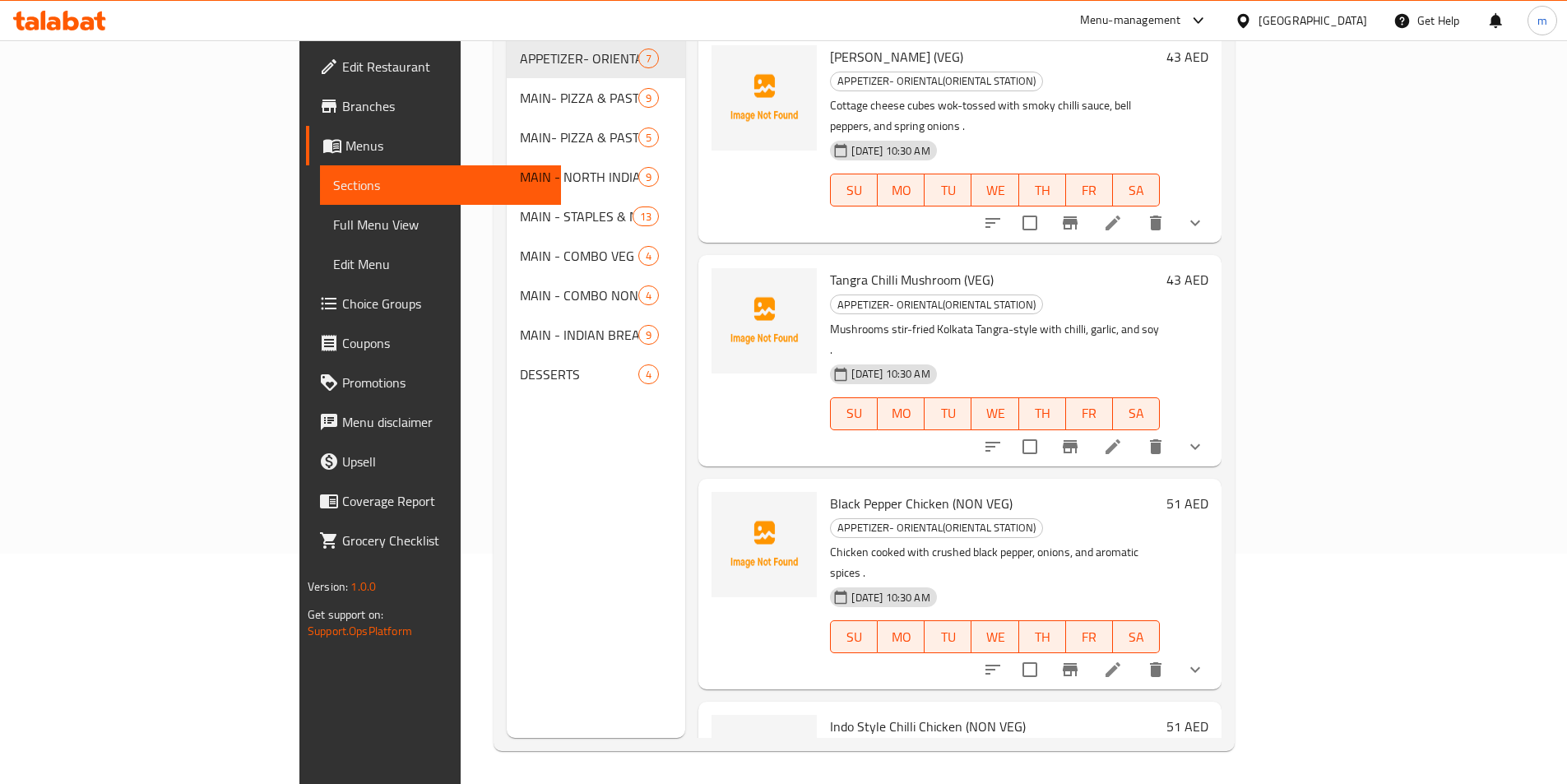
scroll to position [231, 0]
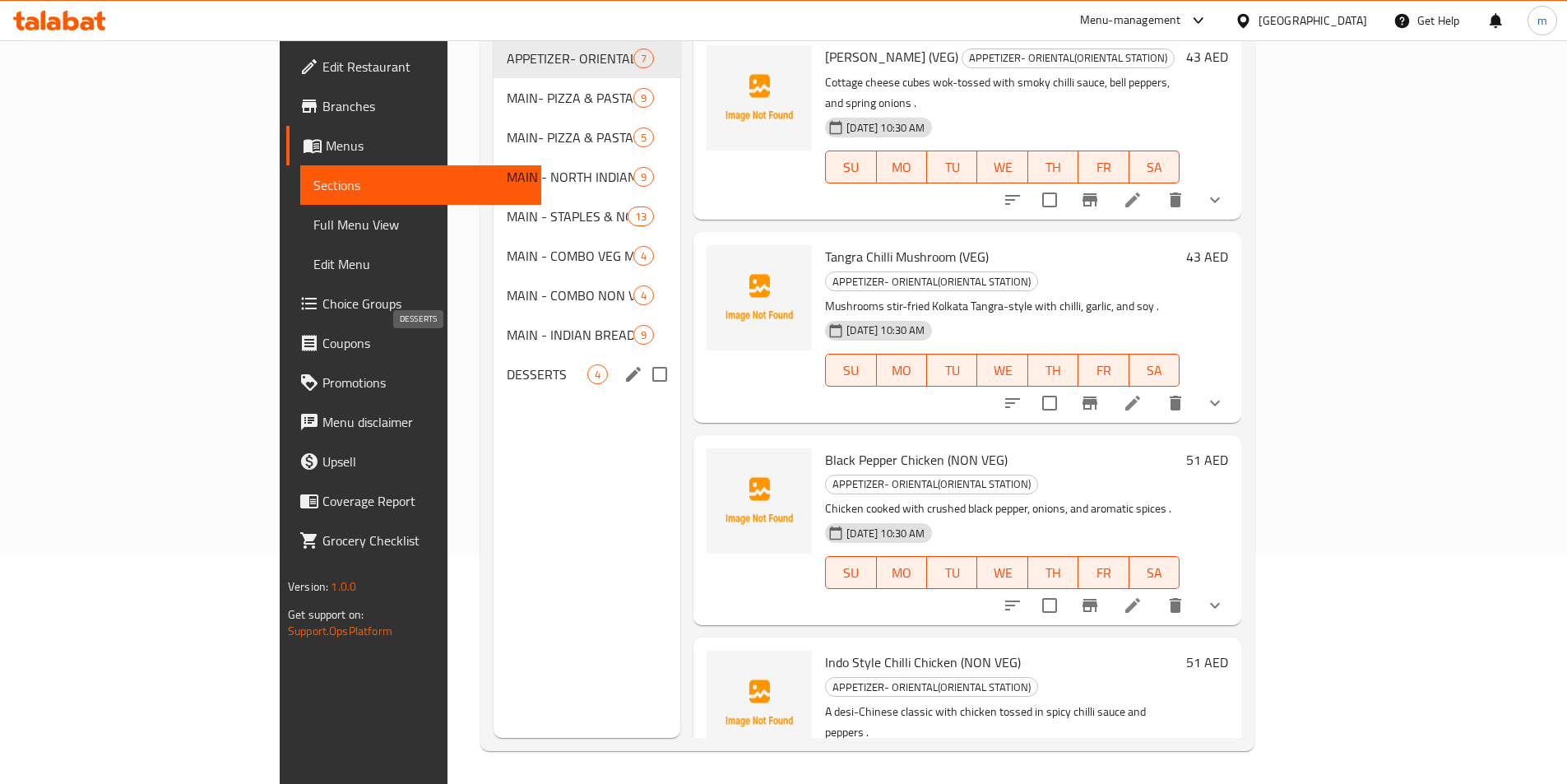
click at [507, 365] on span "DESSERTS" at bounding box center [547, 375] width 80 height 20
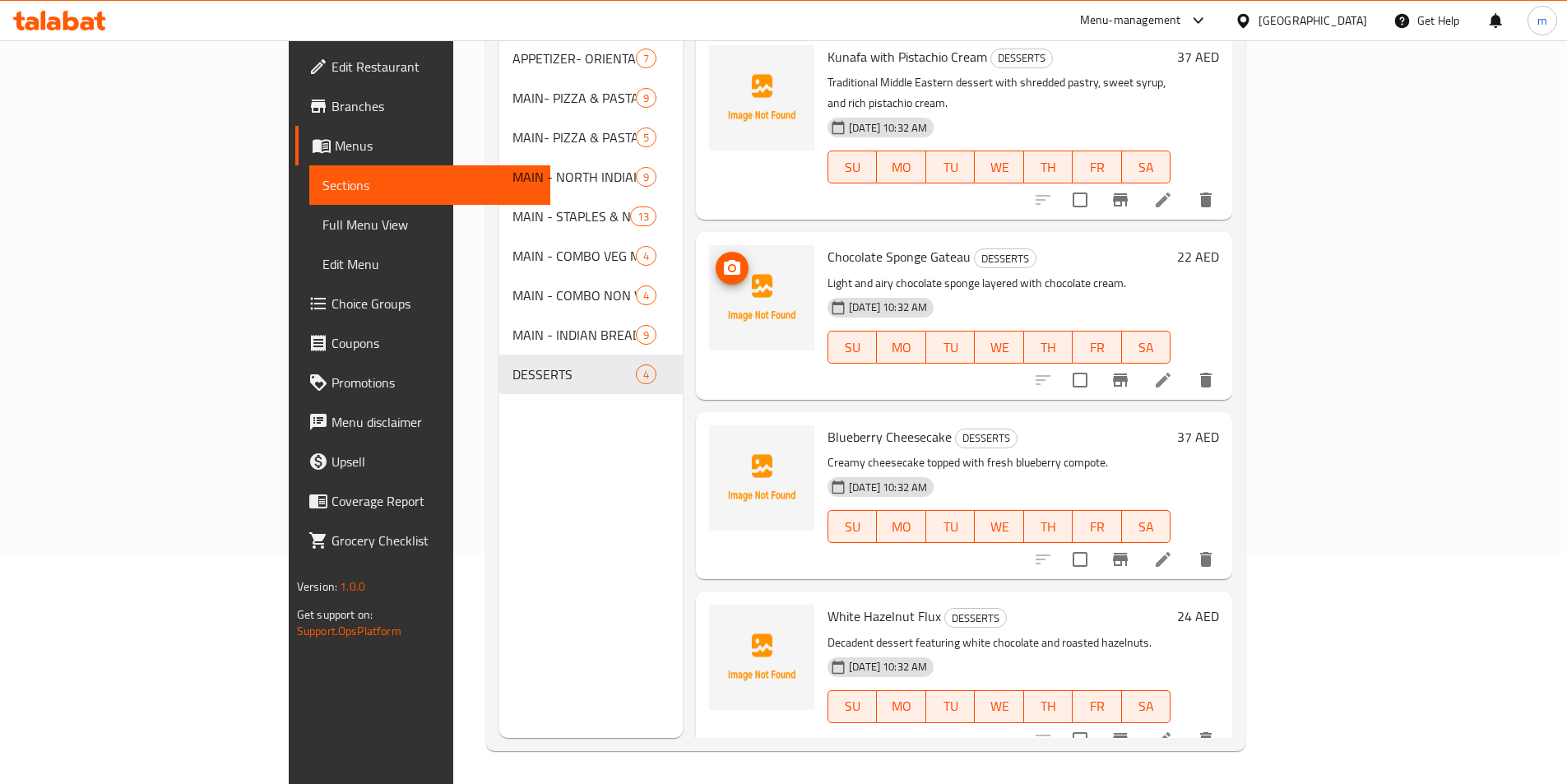
click at [1173, 729] on icon at bounding box center [1164, 739] width 20 height 20
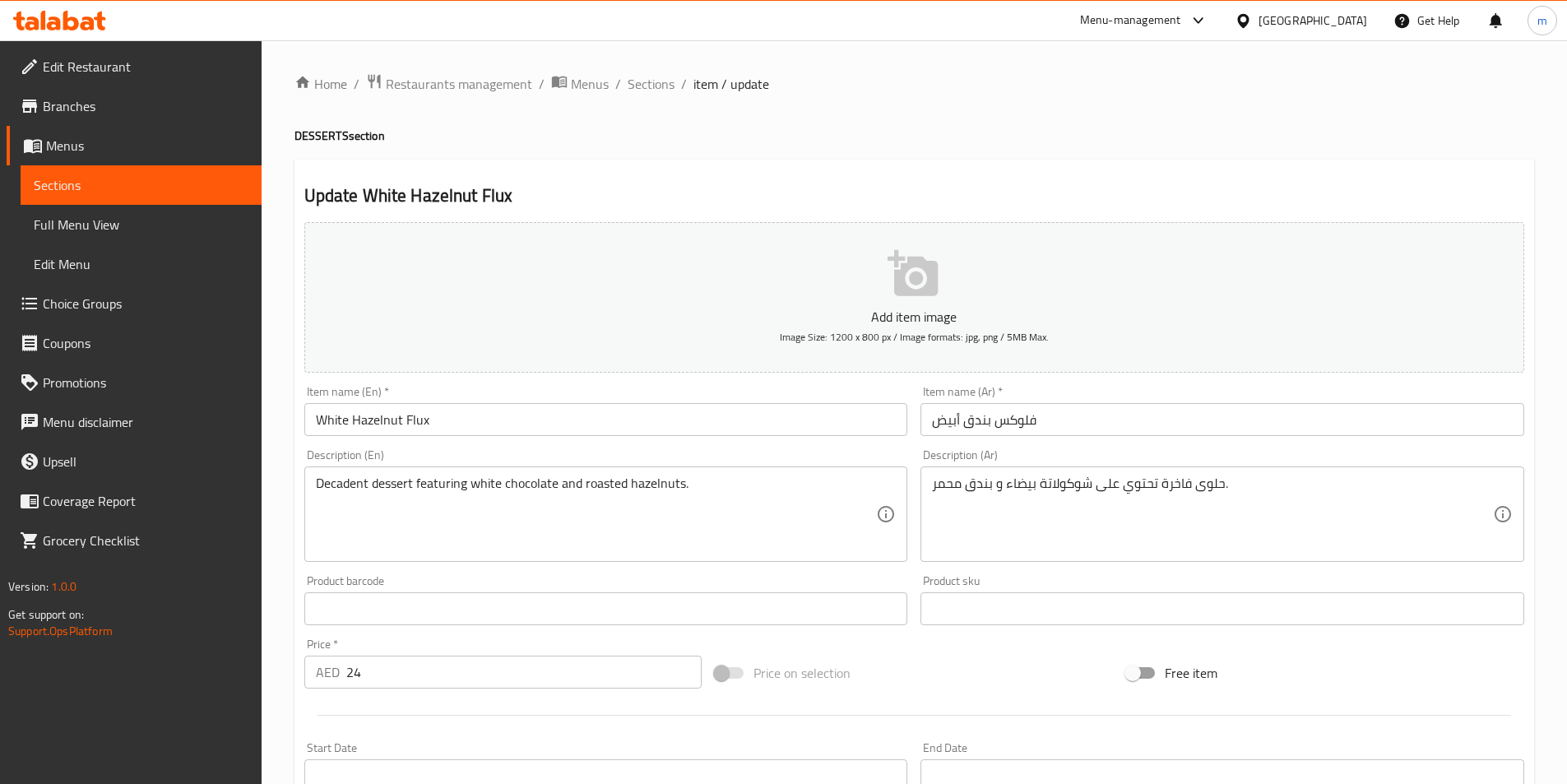
click at [950, 418] on input "فلوكس بندق أبيض" at bounding box center [1222, 419] width 604 height 33
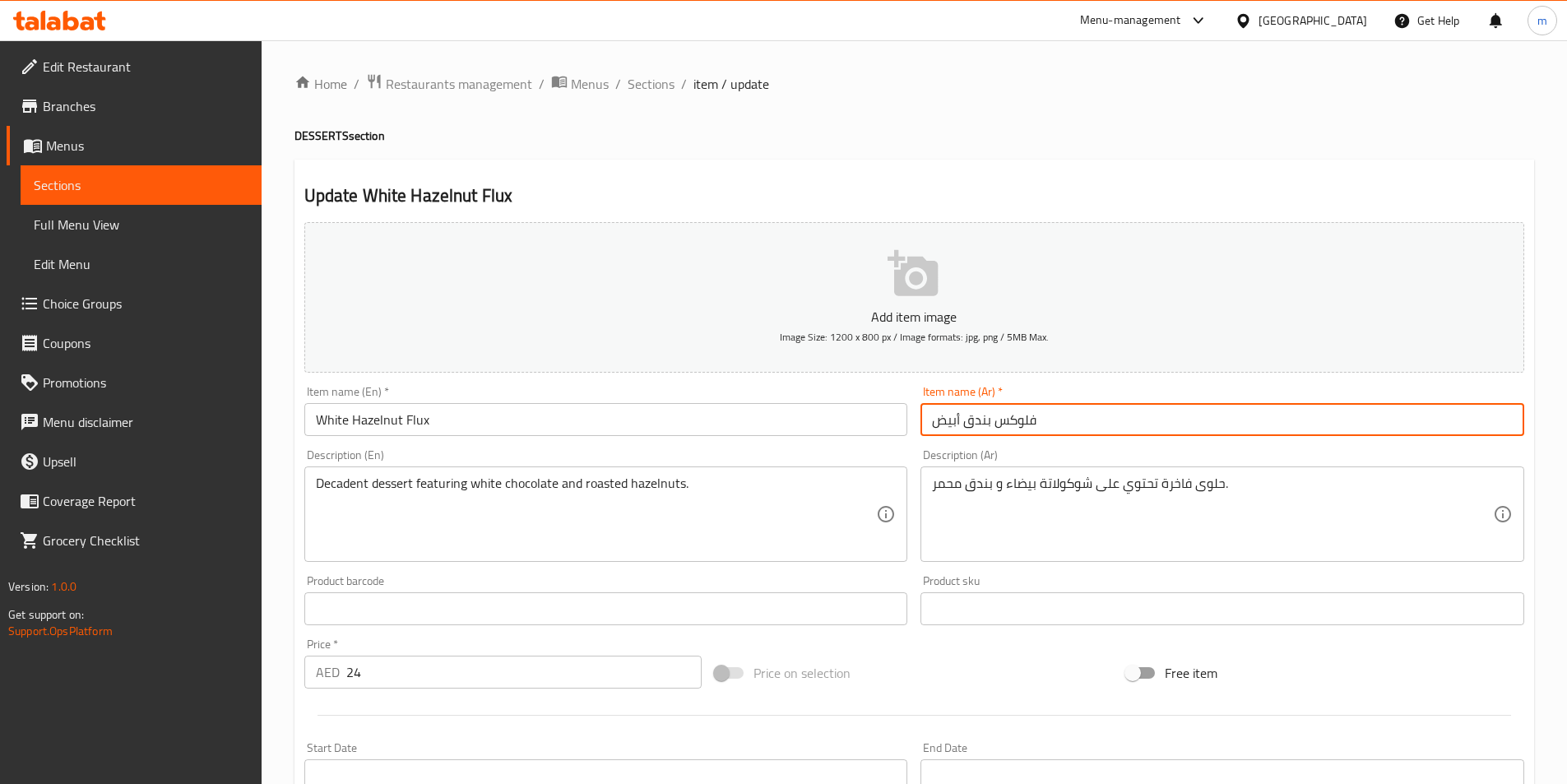
click at [950, 418] on input "فلوكس بندق أبيض" at bounding box center [1222, 419] width 604 height 33
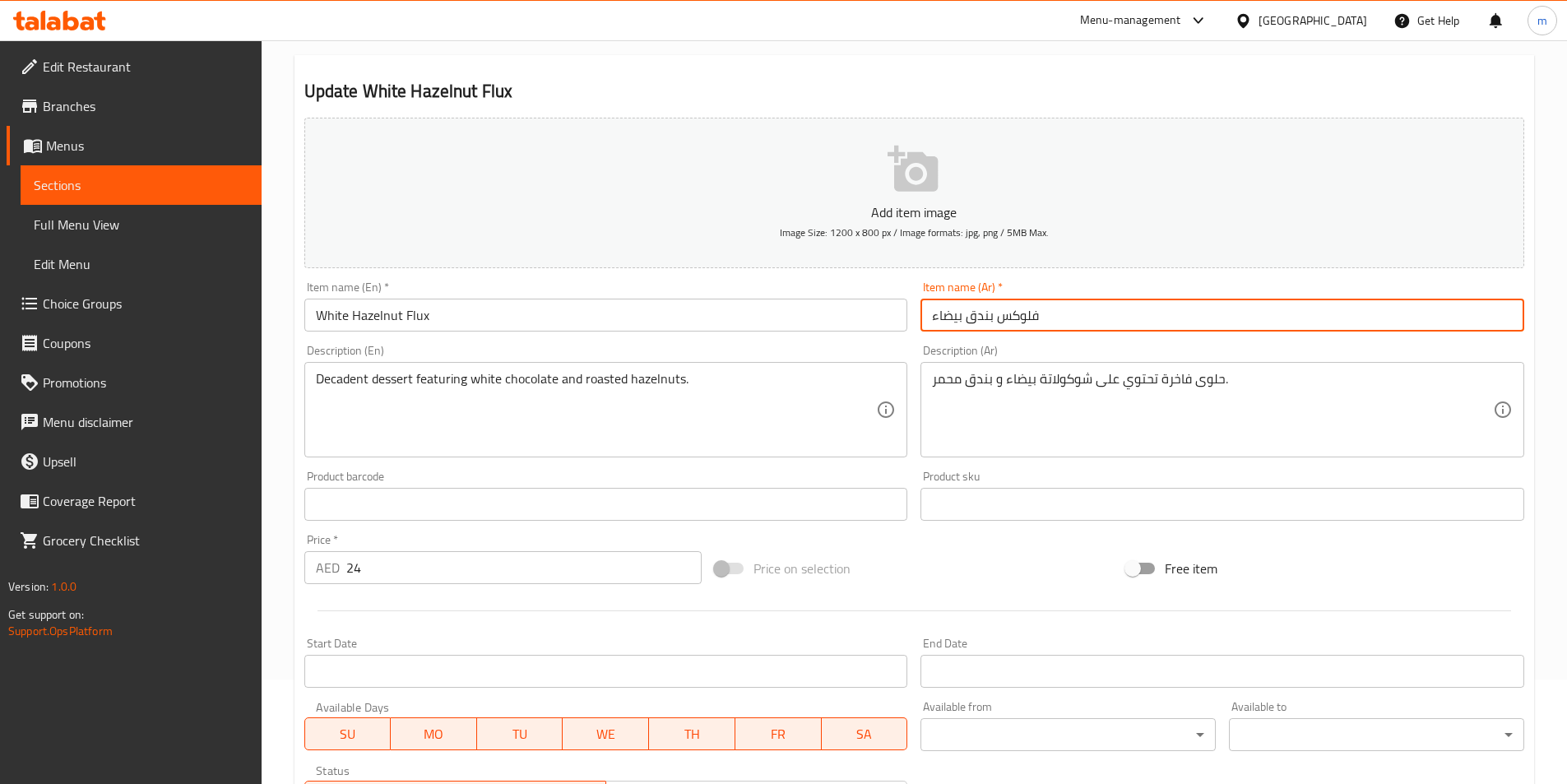
scroll to position [329, 0]
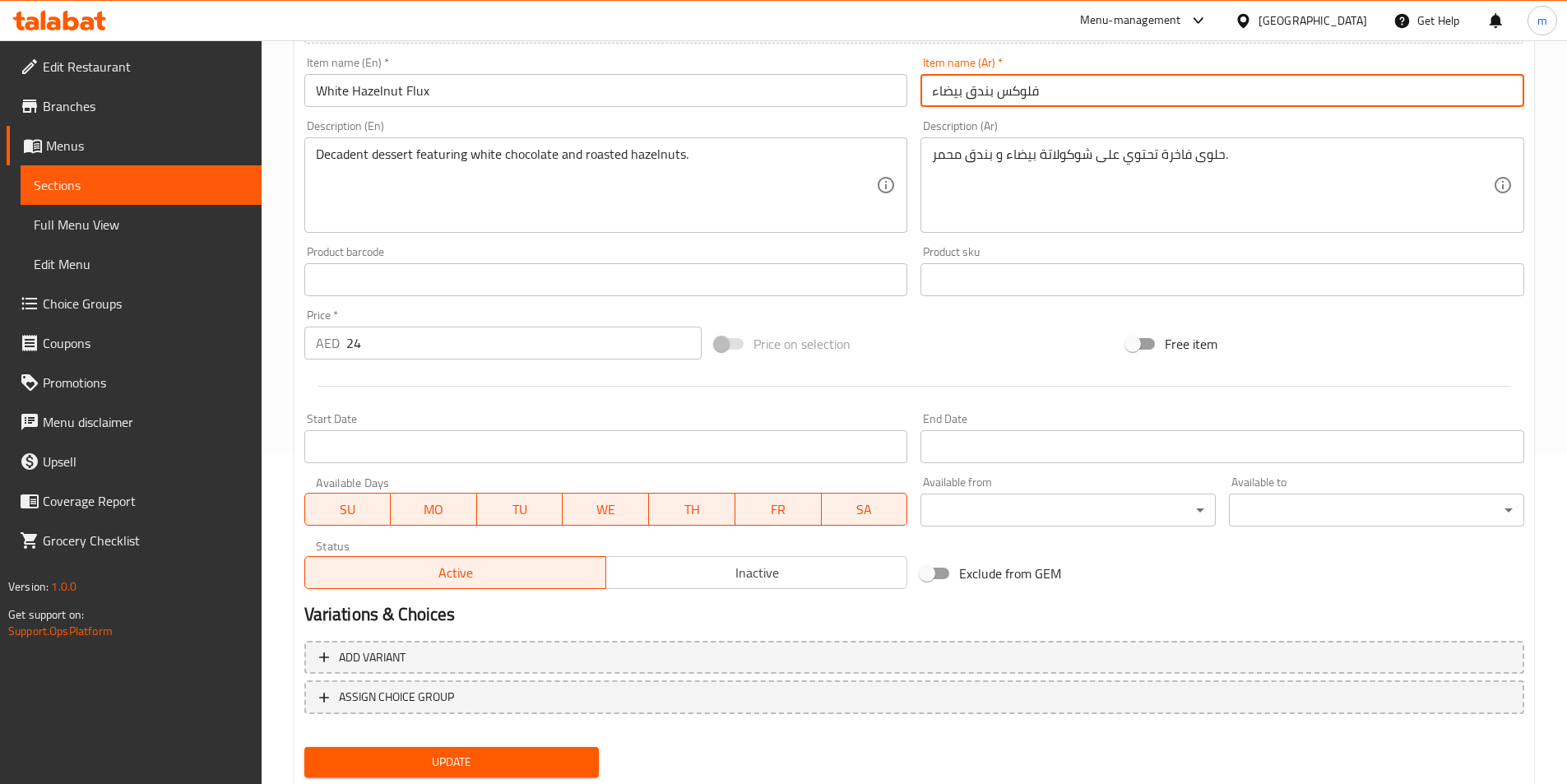
type input "فلوكس بندق بيضاء"
click at [534, 769] on span "Update" at bounding box center [451, 761] width 269 height 21
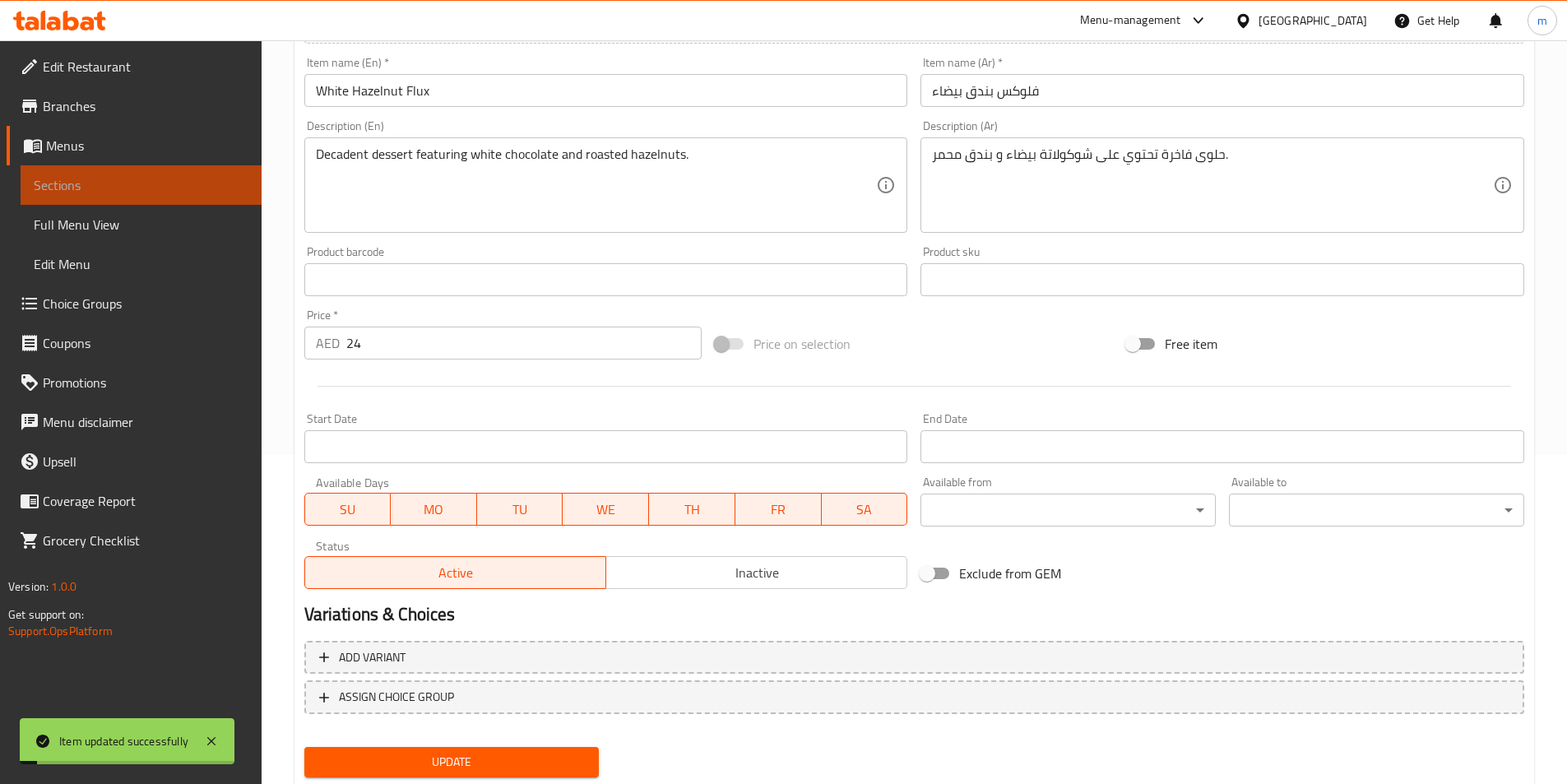
click at [106, 192] on span "Sections" at bounding box center [140, 185] width 214 height 20
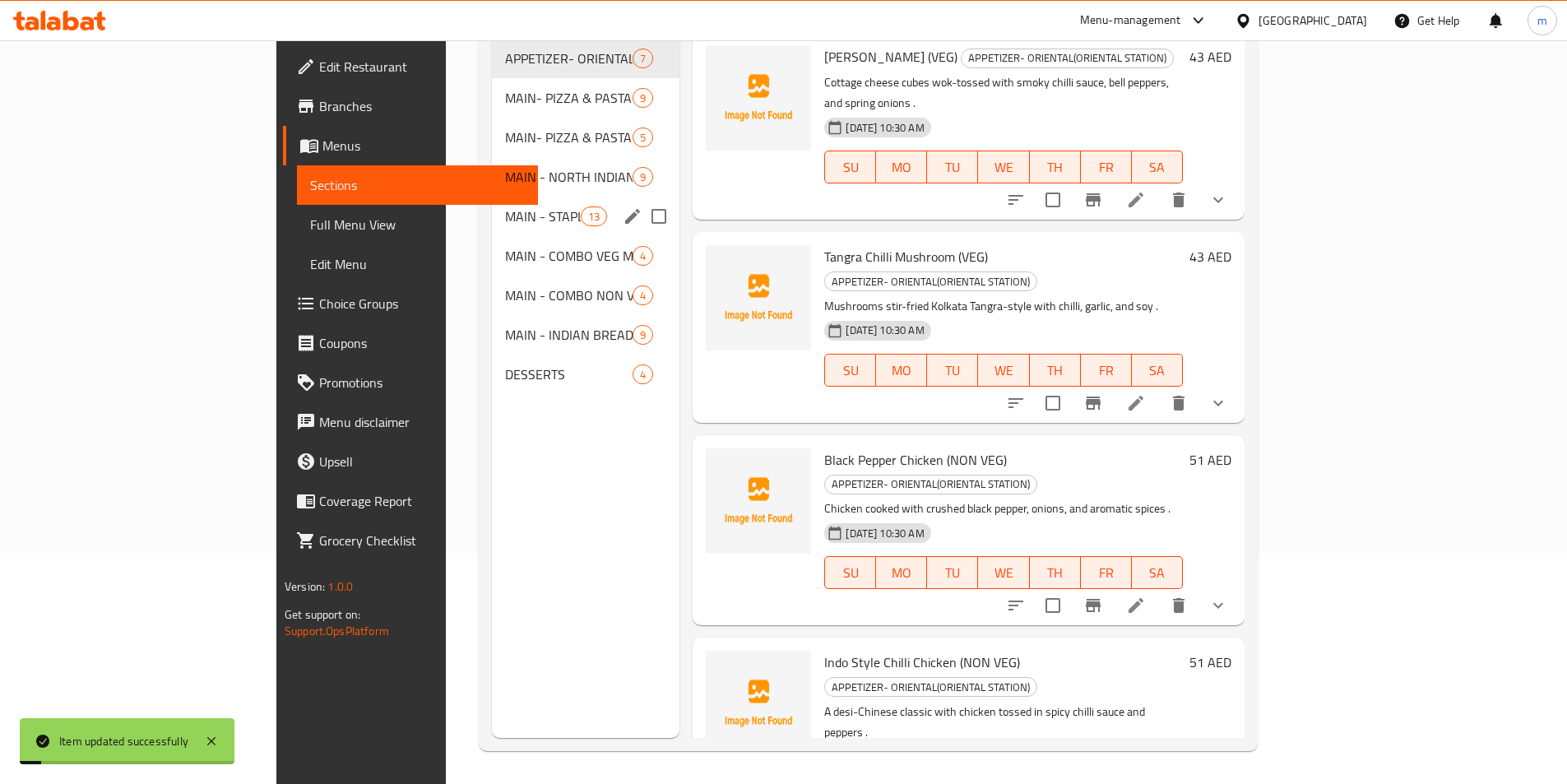
scroll to position [231, 0]
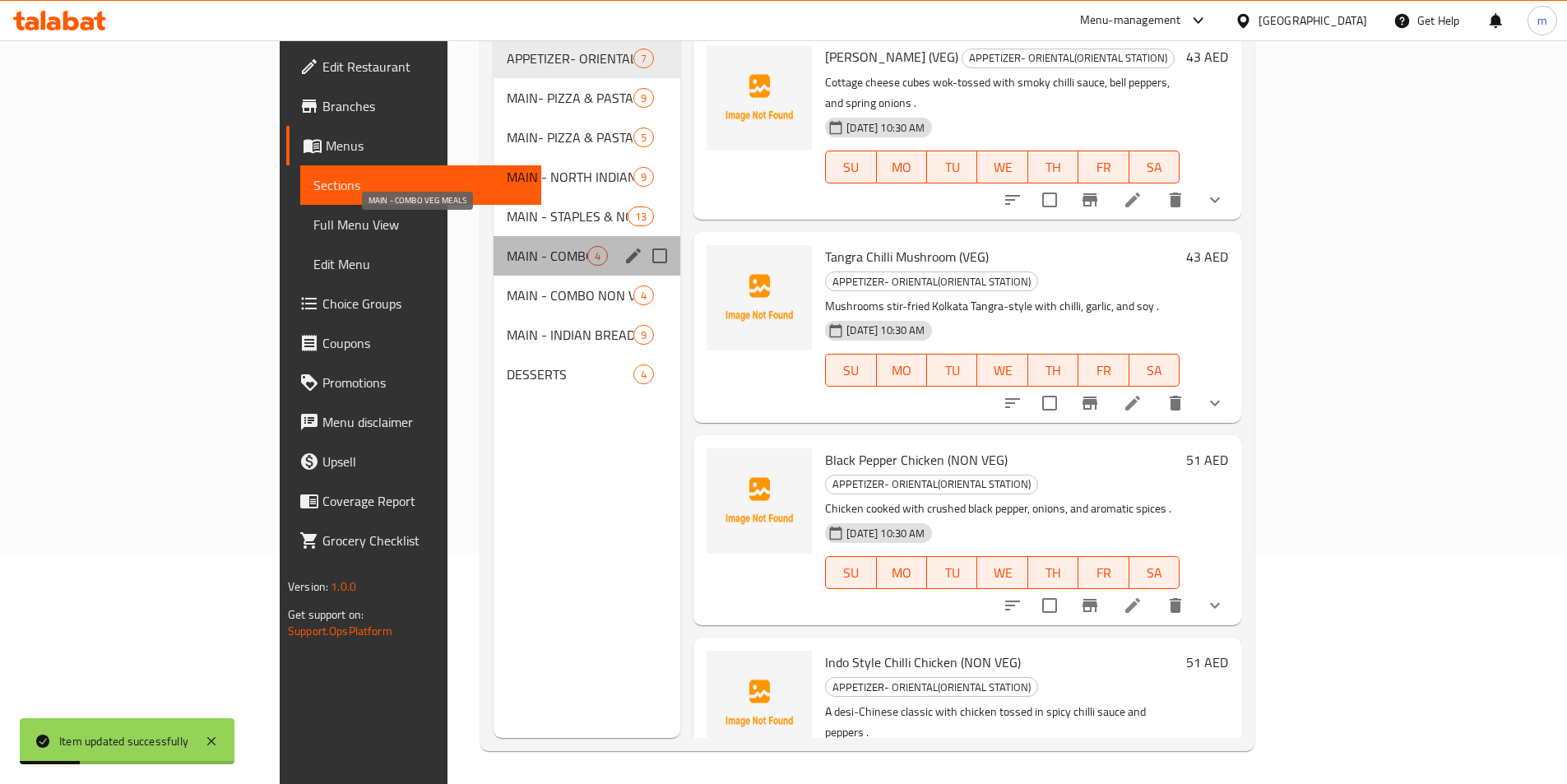
click at [507, 246] on span "MAIN - COMBO VEG MEALS" at bounding box center [547, 256] width 80 height 20
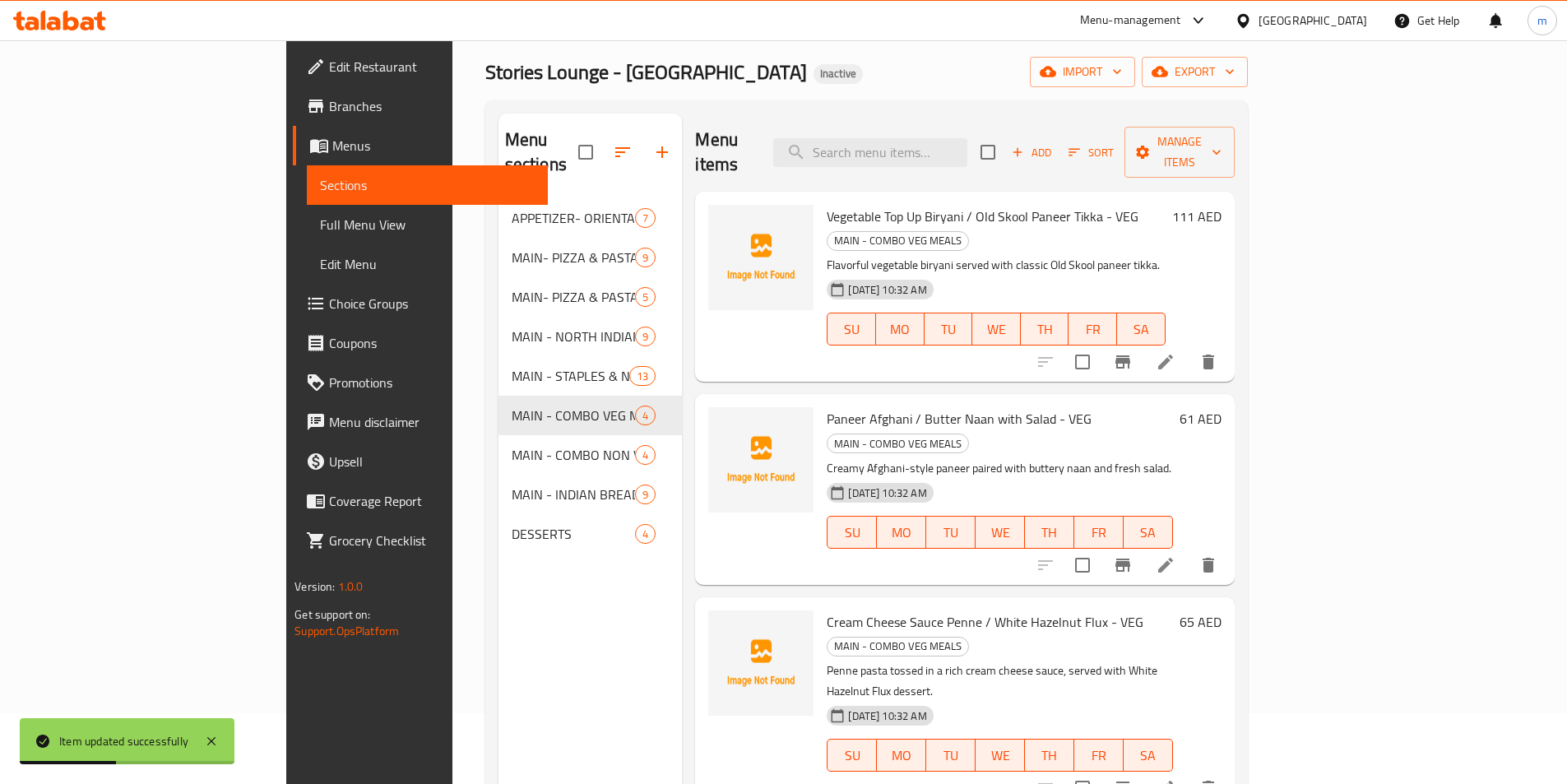
scroll to position [66, 0]
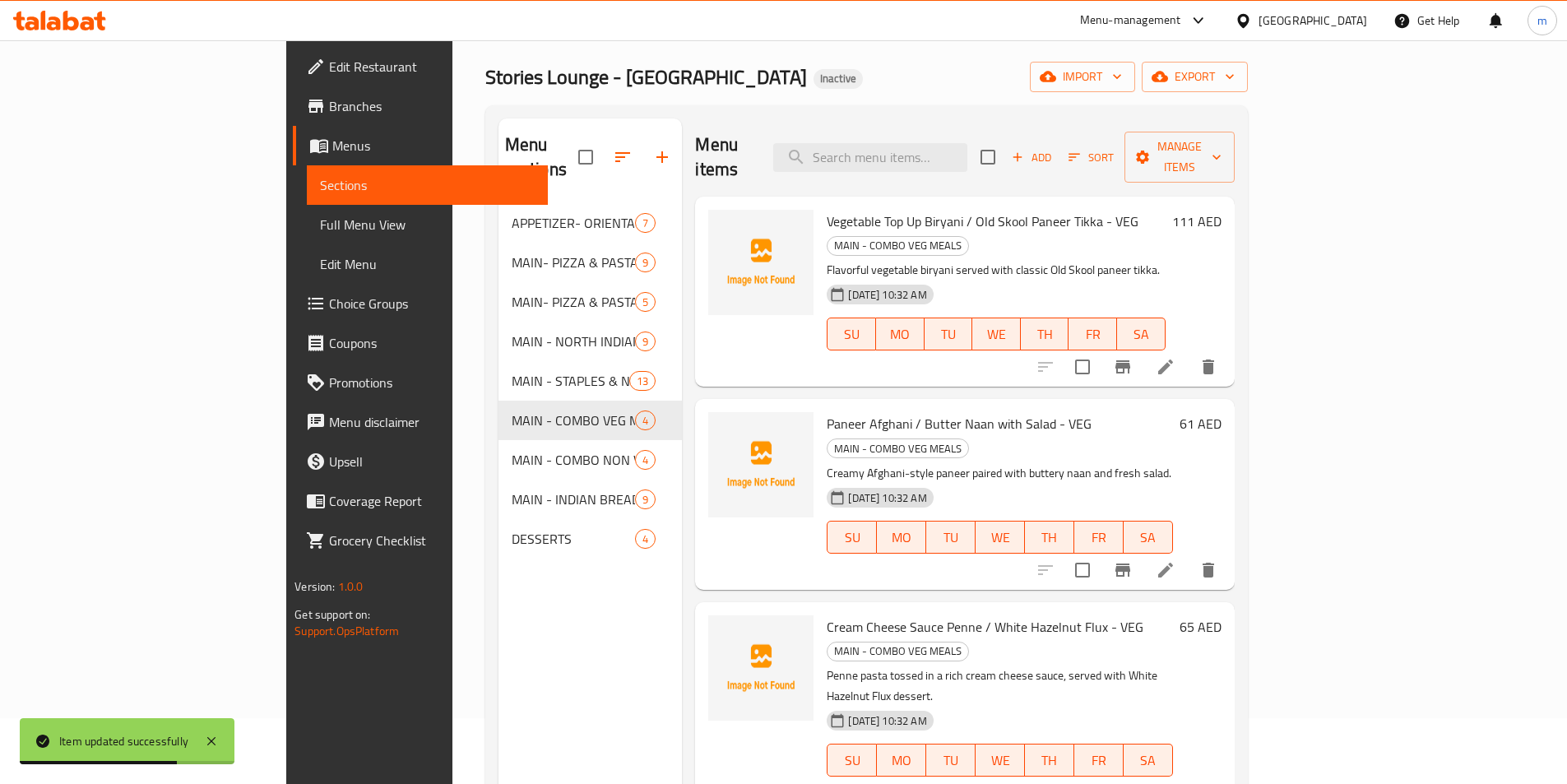
click at [1188, 778] on li at bounding box center [1166, 792] width 47 height 29
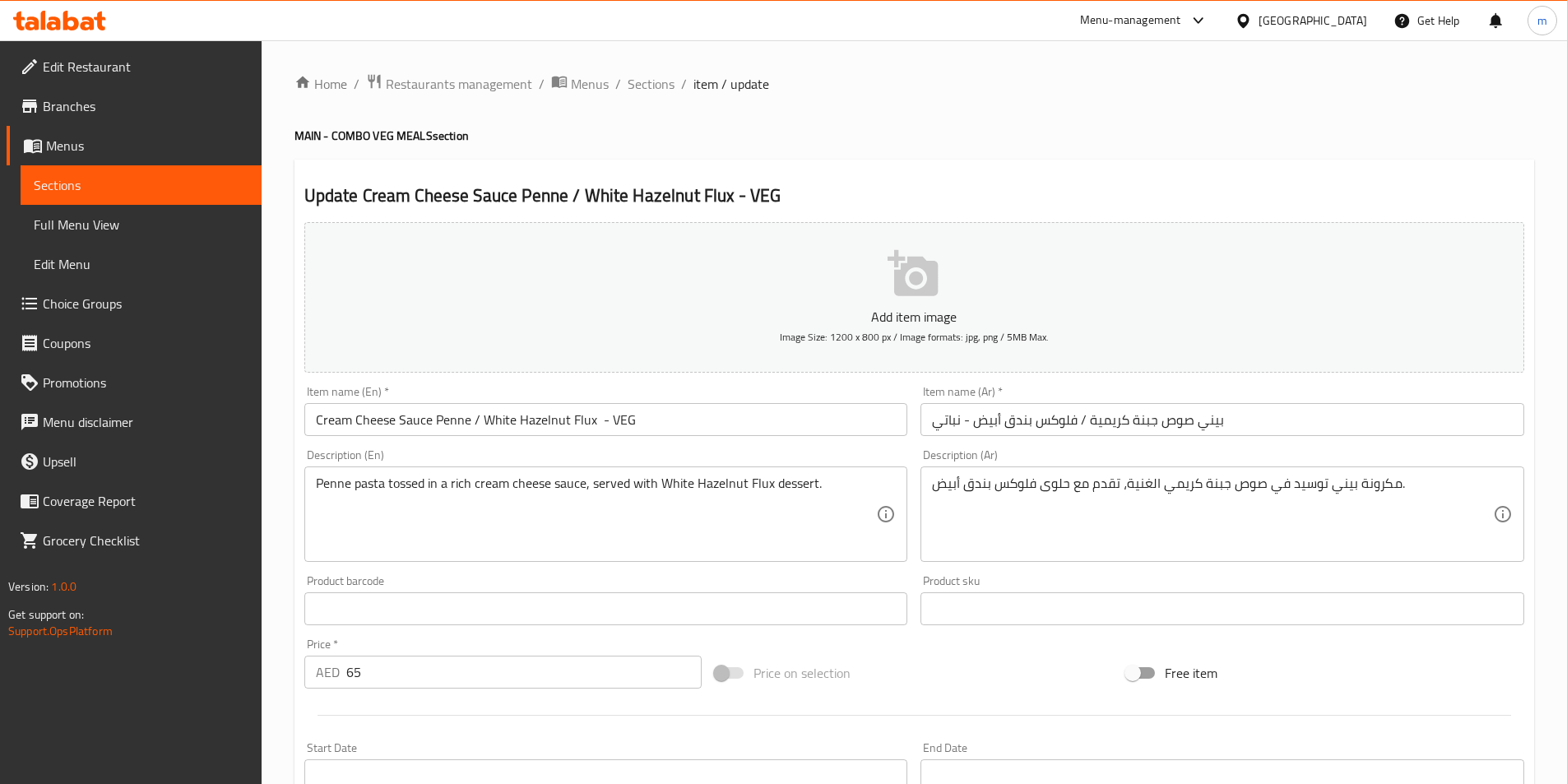
click at [994, 422] on input "بيني صوص جبنة كريمية / فلوكس بندق أبيض - نباتي" at bounding box center [1222, 419] width 604 height 33
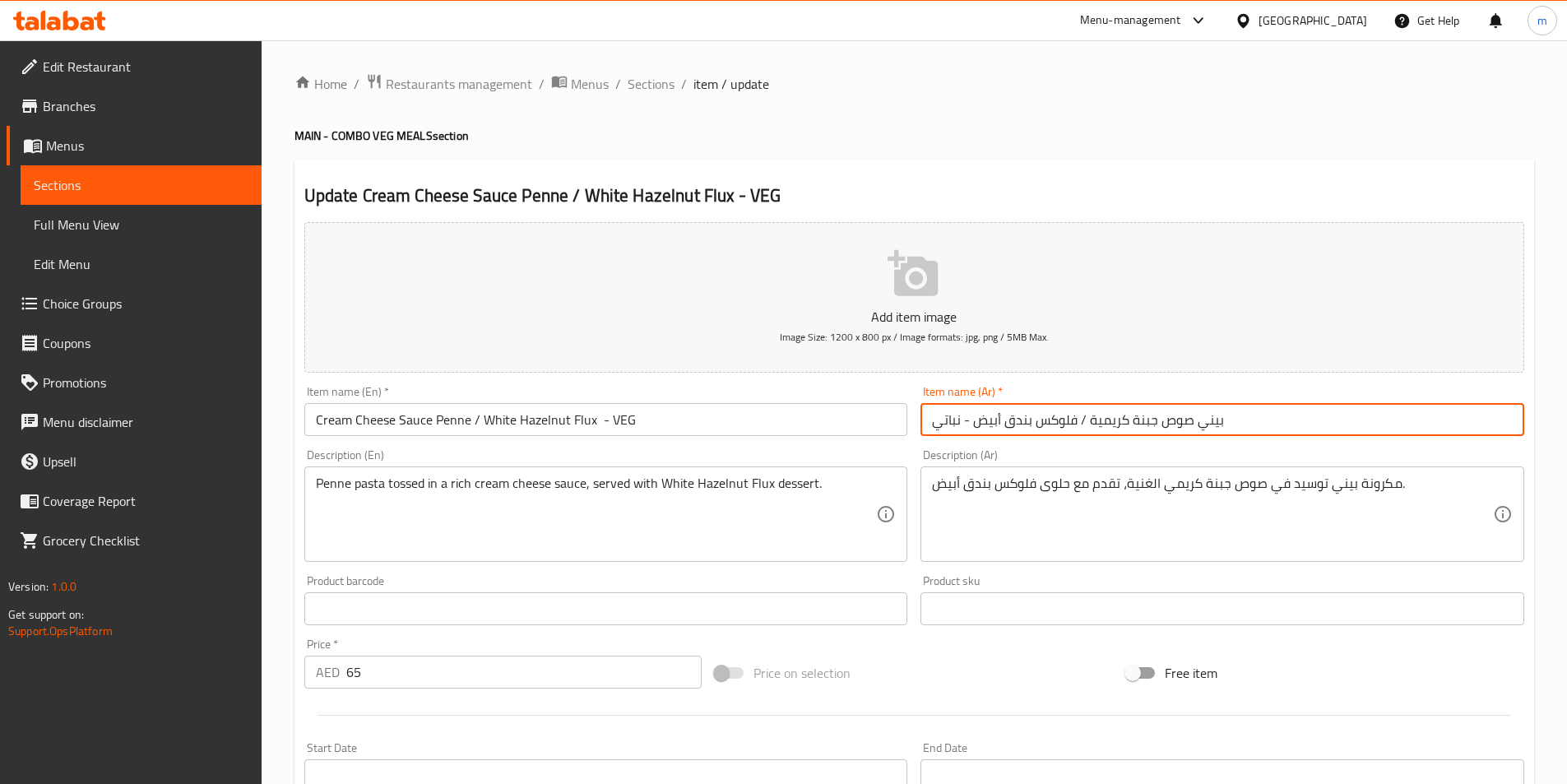
click at [994, 422] on input "بيني صوص جبنة كريمية / فلوكس بندق أبيض - نباتي" at bounding box center [1222, 419] width 604 height 33
type input "بيني صوص جبنة كريمية / فلوكس بندق بيضاء- نباتي"
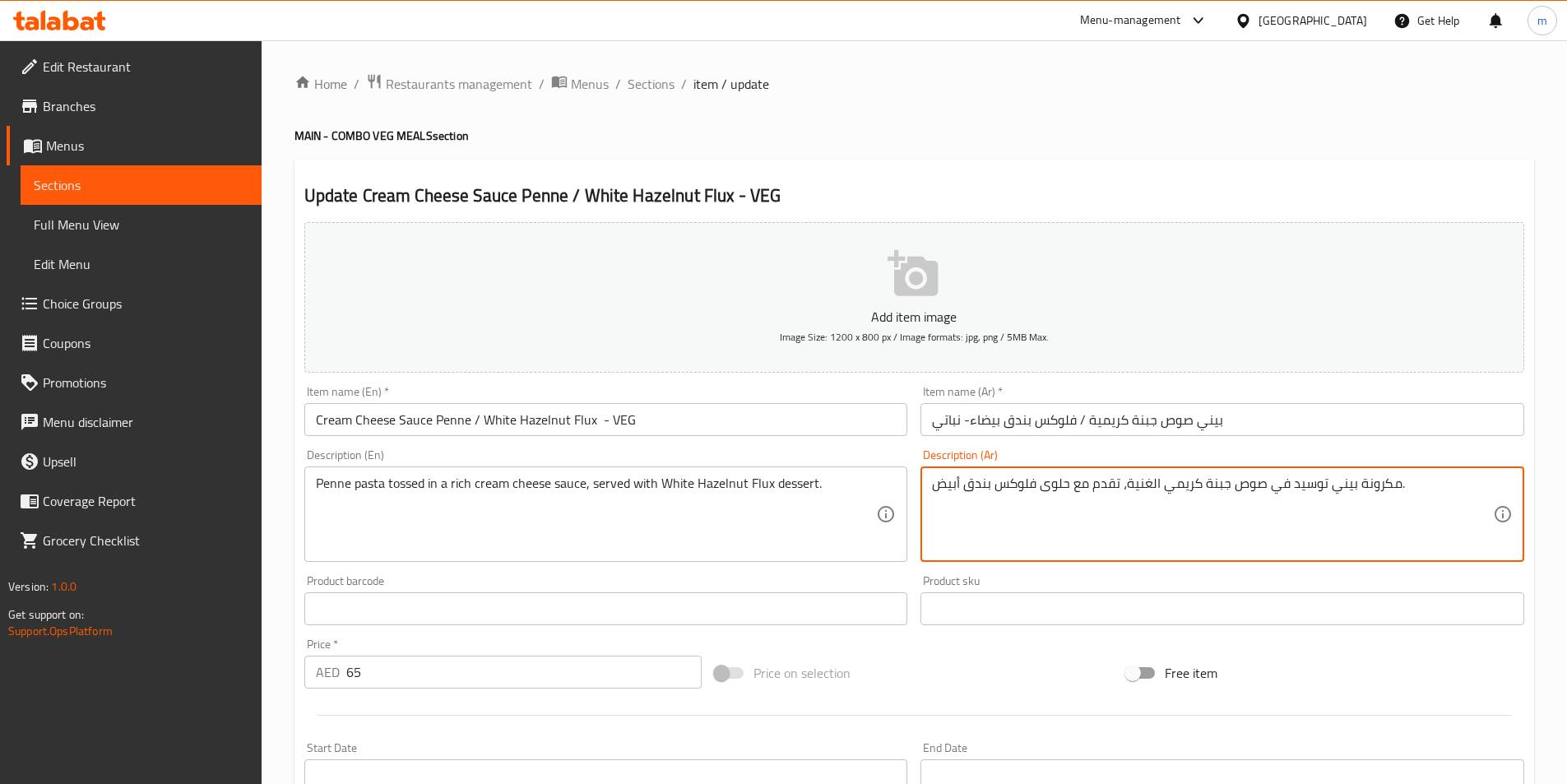
click at [942, 479] on textarea "مكرونة بيني توسيد في صوص جبنة كريمي الغنية، تقدم مع حلوى فلوكس بندق أبيض." at bounding box center [1212, 514] width 561 height 78
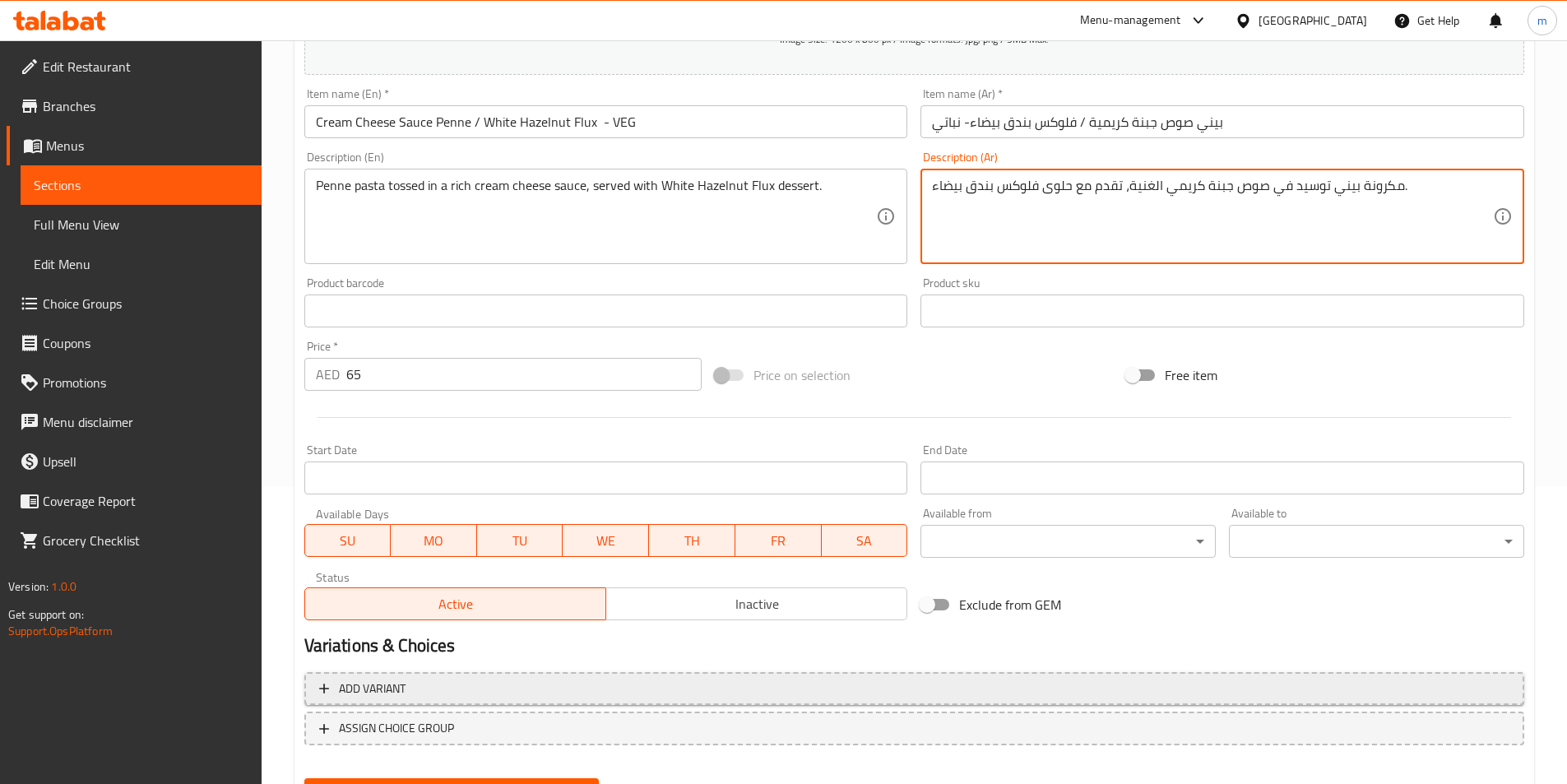
scroll to position [329, 0]
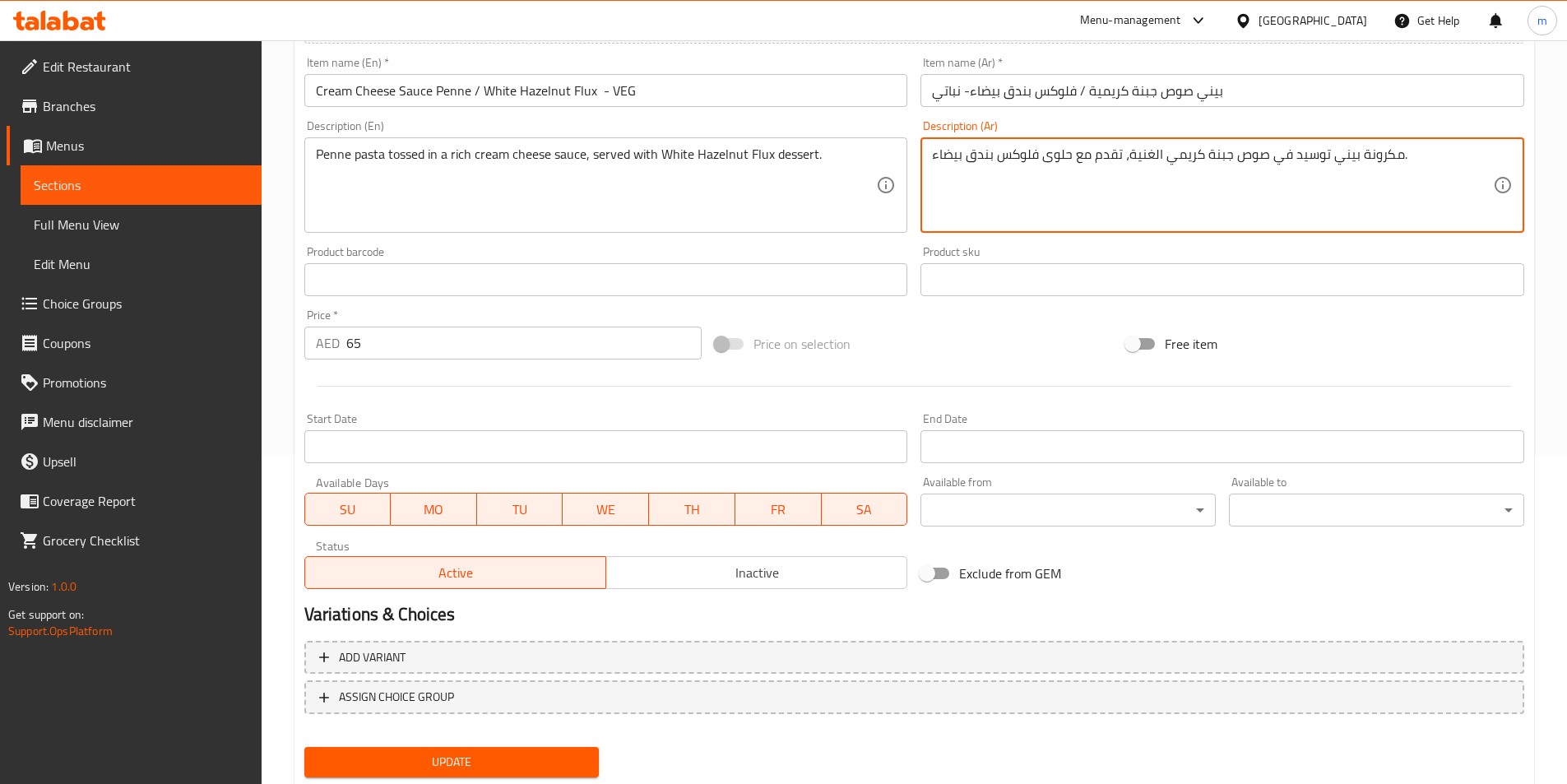
type textarea "مكرونة بيني توسيد في صوص جبنة كريمي الغنية، تقدم مع حلوى فلوكس بندق بيضاء."
click at [492, 753] on span "Update" at bounding box center [451, 761] width 269 height 21
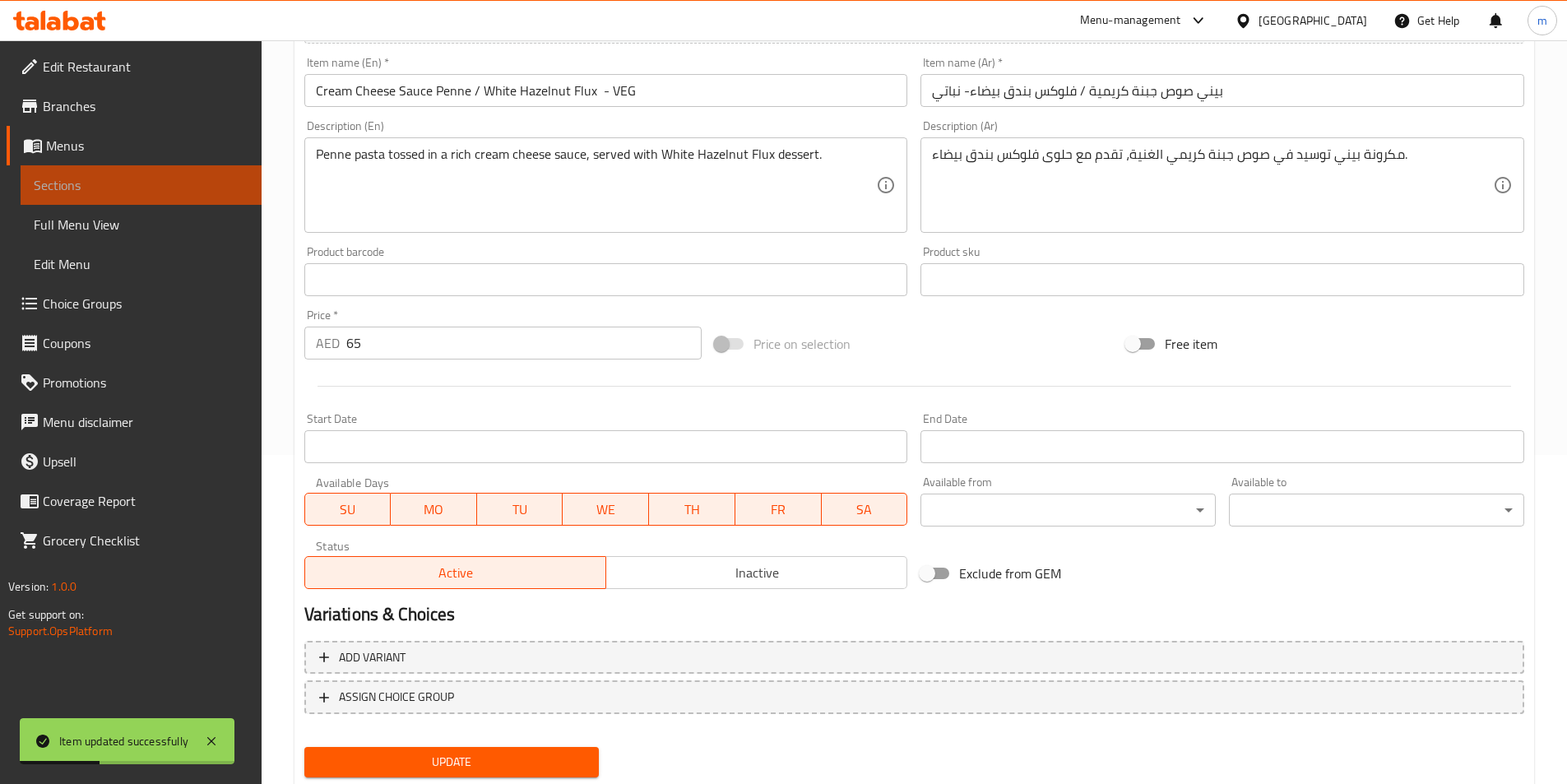
click at [135, 197] on link "Sections" at bounding box center [141, 184] width 241 height 39
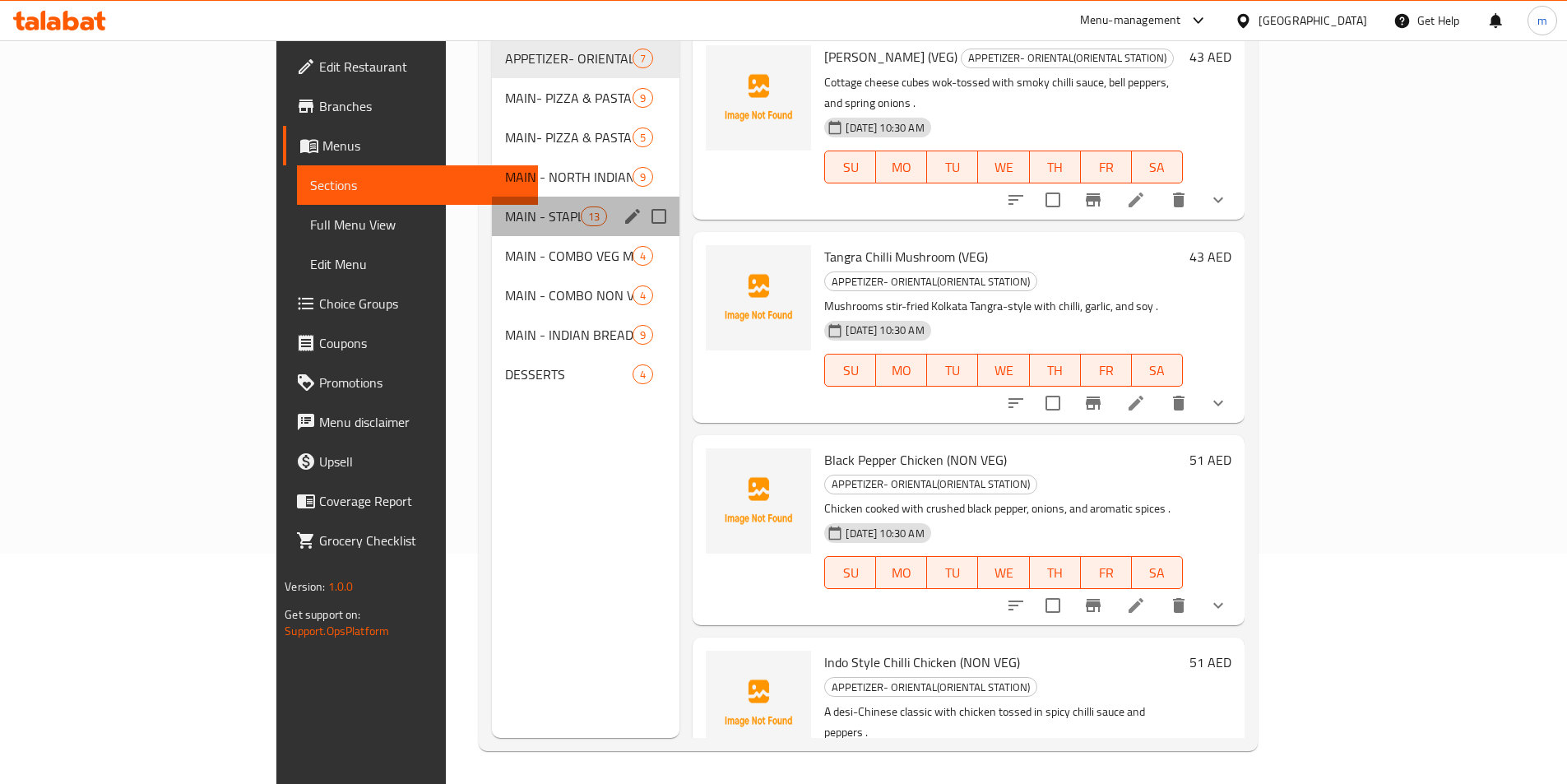
click at [492, 201] on div "MAIN - STAPLES & NOODLES 13" at bounding box center [586, 216] width 189 height 39
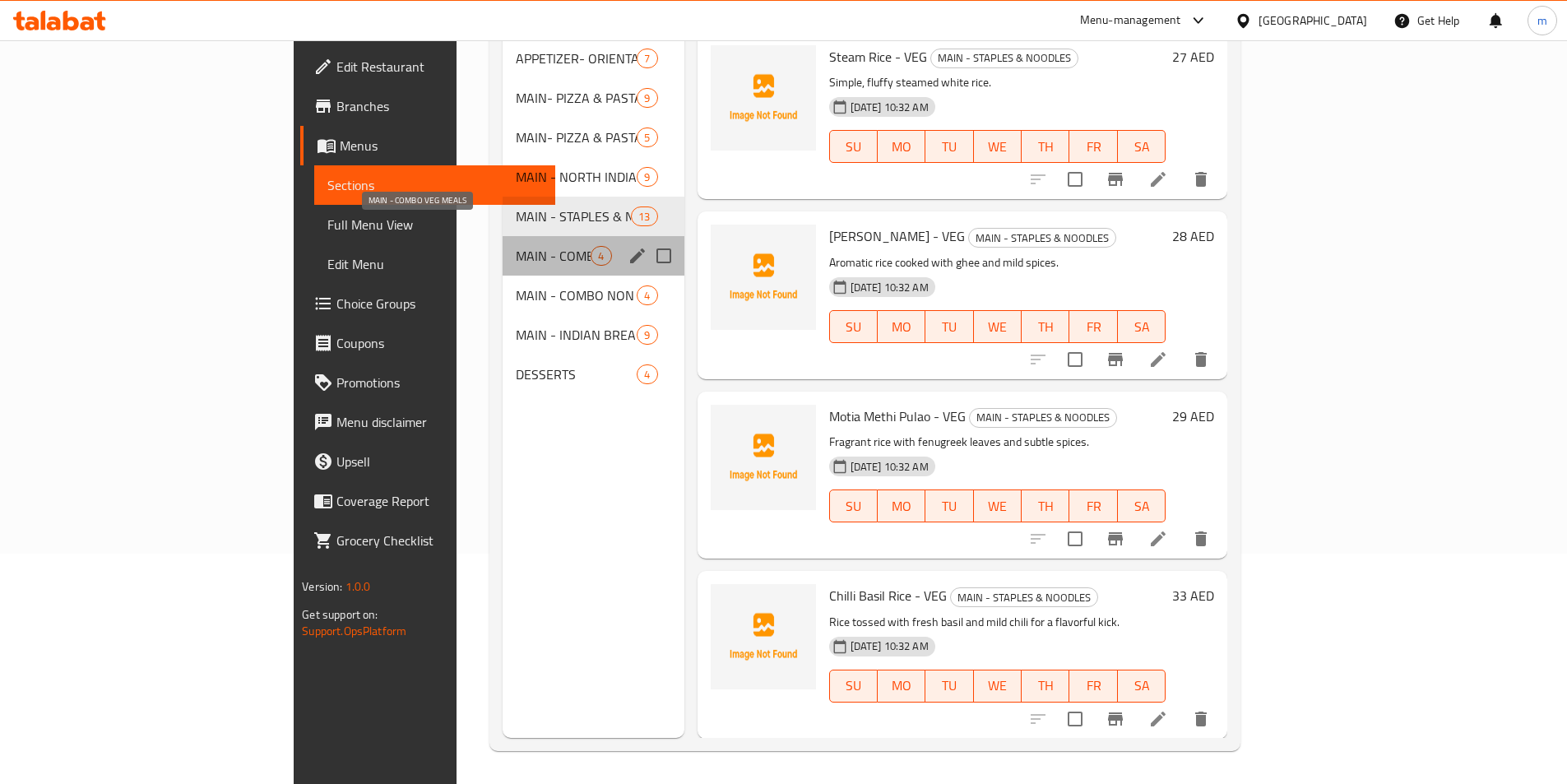
click at [516, 246] on span "MAIN - COMBO VEG MEALS" at bounding box center [554, 256] width 75 height 20
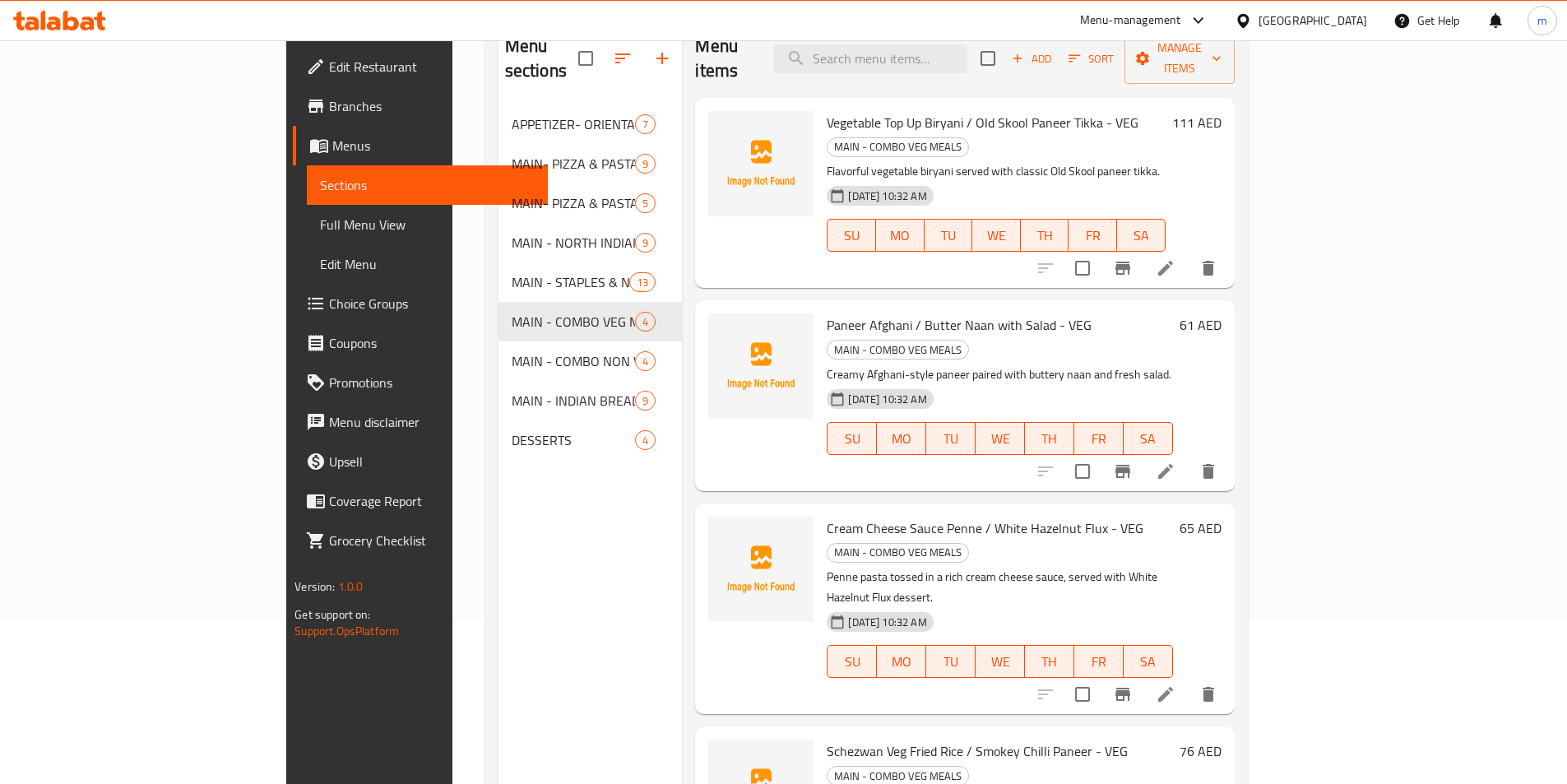
scroll to position [231, 0]
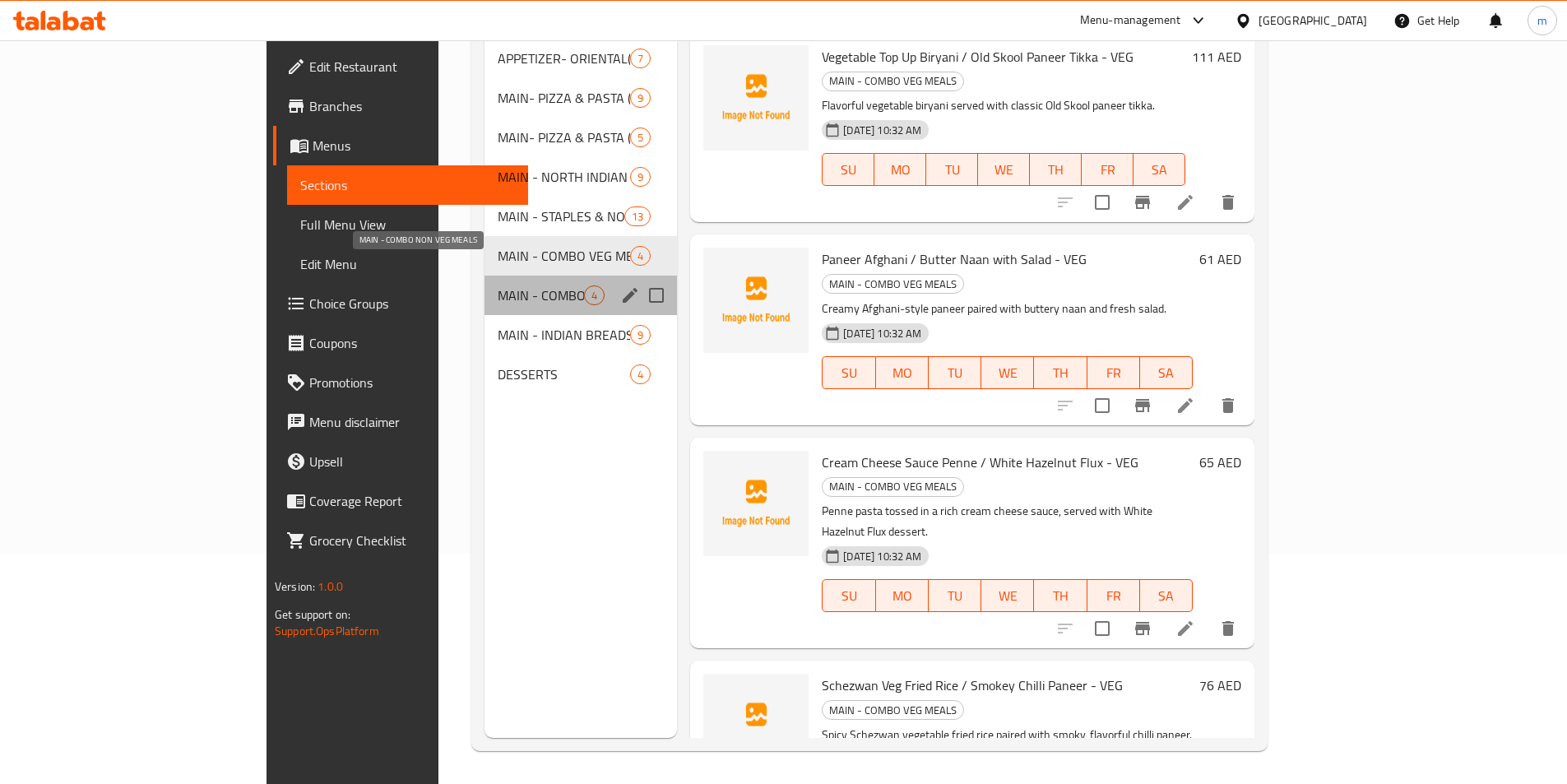
click at [498, 285] on span "MAIN - COMBO NON VEG MEALS" at bounding box center [541, 295] width 87 height 20
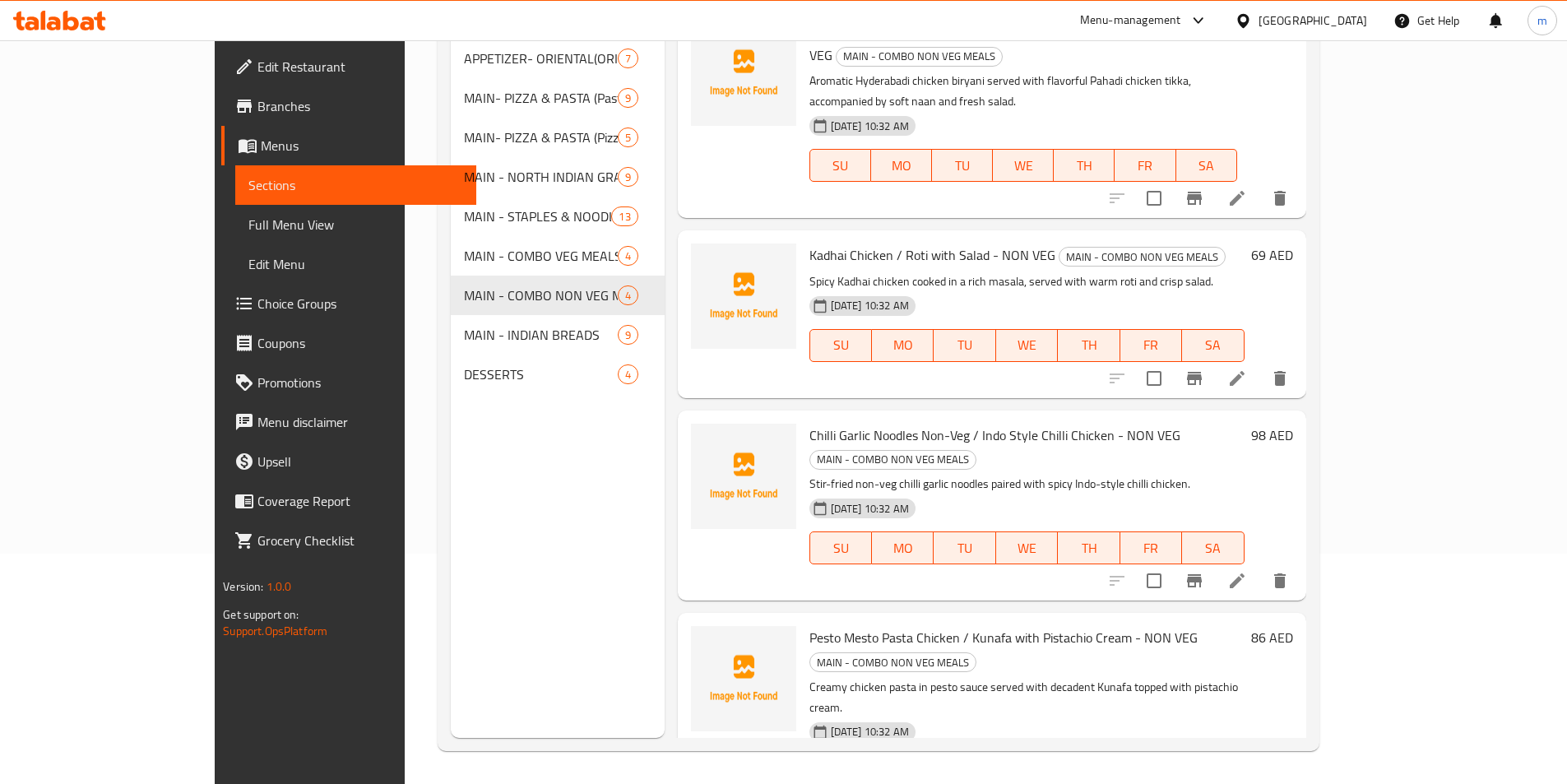
scroll to position [66, 0]
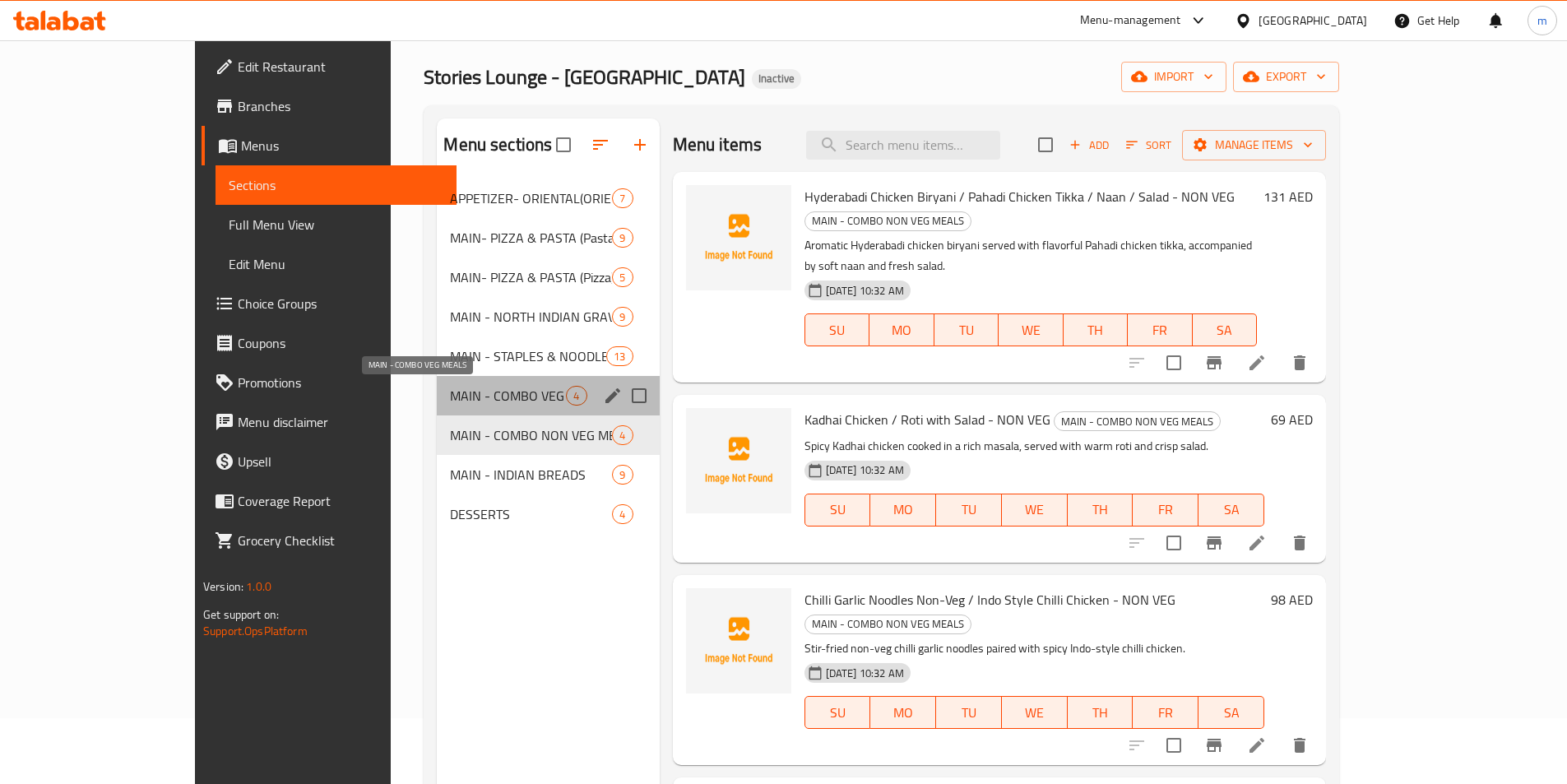
click at [507, 402] on span "MAIN - COMBO VEG MEALS" at bounding box center [507, 396] width 116 height 20
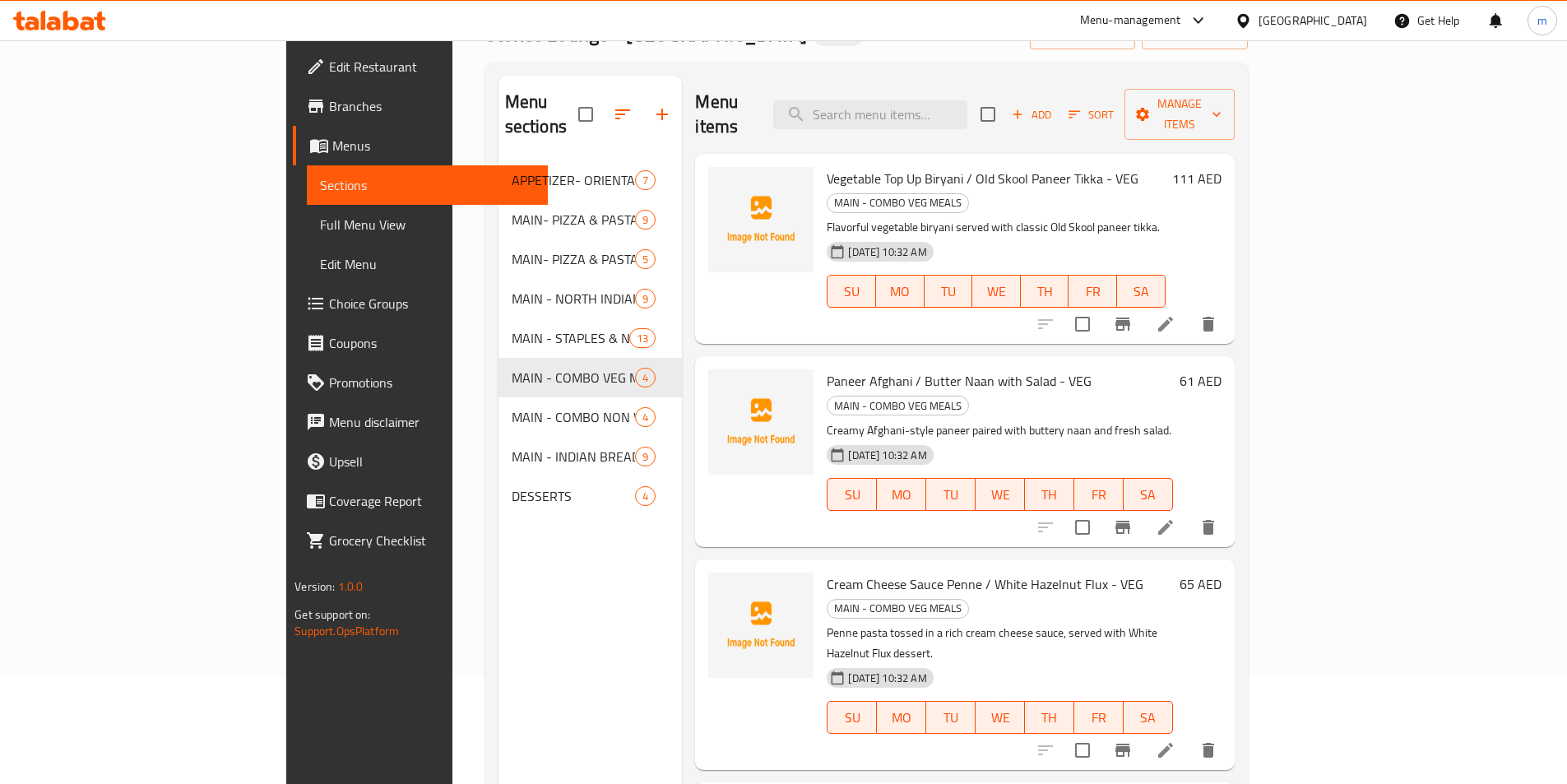
scroll to position [231, 0]
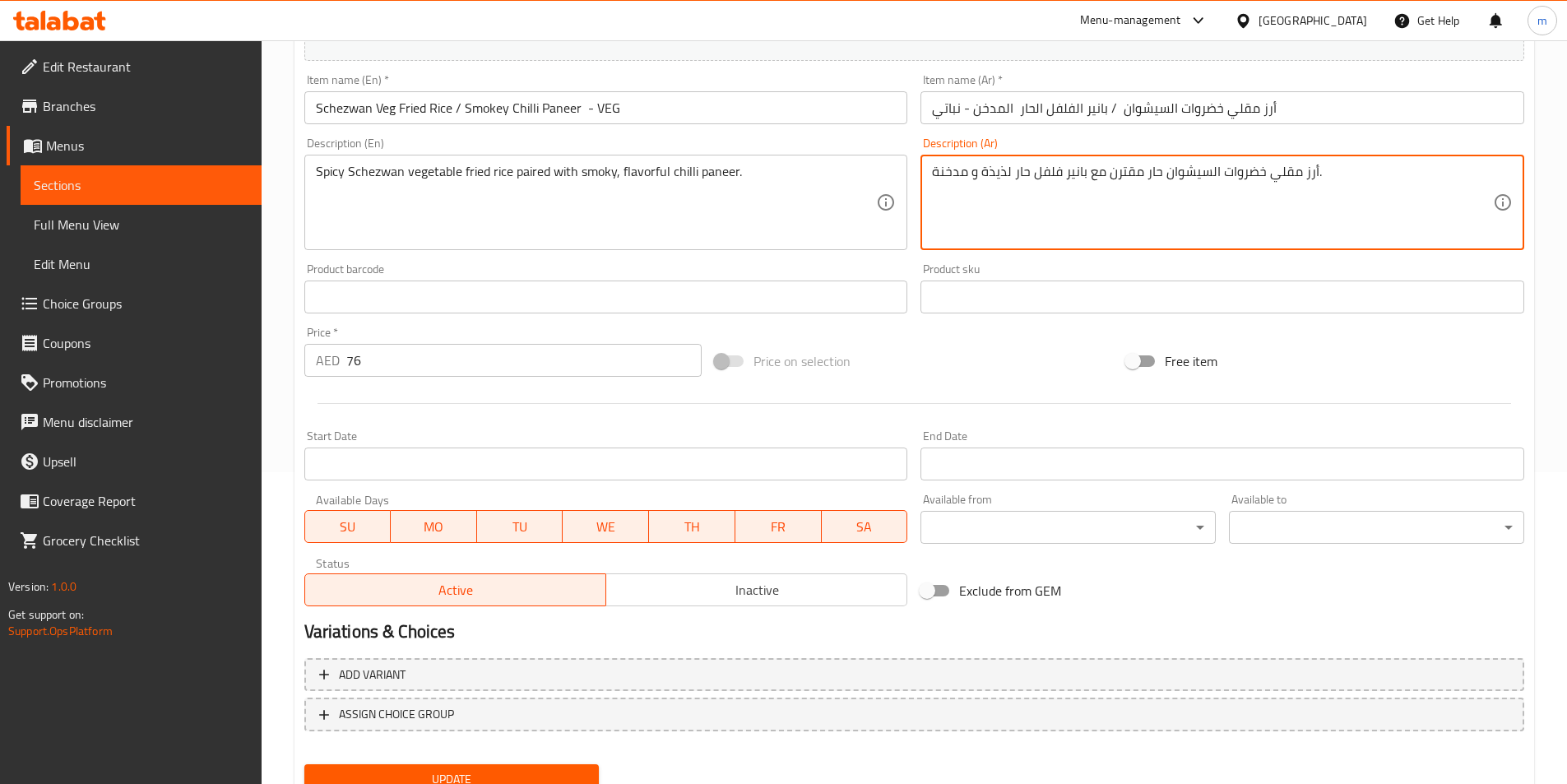
scroll to position [378, 0]
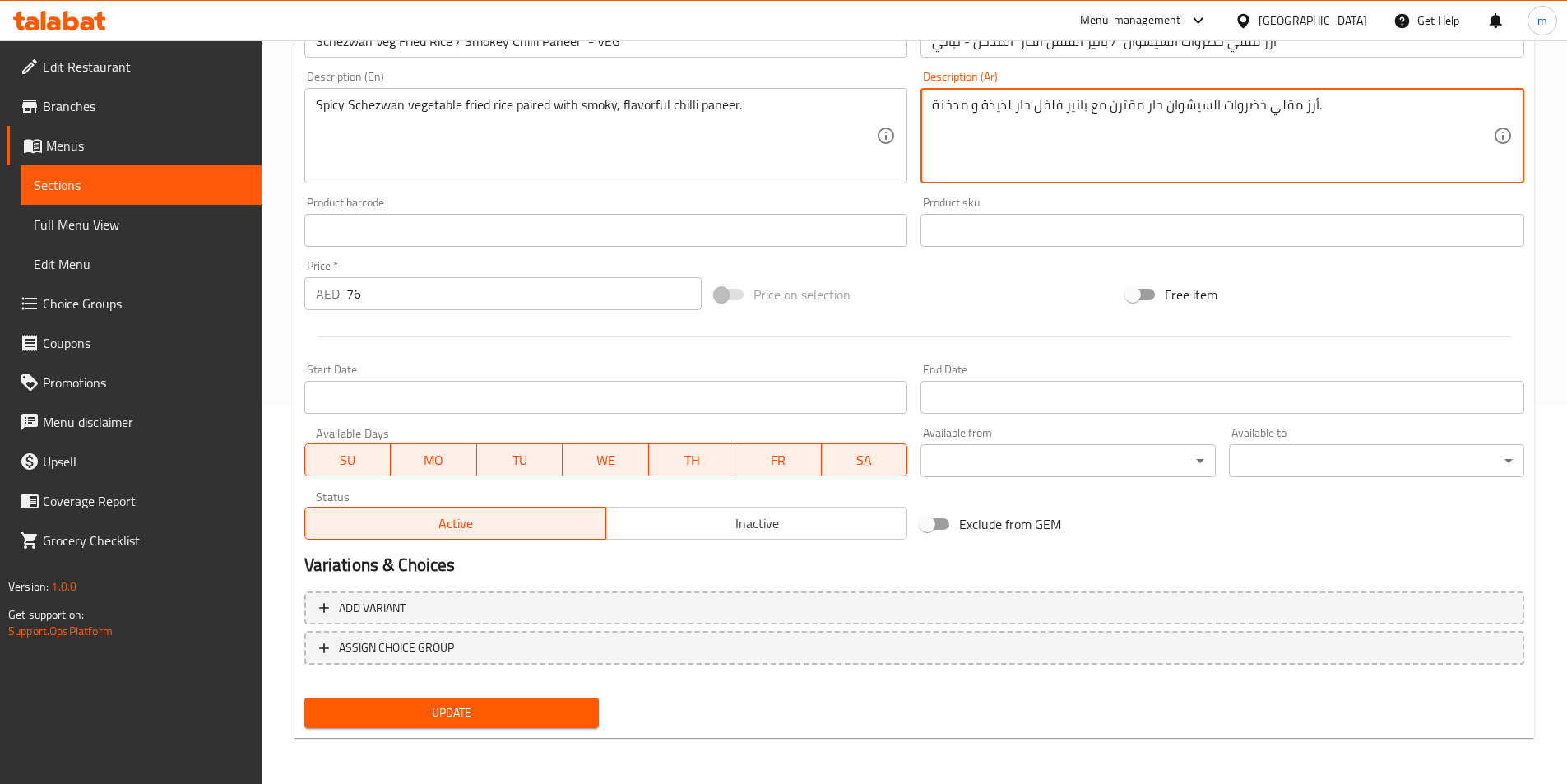
type textarea "أرز مقلي خضروات السيشوان حار مقترن مع بانير فلفل حار لذيذة و مدخنة."
click at [524, 715] on span "Update" at bounding box center [451, 712] width 269 height 21
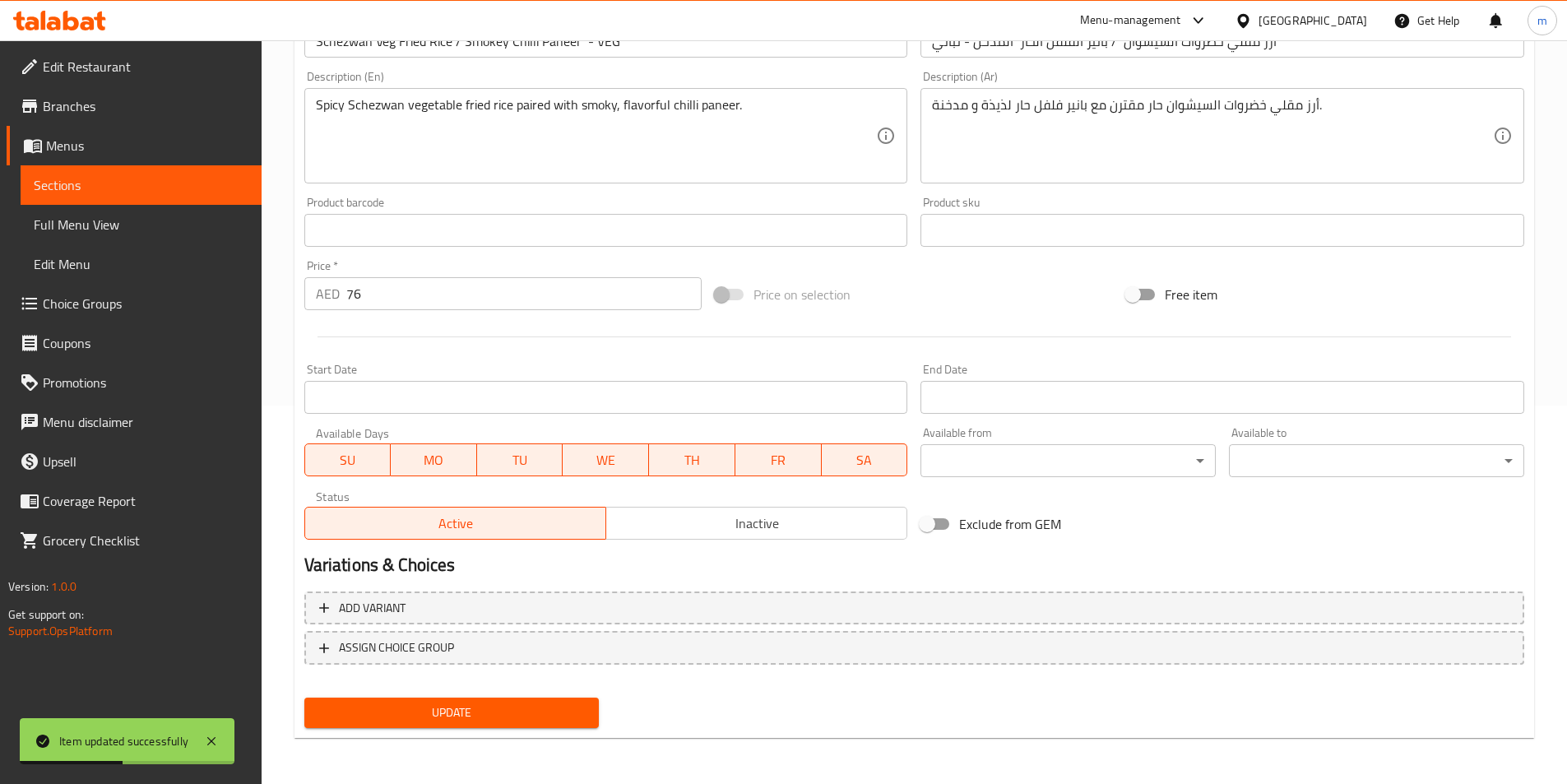
click at [208, 194] on link "Sections" at bounding box center [141, 184] width 241 height 39
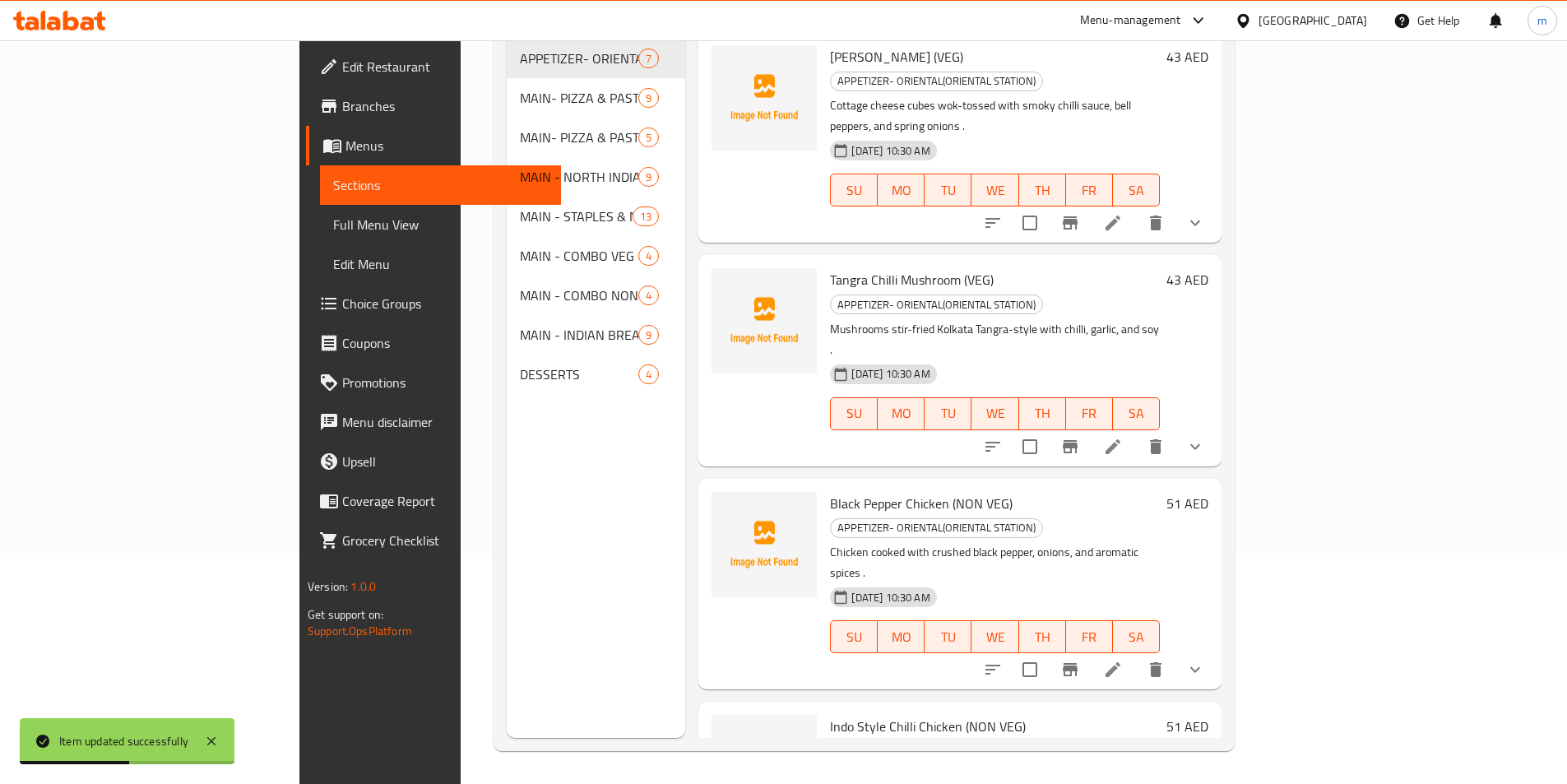
scroll to position [231, 0]
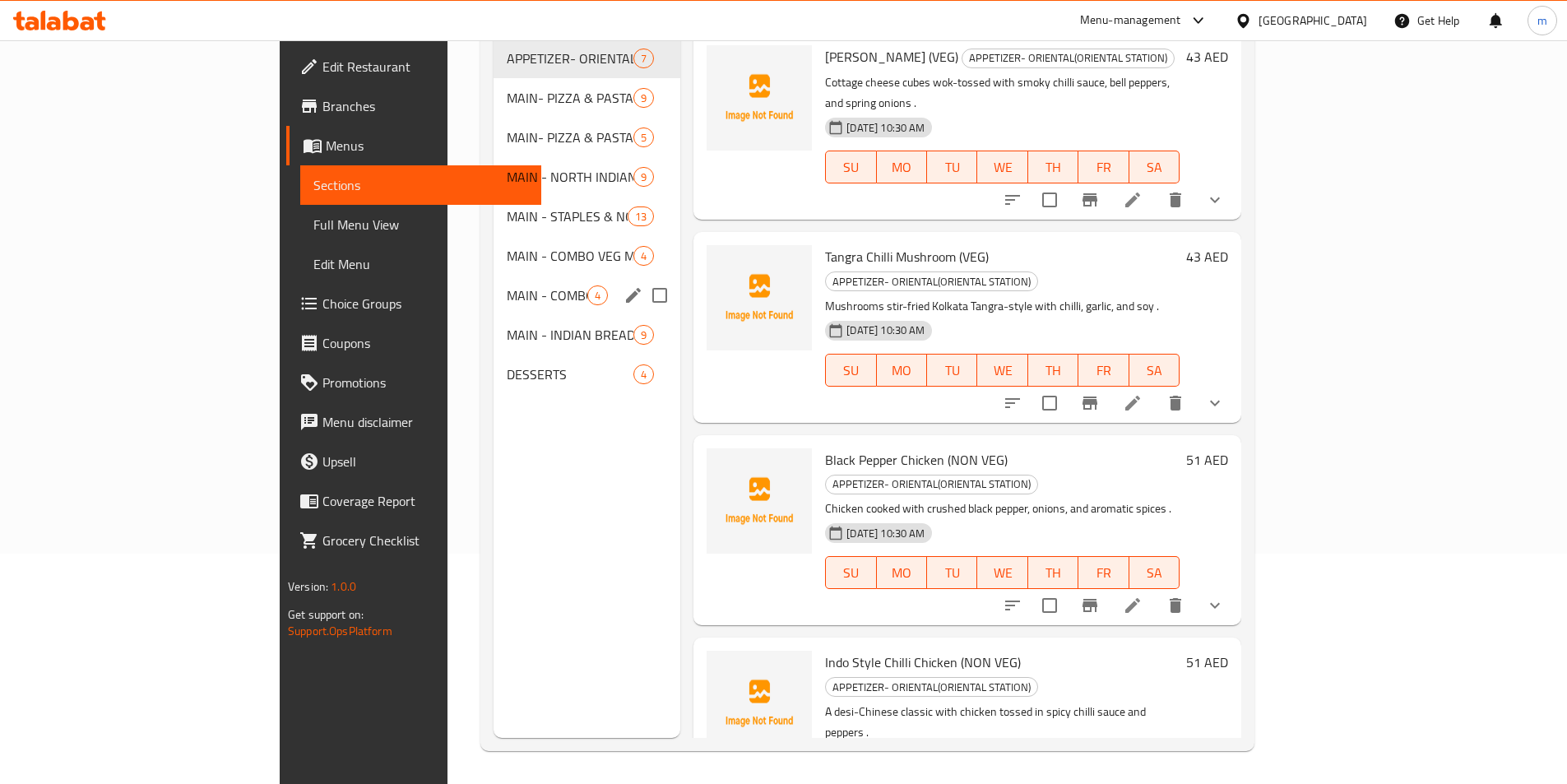
drag, startPoint x: 441, startPoint y: 283, endPoint x: 583, endPoint y: 260, distance: 143.9
click at [493, 282] on div "MAIN - COMBO NON VEG MEALS 4" at bounding box center [586, 294] width 187 height 39
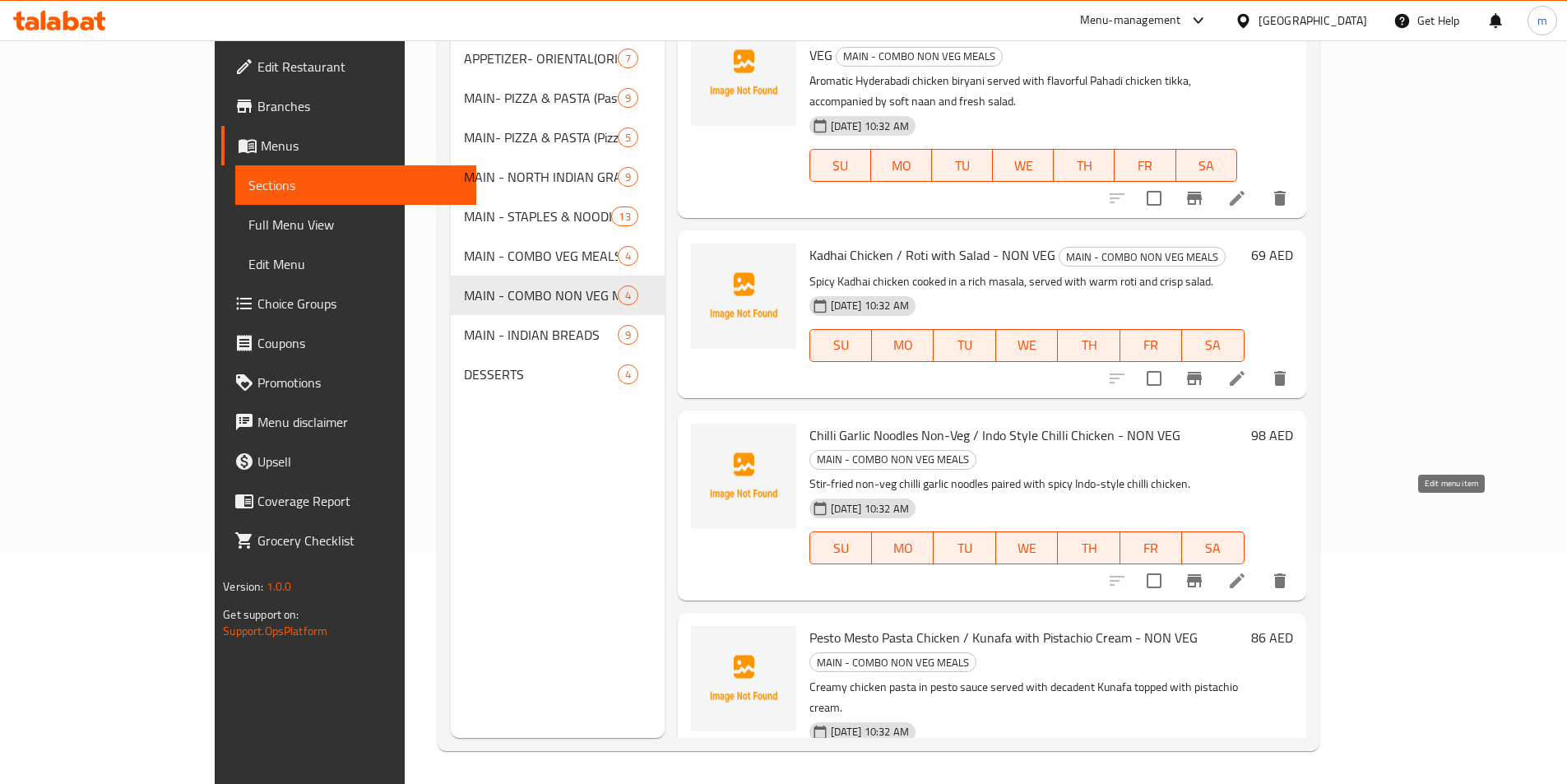
click at [1247, 571] on icon at bounding box center [1238, 581] width 20 height 20
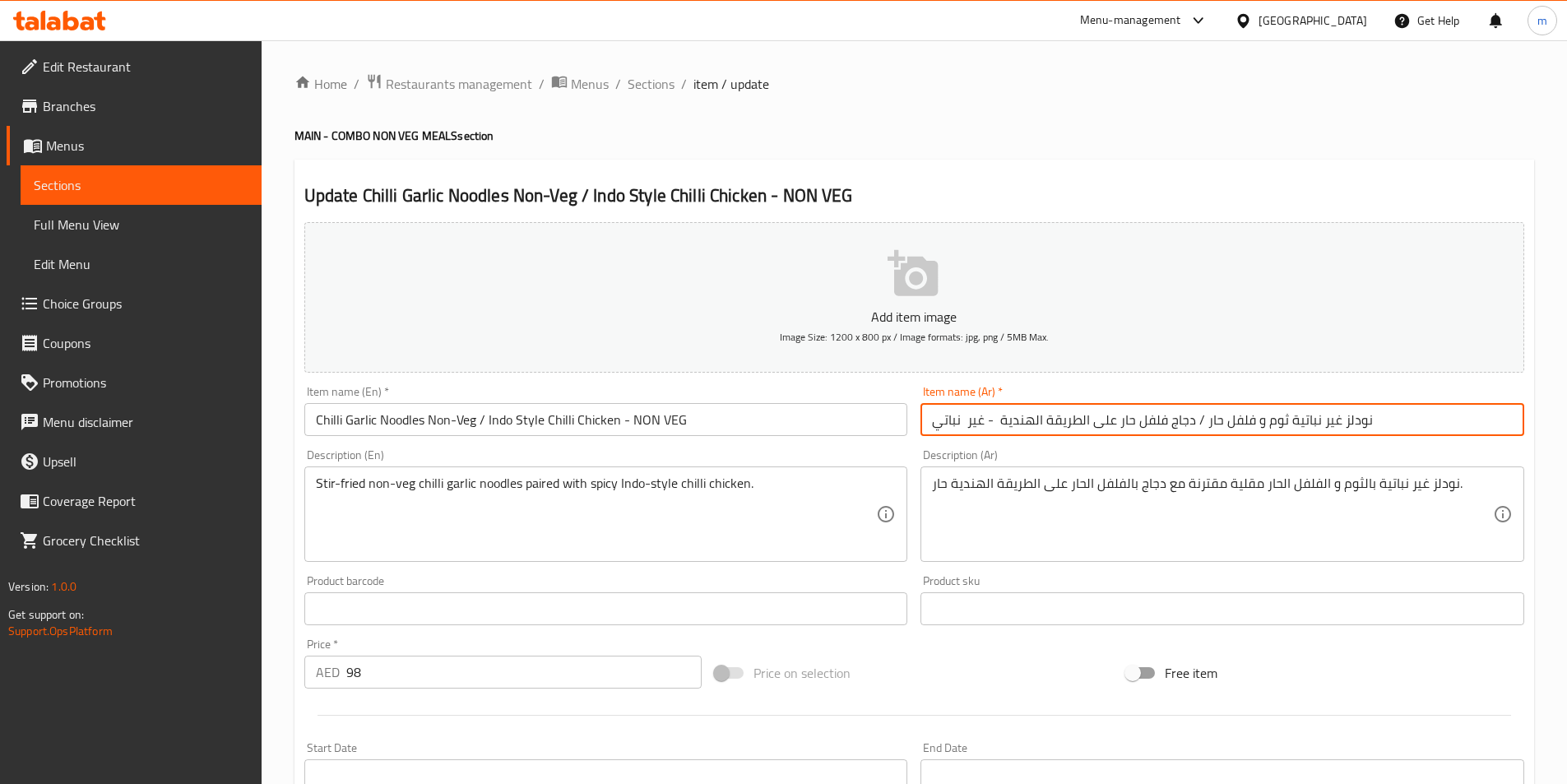
drag, startPoint x: 1281, startPoint y: 420, endPoint x: 1330, endPoint y: 438, distance: 52.2
click at [1330, 438] on div "Item name (Ar)   * نودلز غير نباتية ثوم و فلفل حار / دجاج فلفل حار على الطريقة …" at bounding box center [1222, 410] width 617 height 63
click at [1202, 424] on input "نودلز ثوم و فلفل حار / دجاج فلفل حار على الطريقة الهندية - غير نباتي" at bounding box center [1222, 419] width 604 height 33
paste input "غير نباتية"
click at [1252, 427] on input "نودلز ثوم و فلفل حارغير نباتية / دجاج فلفل حار على الطريقة الهندية - غير نباتي" at bounding box center [1222, 419] width 604 height 33
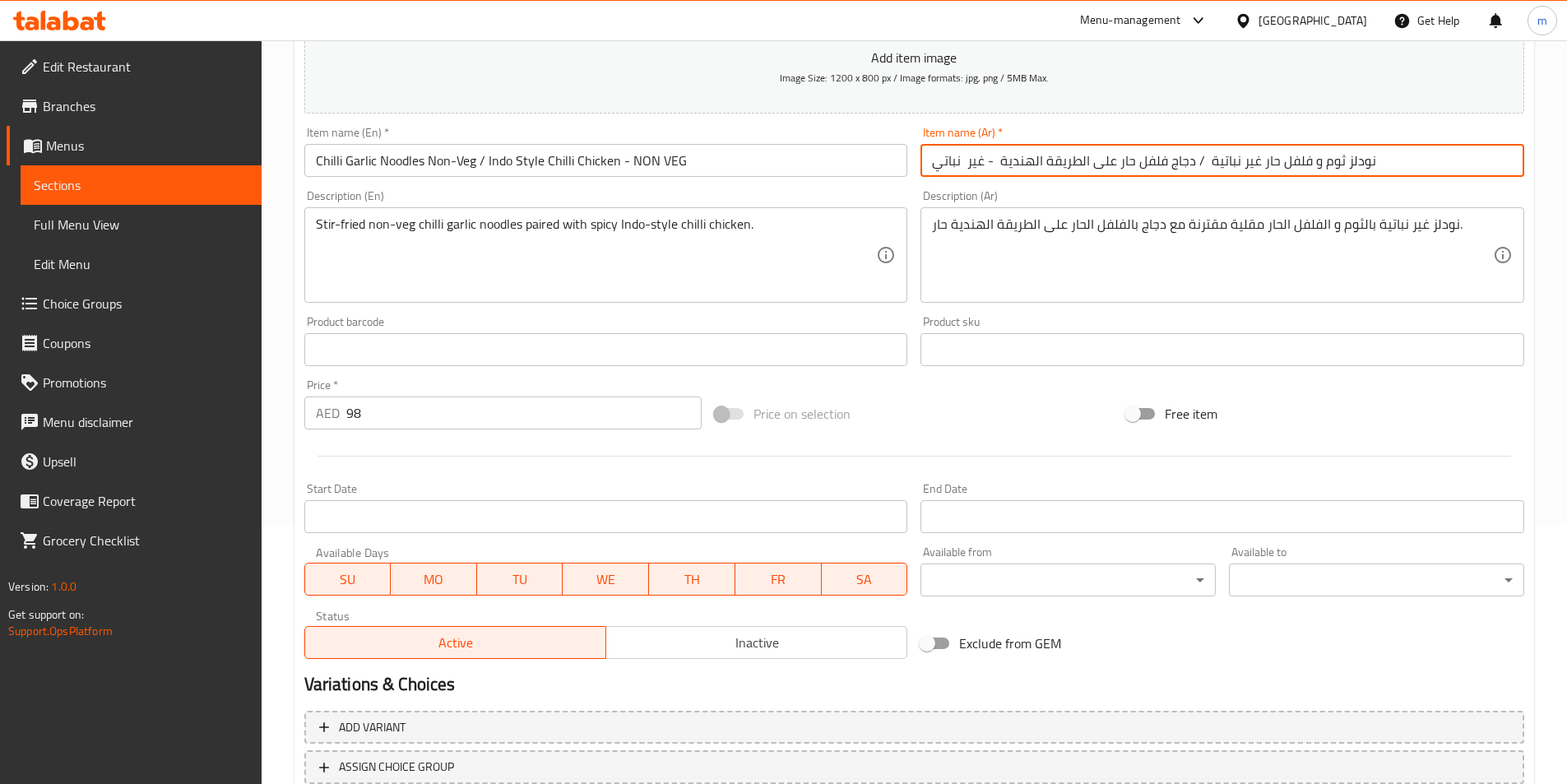
scroll to position [329, 0]
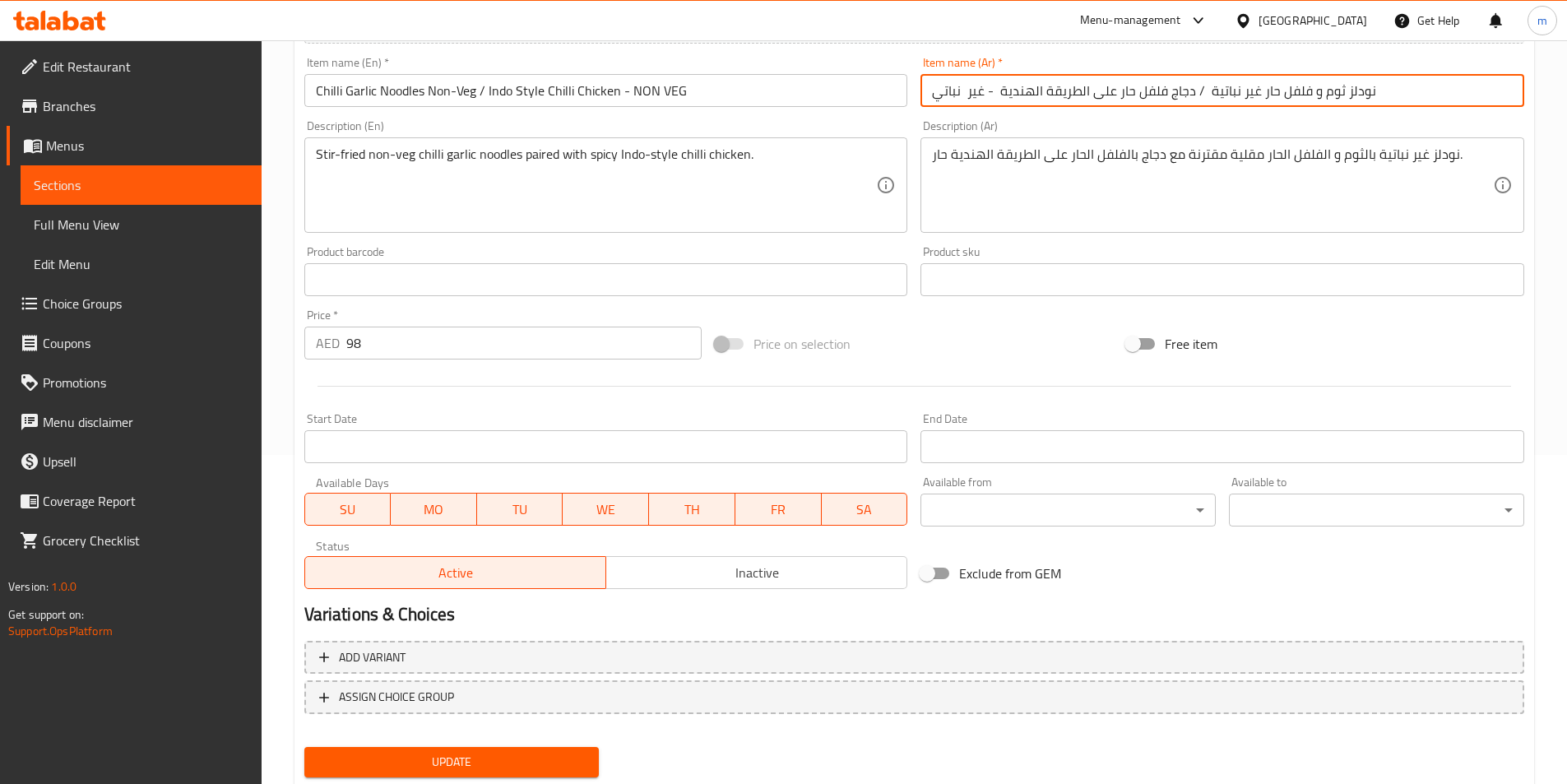
type input "نودلز ثوم و فلفل حار غير نباتية / دجاج فلفل حار على الطريقة الهندية - غير نباتي"
click at [534, 765] on span "Update" at bounding box center [451, 761] width 269 height 21
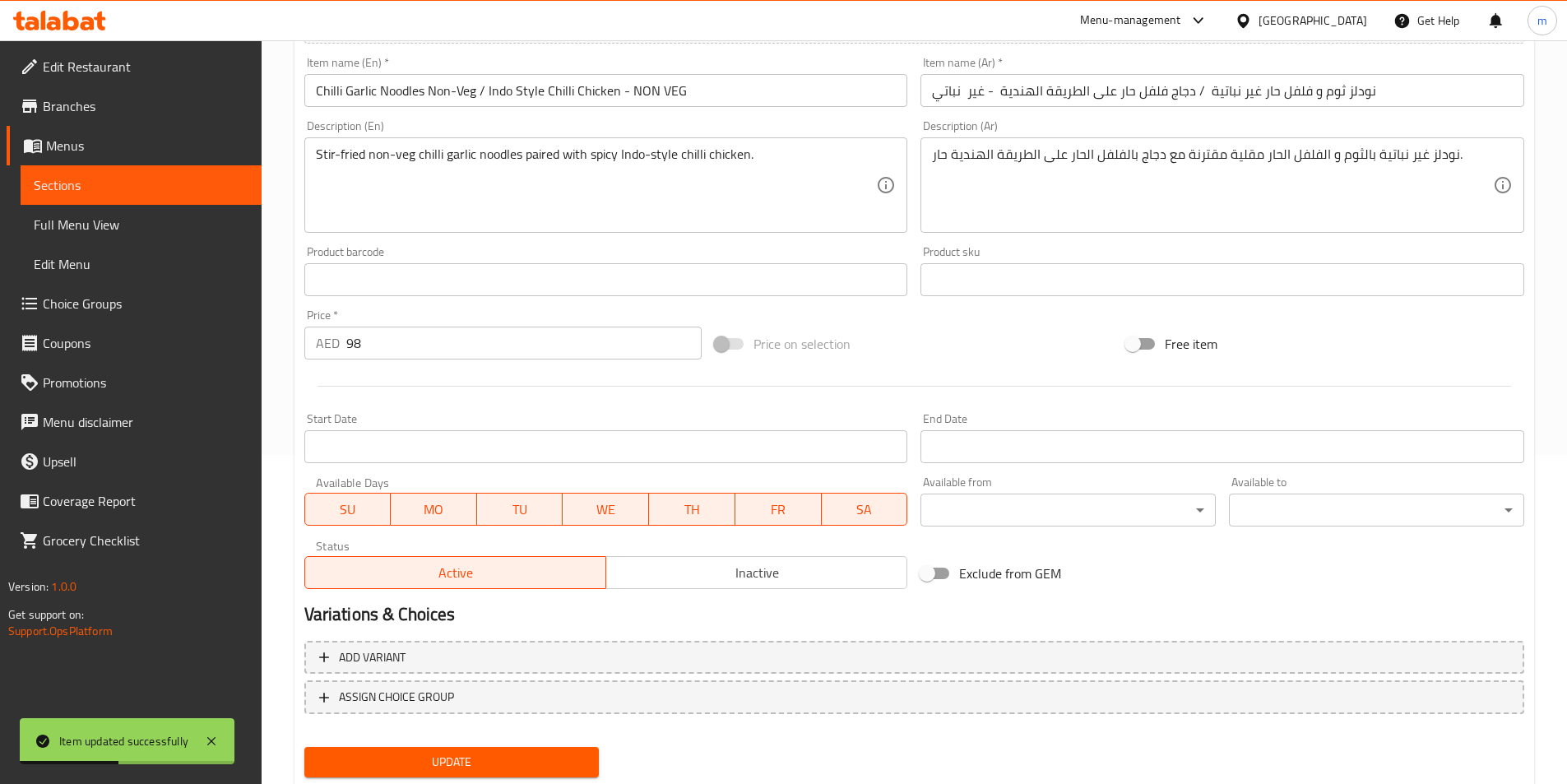
click at [155, 191] on span "Sections" at bounding box center [140, 185] width 214 height 20
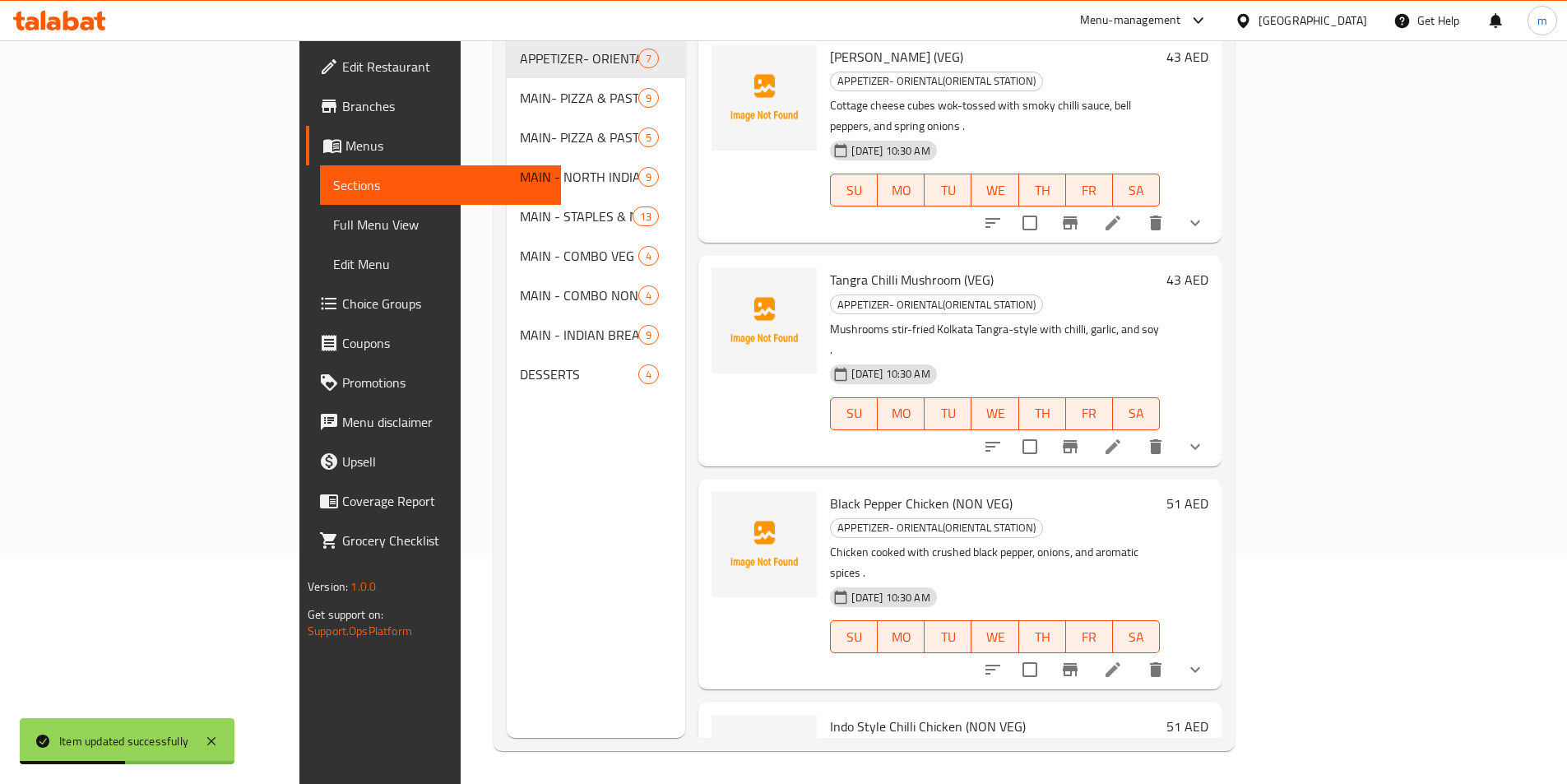
scroll to position [231, 0]
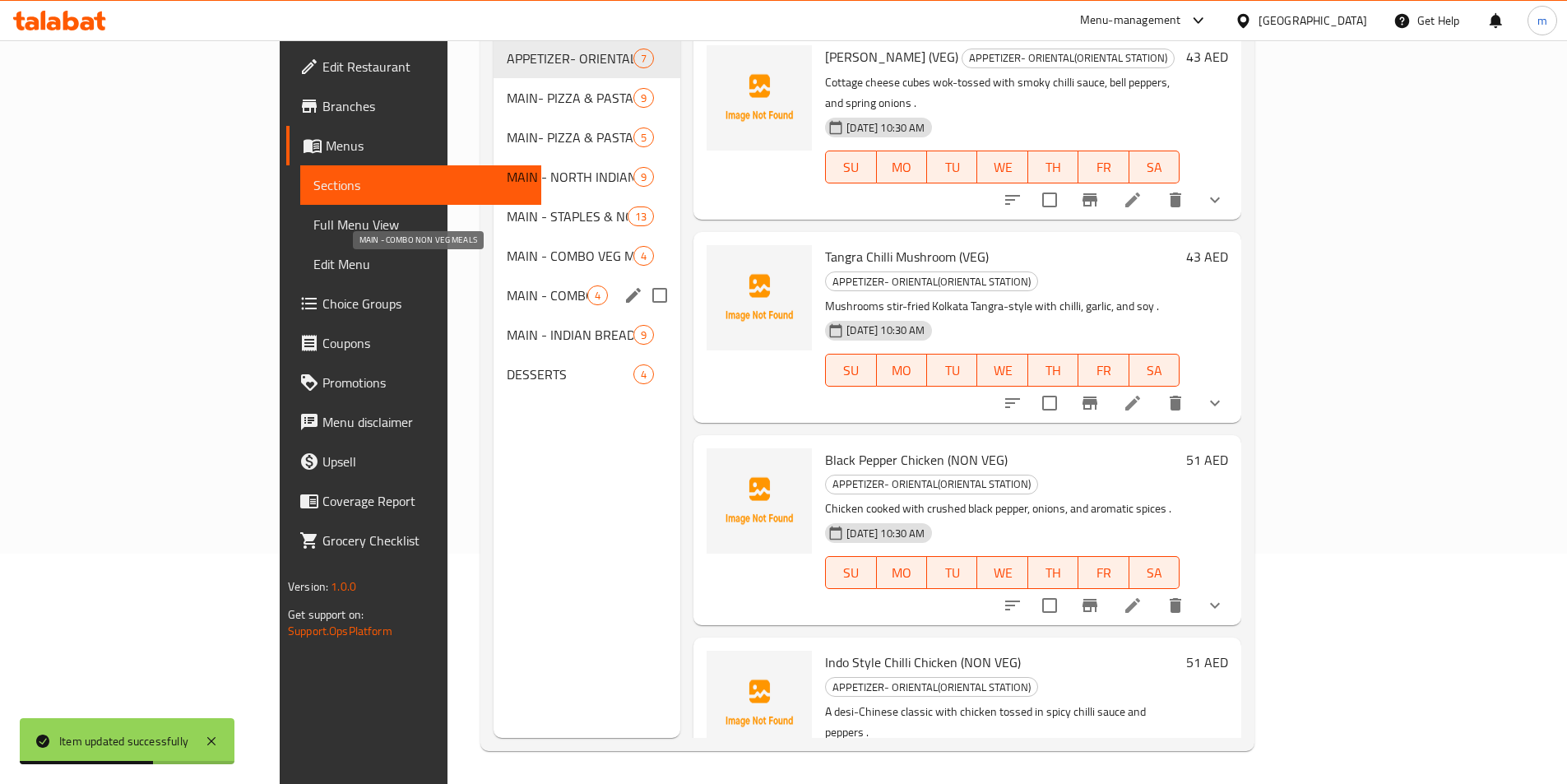
click at [507, 285] on span "MAIN - COMBO NON VEG MEALS" at bounding box center [547, 295] width 80 height 20
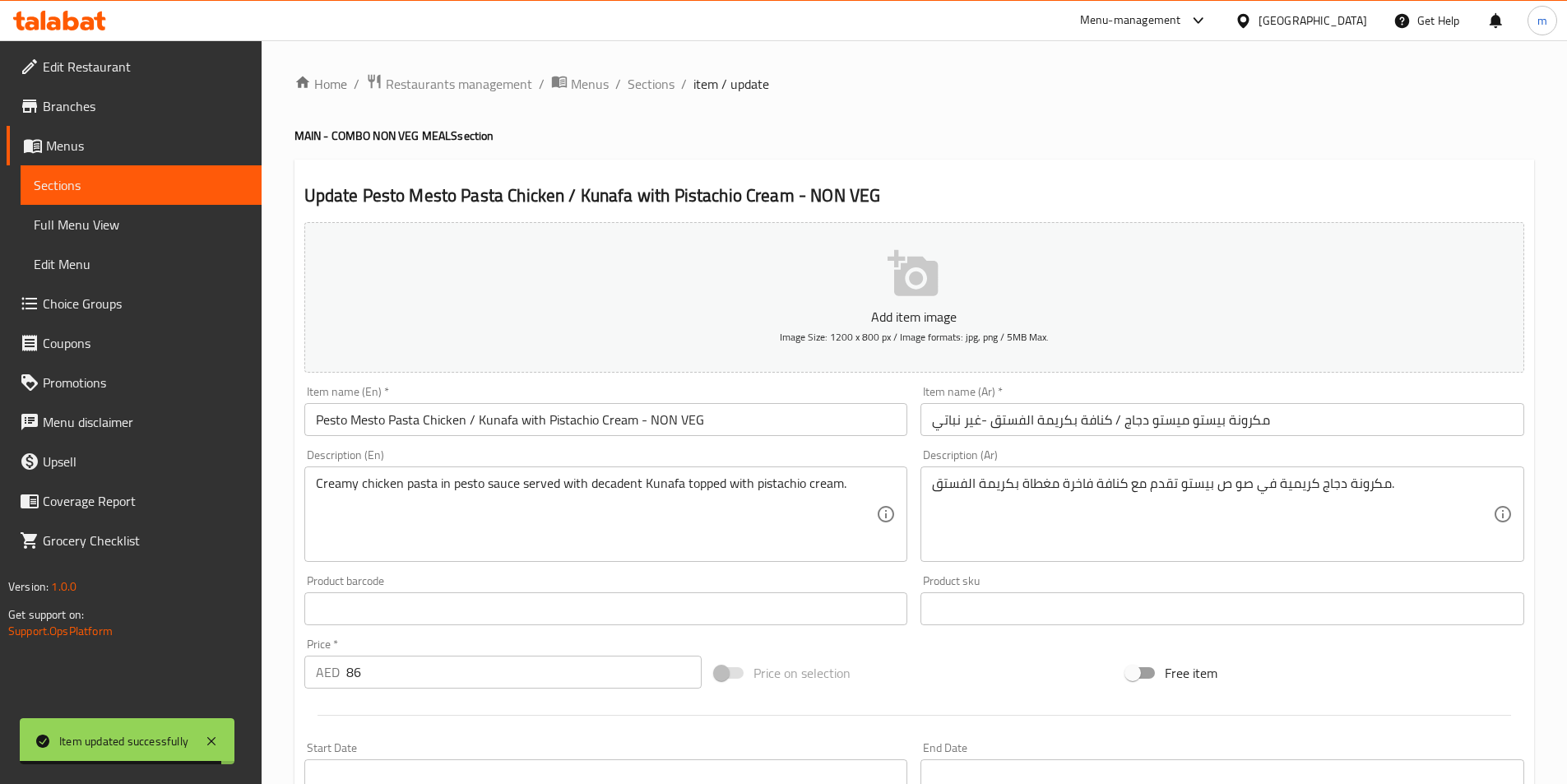
click at [374, 424] on input "Pesto Mesto Pasta Chicken / Kunafa with Pistachio Cream - NON VEG" at bounding box center [607, 419] width 604 height 33
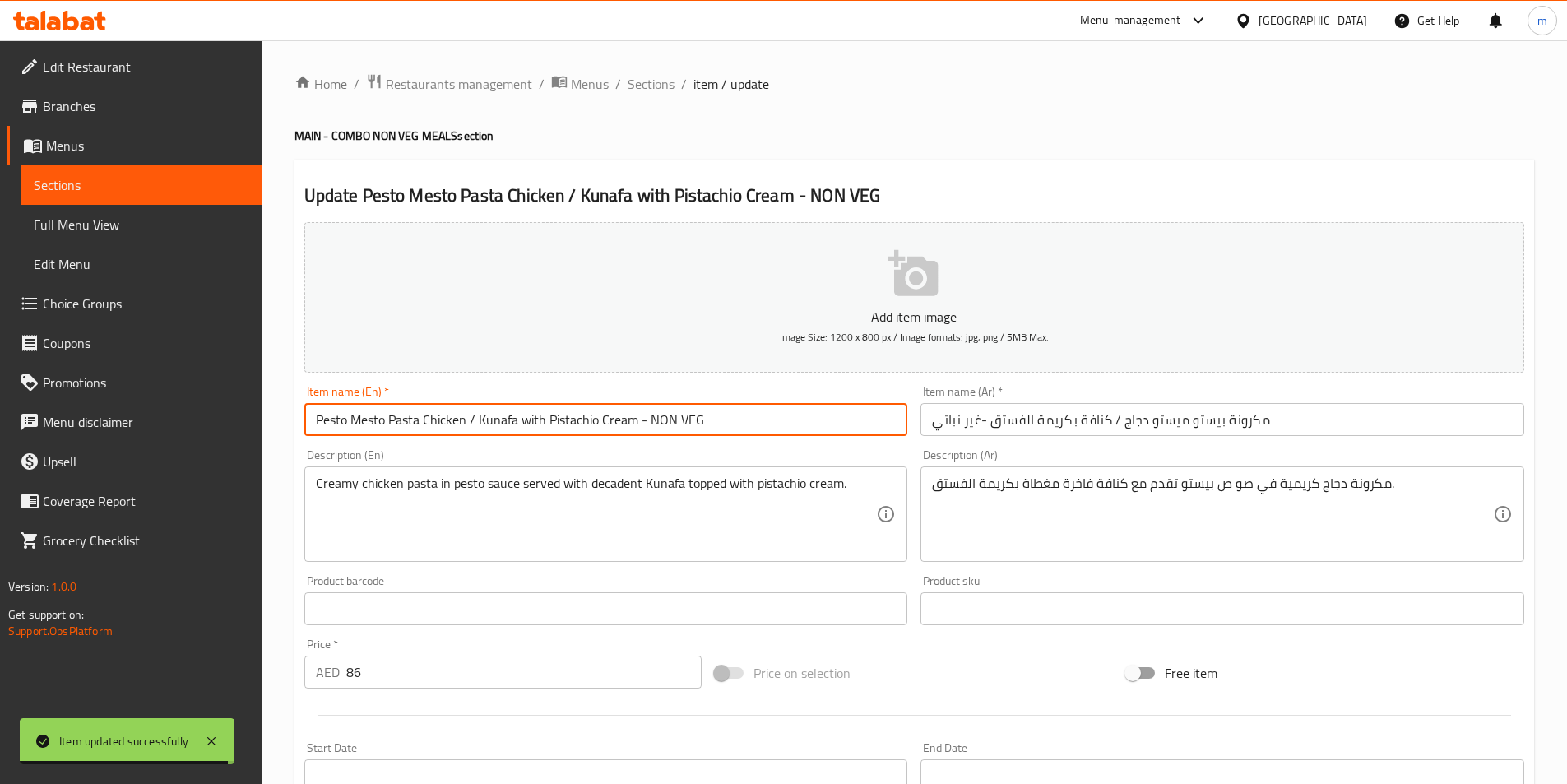
click at [374, 424] on input "Pesto Mesto Pasta Chicken / Kunafa with Pistachio Cream - NON VEG" at bounding box center [607, 419] width 604 height 33
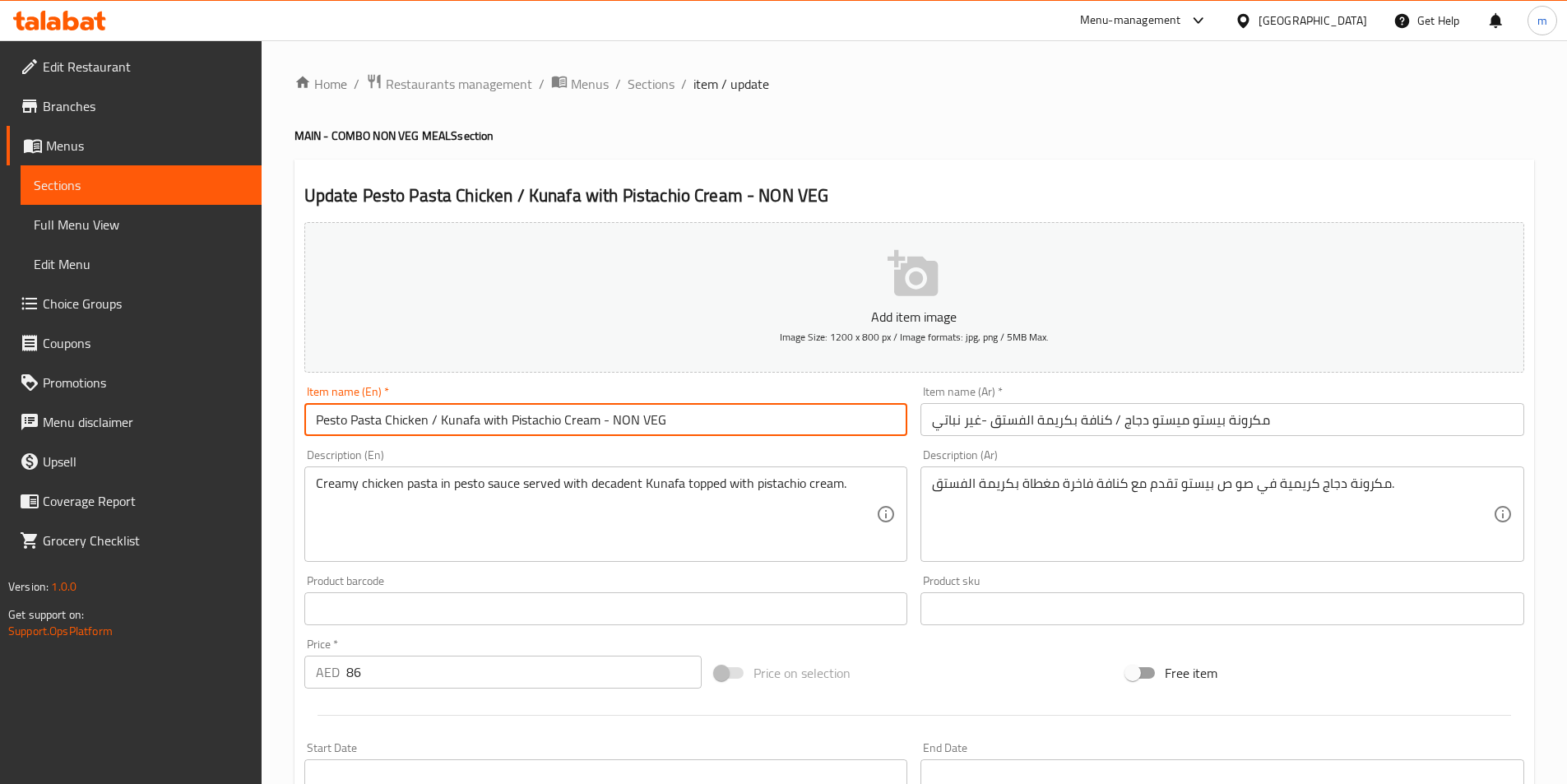
type input "Pesto Pasta Chicken / Kunafa with Pistachio Cream - NON VEG"
click at [1167, 422] on input "مكرونة بيستو ميستو دجاج / كنافة بكريمة الفستق -غير نباتي" at bounding box center [1222, 419] width 604 height 33
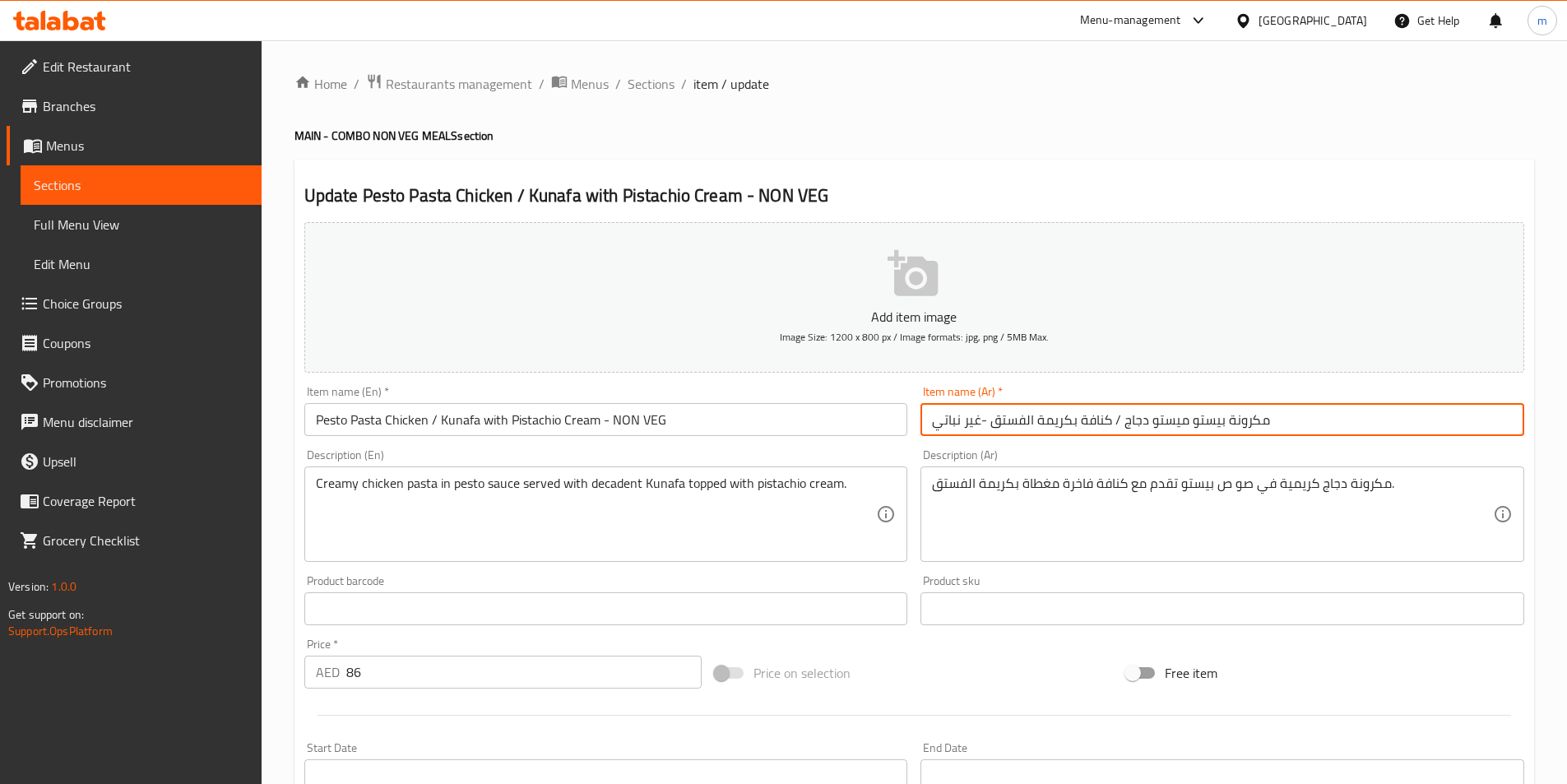
click at [1167, 422] on input "مكرونة بيستو ميستو دجاج / كنافة بكريمة الفستق -غير نباتي" at bounding box center [1222, 419] width 604 height 33
type input "مكرونة بيستو دجاج / كنافة بكريمة الفستق -غير نباتي"
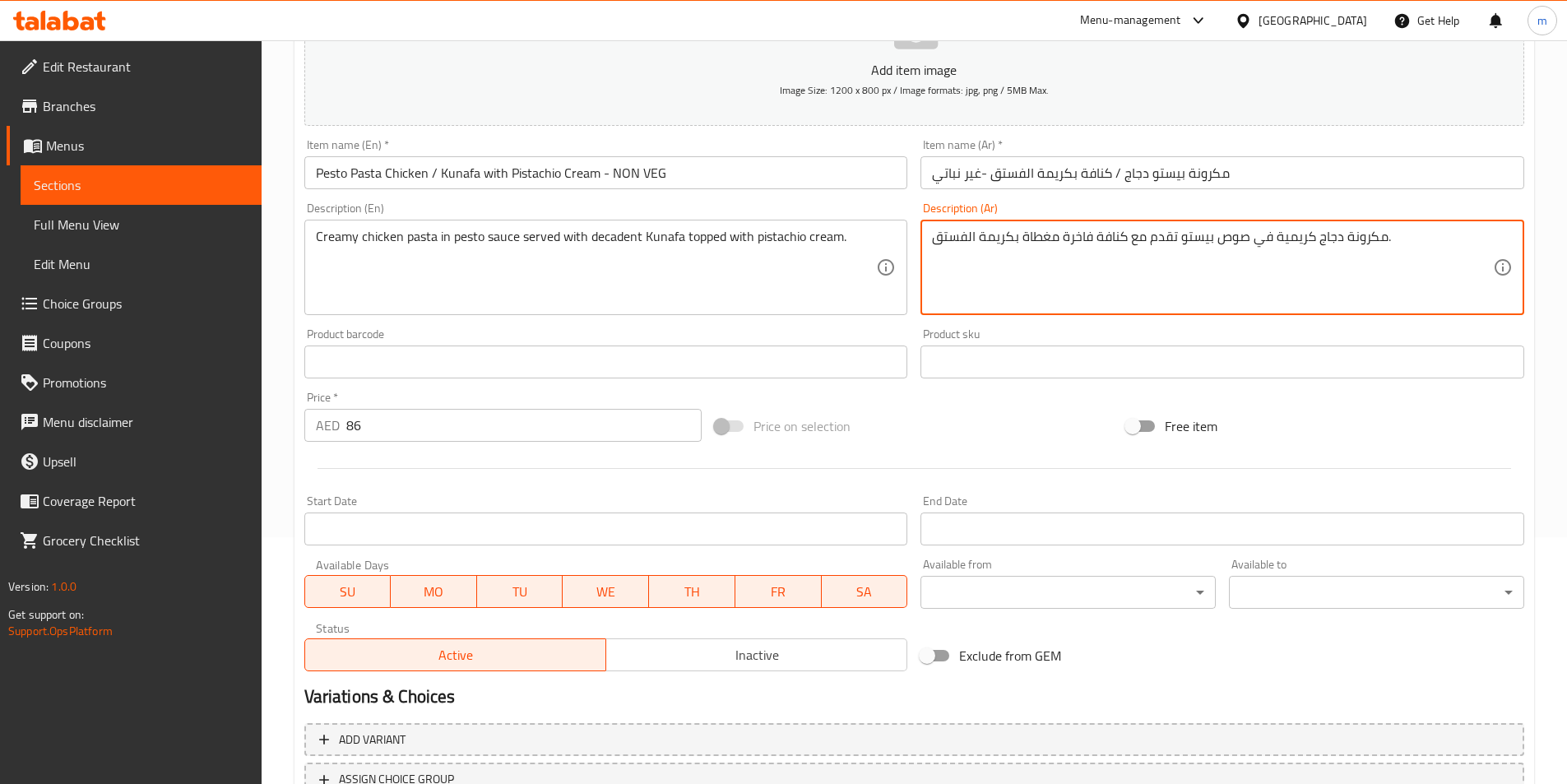
scroll to position [378, 0]
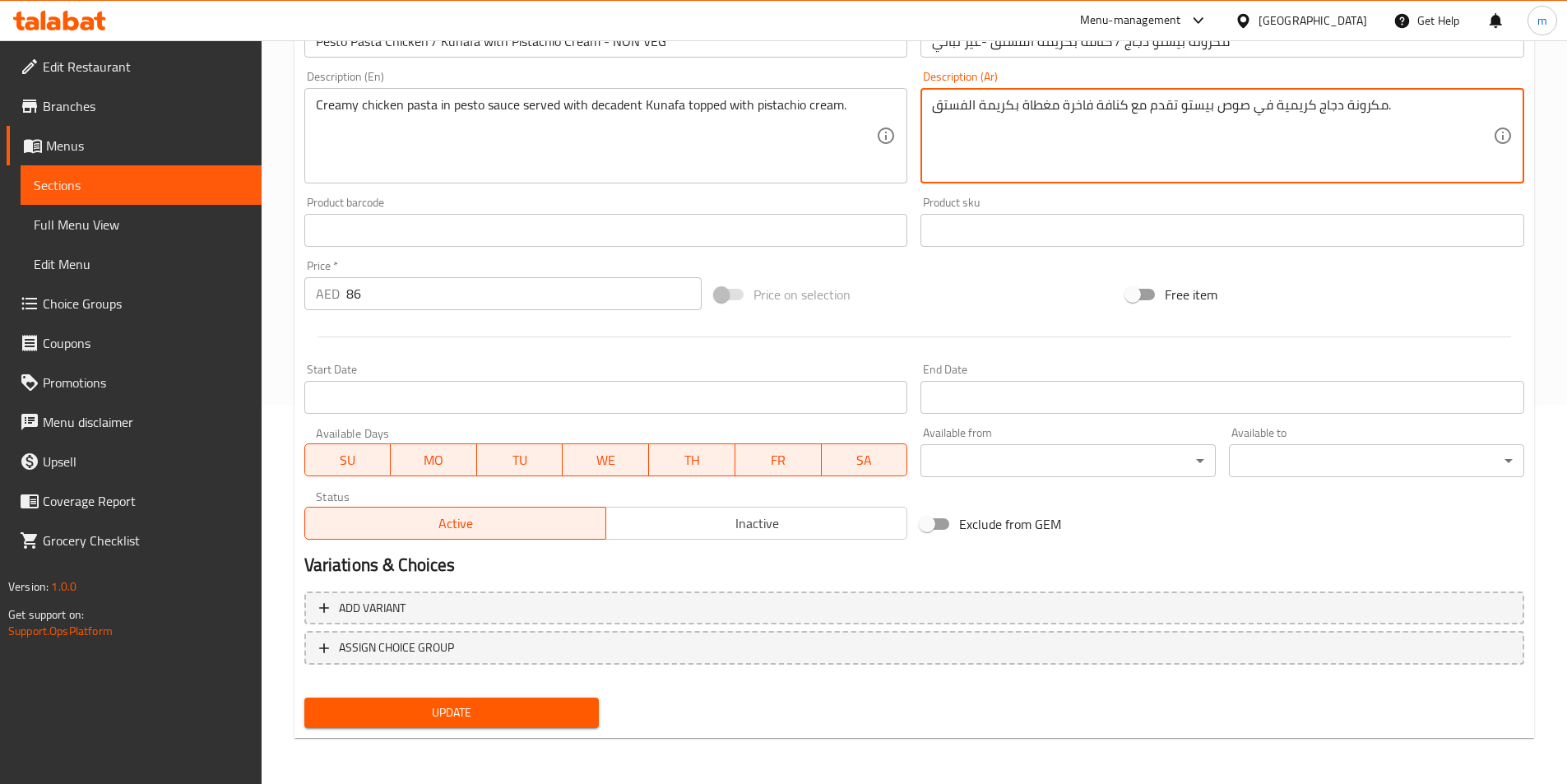
type textarea "مكرونة دجاج كريمية في صوص بيستو تقدم مع كنافة فاخرة مغطاة بكريمة الفستق."
click at [570, 714] on span "Update" at bounding box center [451, 712] width 269 height 21
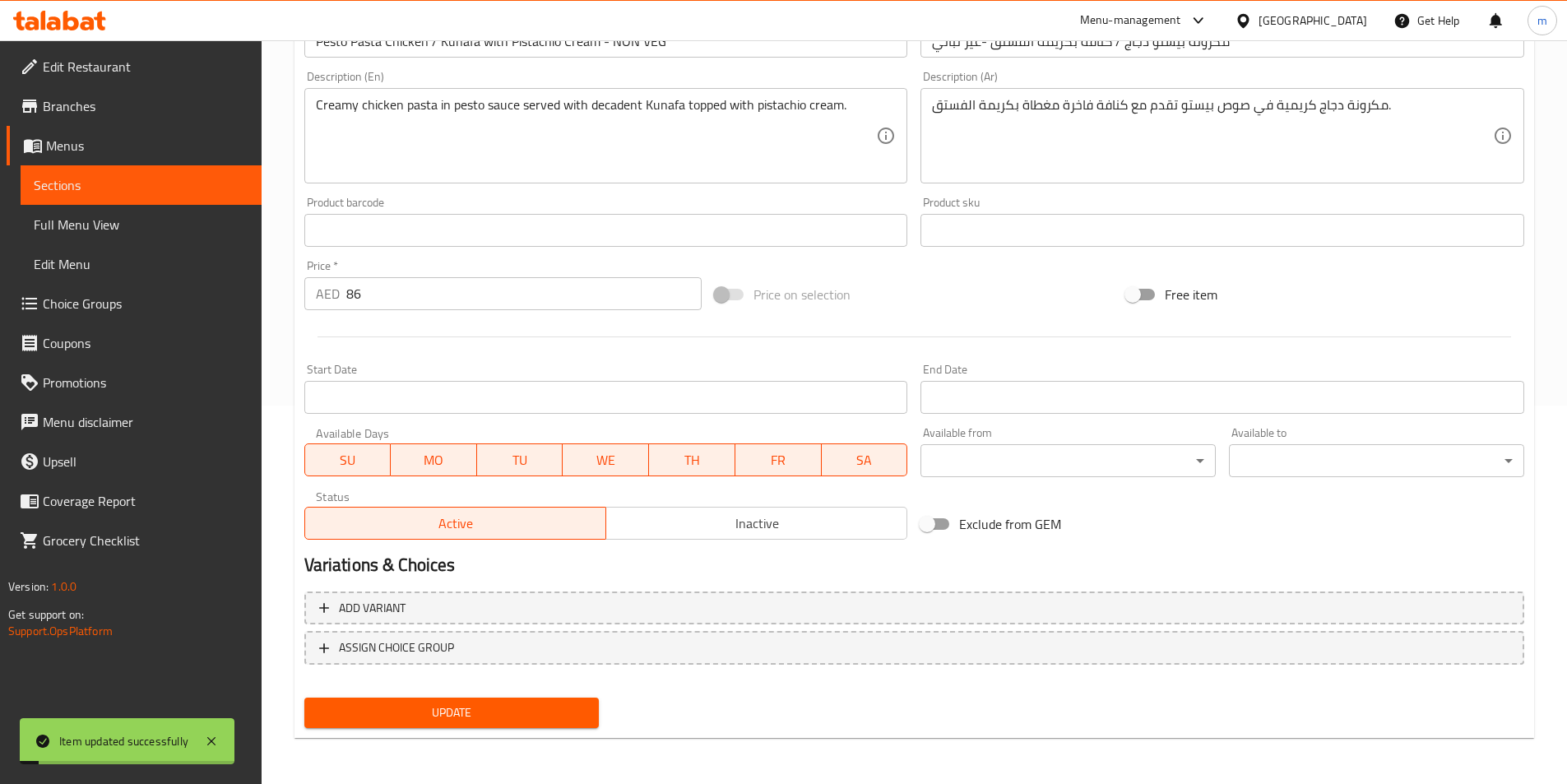
click at [83, 186] on span "Sections" at bounding box center [140, 185] width 214 height 20
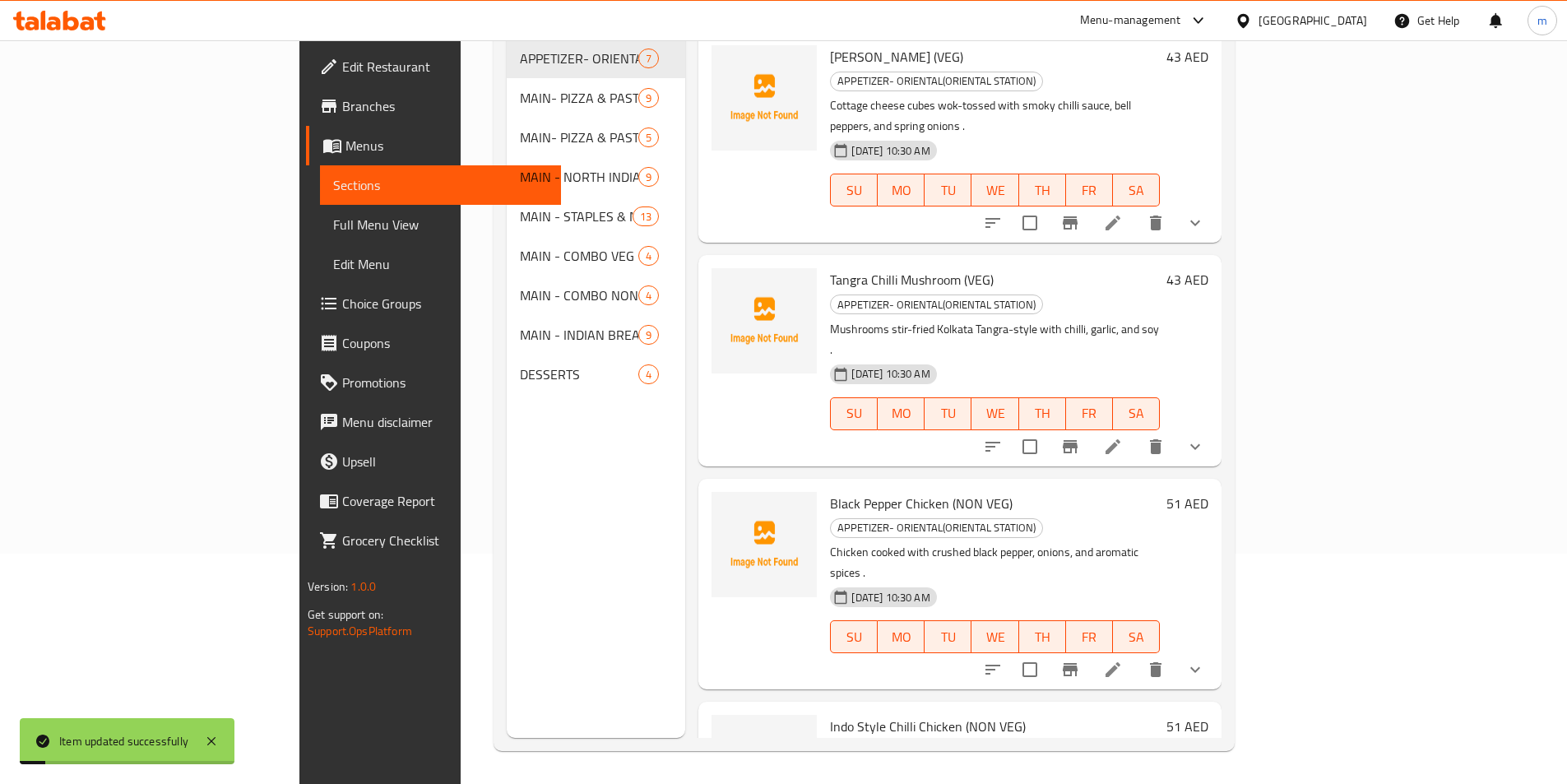
scroll to position [231, 0]
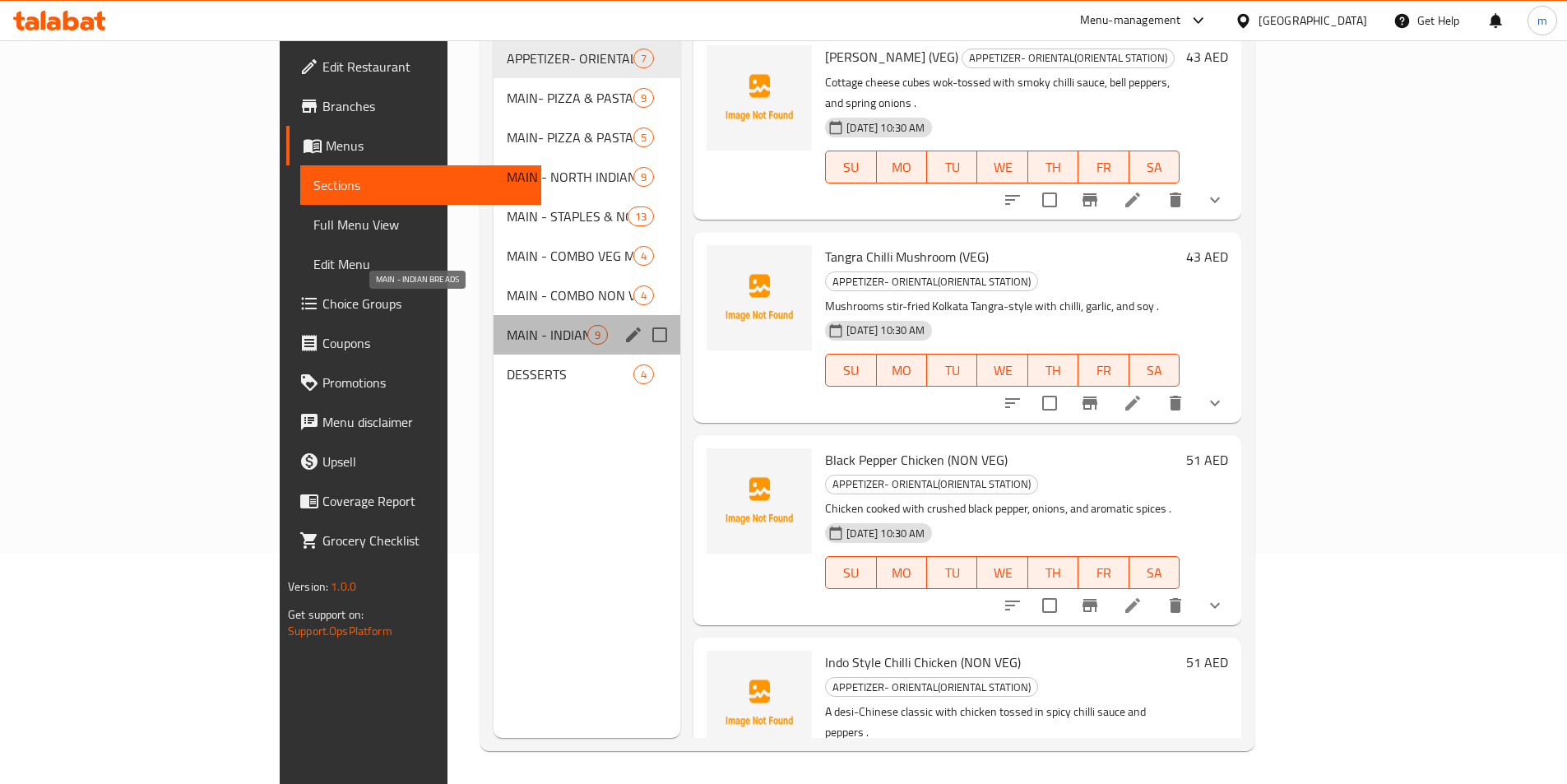
click at [507, 325] on span "MAIN - INDIAN BREADS" at bounding box center [547, 335] width 80 height 20
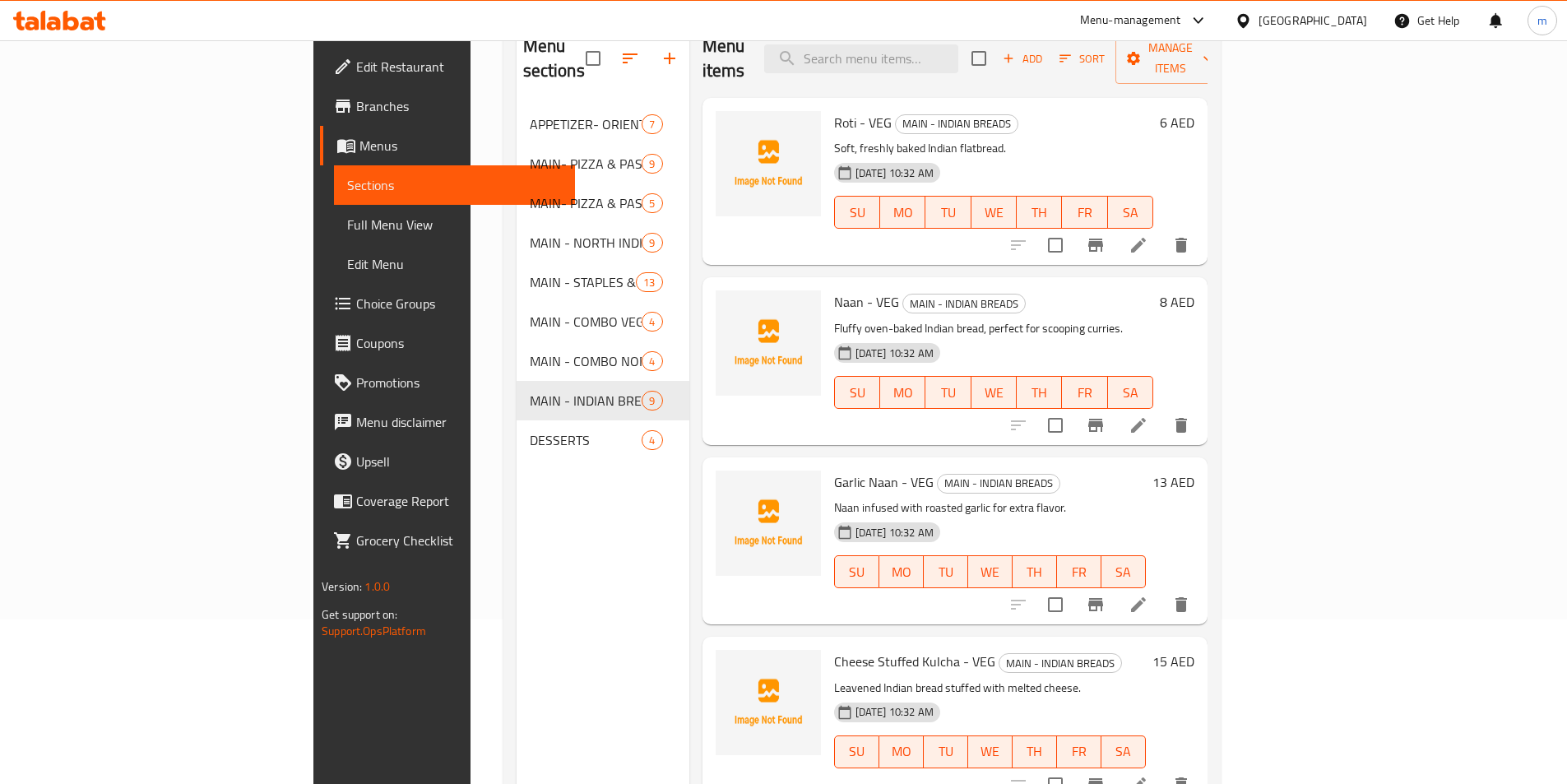
scroll to position [66, 0]
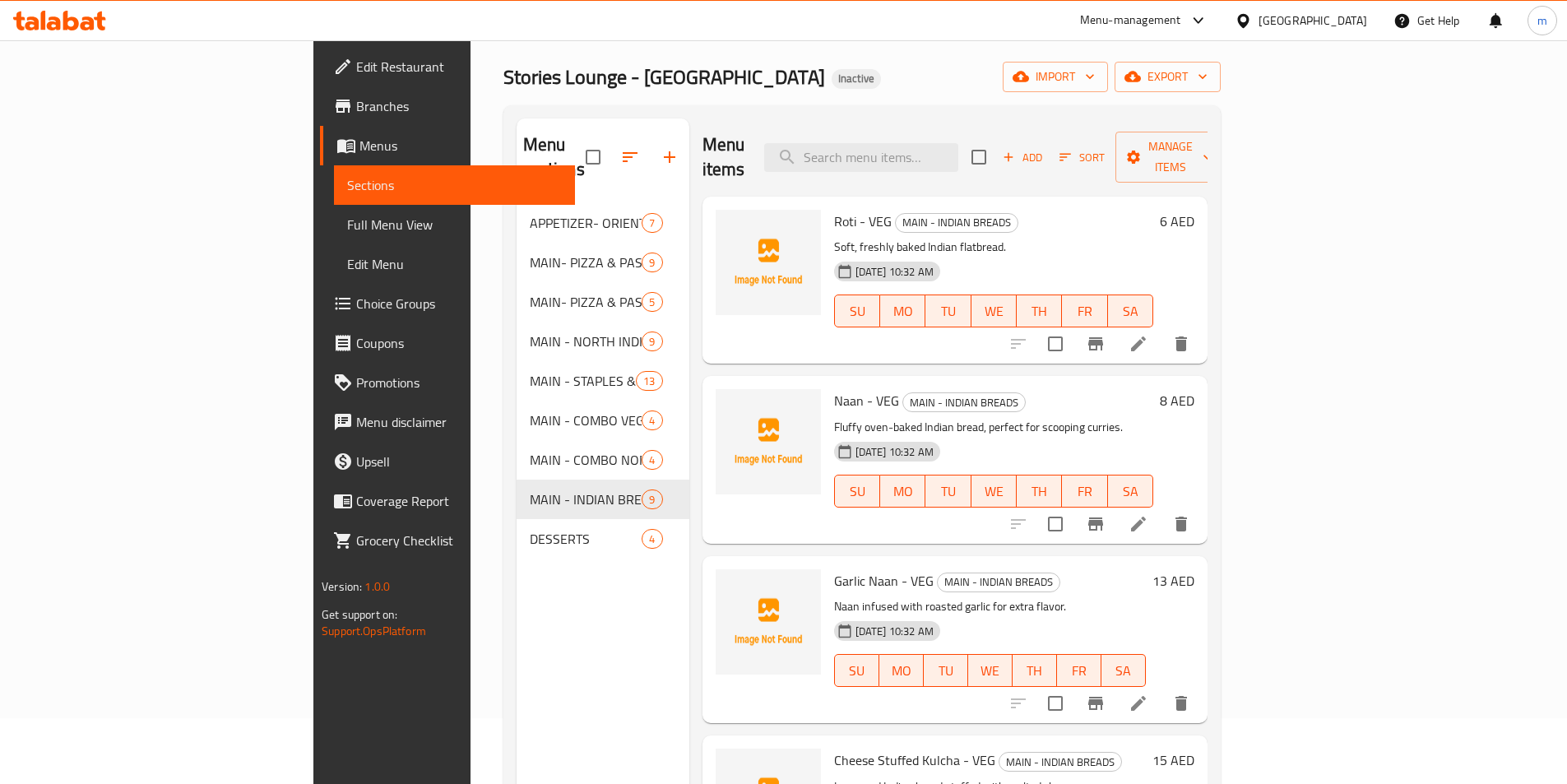
click at [1162, 509] on li at bounding box center [1138, 523] width 47 height 29
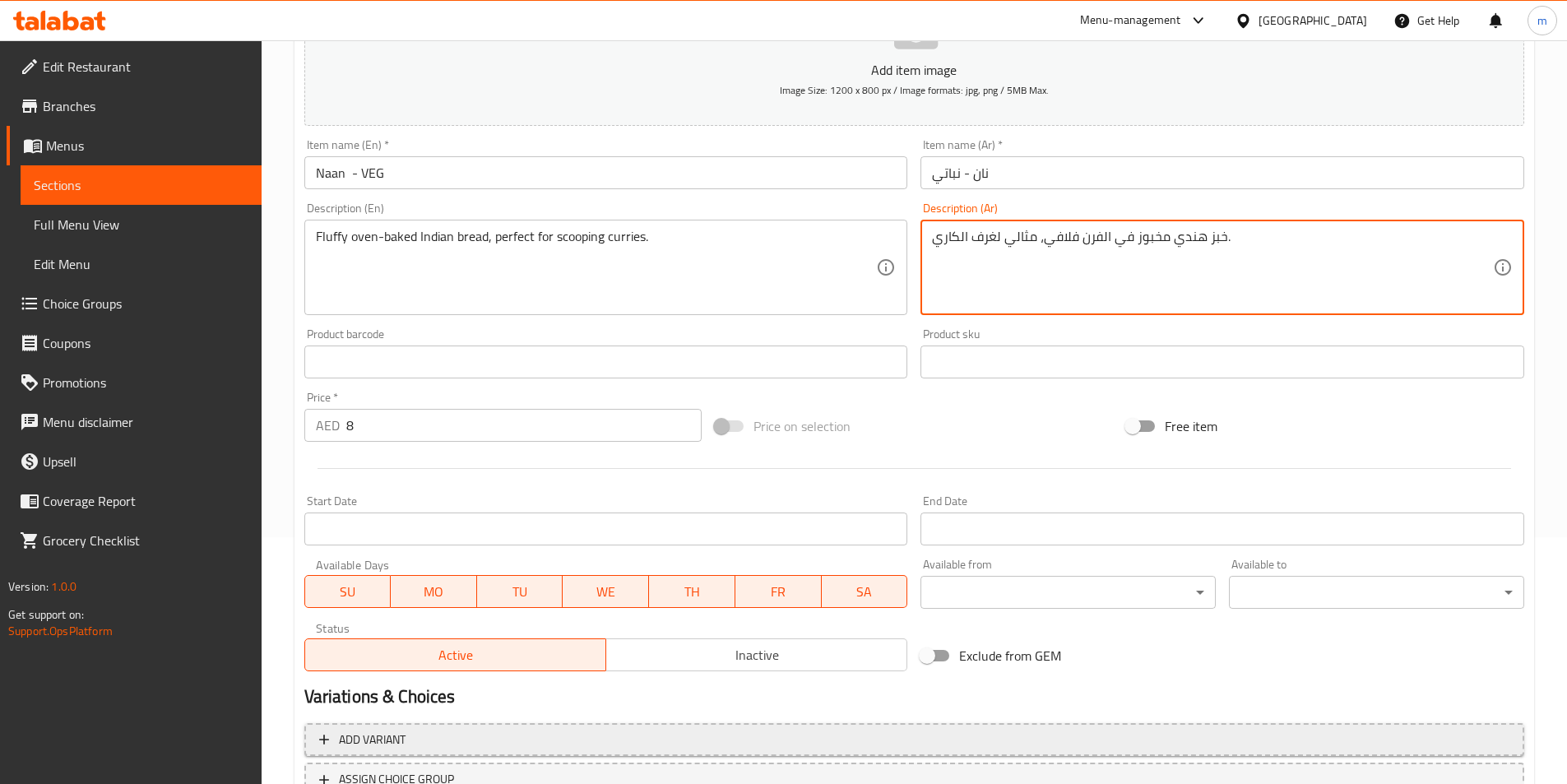
scroll to position [378, 0]
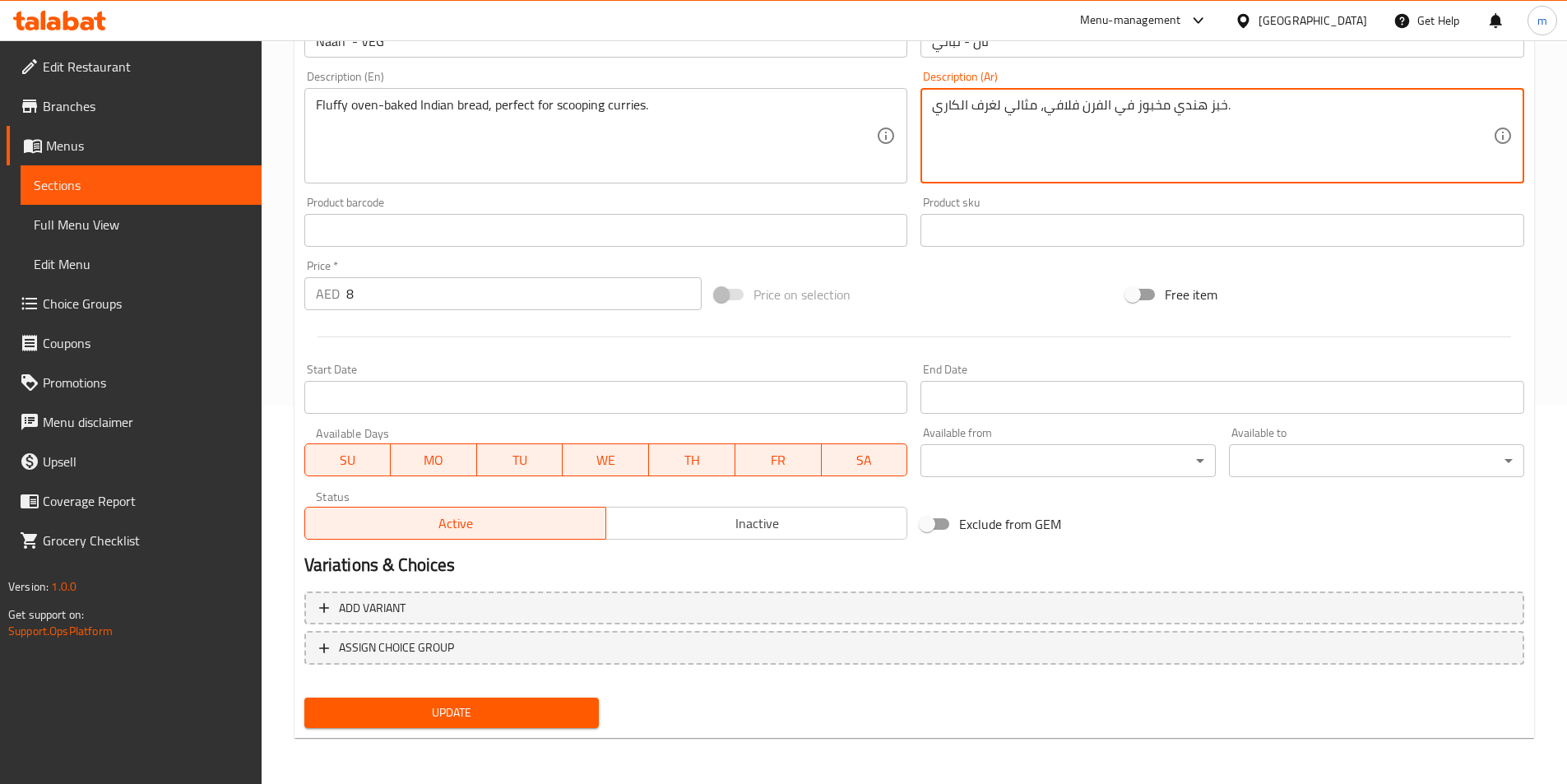
type textarea "خبز هندي مخبوز في الفرن فلافي، مثالي لغرف الكاري."
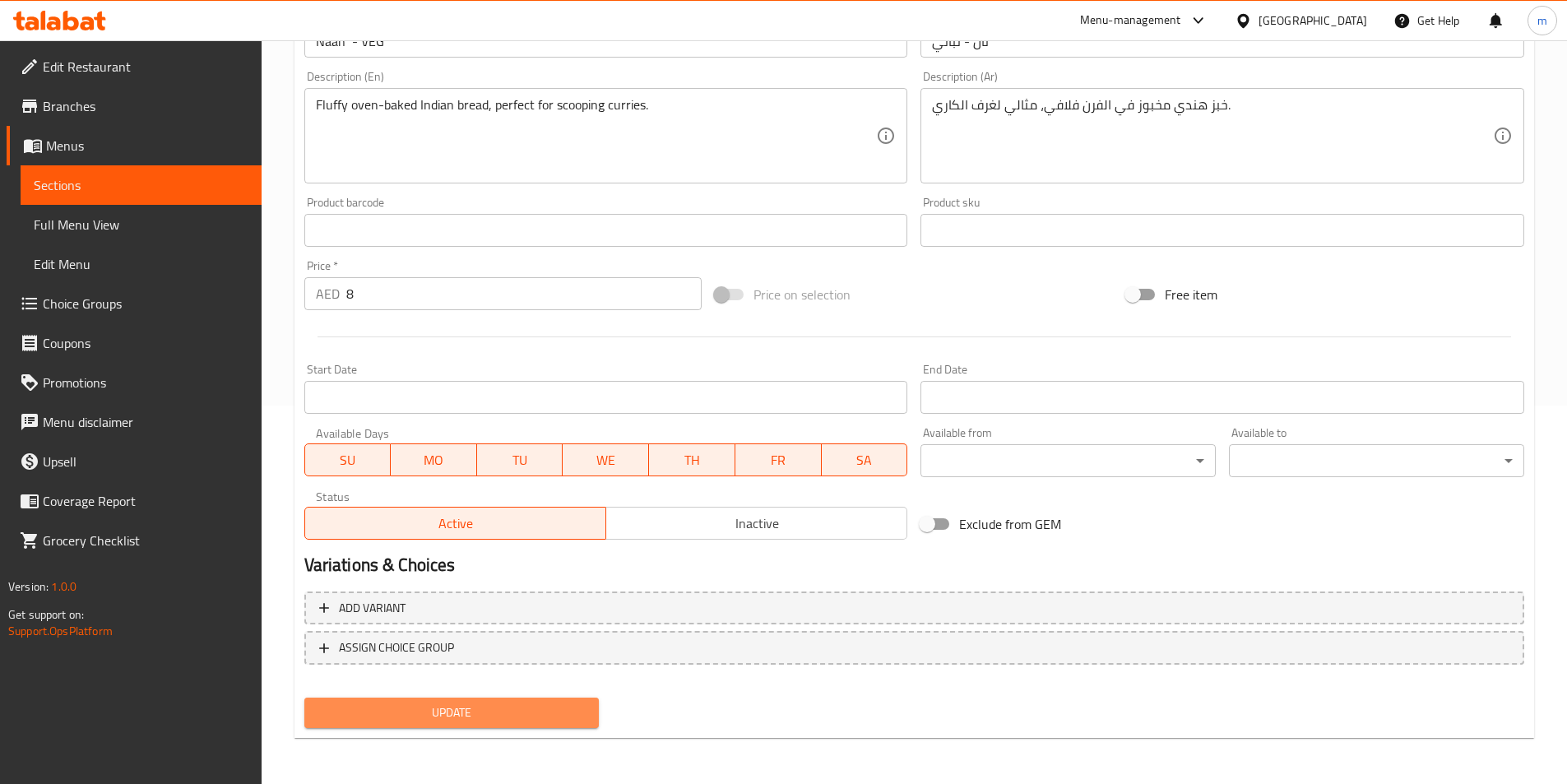
click at [525, 720] on span "Update" at bounding box center [451, 712] width 269 height 21
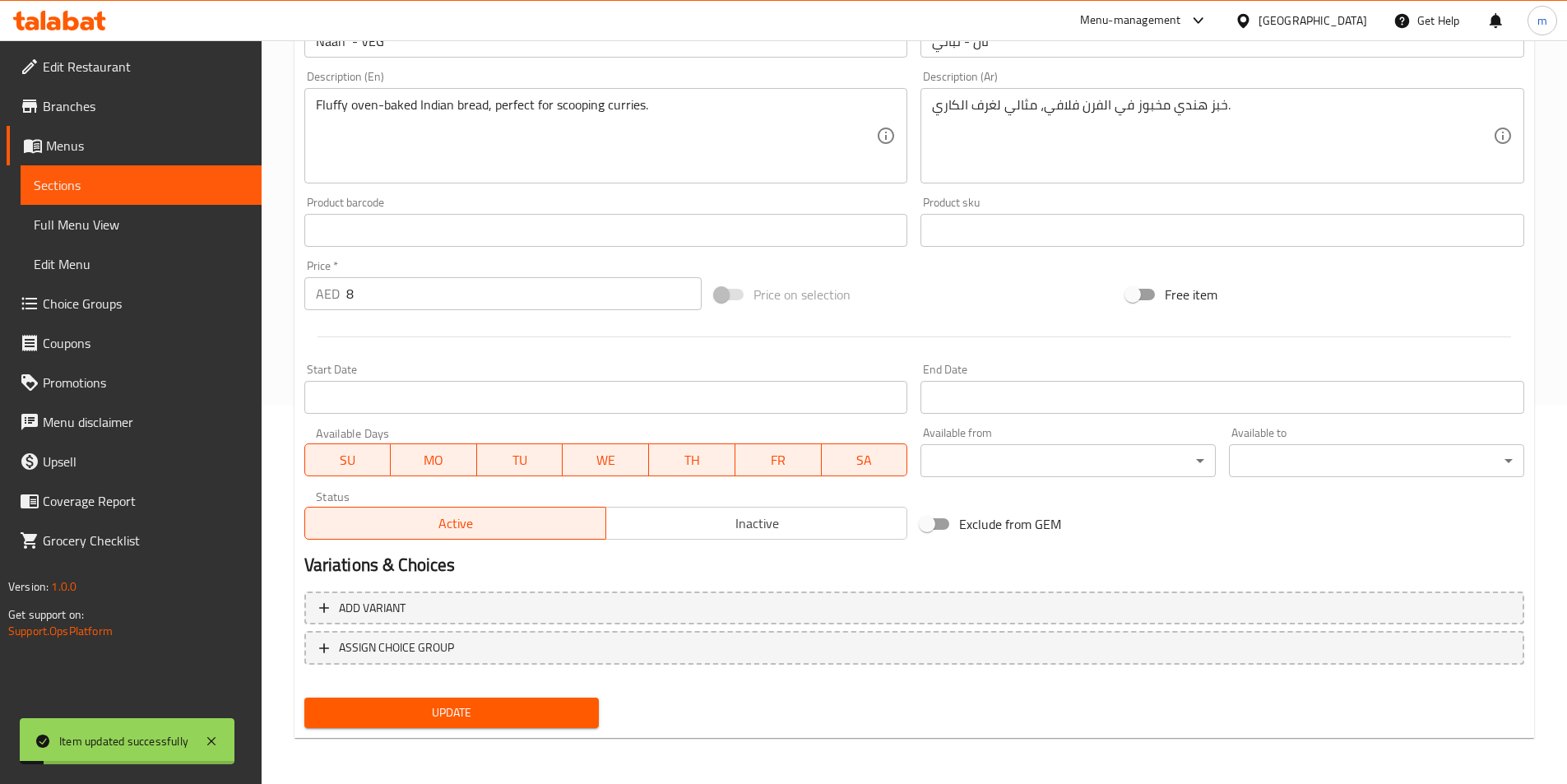
click at [205, 183] on span "Sections" at bounding box center [140, 185] width 214 height 20
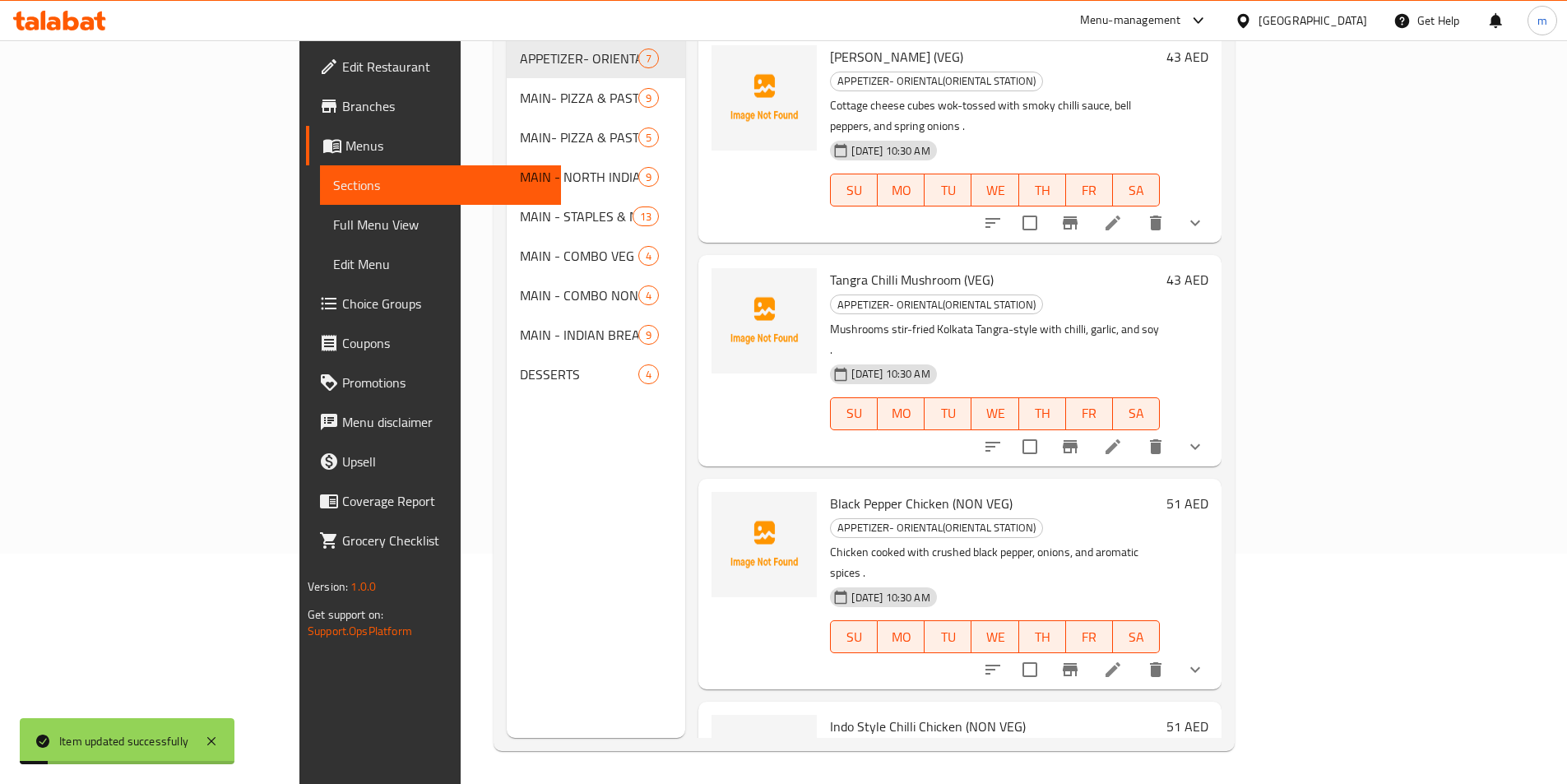
scroll to position [231, 0]
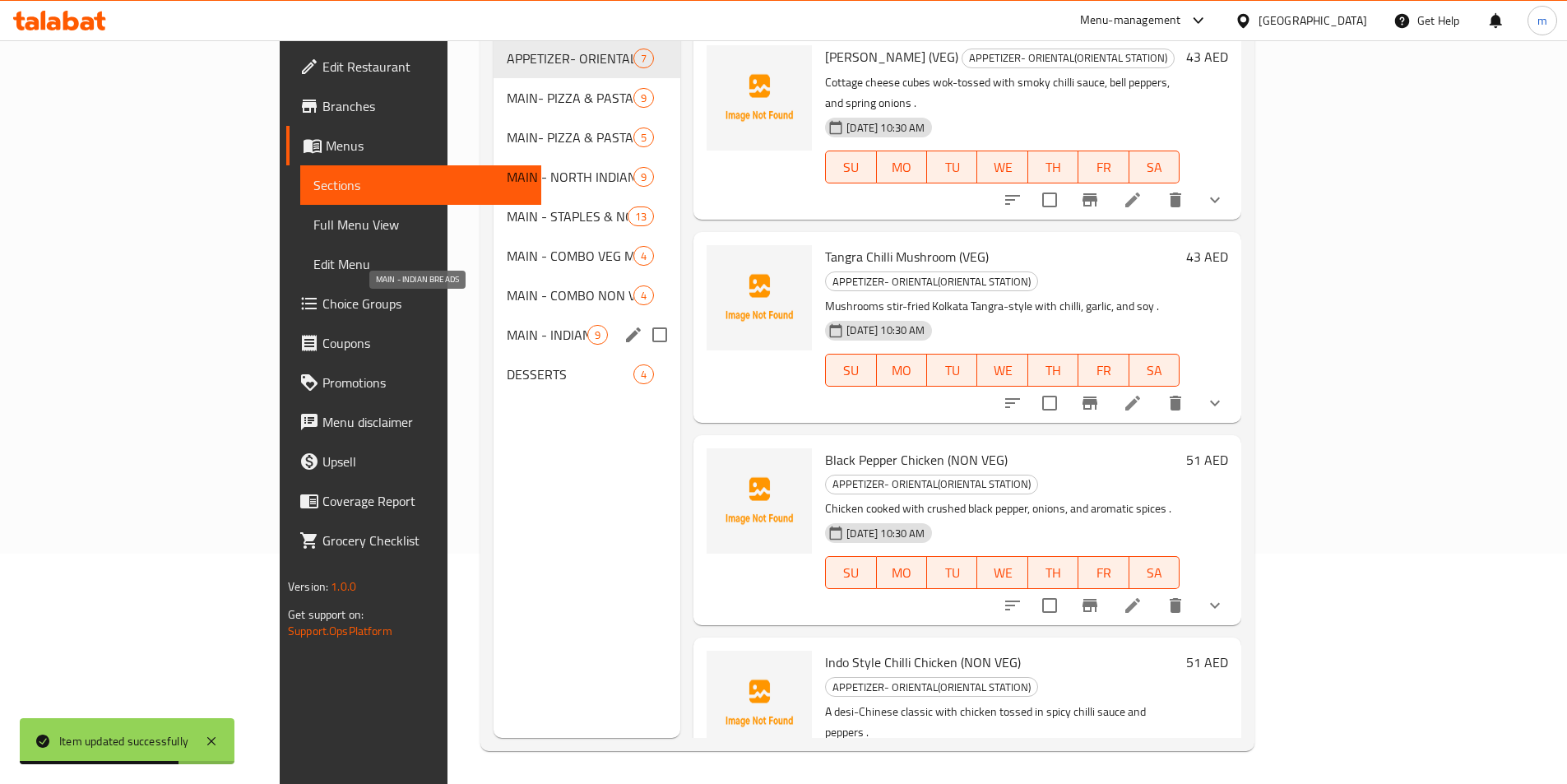
click at [507, 325] on span "MAIN - INDIAN BREADS" at bounding box center [547, 335] width 80 height 20
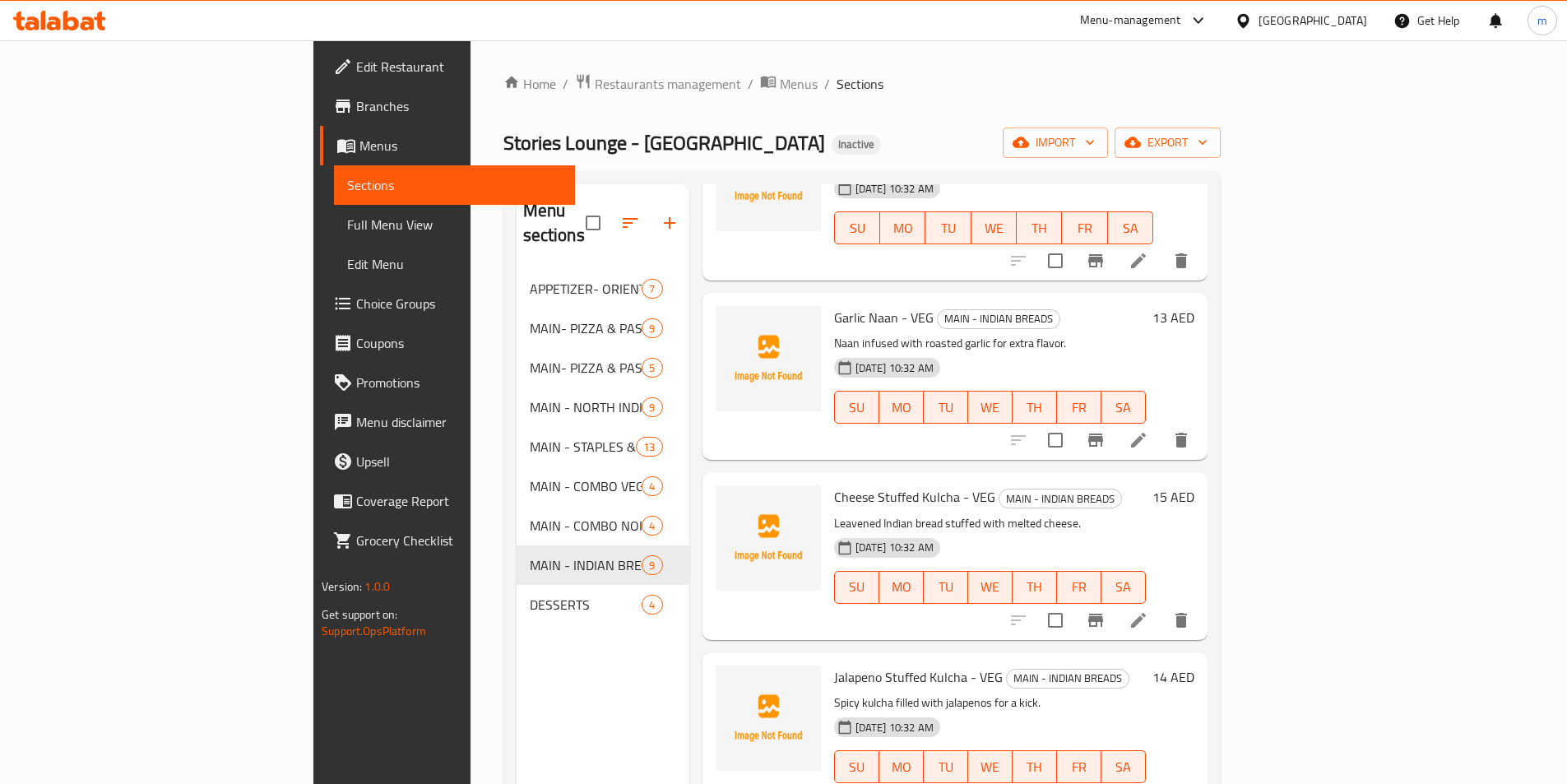
scroll to position [658, 0]
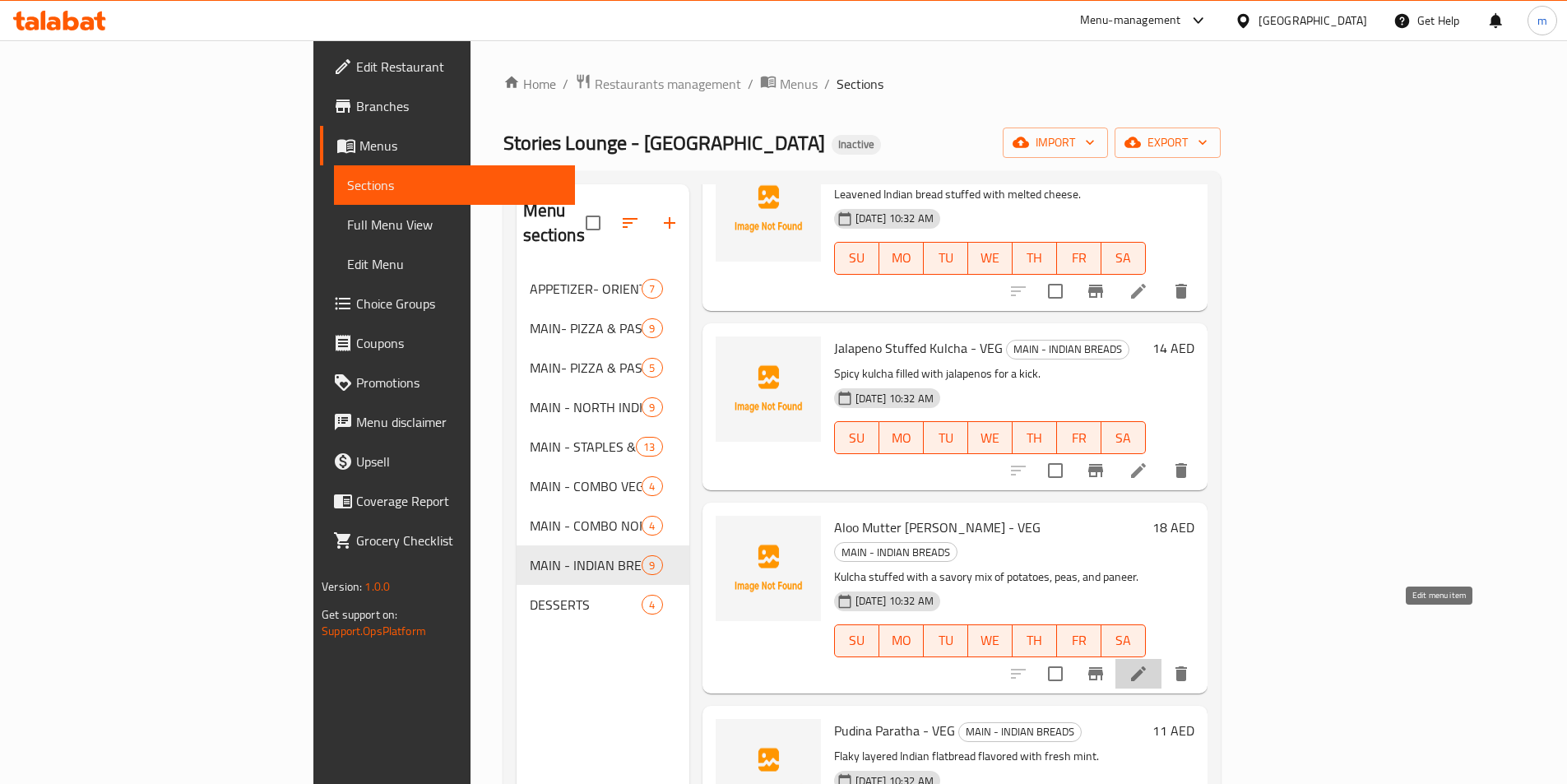
click at [1148, 664] on icon at bounding box center [1139, 674] width 20 height 20
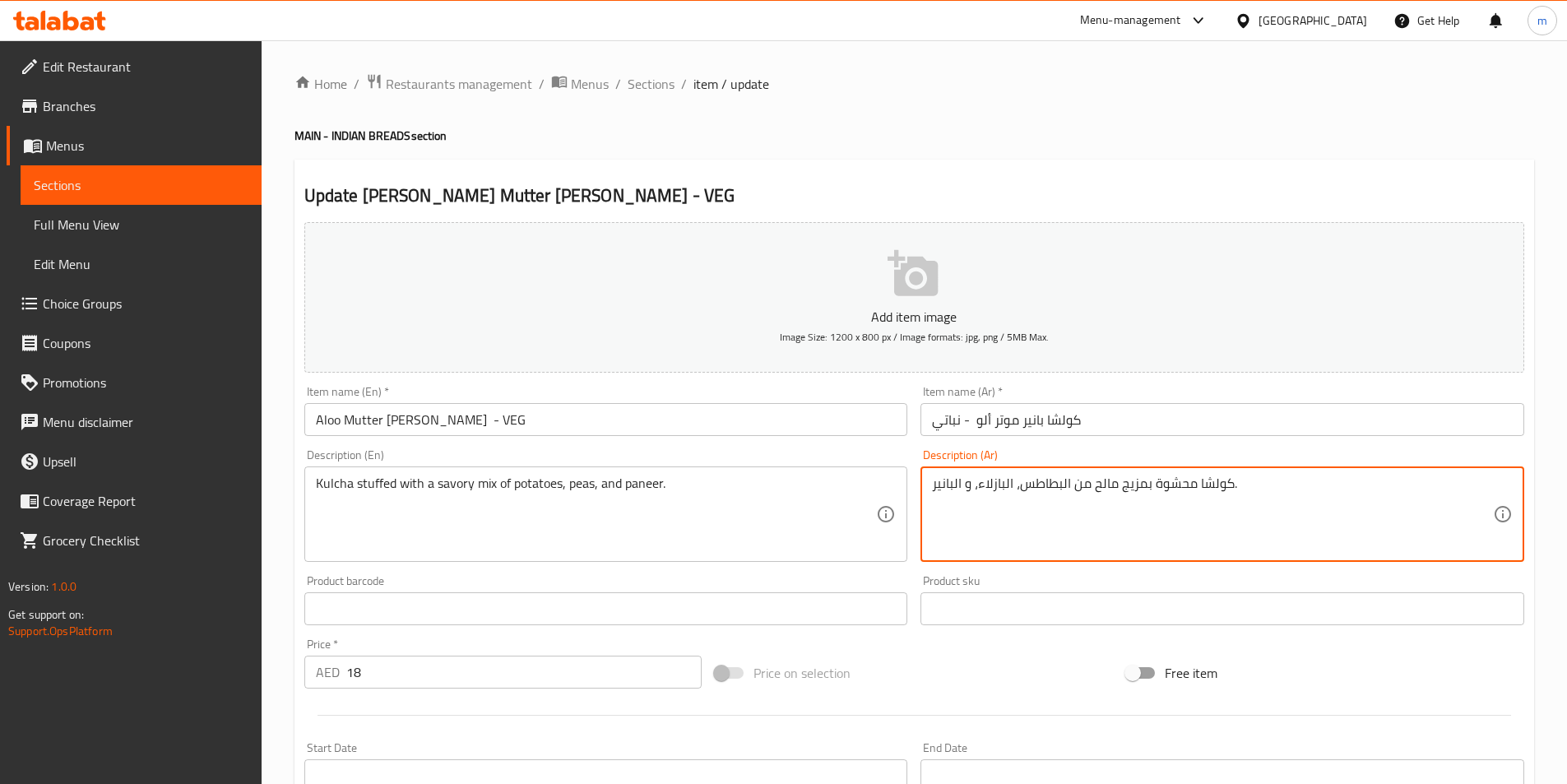
click at [1138, 487] on textarea "كولشا محشوة بمزيج مالح من البطاطس، البازلاء، و البانير." at bounding box center [1212, 514] width 561 height 78
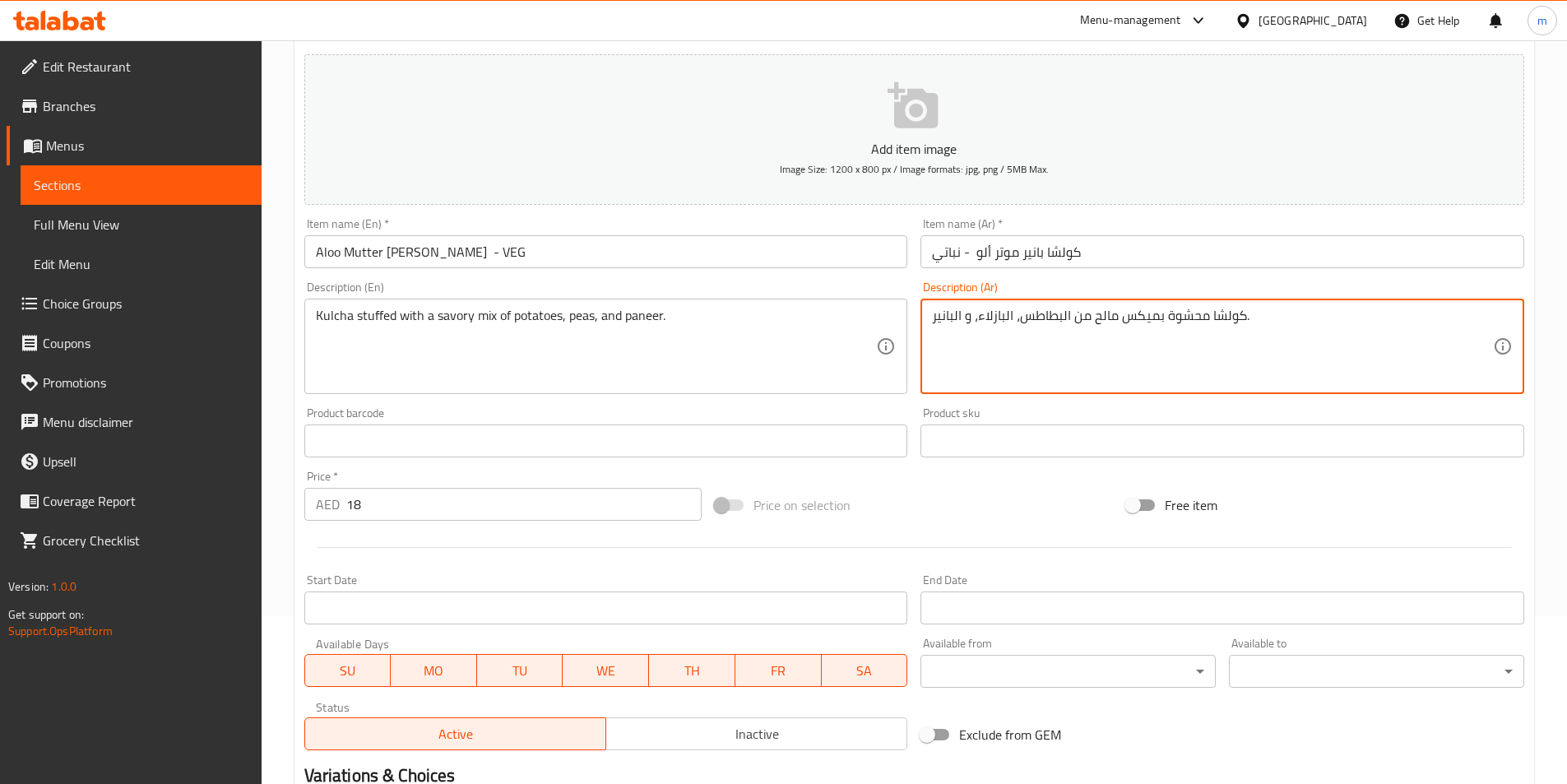
scroll to position [329, 0]
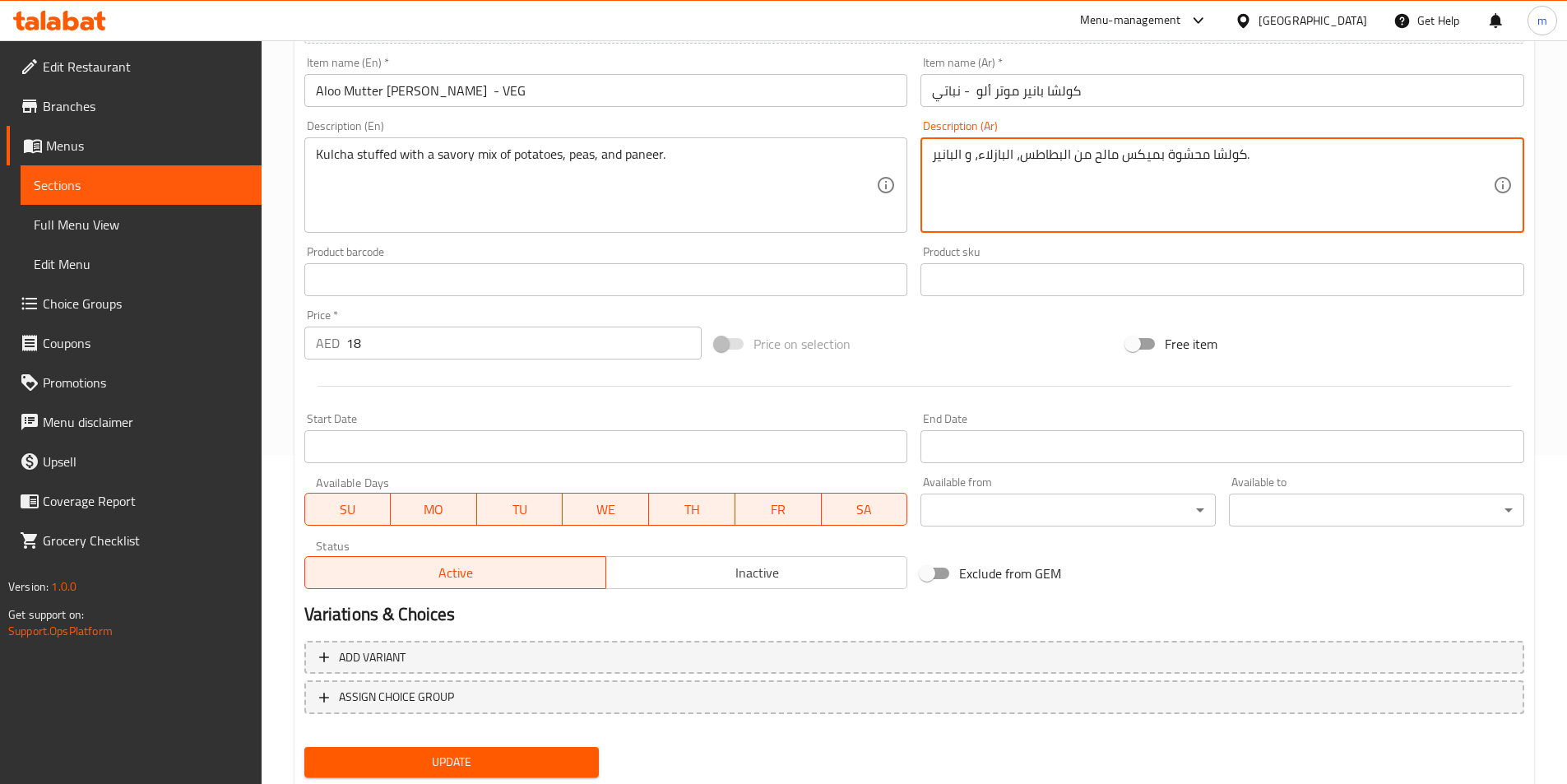
type textarea "كولشا محشوة بميكس مالح من البطاطس، البازلاء، و البانير."
click at [510, 777] on button "Update" at bounding box center [452, 761] width 296 height 30
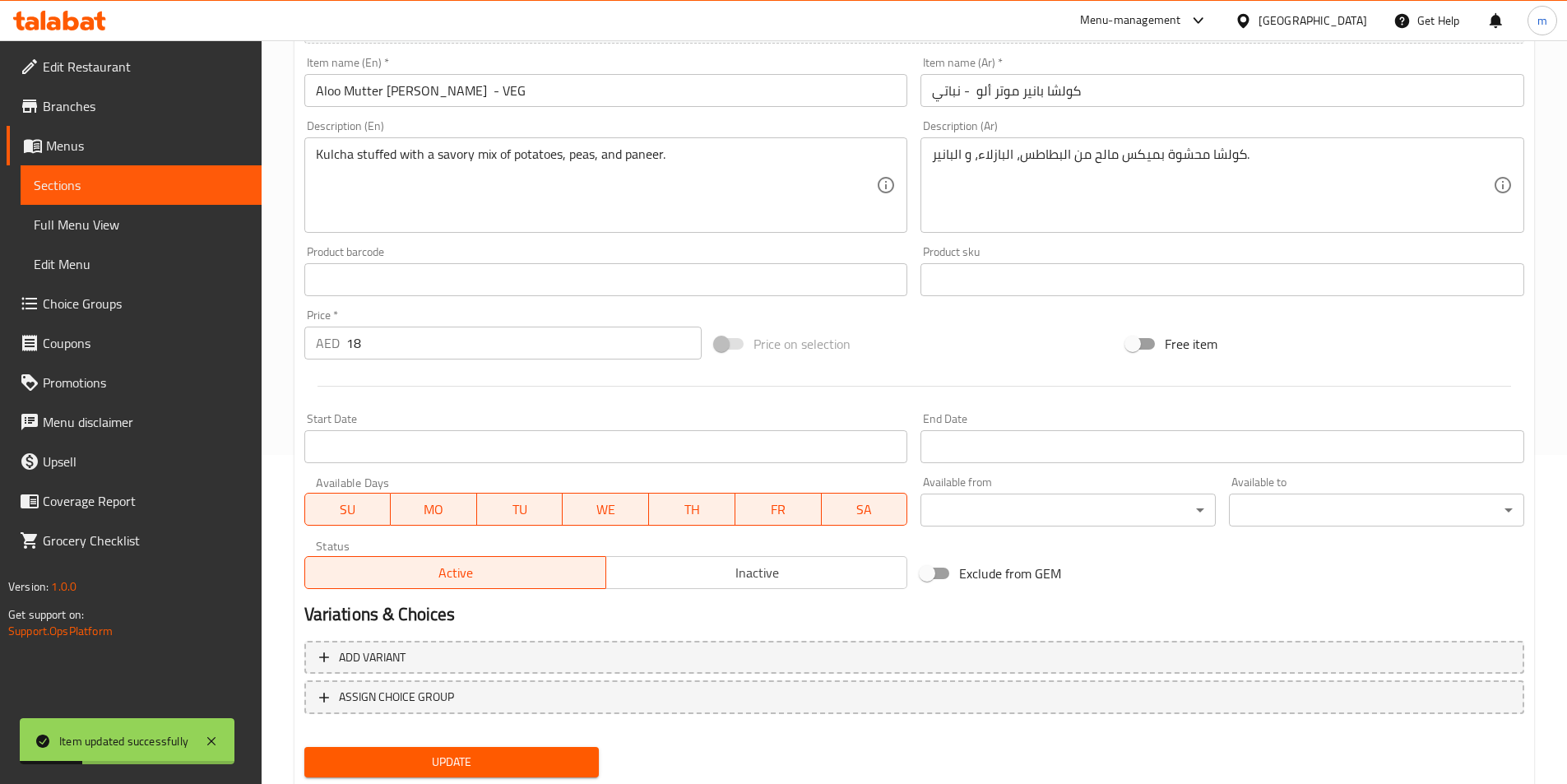
drag, startPoint x: 75, startPoint y: 182, endPoint x: 91, endPoint y: 190, distance: 17.9
click at [75, 182] on span "Sections" at bounding box center [140, 185] width 214 height 20
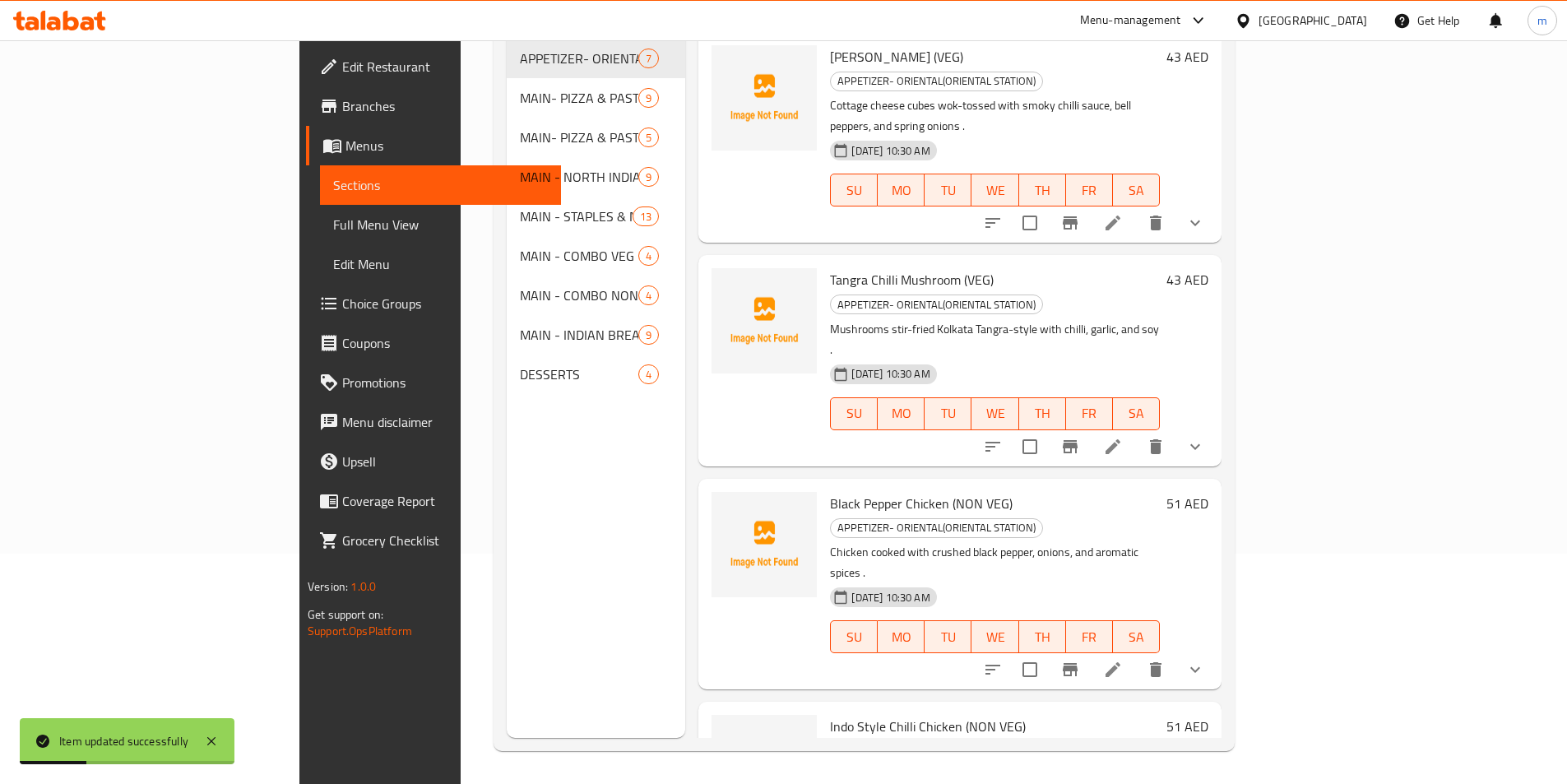
scroll to position [231, 0]
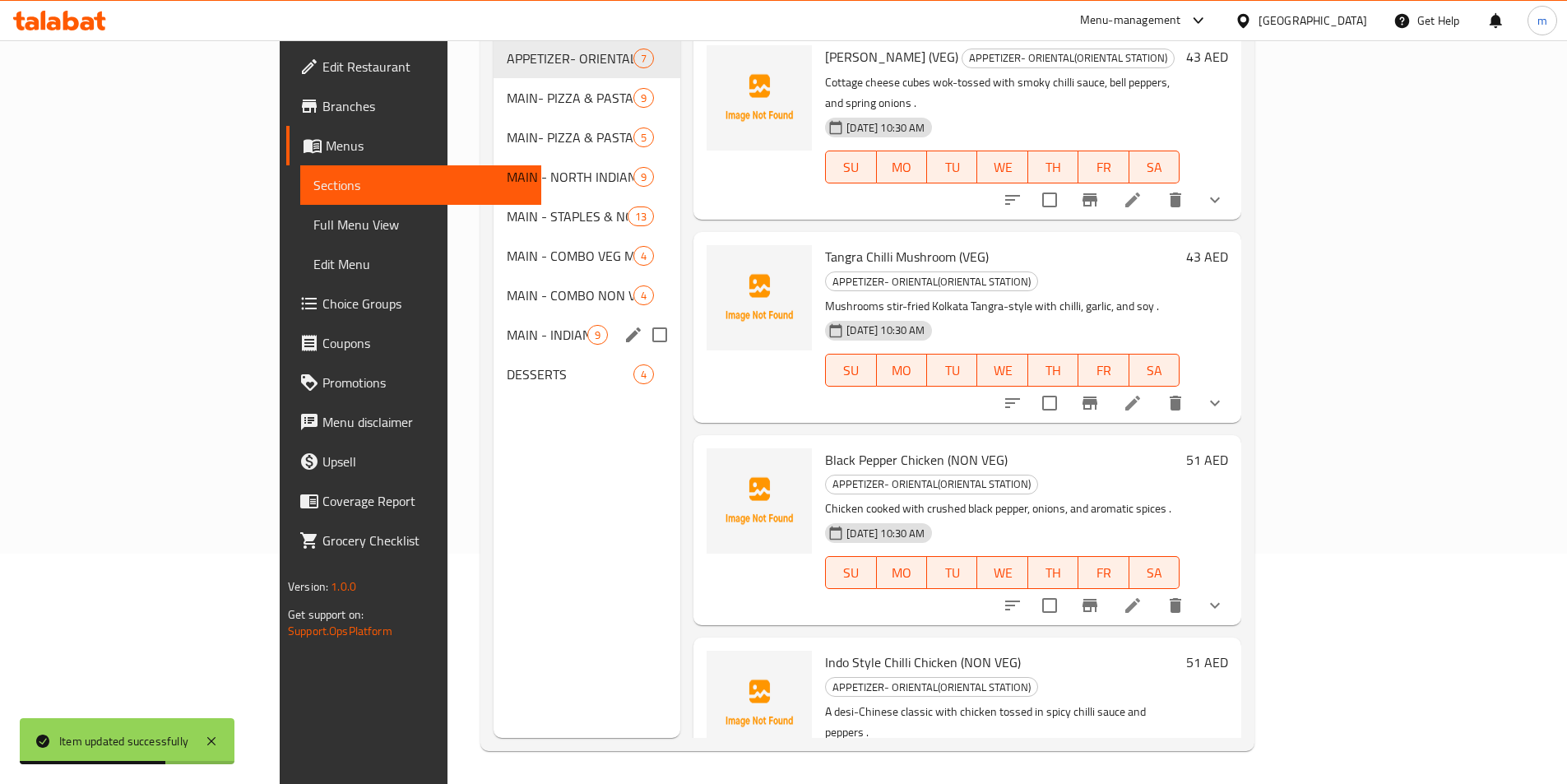
drag, startPoint x: 481, startPoint y: 310, endPoint x: 613, endPoint y: 341, distance: 135.6
click at [507, 325] on span "MAIN - INDIAN BREADS" at bounding box center [547, 335] width 80 height 20
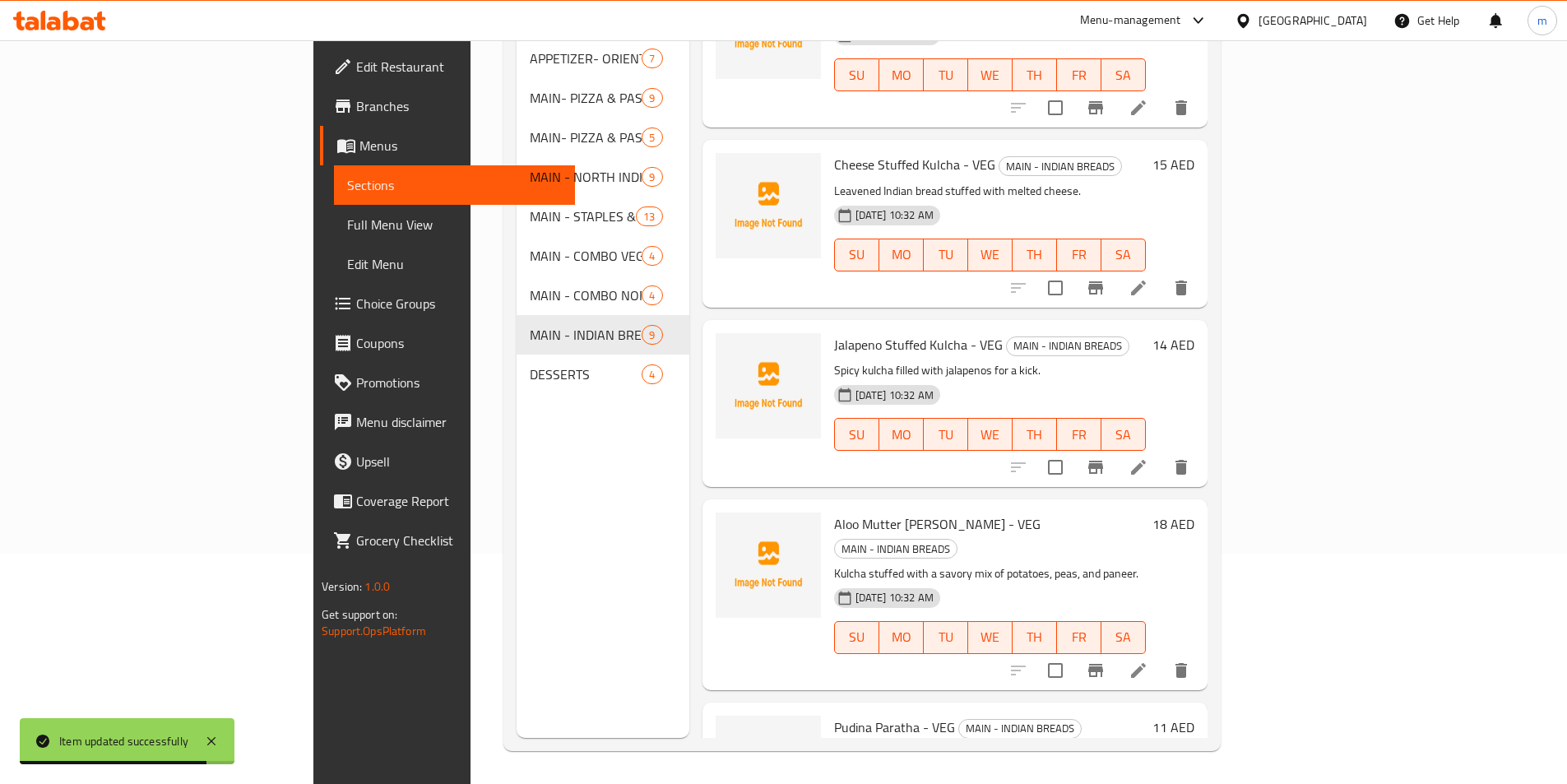
scroll to position [575, 0]
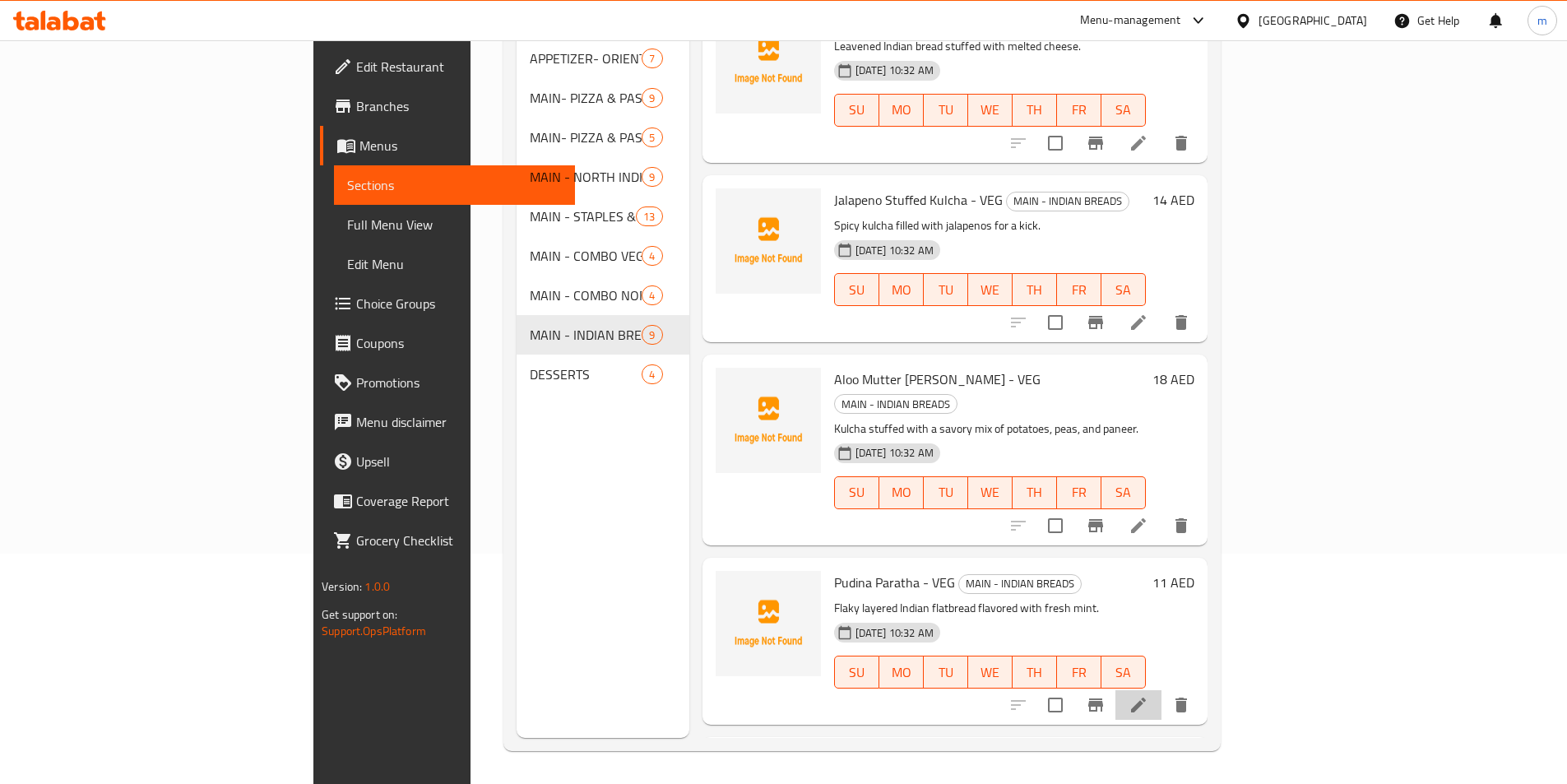
click at [1162, 690] on li at bounding box center [1138, 705] width 47 height 29
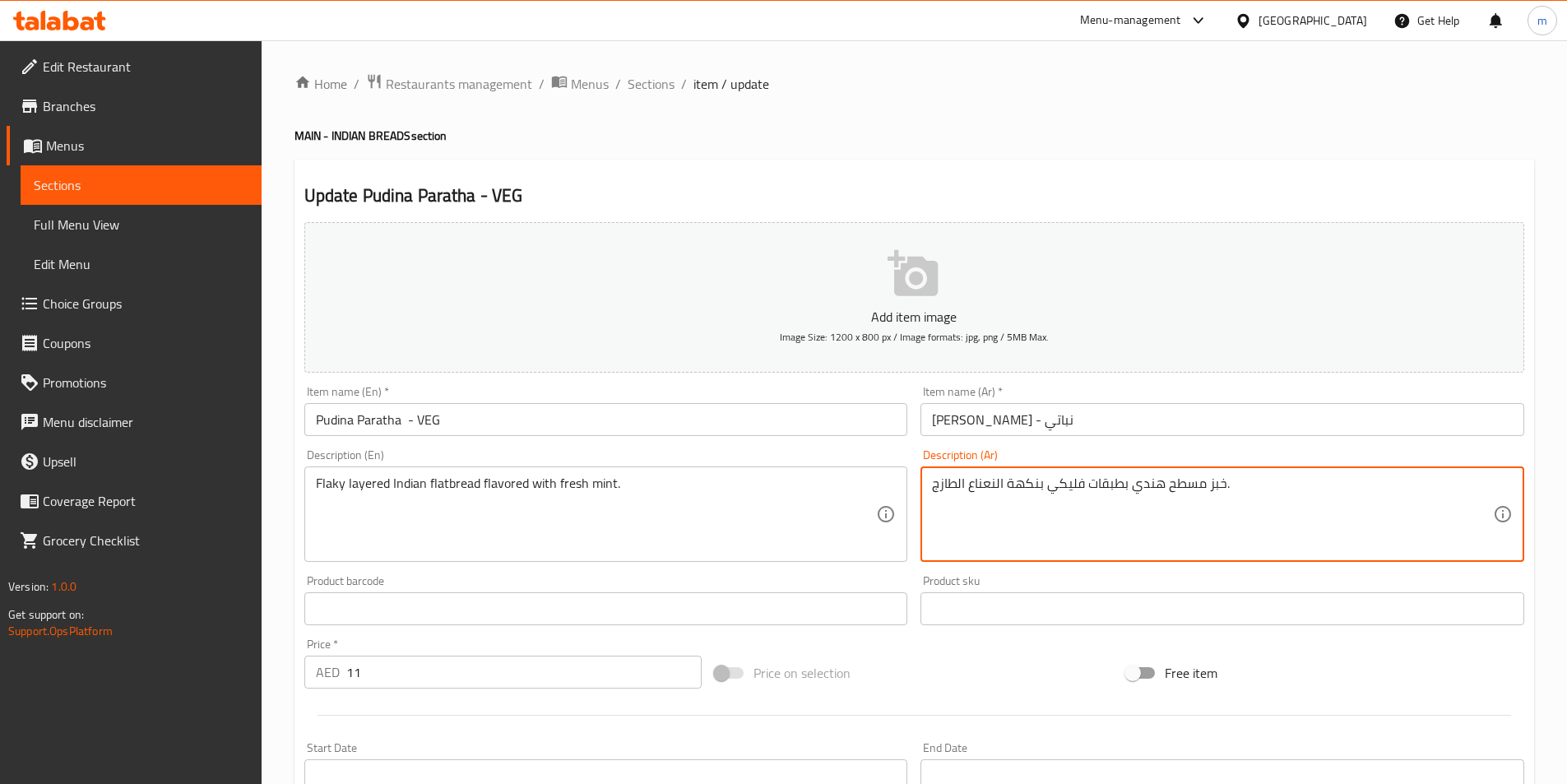
click at [1066, 492] on textarea "خبز مسطح هندي بطبقات فليكي بنكهة النعناع الطازج." at bounding box center [1212, 514] width 561 height 78
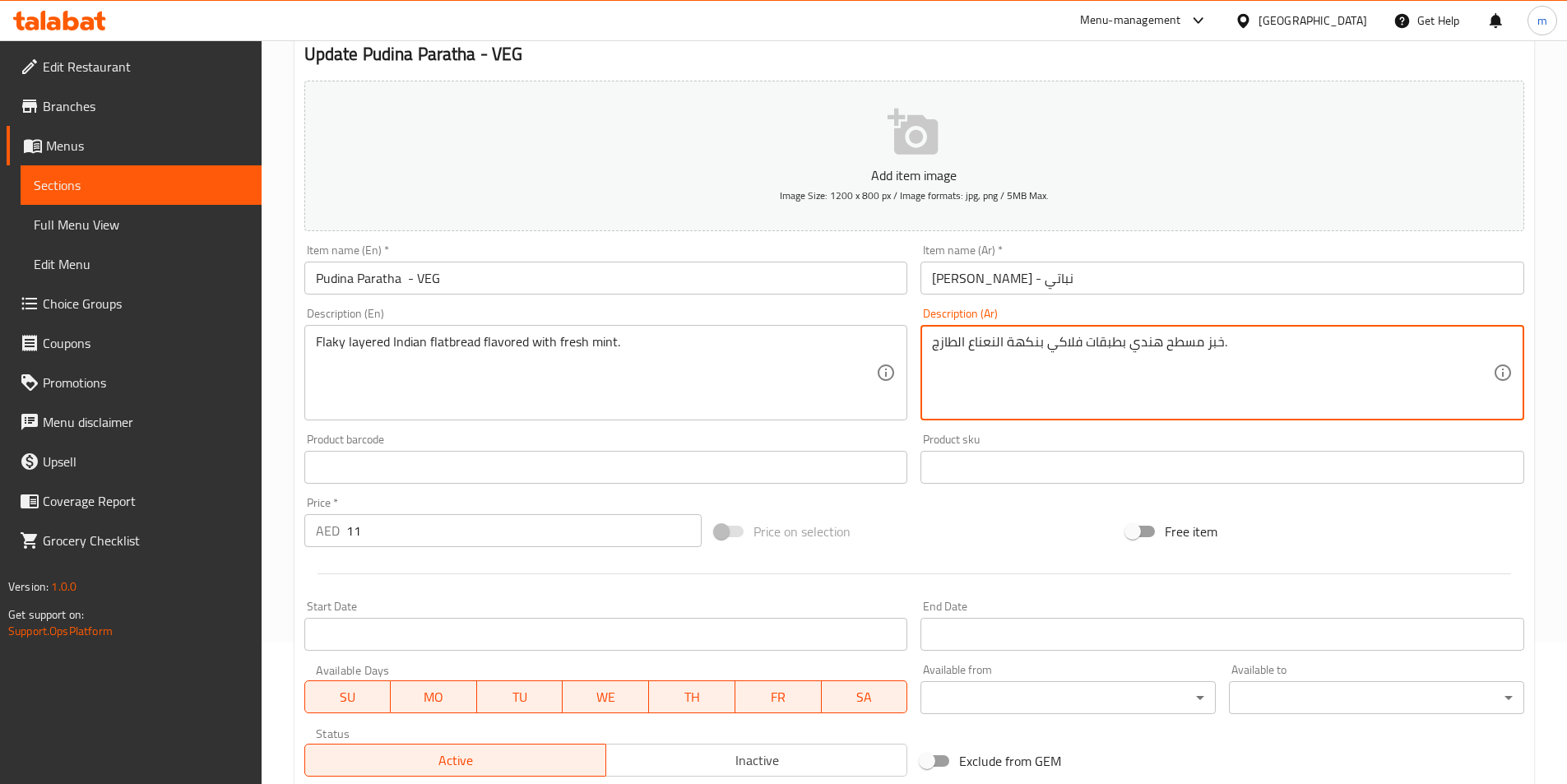
scroll to position [378, 0]
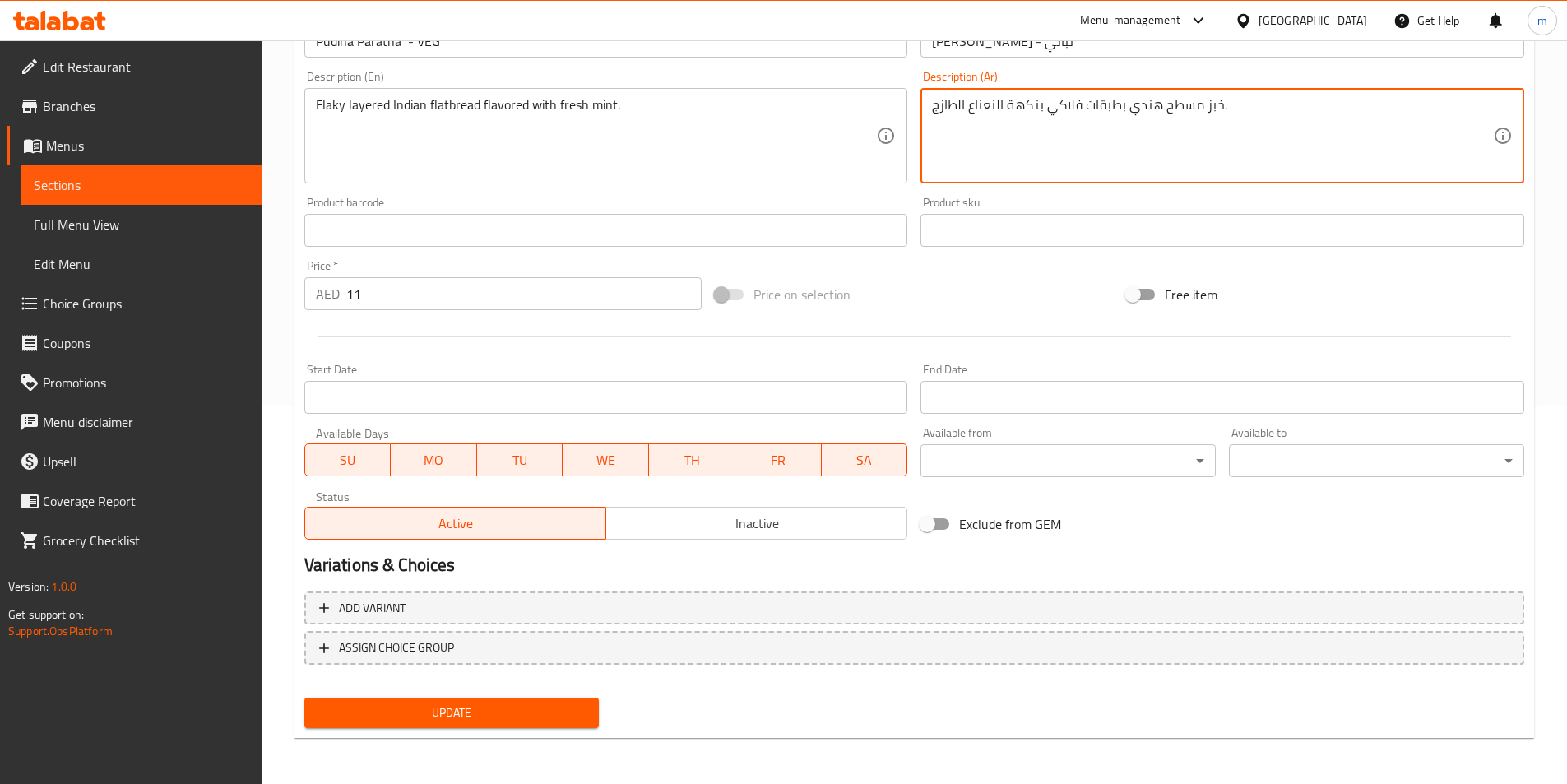
type textarea "خبز مسطح هندي بطبقات فلاكي بنكهة النعناع الطازج."
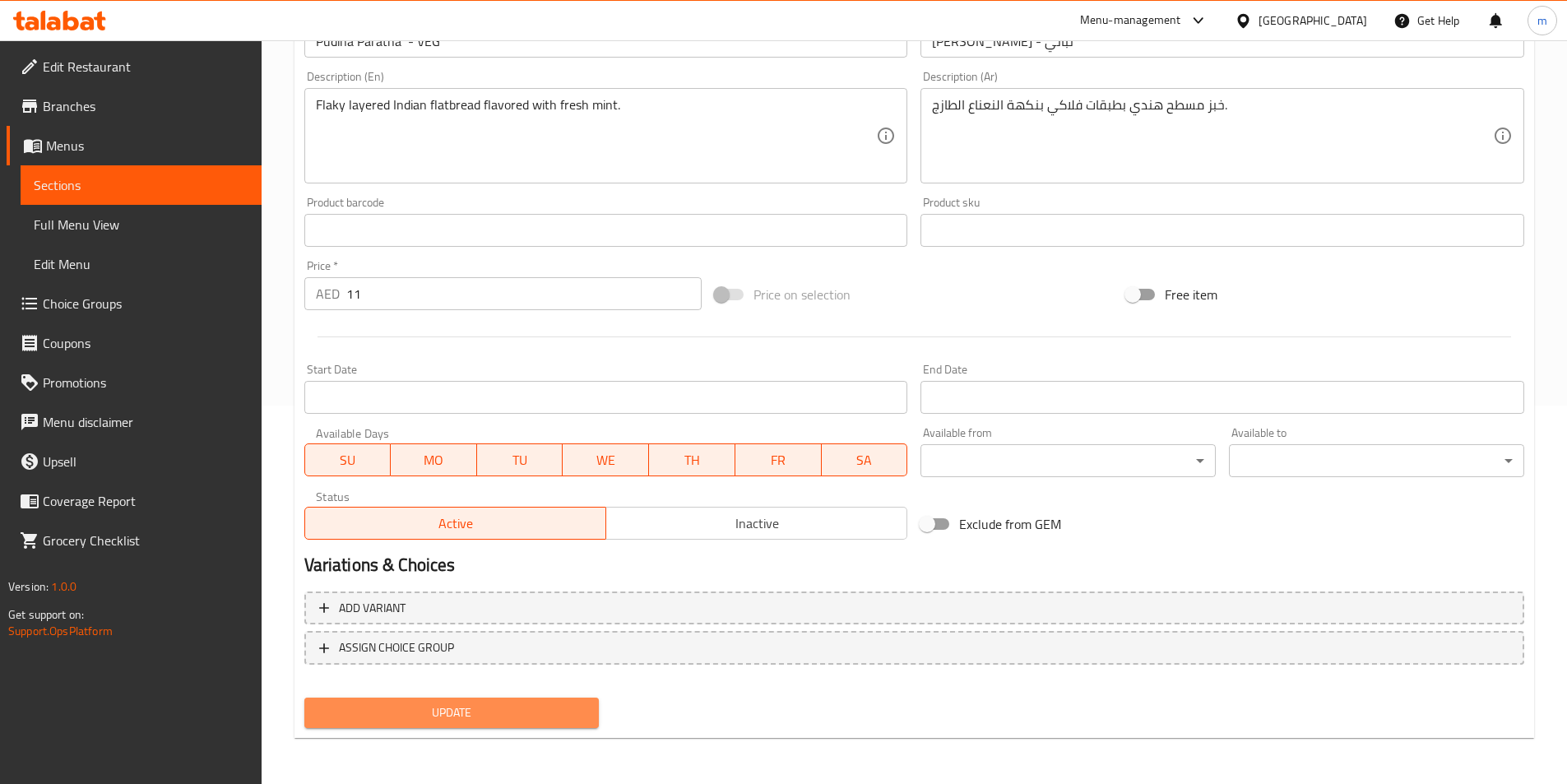
click at [551, 699] on button "Update" at bounding box center [452, 712] width 296 height 30
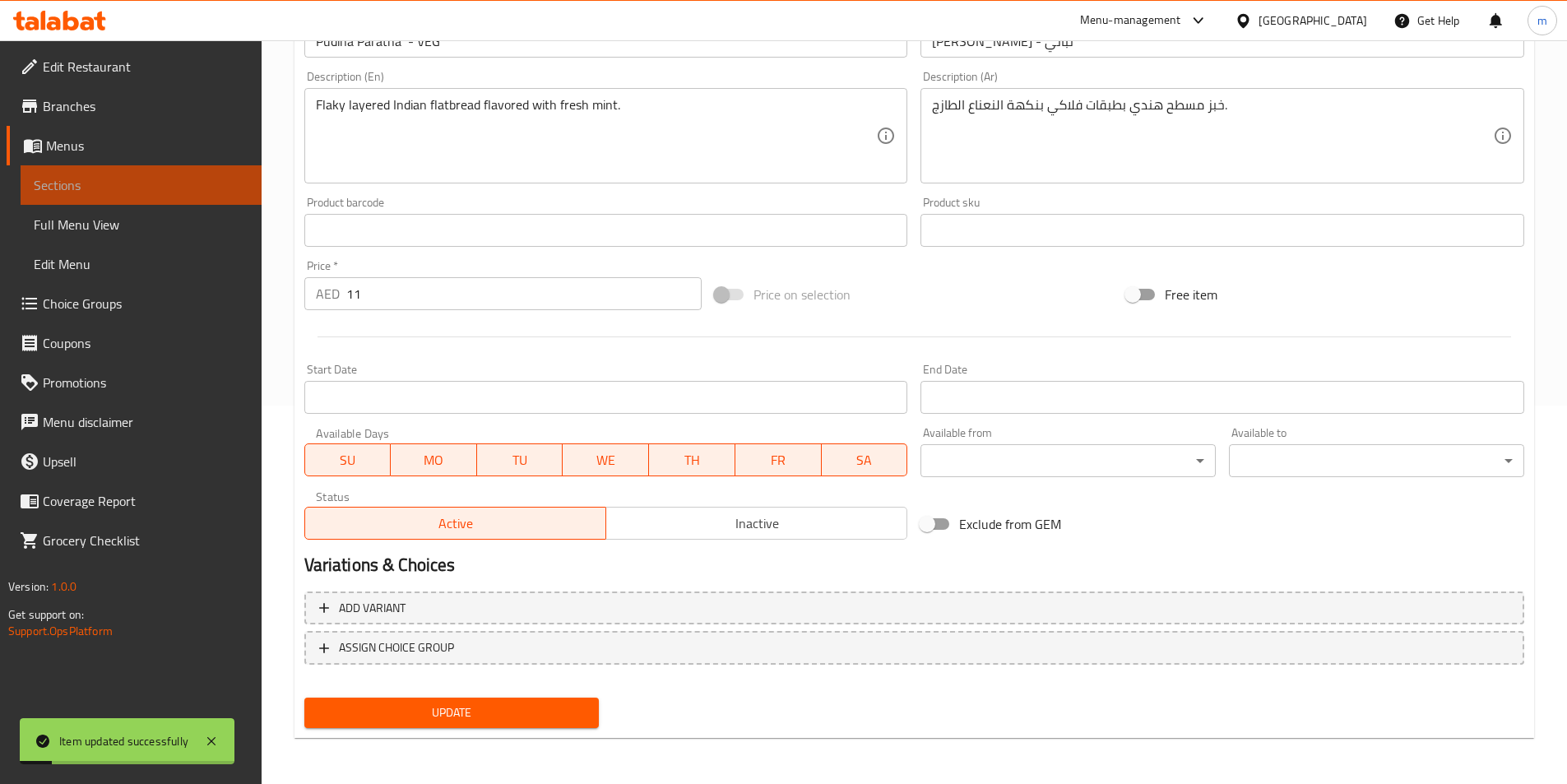
click at [51, 186] on span "Sections" at bounding box center [140, 185] width 214 height 20
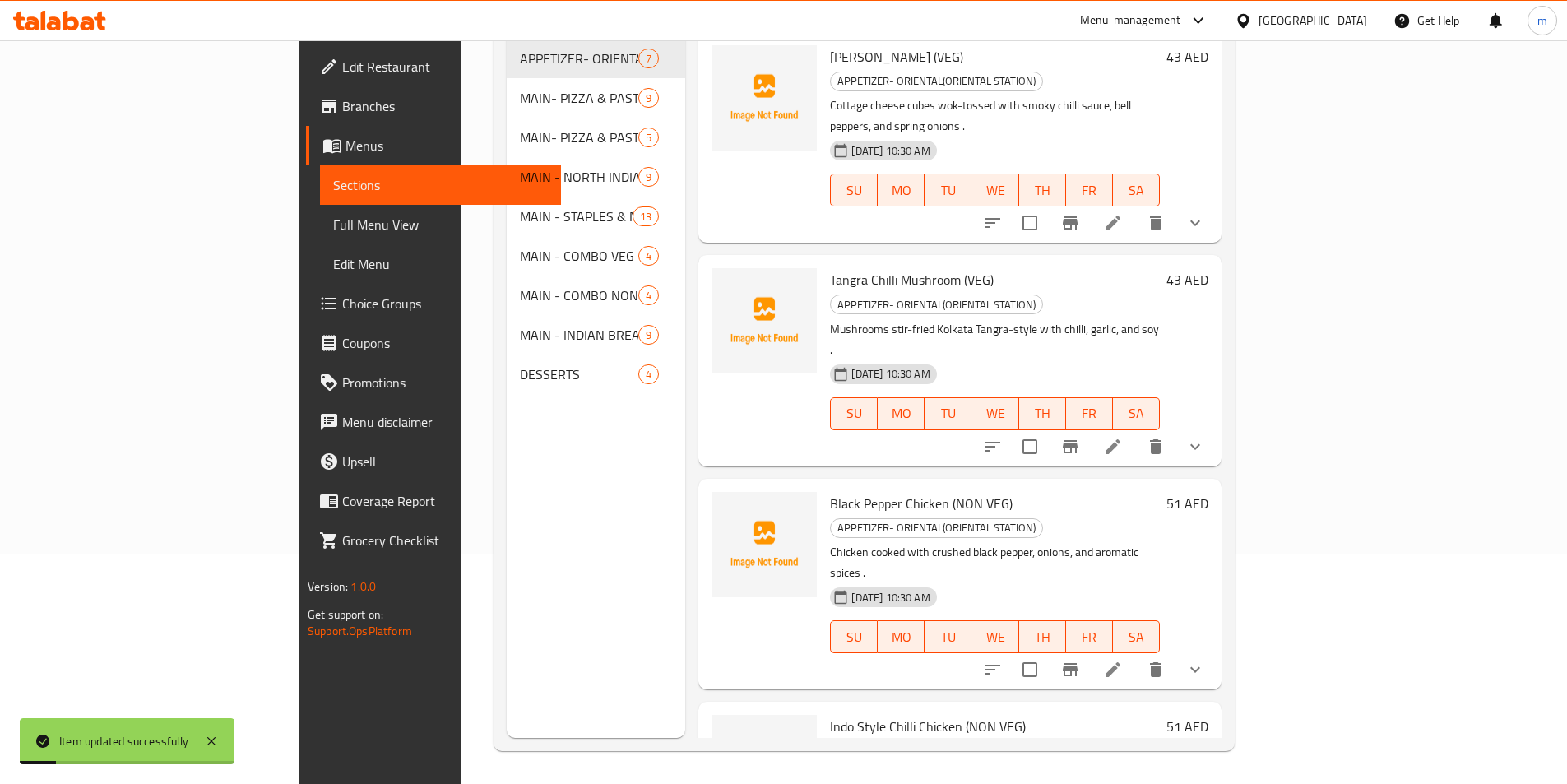
scroll to position [231, 0]
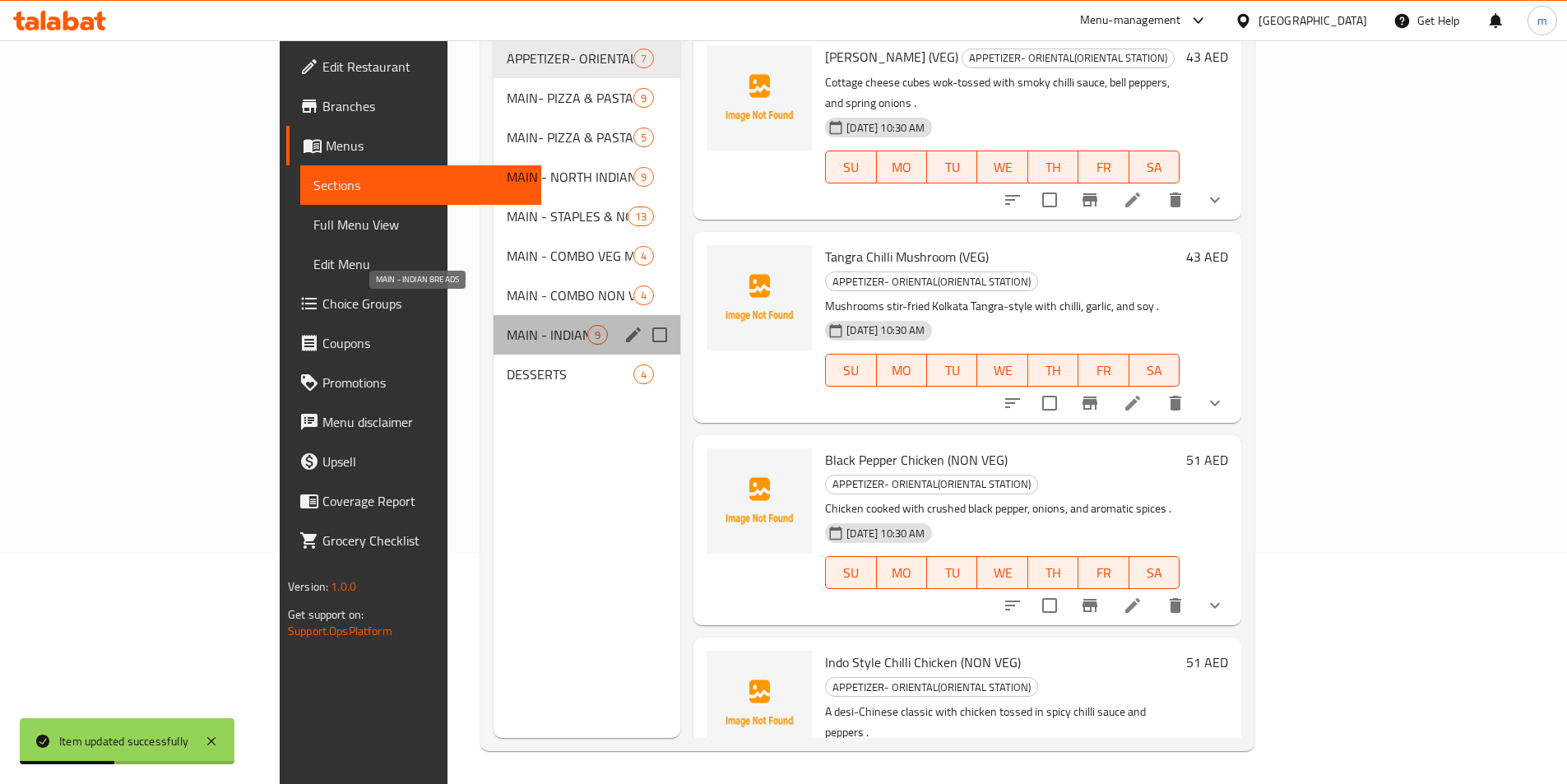
click at [507, 325] on span "MAIN - INDIAN BREADS" at bounding box center [547, 335] width 80 height 20
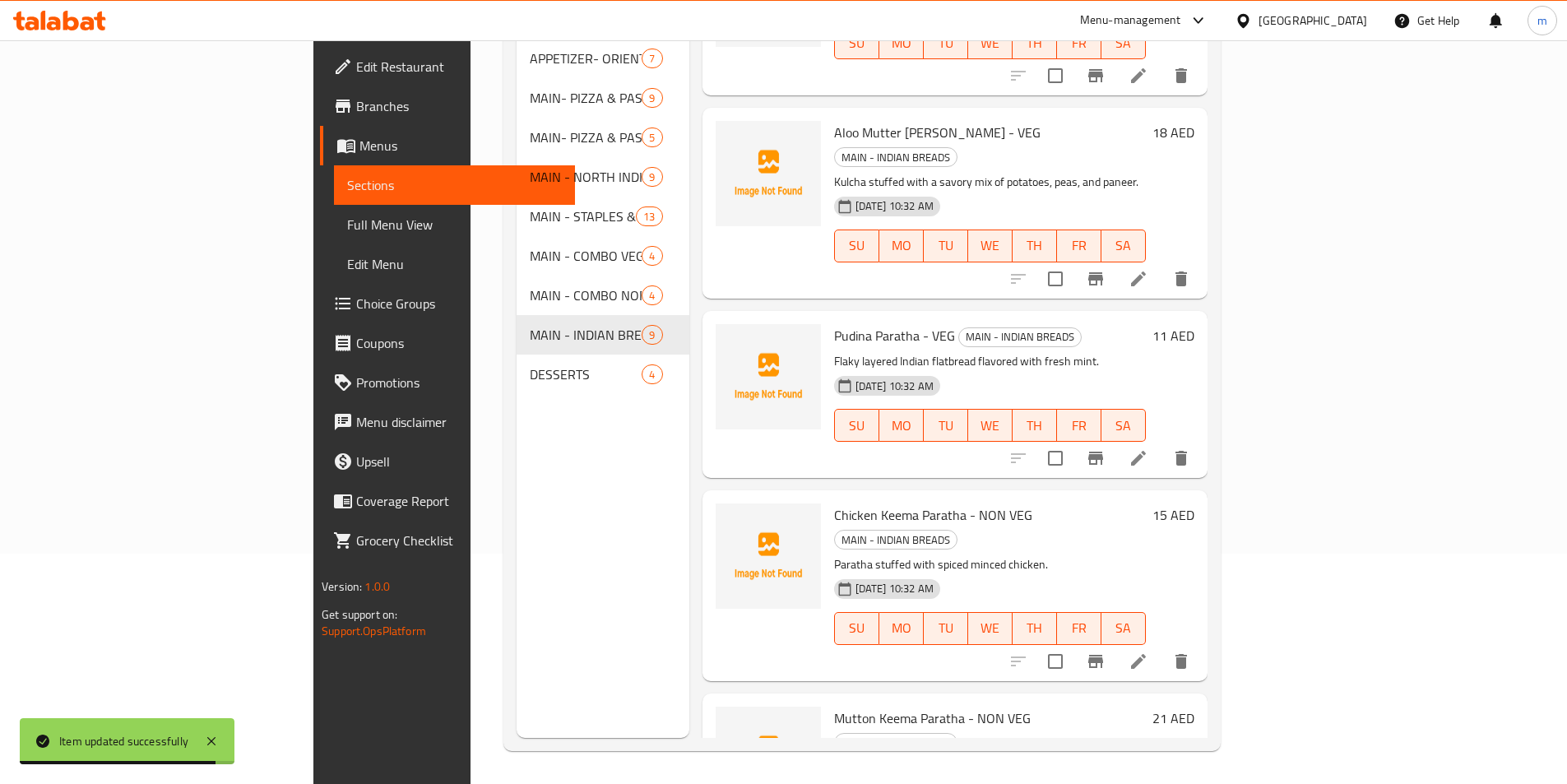
scroll to position [874, 0]
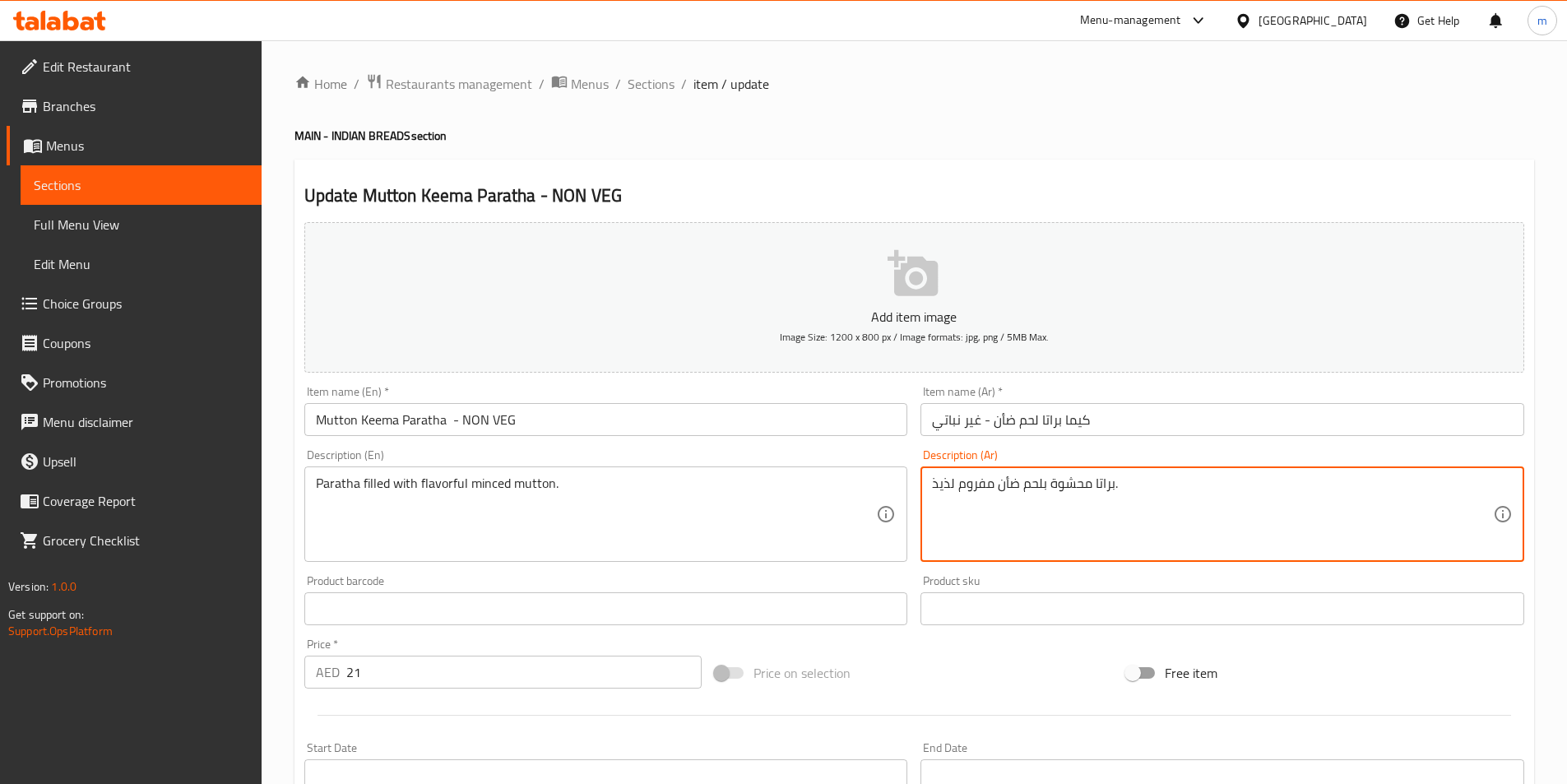
click at [1067, 486] on textarea "براتا محشوة بلحم ضأن مفروم لذيذ." at bounding box center [1212, 514] width 561 height 78
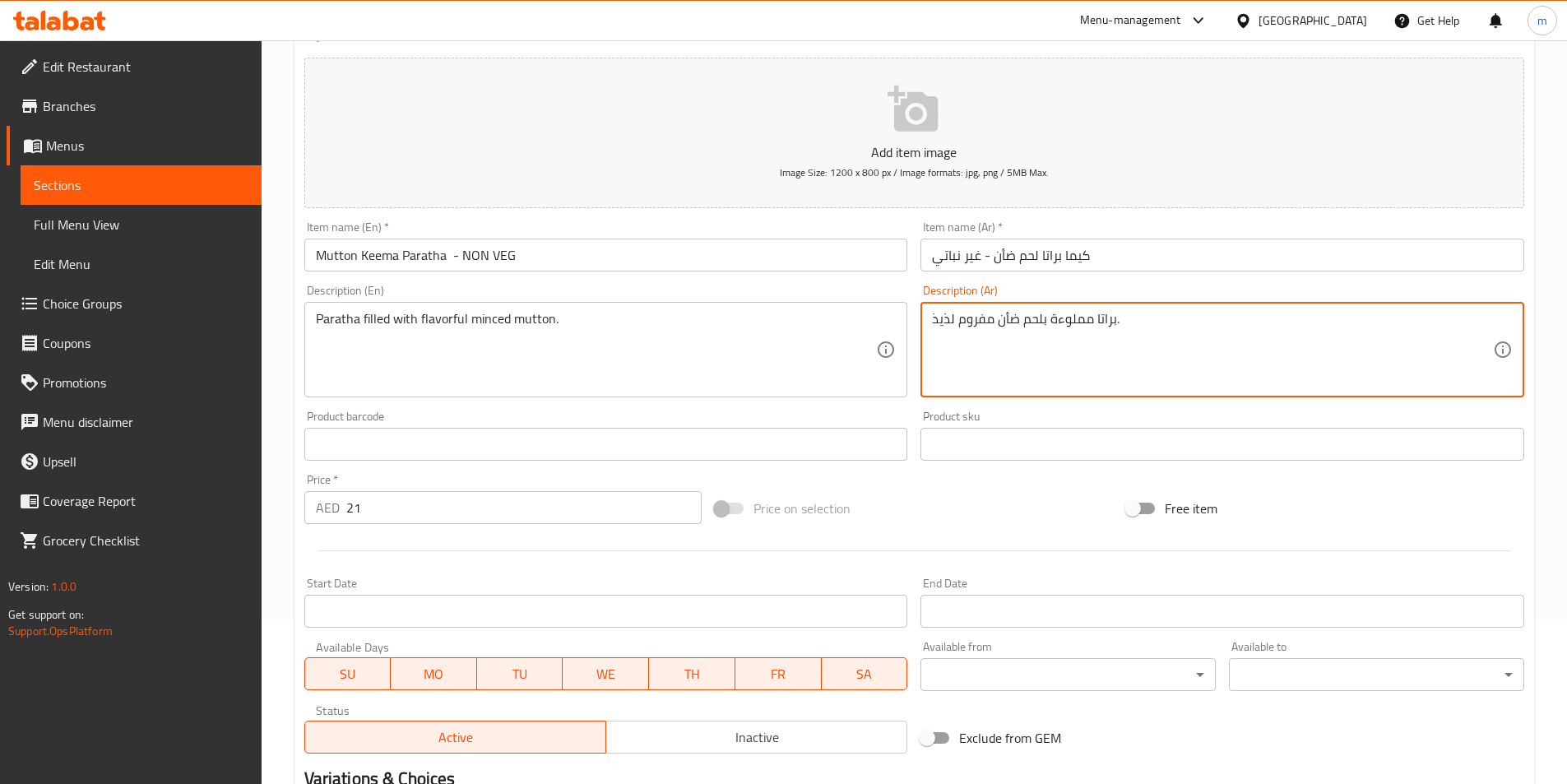
scroll to position [378, 0]
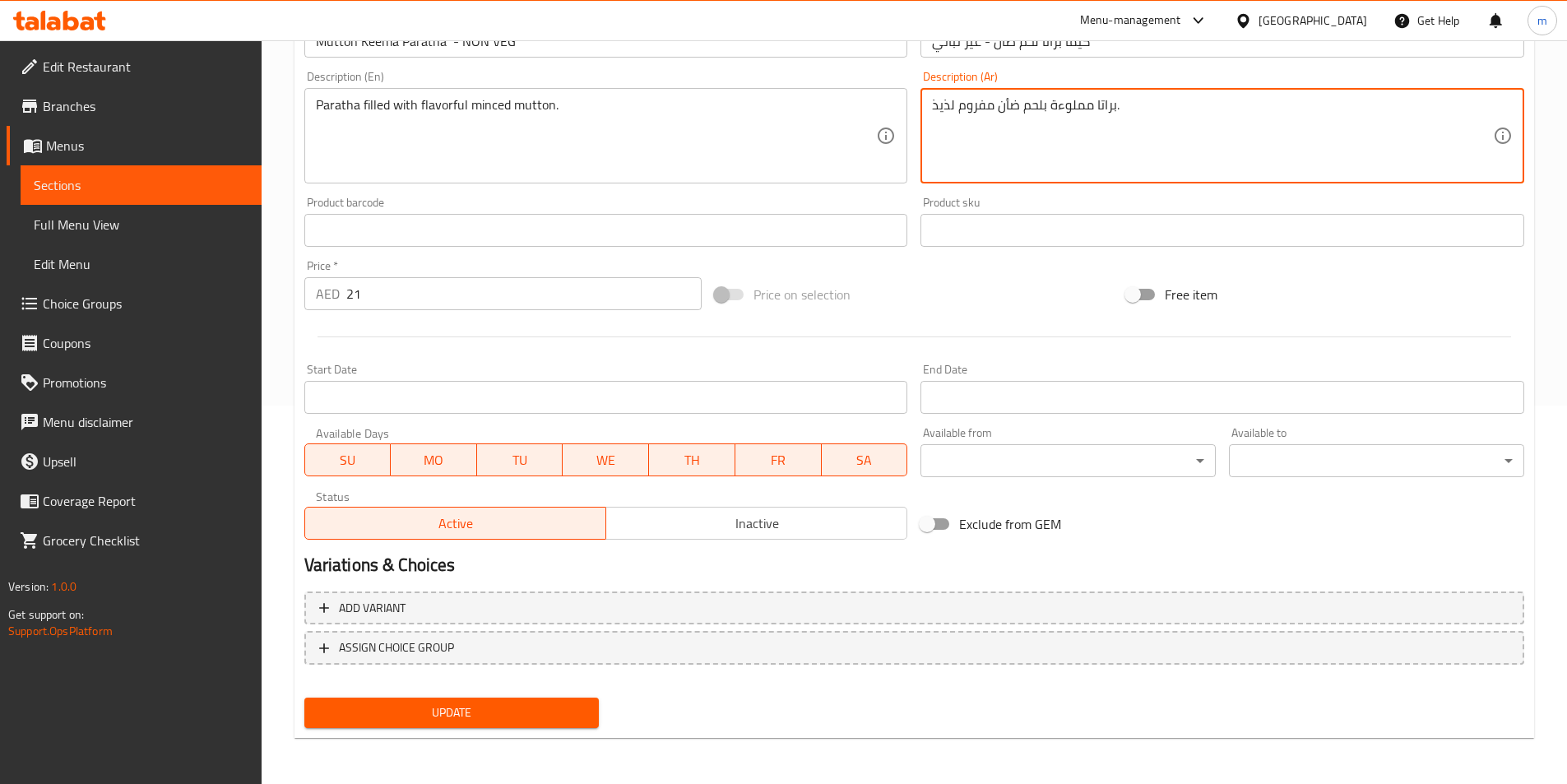
type textarea "براتا مملوءة بلحم ضأن مفروم لذيذ."
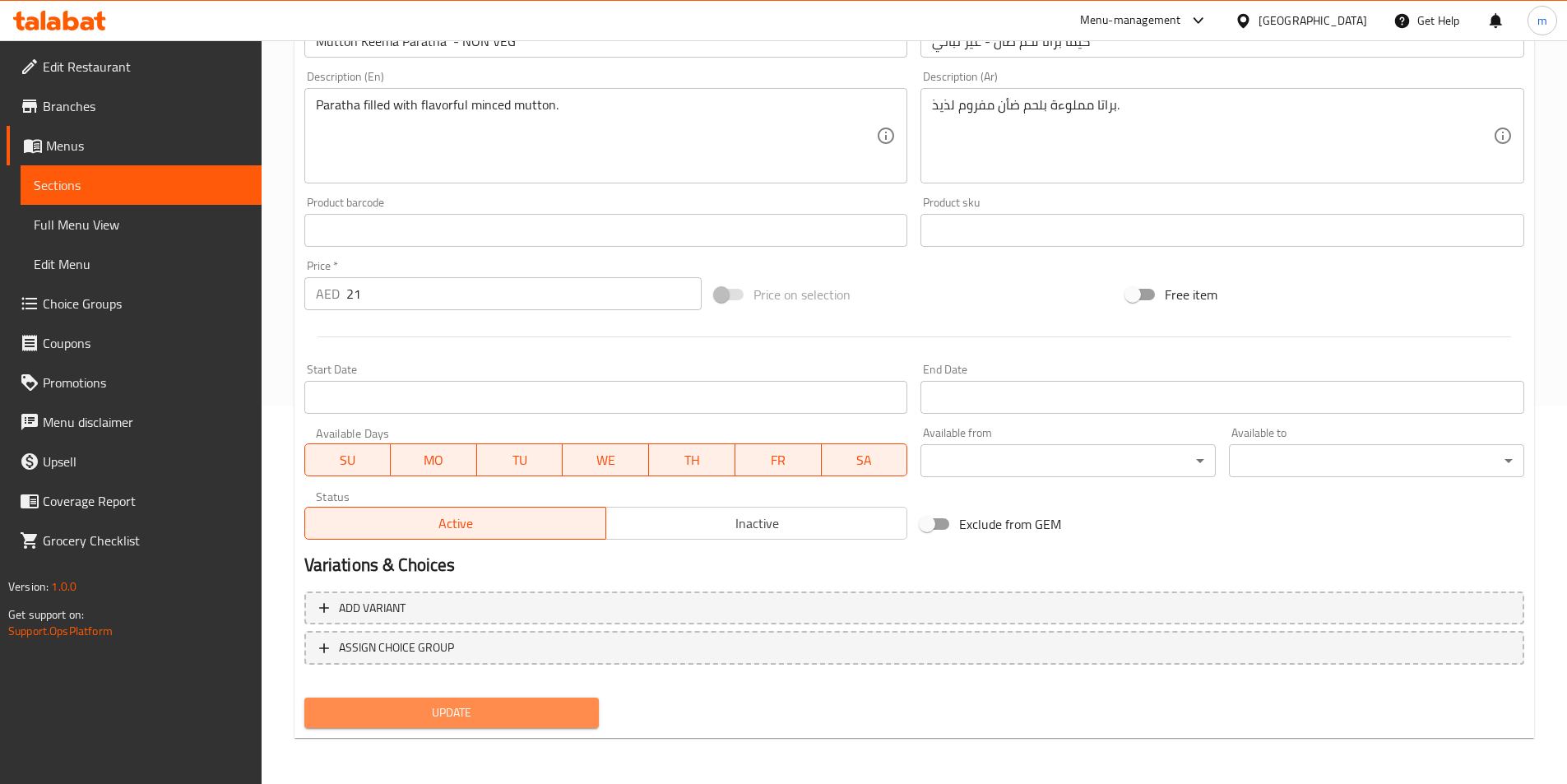
click at [483, 719] on span "Update" at bounding box center [451, 712] width 269 height 21
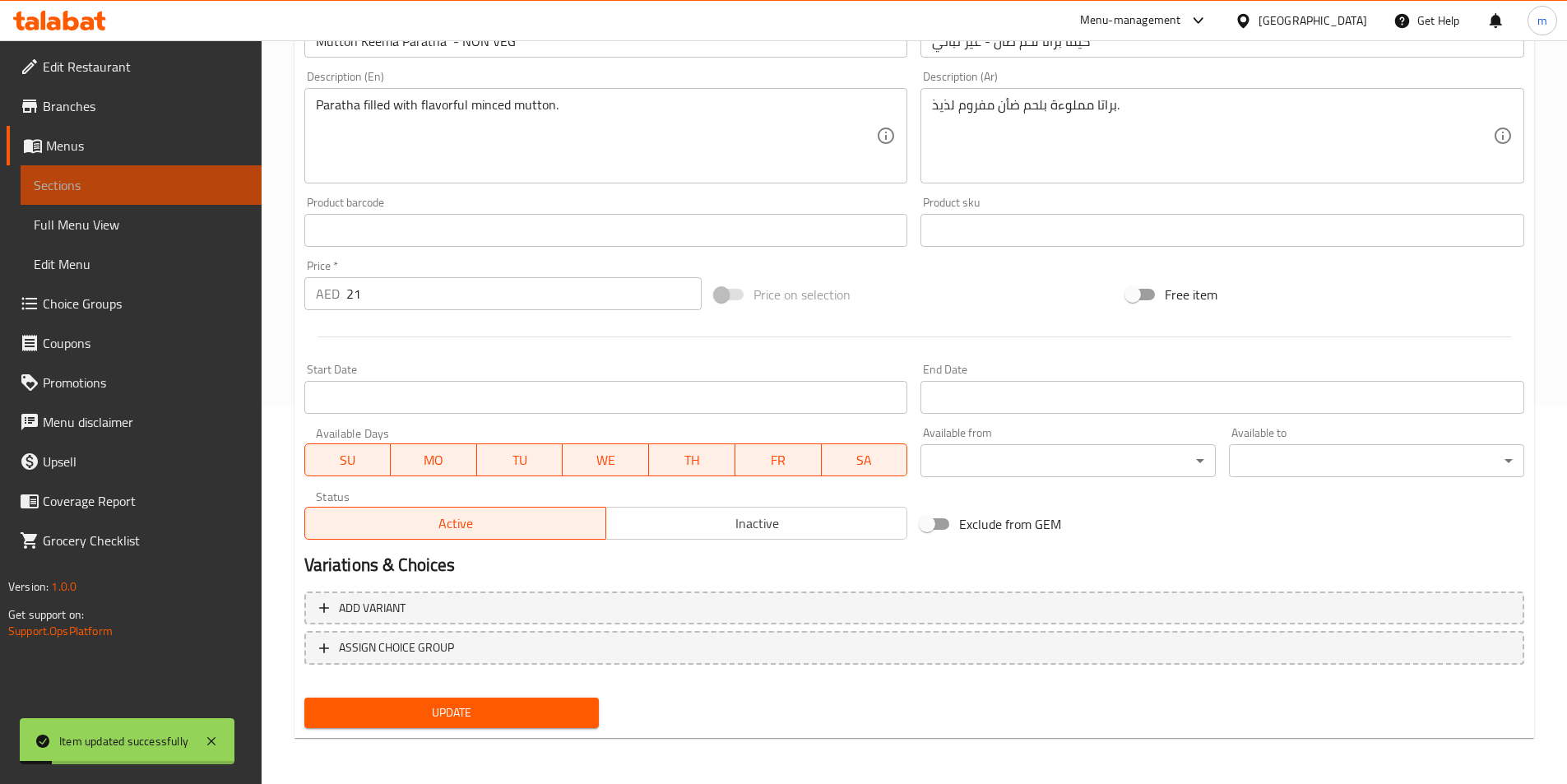
click at [104, 180] on span "Sections" at bounding box center [140, 185] width 214 height 20
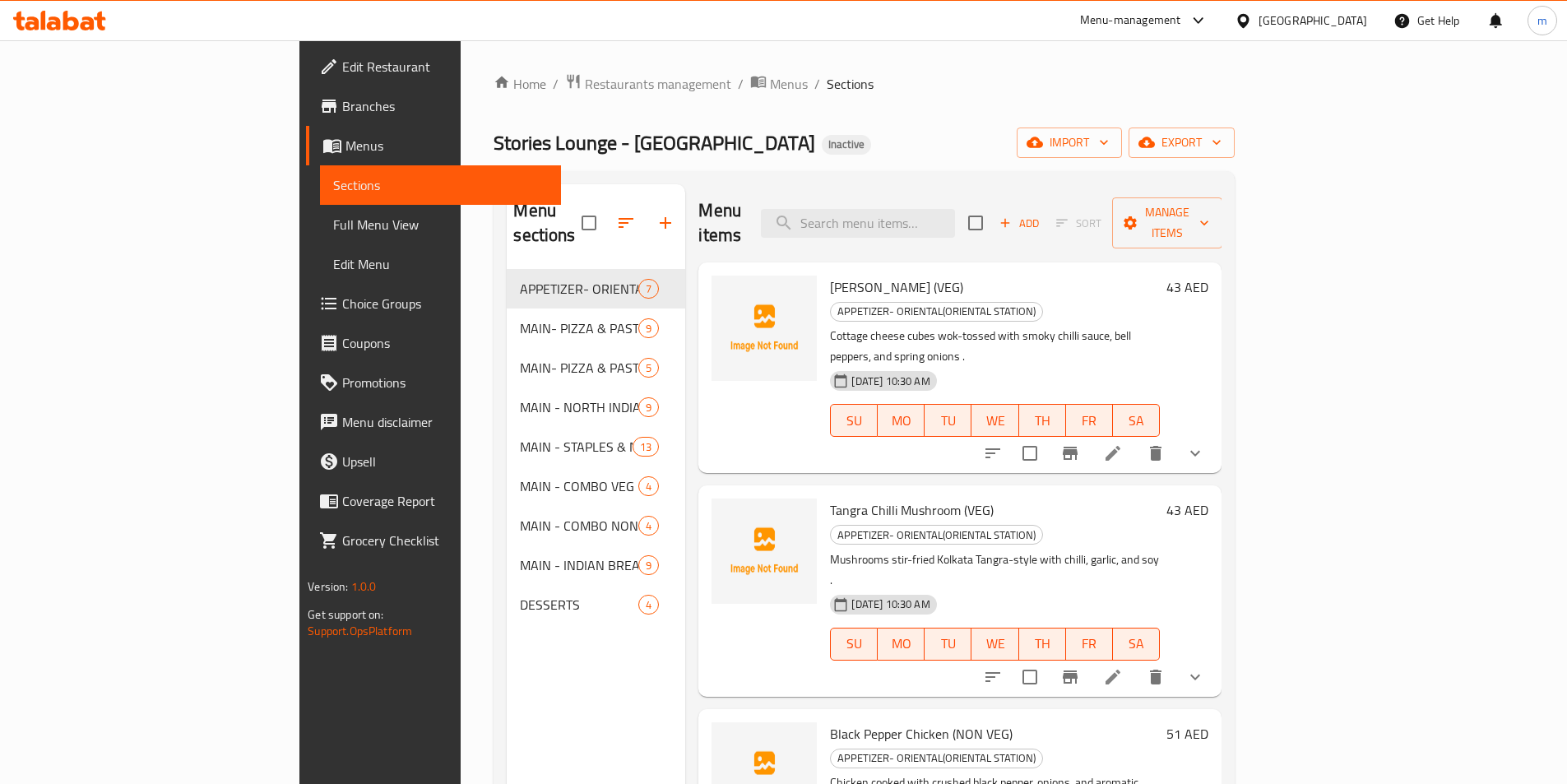
click at [333, 231] on span "Full Menu View" at bounding box center [440, 224] width 214 height 20
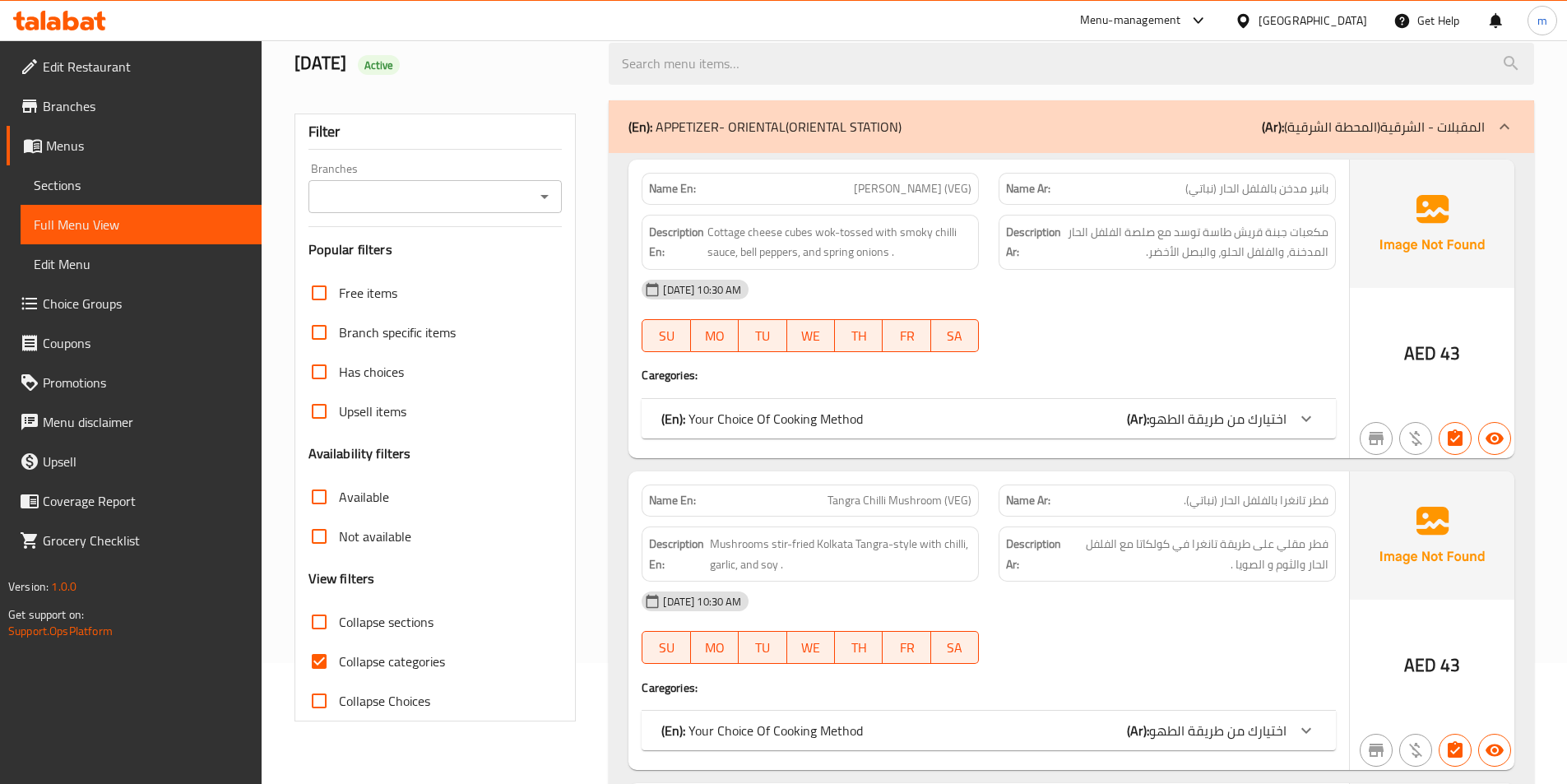
scroll to position [247, 0]
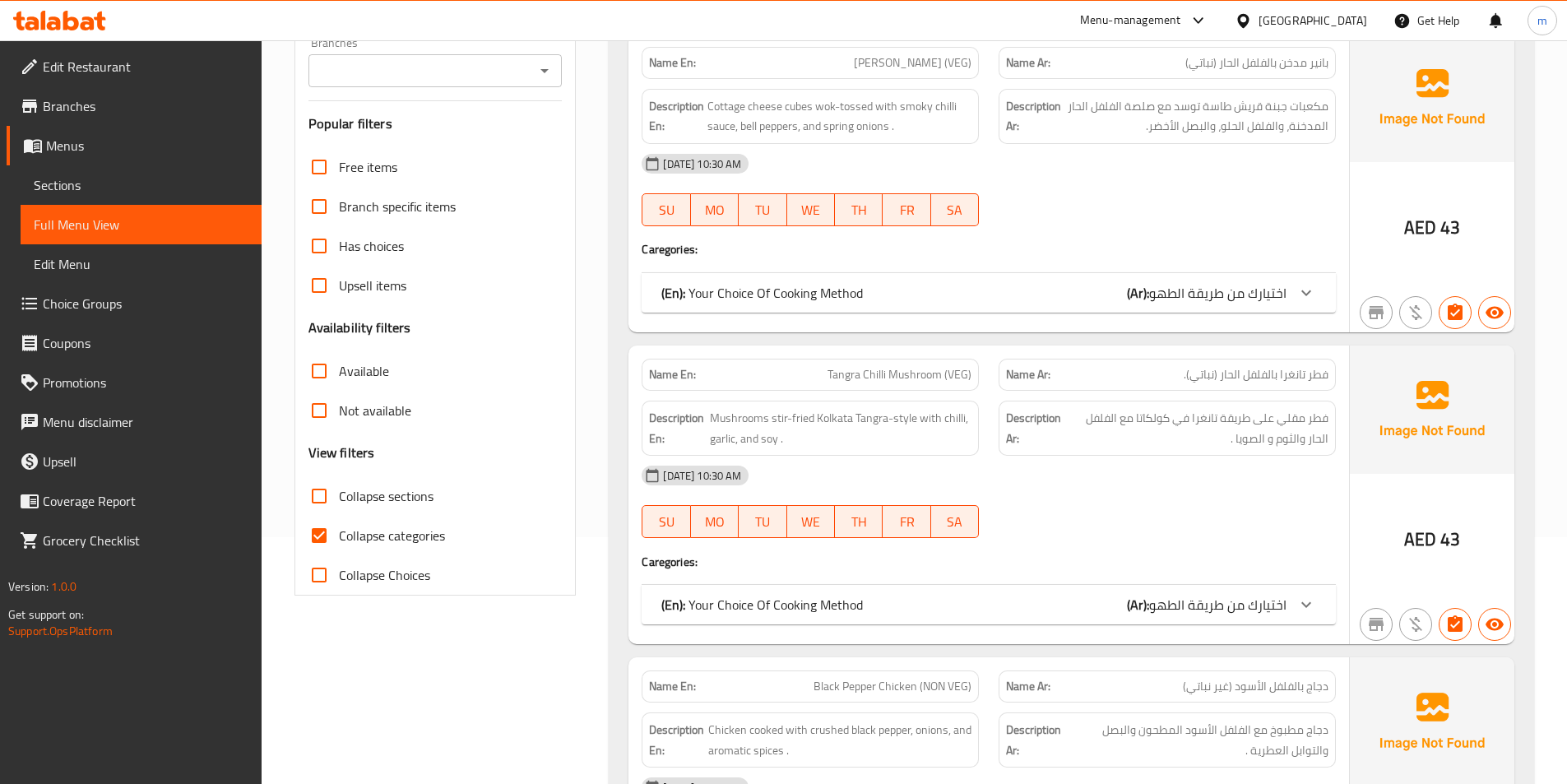
click at [341, 536] on span "Collapse categories" at bounding box center [392, 535] width 106 height 20
click at [339, 536] on input "Collapse categories" at bounding box center [318, 535] width 39 height 39
checkbox input "false"
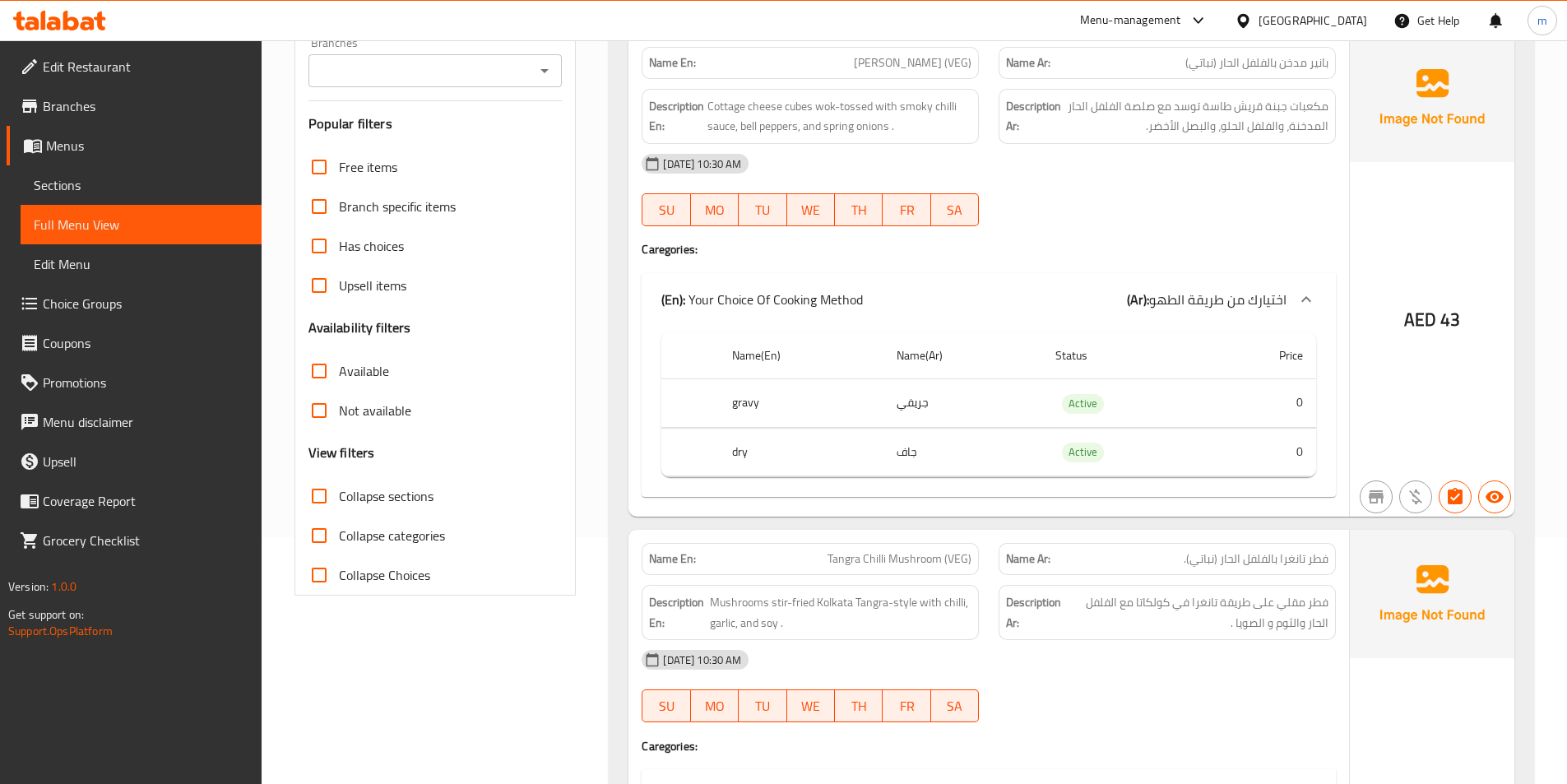
scroll to position [0, 0]
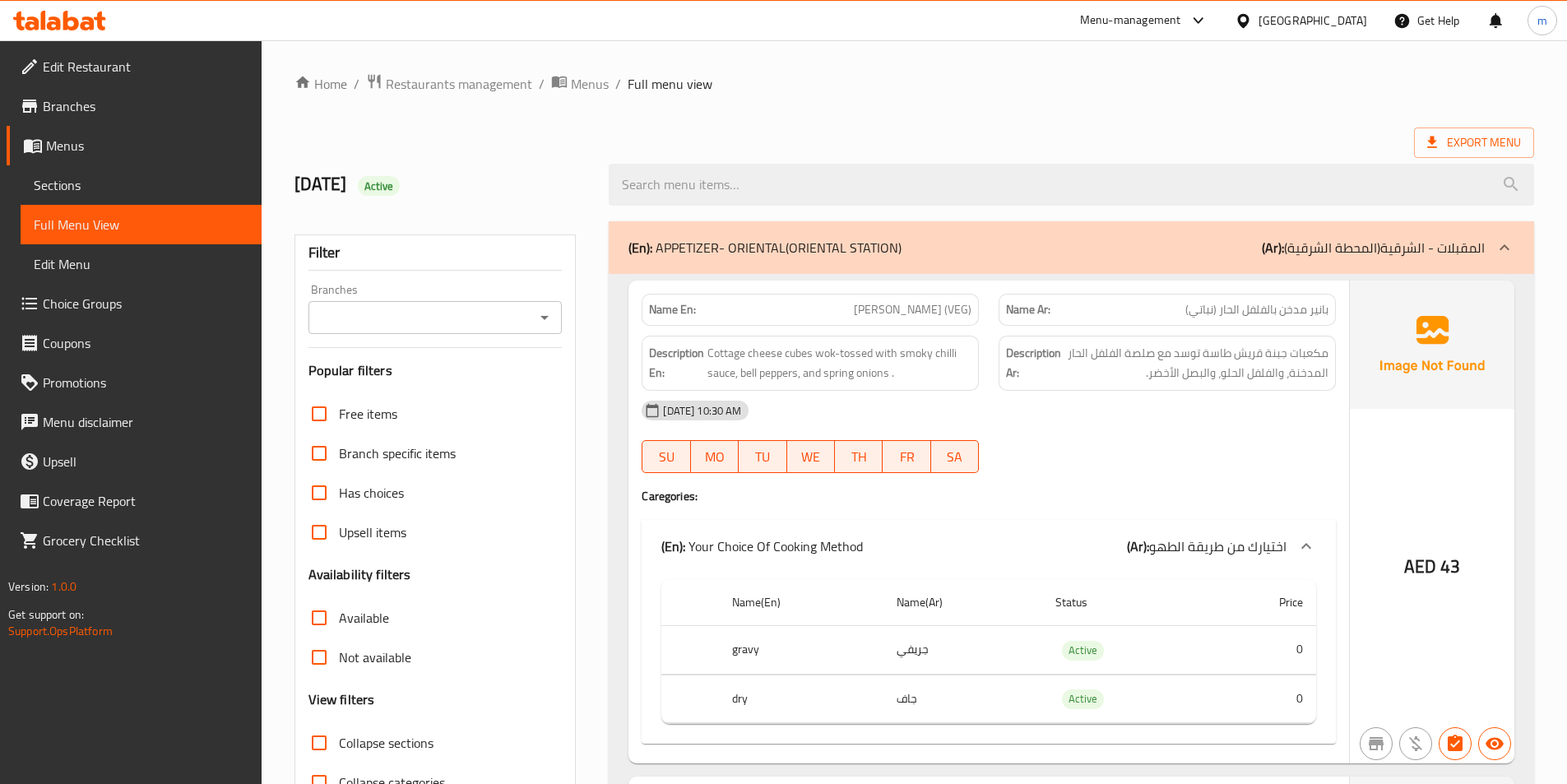
click at [1471, 257] on p "(Ar): المقبلات - الشرقية(المحطة الشرقية)" at bounding box center [1374, 248] width 223 height 20
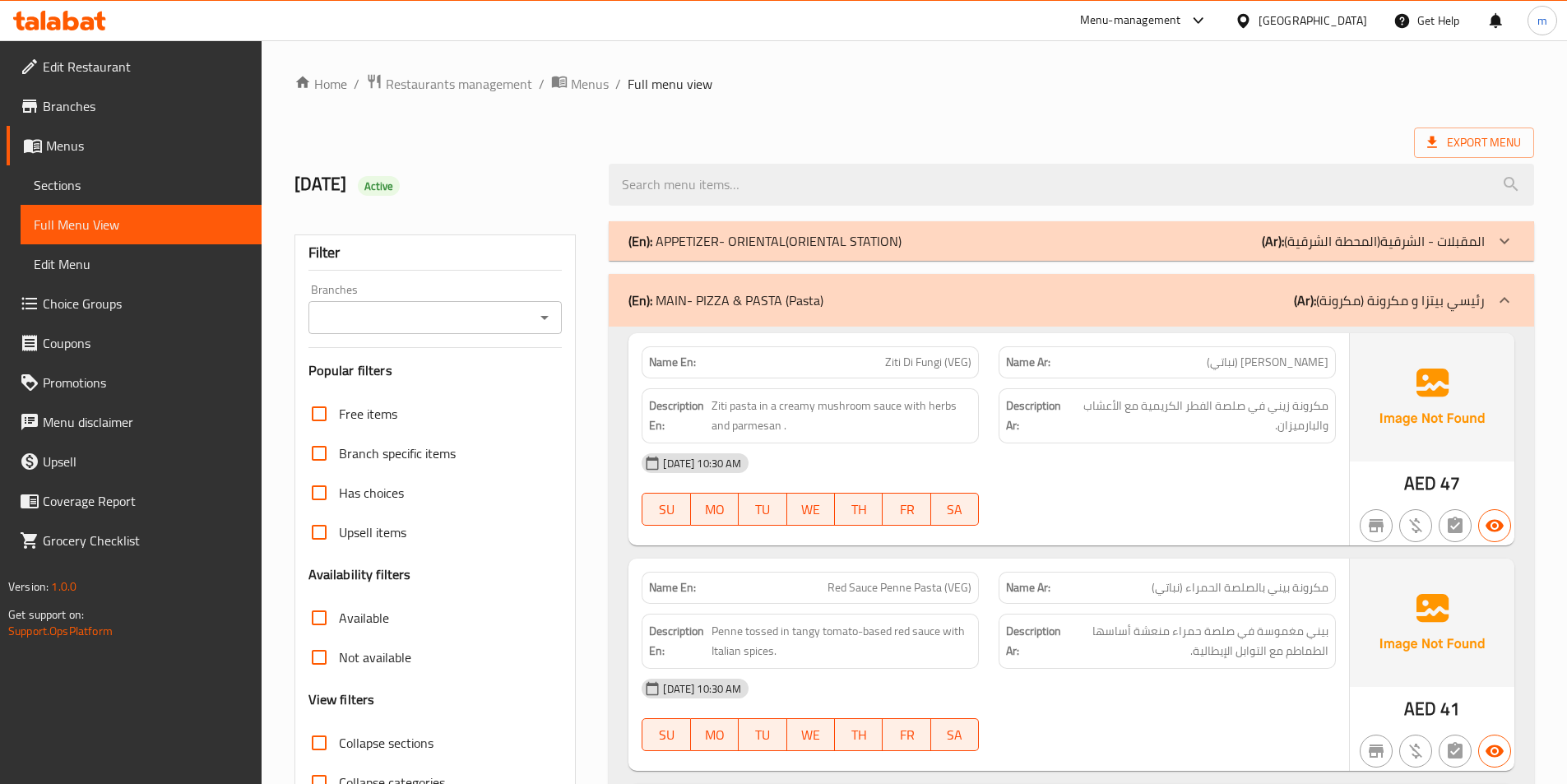
click at [1475, 292] on p "(Ar): رئيسي بيتزا و مكرونة (مكرونة)" at bounding box center [1389, 300] width 191 height 20
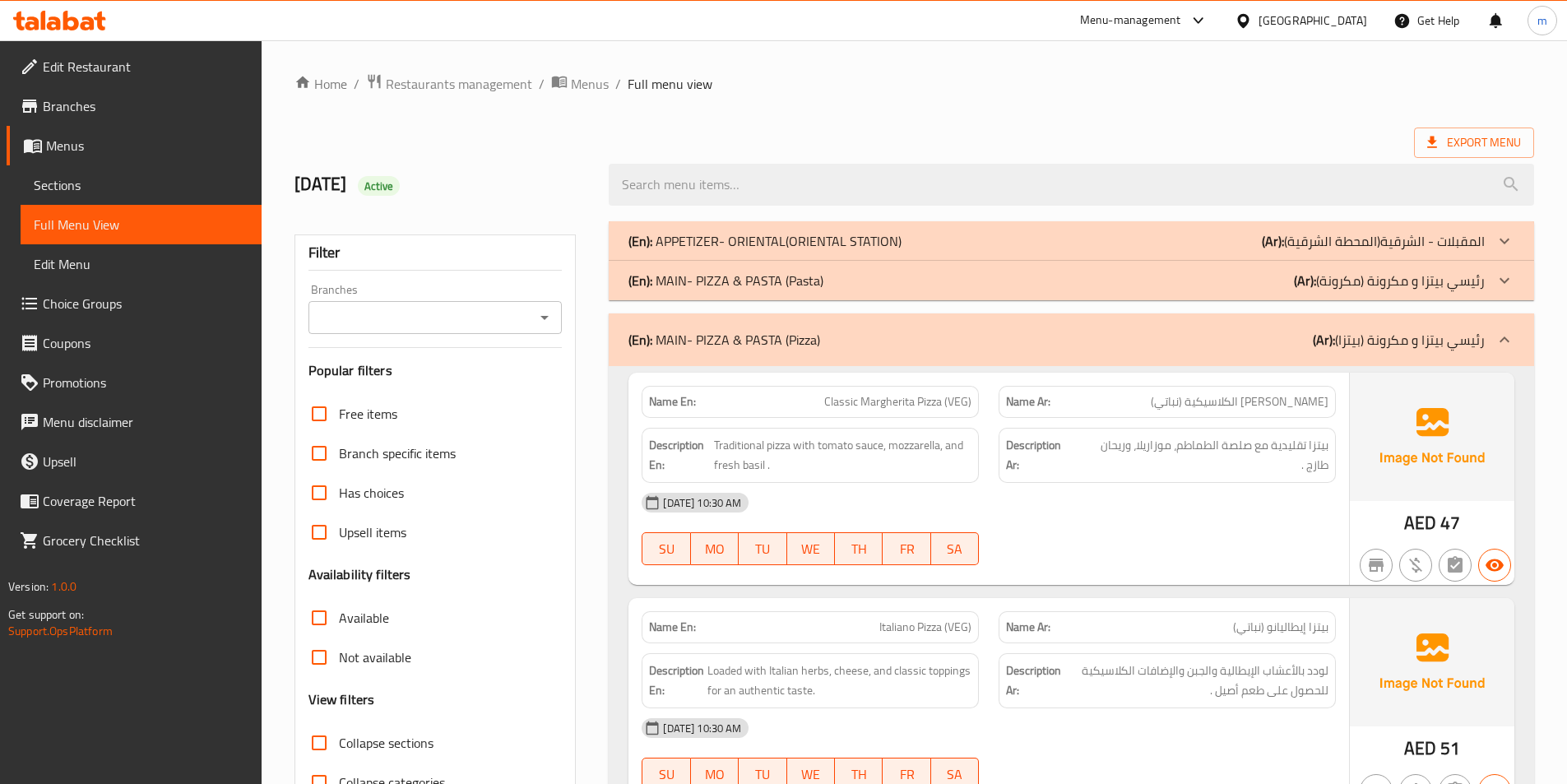
click at [1482, 335] on p "(Ar): رئيسي بيتزا و مكرونة (بيتزا)" at bounding box center [1399, 340] width 172 height 20
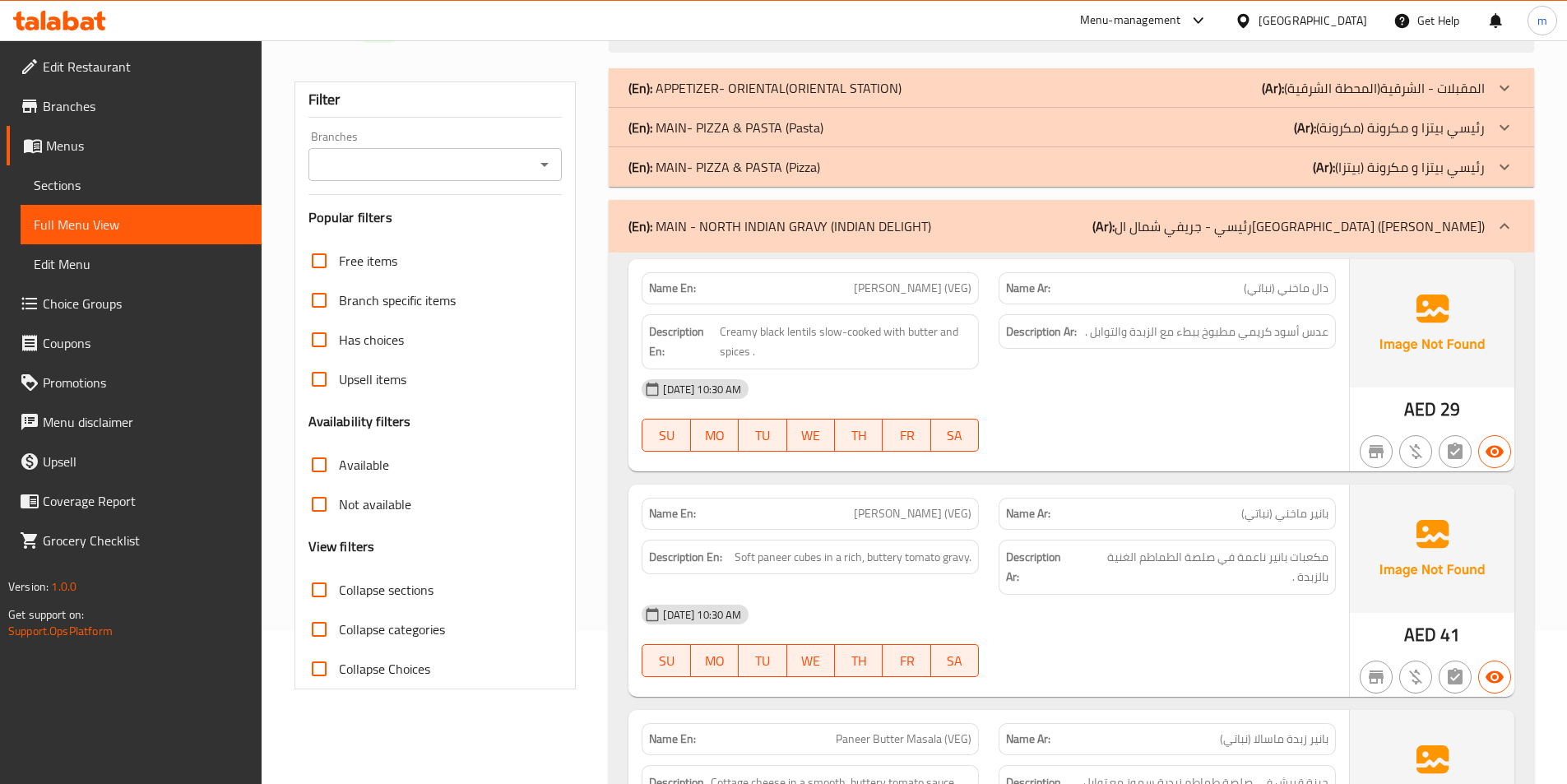
scroll to position [164, 0]
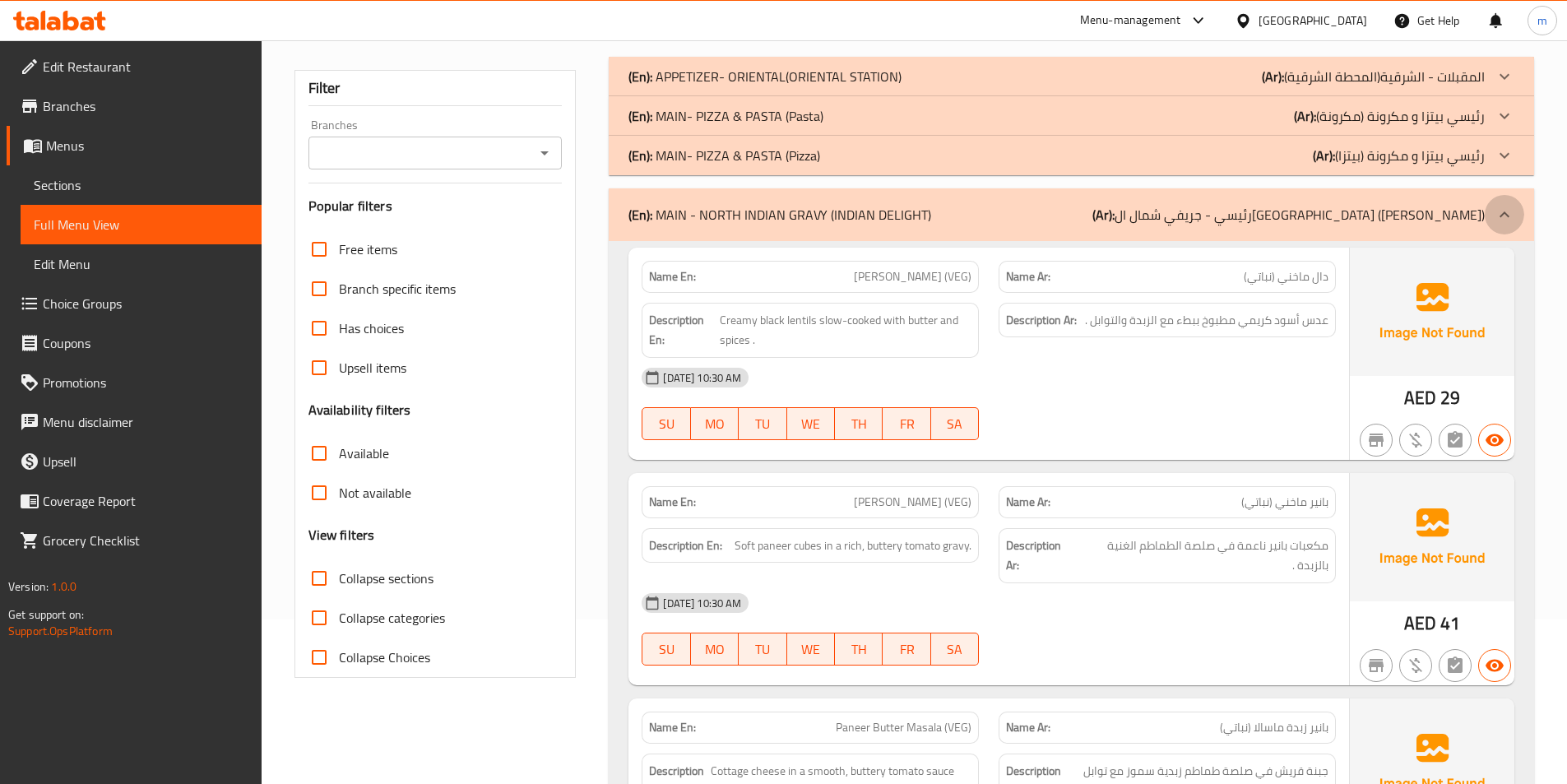
click at [1490, 222] on div at bounding box center [1504, 214] width 39 height 39
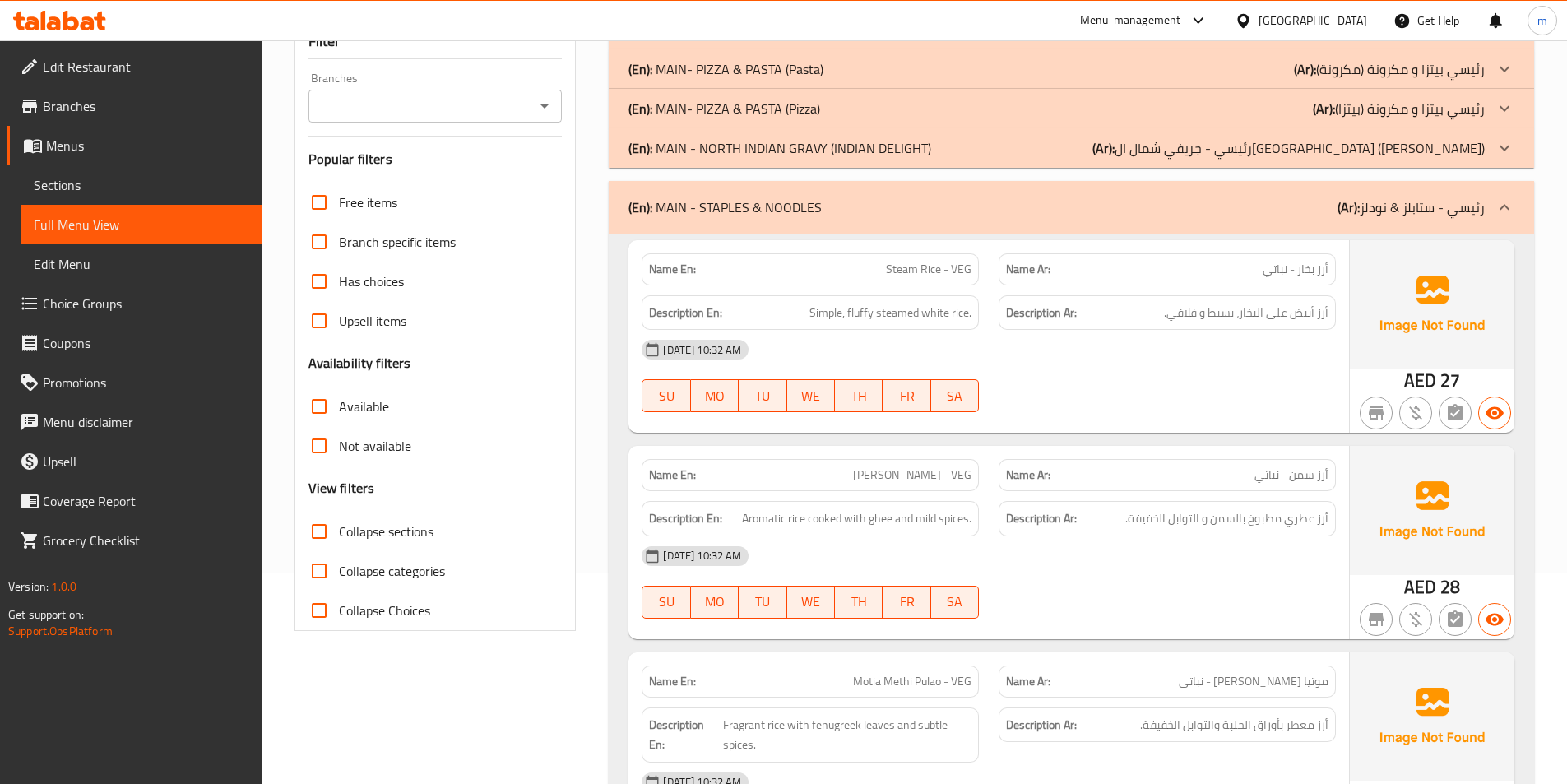
scroll to position [0, 0]
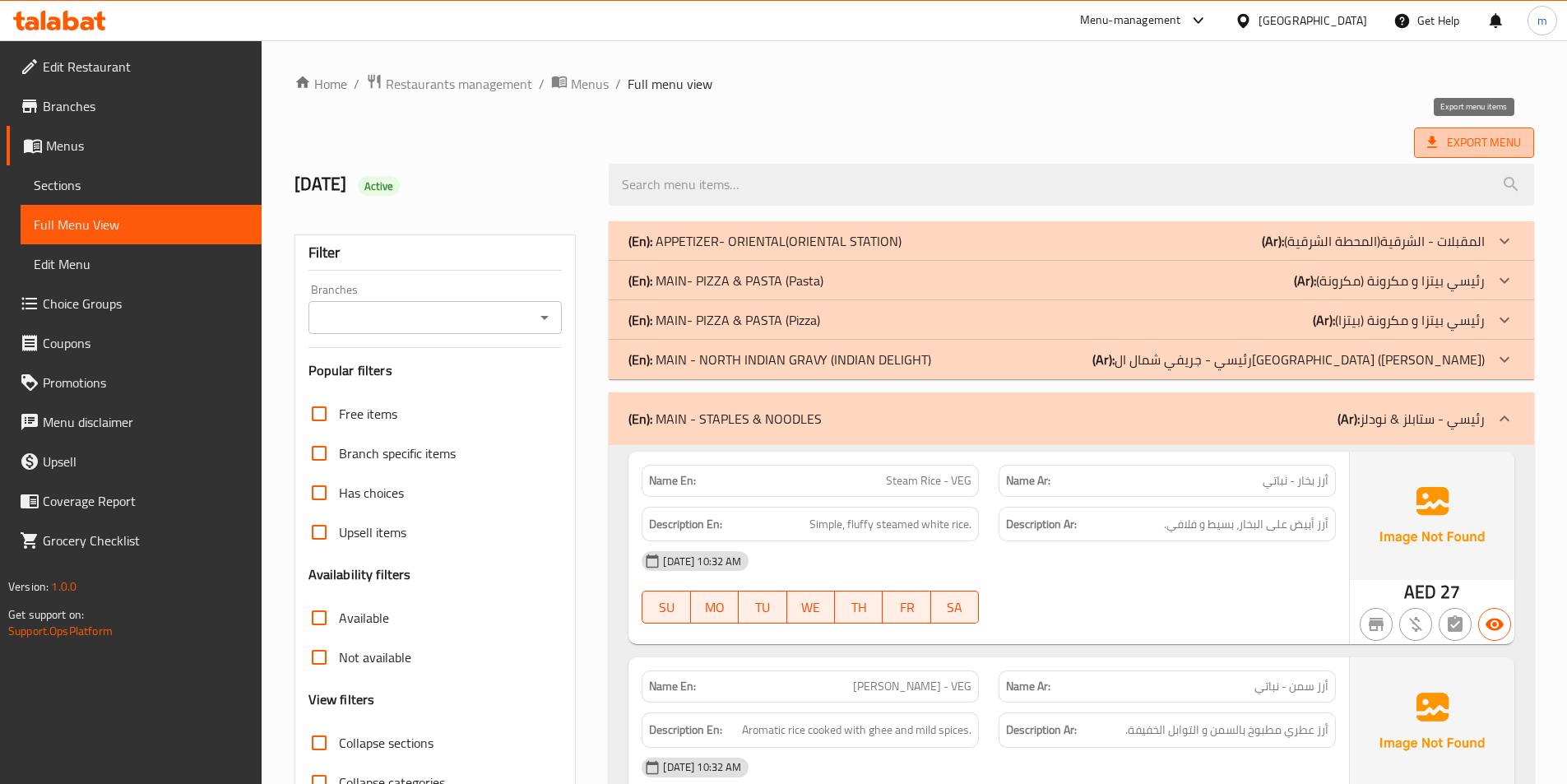
click at [1465, 146] on span "Export Menu" at bounding box center [1474, 142] width 94 height 21
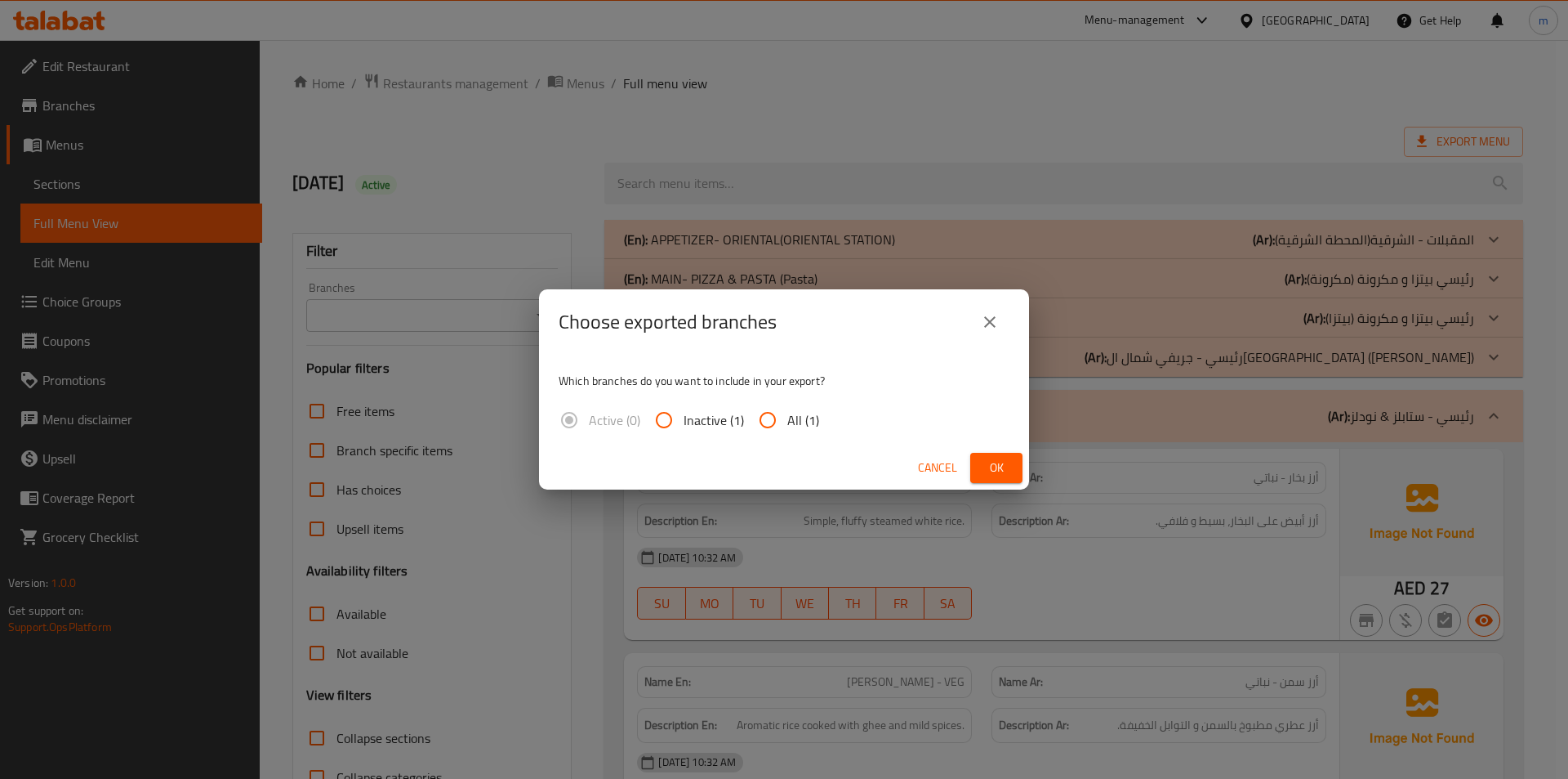
click at [799, 419] on span "All (1)" at bounding box center [803, 420] width 32 height 20
click at [788, 419] on input "All (1)" at bounding box center [767, 419] width 39 height 39
radio input "true"
click at [1002, 474] on span "Ok" at bounding box center [996, 467] width 26 height 21
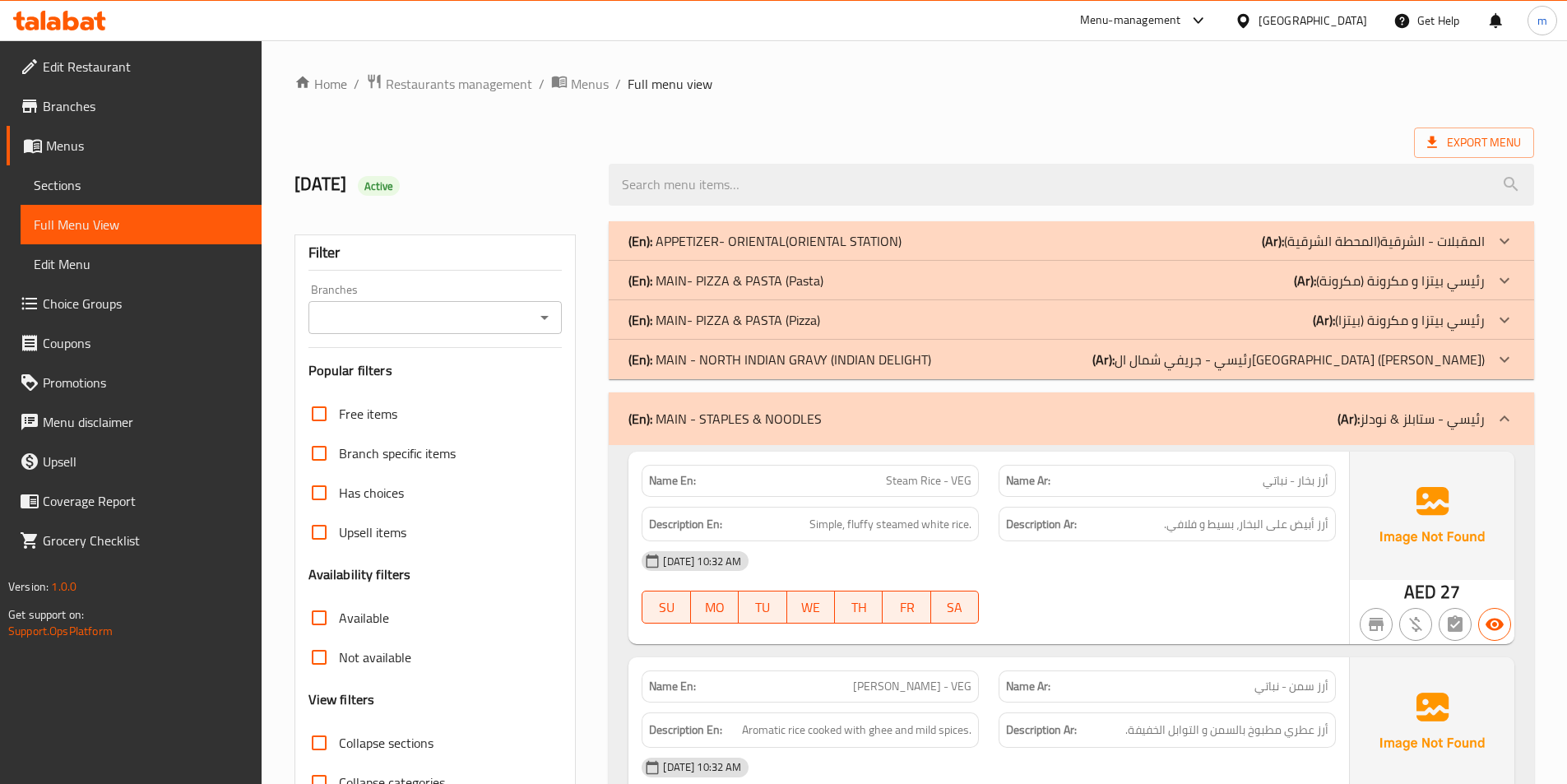
click at [1100, 145] on div "Export Menu" at bounding box center [914, 142] width 1240 height 30
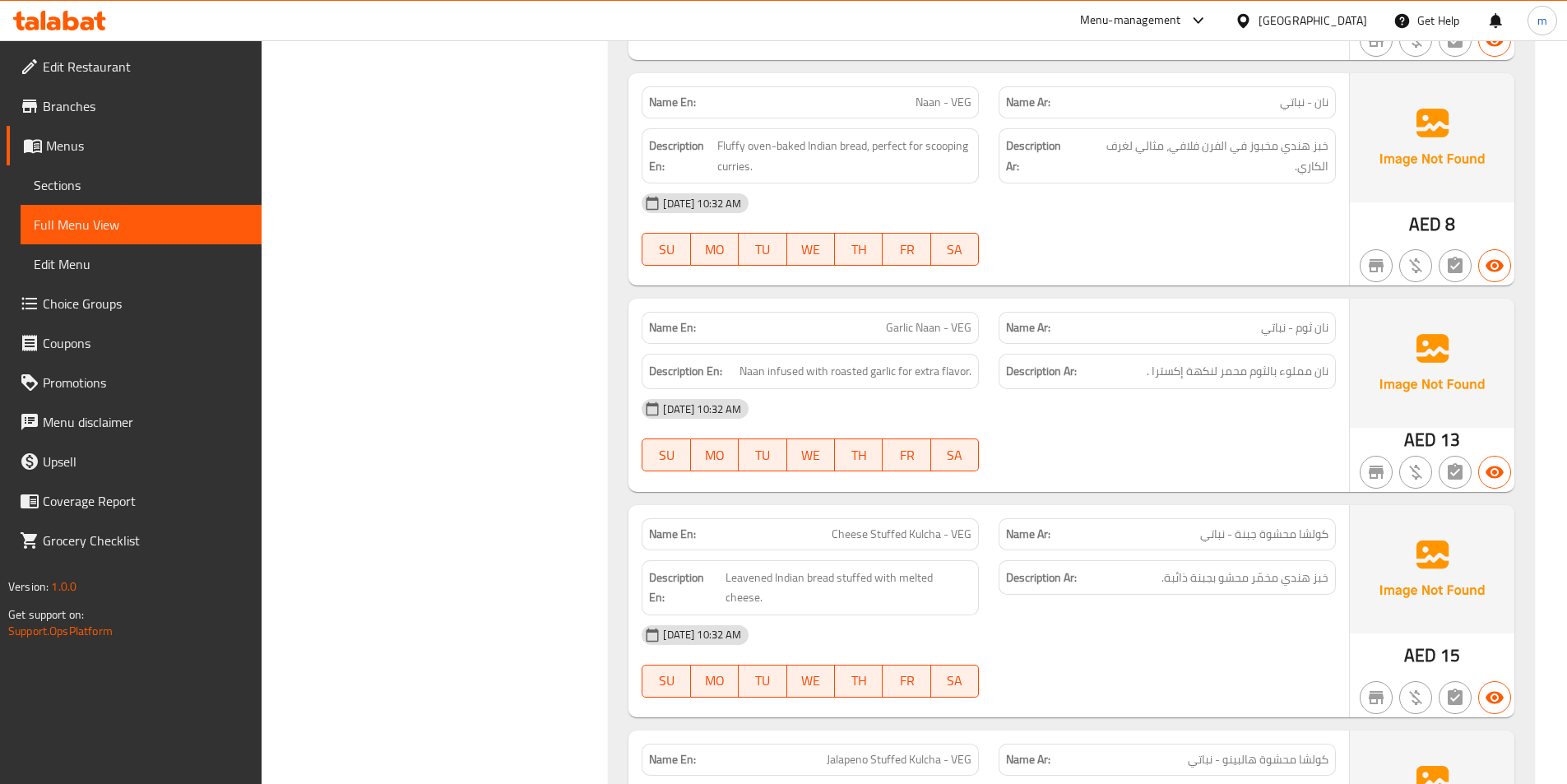
scroll to position [5592, 0]
